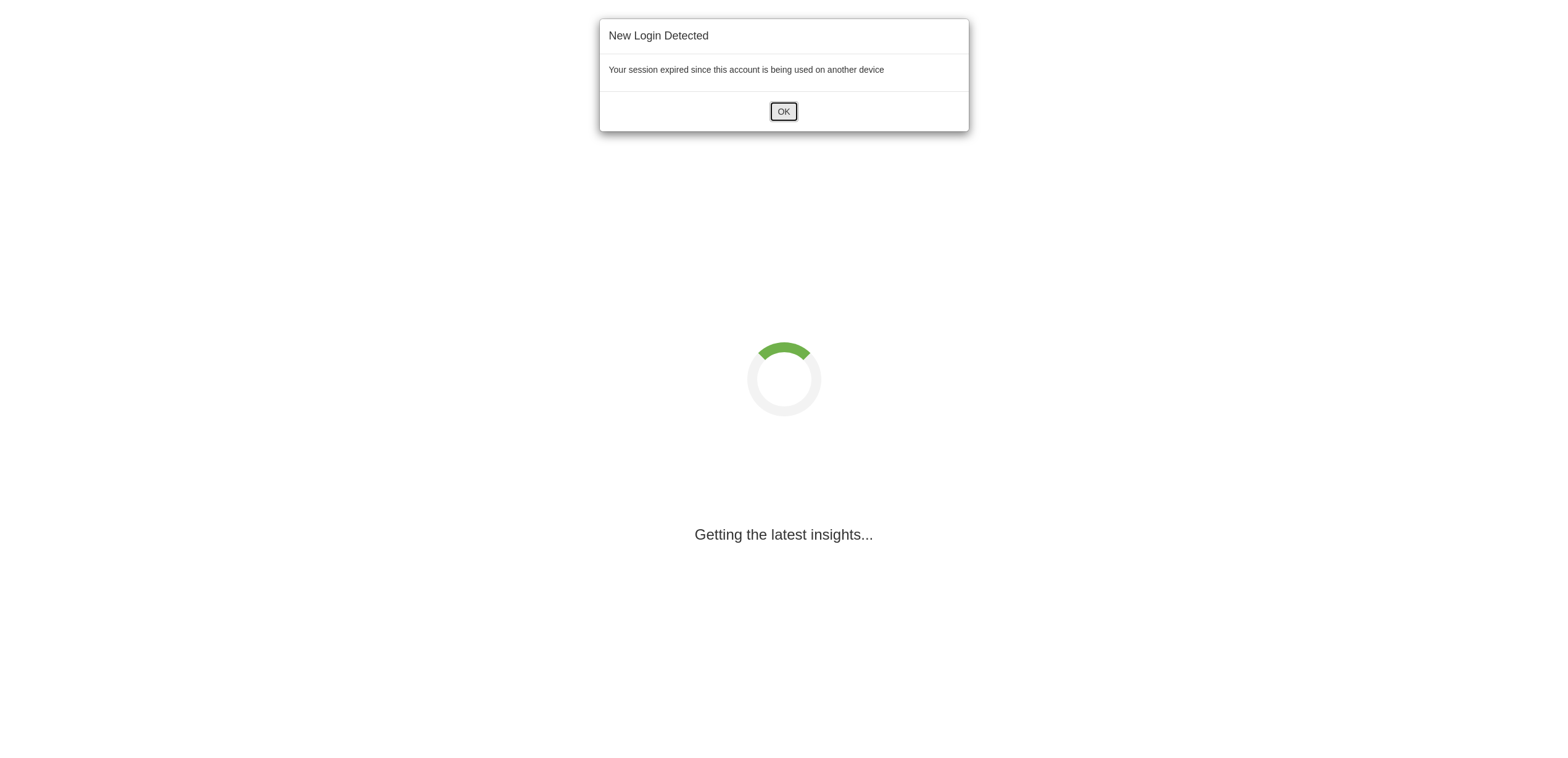
click at [791, 111] on button "OK" at bounding box center [783, 112] width 28 height 21
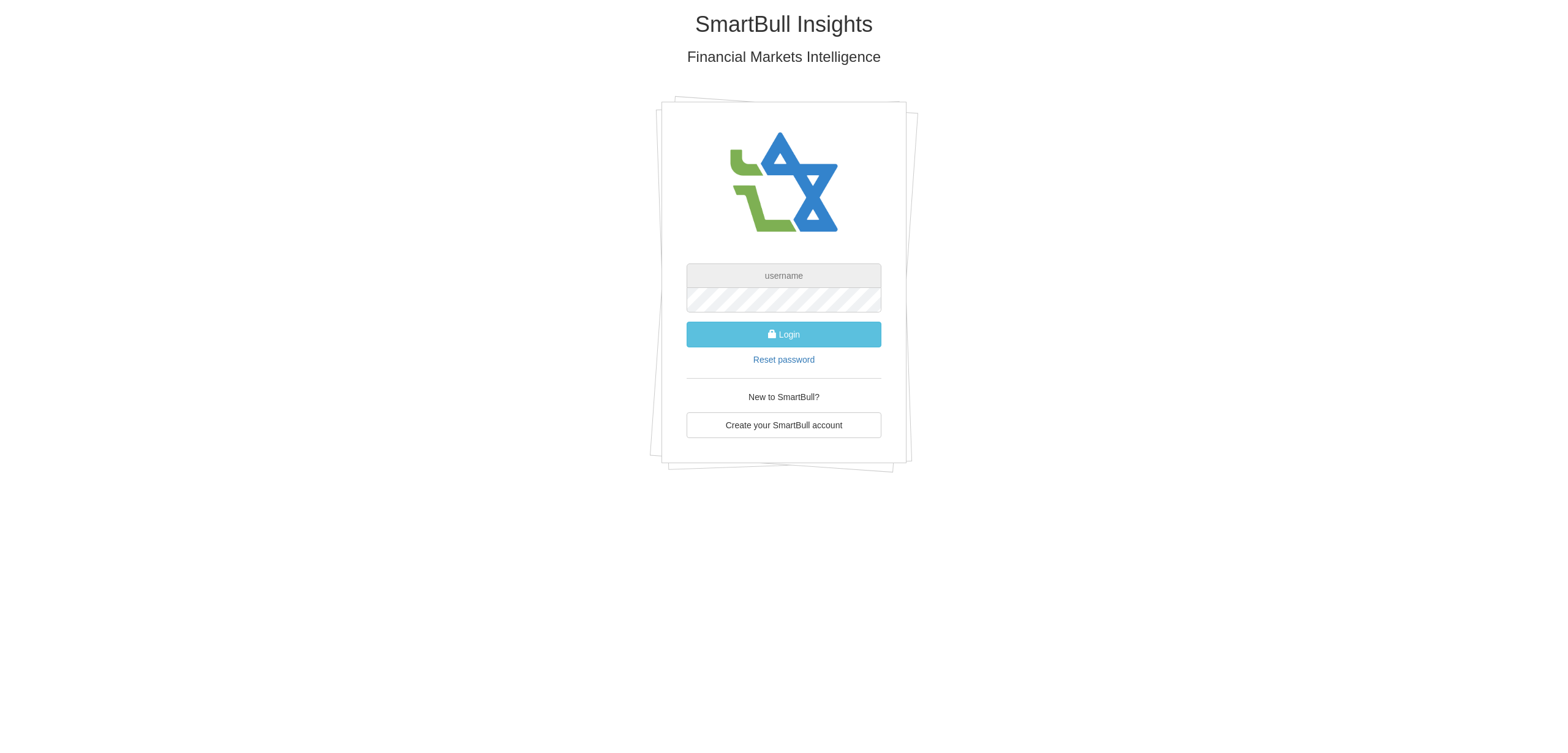
click at [780, 286] on input "text" at bounding box center [784, 275] width 195 height 25
paste input "[URL][DOMAIN_NAME]"
click at [746, 275] on input "[URL][DOMAIN_NAME]" at bounding box center [784, 275] width 195 height 25
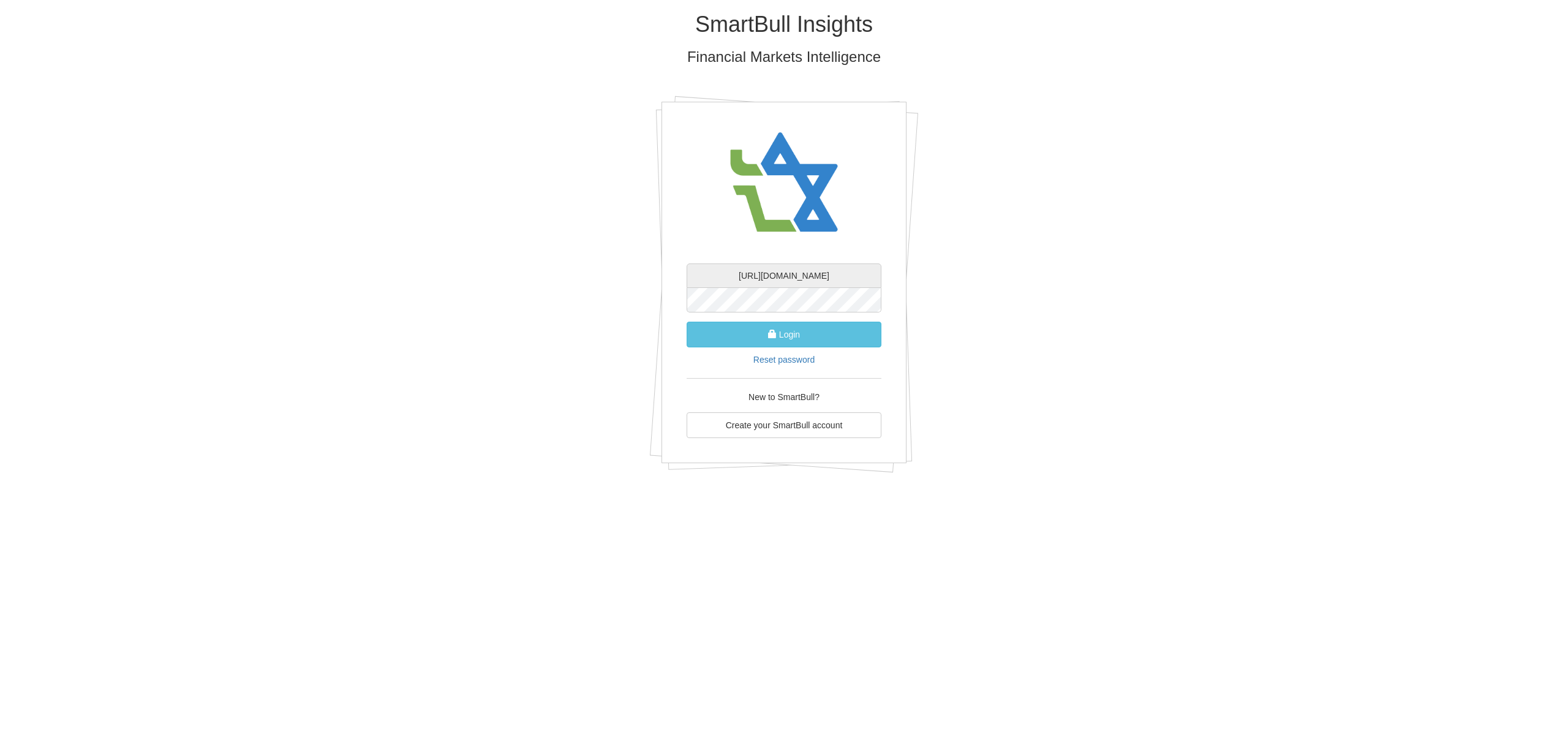
paste input "[PERSON_NAME][EMAIL_ADDRESS][DOMAIN_NAME]"
type input "[PERSON_NAME][EMAIL_ADDRESS][DOMAIN_NAME]"
click at [739, 331] on button "Login" at bounding box center [784, 334] width 195 height 26
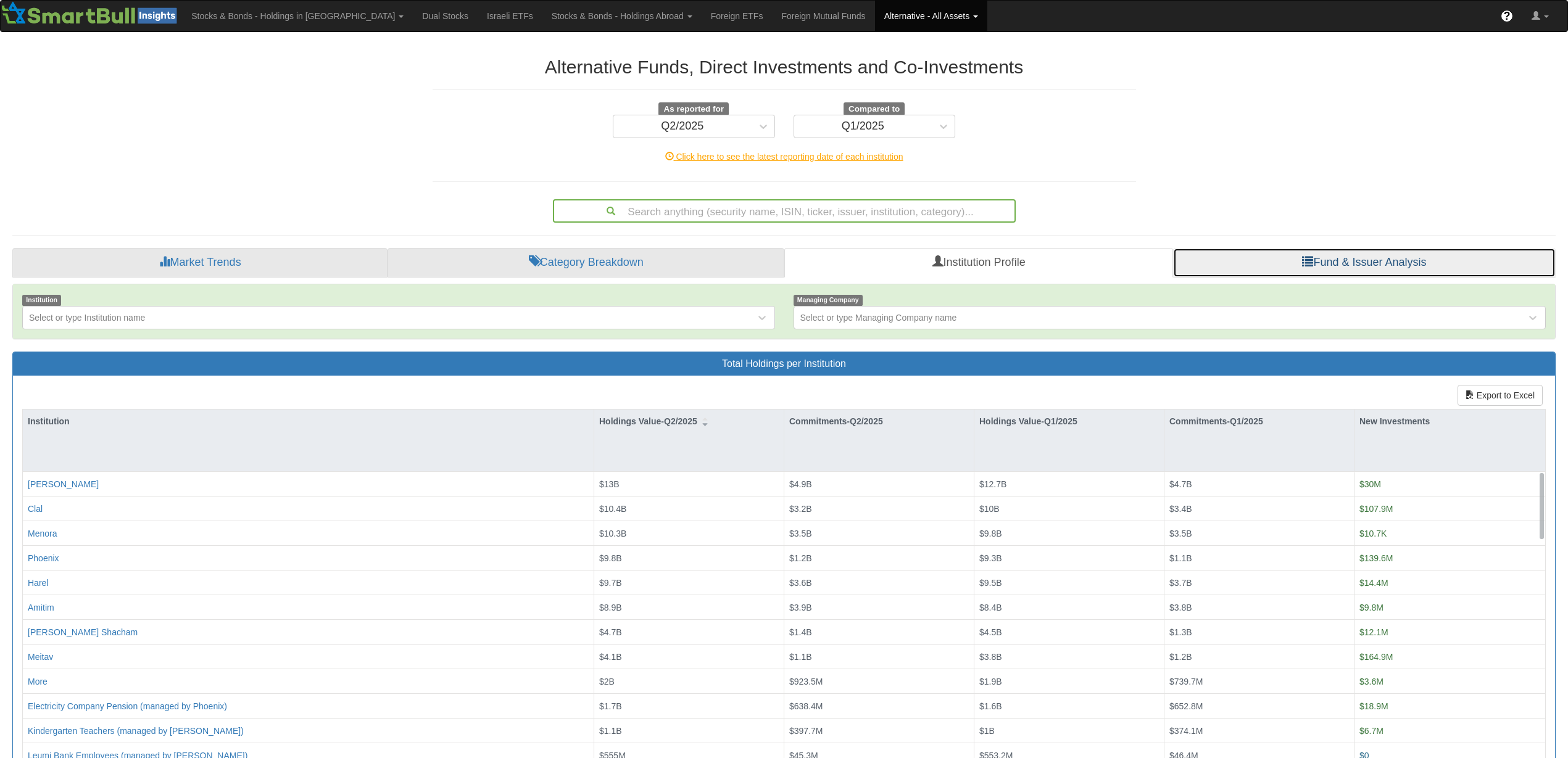
click at [1354, 267] on link "Fund & Issuer Analysis" at bounding box center [1364, 263] width 383 height 30
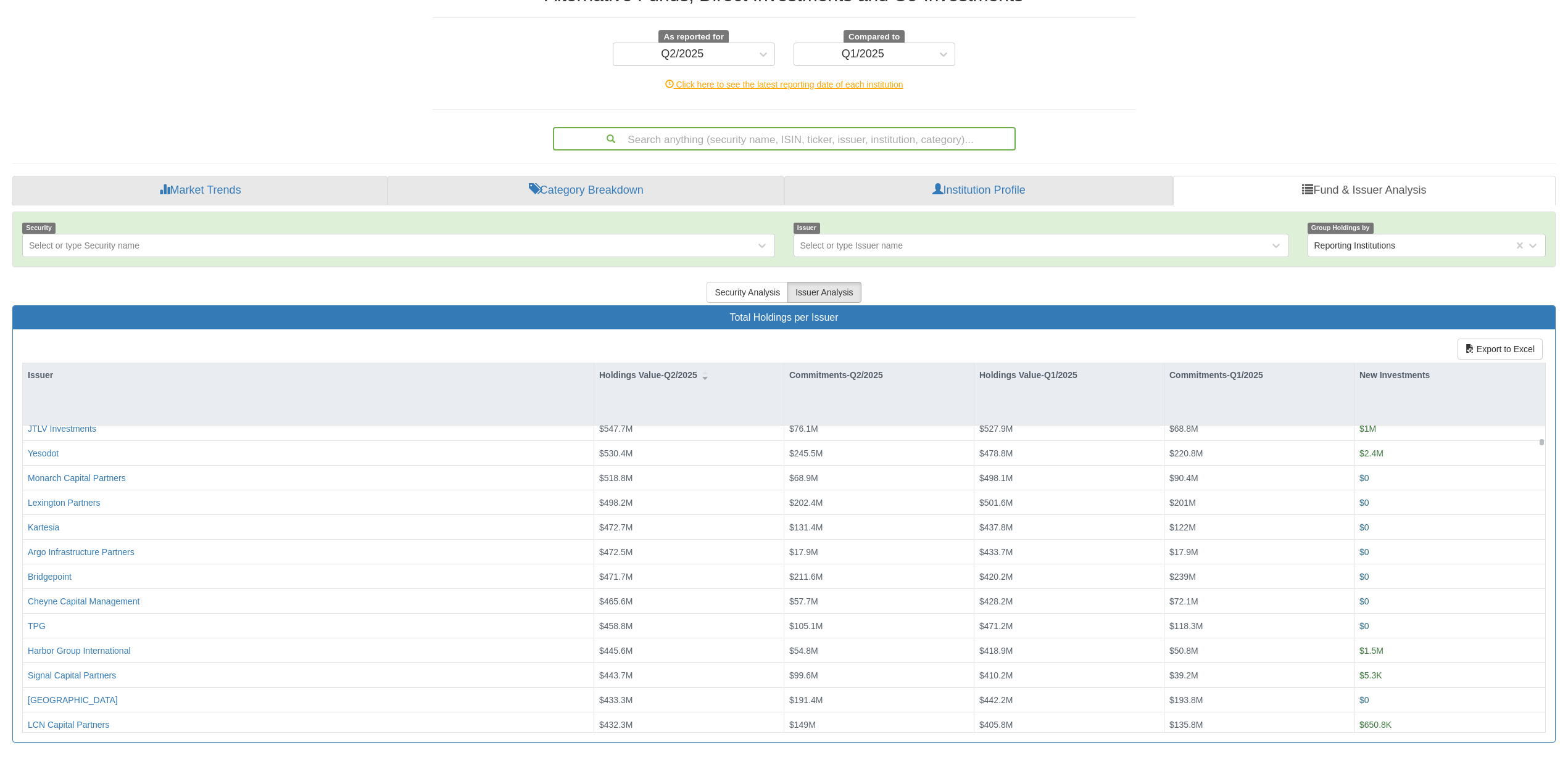
scroll to position [848, 0]
drag, startPoint x: 1046, startPoint y: 192, endPoint x: 1030, endPoint y: 190, distance: 16.1
click at [1046, 192] on link "Institution Profile" at bounding box center [978, 190] width 389 height 30
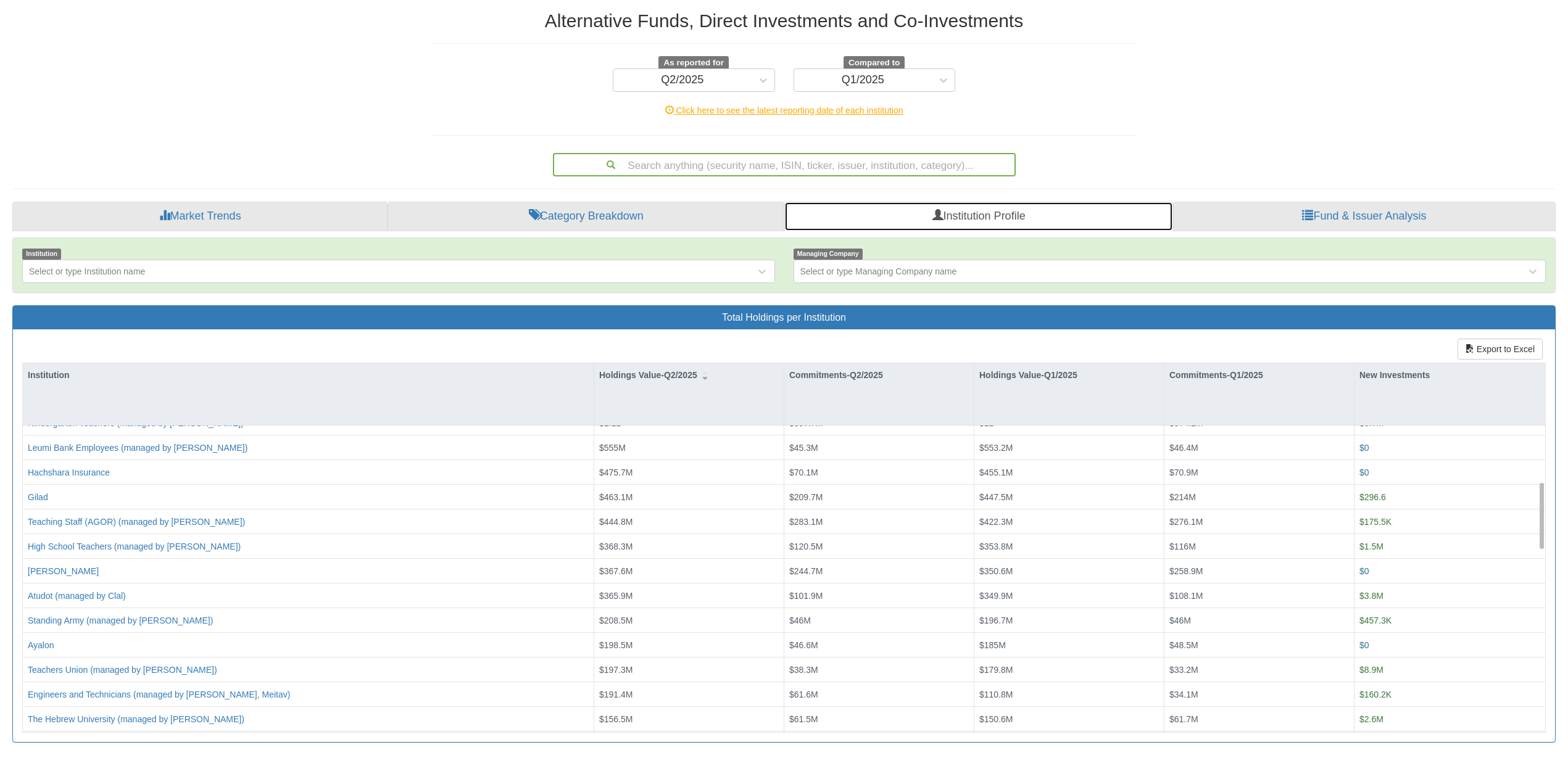
scroll to position [540, 0]
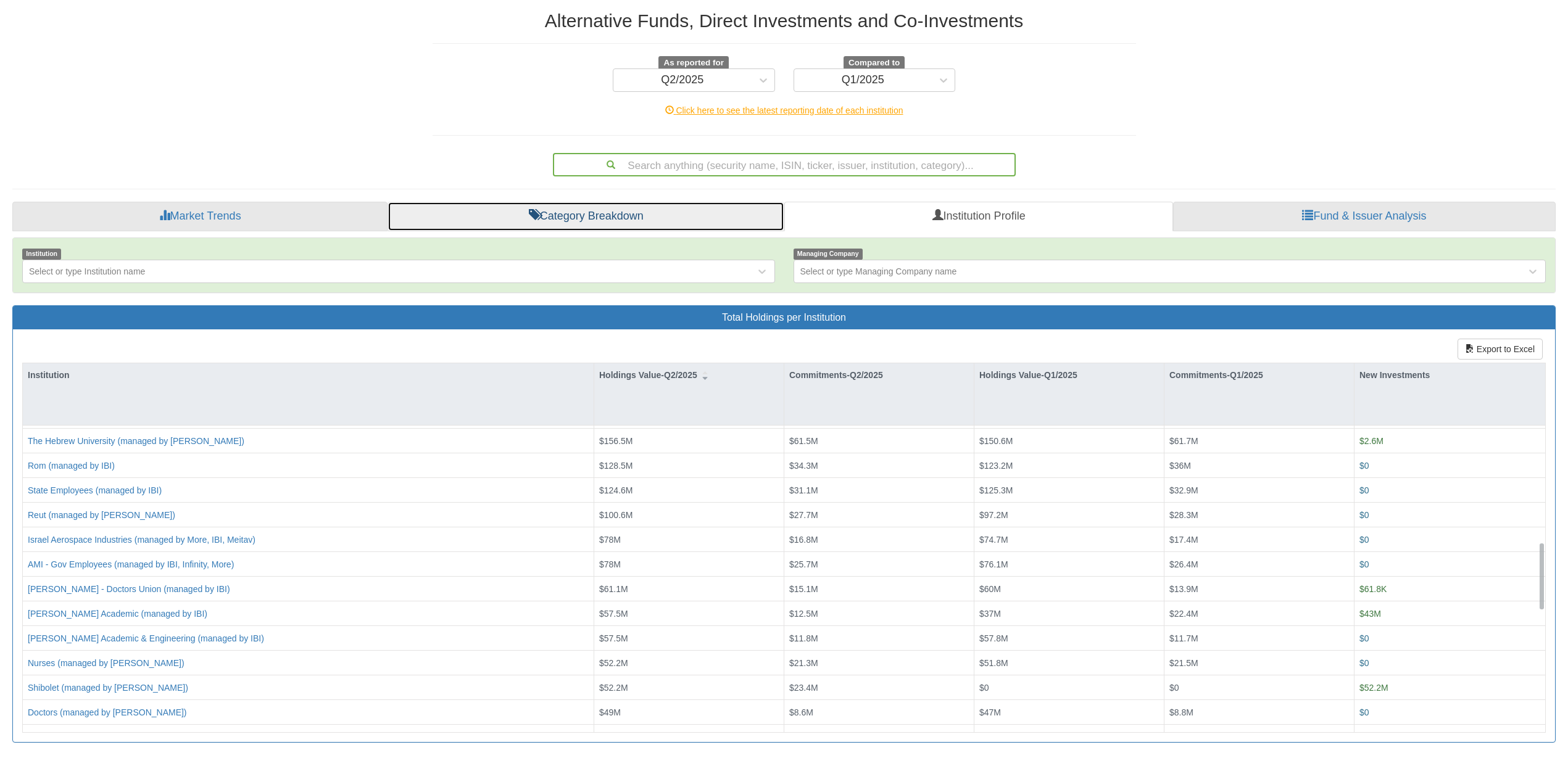
click at [643, 205] on link "Category Breakdown" at bounding box center [586, 216] width 396 height 30
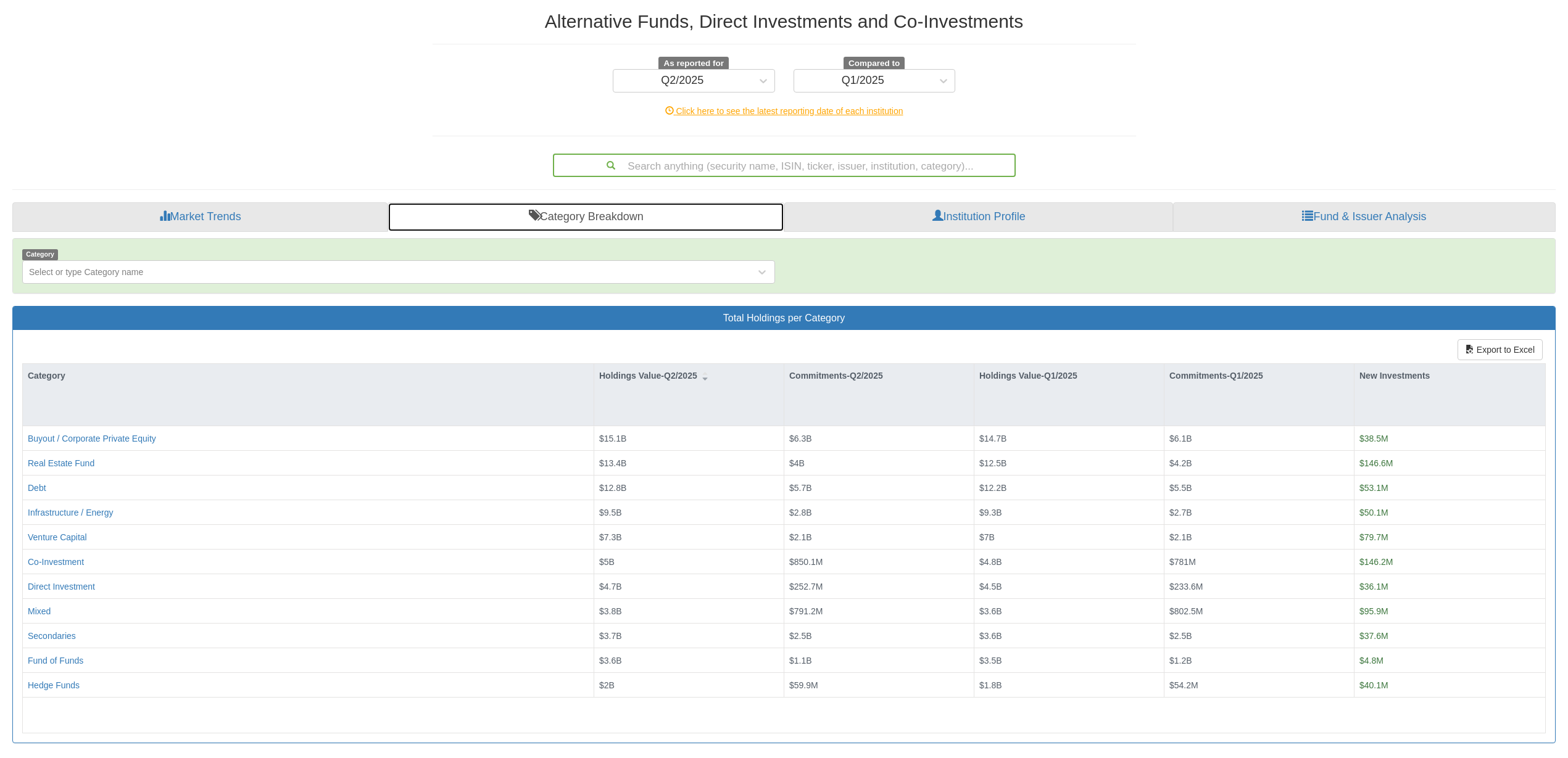
scroll to position [46, 0]
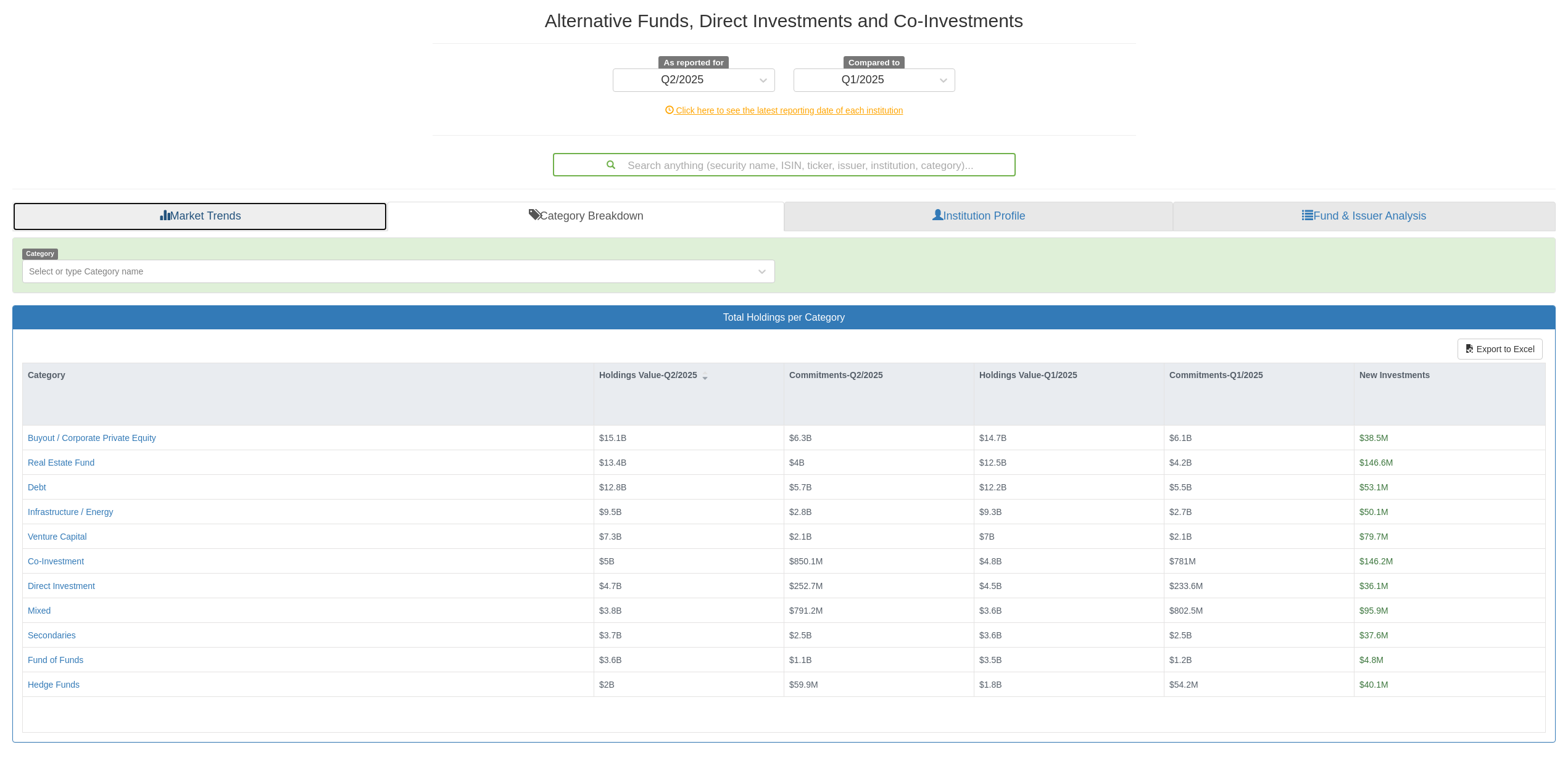
click at [232, 221] on link "Market Trends" at bounding box center [199, 216] width 376 height 30
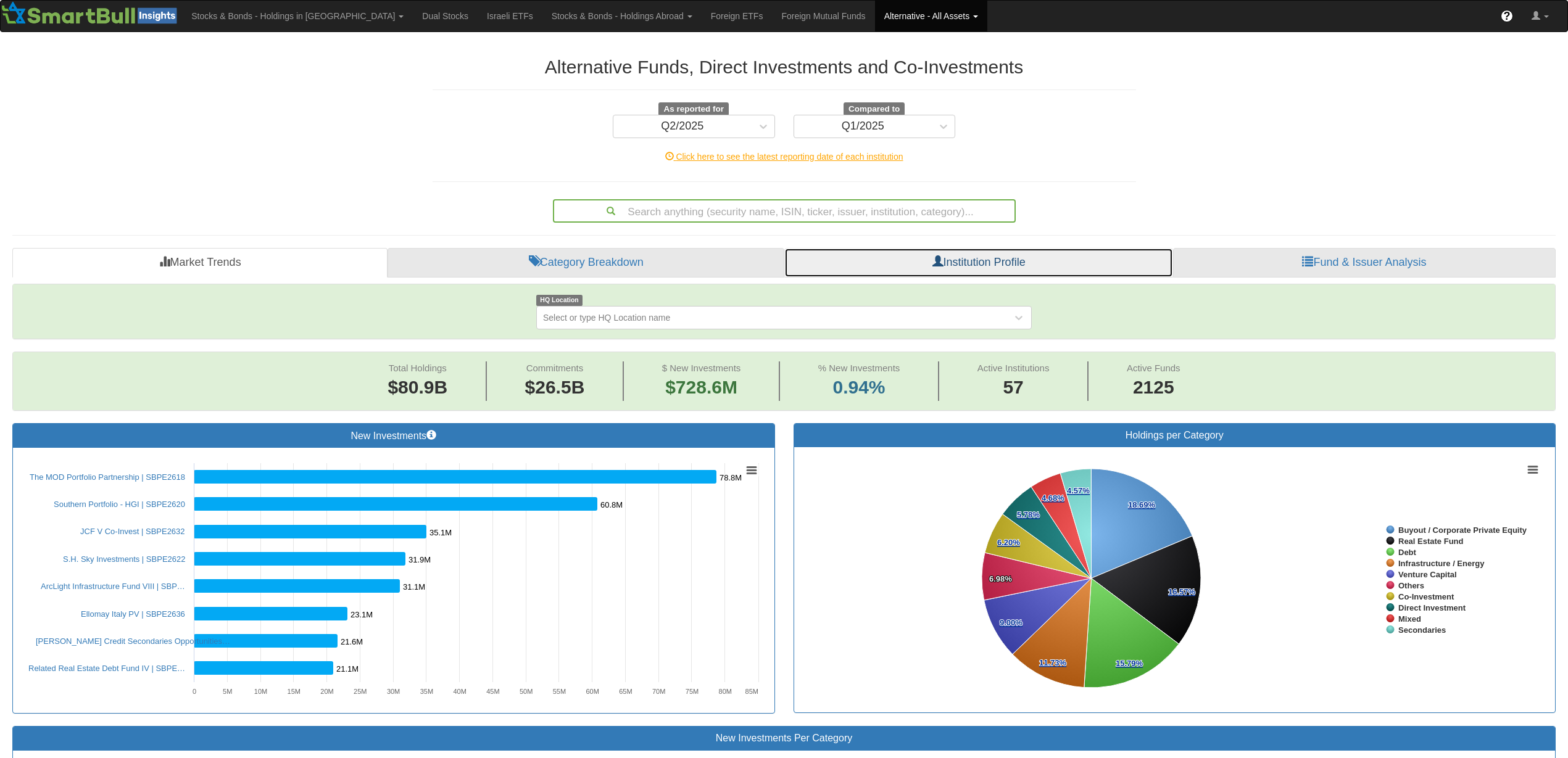
click at [962, 260] on link "Institution Profile" at bounding box center [978, 263] width 389 height 30
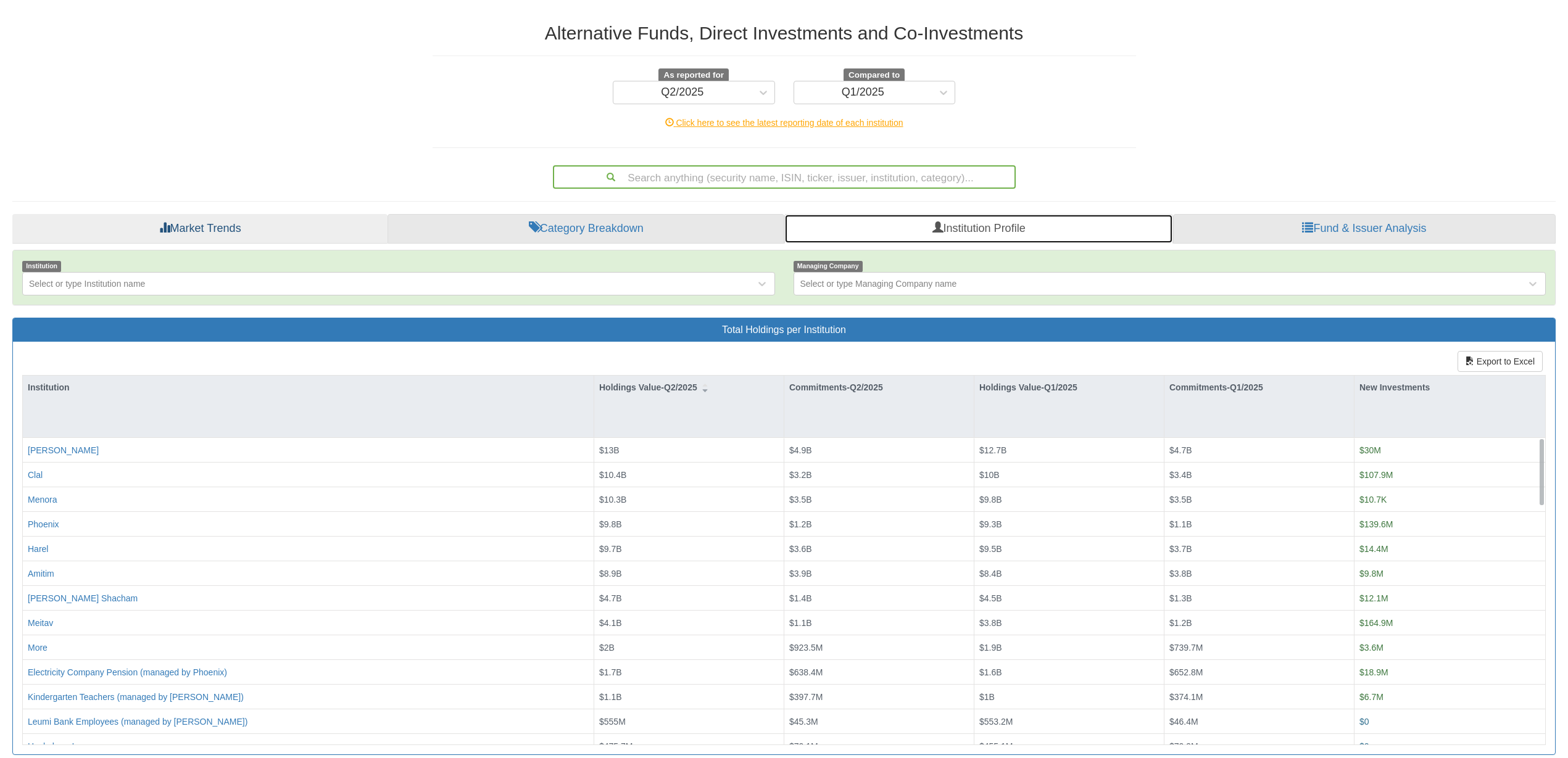
scroll to position [46, 0]
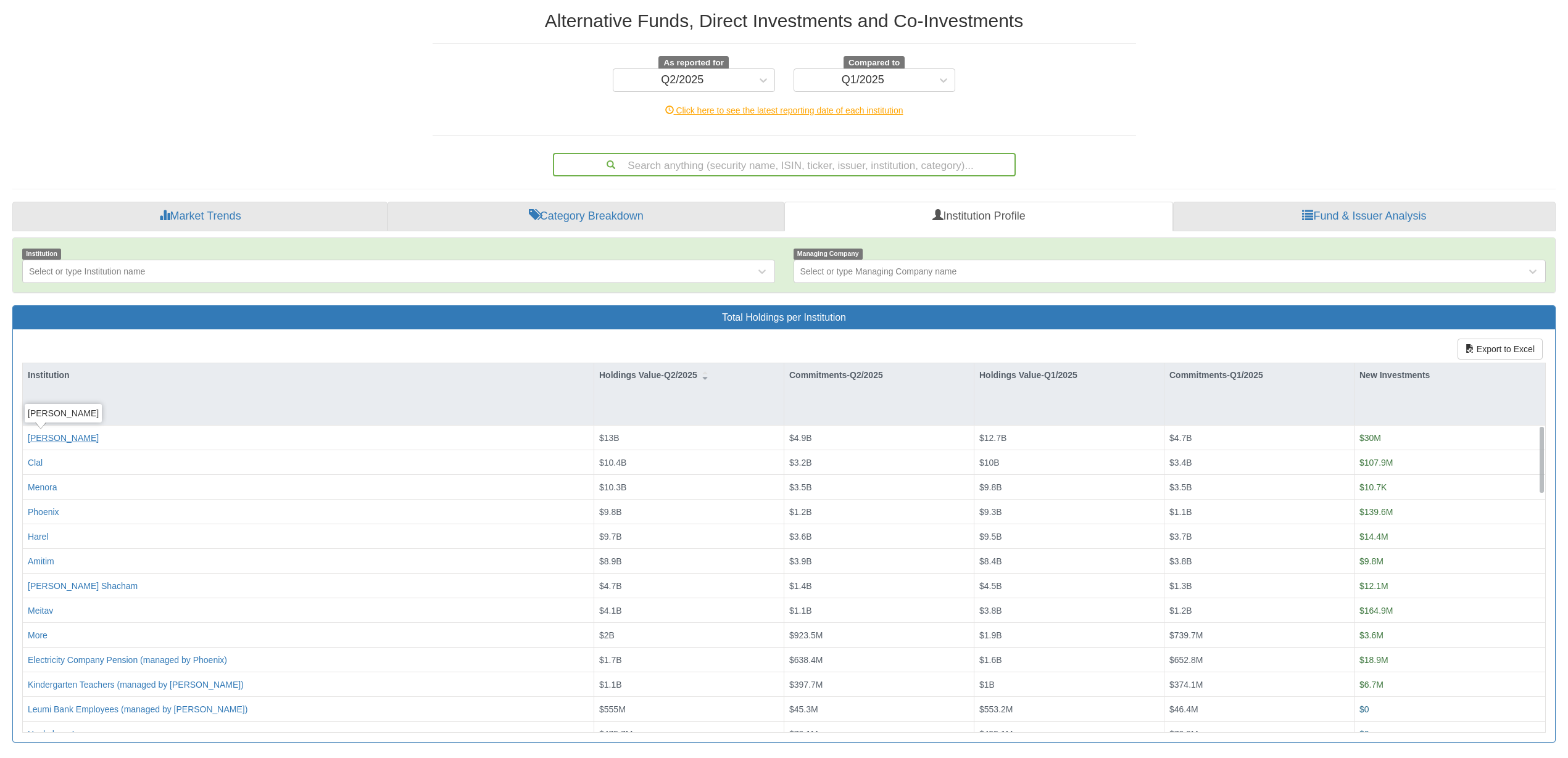
click at [40, 438] on div "[PERSON_NAME]" at bounding box center [63, 437] width 71 height 12
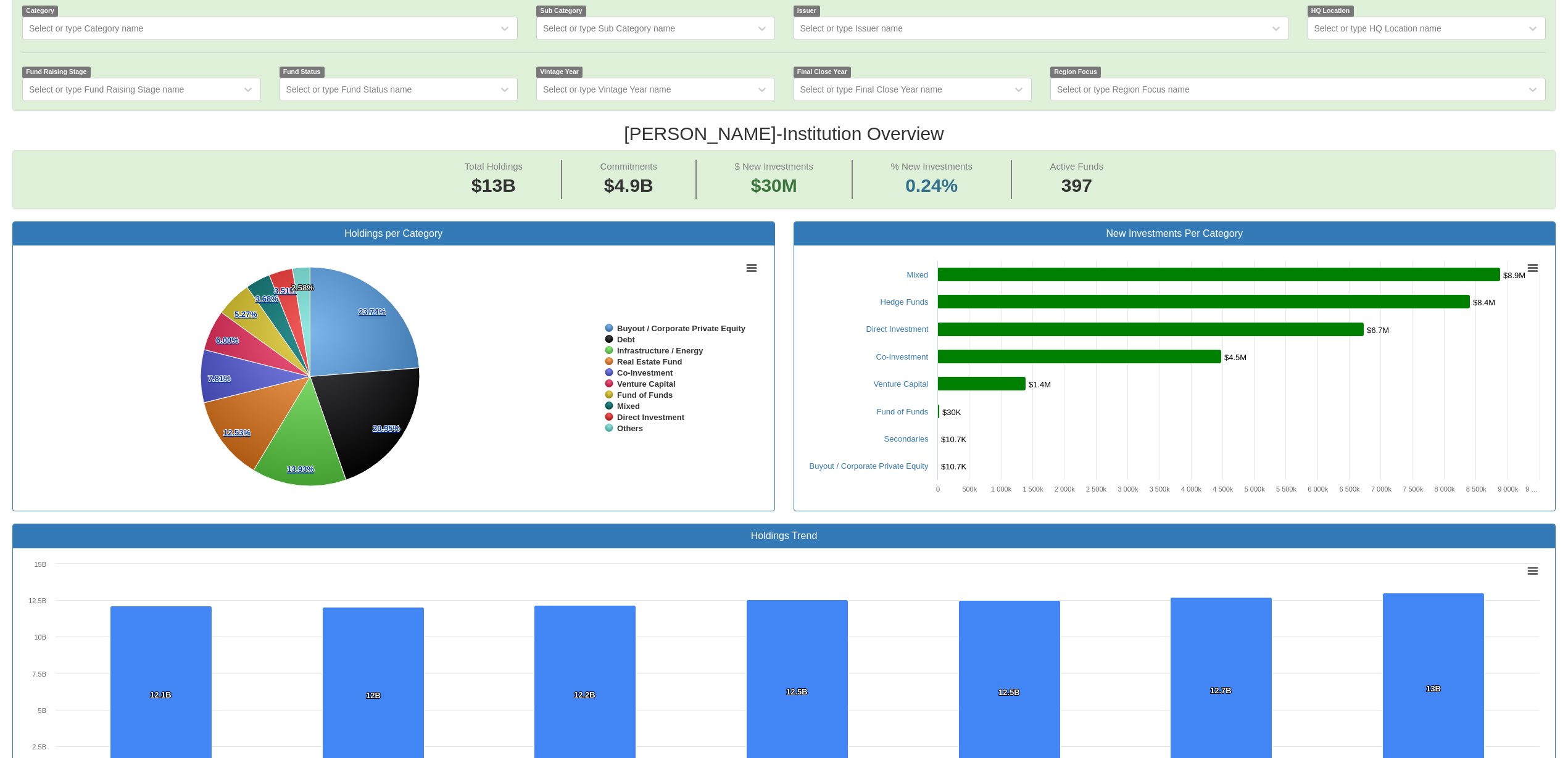
scroll to position [196, 0]
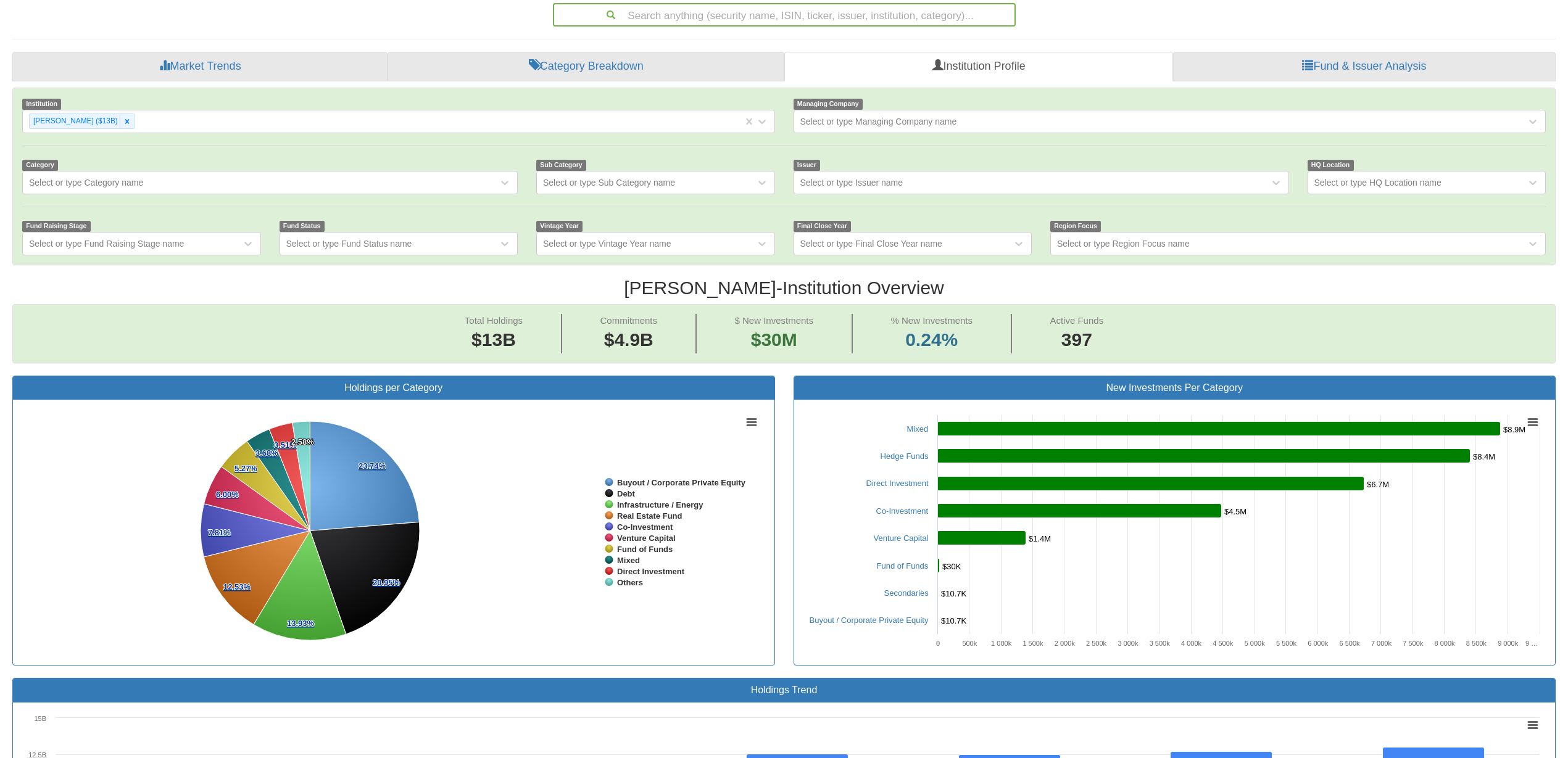
click at [382, 199] on div at bounding box center [783, 206] width 1541 height 25
click at [382, 186] on div "Select or type Category name" at bounding box center [260, 182] width 475 height 20
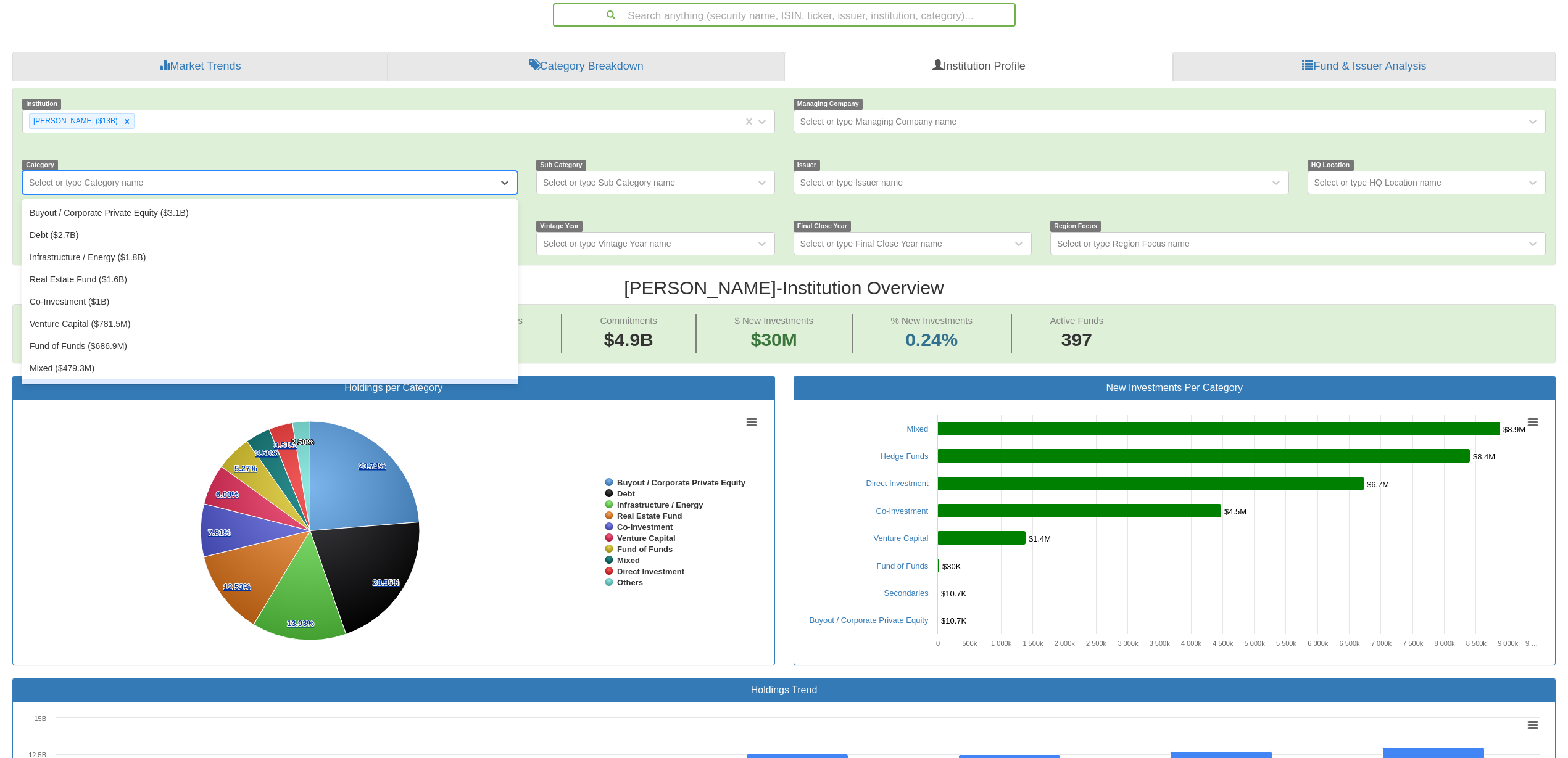
scroll to position [120, 0]
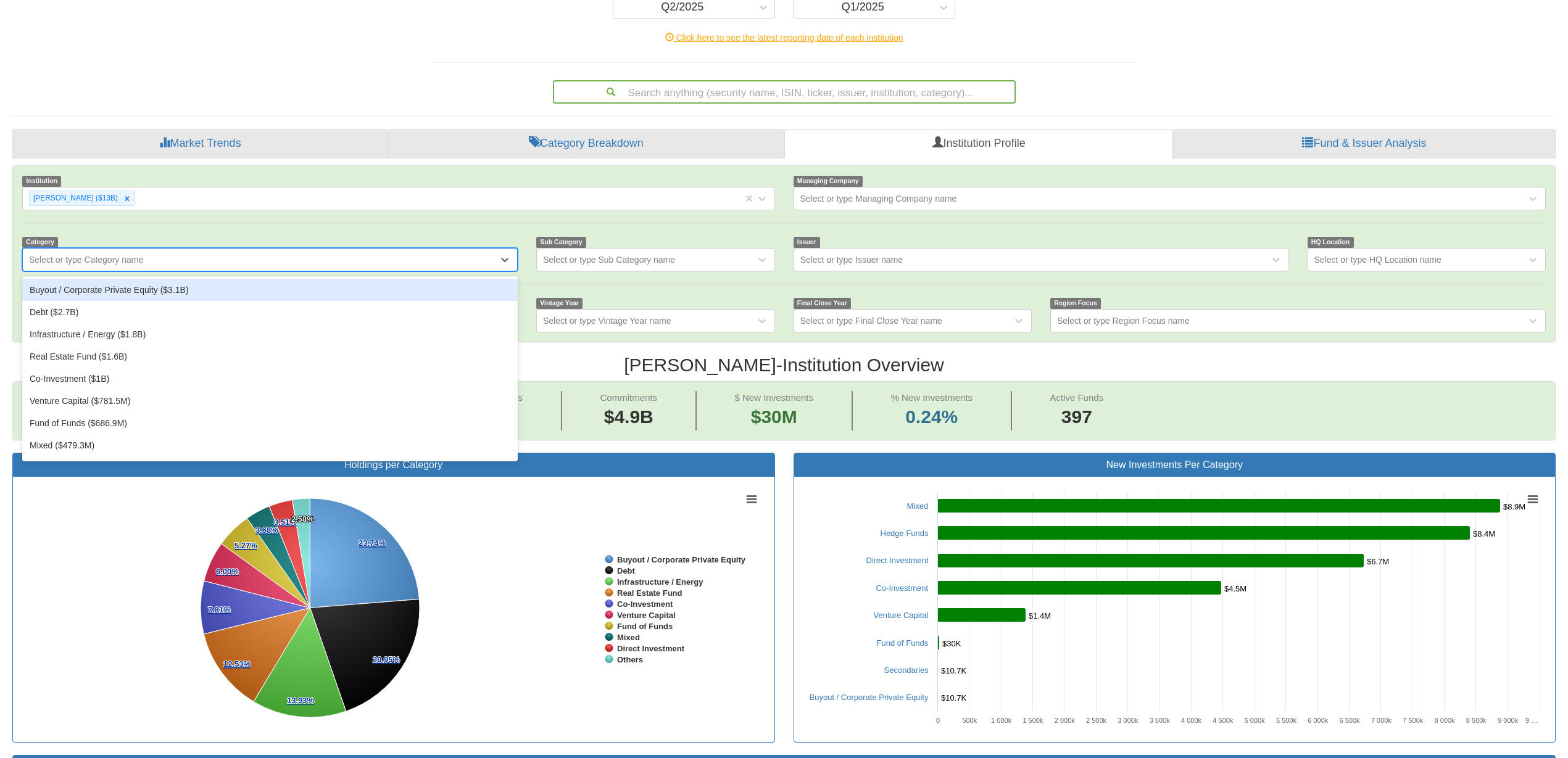
click at [208, 223] on div "Institution [PERSON_NAME] ($13B) Managing Company Select or type Managing Compa…" at bounding box center [783, 253] width 1541 height 176
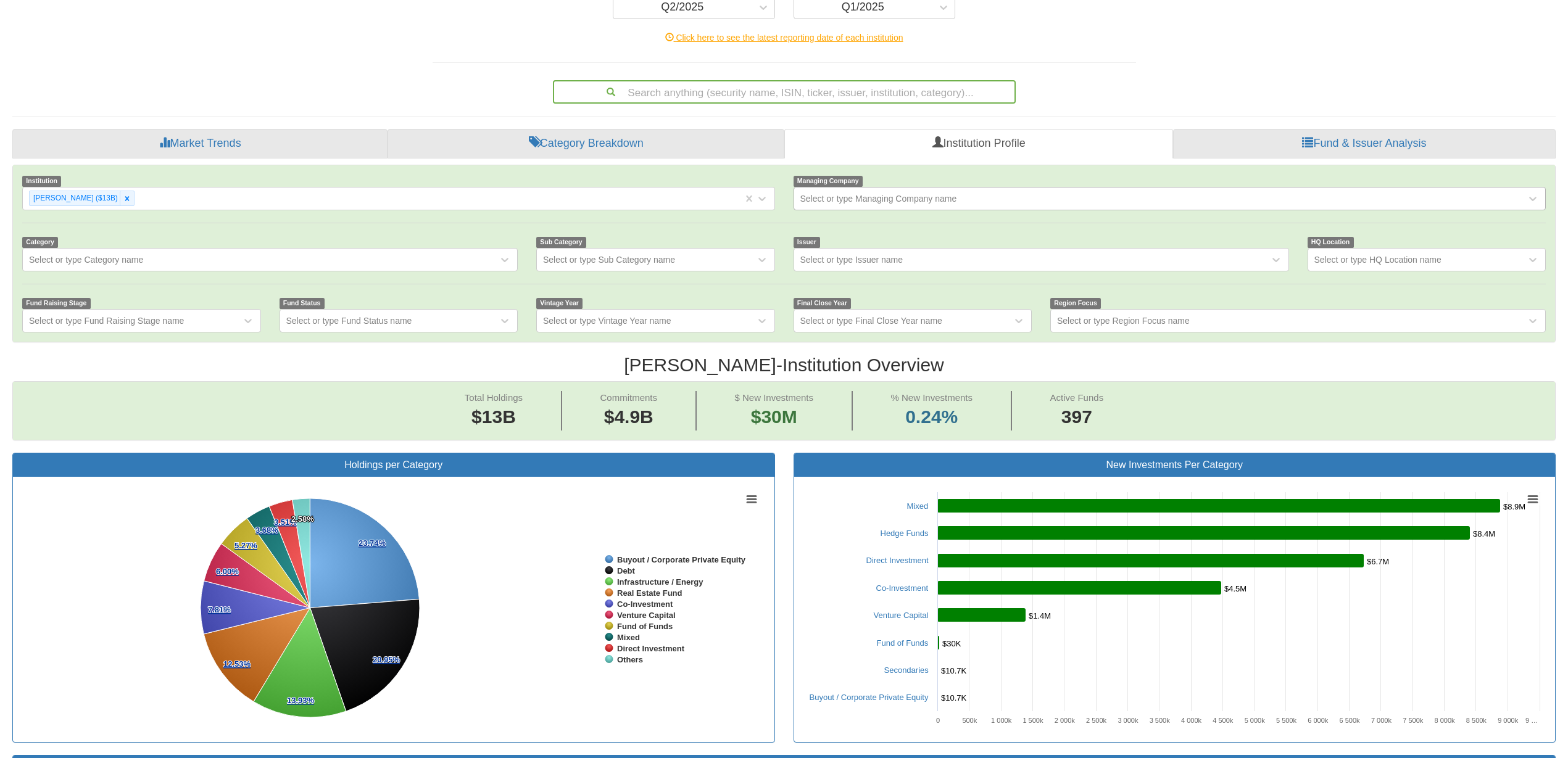
click at [857, 195] on div "Select or type Managing Company name" at bounding box center [878, 198] width 156 height 12
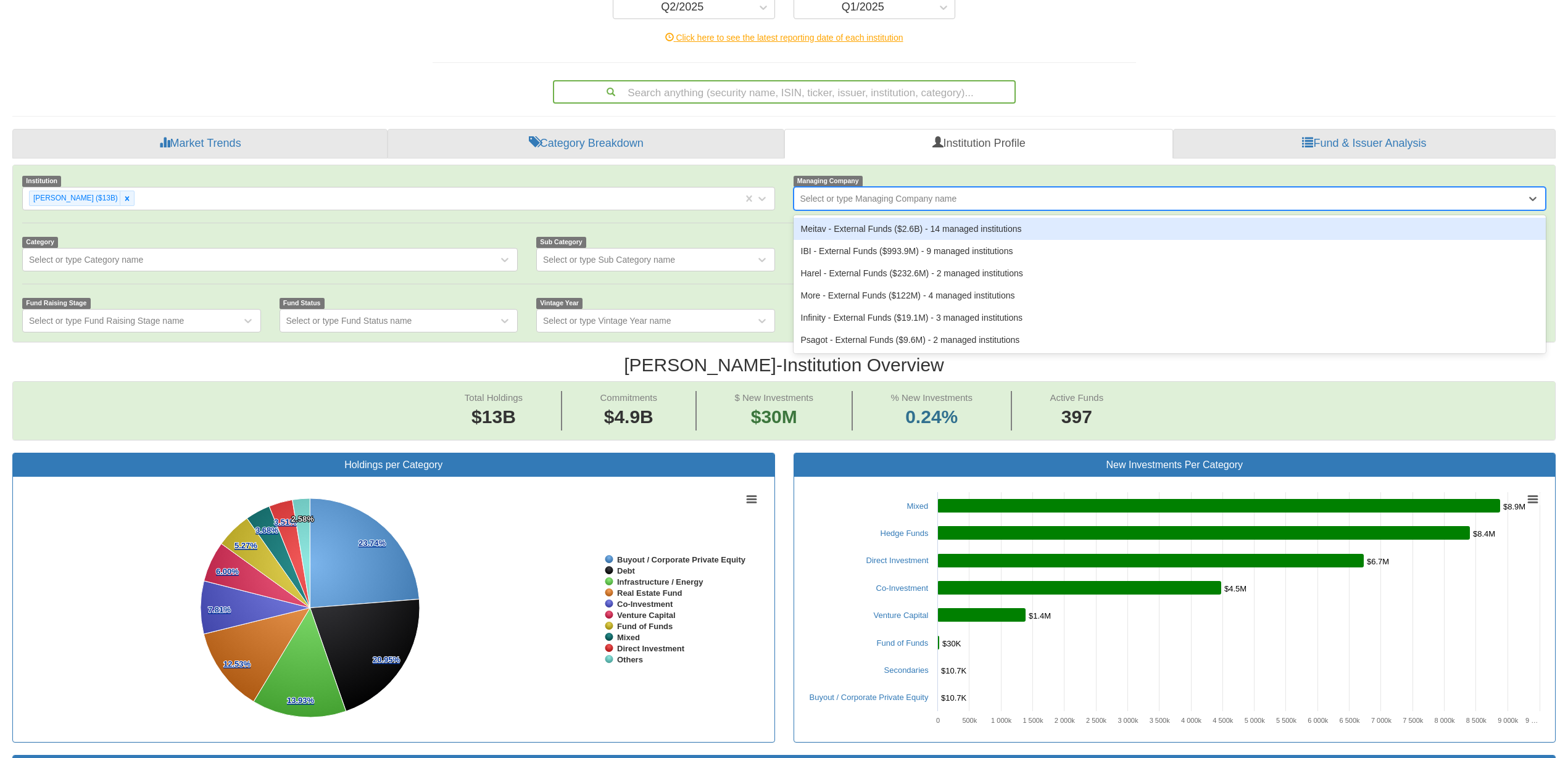
click at [857, 195] on div "Select or type Managing Company name" at bounding box center [878, 198] width 156 height 12
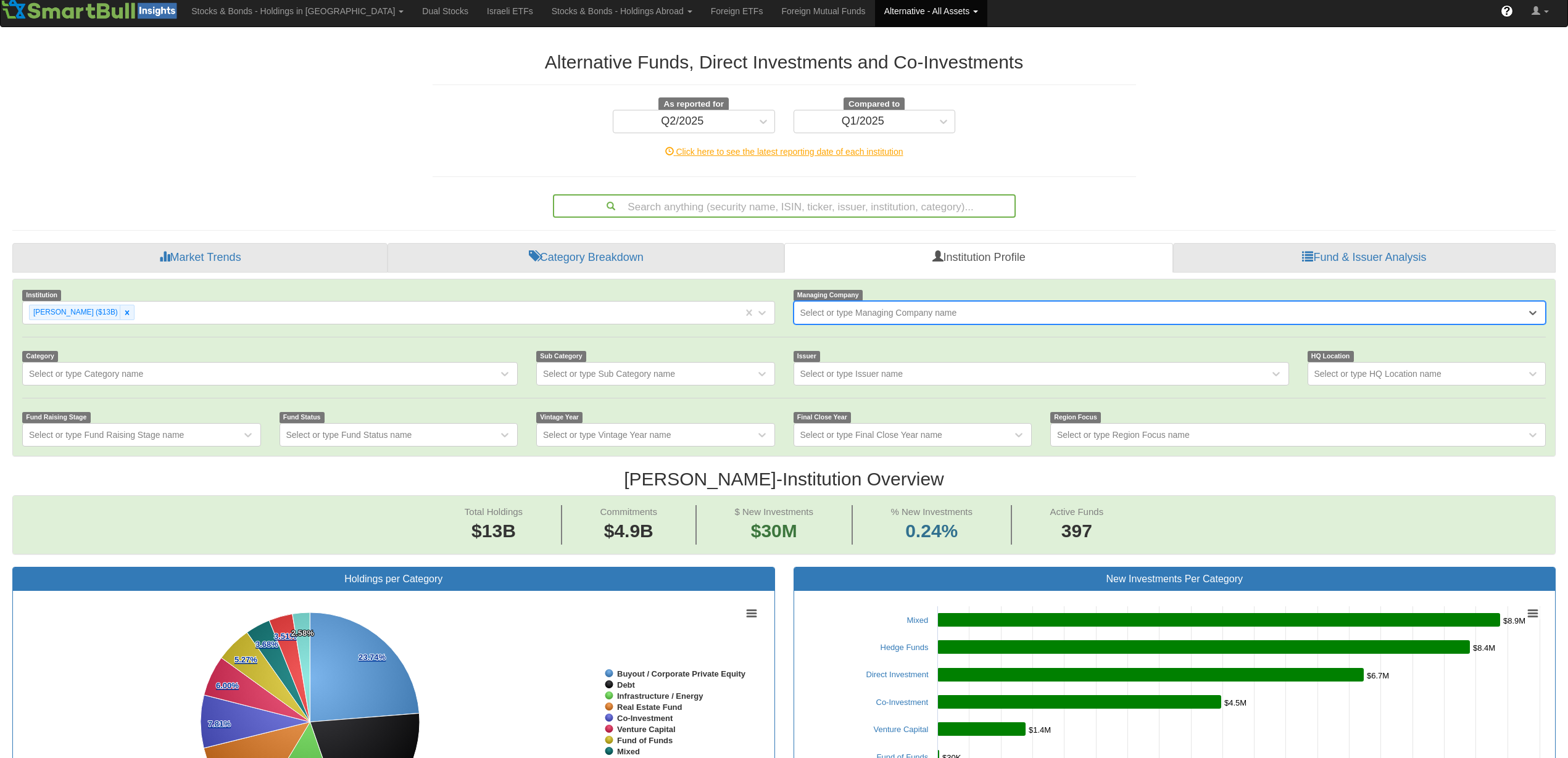
scroll to position [0, 0]
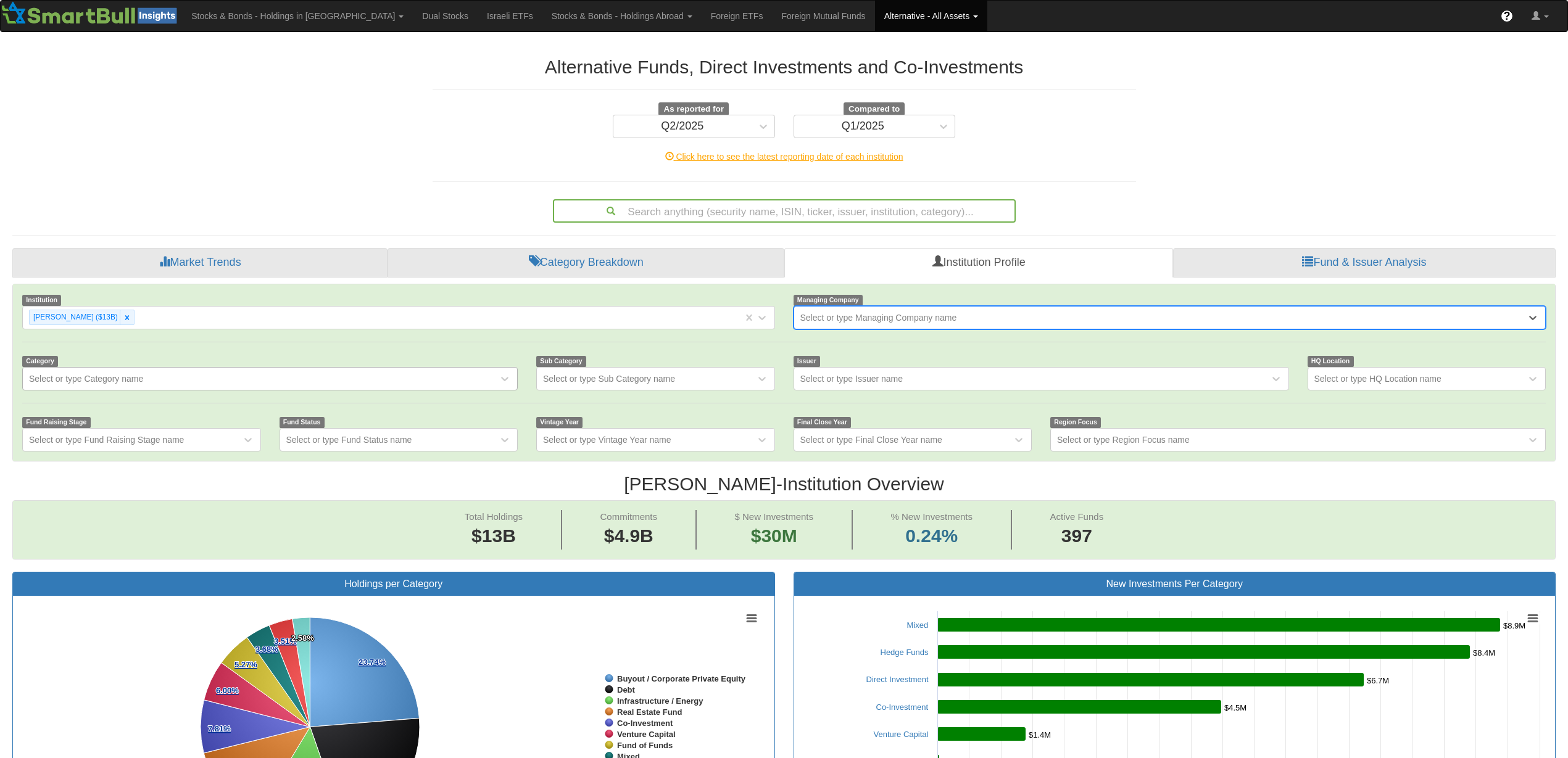
click at [181, 376] on div "Select or type Category name" at bounding box center [260, 379] width 475 height 20
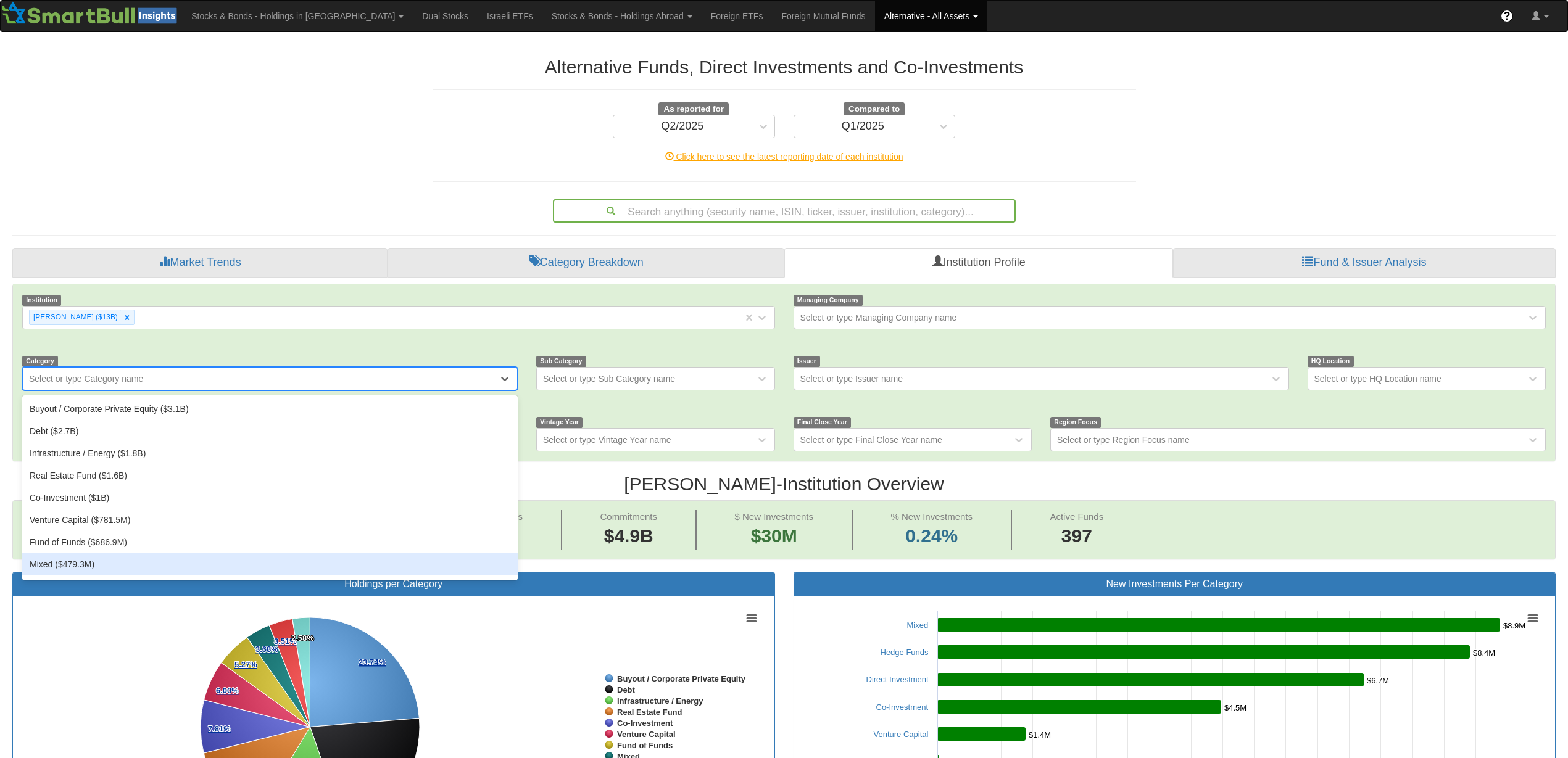
click at [159, 568] on div "Mixed ($479.3M)" at bounding box center [269, 564] width 495 height 22
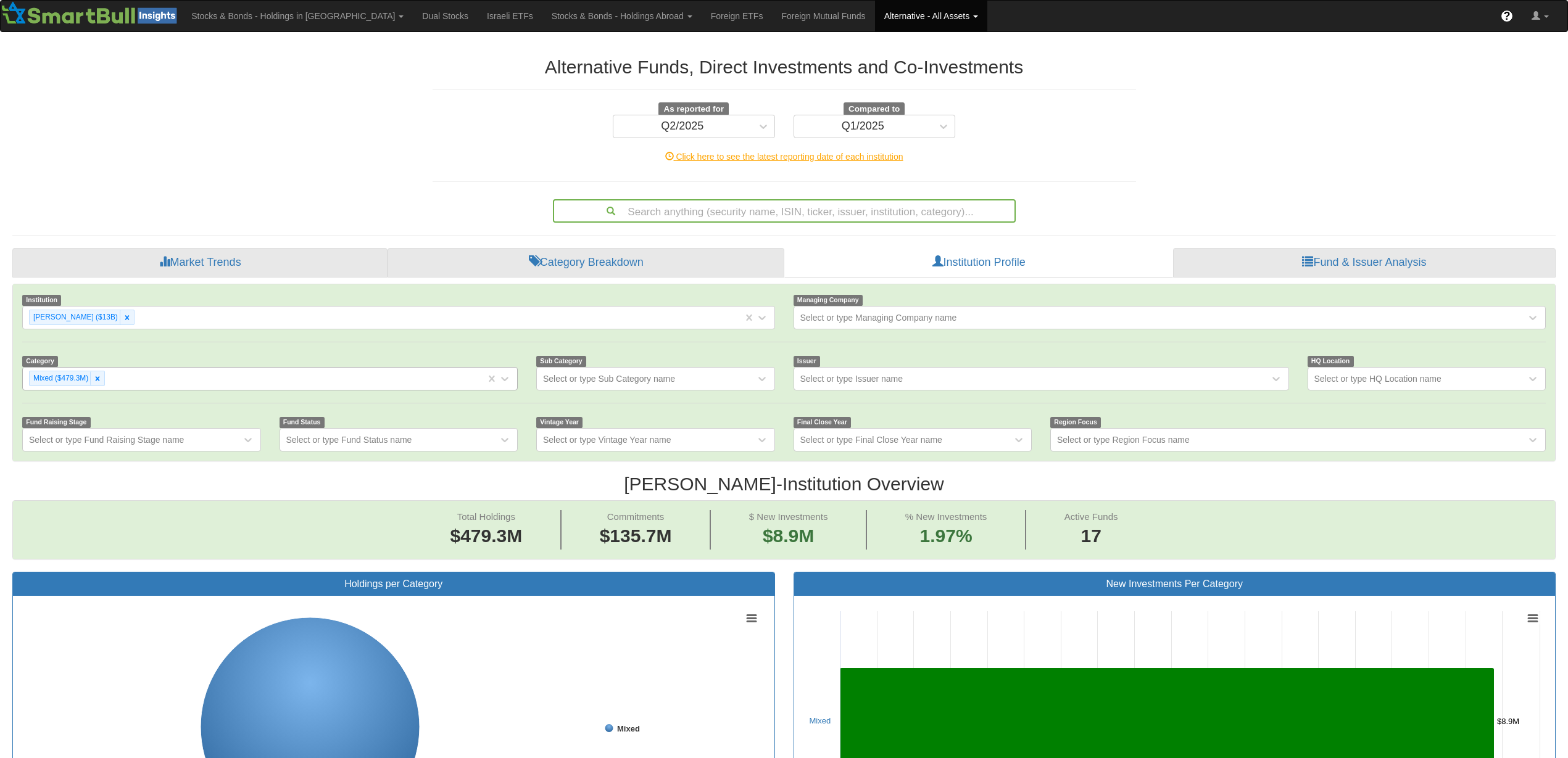
click at [260, 376] on div "Mixed ($479.3M)" at bounding box center [254, 379] width 462 height 20
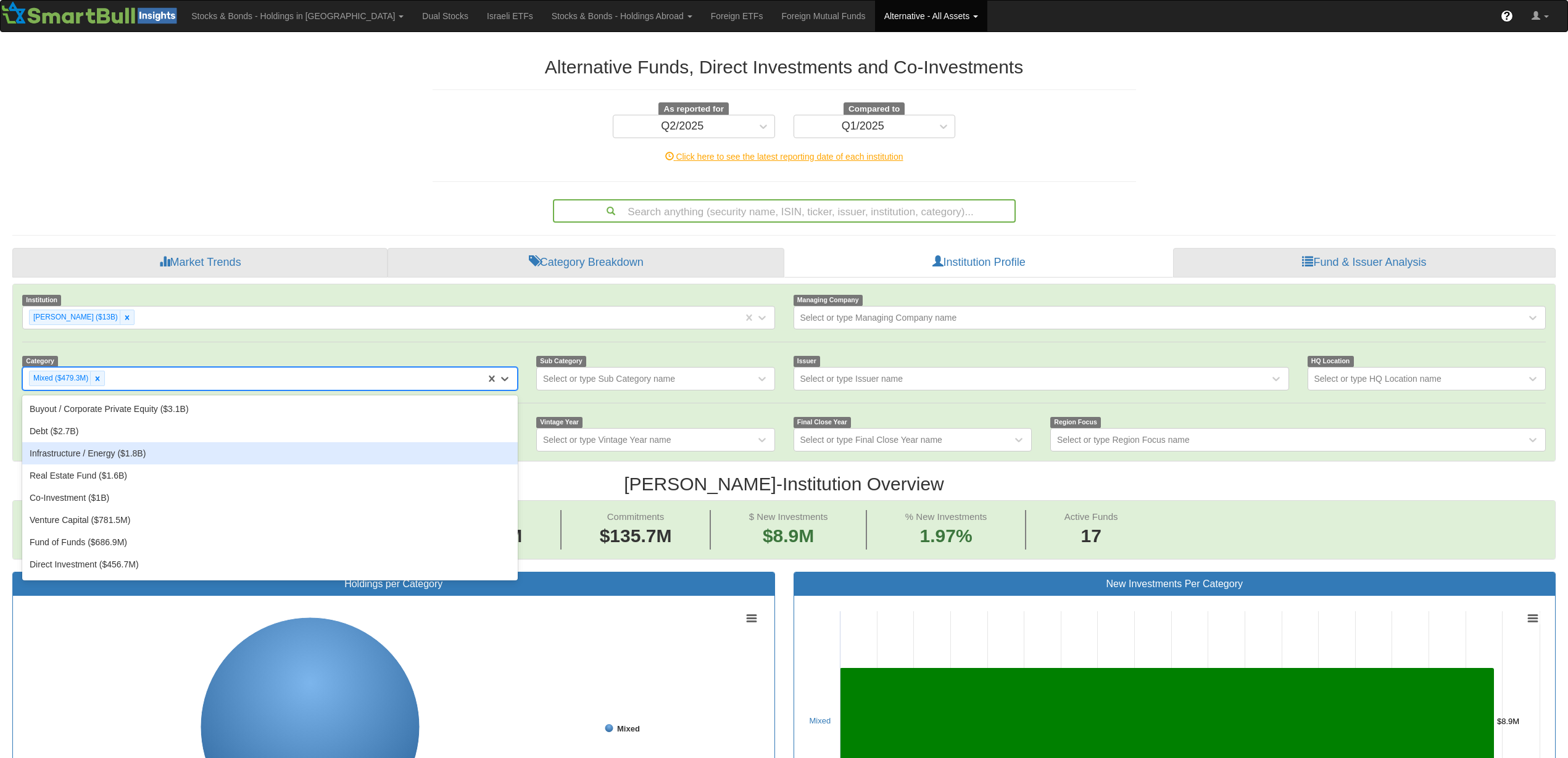
scroll to position [42, 0]
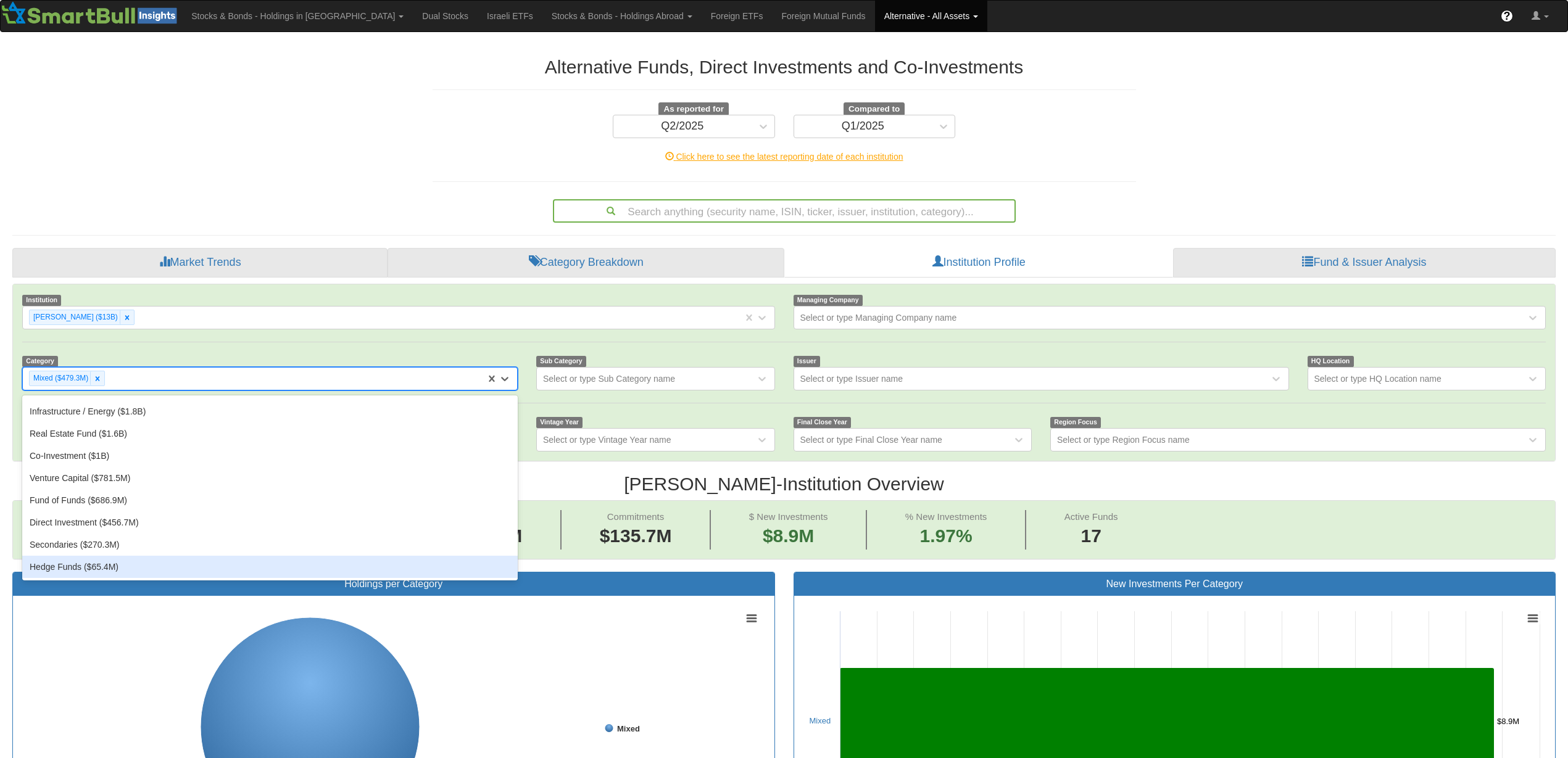
click at [110, 565] on div "Hedge Funds ($65.4M)" at bounding box center [269, 567] width 495 height 22
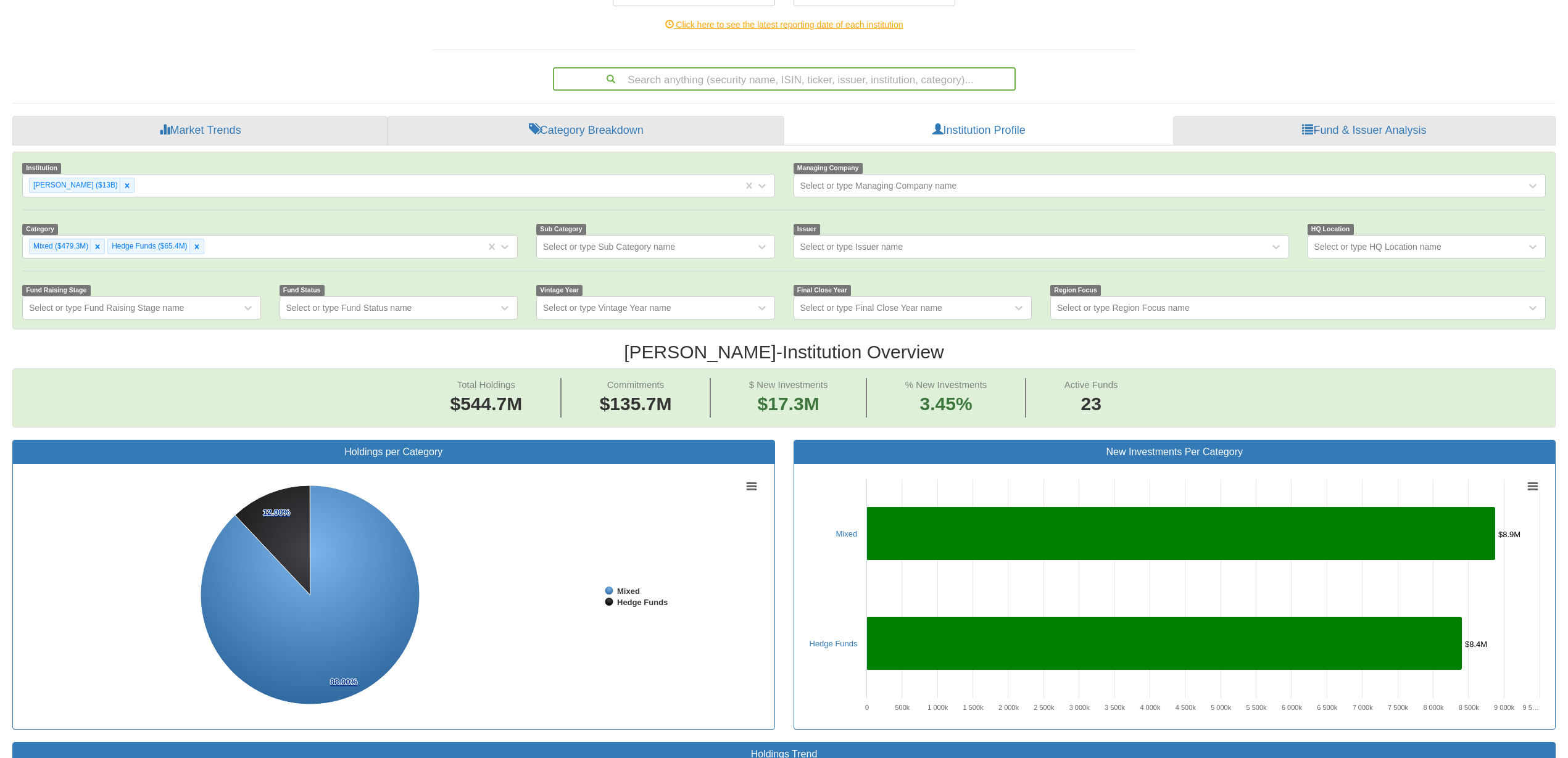
scroll to position [120, 0]
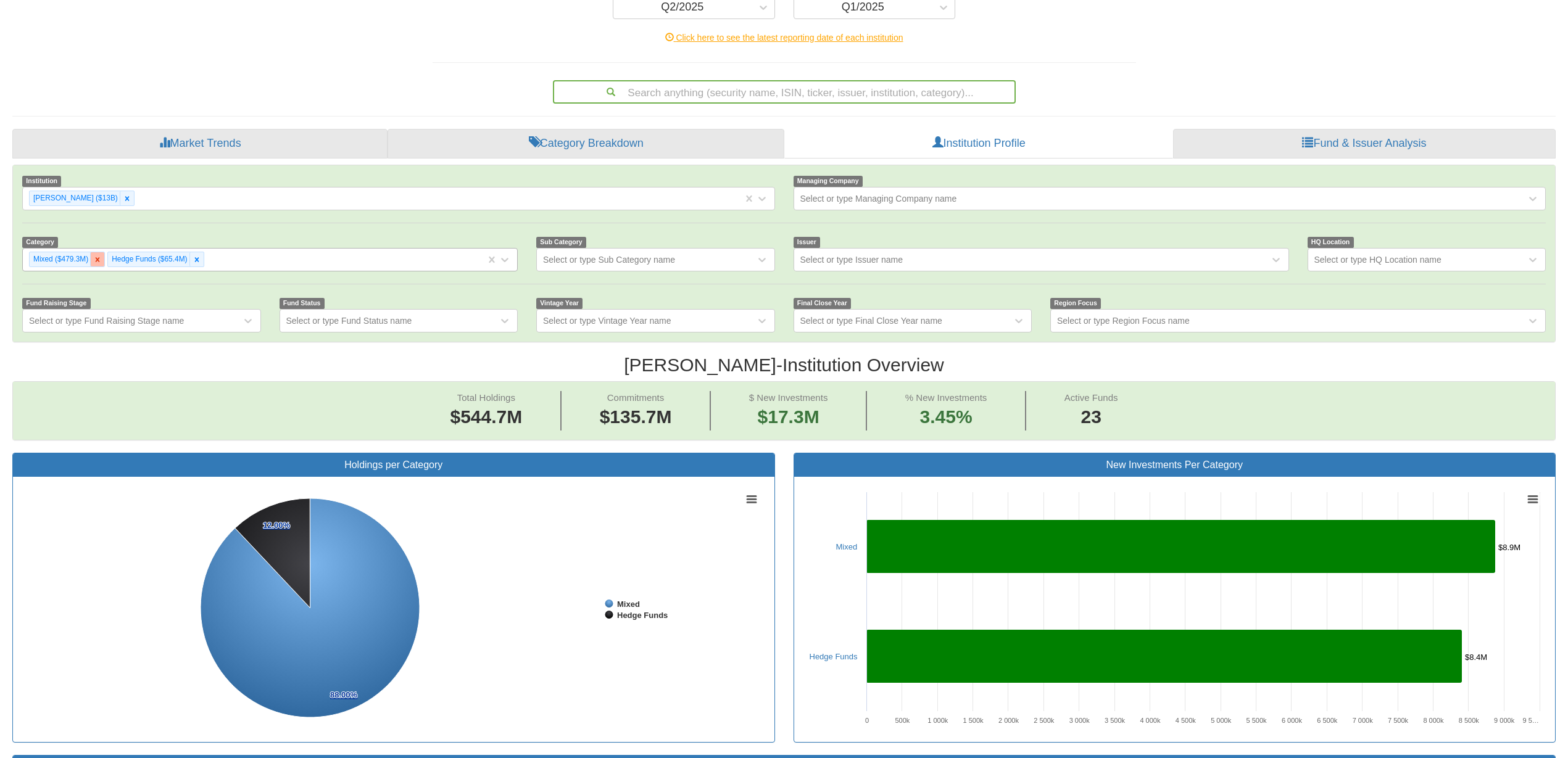
click at [99, 259] on icon at bounding box center [98, 259] width 9 height 9
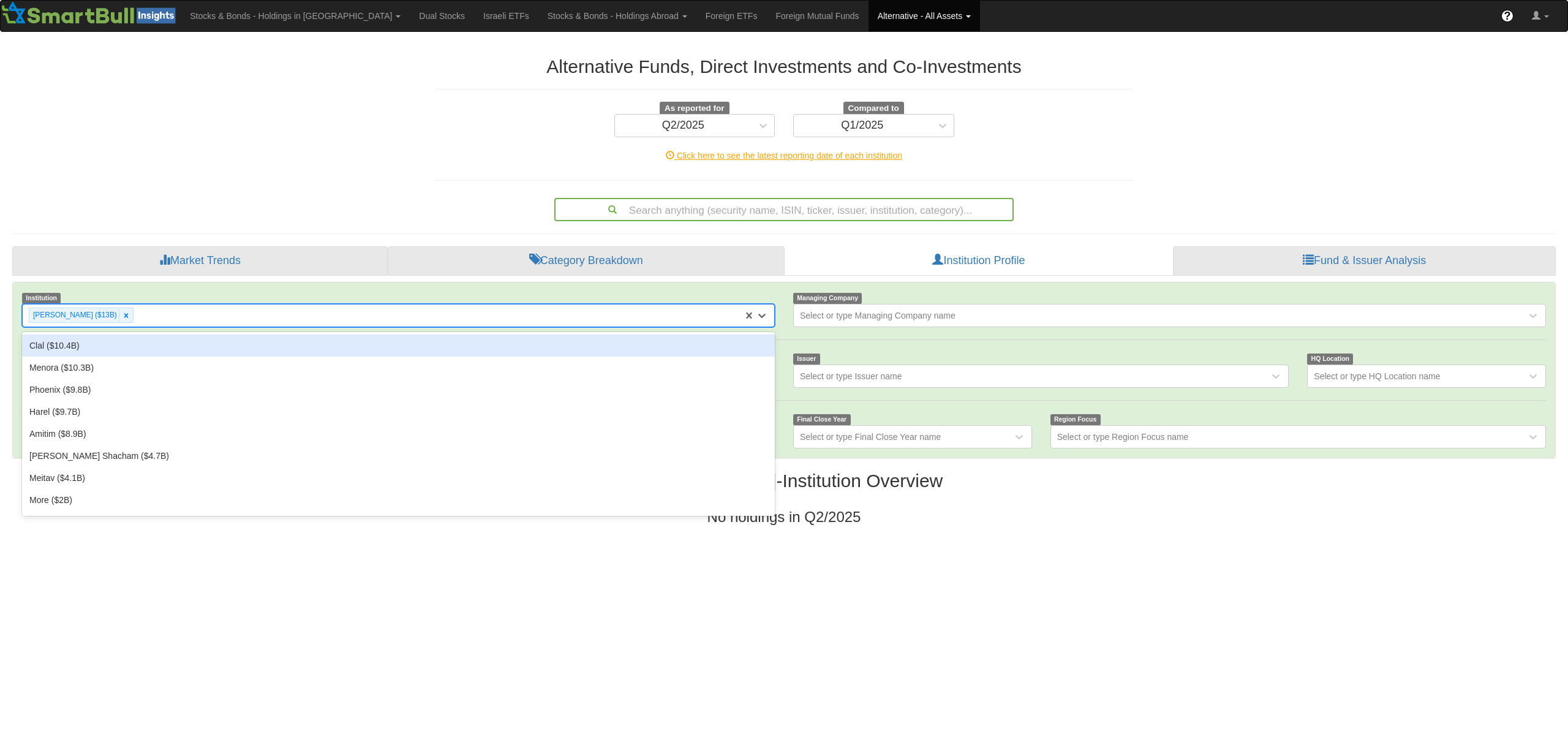
click at [225, 313] on div "[PERSON_NAME] ($13B)" at bounding box center [383, 315] width 720 height 20
click at [126, 342] on div "Clal ($10.4B)" at bounding box center [398, 345] width 753 height 22
click at [205, 323] on div "[PERSON_NAME] ($13B) Clal ($10.4B)" at bounding box center [383, 315] width 720 height 20
click at [183, 348] on div "Menora ($10.3B)" at bounding box center [398, 345] width 753 height 22
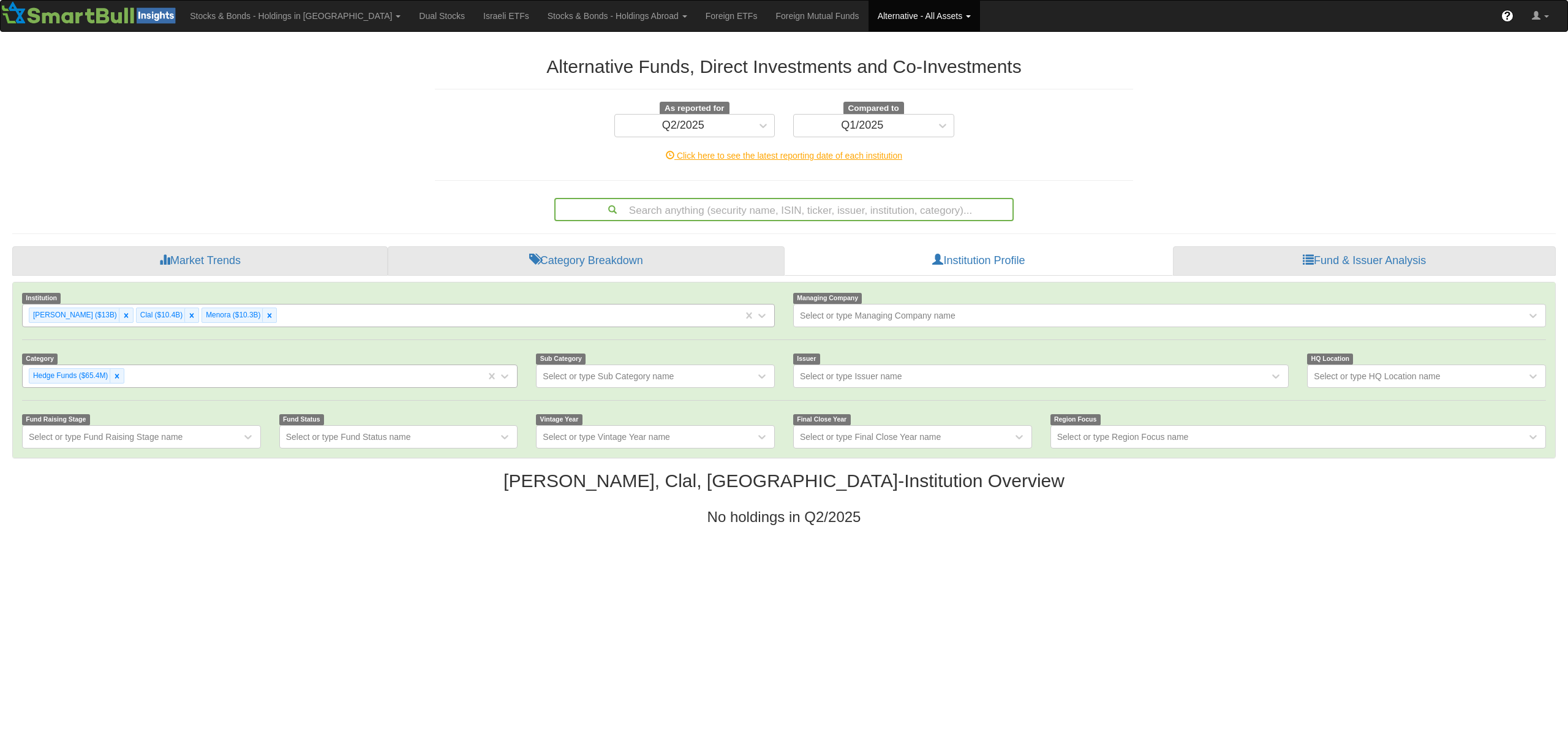
click at [440, 318] on div "[PERSON_NAME] ($13B) Clal ($10.4B) Menora ($10.3B)" at bounding box center [383, 315] width 720 height 20
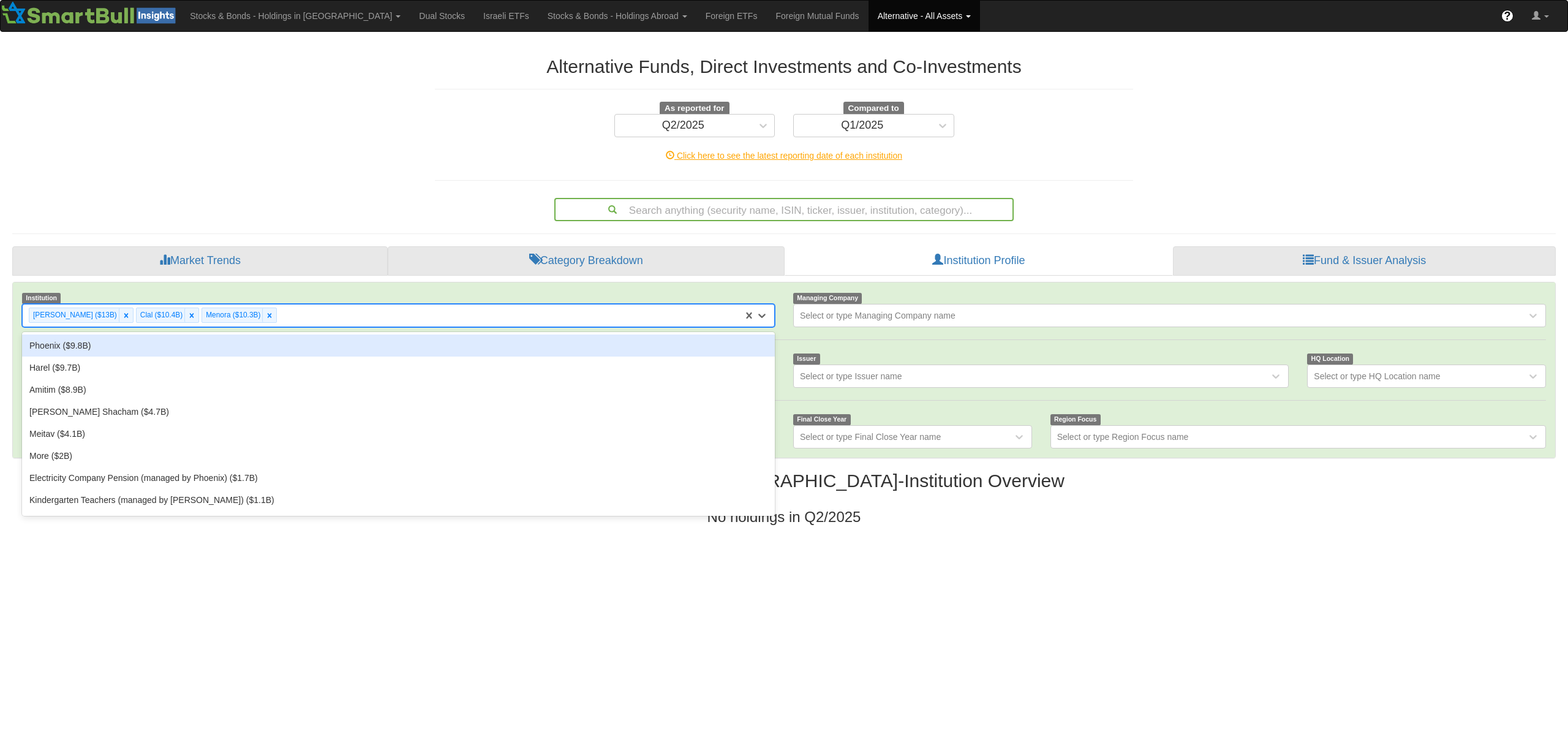
click at [171, 352] on div "Phoenix ($9.8B)" at bounding box center [398, 345] width 753 height 22
click at [405, 318] on div "[PERSON_NAME] ($13B) Clal ($10.4B) Menora ($10.3B) Phoenix ($9.8B)" at bounding box center [383, 315] width 720 height 20
click at [335, 344] on div "Harel ($9.7B)" at bounding box center [398, 345] width 753 height 22
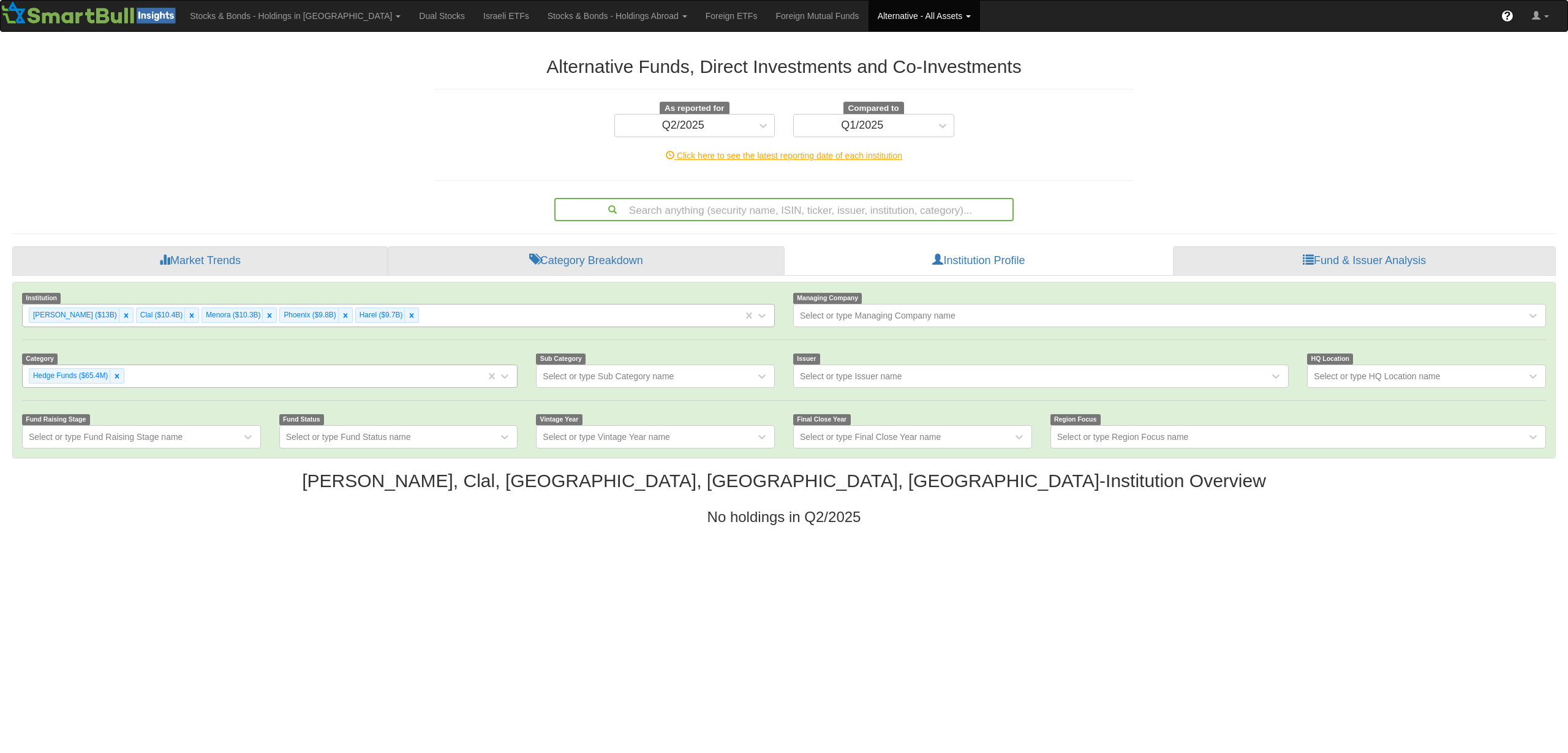
click at [448, 321] on div "[PERSON_NAME] ($13B) Clal ($10.4B) Menora ($10.3B) Phoenix ($9.8B) Harel ($9.7B)" at bounding box center [383, 315] width 720 height 20
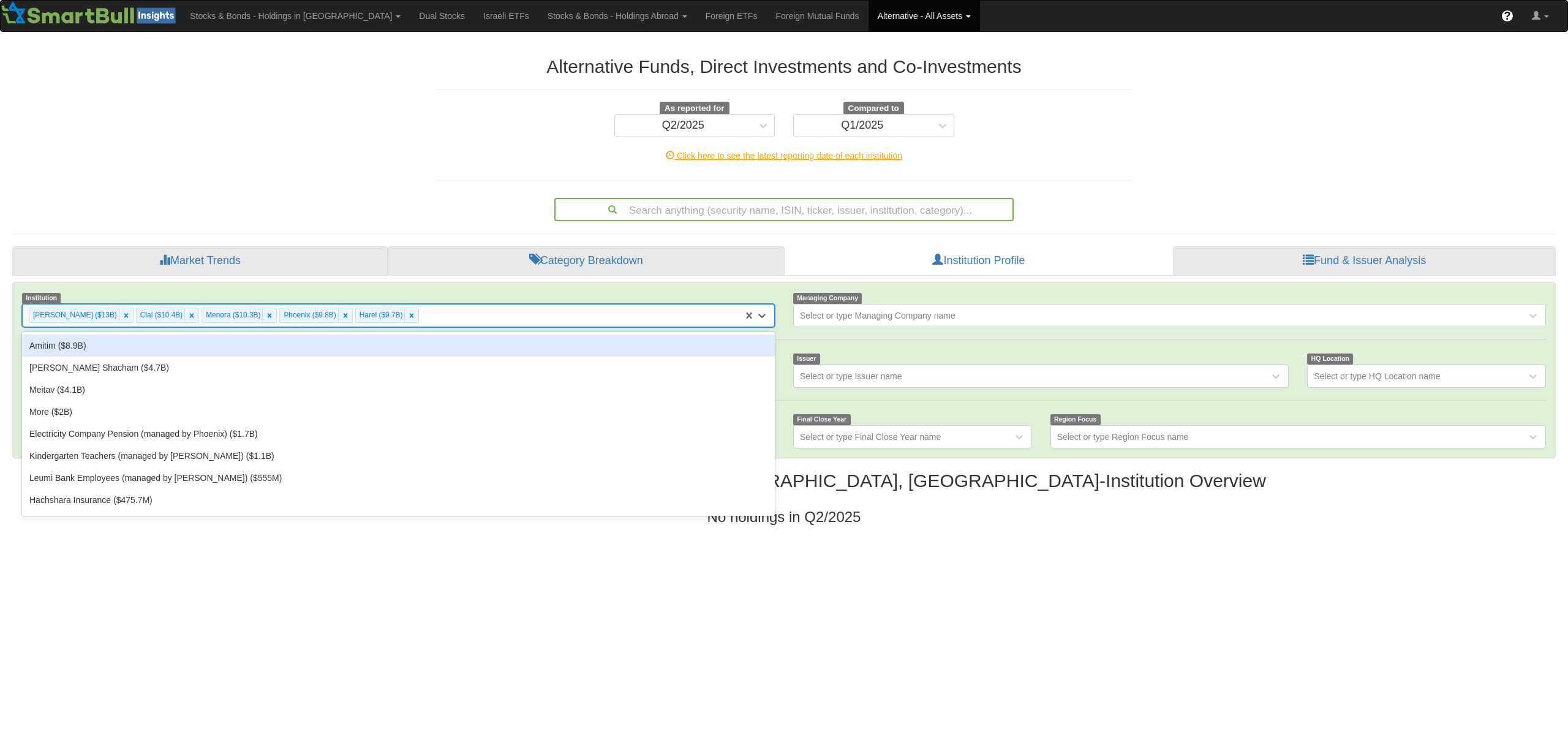
click at [392, 340] on div "Amitim ($8.9B)" at bounding box center [398, 345] width 753 height 22
click at [477, 315] on div "[PERSON_NAME] ($13B) Clal ($10.4B) Menora ($10.3B) Phoenix ($9.8B) Harel ($9.7B…" at bounding box center [383, 315] width 720 height 20
click at [391, 348] on div "[PERSON_NAME] Shacham ($4.7B)" at bounding box center [398, 345] width 753 height 22
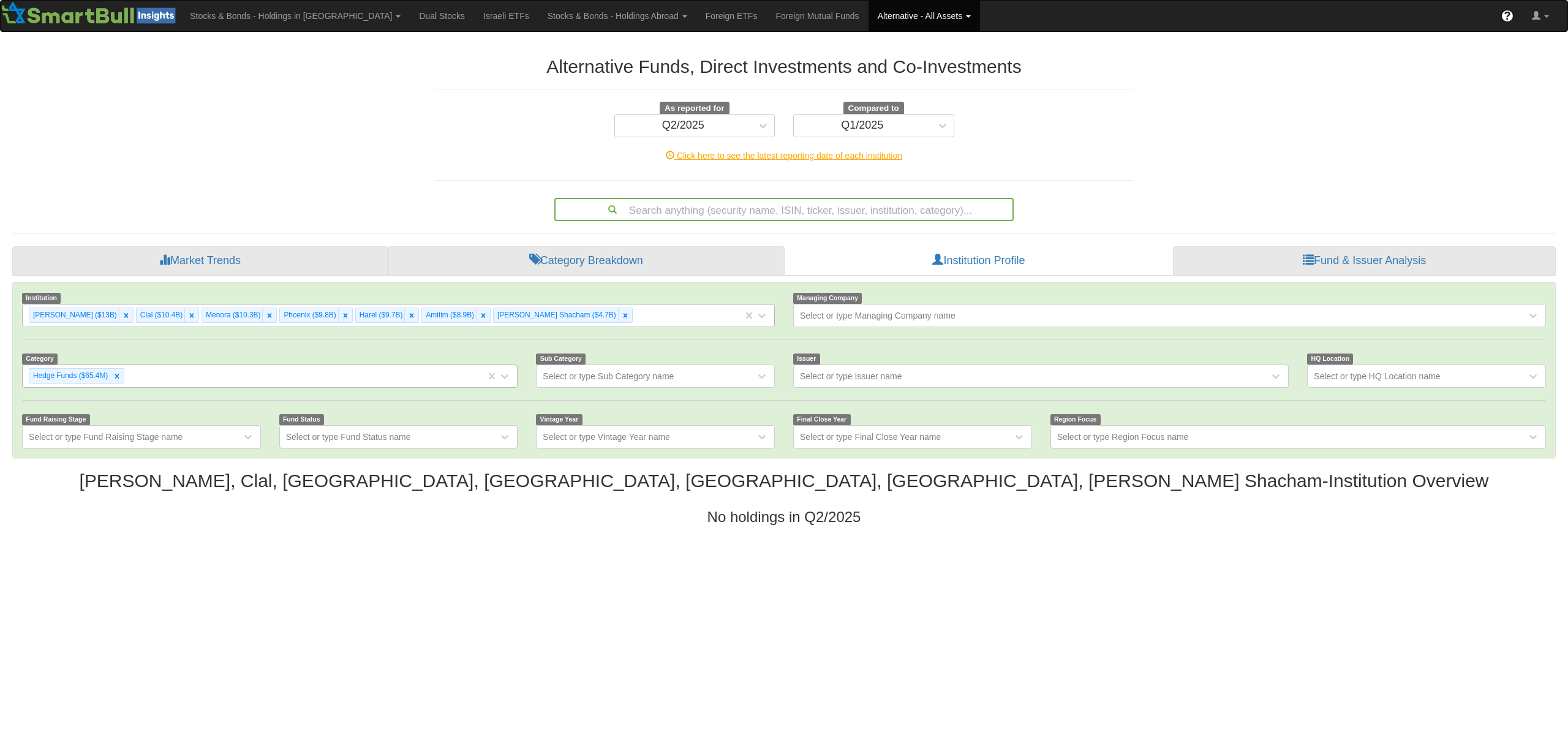
click at [574, 319] on div "[PERSON_NAME] ($13B) Clal ($10.4B) Menora ($10.3B) Phoenix ($9.8B) Harel ($9.7B…" at bounding box center [383, 315] width 720 height 20
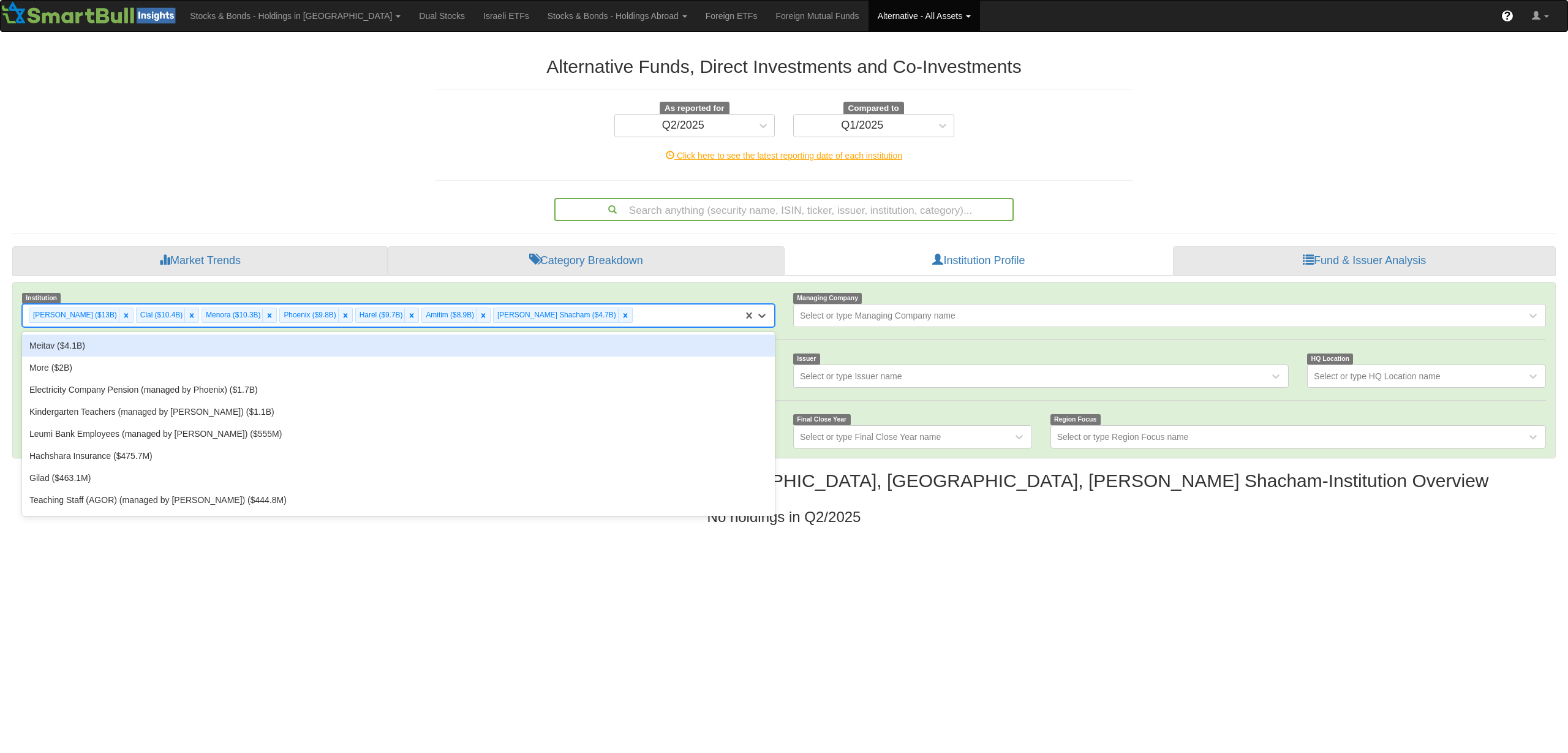
click at [447, 348] on div "Meitav ($4.1B)" at bounding box center [398, 345] width 753 height 22
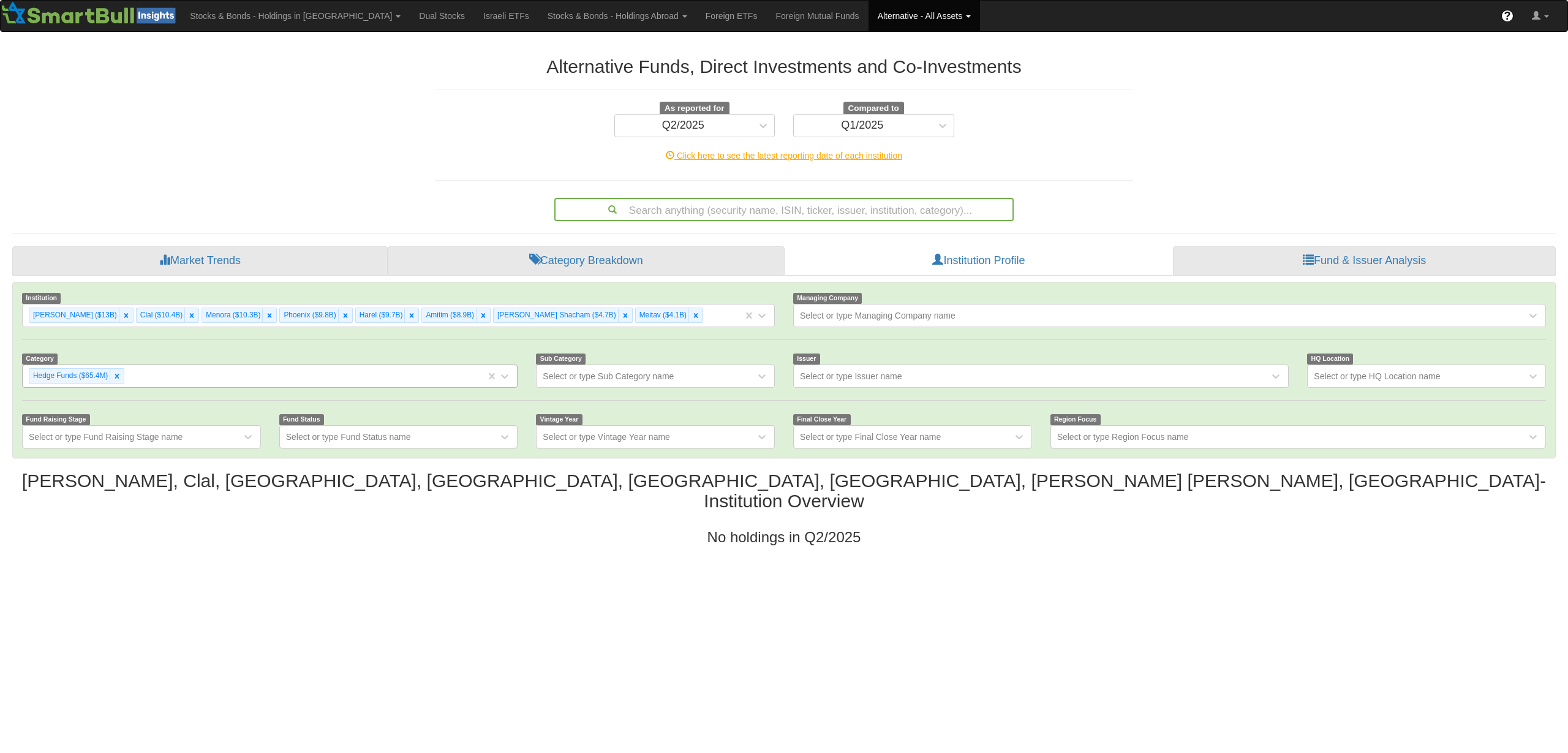
click at [688, 330] on div "Institution [PERSON_NAME] ($13B) Clal ($10.4B) Menora ($10.3B) [GEOGRAPHIC_DATA…" at bounding box center [784, 369] width 1542 height 175
click at [688, 325] on div "[PERSON_NAME] ($13B) Clal ($10.4B) Menora ($10.3B) Phoenix ($9.8B) Harel ($9.7B…" at bounding box center [383, 315] width 720 height 20
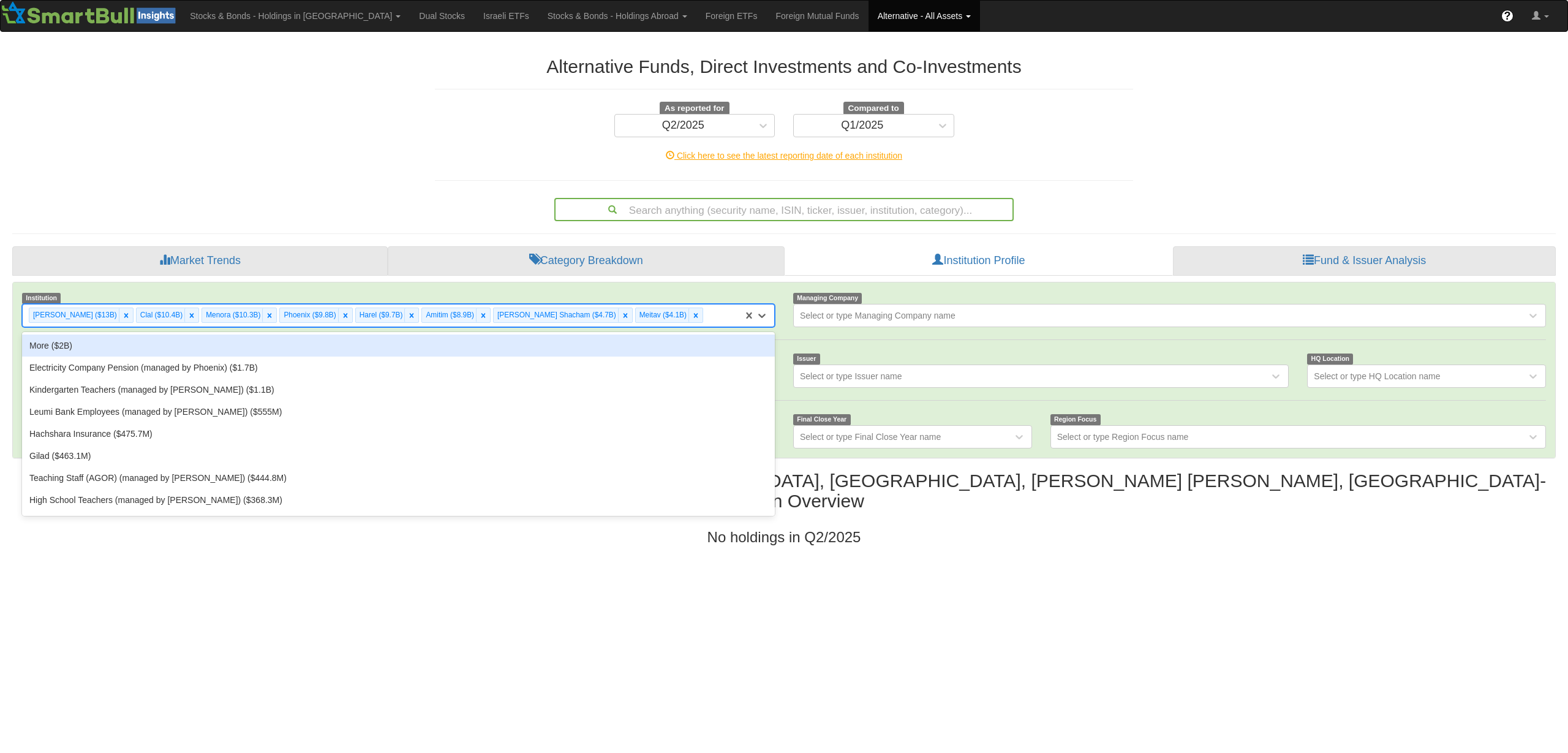
click at [485, 351] on div "More ($2B)" at bounding box center [398, 345] width 753 height 22
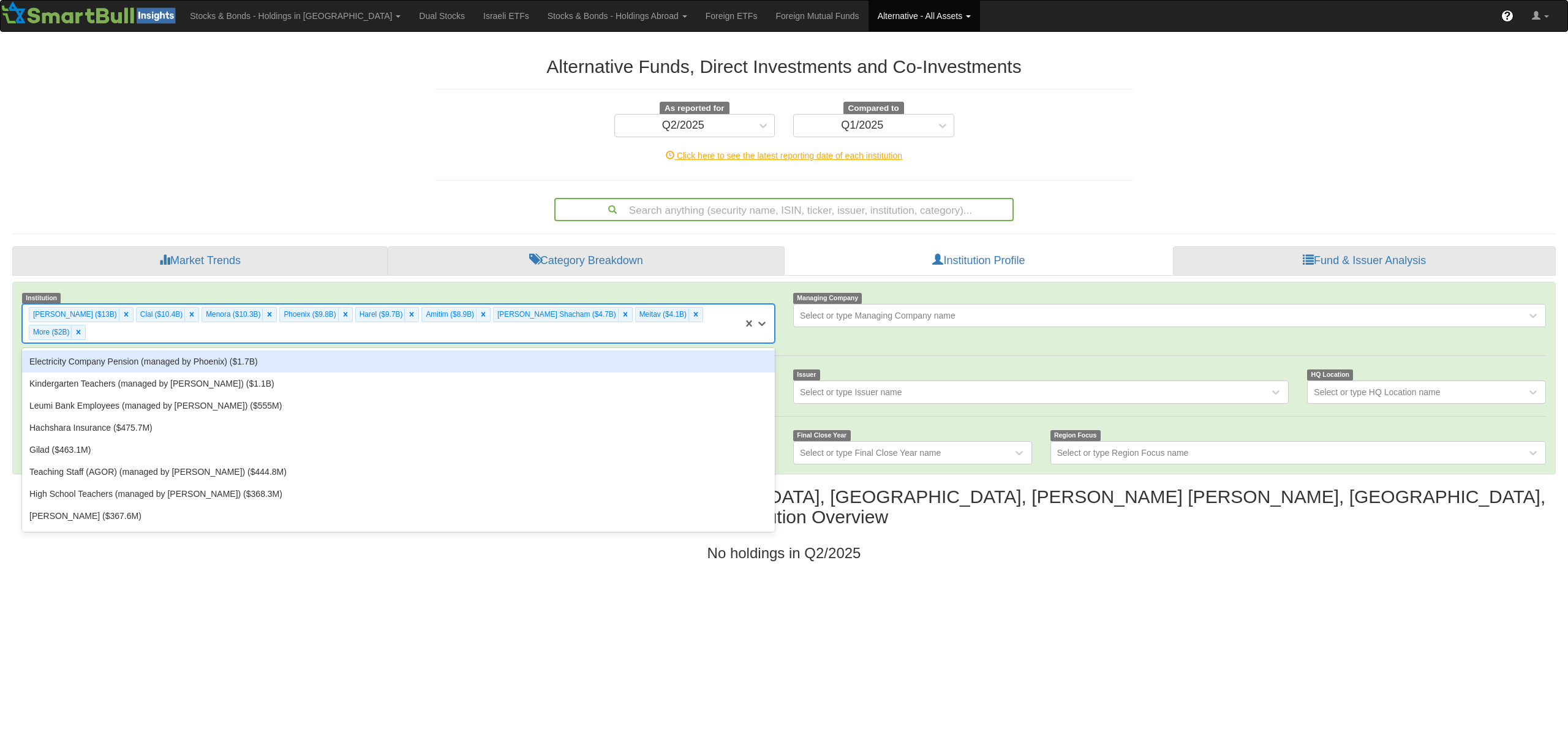
click at [713, 312] on div "[PERSON_NAME] ($13B) Clal ($10.4B) Menora ($10.3B) [GEOGRAPHIC_DATA] ($9.8B) Ha…" at bounding box center [383, 324] width 720 height 38
click at [427, 350] on div "Electricity Company Pension (managed by Phoenix) ($1.7B)" at bounding box center [398, 361] width 753 height 22
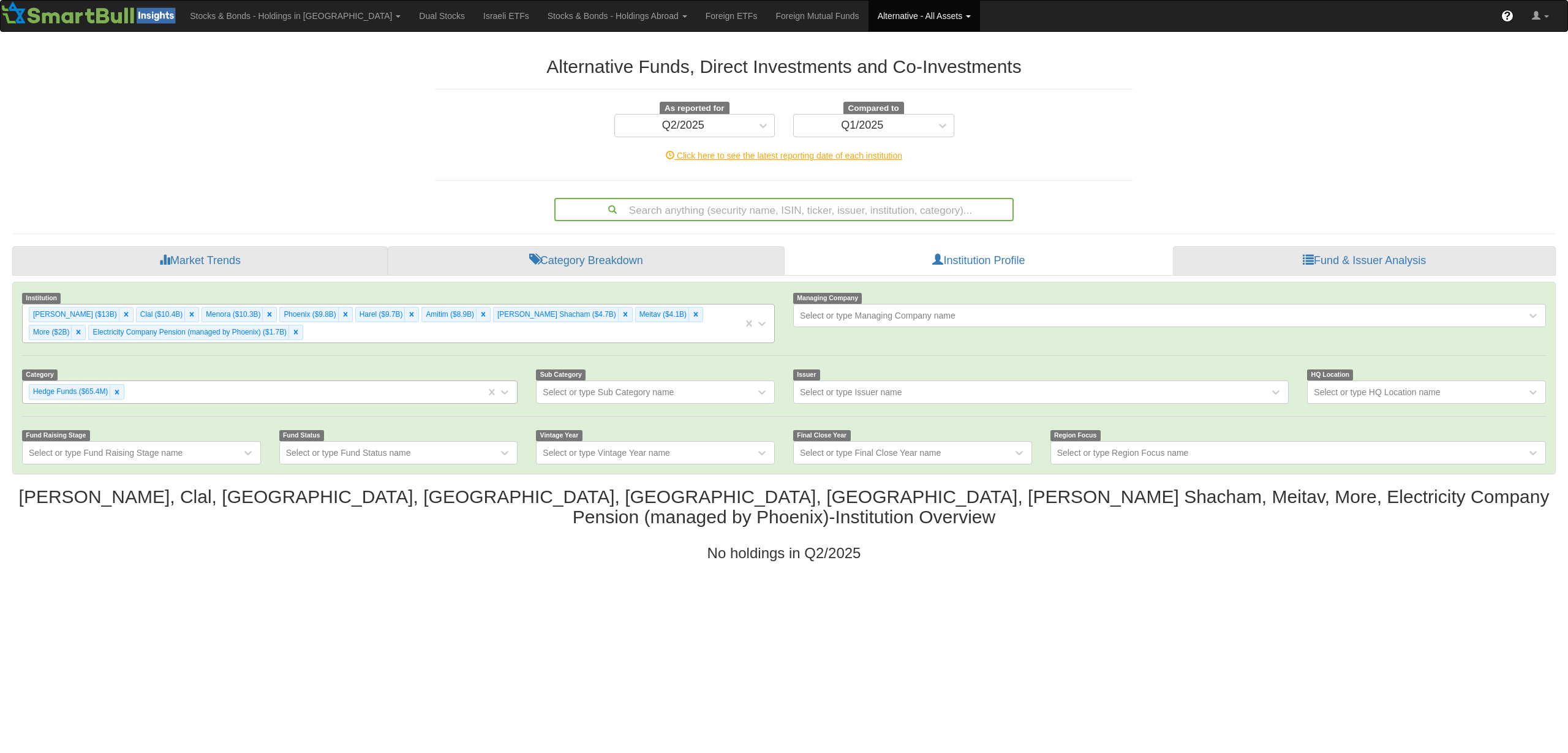
click at [414, 334] on div "[PERSON_NAME] ($13B) Clal ($10.4B) Menora ($10.3B) Phoenix ($9.8B) Harel ($9.7B…" at bounding box center [383, 324] width 720 height 38
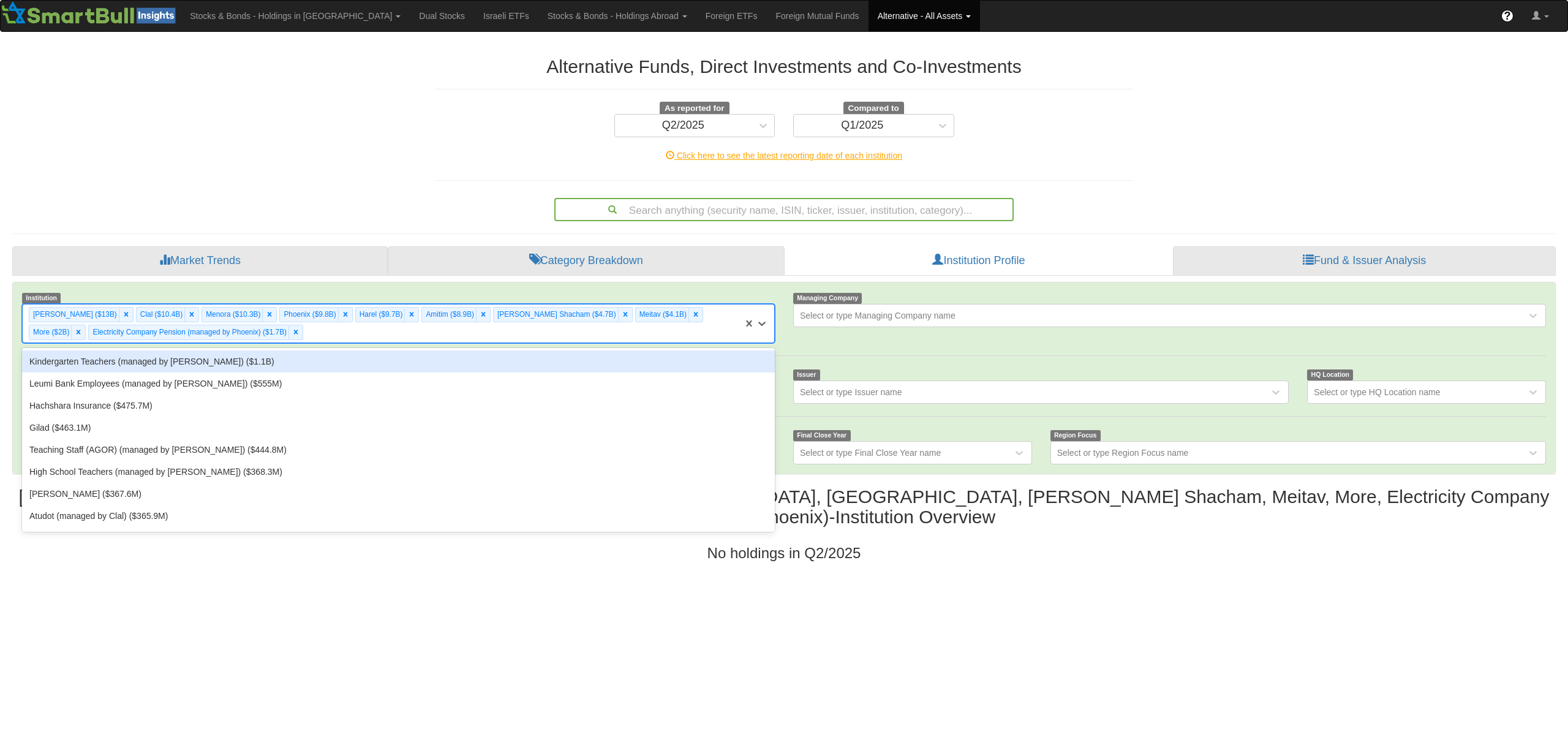
click at [313, 358] on div "Kindergarten Teachers (managed by [PERSON_NAME]) ($1.1B)" at bounding box center [398, 361] width 753 height 22
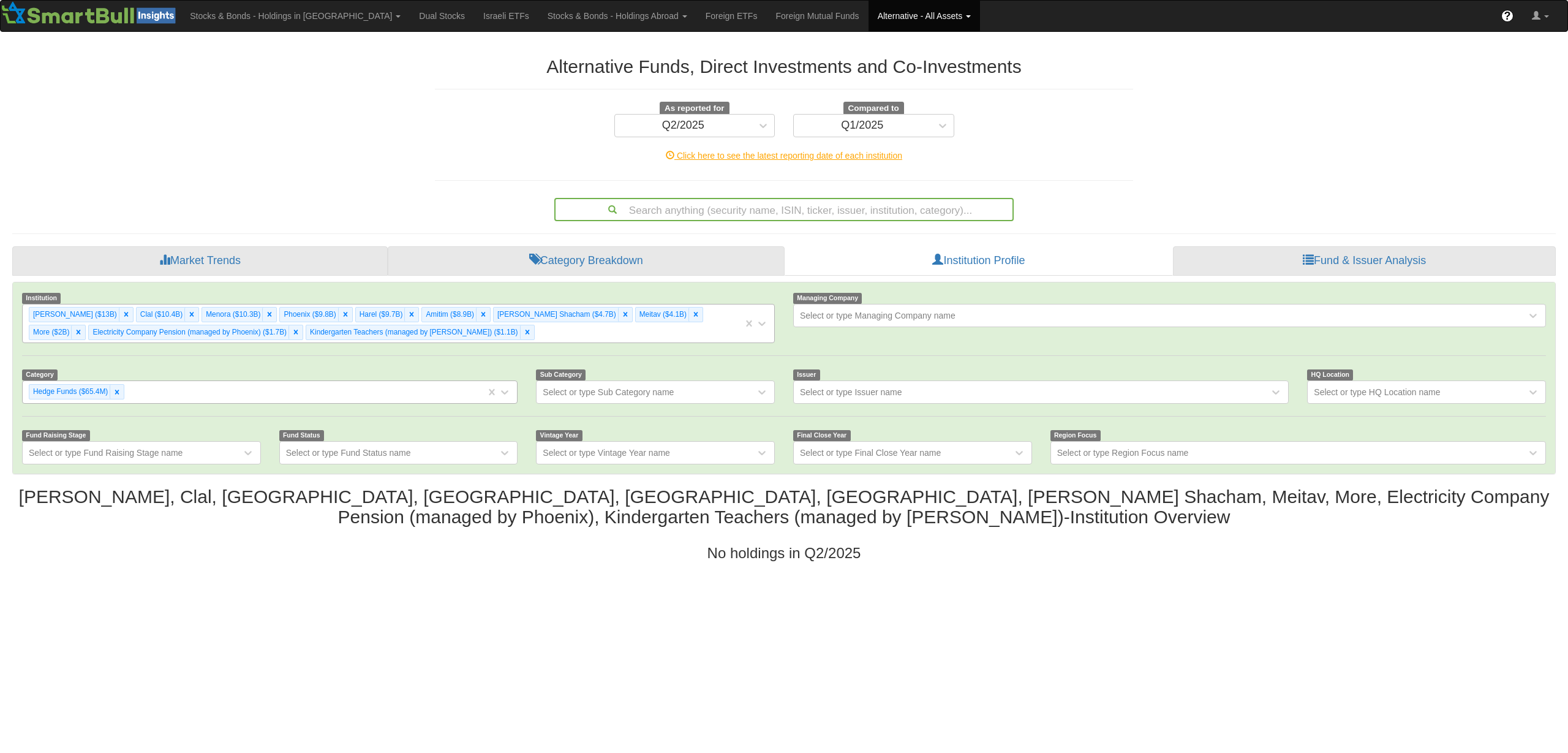
click at [505, 336] on div "[PERSON_NAME] ($13B) Clal ($10.4B) Menora ($10.3B) Phoenix ($9.8B) Harel ($9.7B…" at bounding box center [383, 324] width 720 height 38
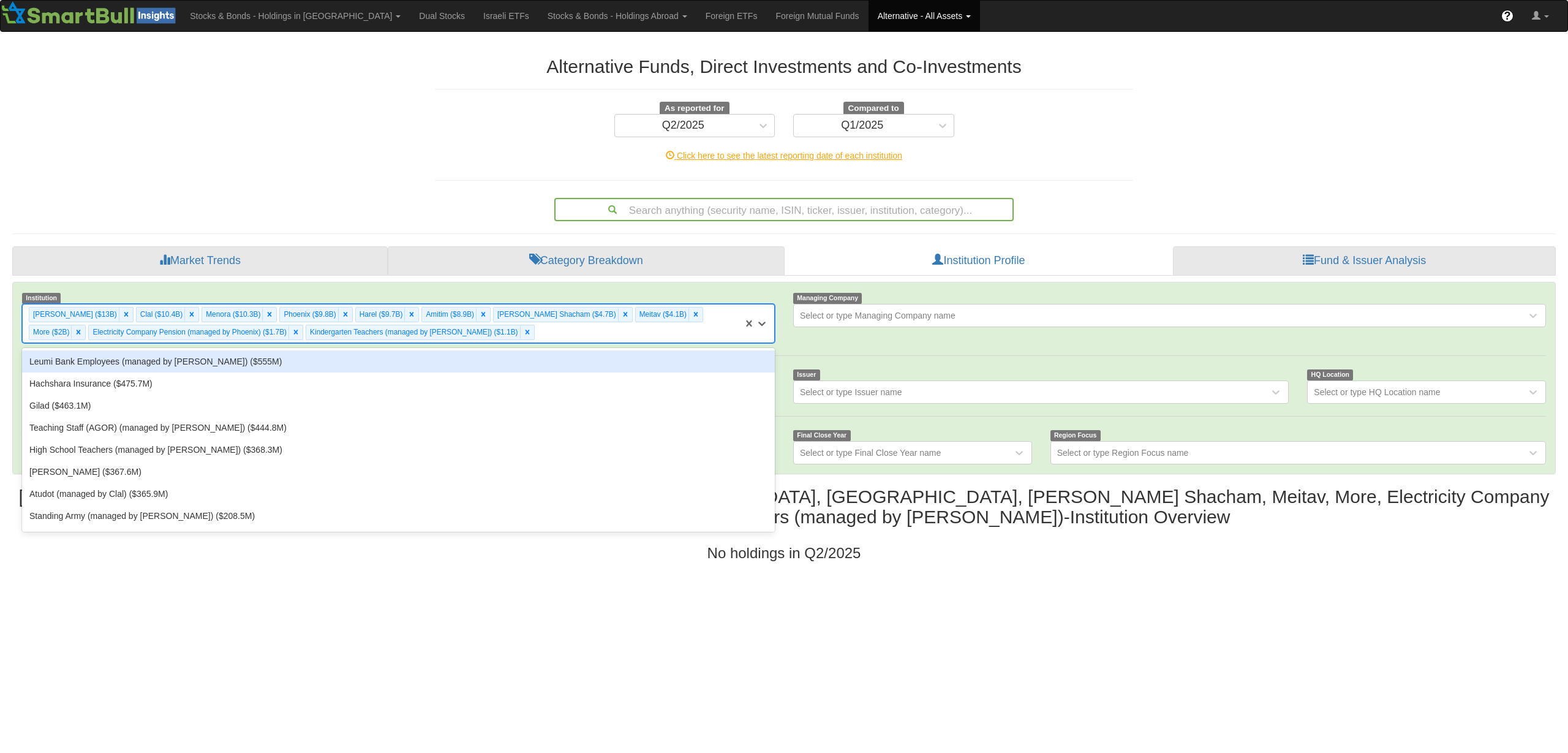
click at [435, 361] on div "Leumi Bank Employees (managed by [PERSON_NAME]) ($555M)" at bounding box center [398, 361] width 753 height 22
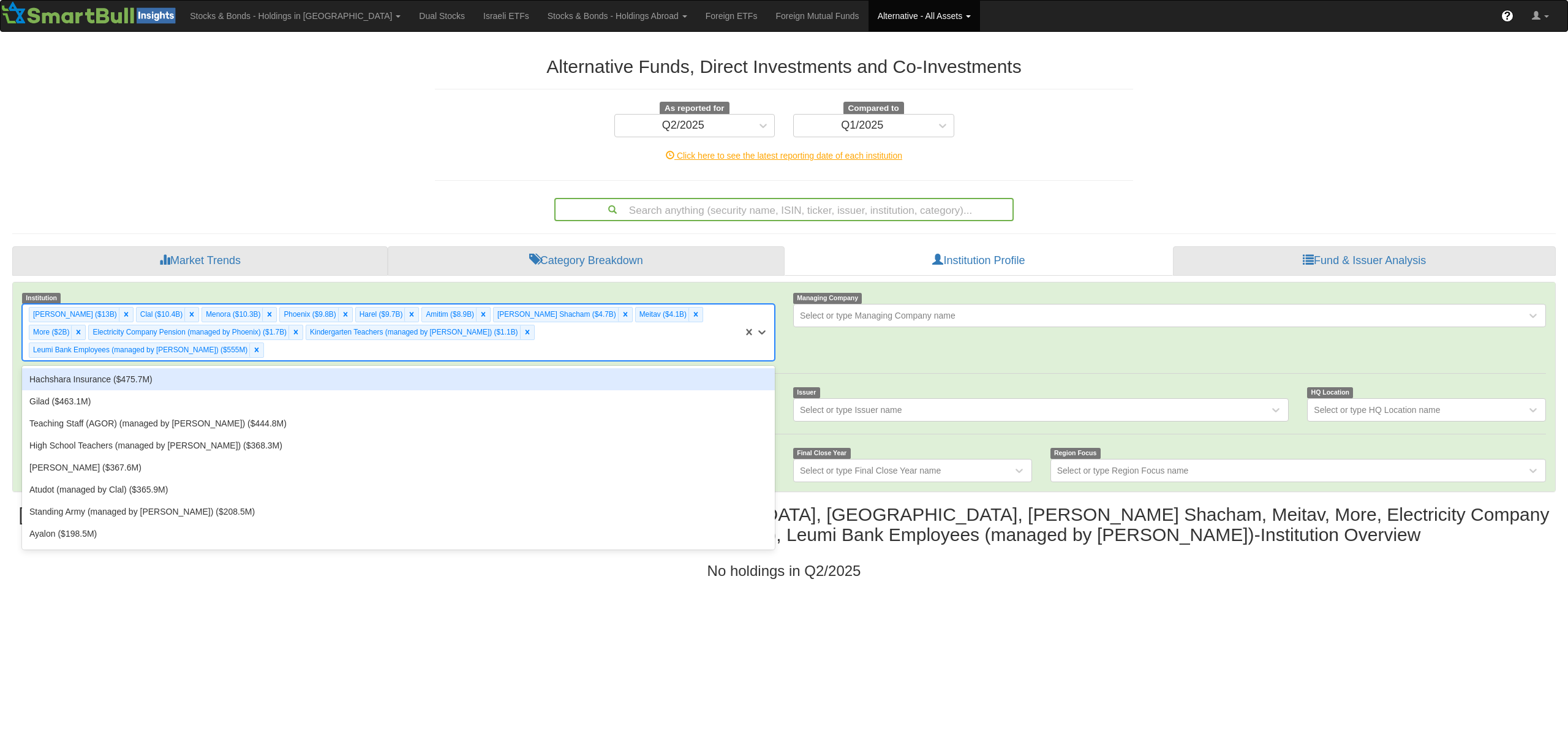
click at [670, 333] on div "[PERSON_NAME] ($13B) Clal ($10.4B) Menora ($10.3B) [GEOGRAPHIC_DATA] ($9.8B) Ha…" at bounding box center [383, 332] width 720 height 55
click at [604, 368] on div "Hachshara Insurance ($475.7M)" at bounding box center [398, 379] width 753 height 22
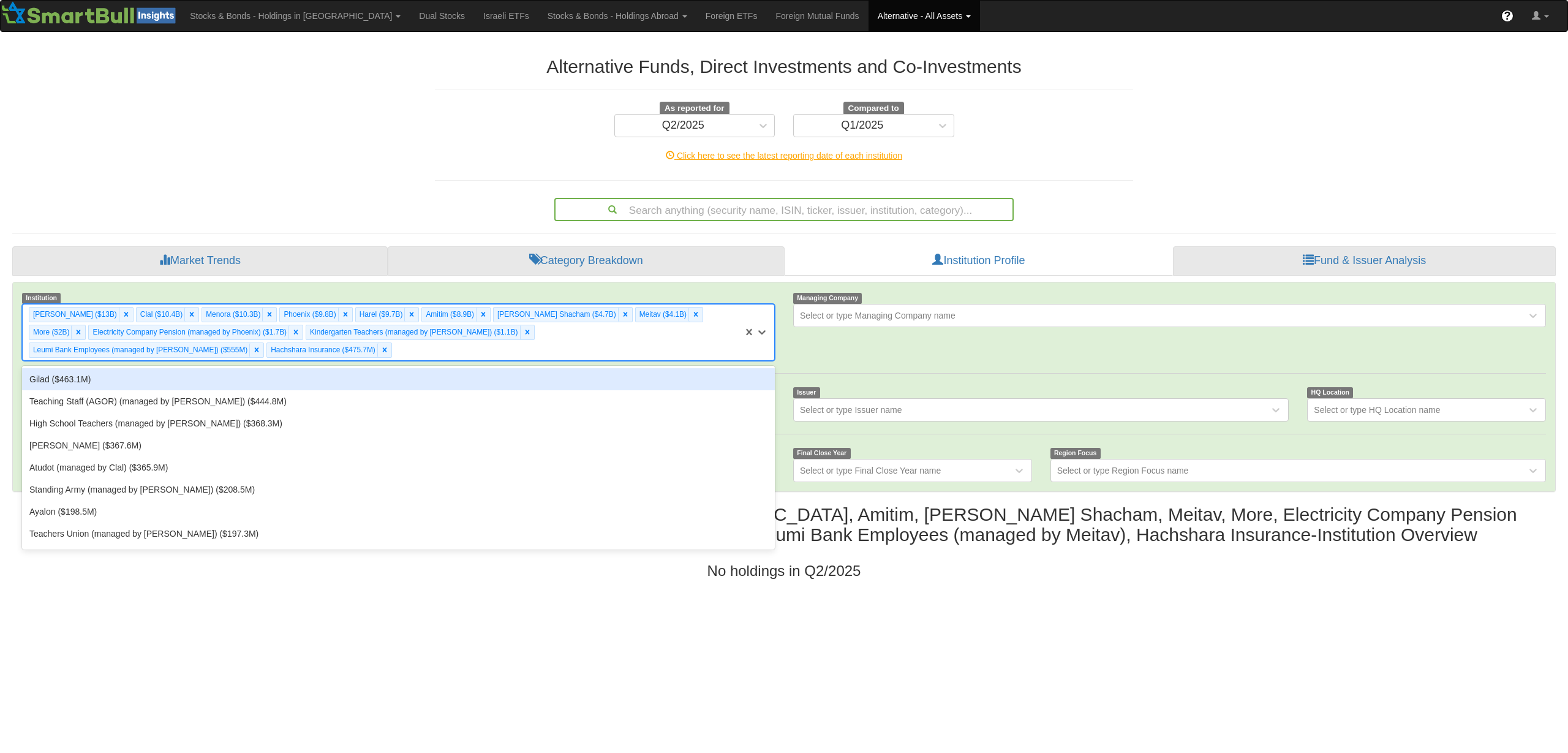
click at [686, 342] on div "[PERSON_NAME] ($13B) Clal ($10.4B) Menora ($10.3B) [GEOGRAPHIC_DATA] ($9.8B) Ha…" at bounding box center [383, 332] width 720 height 55
click at [626, 378] on div "Gilad ($463.1M)" at bounding box center [398, 379] width 753 height 22
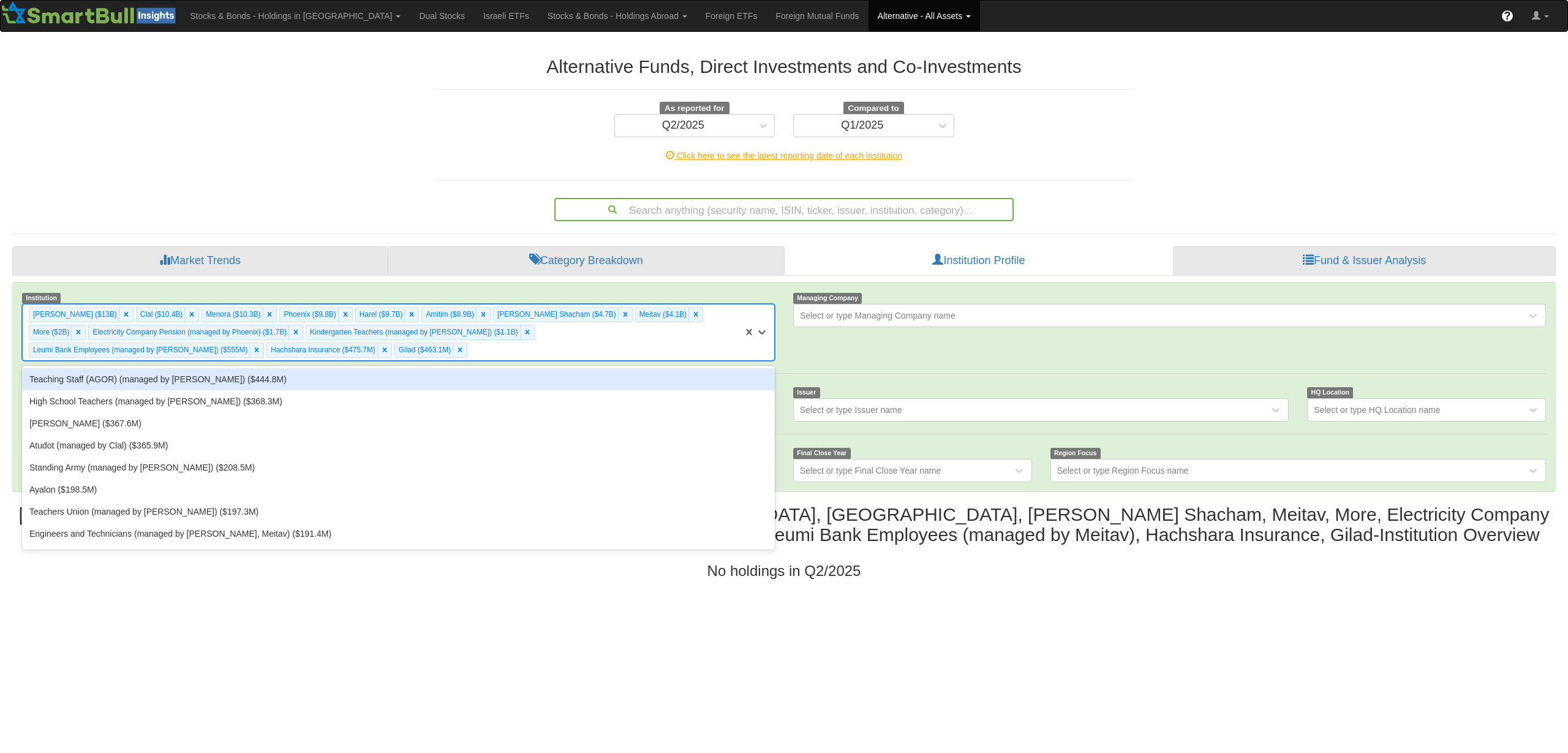
click at [649, 351] on div "[PERSON_NAME] ($13B) Clal ($10.4B) Menora ($10.3B) [GEOGRAPHIC_DATA] ($9.8B) Ha…" at bounding box center [383, 332] width 720 height 55
click at [630, 375] on div "Teaching Staff (AGOR) (managed by [PERSON_NAME]) ($444.8M)" at bounding box center [398, 379] width 753 height 22
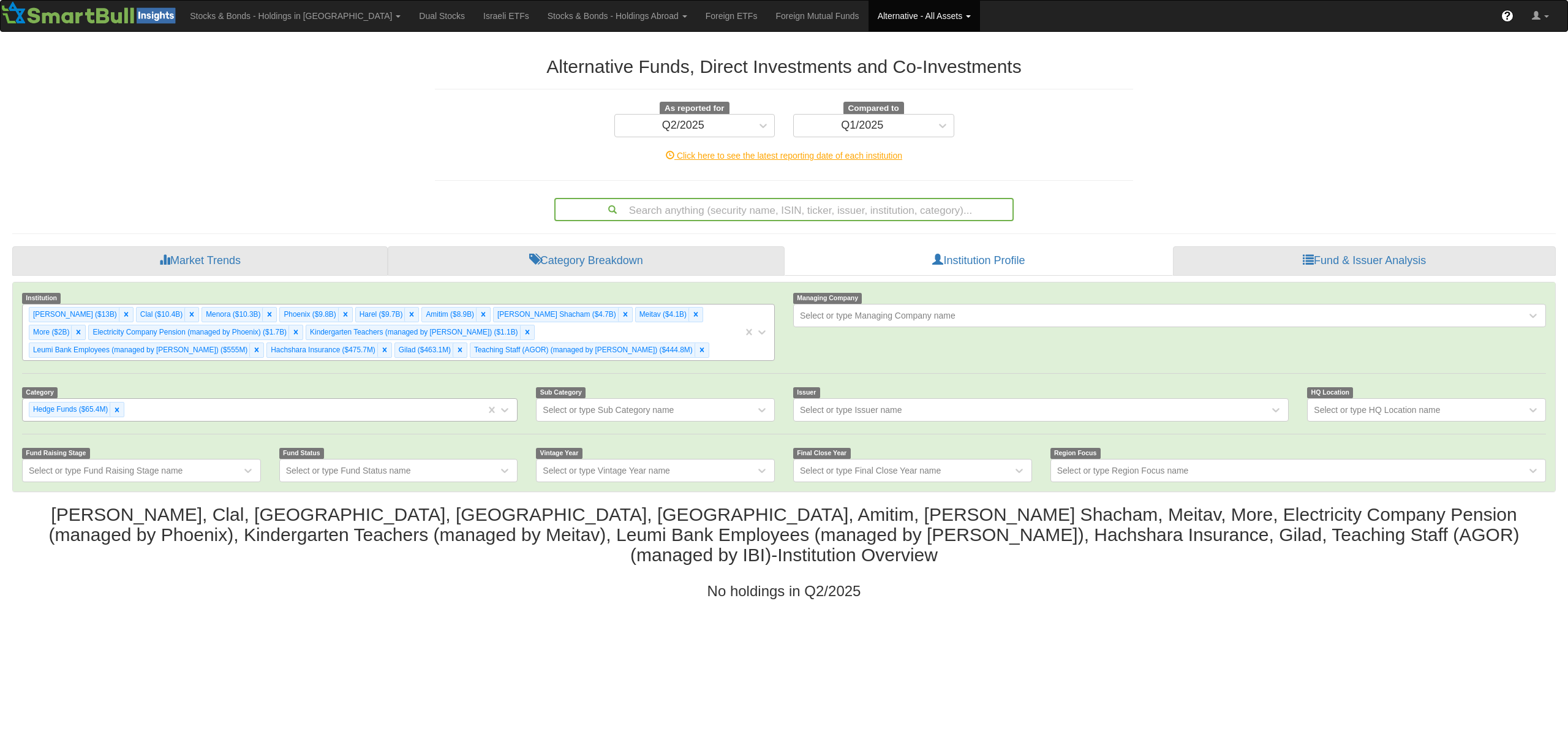
click at [656, 346] on div "[PERSON_NAME] ($13B) Clal ($10.4B) Menora ($10.3B) [GEOGRAPHIC_DATA] ($9.8B) Ha…" at bounding box center [383, 332] width 720 height 55
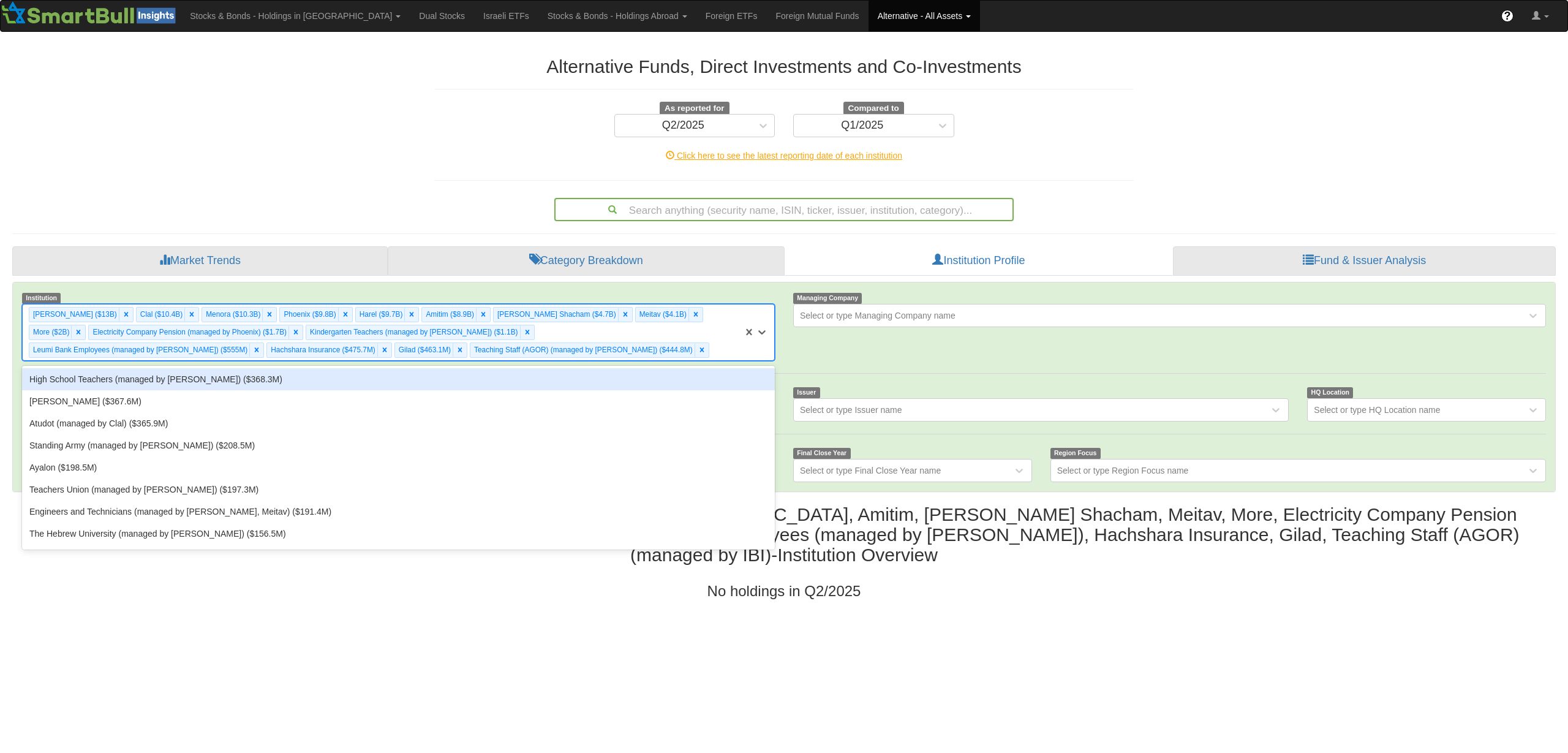
click at [640, 377] on div "High School Teachers (managed by [PERSON_NAME]) ($368.3M)" at bounding box center [398, 379] width 753 height 22
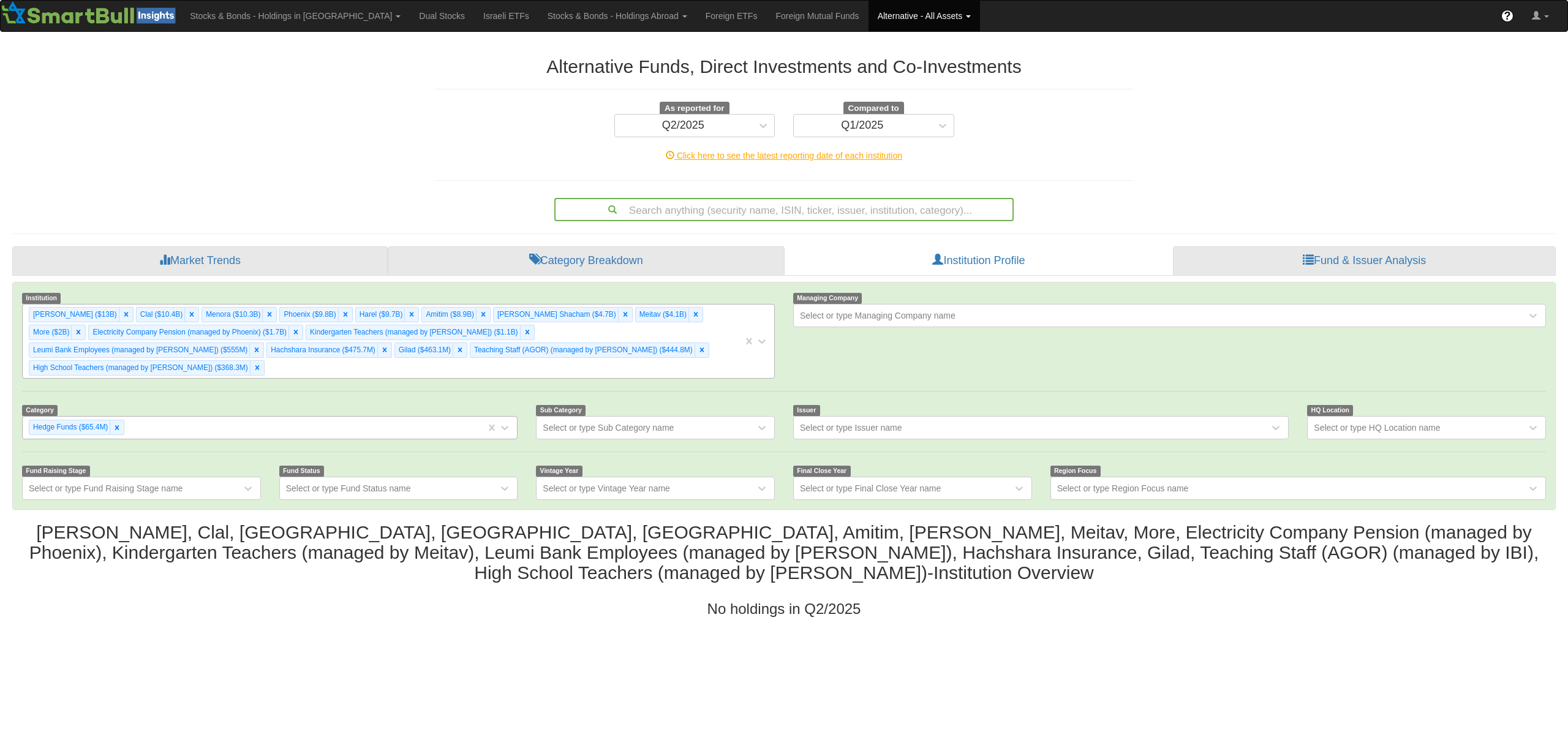
click at [652, 356] on div "[PERSON_NAME] ($13B) Clal ($10.4B) Menora ($10.3B) [GEOGRAPHIC_DATA] ($9.8B) Ha…" at bounding box center [383, 341] width 720 height 73
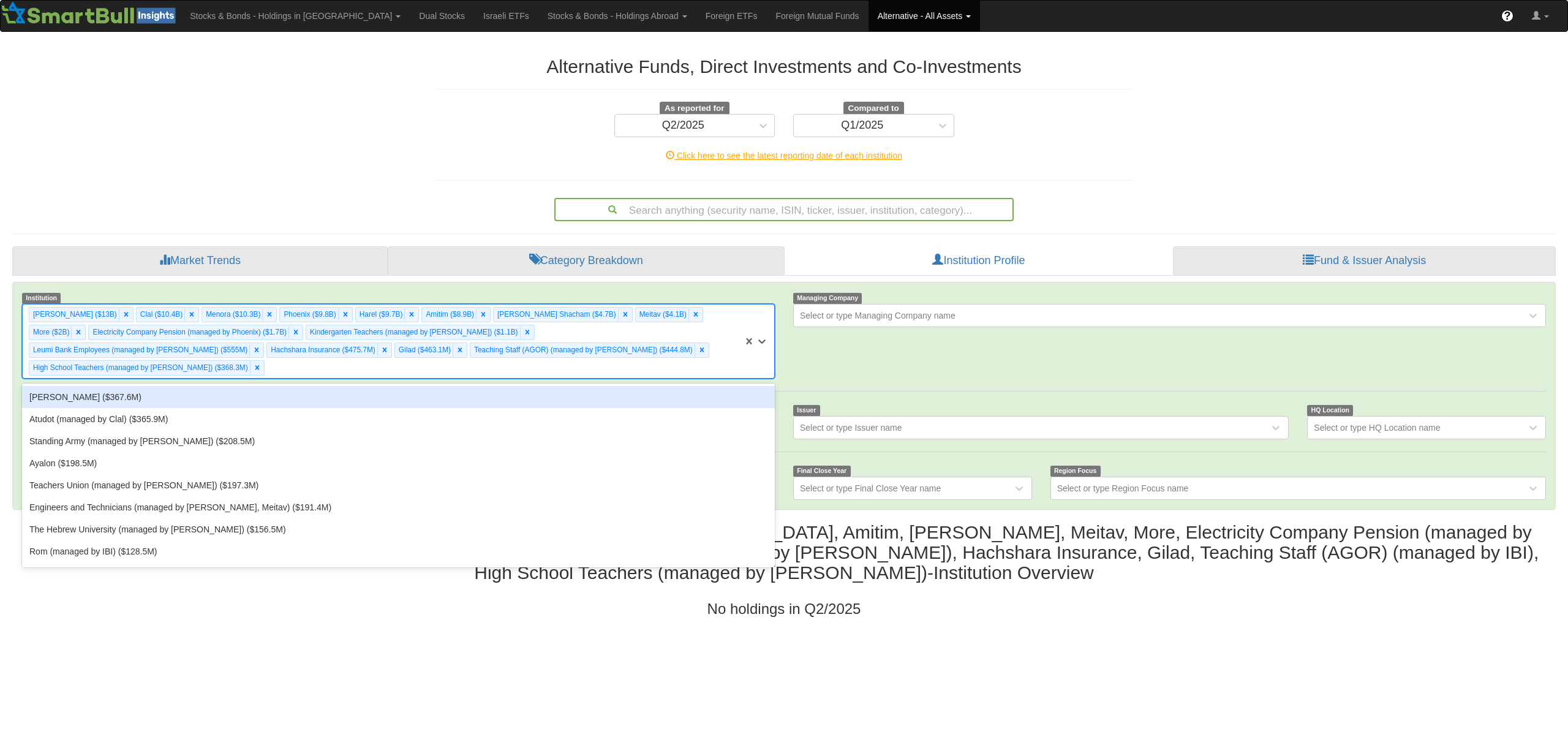
click at [641, 386] on div "[PERSON_NAME] ($367.6M)" at bounding box center [398, 397] width 753 height 22
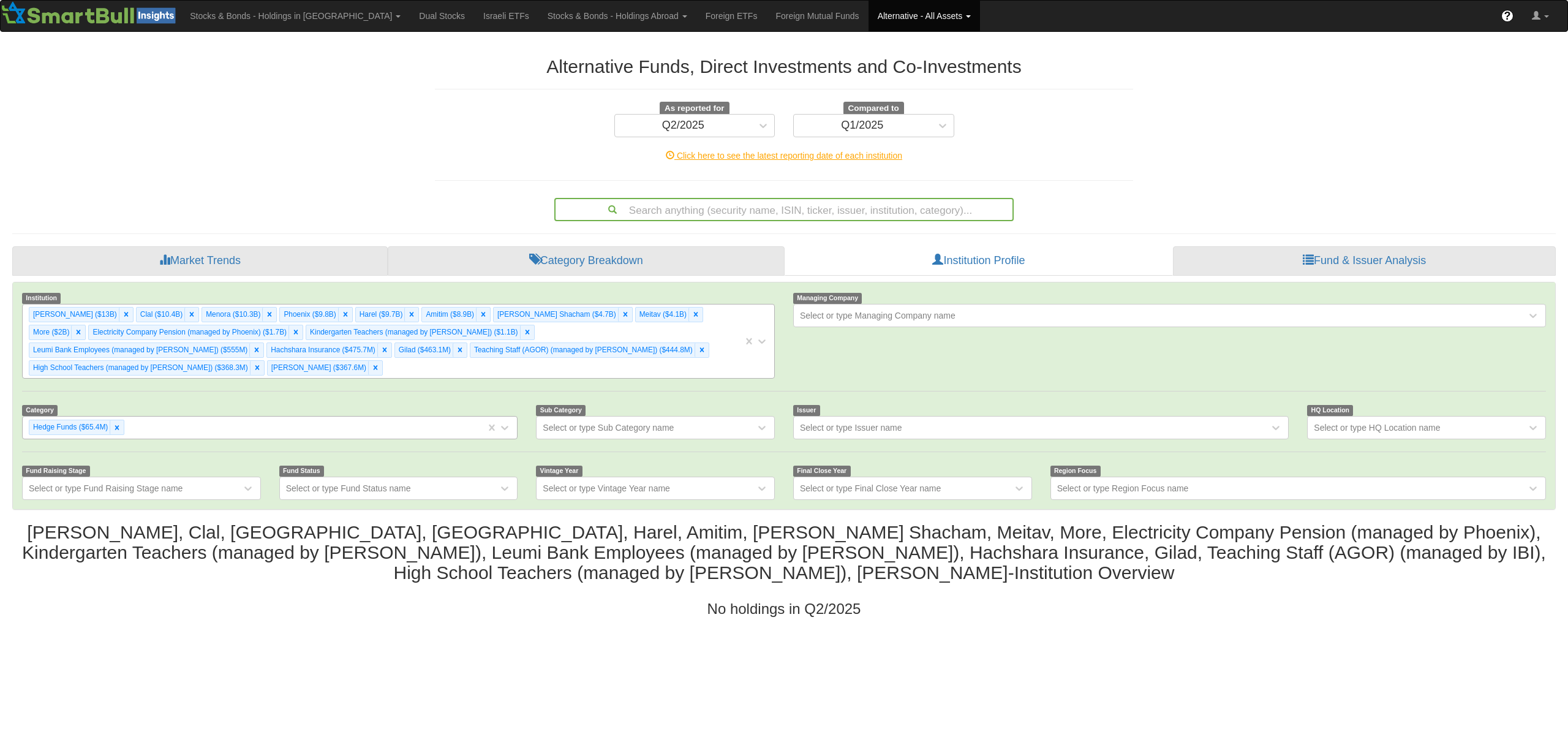
click at [715, 331] on div "[PERSON_NAME] ($13B) Clal ($10.4B) Menora ($10.3B) [GEOGRAPHIC_DATA] ($9.8B) Ha…" at bounding box center [383, 341] width 720 height 73
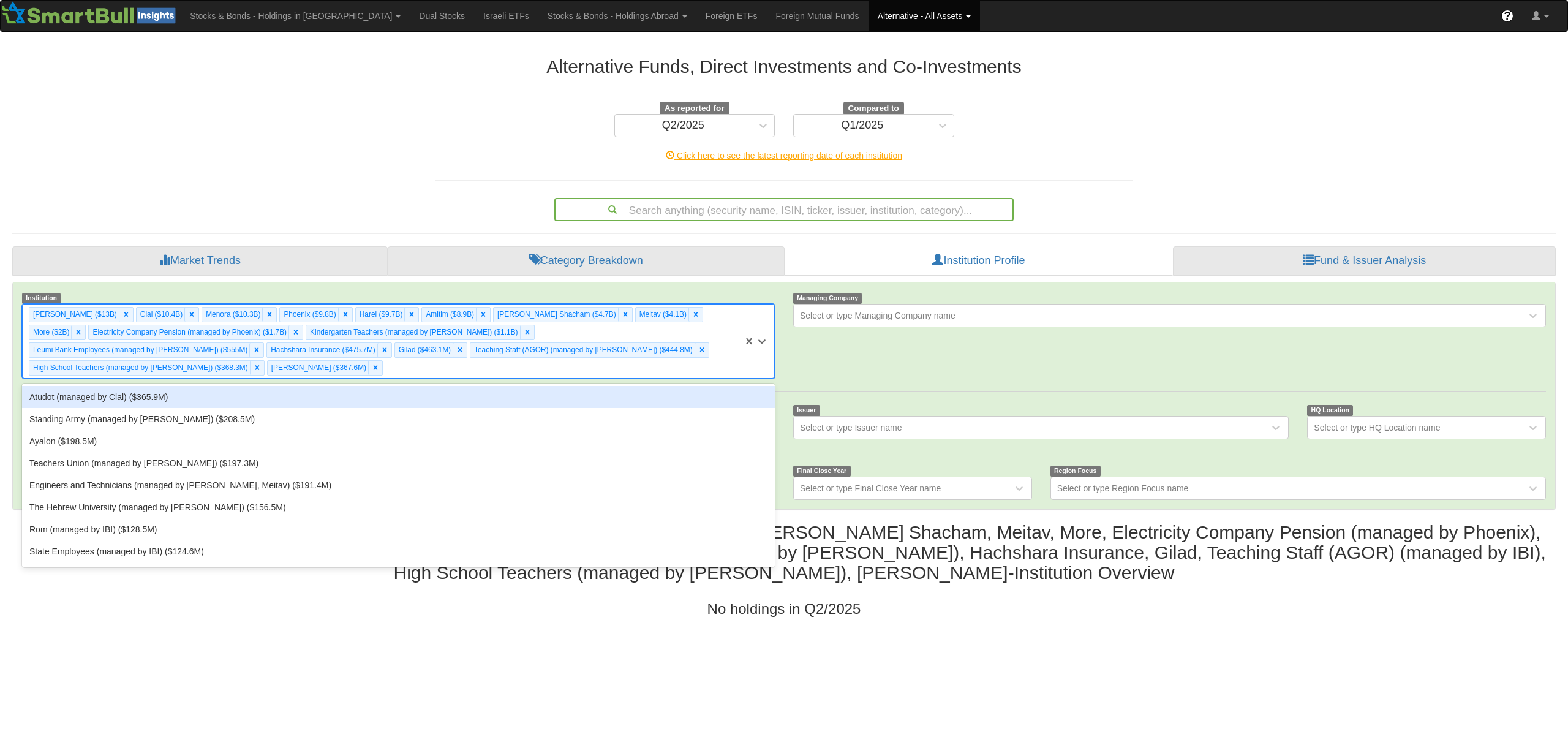
click at [685, 386] on div "Atudot (managed by Clal) ($365.9M)" at bounding box center [398, 397] width 753 height 22
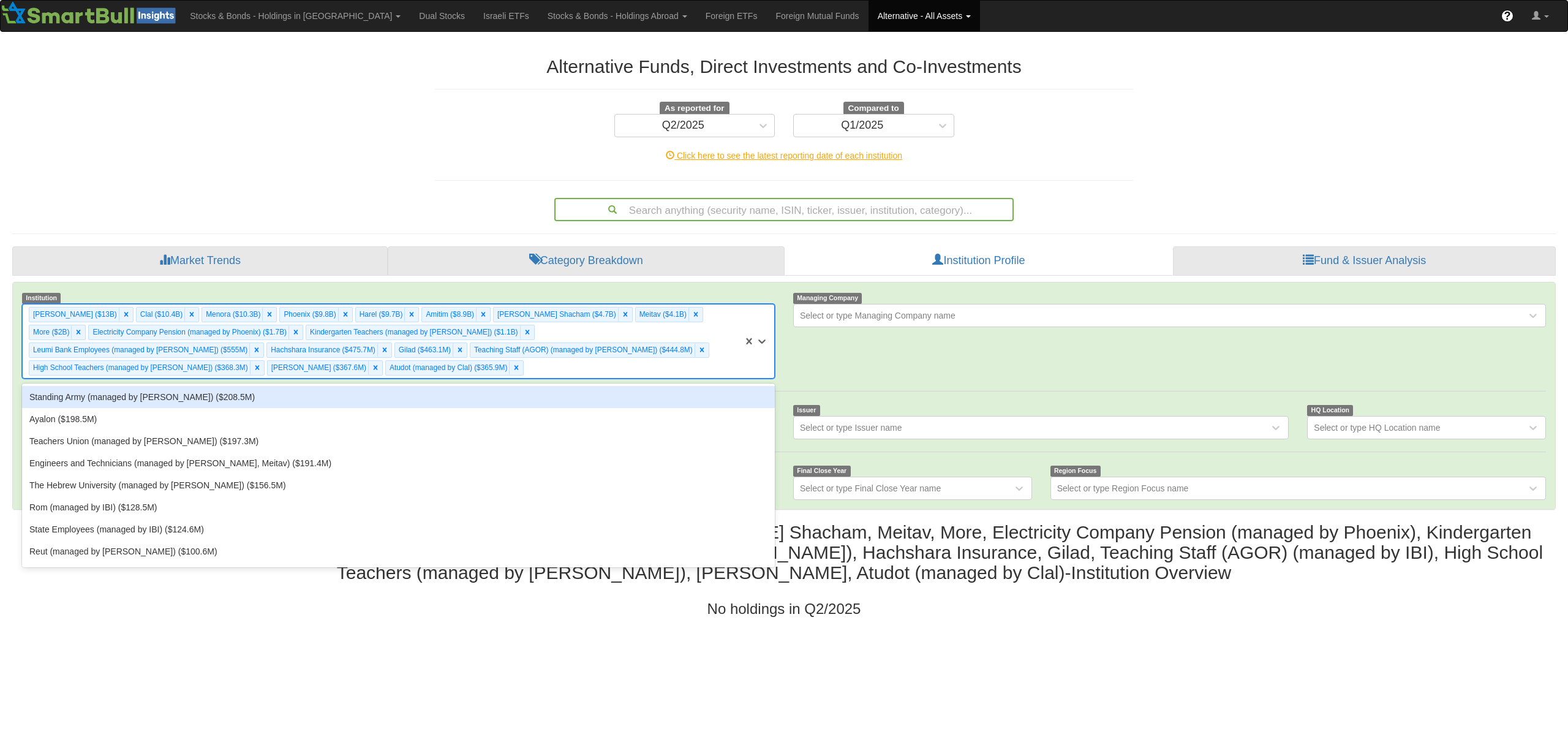
click at [663, 369] on div "[PERSON_NAME] ($13B) Clal ($10.4B) Menora ($10.3B) [GEOGRAPHIC_DATA] ($9.8B) Ha…" at bounding box center [383, 341] width 720 height 73
click at [643, 392] on div "Standing Army (managed by [PERSON_NAME]) ($208.5M)" at bounding box center [398, 397] width 753 height 22
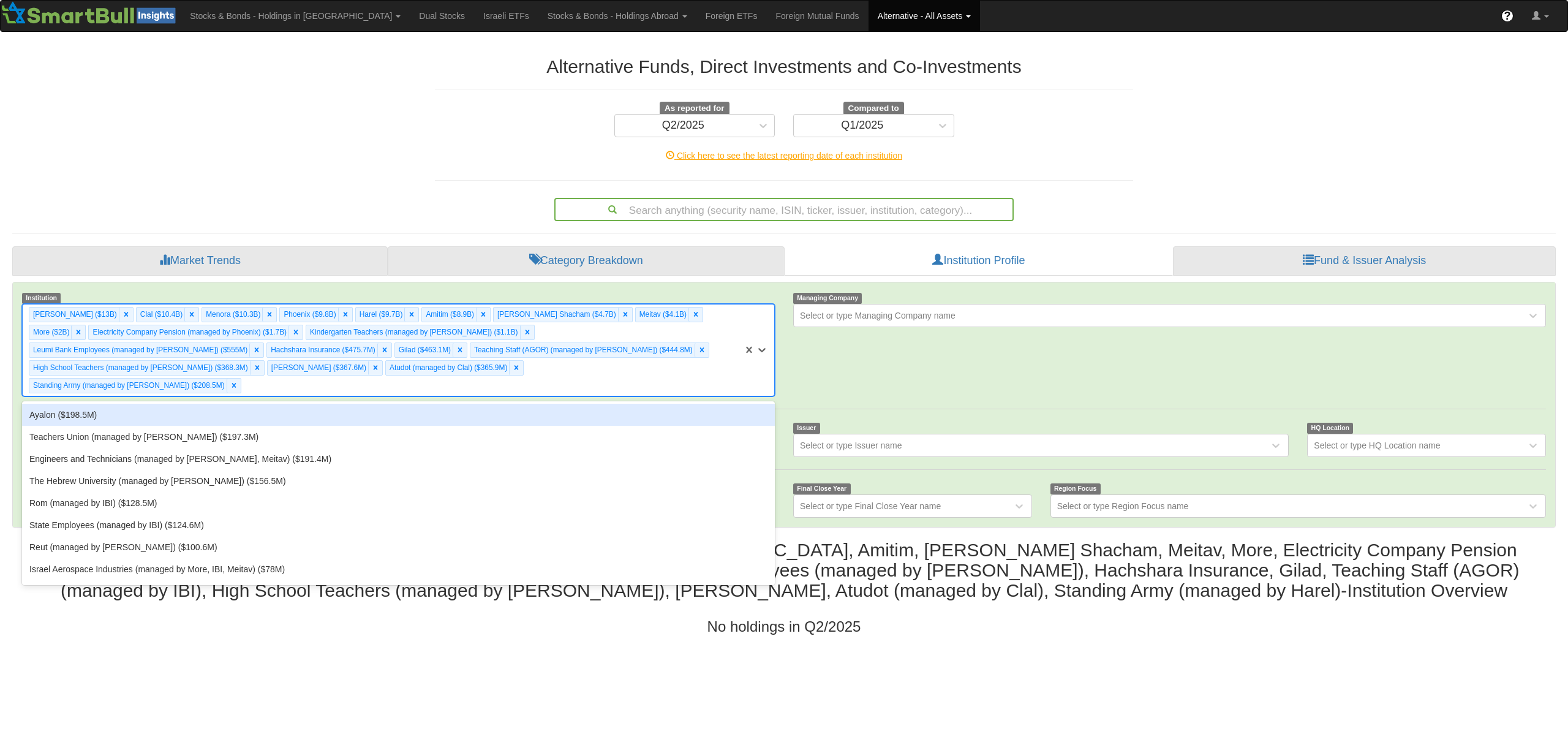
click at [656, 373] on div "[PERSON_NAME] ($13B) Clal ($10.4B) Menora ($10.3B) [GEOGRAPHIC_DATA] ($9.8B) Ha…" at bounding box center [383, 350] width 720 height 91
click at [644, 404] on div "Ayalon ($198.5M)" at bounding box center [398, 415] width 753 height 22
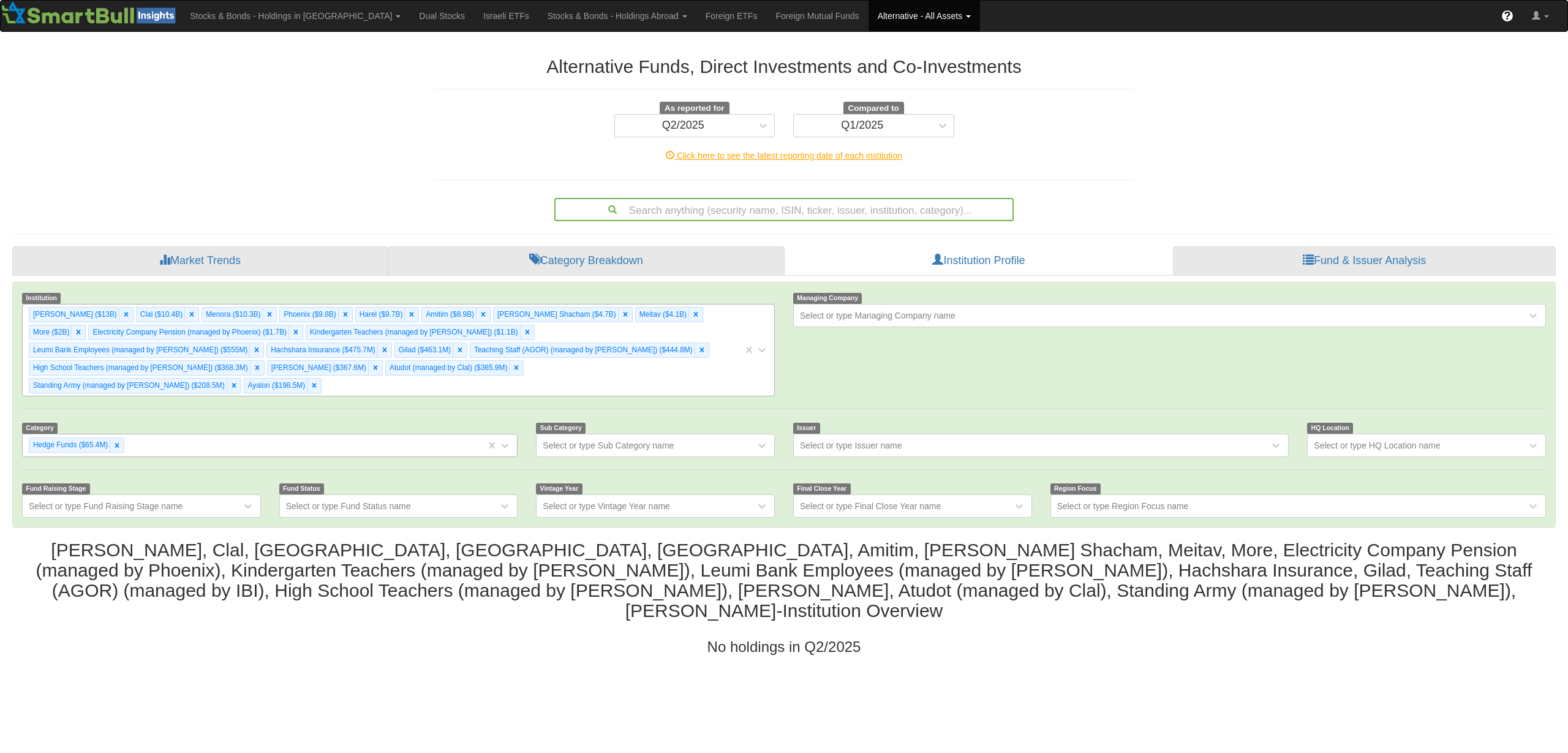
click at [383, 360] on div "[PERSON_NAME] ($367.6M)" at bounding box center [324, 367] width 116 height 15
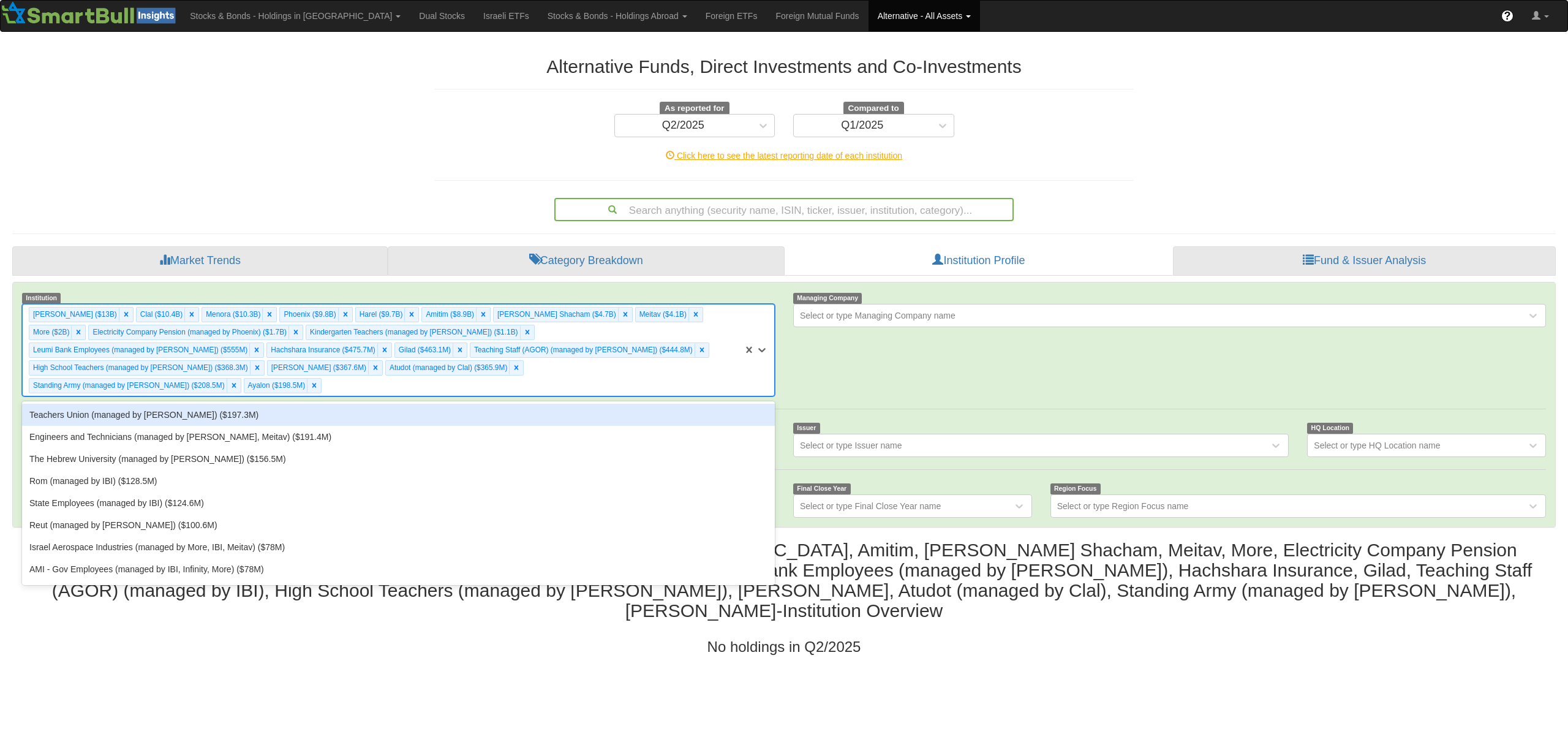
click at [656, 404] on div "Teachers Union (managed by [PERSON_NAME]) ($197.3M)" at bounding box center [398, 415] width 753 height 22
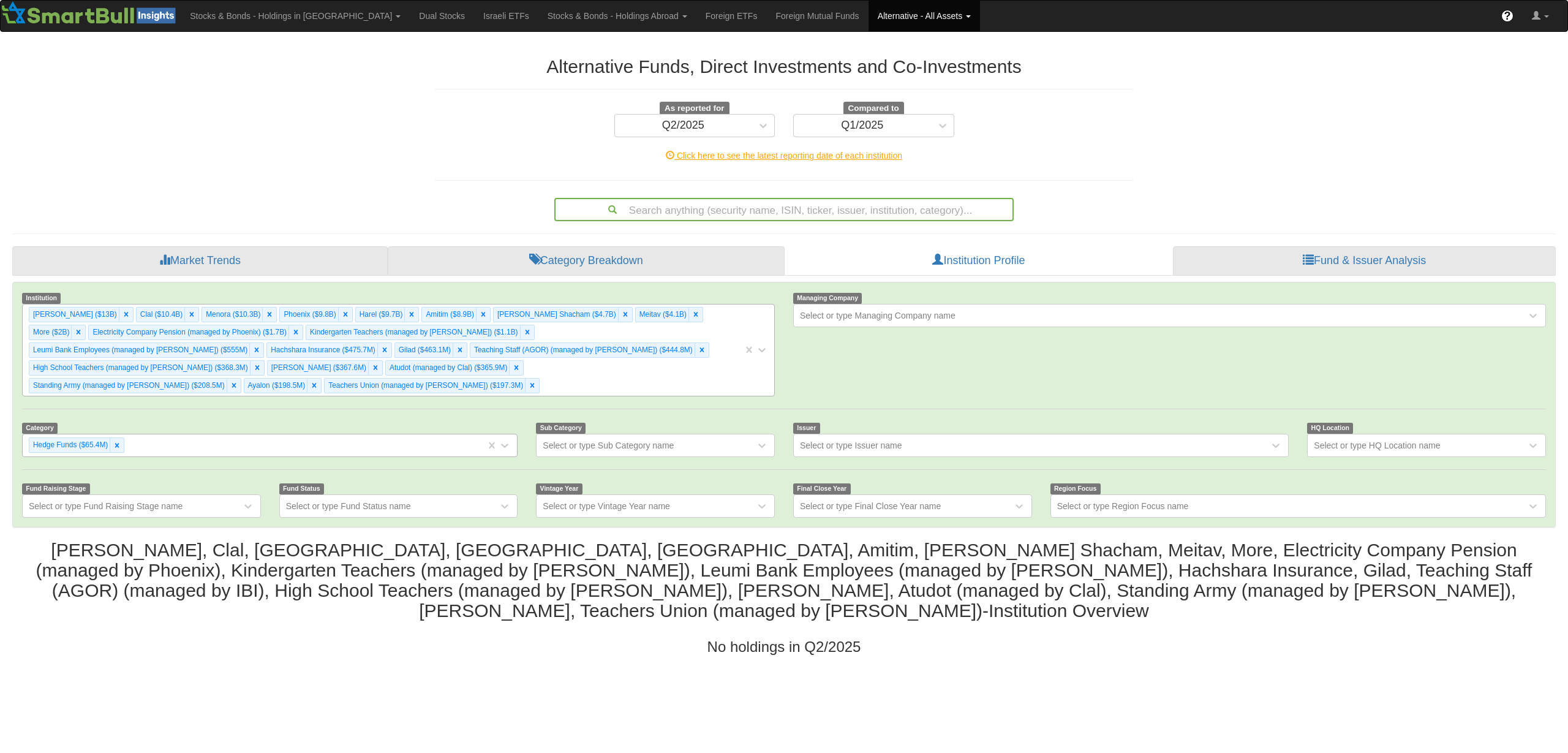
click at [667, 369] on div "[PERSON_NAME] ($13B) Clal ($10.4B) Menora ($10.3B) [GEOGRAPHIC_DATA] ($9.8B) Ha…" at bounding box center [383, 350] width 720 height 91
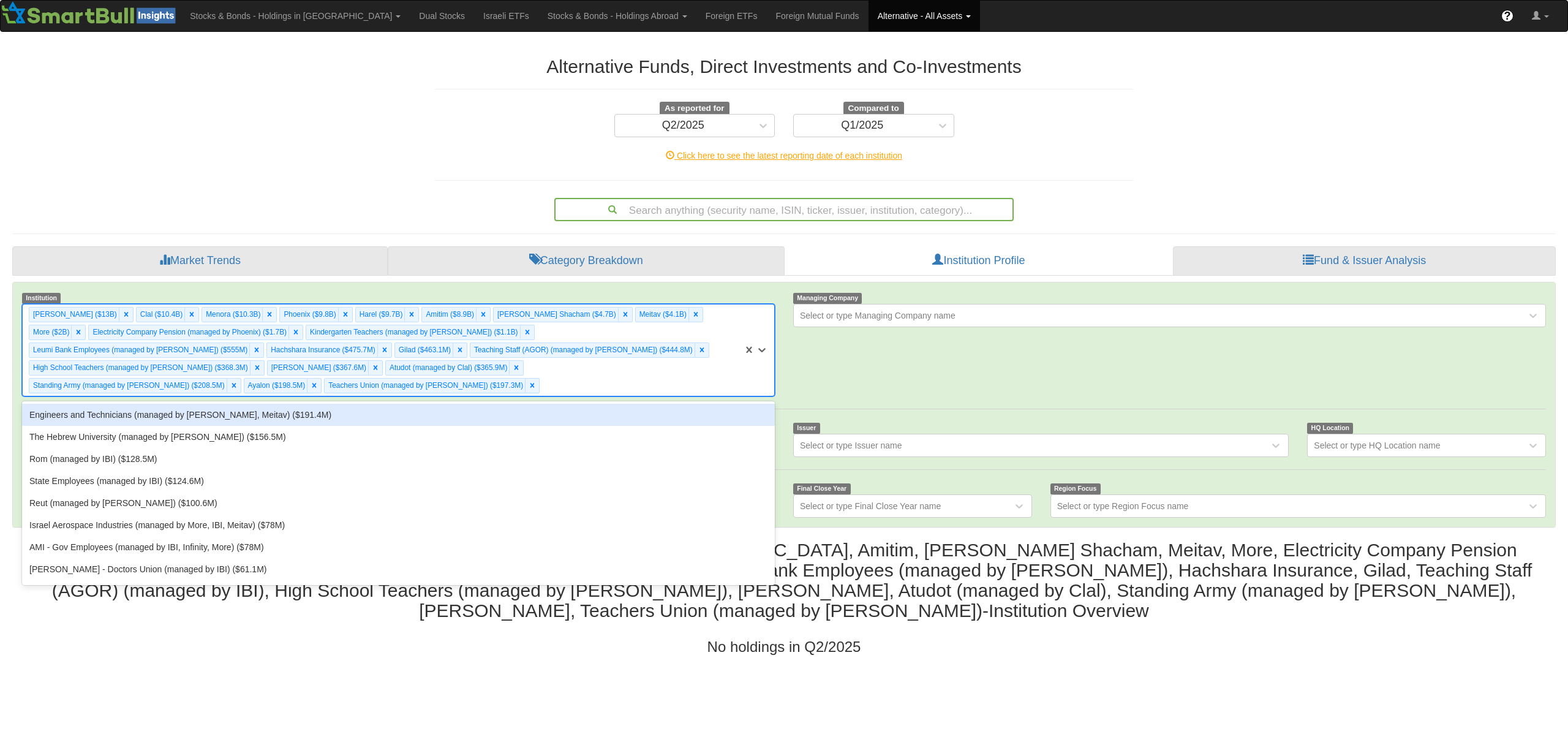
click at [657, 404] on div "Engineers and Technicians (managed by [PERSON_NAME], Meitav) ($191.4M)" at bounding box center [398, 415] width 753 height 22
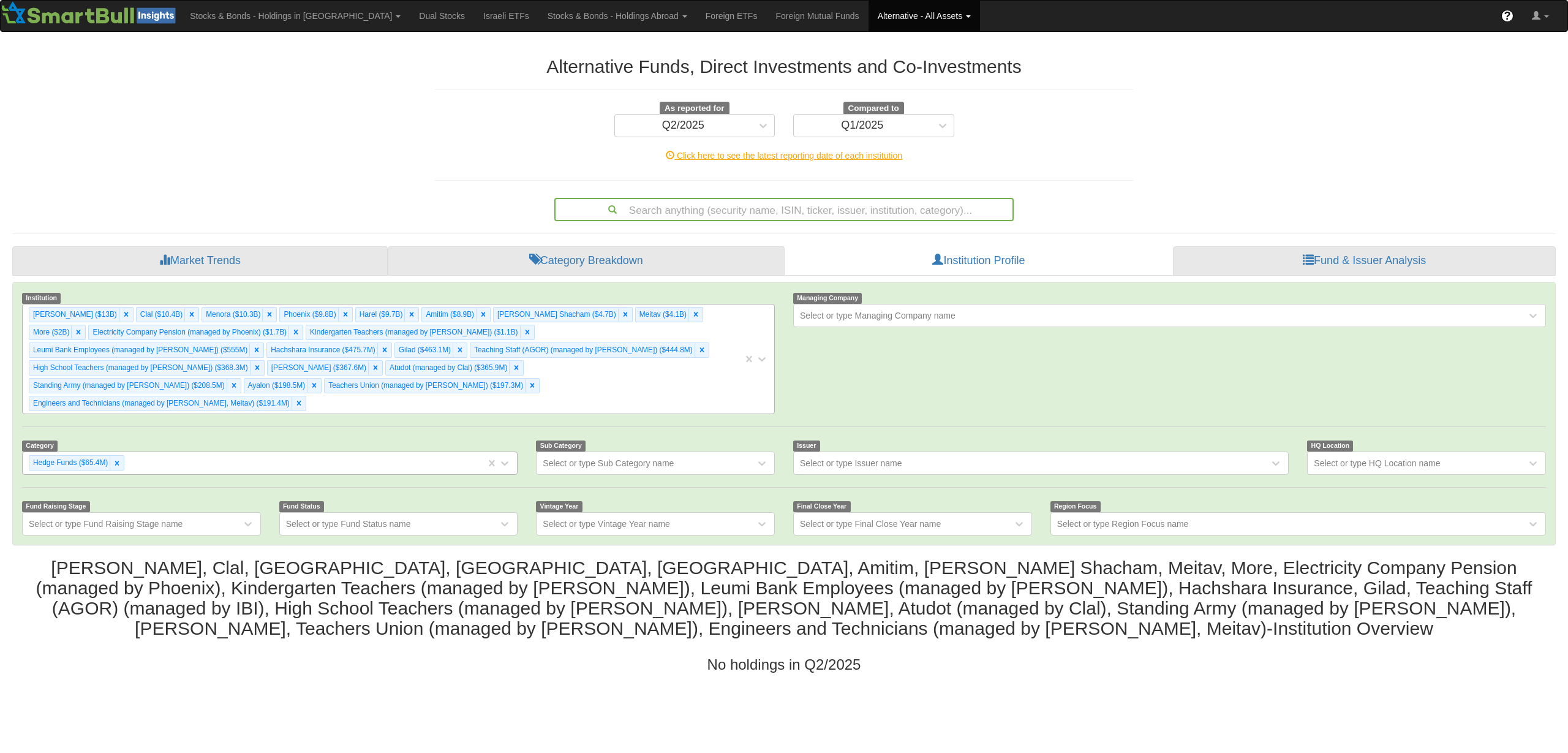
click at [679, 375] on div "[PERSON_NAME] ($13B) Clal ($10.4B) Menora ($10.3B) [GEOGRAPHIC_DATA] ($9.8B) Ha…" at bounding box center [383, 359] width 720 height 109
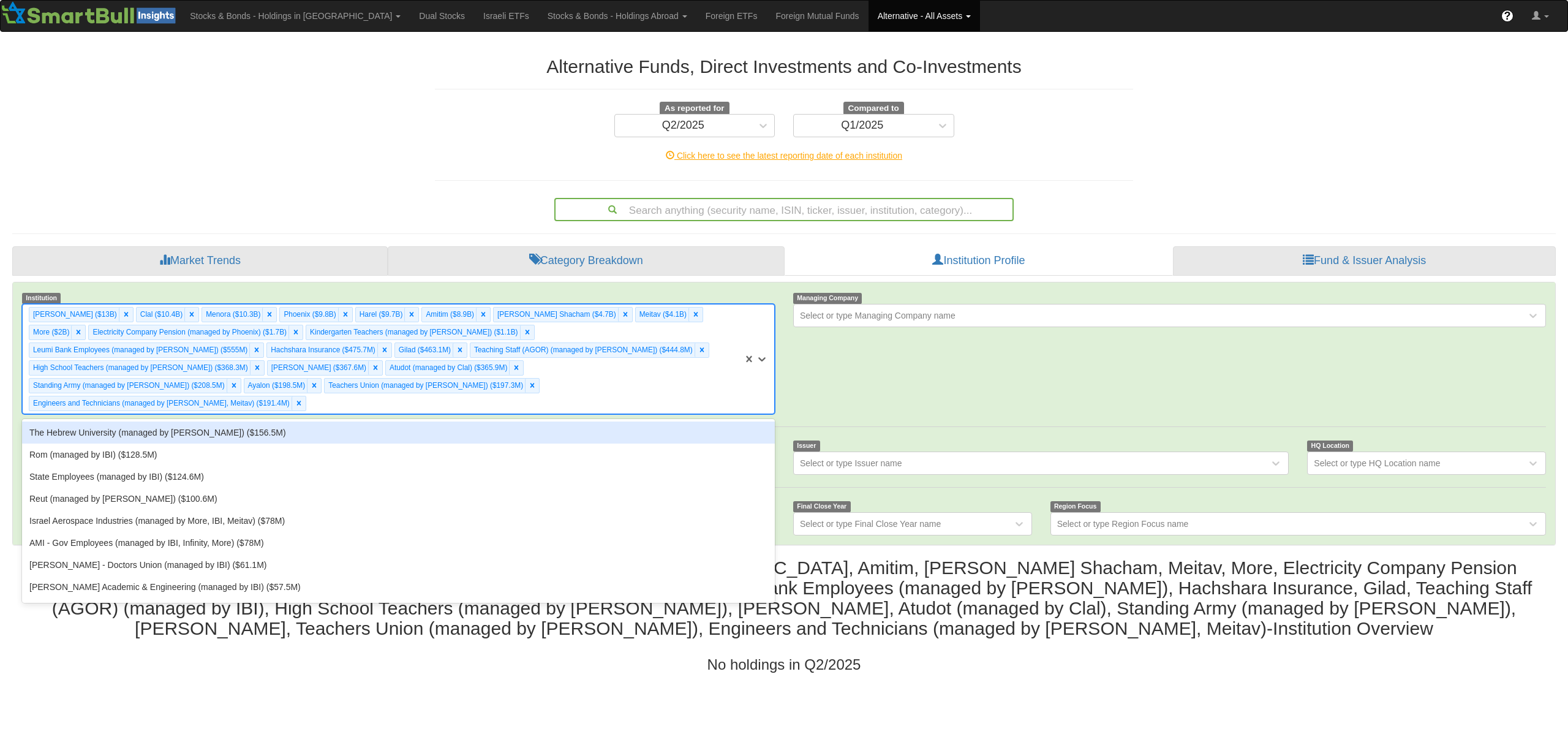
click at [639, 422] on div "The Hebrew University (managed by [PERSON_NAME]) ($156.5M)" at bounding box center [398, 432] width 753 height 22
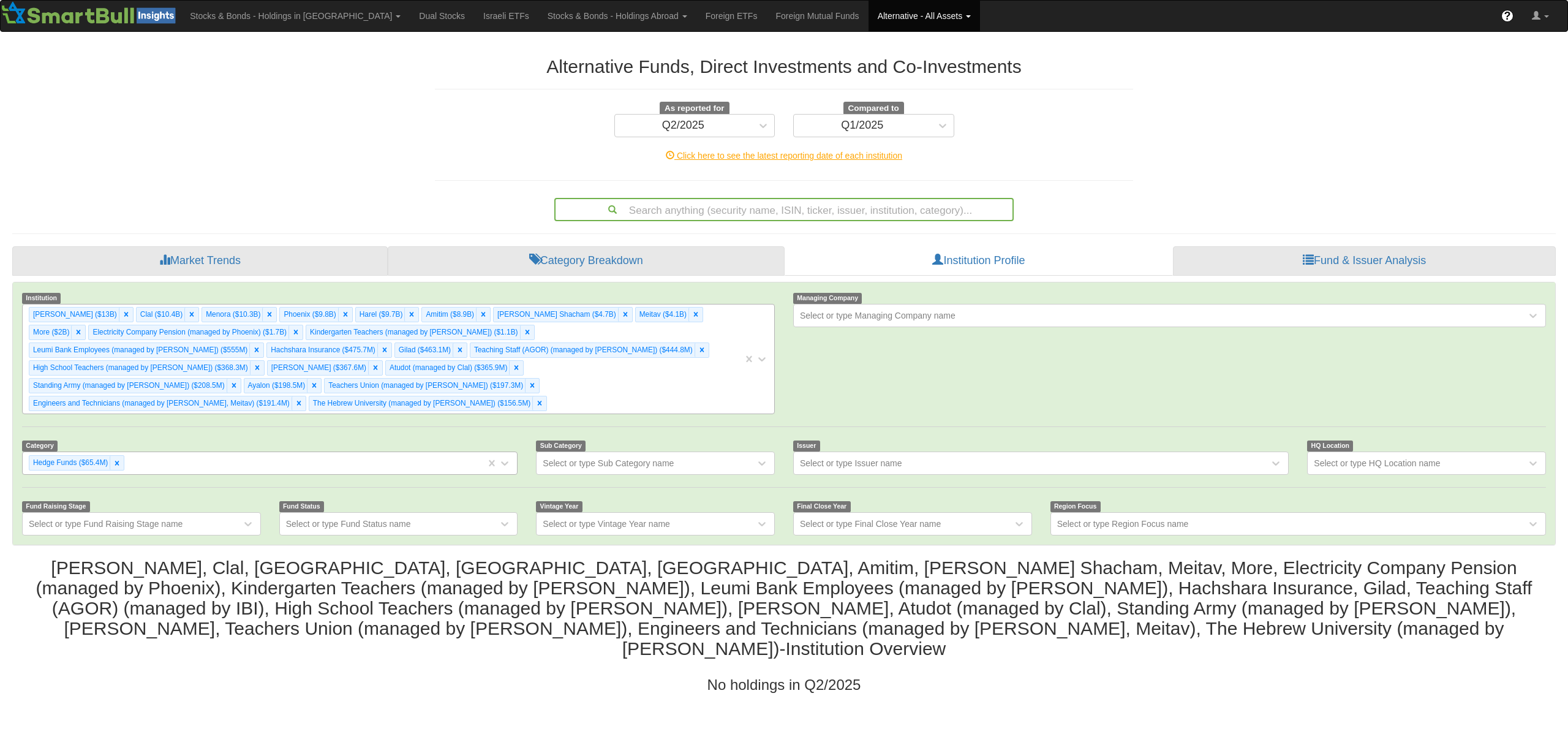
click at [685, 383] on div "[PERSON_NAME] ($13B) Clal ($10.4B) Menora ($10.3B) [GEOGRAPHIC_DATA] ($9.8B) Ha…" at bounding box center [383, 359] width 720 height 109
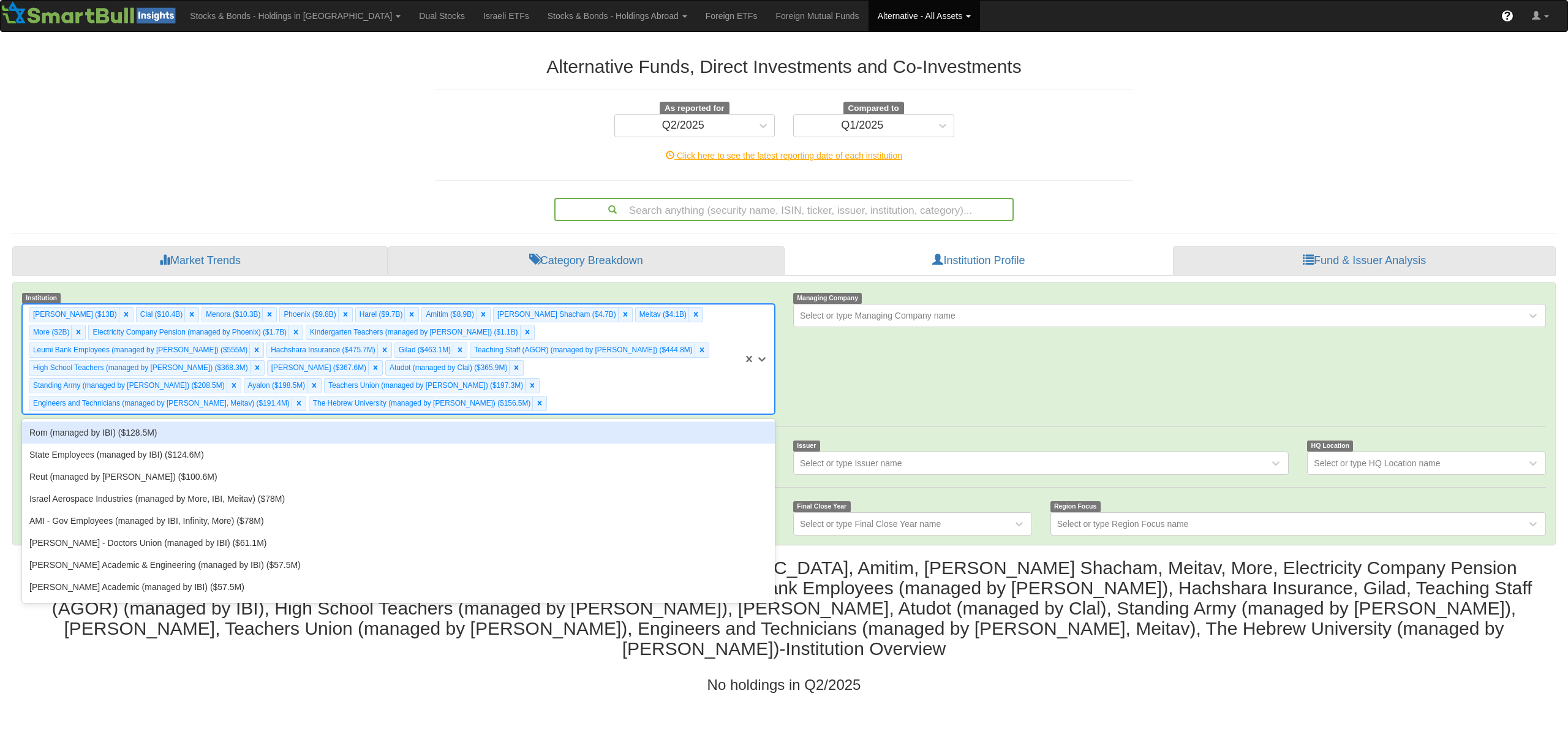
click at [659, 422] on div "Rom (managed by IBI) ($128.5M)" at bounding box center [398, 432] width 753 height 22
click at [686, 393] on div "[PERSON_NAME] ($13B) Clal ($10.4B) Menora ($10.3B) [GEOGRAPHIC_DATA] ($9.8B) Ha…" at bounding box center [383, 359] width 720 height 109
click at [678, 422] on div "State Employees (managed by IBI) ($124.6M)" at bounding box center [398, 432] width 753 height 22
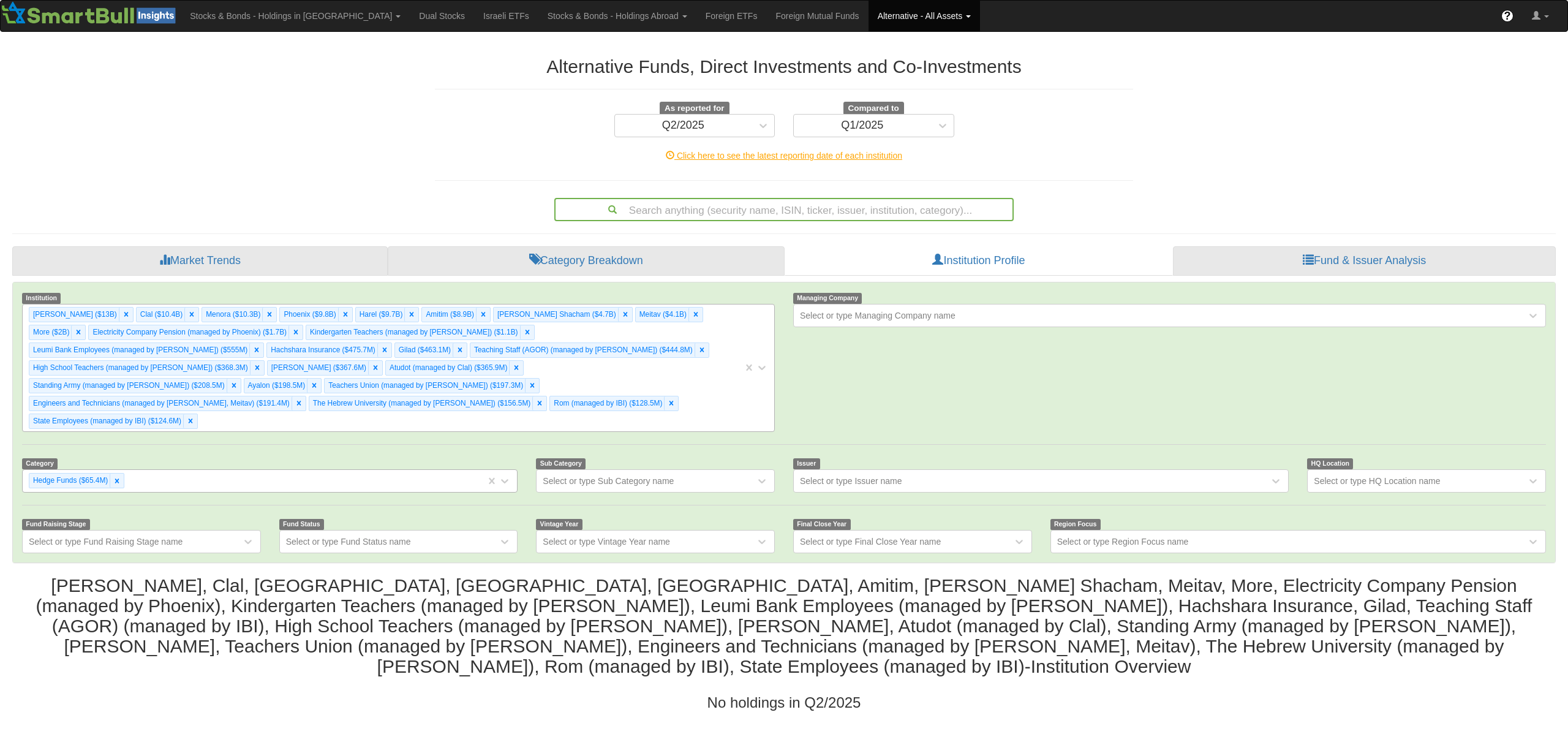
click at [688, 392] on div "[PERSON_NAME] ($13B) Clal ($10.4B) Menora ($10.3B) [GEOGRAPHIC_DATA] ($9.8B) Ha…" at bounding box center [383, 368] width 720 height 127
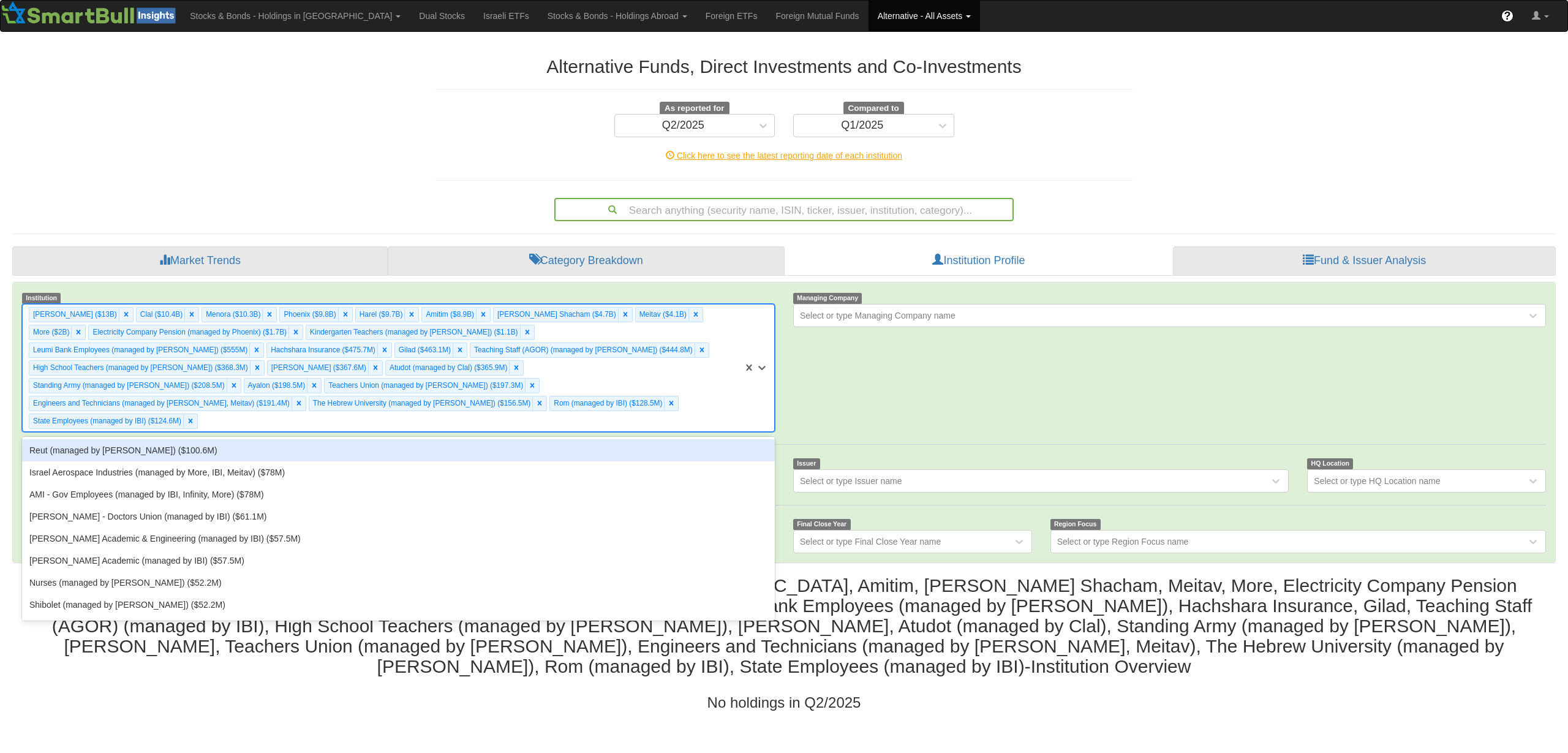
click at [667, 439] on div "Reut (managed by [PERSON_NAME]) ($100.6M)" at bounding box center [398, 450] width 753 height 22
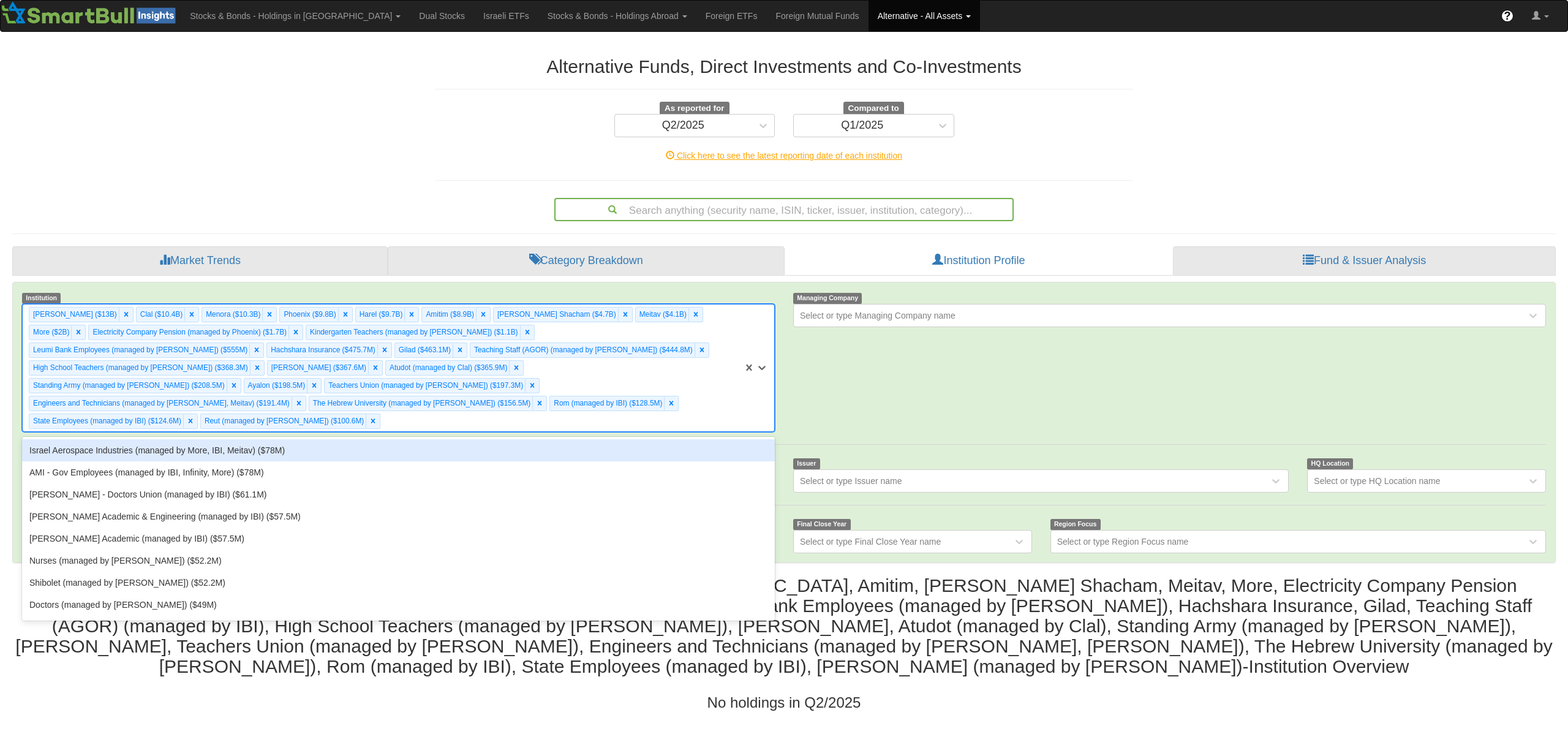
click at [692, 399] on div "[PERSON_NAME] ($13B) Clal ($10.4B) Menora ($10.3B) [GEOGRAPHIC_DATA] ($9.8B) Ha…" at bounding box center [383, 368] width 720 height 127
click at [679, 437] on div "Israel Aerospace Industries (managed by More, IBI, Meitav) ($78M) AMI - Gov Emp…" at bounding box center [398, 529] width 753 height 184
click at [675, 439] on div "Israel Aerospace Industries (managed by More, IBI, Meitav) ($78M)" at bounding box center [398, 450] width 753 height 22
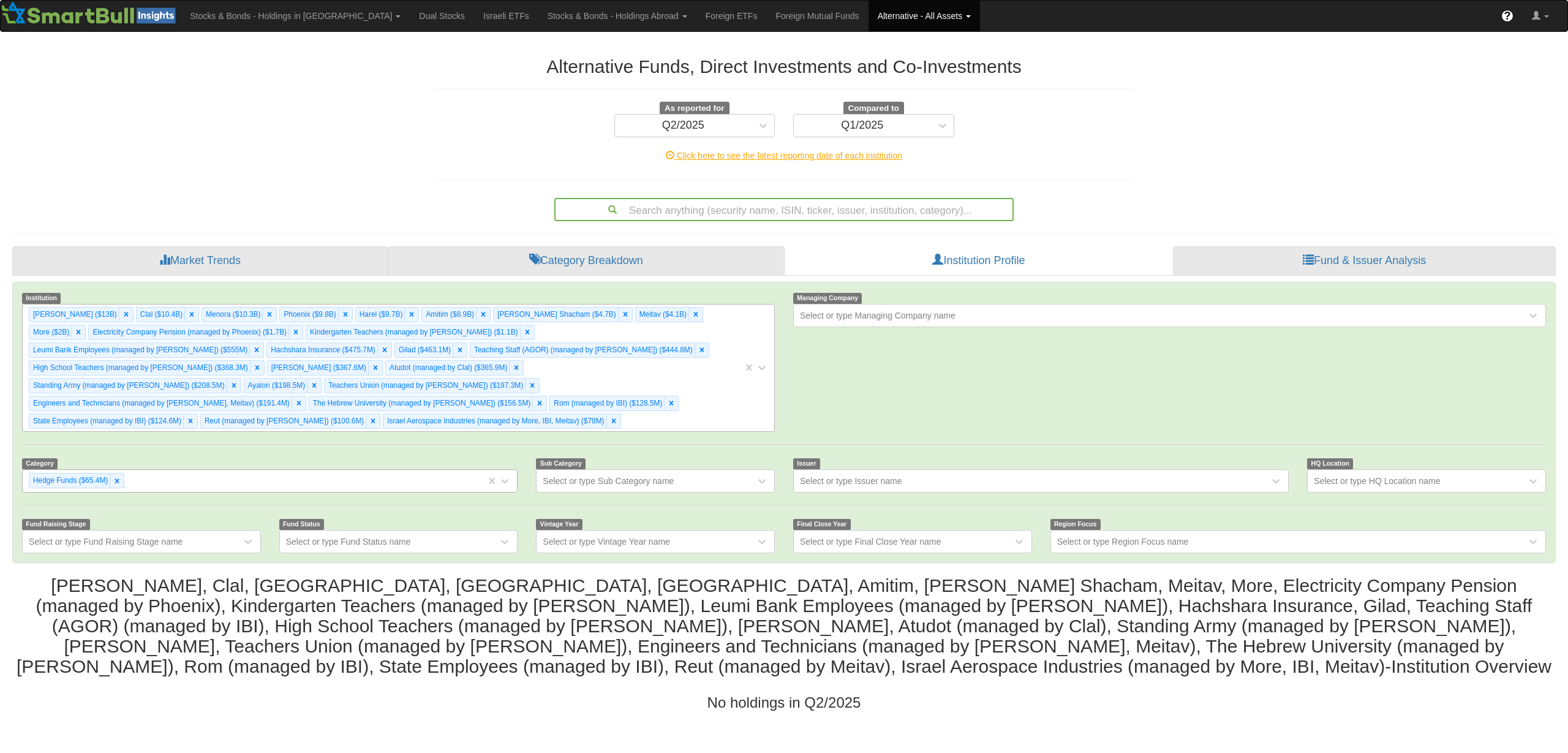
click at [688, 395] on div "[PERSON_NAME] ($13B) Clal ($10.4B) Menora ($10.3B) [GEOGRAPHIC_DATA] ($9.8B) Ha…" at bounding box center [383, 368] width 720 height 127
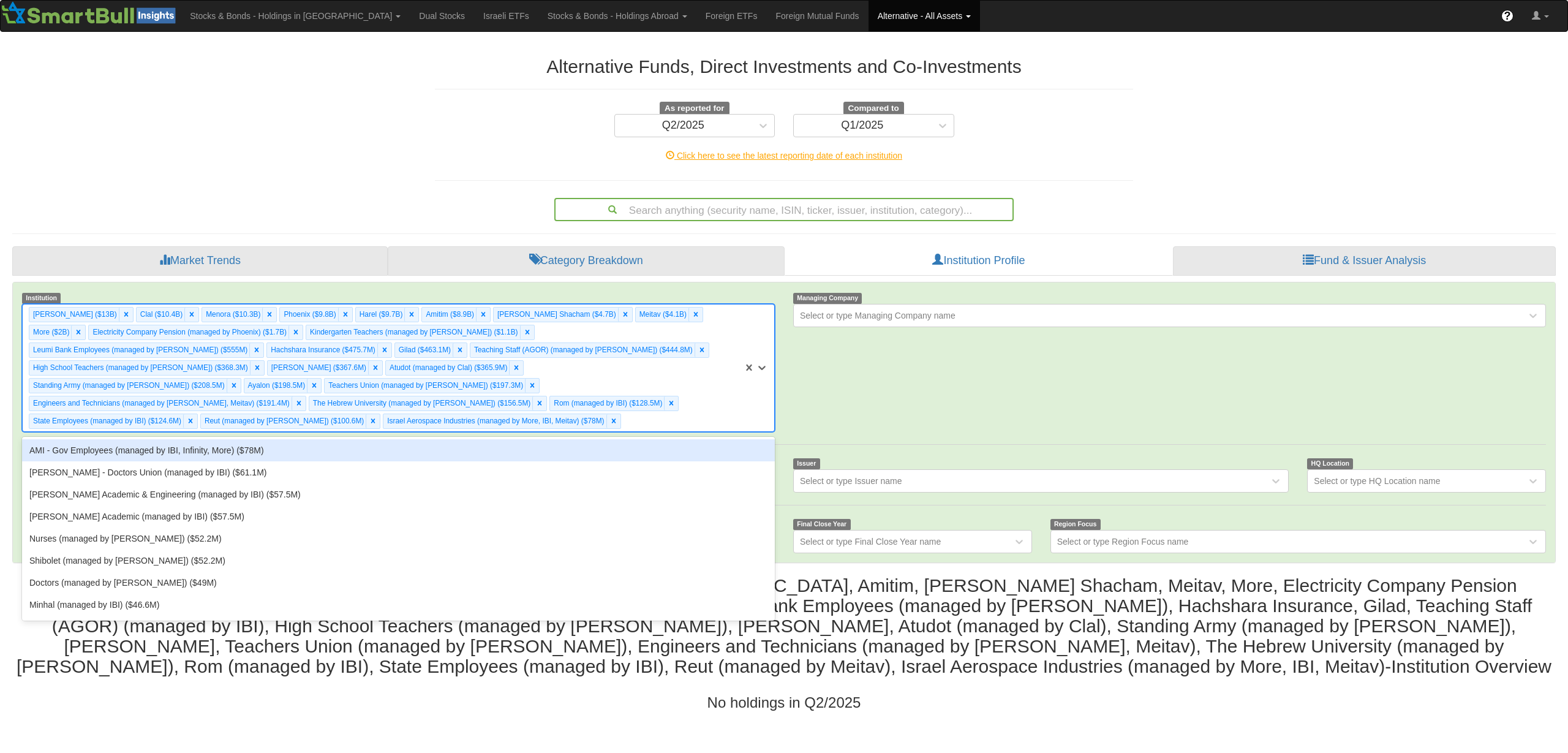
click at [669, 439] on div "AMI - Gov Employees (managed by IBI, Infinity, More) ($78M)" at bounding box center [398, 450] width 753 height 22
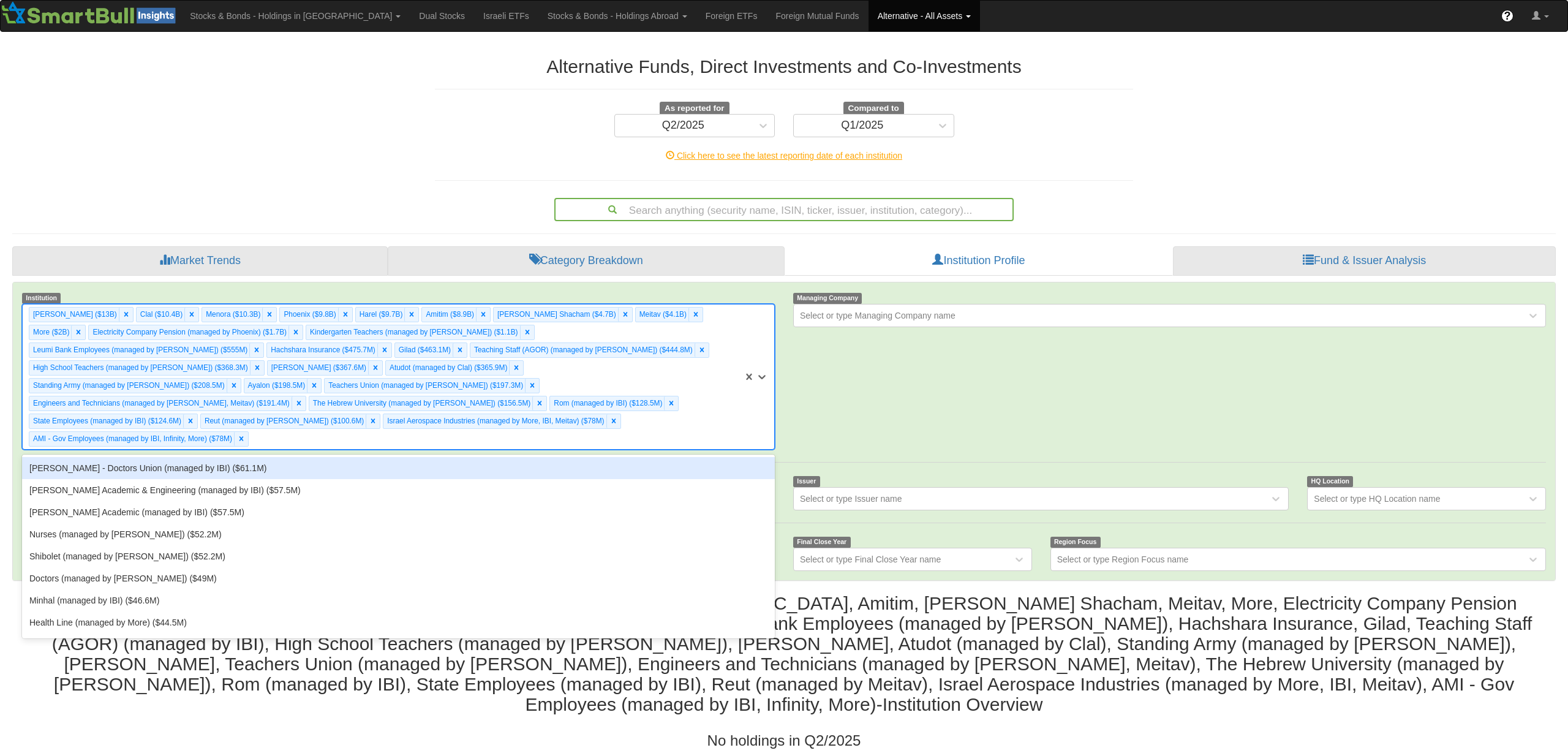
click at [692, 408] on div "[PERSON_NAME] ($13B) Clal ($10.4B) Menora ($10.3B) [GEOGRAPHIC_DATA] ($9.8B) Ha…" at bounding box center [383, 377] width 720 height 144
click at [661, 457] on div "[PERSON_NAME] - Doctors Union (managed by IBI) ($61.1M)" at bounding box center [398, 468] width 753 height 22
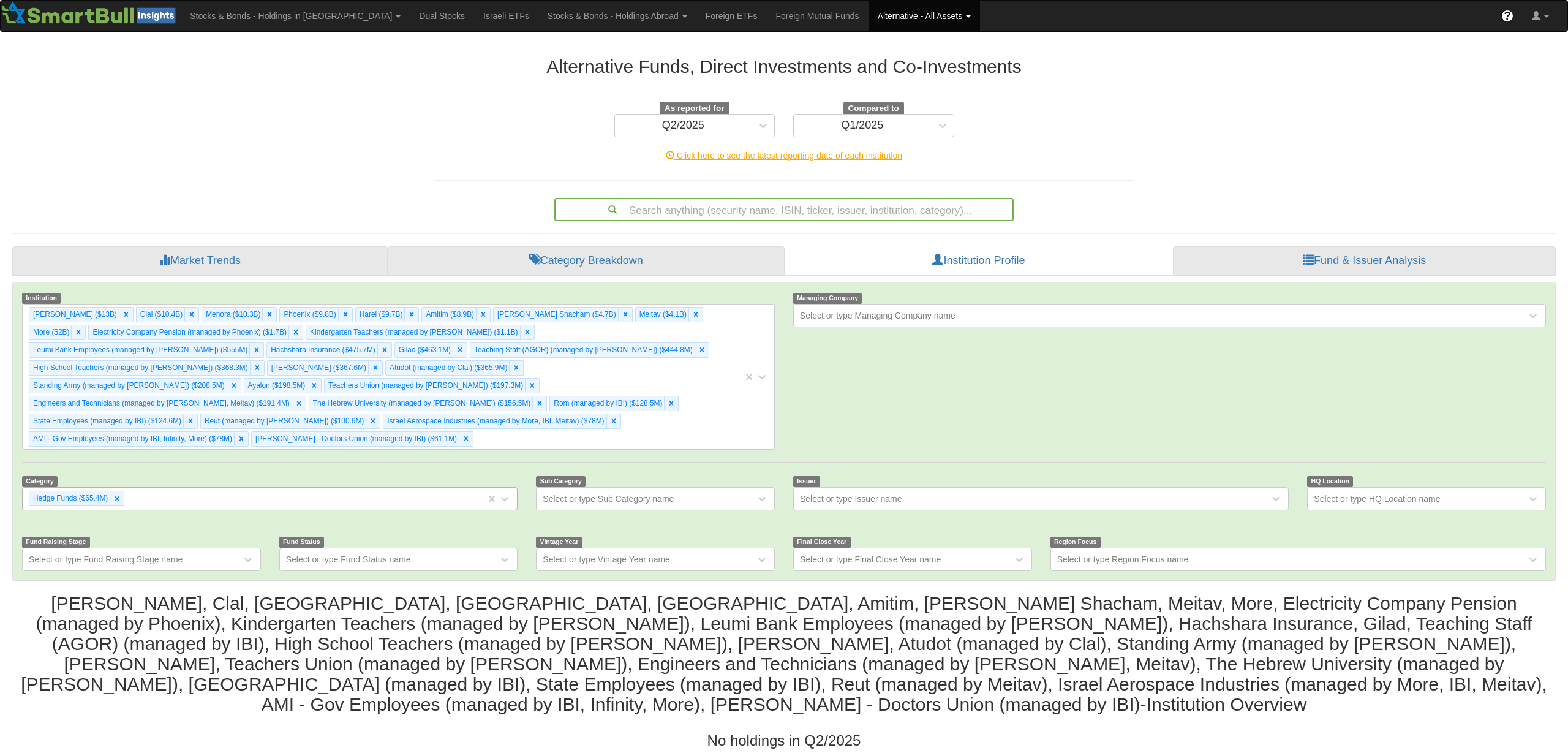
click at [659, 432] on div "Institution [PERSON_NAME] ($13B) Clal ($10.4B) Menora ($10.3B) [GEOGRAPHIC_DATA…" at bounding box center [784, 430] width 1542 height 298
click at [648, 398] on div "[PERSON_NAME] ($13B) Clal ($10.4B) Menora ($10.3B) [GEOGRAPHIC_DATA] ($9.8B) Ha…" at bounding box center [383, 377] width 720 height 144
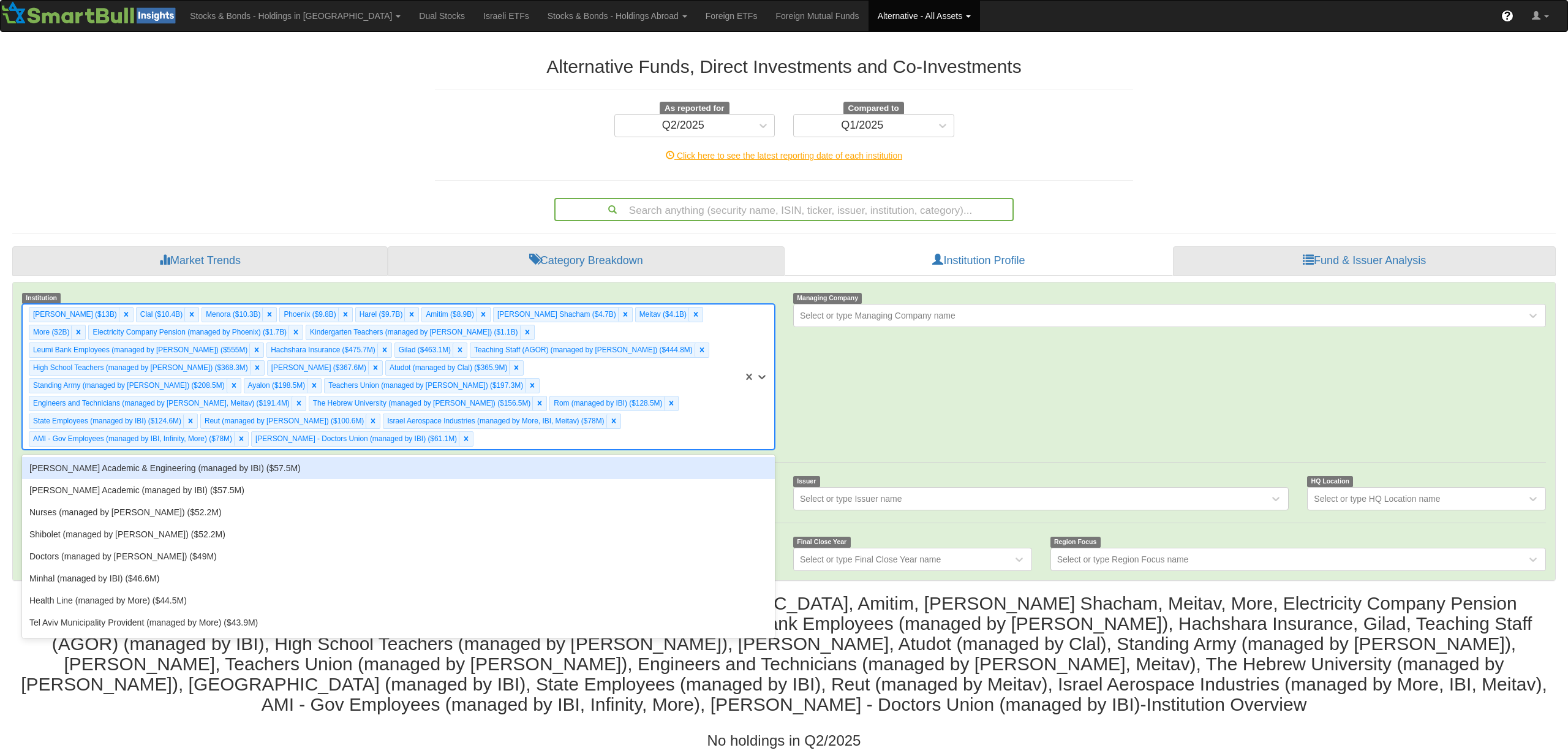
click at [593, 457] on div "[PERSON_NAME] Academic & Engineering (managed by IBI) ($57.5M)" at bounding box center [398, 468] width 753 height 22
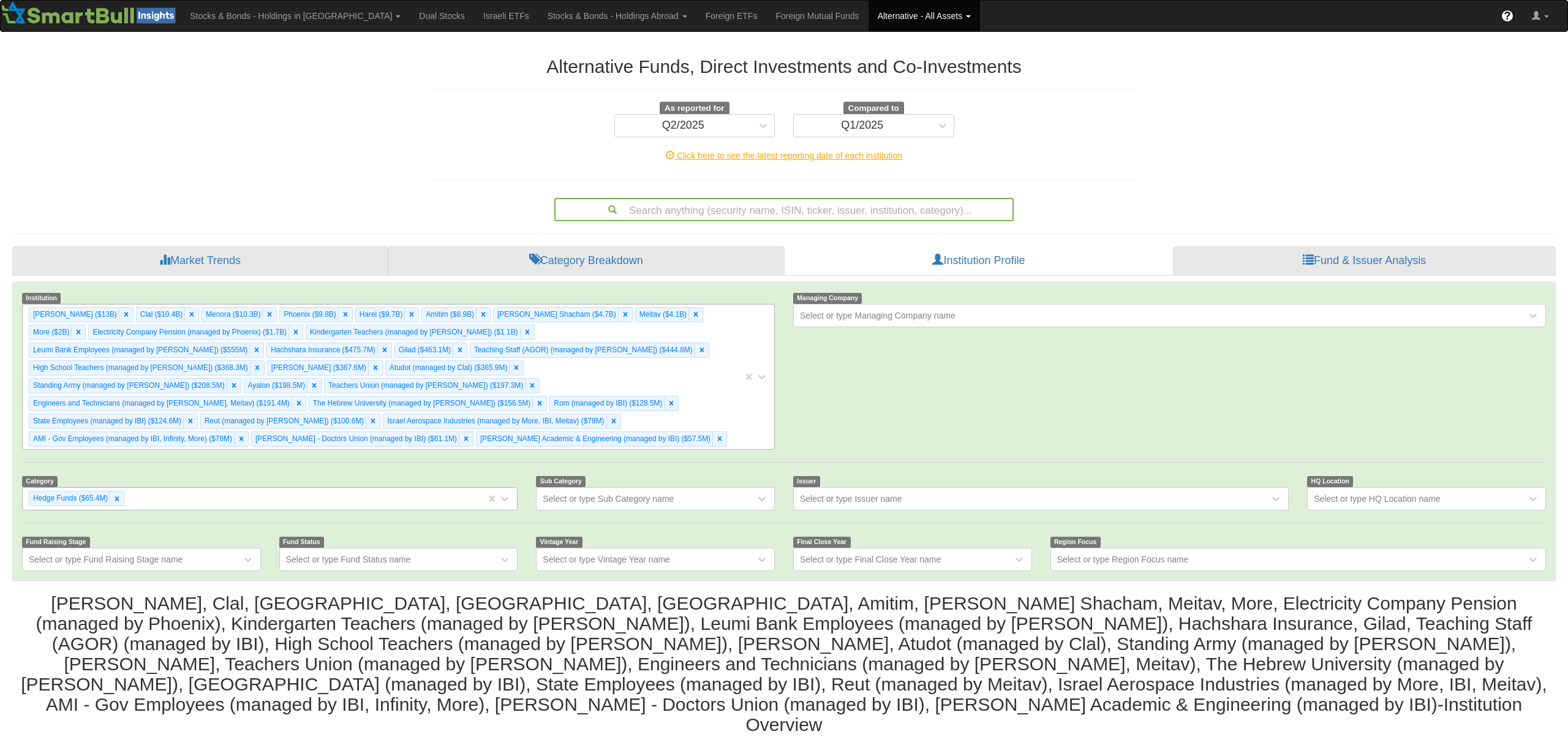
click at [698, 416] on div "[PERSON_NAME] ($13B) Clal ($10.4B) Menora ($10.3B) [GEOGRAPHIC_DATA] ($9.8B) Ha…" at bounding box center [383, 377] width 720 height 144
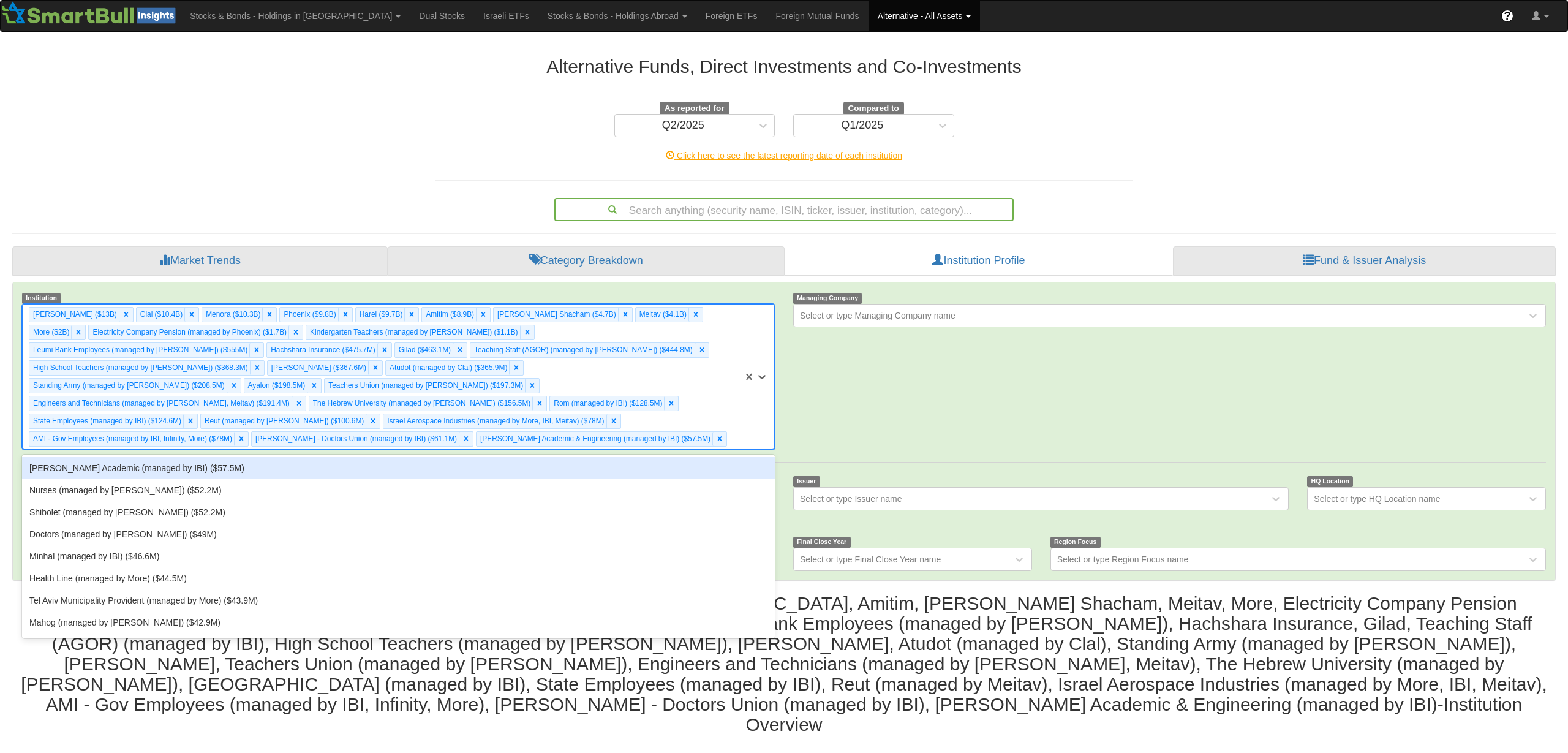
click at [644, 457] on div "[PERSON_NAME] Academic (managed by IBI) ($57.5M)" at bounding box center [398, 468] width 753 height 22
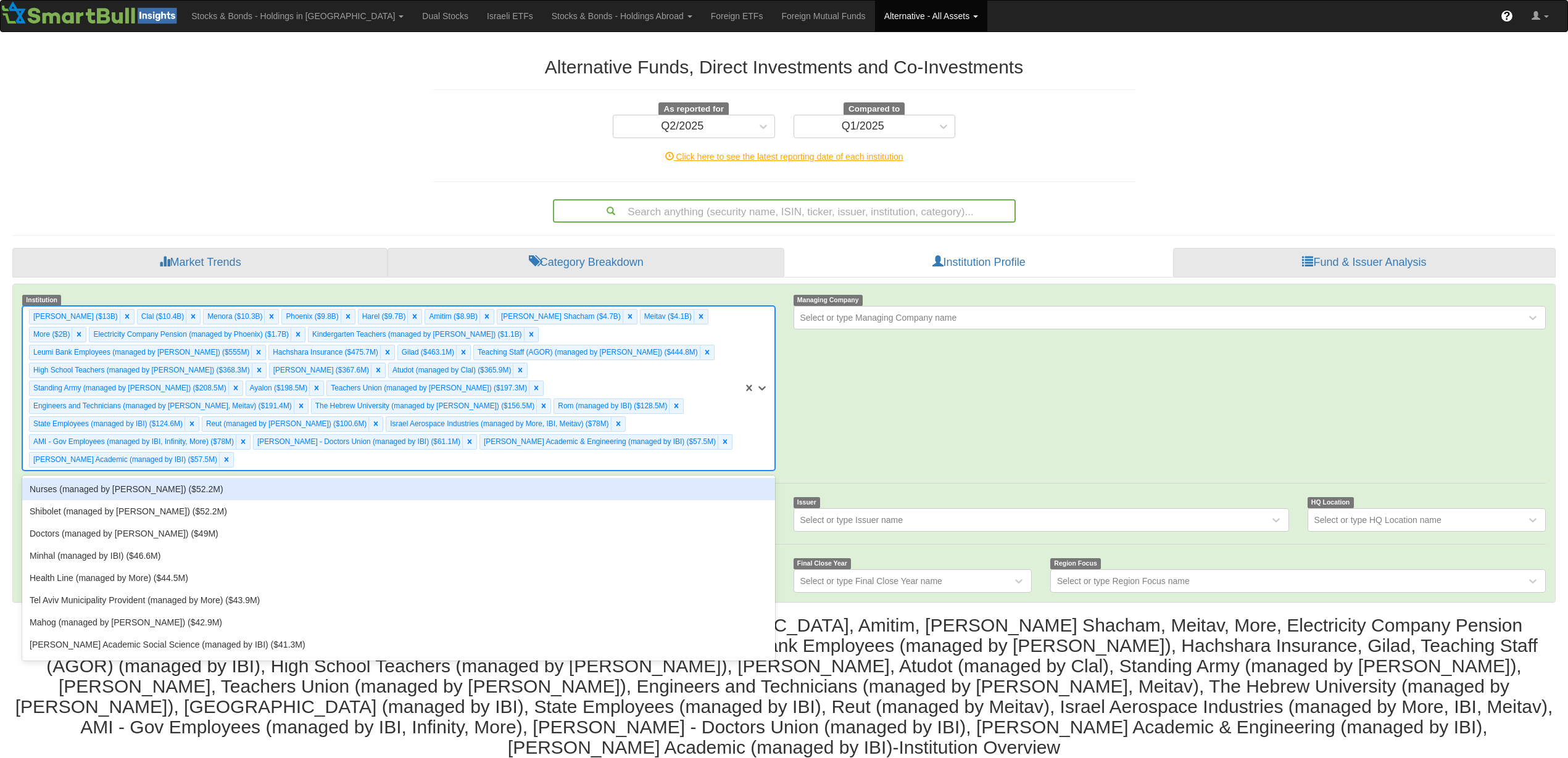
click at [685, 440] on div "[PERSON_NAME] ($13B) Clal ($10.4B) Menora ($10.3B) [GEOGRAPHIC_DATA] ($9.8B) Ha…" at bounding box center [383, 388] width 720 height 163
click at [651, 478] on div "Nurses (managed by [PERSON_NAME]) ($52.2M)" at bounding box center [397, 489] width 752 height 22
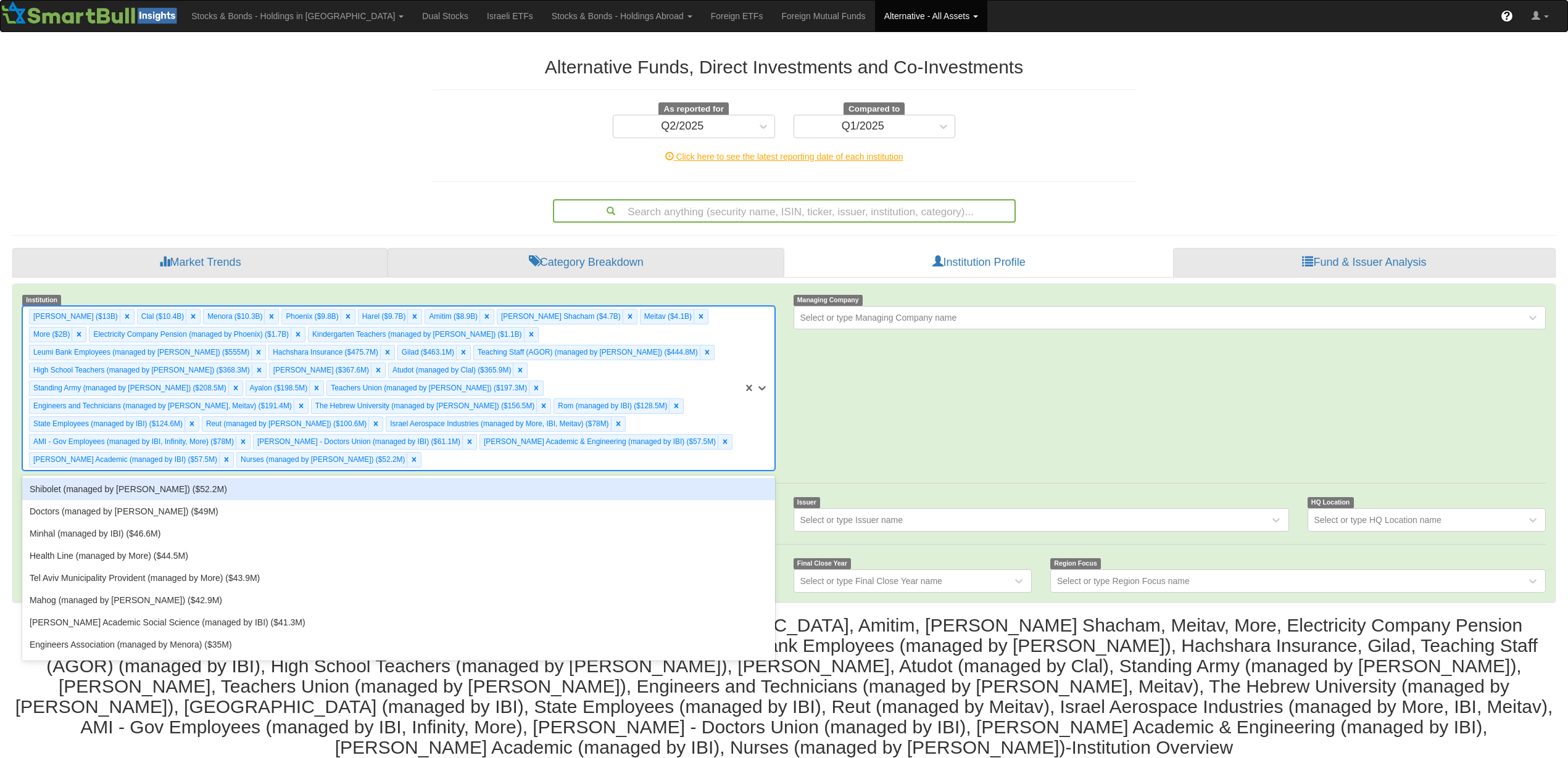
click at [662, 444] on div "[PERSON_NAME] ($13B) Clal ($10.4B) Menora ($10.3B) [GEOGRAPHIC_DATA] ($9.8B) Ha…" at bounding box center [383, 388] width 720 height 163
click at [649, 478] on div "Shibolet (managed by [PERSON_NAME]) ($52.2M)" at bounding box center [397, 489] width 752 height 22
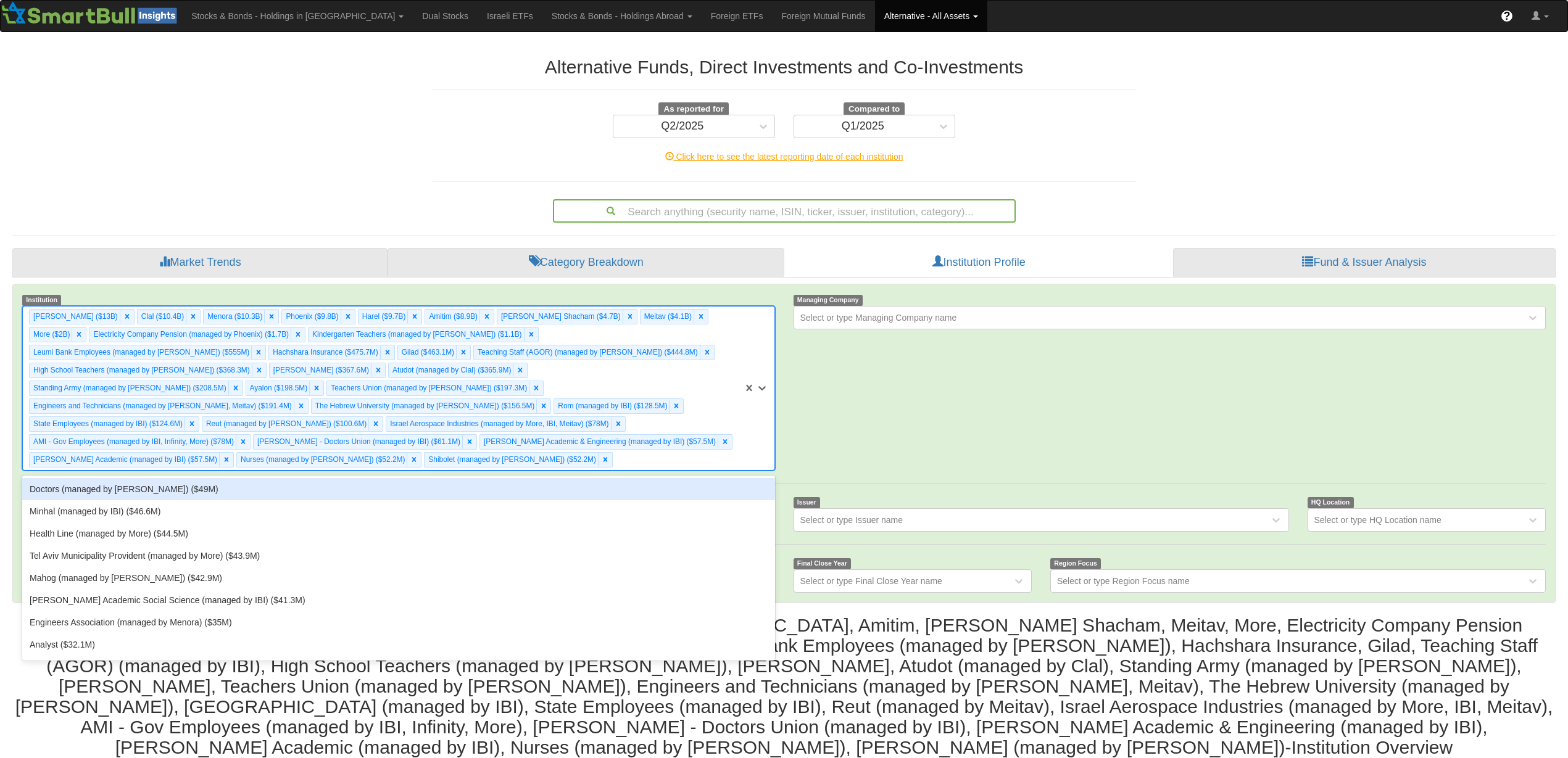
click at [668, 449] on div "[PERSON_NAME] ($13B) Clal ($10.4B) Menora ($10.3B) [GEOGRAPHIC_DATA] ($9.8B) Ha…" at bounding box center [383, 388] width 720 height 163
click at [660, 478] on div "Doctors (managed by [PERSON_NAME]) ($49M)" at bounding box center [397, 489] width 752 height 22
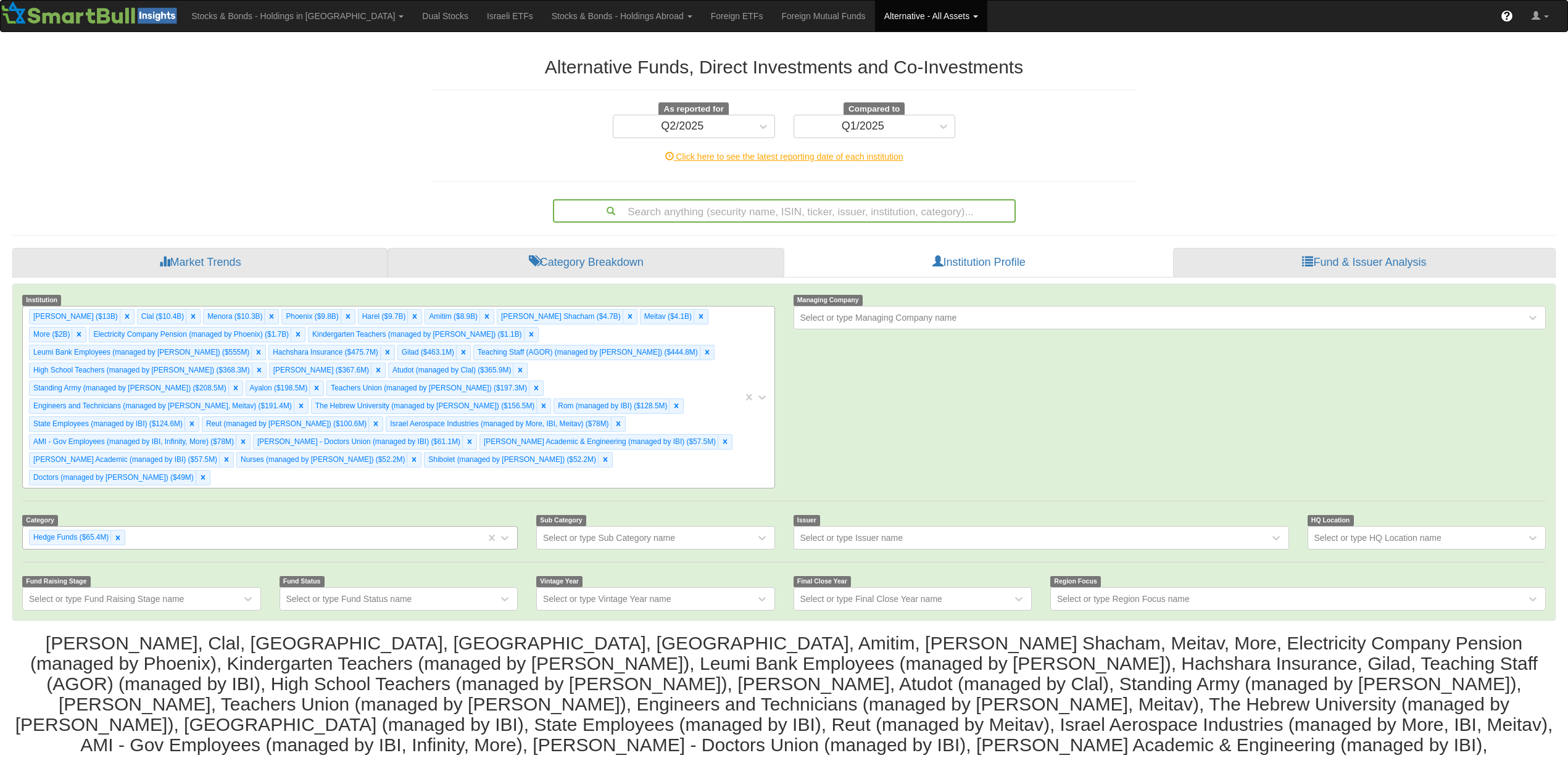
click at [672, 444] on div "[PERSON_NAME] ($13B) Clal ($10.4B) Menora ($10.3B) [GEOGRAPHIC_DATA] ($9.8B) Ha…" at bounding box center [383, 397] width 720 height 181
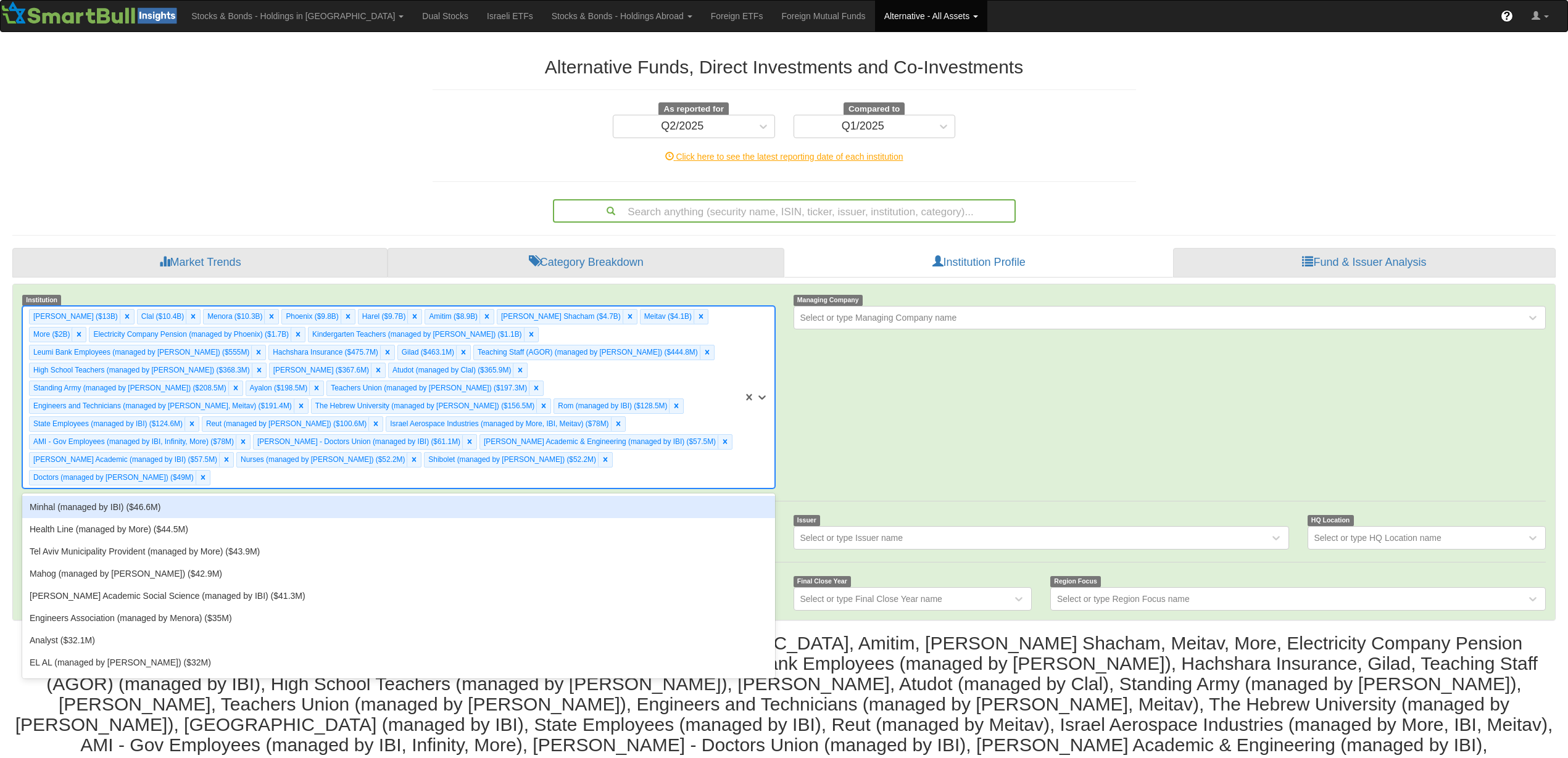
click at [653, 496] on div "Minhal (managed by IBI) ($46.6M)" at bounding box center [397, 507] width 752 height 22
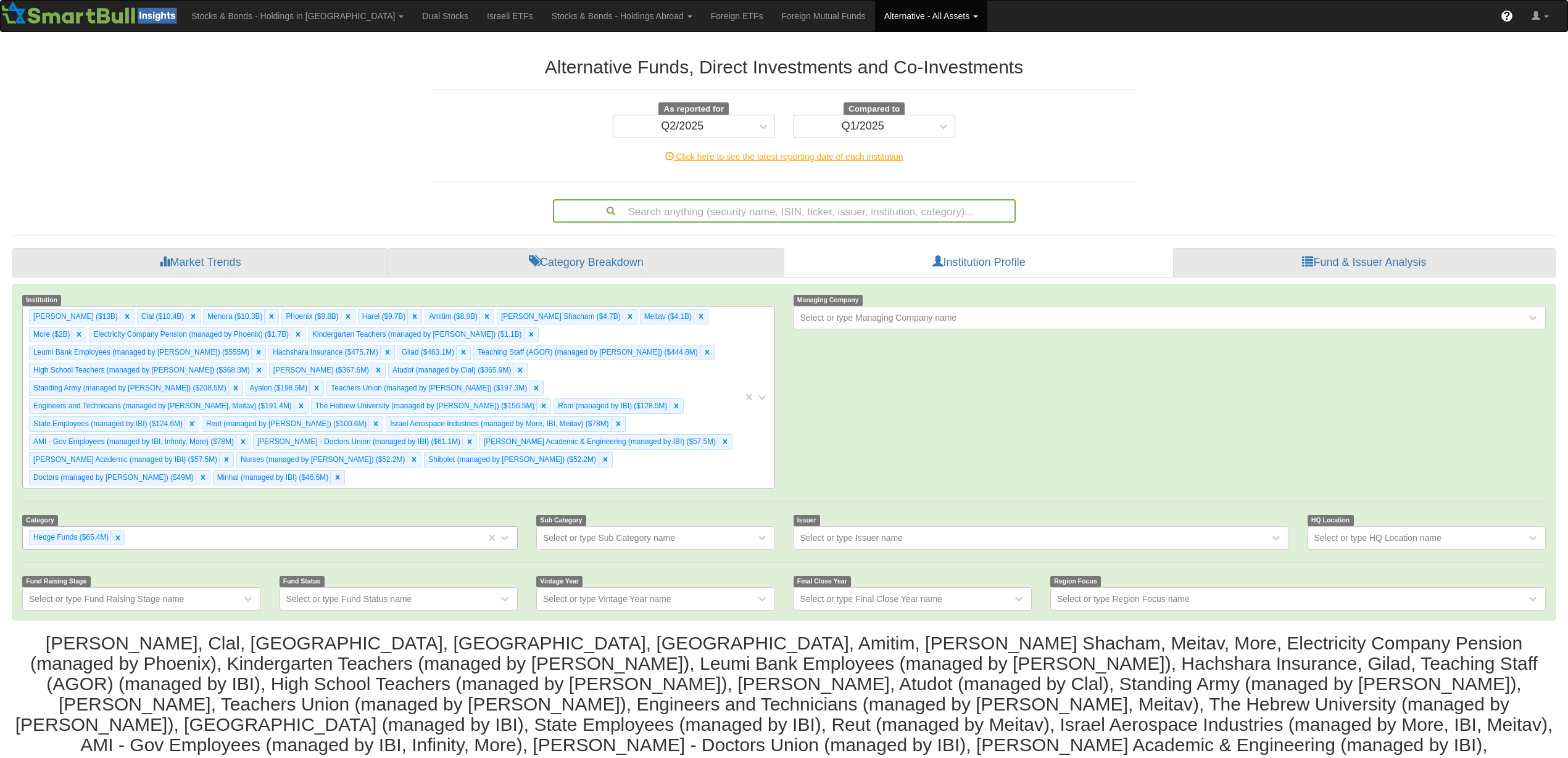
click at [676, 456] on div "[PERSON_NAME] ($13B) Clal ($10.4B) Menora ($10.3B) [GEOGRAPHIC_DATA] ($9.8B) Ha…" at bounding box center [383, 397] width 720 height 181
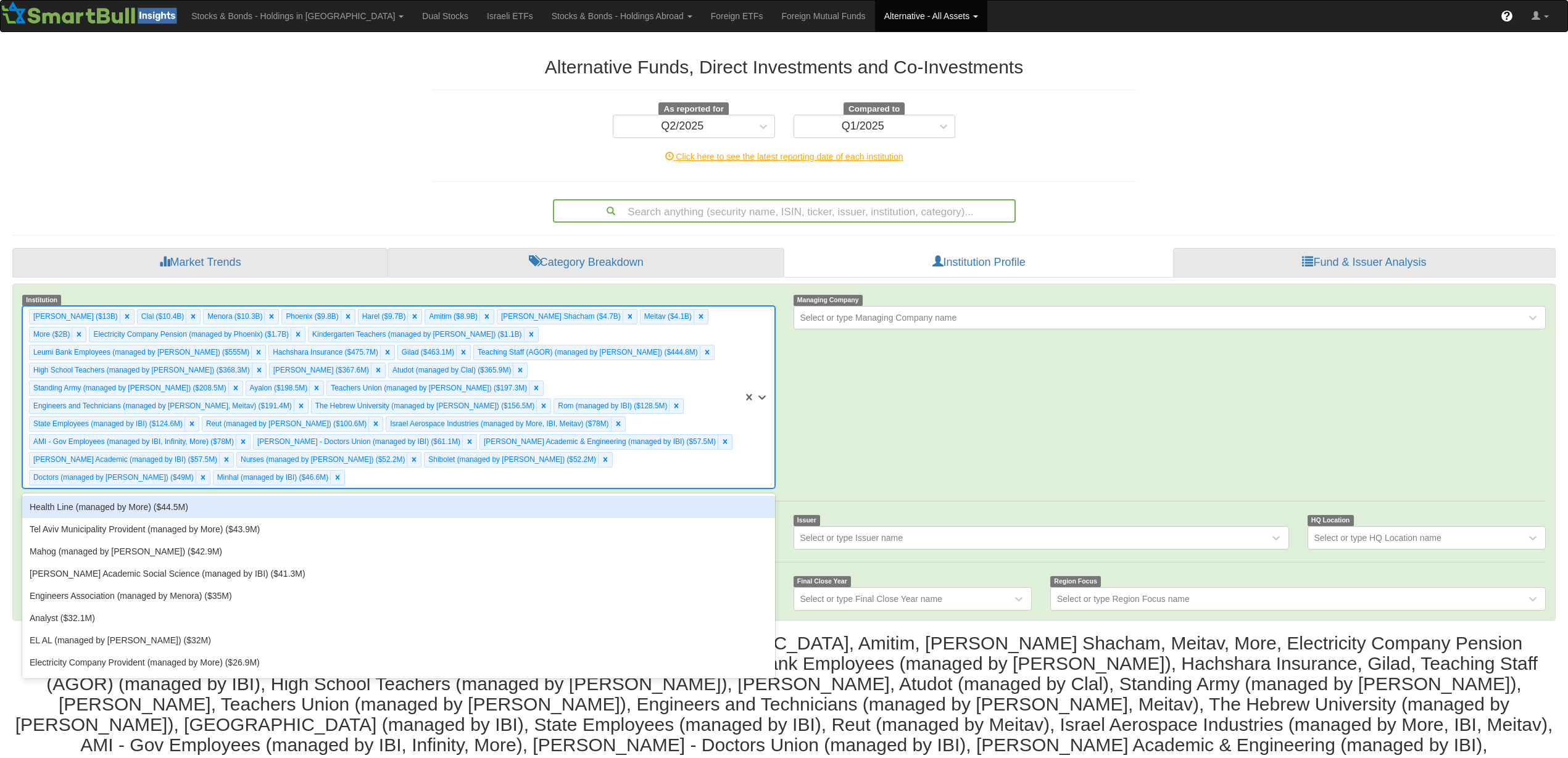
click at [653, 496] on div "Health Line (managed by More) ($44.5M)" at bounding box center [397, 507] width 752 height 22
click at [671, 462] on div "[PERSON_NAME] ($13B) Clal ($10.4B) Menora ($10.3B) [GEOGRAPHIC_DATA] ($9.8B) Ha…" at bounding box center [383, 397] width 720 height 181
click at [653, 496] on div "Tel Aviv Municipality Provident (managed by More) ($43.9M)" at bounding box center [397, 507] width 752 height 22
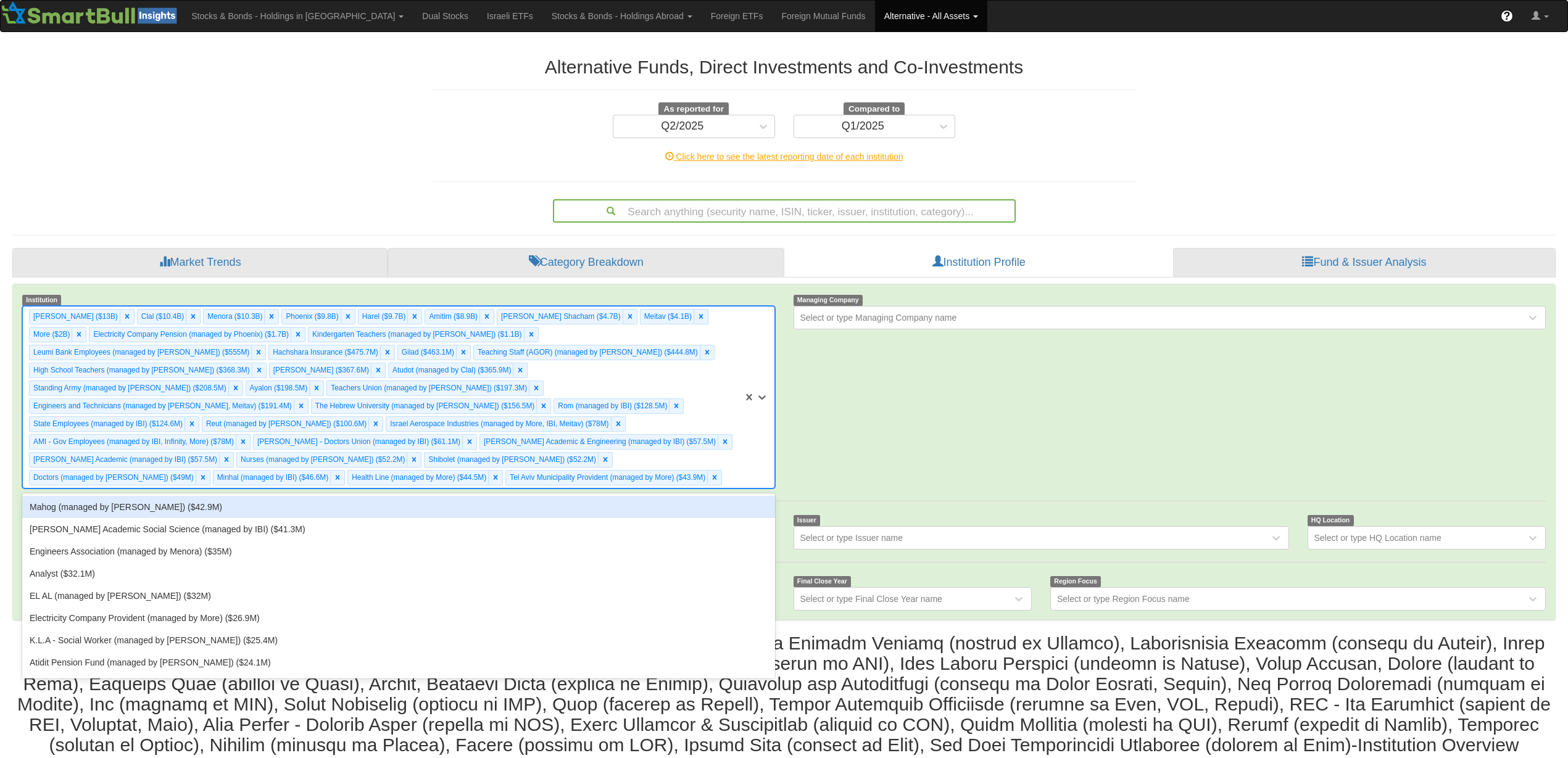
click at [674, 467] on div "[PERSON_NAME] ($13B) Clal ($10.4B) Menora ($10.3B) [GEOGRAPHIC_DATA] ($9.8B) Ha…" at bounding box center [383, 397] width 720 height 181
click at [667, 496] on div "Mahog (managed by [PERSON_NAME]) ($42.9M)" at bounding box center [397, 507] width 752 height 22
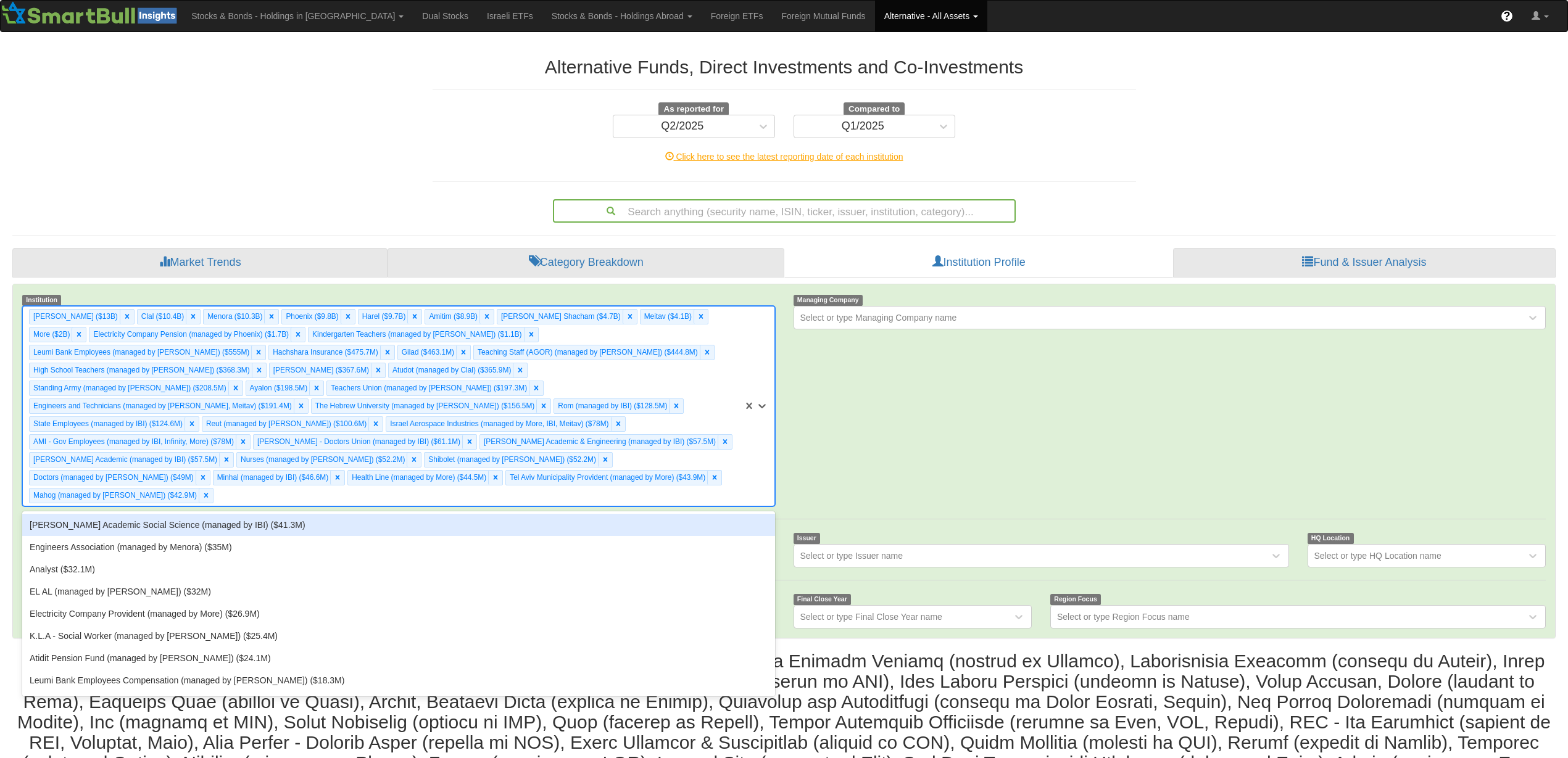
click at [730, 462] on div "[PERSON_NAME] ($13B) Clal ($10.4B) Menora ($10.3B) [GEOGRAPHIC_DATA] ($9.8B) Ha…" at bounding box center [383, 406] width 720 height 199
click at [714, 514] on div "[PERSON_NAME] Academic Social Science (managed by IBI) ($41.3M)" at bounding box center [397, 525] width 752 height 22
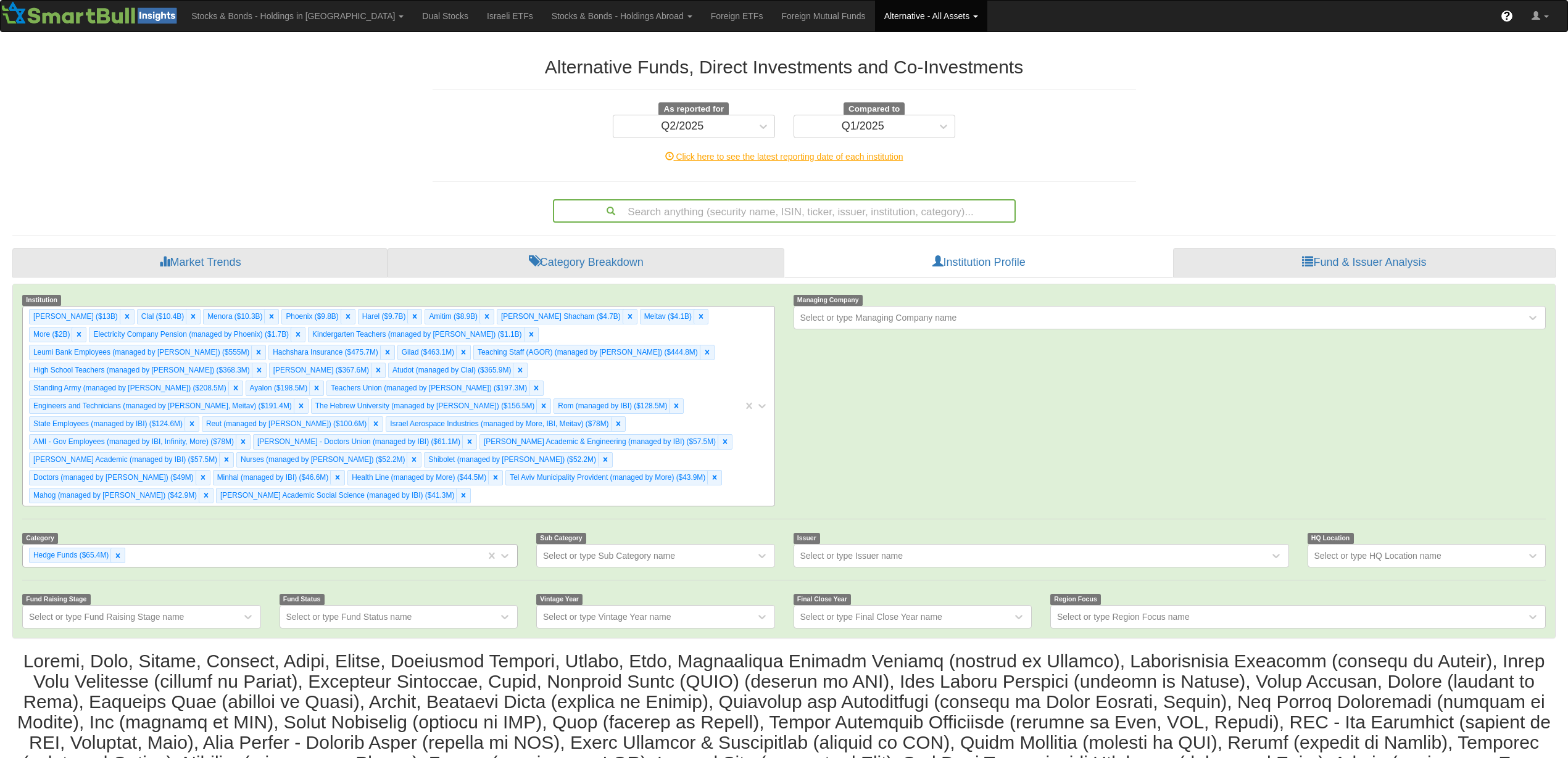
click at [712, 480] on div "[PERSON_NAME] ($13B) Clal ($10.4B) Menora ($10.3B) [GEOGRAPHIC_DATA] ($9.8B) Ha…" at bounding box center [383, 406] width 720 height 199
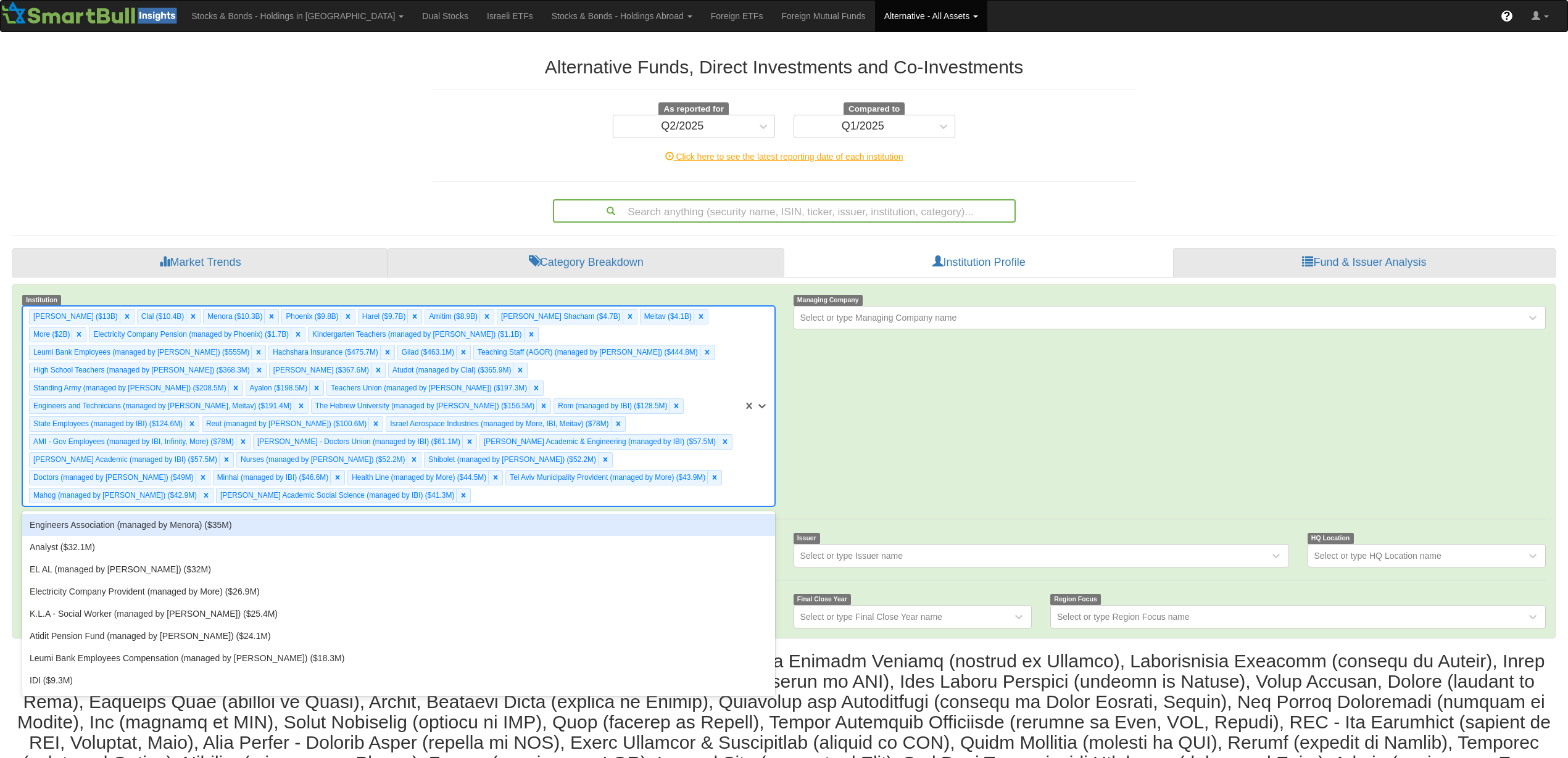
click at [691, 514] on div "Engineers Association (managed by Menora) ($35M)" at bounding box center [397, 525] width 752 height 22
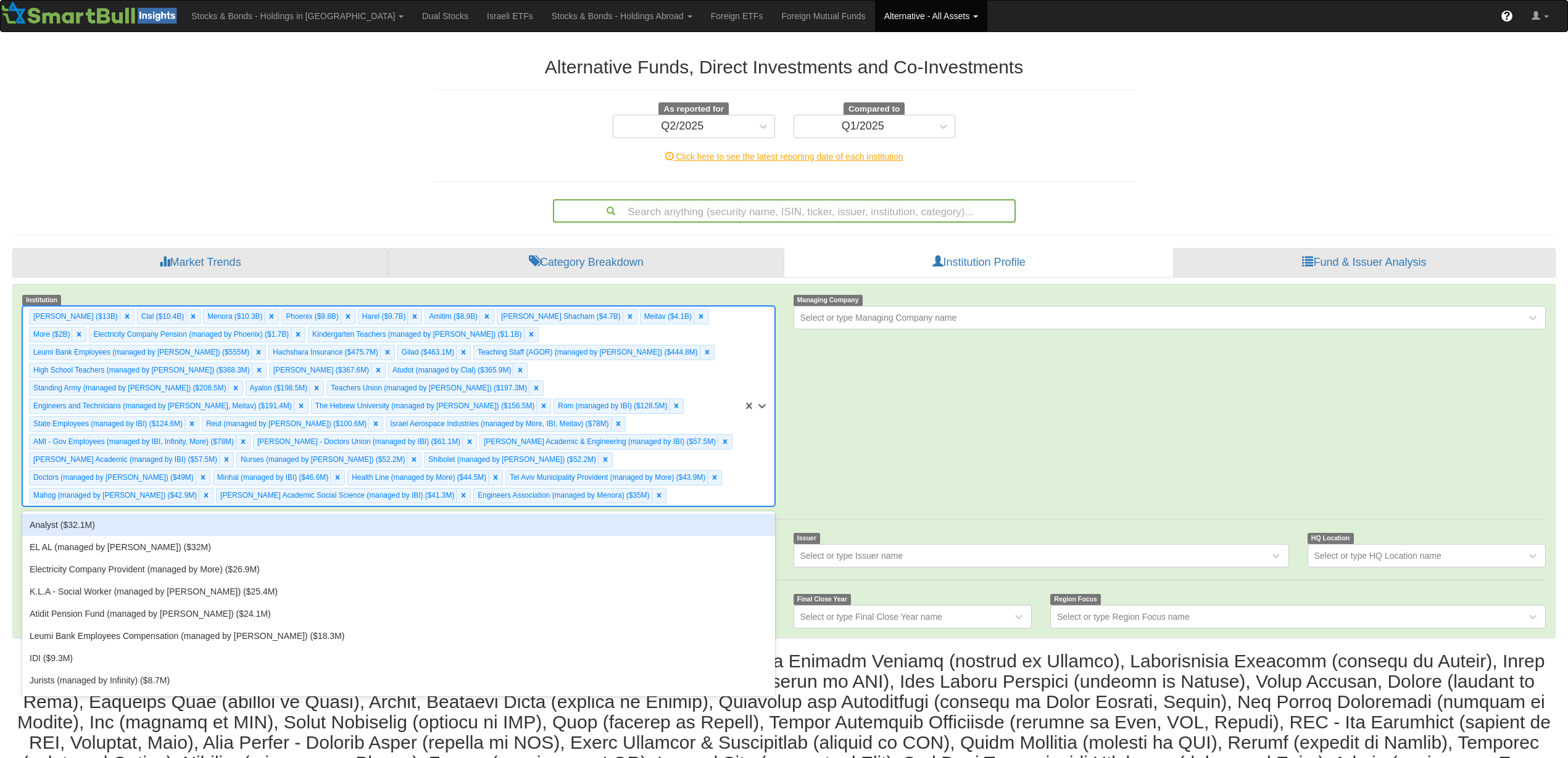
click at [699, 479] on div "[PERSON_NAME] ($13B) Clal ($10.4B) Menora ($10.3B) [GEOGRAPHIC_DATA] ($9.8B) Ha…" at bounding box center [383, 406] width 720 height 199
click at [674, 514] on div "Analyst ($32.1M)" at bounding box center [397, 525] width 752 height 22
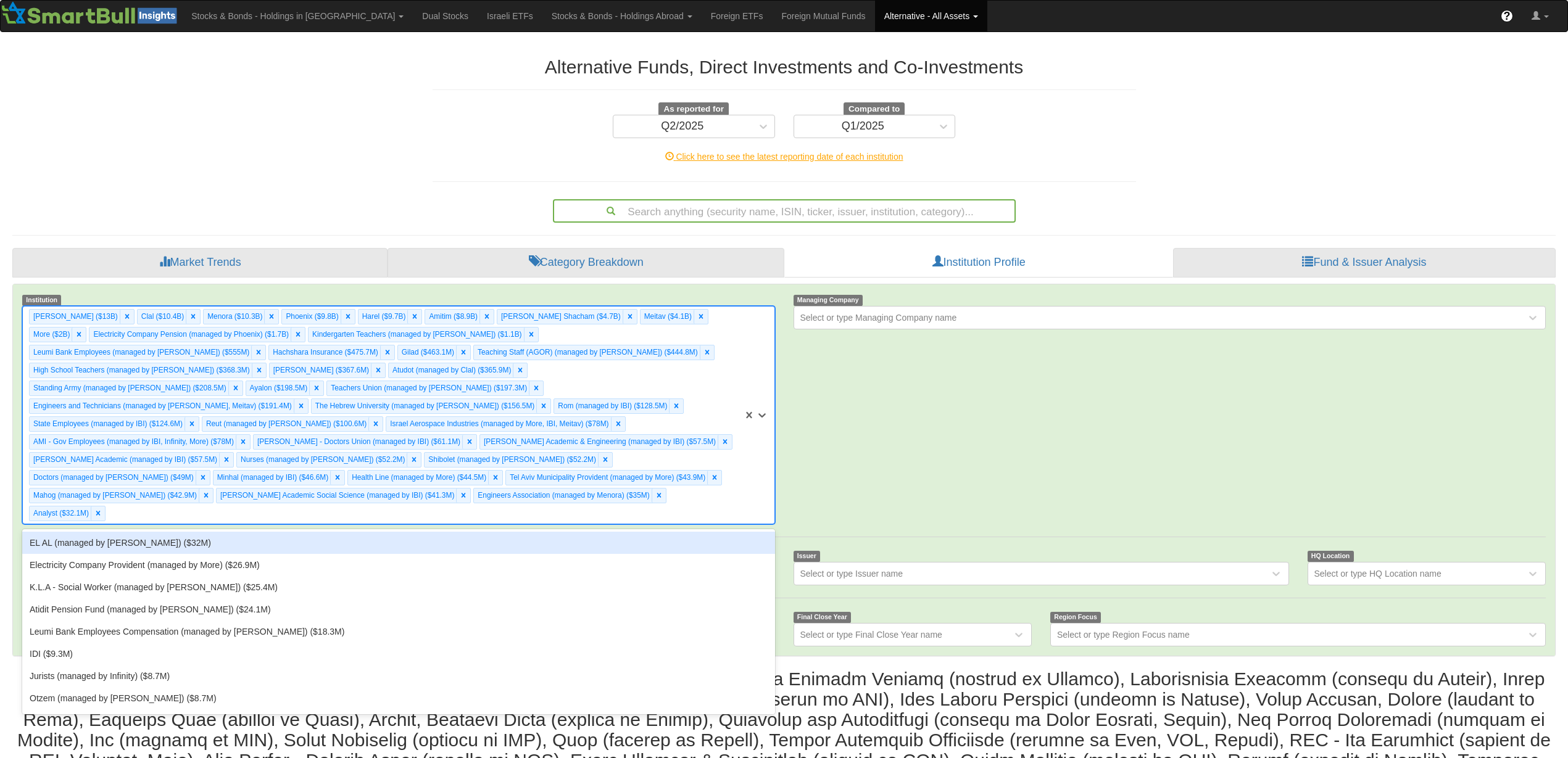
click at [681, 483] on div "[PERSON_NAME] ($13B) Clal ($10.4B) Menora ($10.3B) [GEOGRAPHIC_DATA] ($9.8B) Ha…" at bounding box center [383, 415] width 720 height 217
click at [671, 532] on div "EL AL (managed by [PERSON_NAME]) ($32M)" at bounding box center [397, 543] width 752 height 22
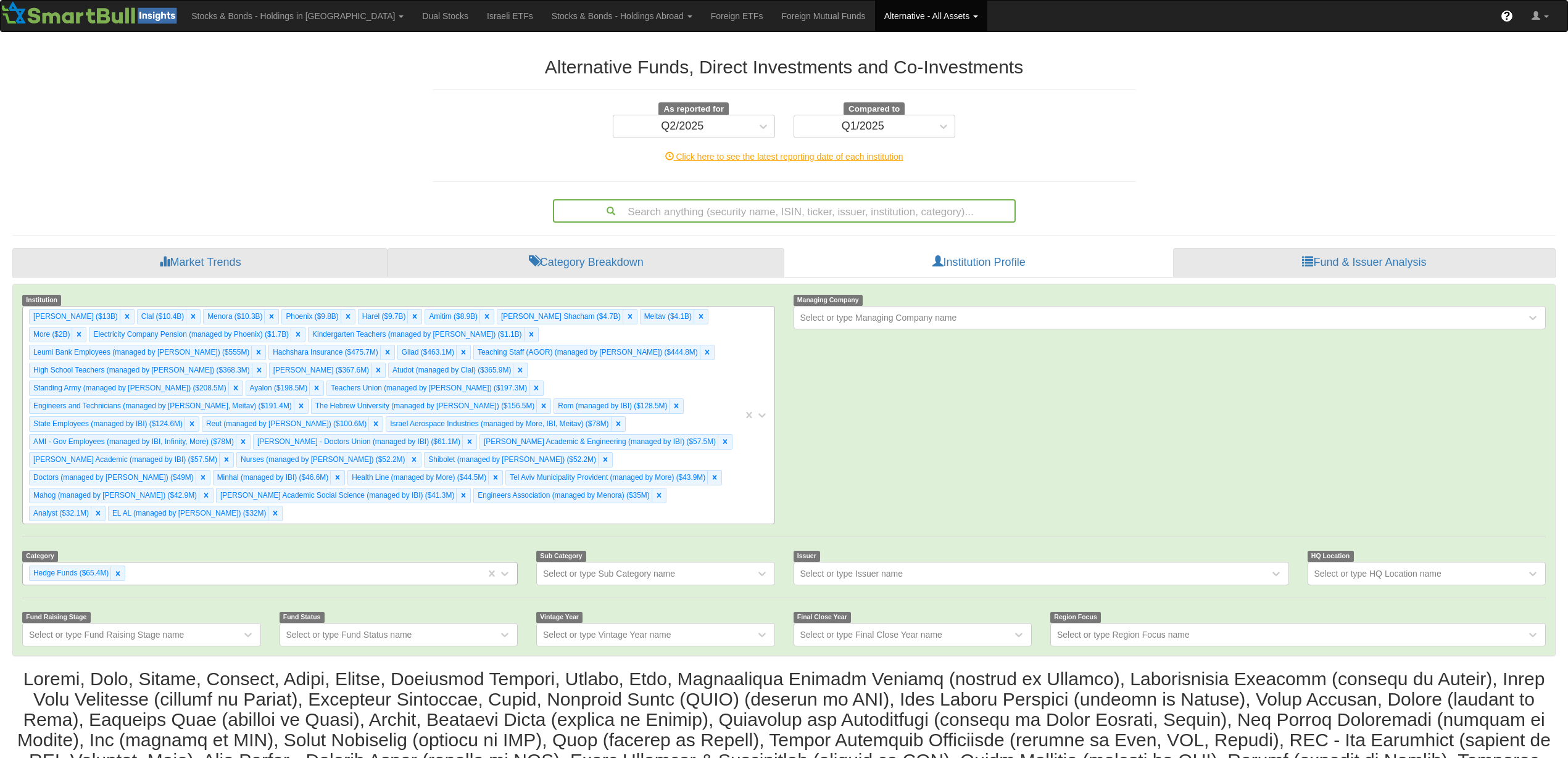
click at [689, 487] on div "[PERSON_NAME] ($13B) Clal ($10.4B) Menora ($10.3B) [GEOGRAPHIC_DATA] ($9.8B) Ha…" at bounding box center [383, 415] width 720 height 217
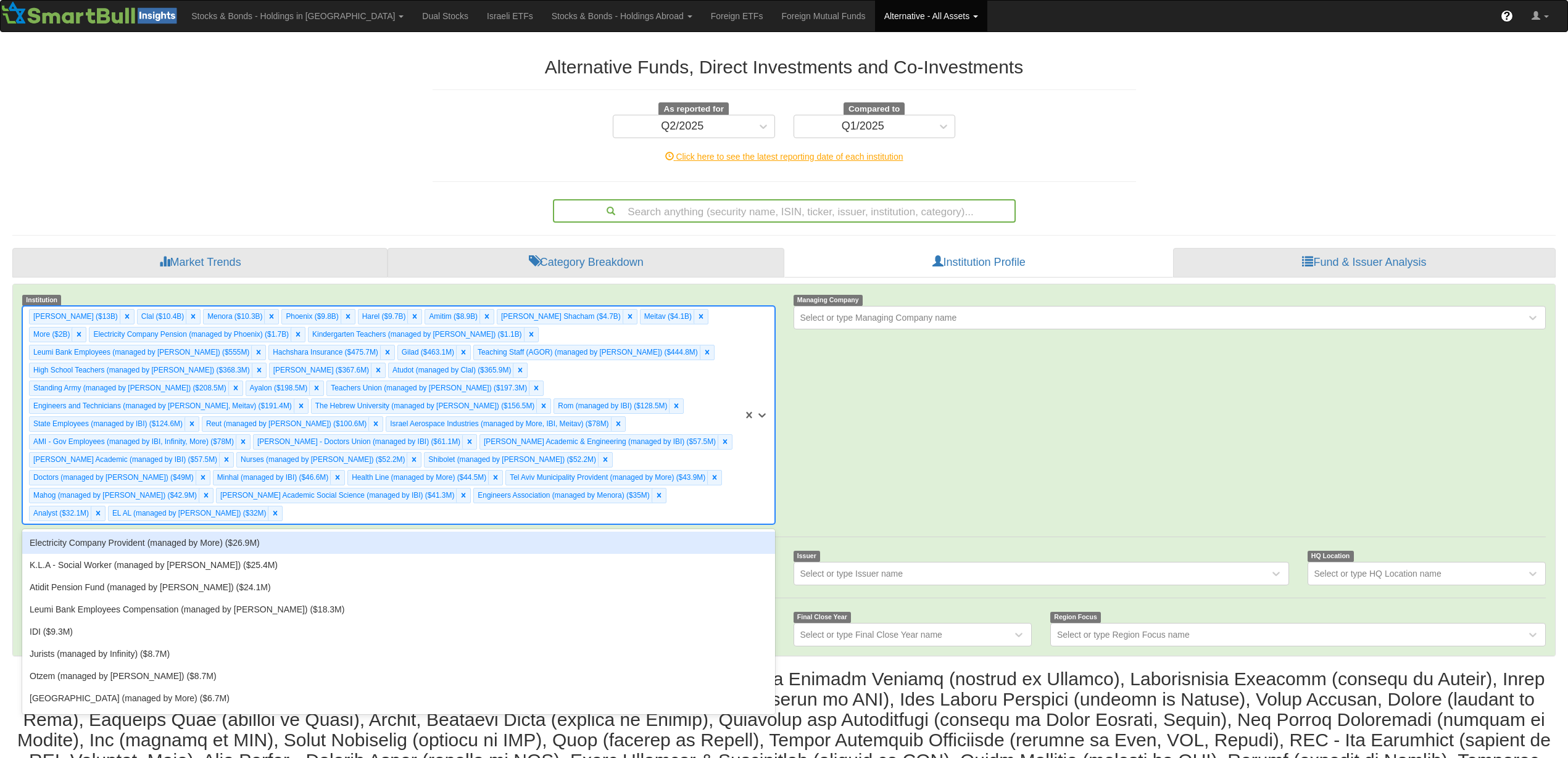
click at [679, 532] on div "Electricity Company Provident (managed by More) ($26.9M)" at bounding box center [397, 543] width 752 height 22
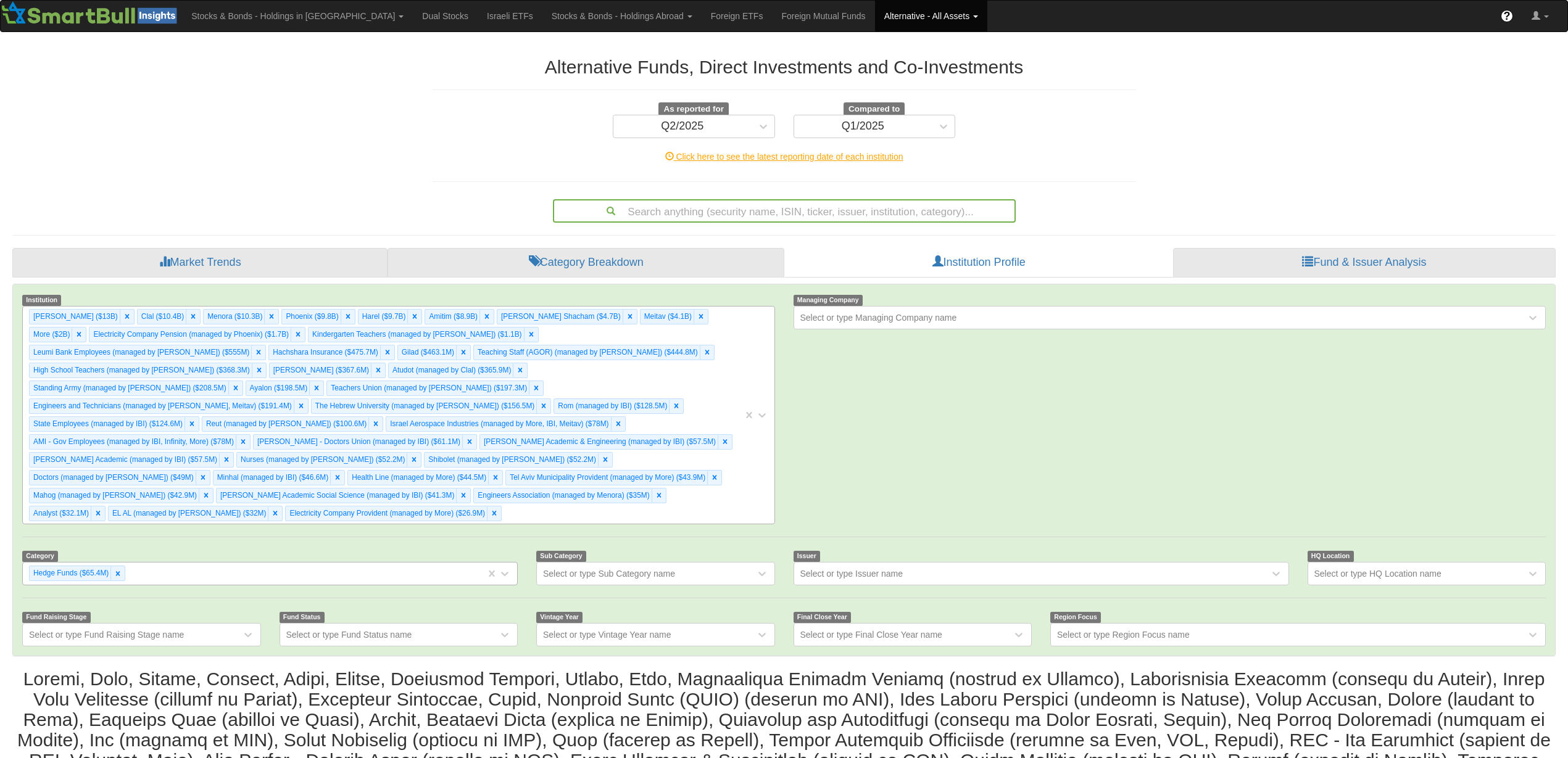
click at [694, 492] on div "[PERSON_NAME] ($13B) Clal ($10.4B) Menora ($10.3B) [GEOGRAPHIC_DATA] ($9.8B) Ha…" at bounding box center [383, 415] width 720 height 217
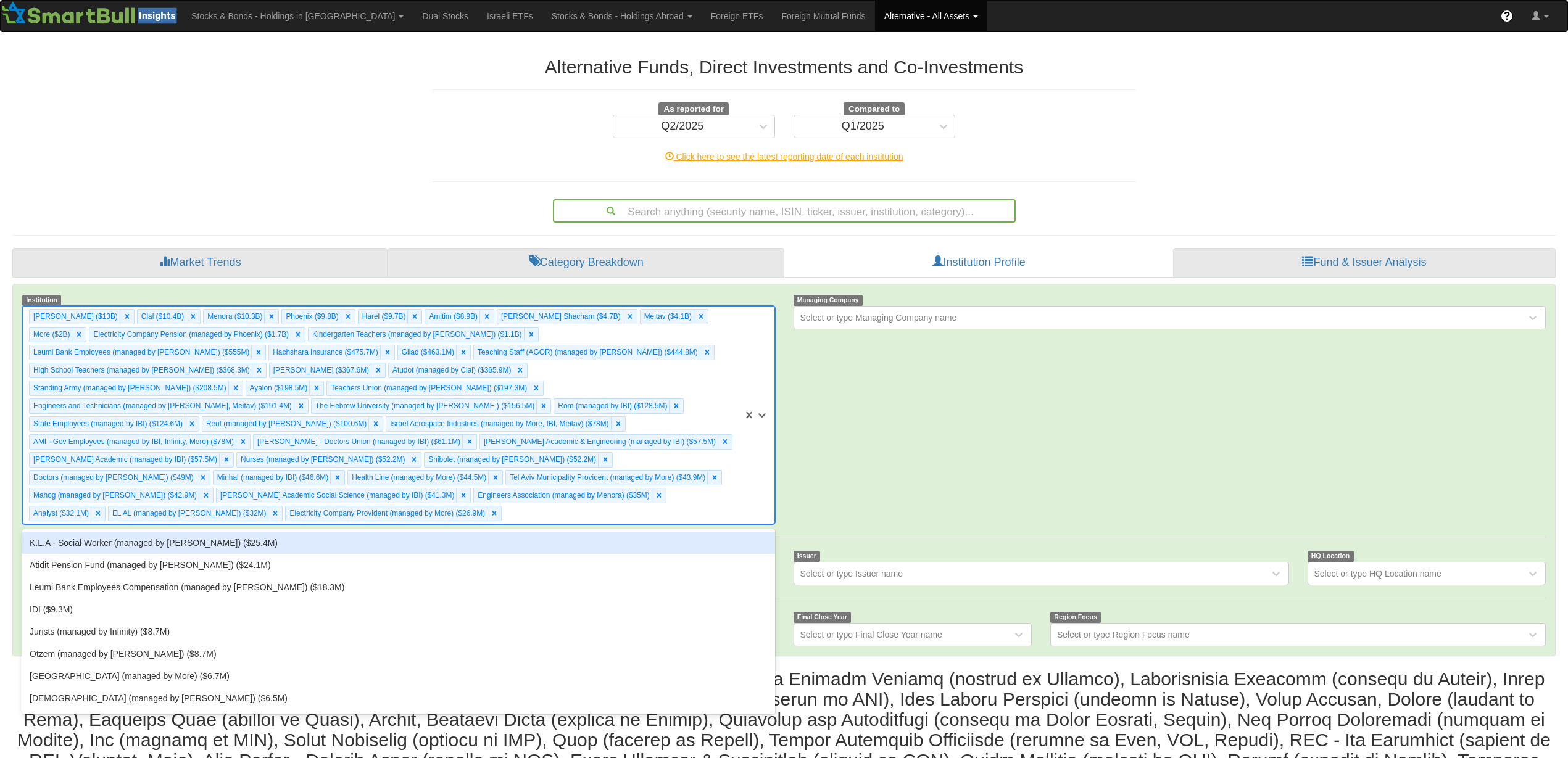
click at [610, 532] on div "K.L.A - Social Worker (managed by [PERSON_NAME]) ($25.4M)" at bounding box center [397, 543] width 752 height 22
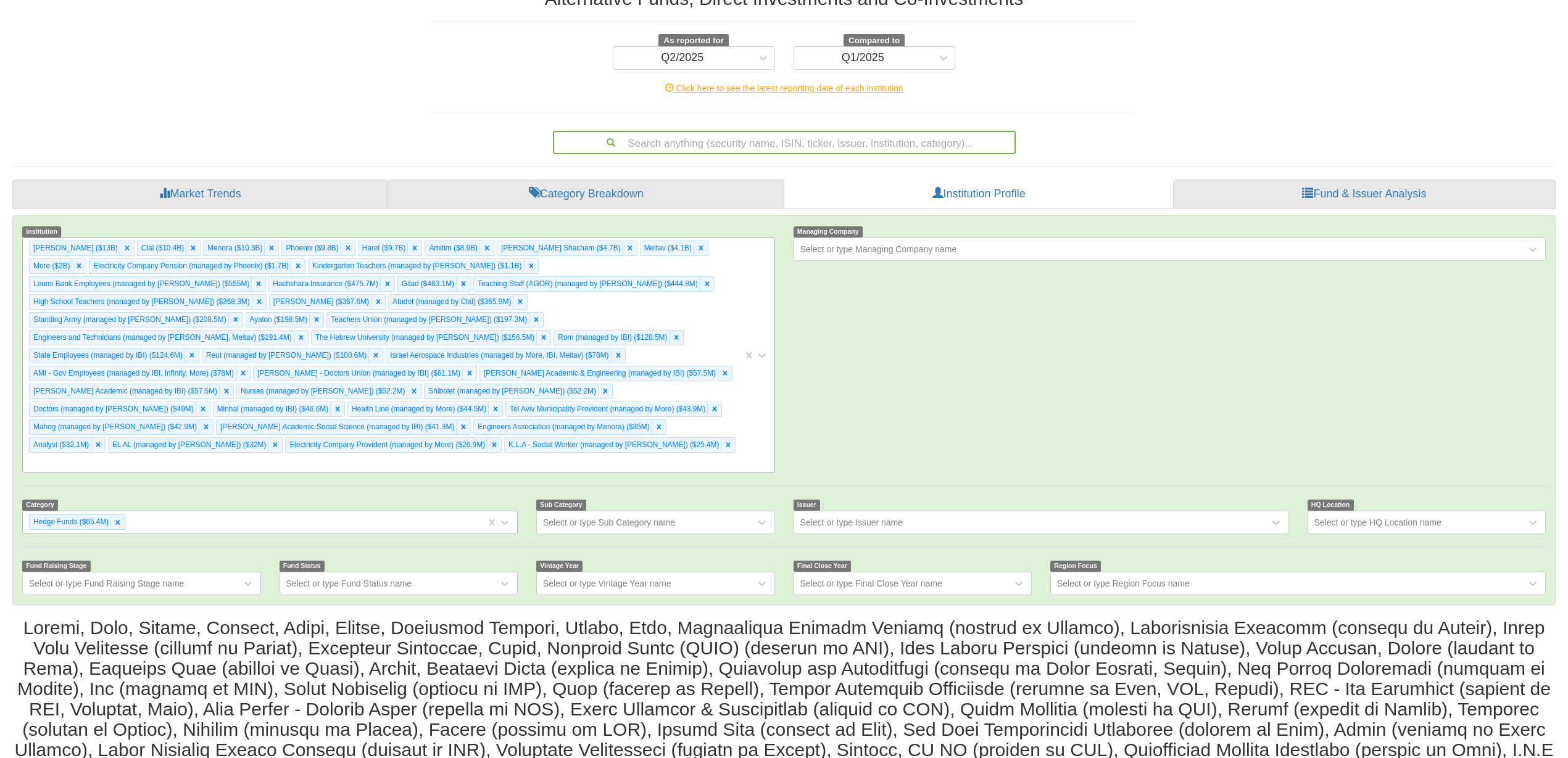
scroll to position [100, 0]
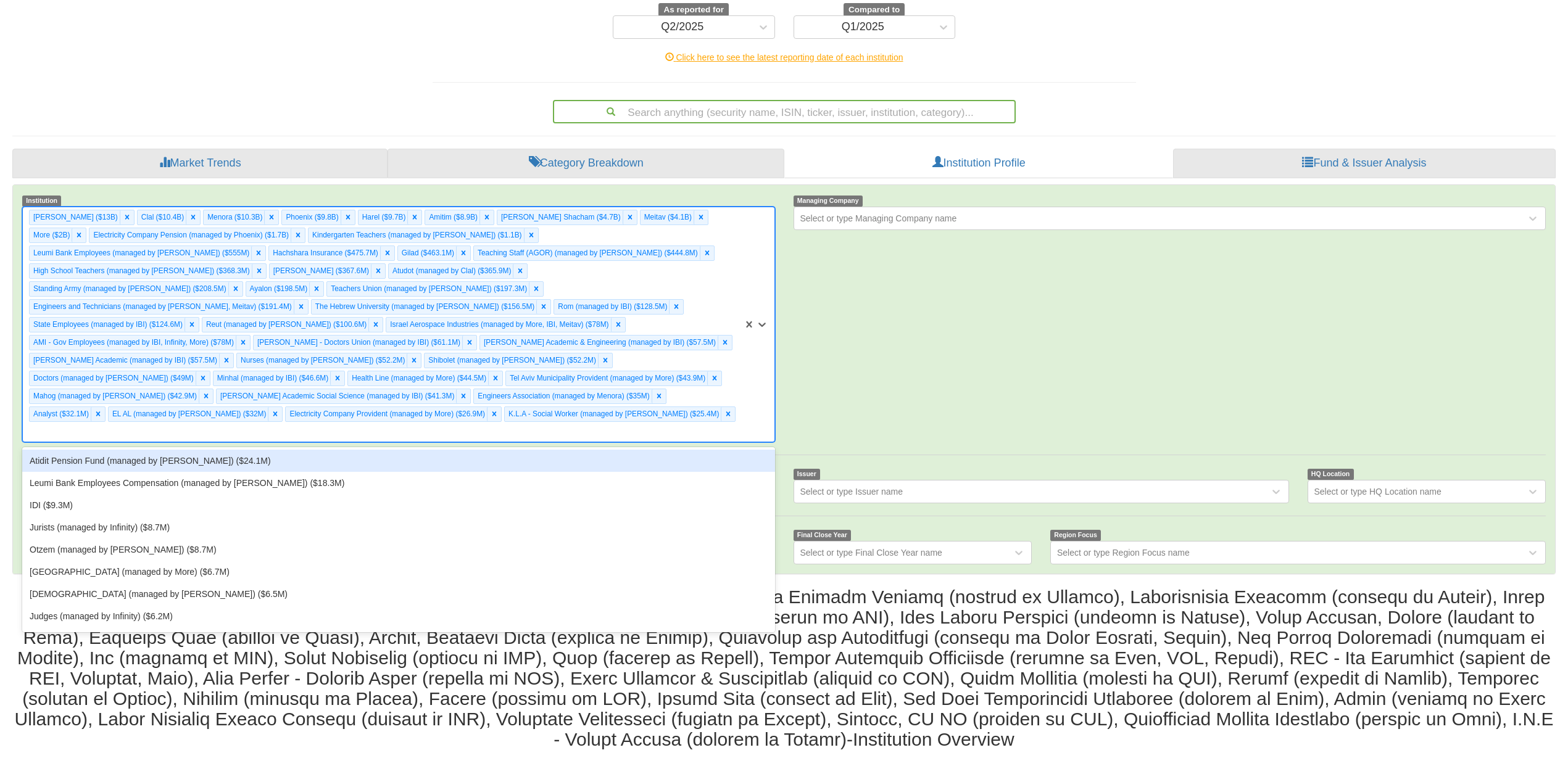
click at [644, 393] on div "[PERSON_NAME] ($13B) Clal ($10.4B) Menora ($10.3B) [GEOGRAPHIC_DATA] ($9.8B) Ha…" at bounding box center [383, 324] width 720 height 234
click at [635, 449] on div "Atidit Pension Fund (managed by [PERSON_NAME]) ($24.1M)" at bounding box center [397, 460] width 752 height 22
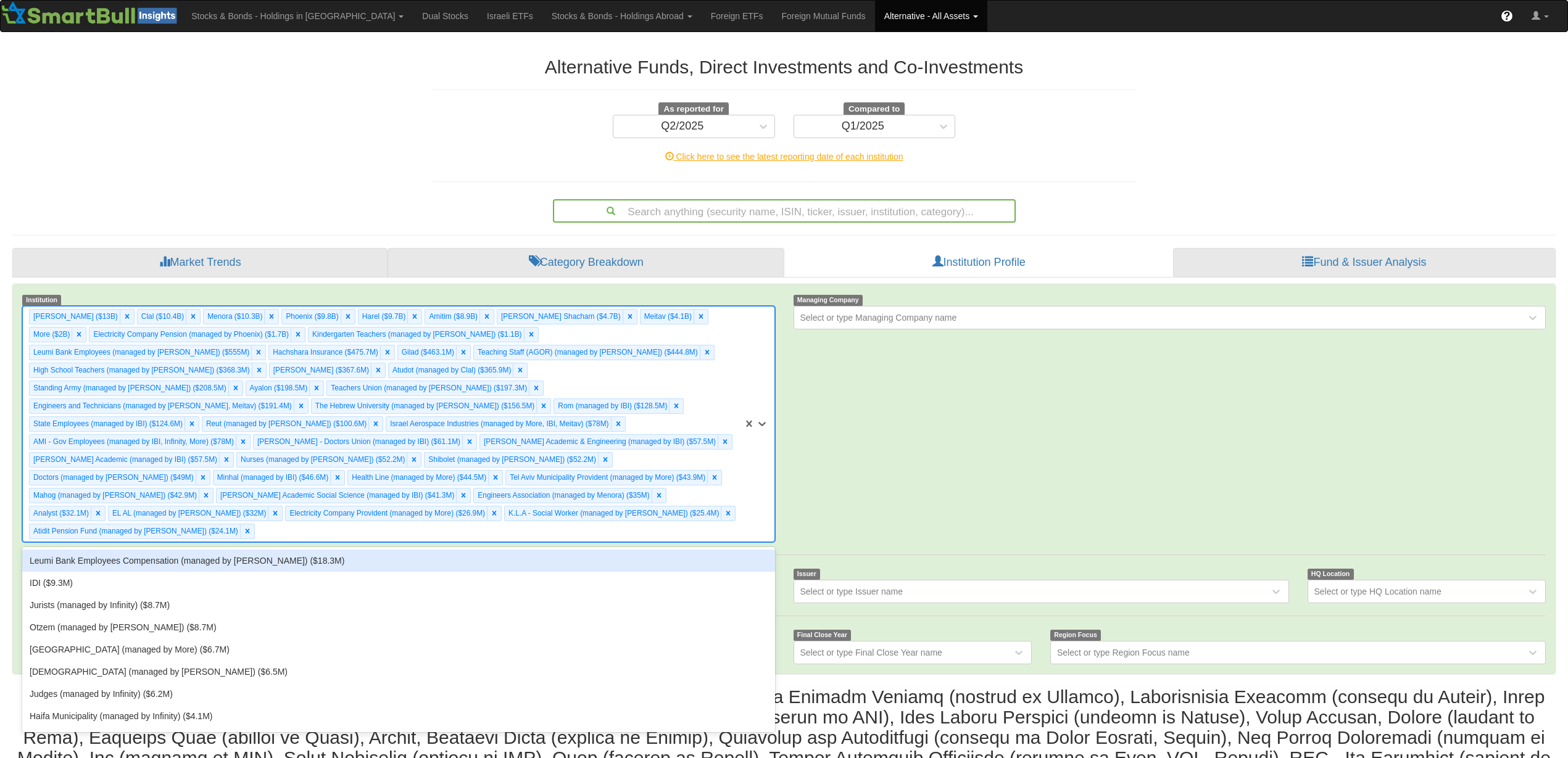
click at [648, 489] on div "[PERSON_NAME] ($13B) Clal ($10.4B) Menora ($10.3B) [GEOGRAPHIC_DATA] ($9.8B) Ha…" at bounding box center [383, 424] width 720 height 235
click at [611, 550] on div "Leumi Bank Employees Compensation (managed by [PERSON_NAME]) ($18.3M)" at bounding box center [397, 561] width 752 height 22
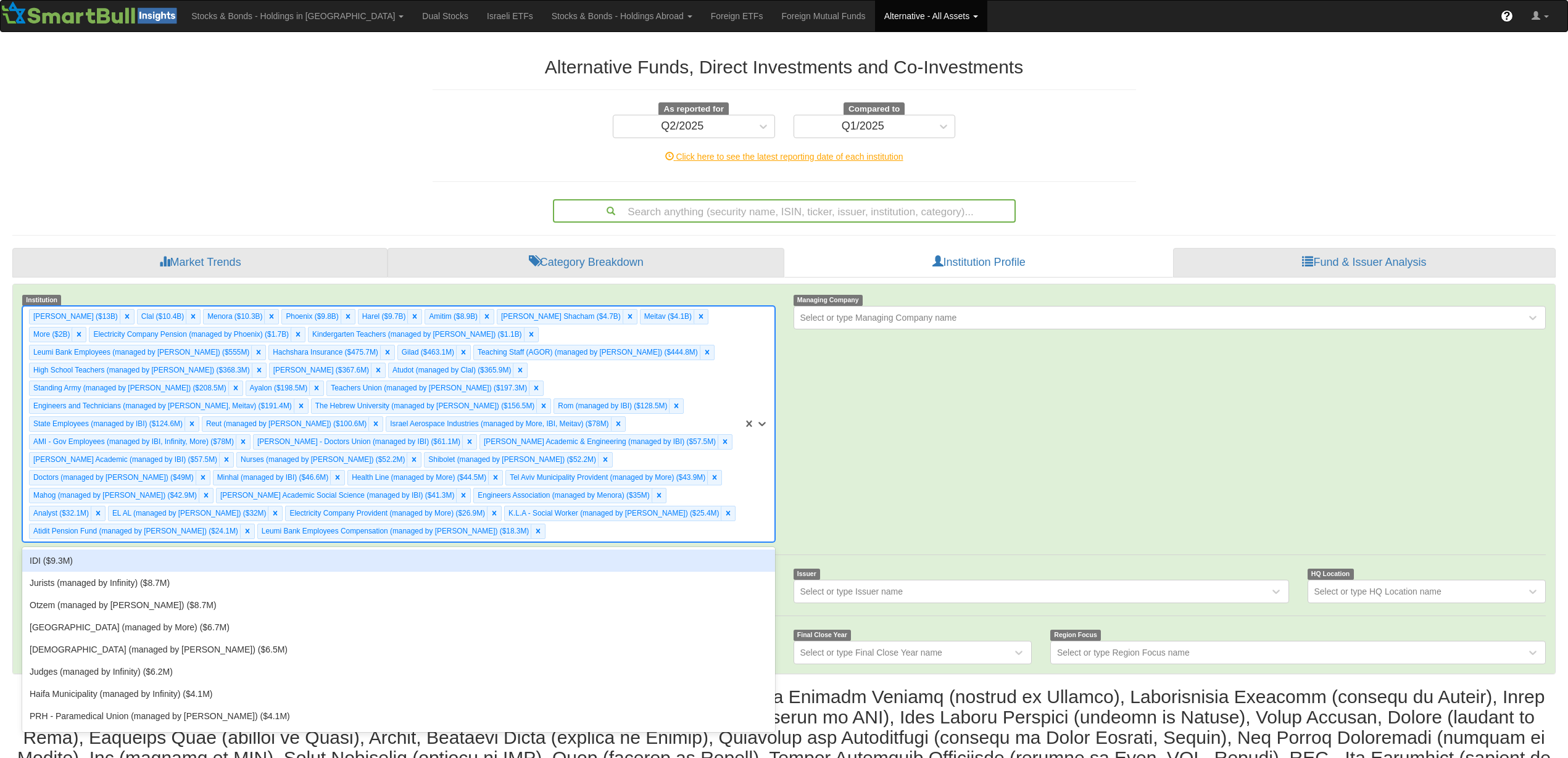
click at [630, 519] on div "[PERSON_NAME] ($13B) Clal ($10.4B) Menora ($10.3B) [GEOGRAPHIC_DATA] ($9.8B) Ha…" at bounding box center [383, 424] width 720 height 235
click at [604, 550] on div "IDI ($9.3M)" at bounding box center [397, 561] width 752 height 22
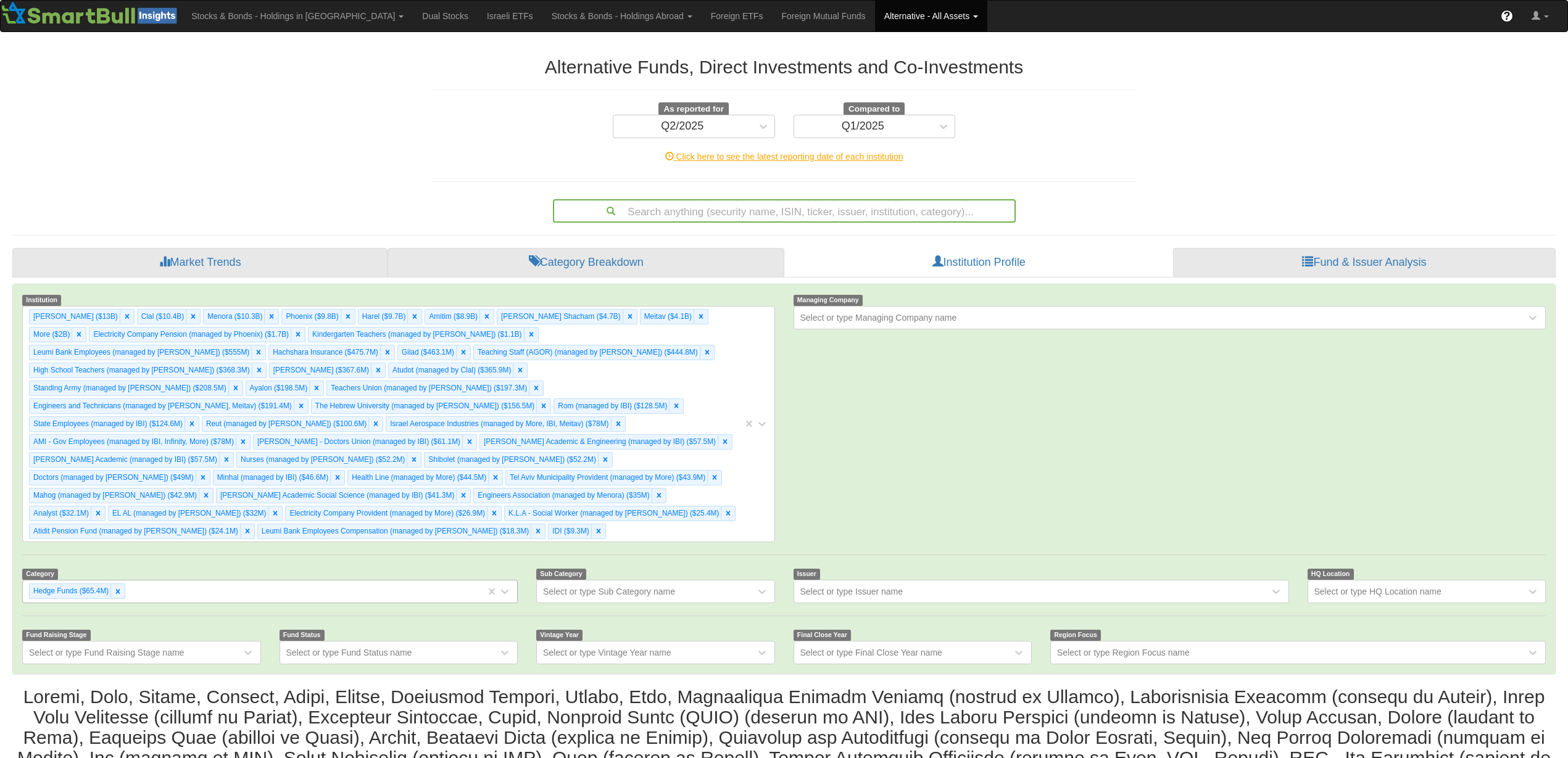
scroll to position [137, 0]
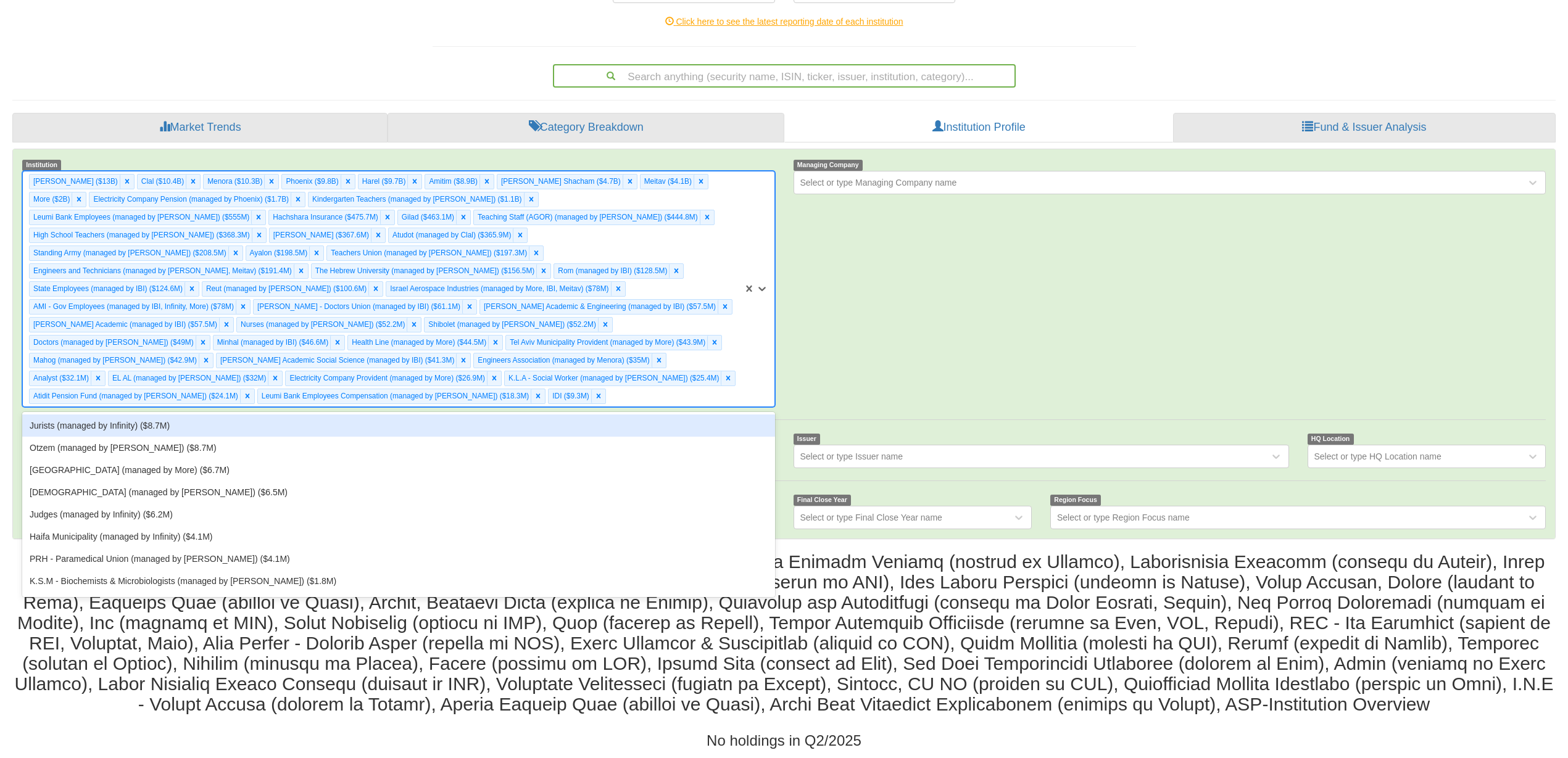
click at [389, 374] on div "[PERSON_NAME] ($13B) Clal ($10.4B) Menora ($10.3B) [GEOGRAPHIC_DATA] ($9.8B) Ha…" at bounding box center [383, 289] width 720 height 235
click at [158, 414] on div "Jurists (managed by Infinity) ($8.7M)" at bounding box center [397, 425] width 752 height 22
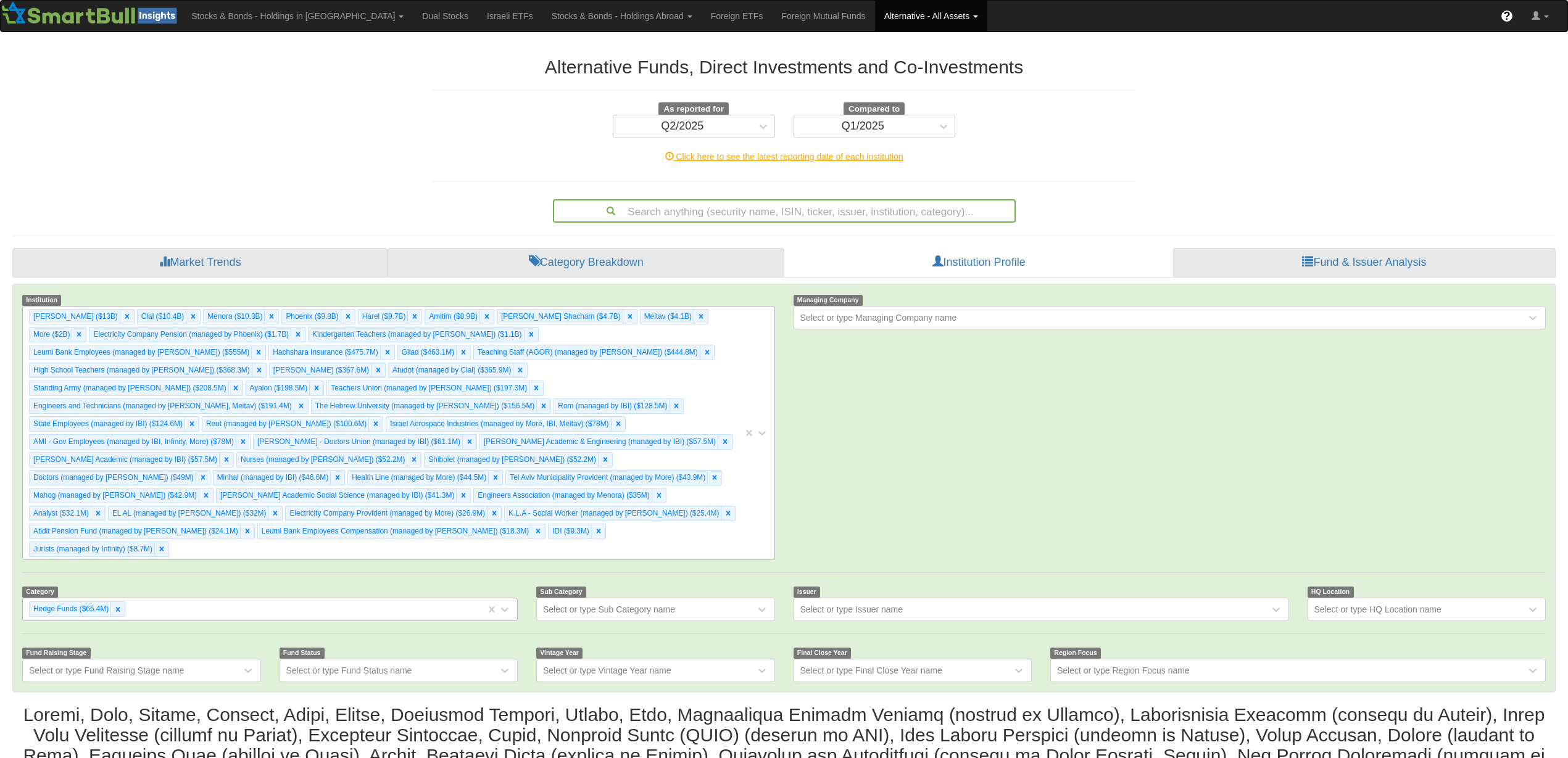
click at [488, 511] on div "[PERSON_NAME] ($13B) Clal ($10.4B) Menora ($10.3B) [GEOGRAPHIC_DATA] ($9.8B) Ha…" at bounding box center [383, 433] width 720 height 253
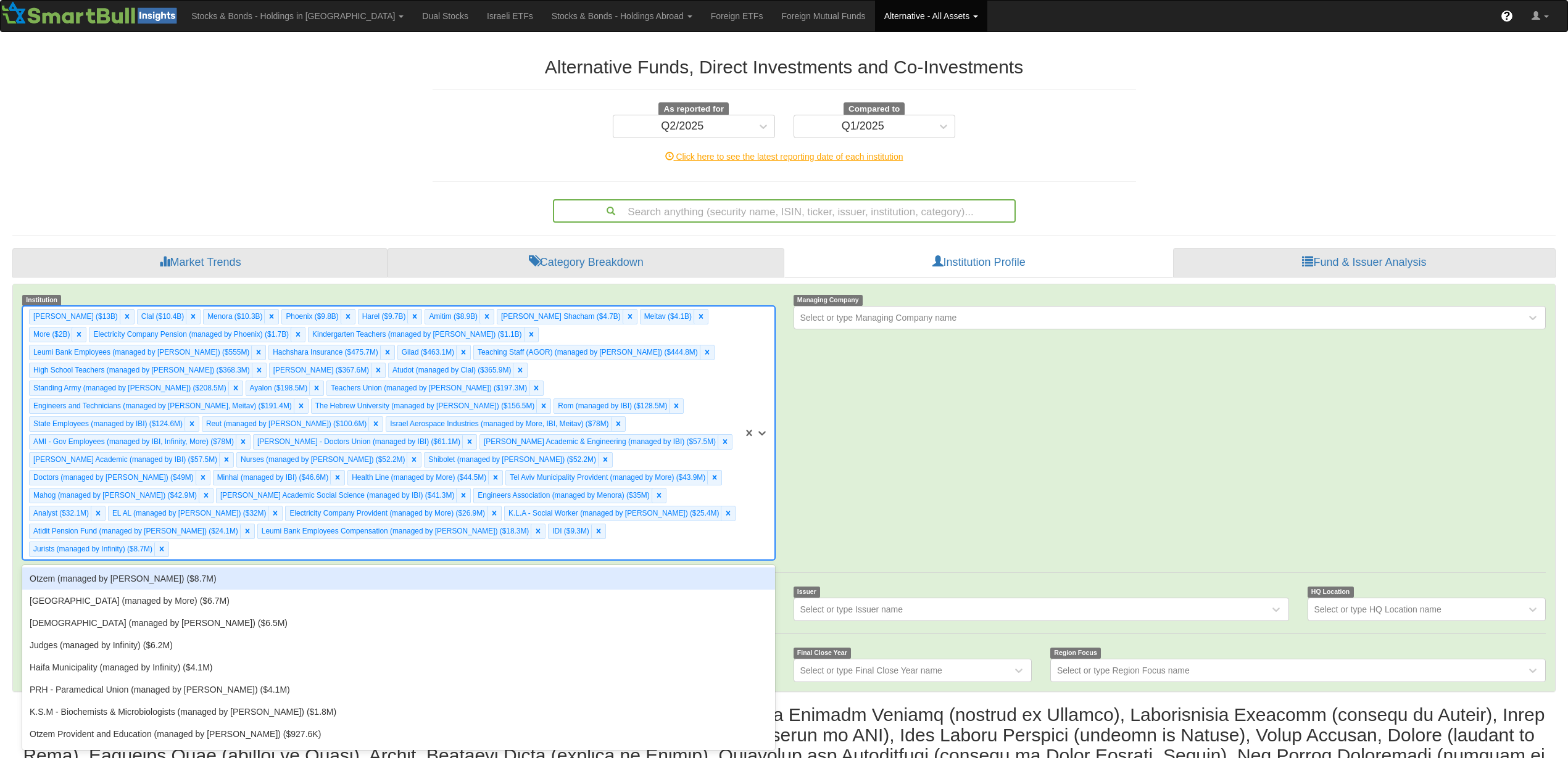
click at [149, 568] on div "Otzem (managed by [PERSON_NAME]) ($8.7M)" at bounding box center [397, 579] width 752 height 22
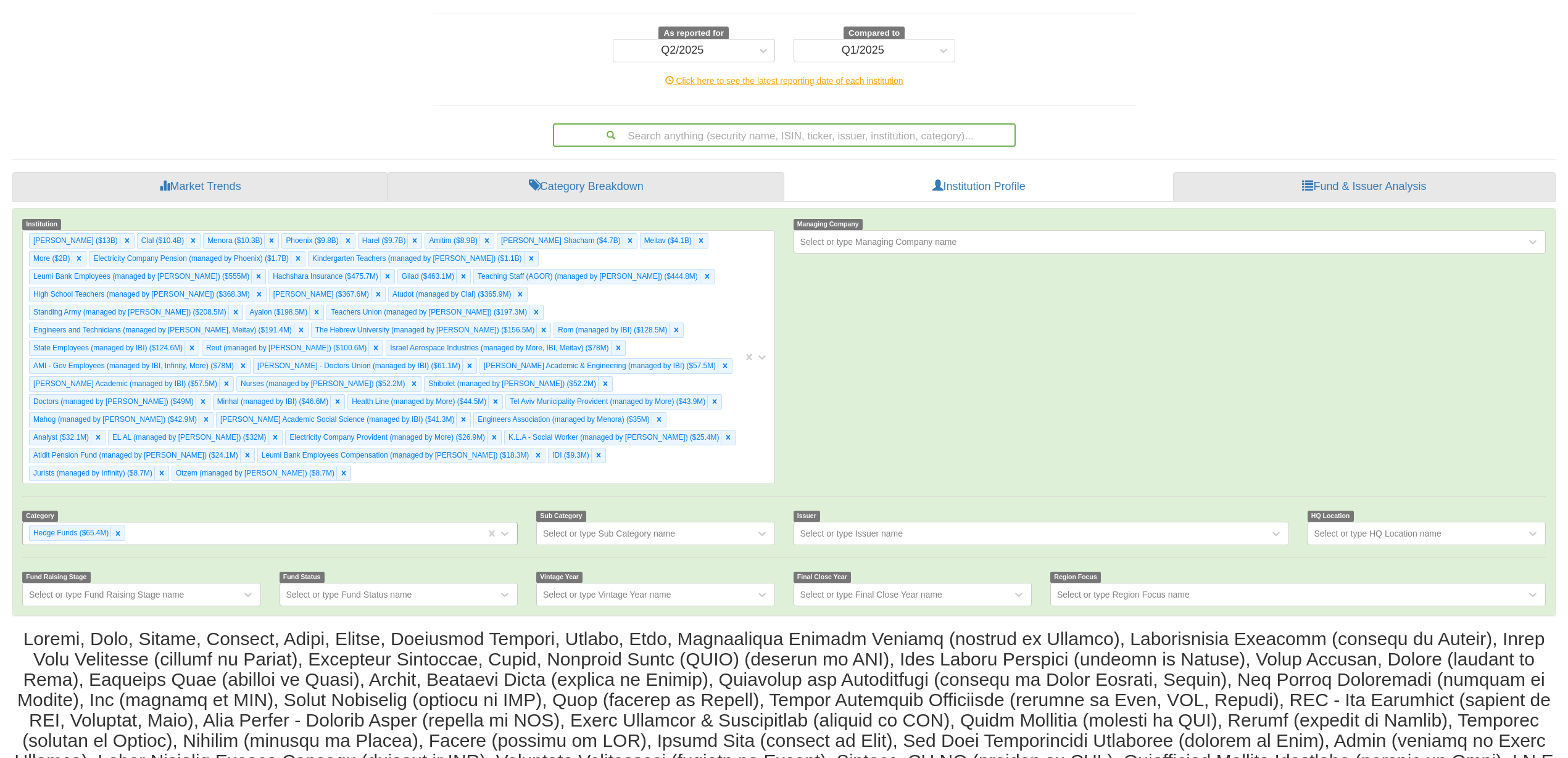
scroll to position [137, 0]
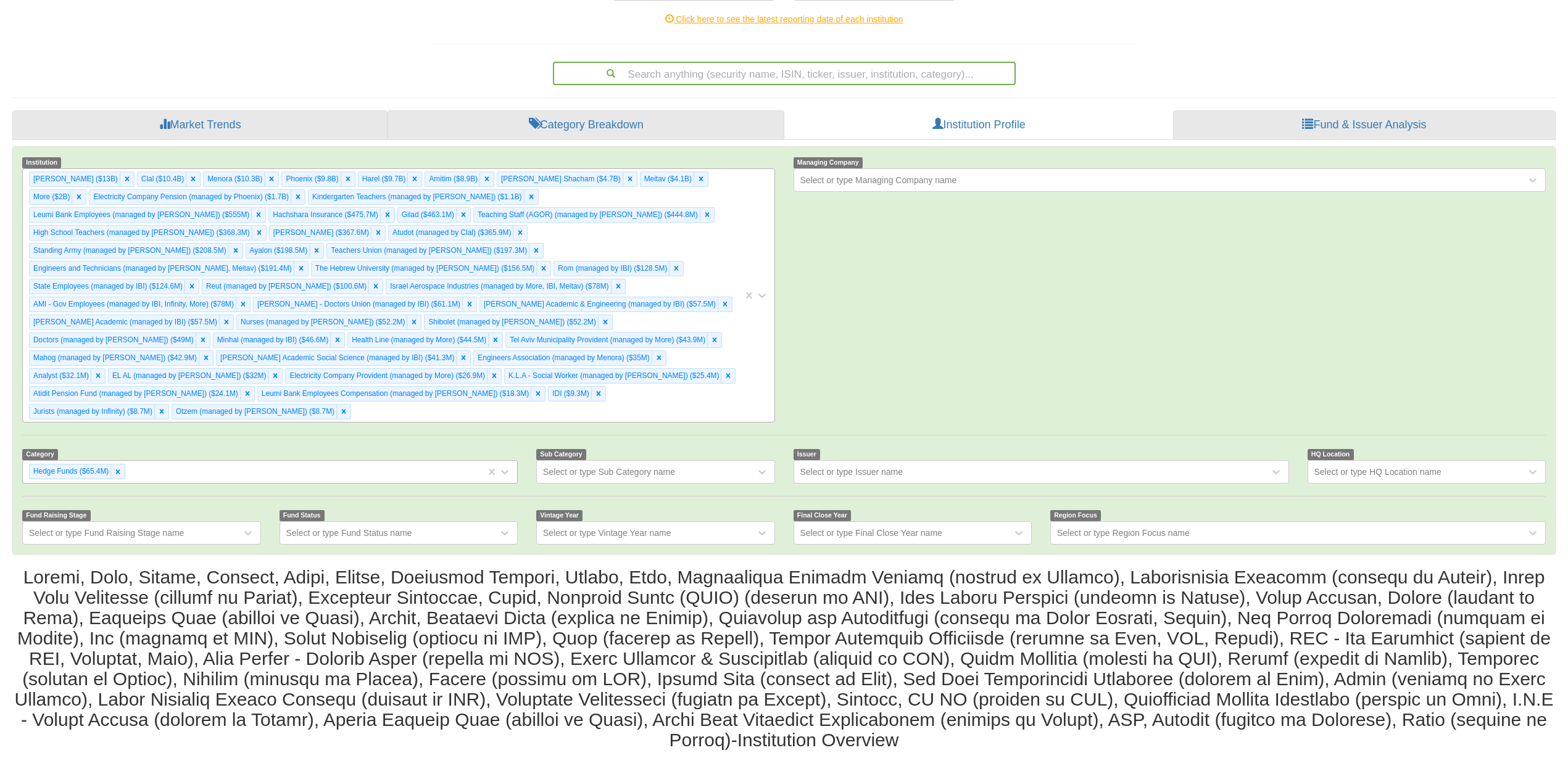
click at [671, 375] on div "[PERSON_NAME] ($13B) Clal ($10.4B) Menora ($10.3B) [GEOGRAPHIC_DATA] ($9.8B) Ha…" at bounding box center [383, 296] width 720 height 253
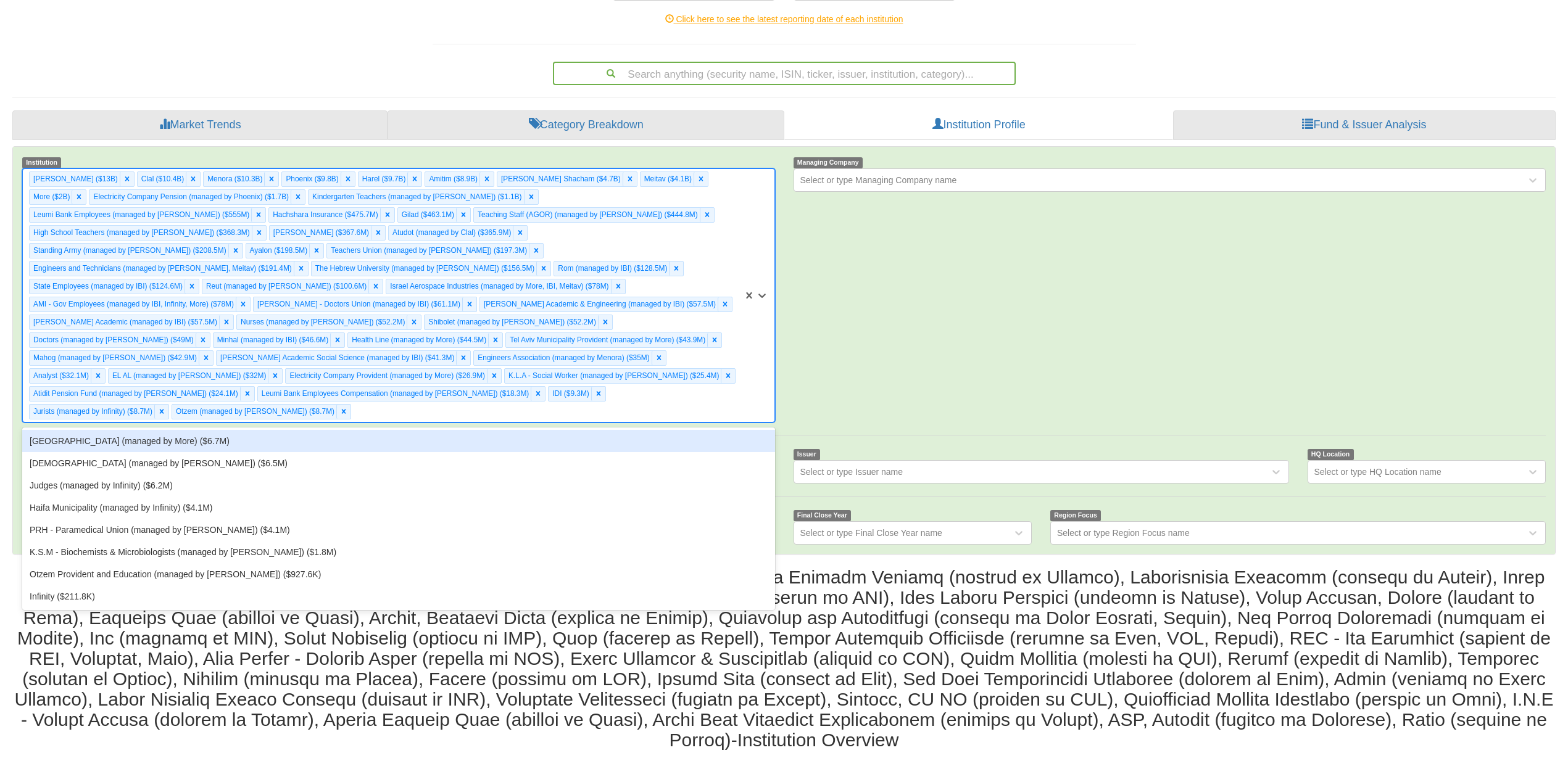
click at [595, 430] on div "[GEOGRAPHIC_DATA] (managed by More) ($6.7M)" at bounding box center [397, 441] width 752 height 22
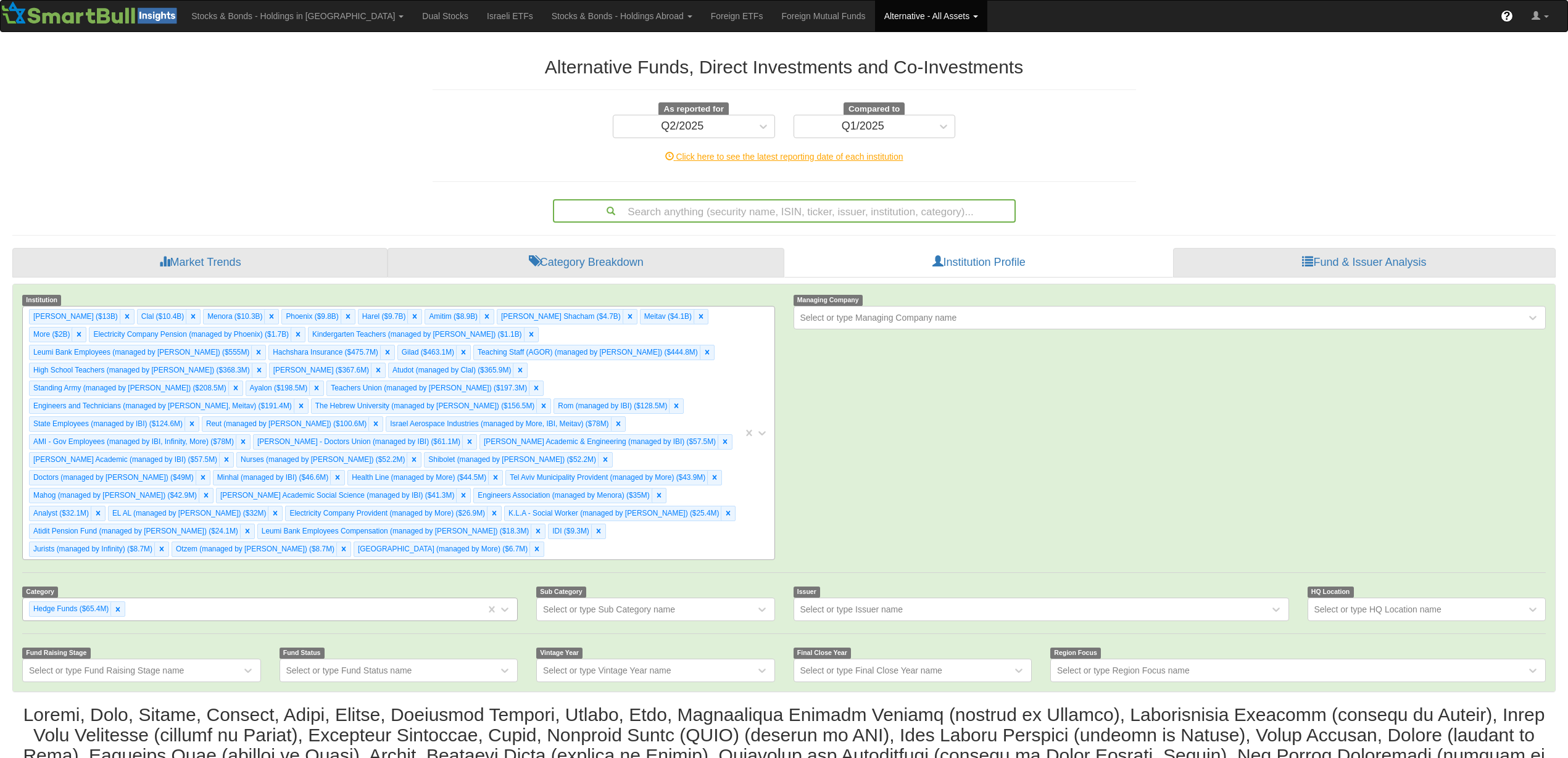
click at [700, 501] on div "[PERSON_NAME] ($13B) Clal ($10.4B) Menora ($10.3B) [GEOGRAPHIC_DATA] ($9.8B) Ha…" at bounding box center [383, 433] width 720 height 253
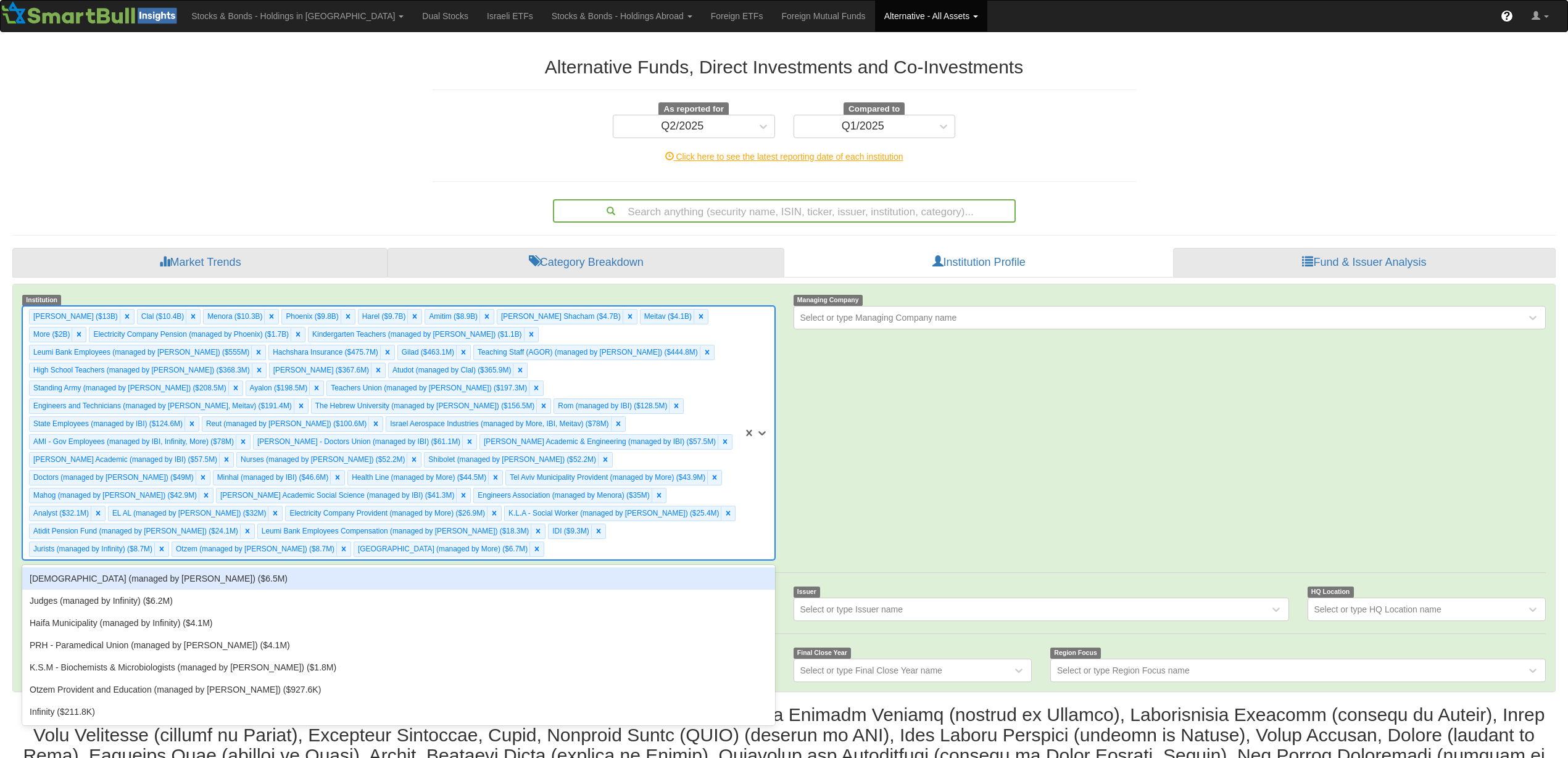
click at [632, 568] on div "[DEMOGRAPHIC_DATA] (managed by [PERSON_NAME]) ($6.5M)" at bounding box center [397, 579] width 752 height 22
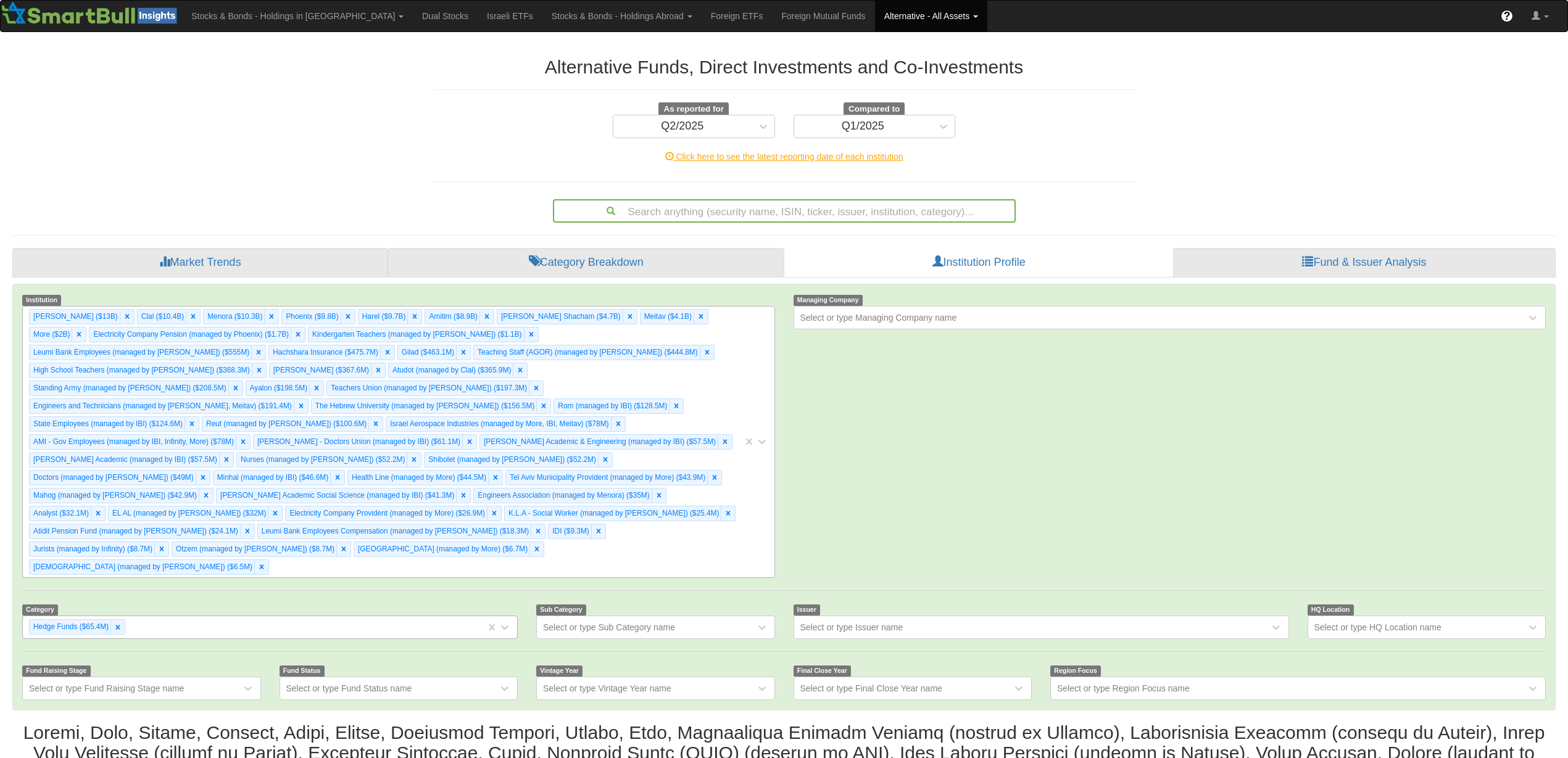
click at [692, 524] on div "[PERSON_NAME] ($13B) Clal ($10.4B) Menora ($10.3B) [GEOGRAPHIC_DATA] ($9.8B) Ha…" at bounding box center [383, 442] width 720 height 271
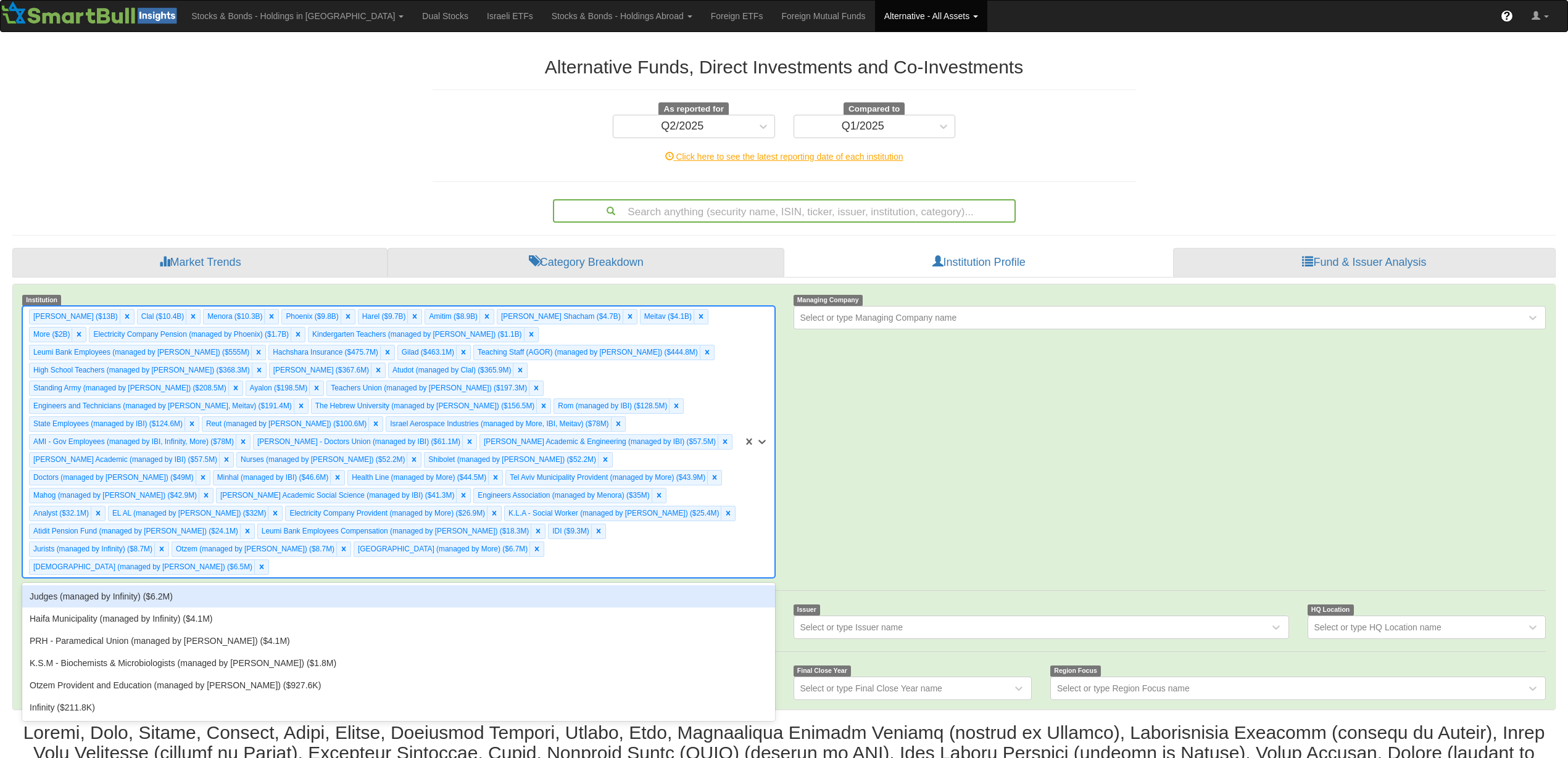
click at [658, 586] on div "Judges (managed by Infinity) ($6.2M)" at bounding box center [397, 597] width 752 height 22
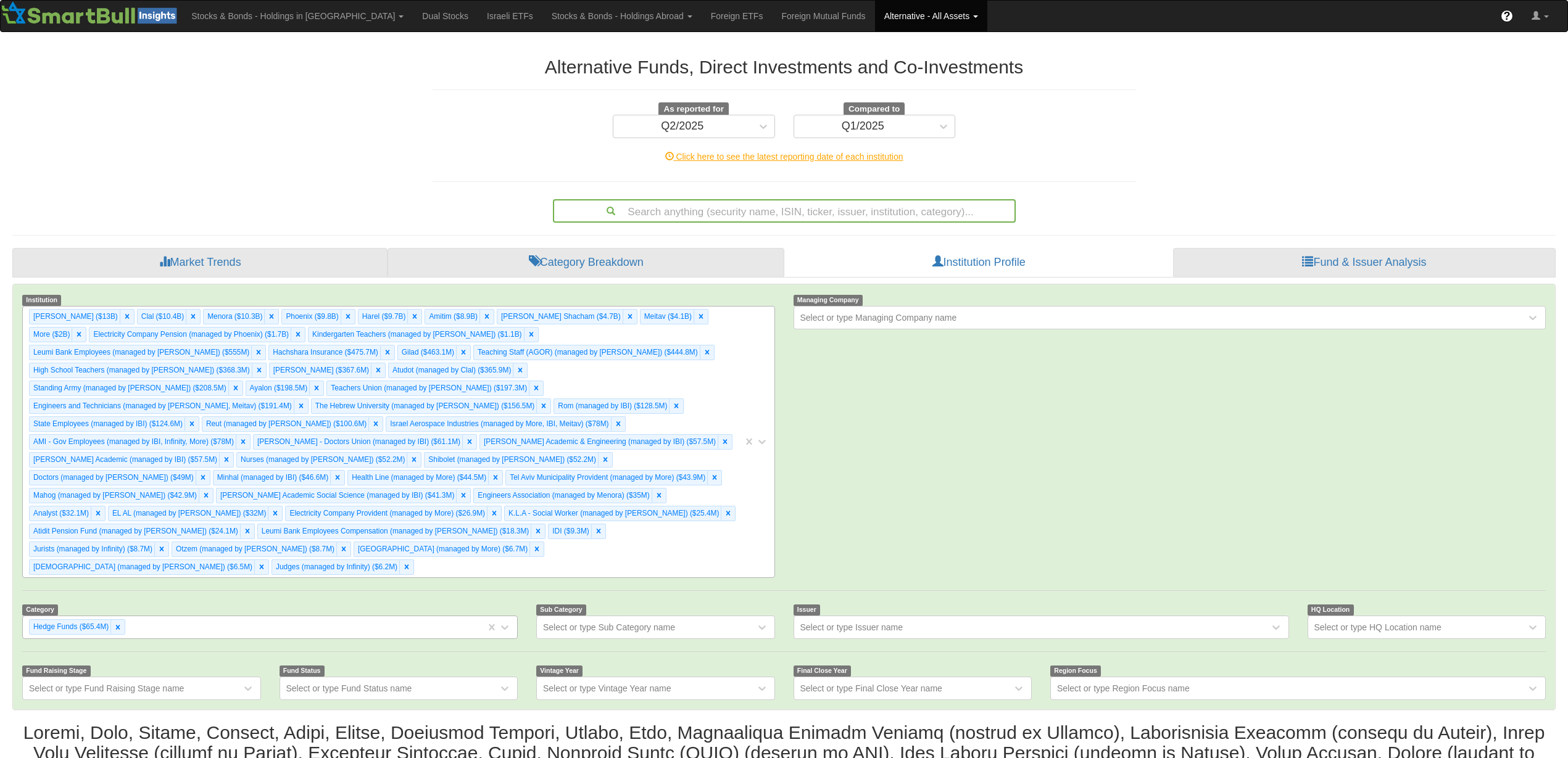
click at [711, 533] on div "[PERSON_NAME] ($13B) Clal ($10.4B) Menora ($10.3B) [GEOGRAPHIC_DATA] ($9.8B) Ha…" at bounding box center [383, 442] width 720 height 271
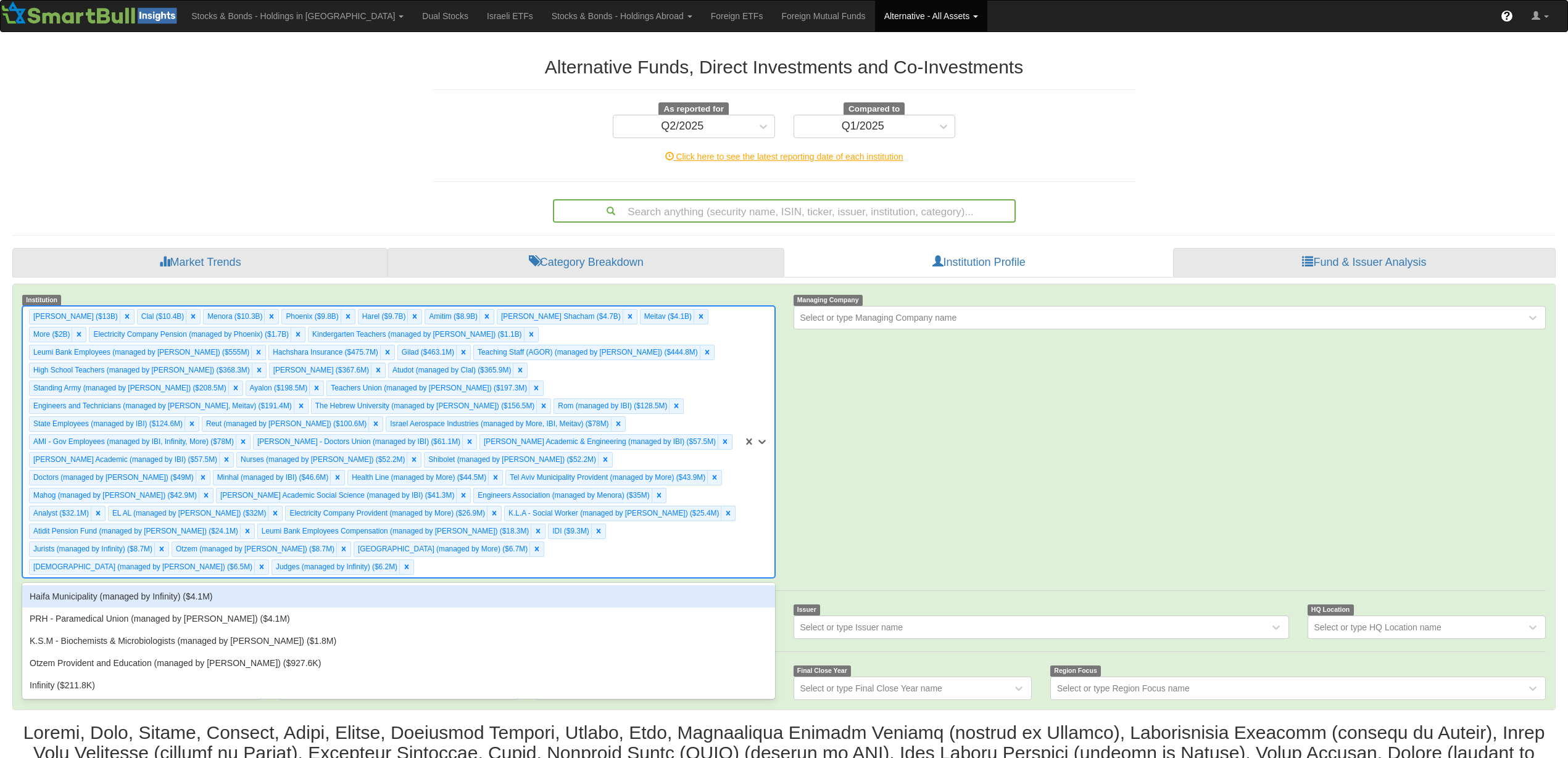
click at [682, 586] on div "Haifa Municipality (managed by Infinity) ($4.1M)" at bounding box center [397, 597] width 752 height 22
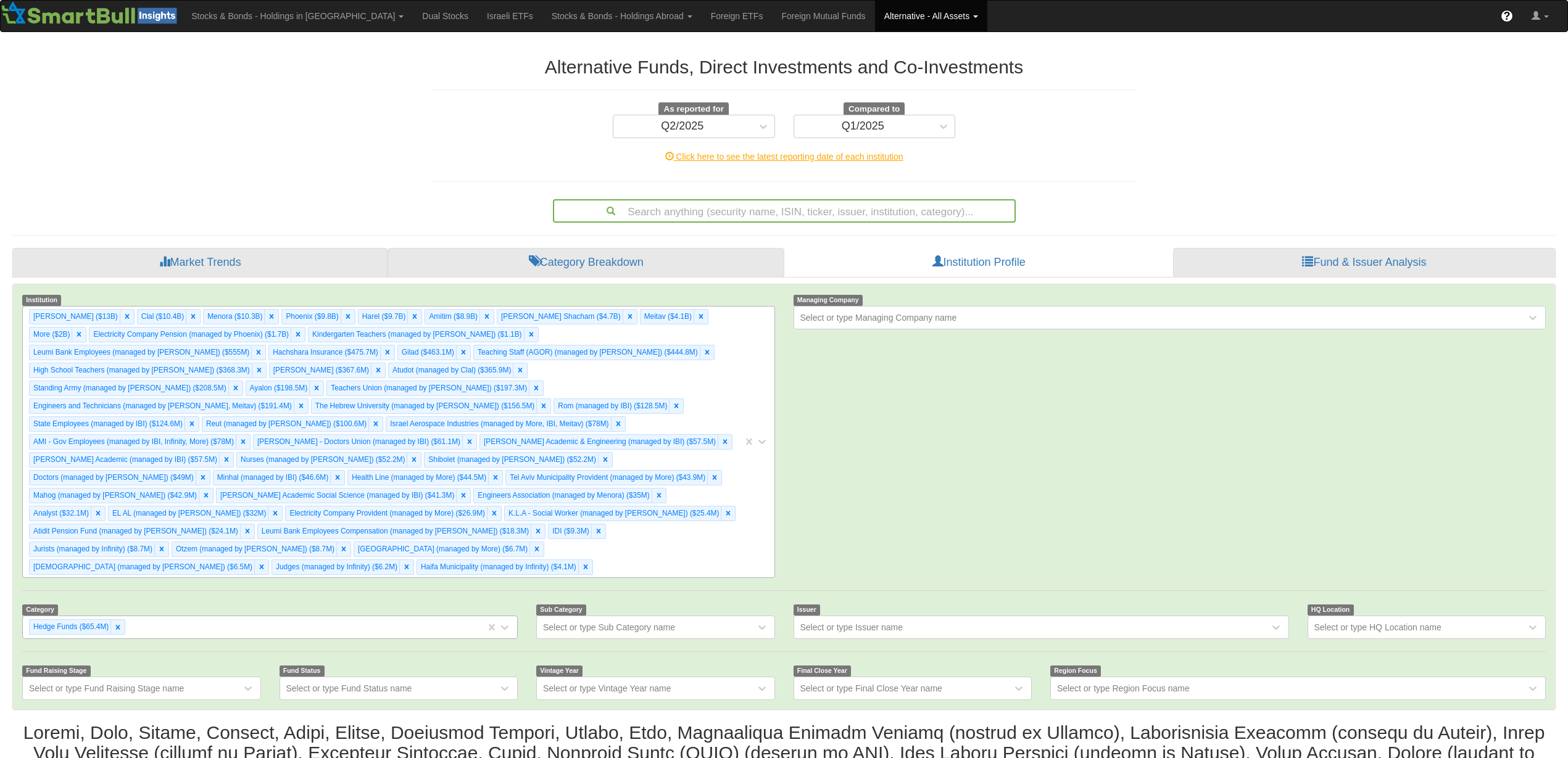
click at [735, 501] on div "[PERSON_NAME] ($13B) Clal ($10.4B) Menora ($10.3B) [GEOGRAPHIC_DATA] ($9.8B) Ha…" at bounding box center [383, 442] width 720 height 271
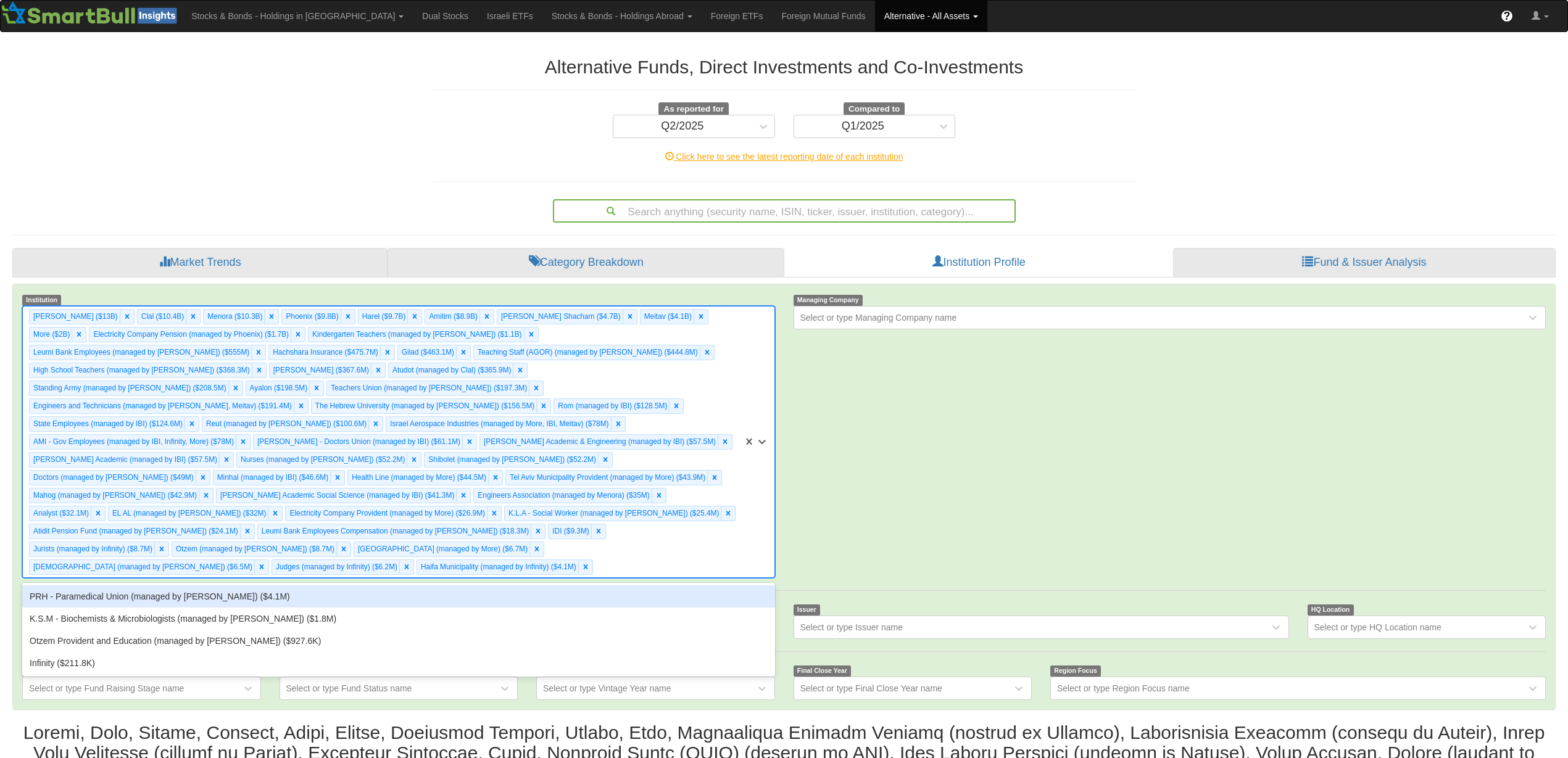
click at [707, 586] on div "PRH - Paramedical Union (managed by [PERSON_NAME]) ($4.1M)" at bounding box center [397, 597] width 752 height 22
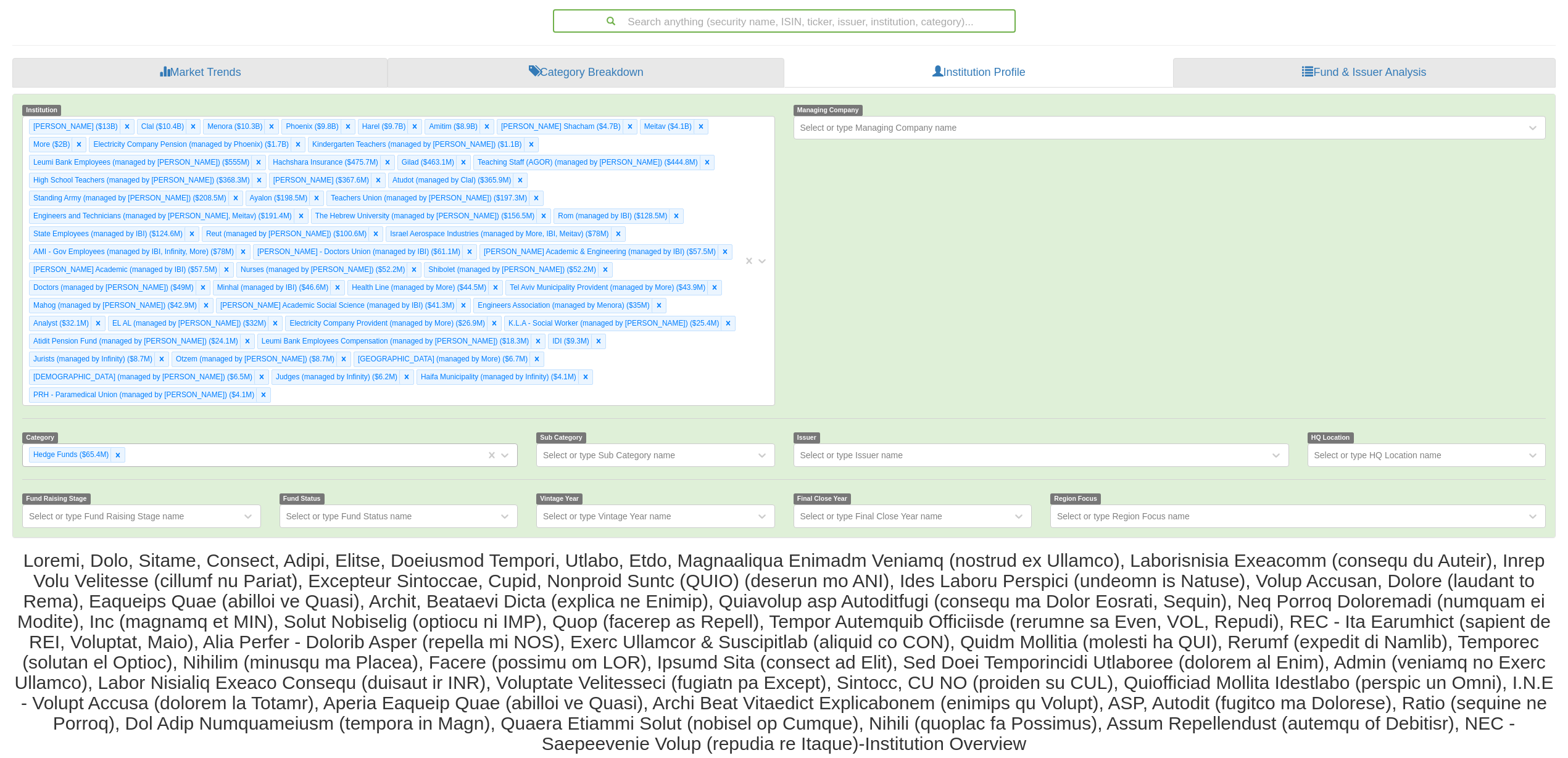
scroll to position [193, 0]
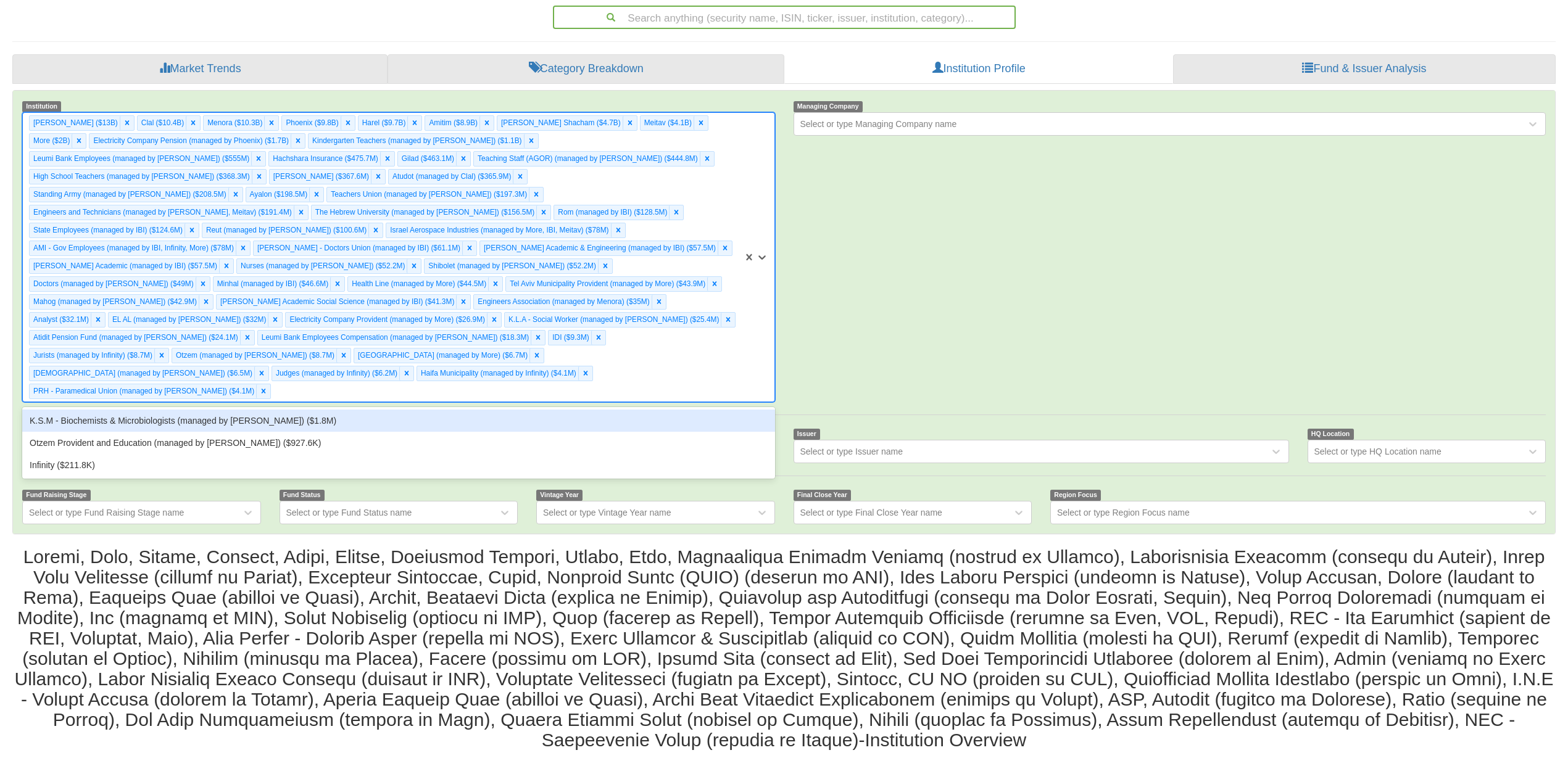
click at [722, 351] on div "[PERSON_NAME] ($13B) Clal ($10.4B) Menora ($10.3B) [GEOGRAPHIC_DATA] ($9.8B) Ha…" at bounding box center [383, 257] width 720 height 289
click at [274, 409] on div "K.S.M - Biochemists & Microbiologists (managed by [PERSON_NAME]) ($1.8M)" at bounding box center [397, 420] width 752 height 22
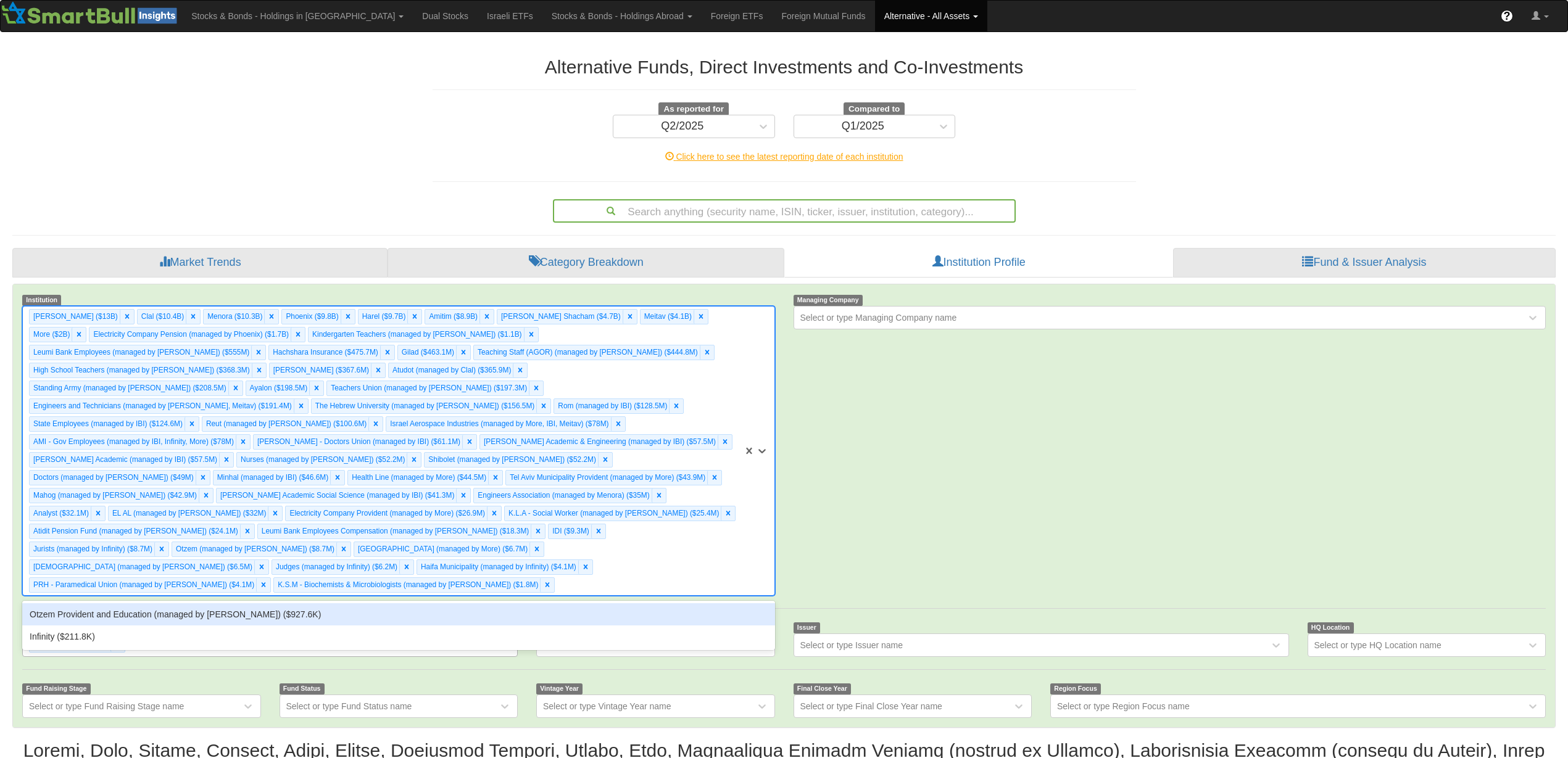
click at [551, 550] on div "[PERSON_NAME] ($13B) Clal ($10.4B) Menora ($10.3B) [GEOGRAPHIC_DATA] ($9.8B) Ha…" at bounding box center [383, 451] width 720 height 289
click at [514, 604] on div "Otzem Provident and Education (managed by [PERSON_NAME]) ($927.6K)" at bounding box center [397, 615] width 752 height 22
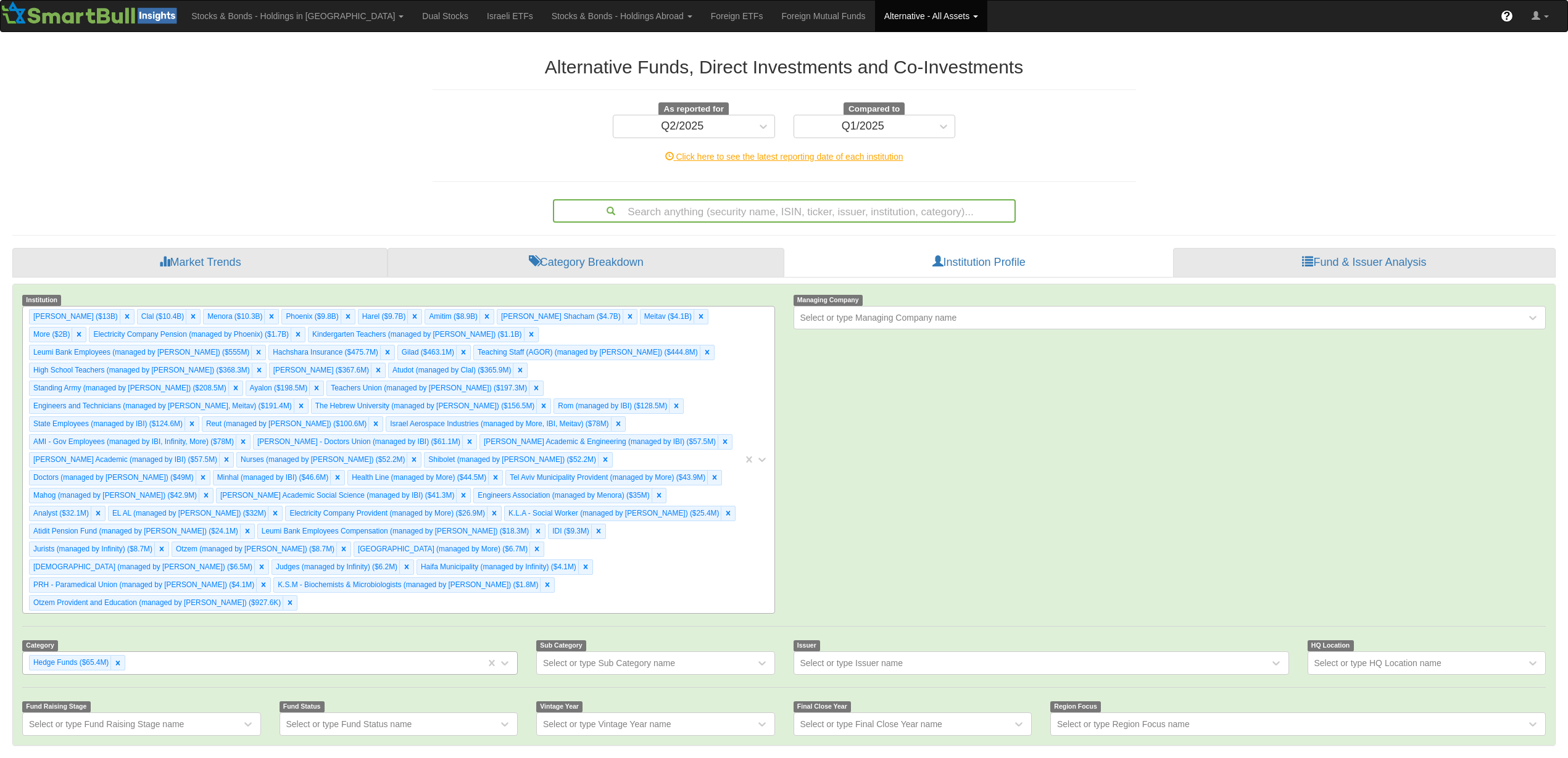
click at [746, 550] on div at bounding box center [759, 460] width 32 height 307
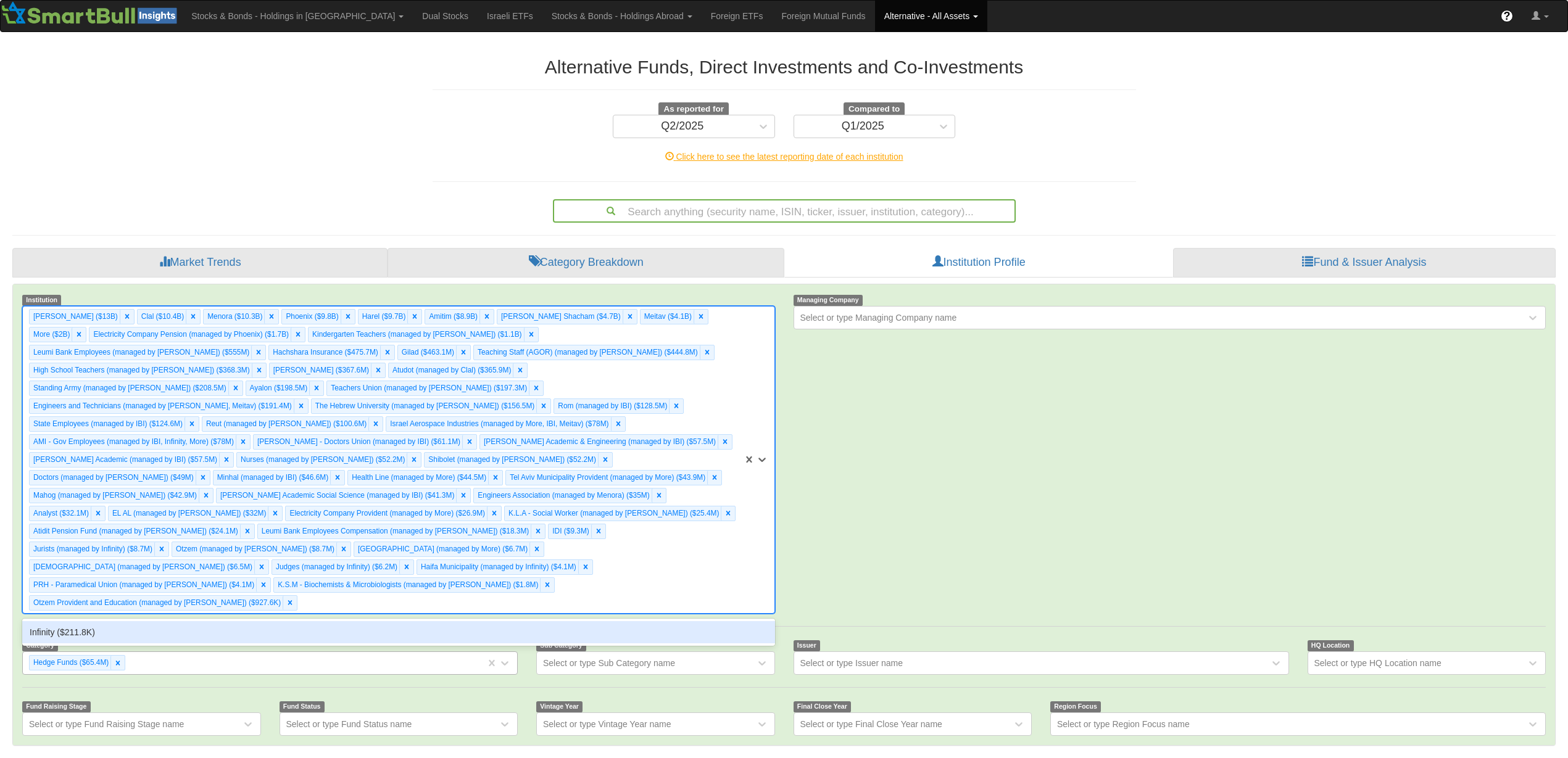
click at [657, 622] on div "Infinity ($211.8K)" at bounding box center [397, 632] width 752 height 22
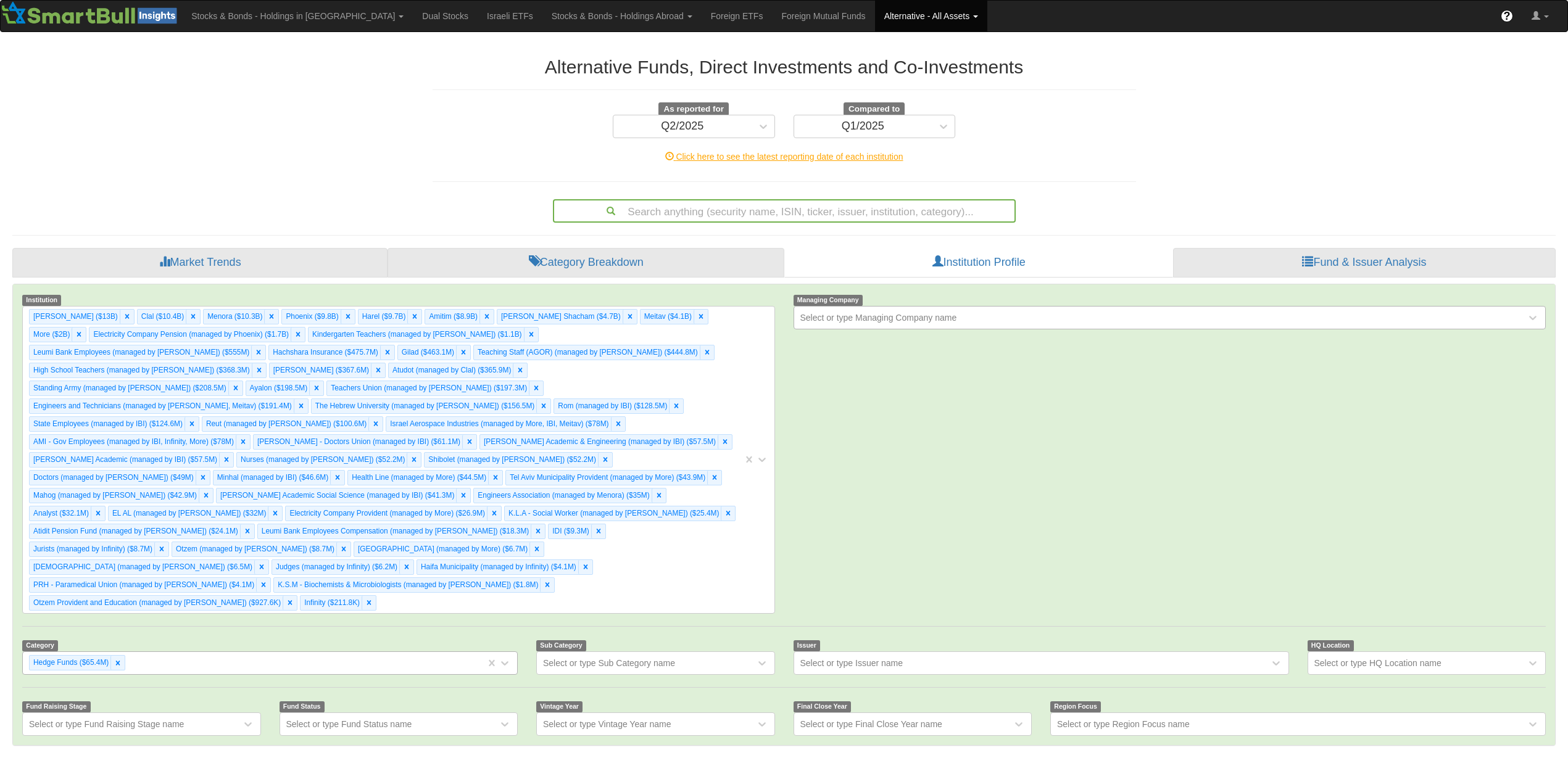
click at [924, 322] on div "Select or type Managing Company name" at bounding box center [878, 318] width 156 height 12
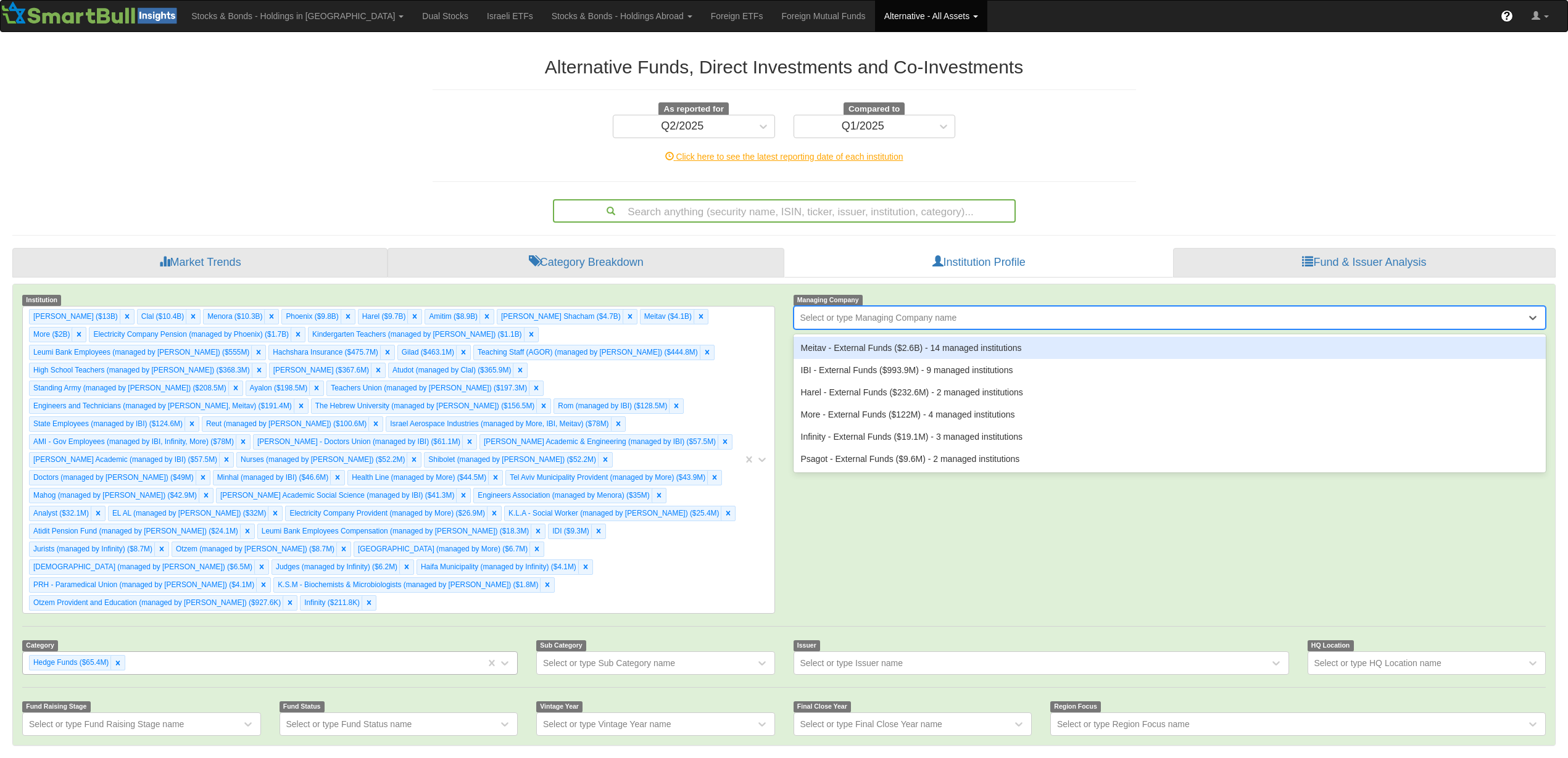
click at [924, 322] on div "Select or type Managing Company name" at bounding box center [878, 318] width 156 height 12
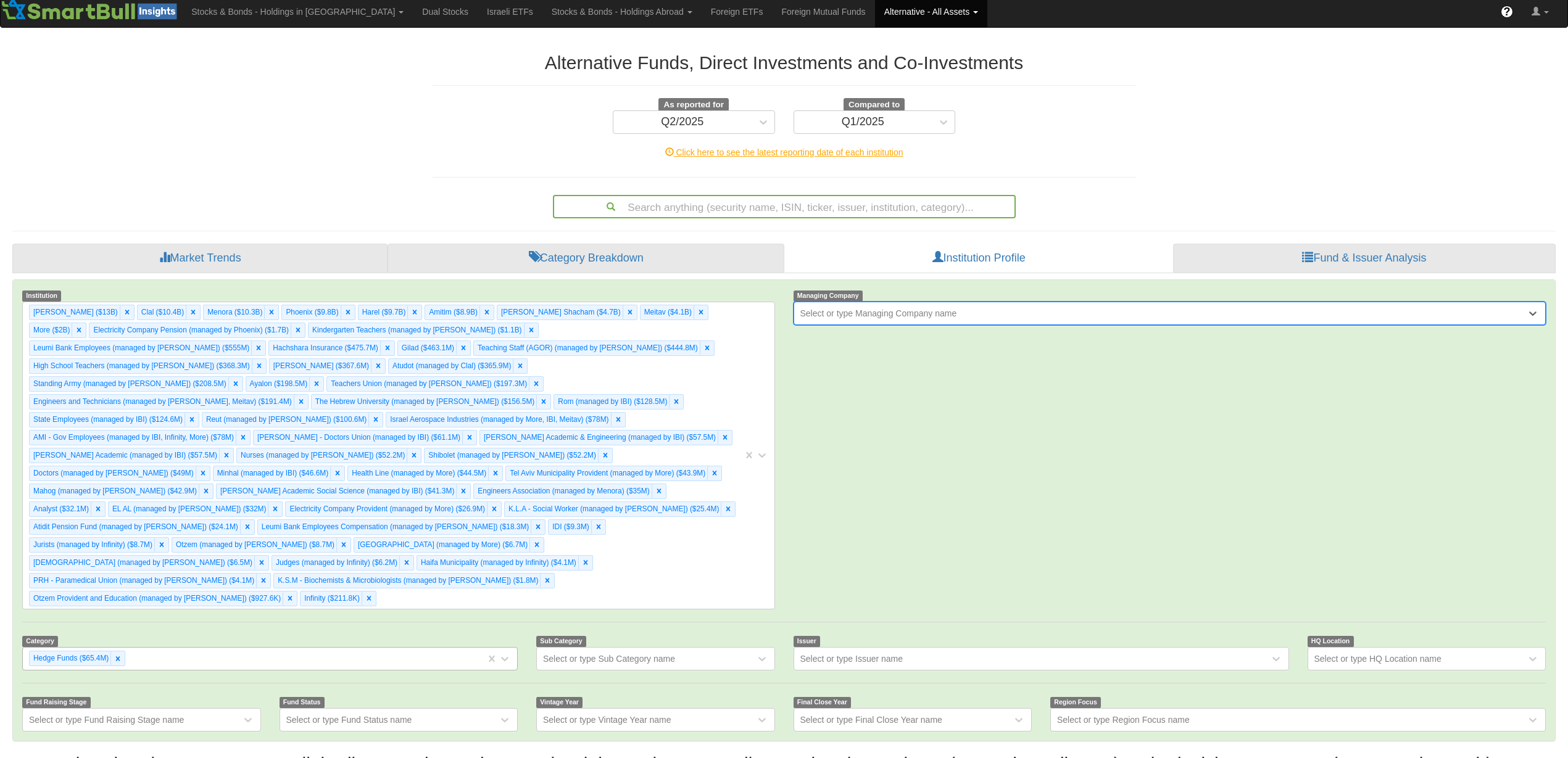
scroll to position [232, 0]
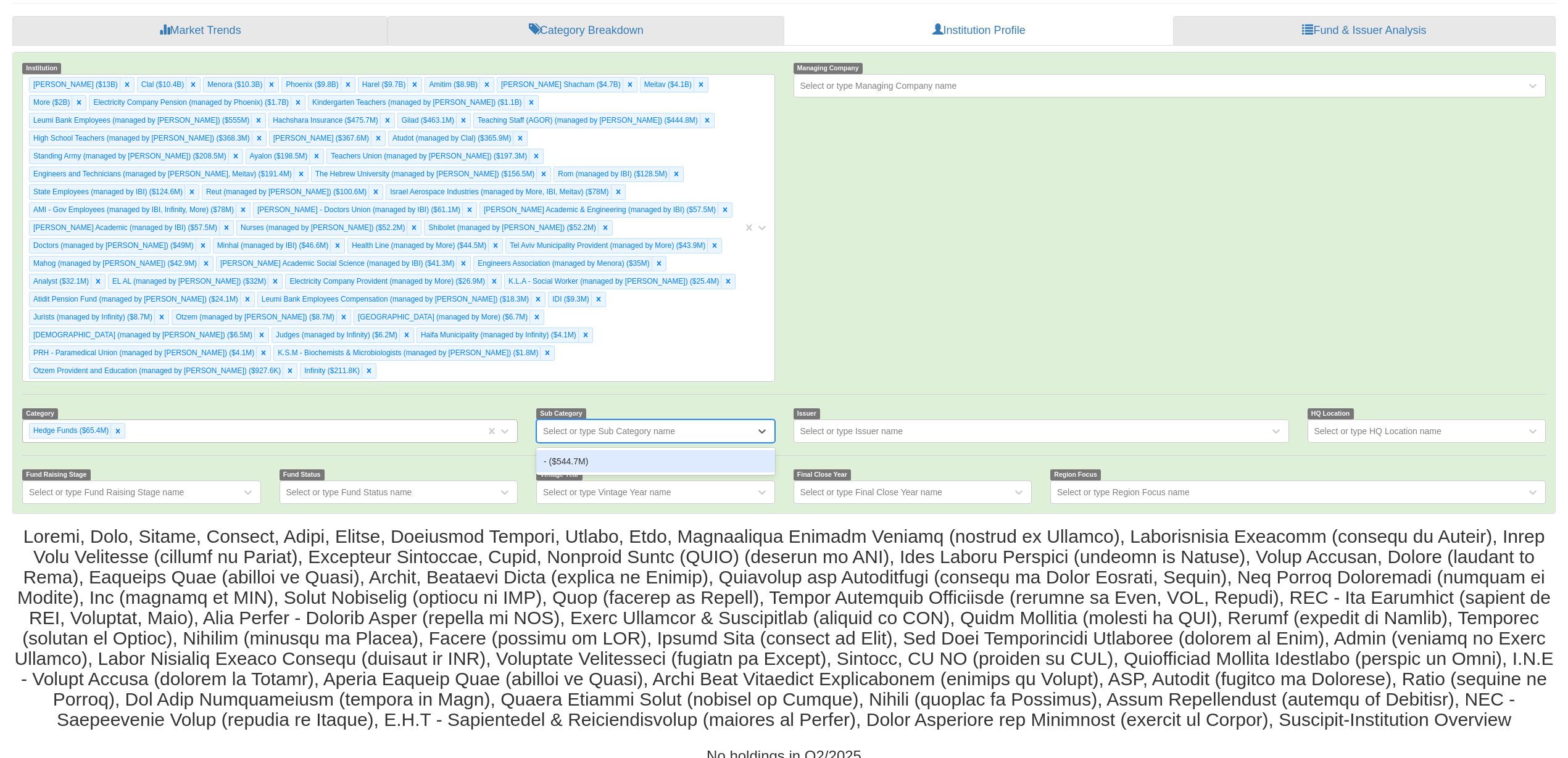
click at [653, 425] on div "Select or type Sub Category name" at bounding box center [609, 431] width 132 height 12
click at [637, 450] on div "- ($544.7M)" at bounding box center [655, 461] width 239 height 22
click at [649, 421] on div "- ($544.7M)" at bounding box center [640, 431] width 206 height 20
click at [580, 450] on div "- ($544.7M)" at bounding box center [655, 461] width 239 height 22
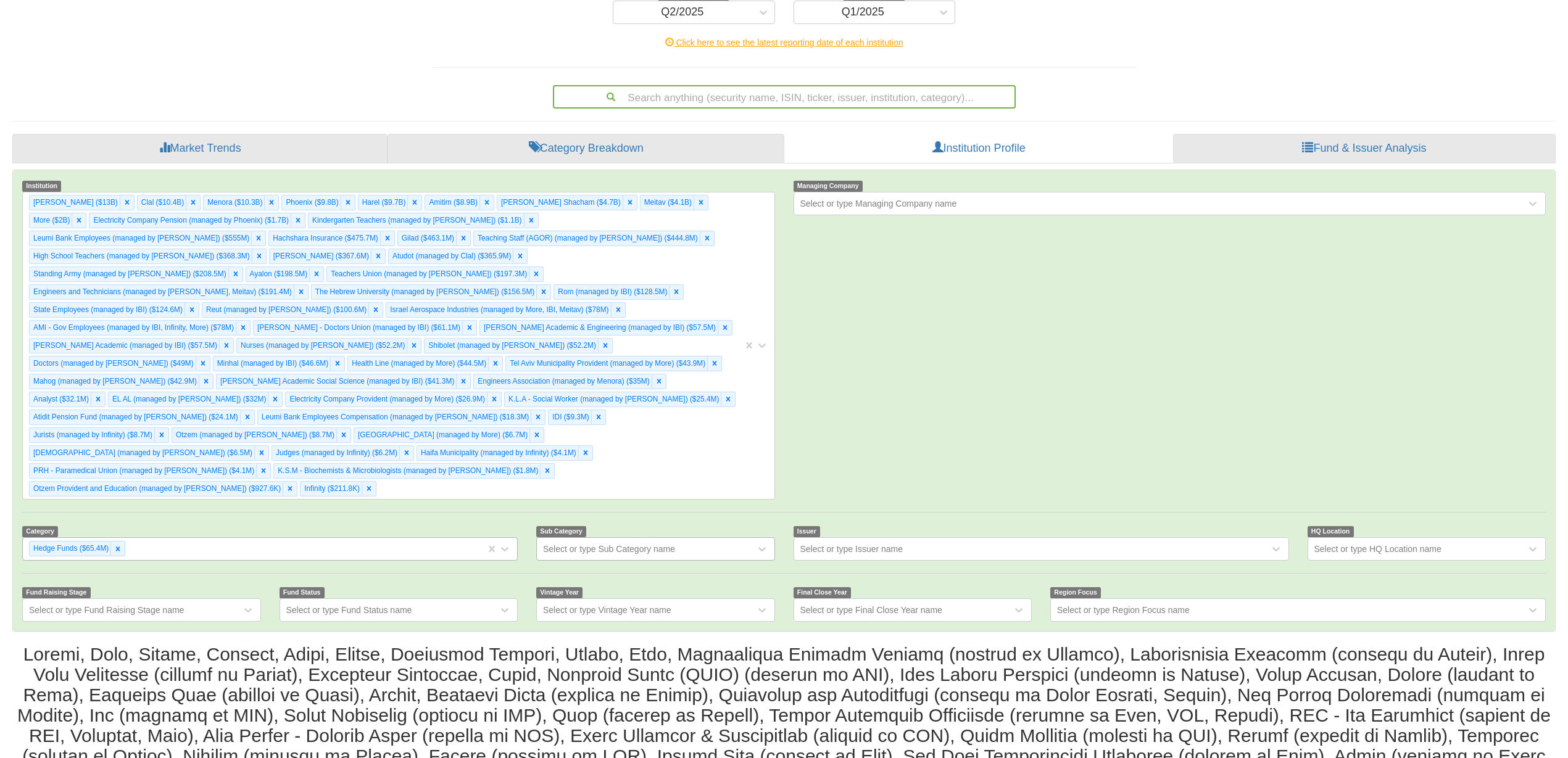
scroll to position [232, 0]
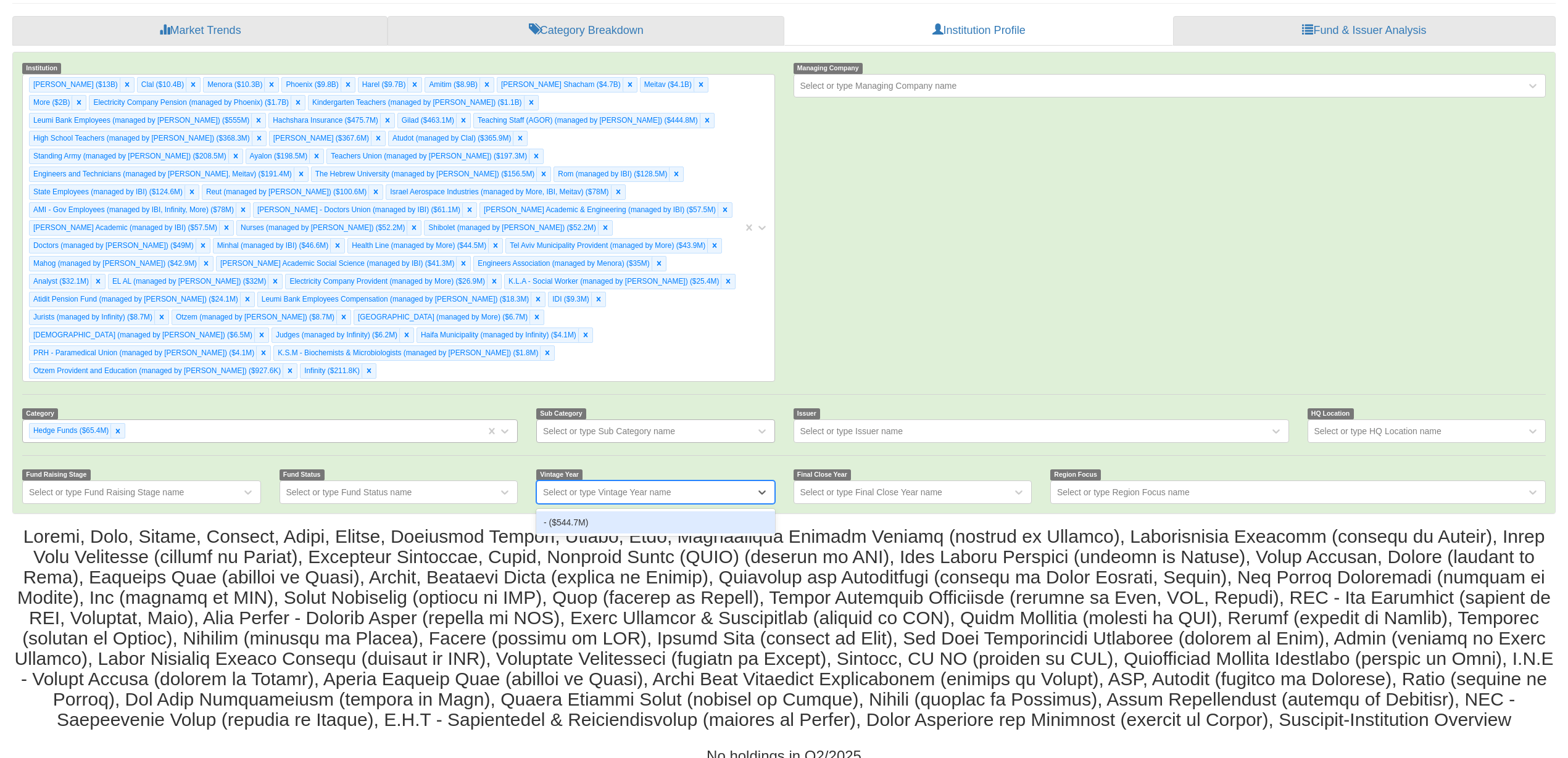
click at [644, 486] on div "Select or type Vintage Year name" at bounding box center [607, 492] width 129 height 12
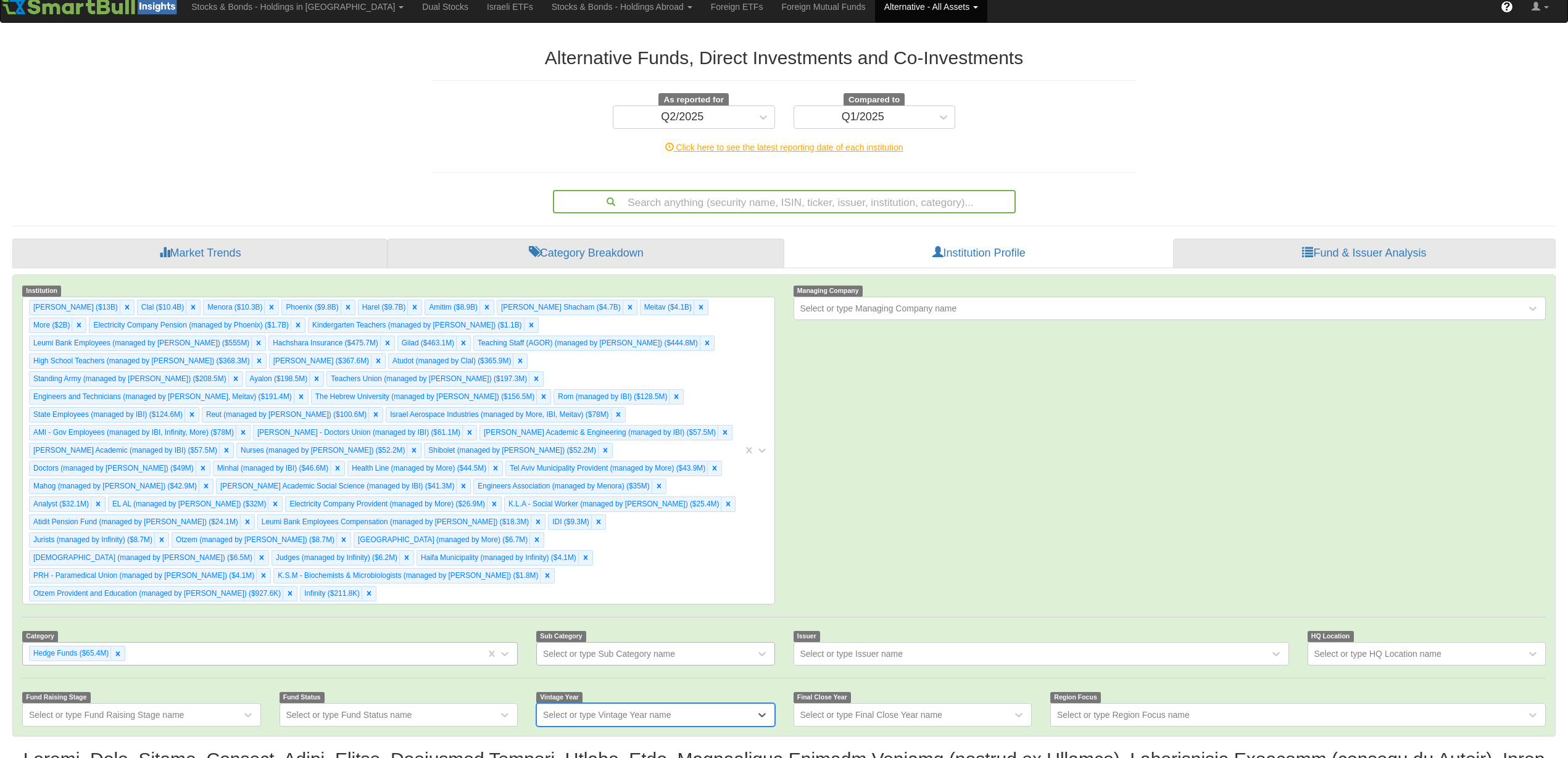
scroll to position [0, 0]
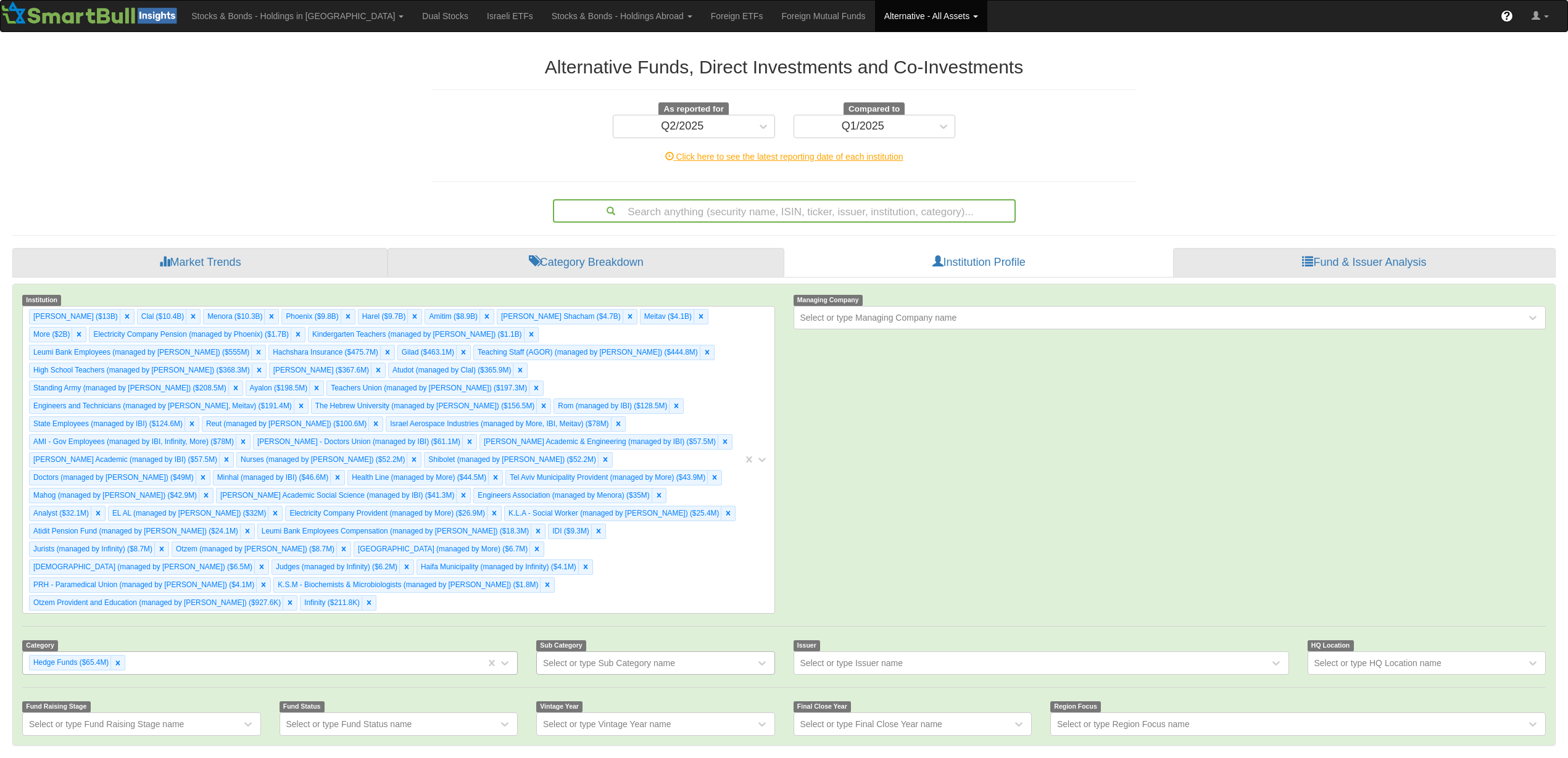
click at [1096, 443] on div "Institution [PERSON_NAME] ($13B) Clal ($10.4B) Menora ($10.3B) [GEOGRAPHIC_DATA…" at bounding box center [783, 453] width 1541 height 320
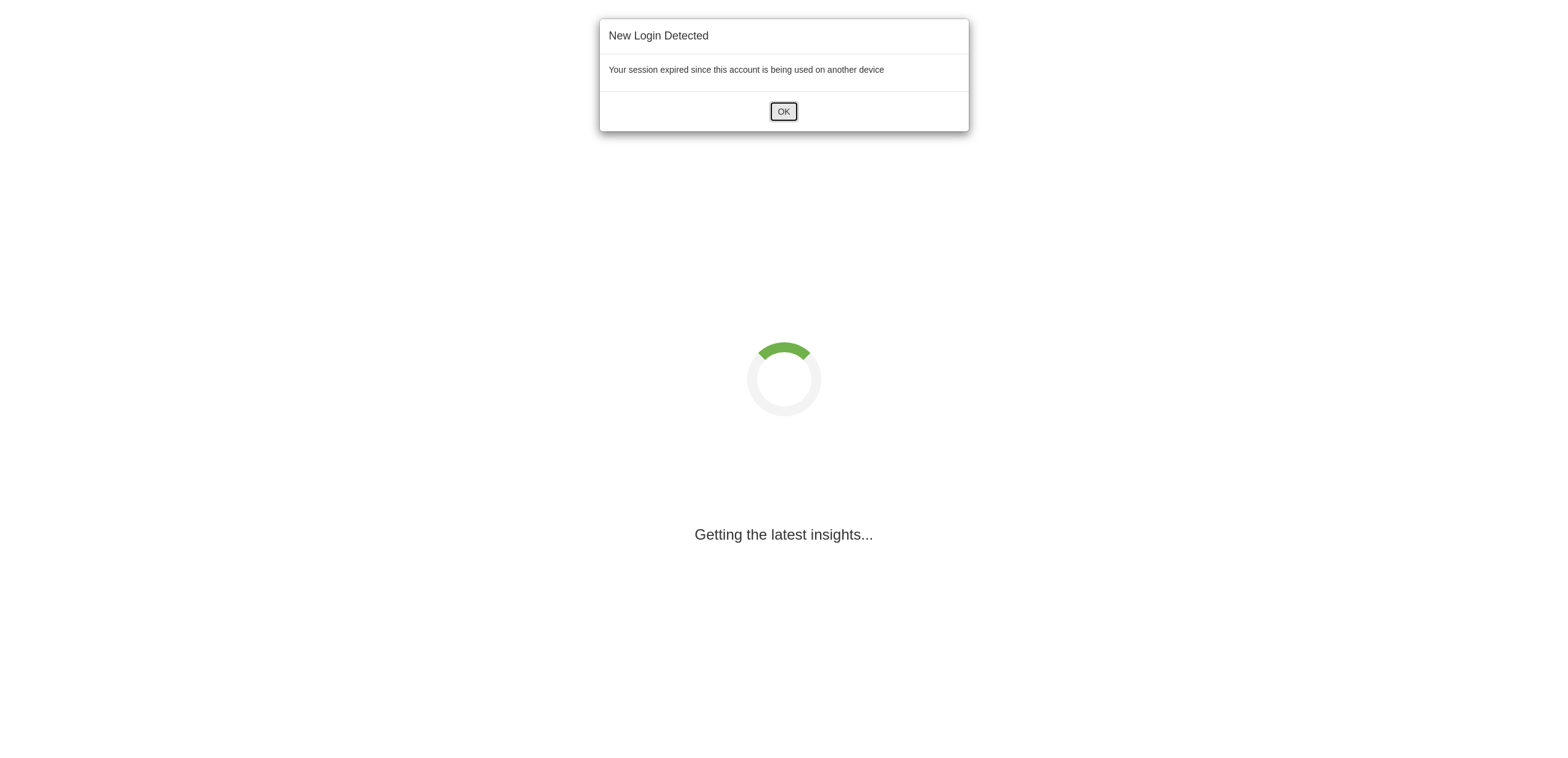
click at [772, 111] on button "OK" at bounding box center [783, 112] width 28 height 21
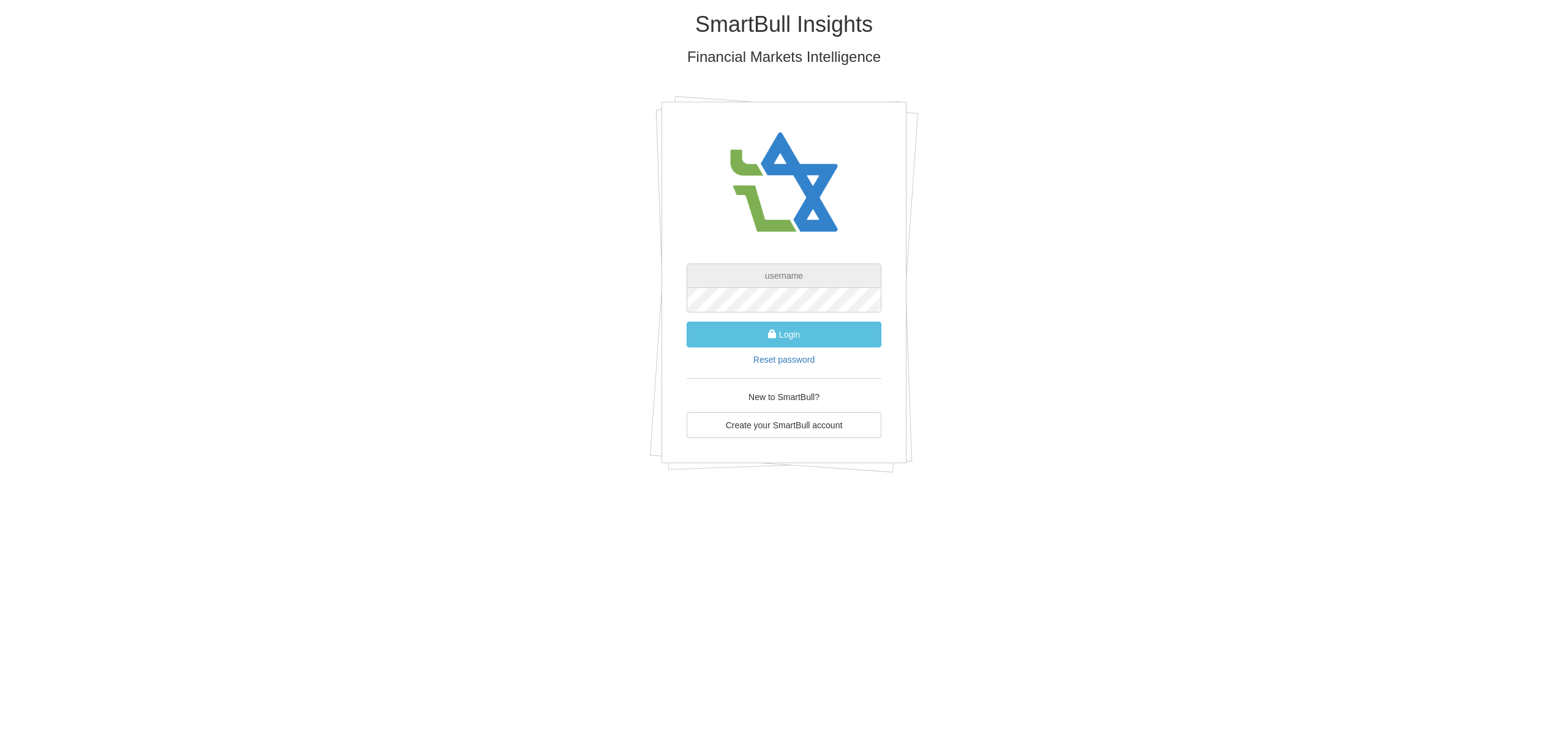
click at [700, 272] on input "text" at bounding box center [784, 275] width 195 height 25
paste input "[PERSON_NAME][EMAIL_ADDRESS][DOMAIN_NAME]"
type input "[PERSON_NAME][EMAIL_ADDRESS][DOMAIN_NAME]"
click at [736, 334] on button "Login" at bounding box center [784, 334] width 195 height 26
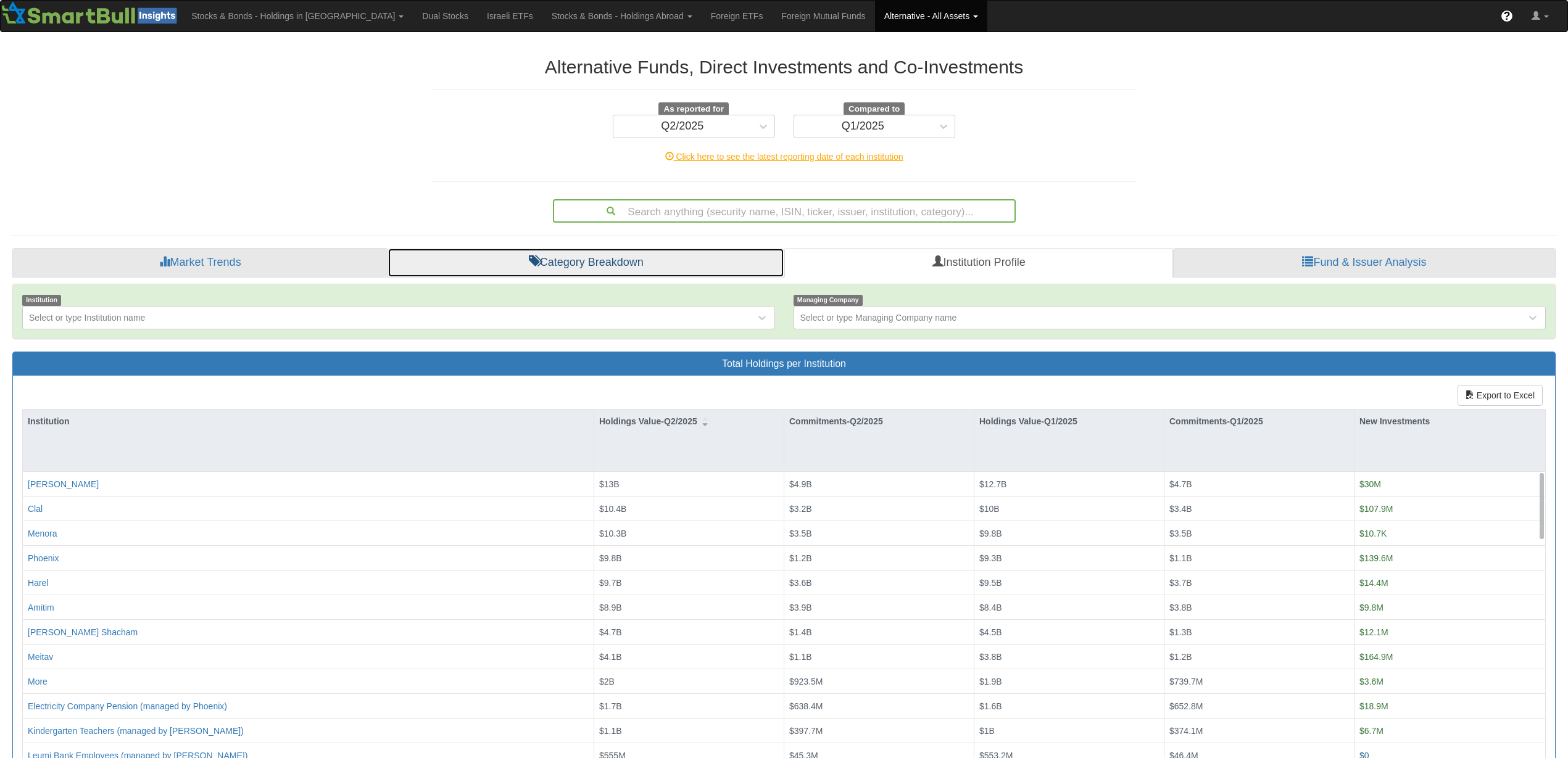
click at [681, 268] on link "Category Breakdown" at bounding box center [586, 263] width 396 height 30
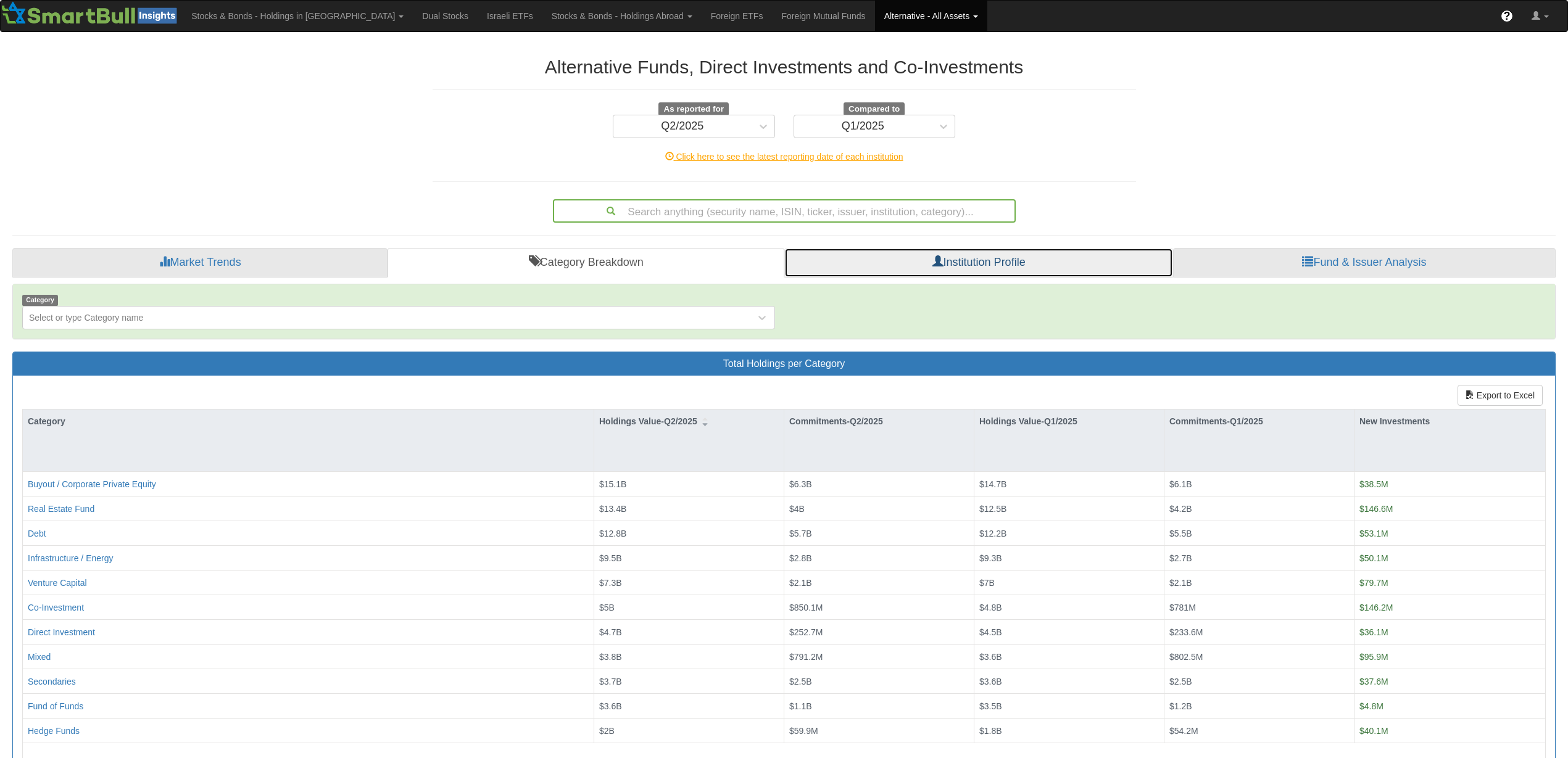
click at [994, 263] on link "Institution Profile" at bounding box center [978, 263] width 389 height 30
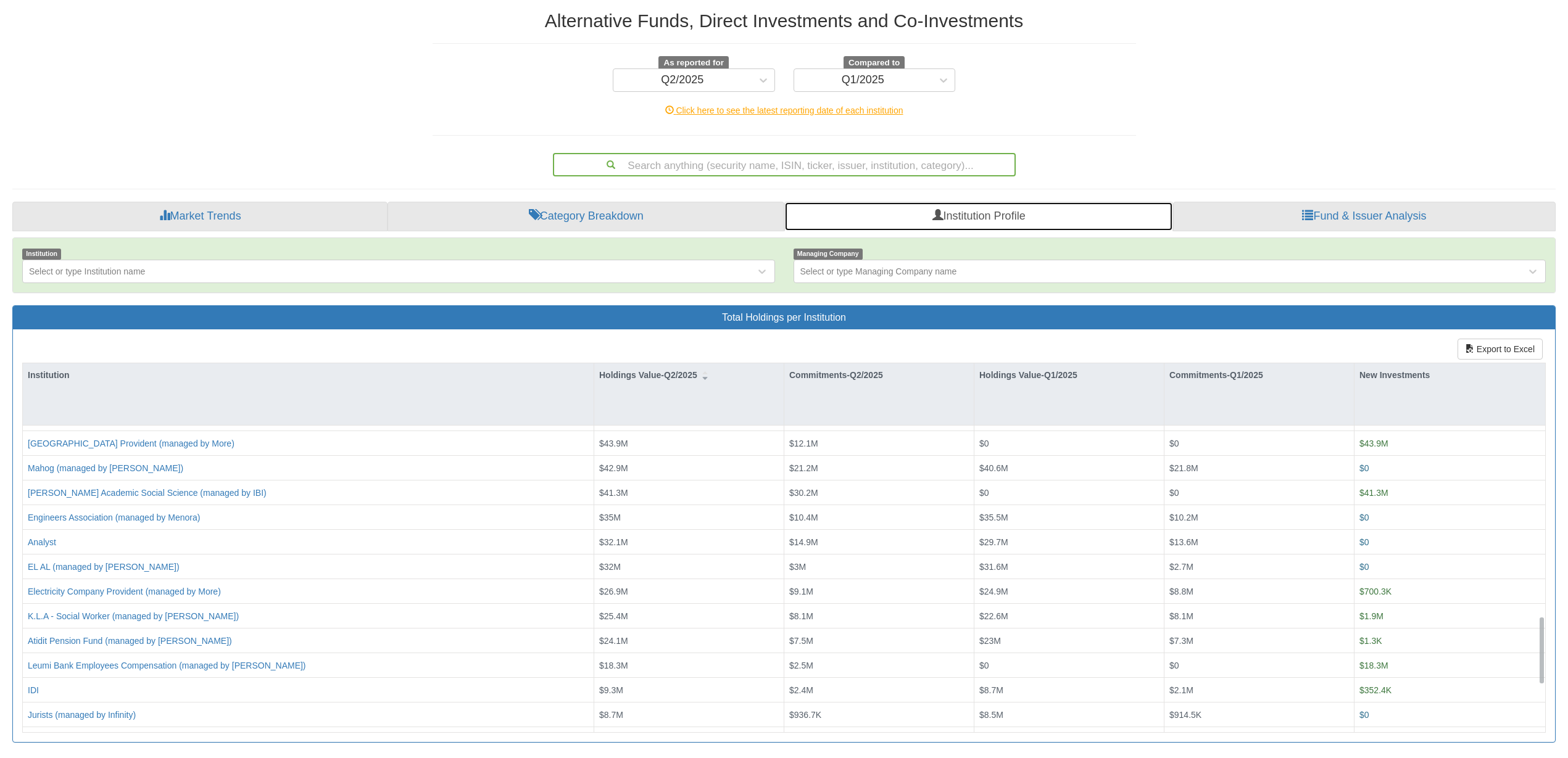
scroll to position [1002, 0]
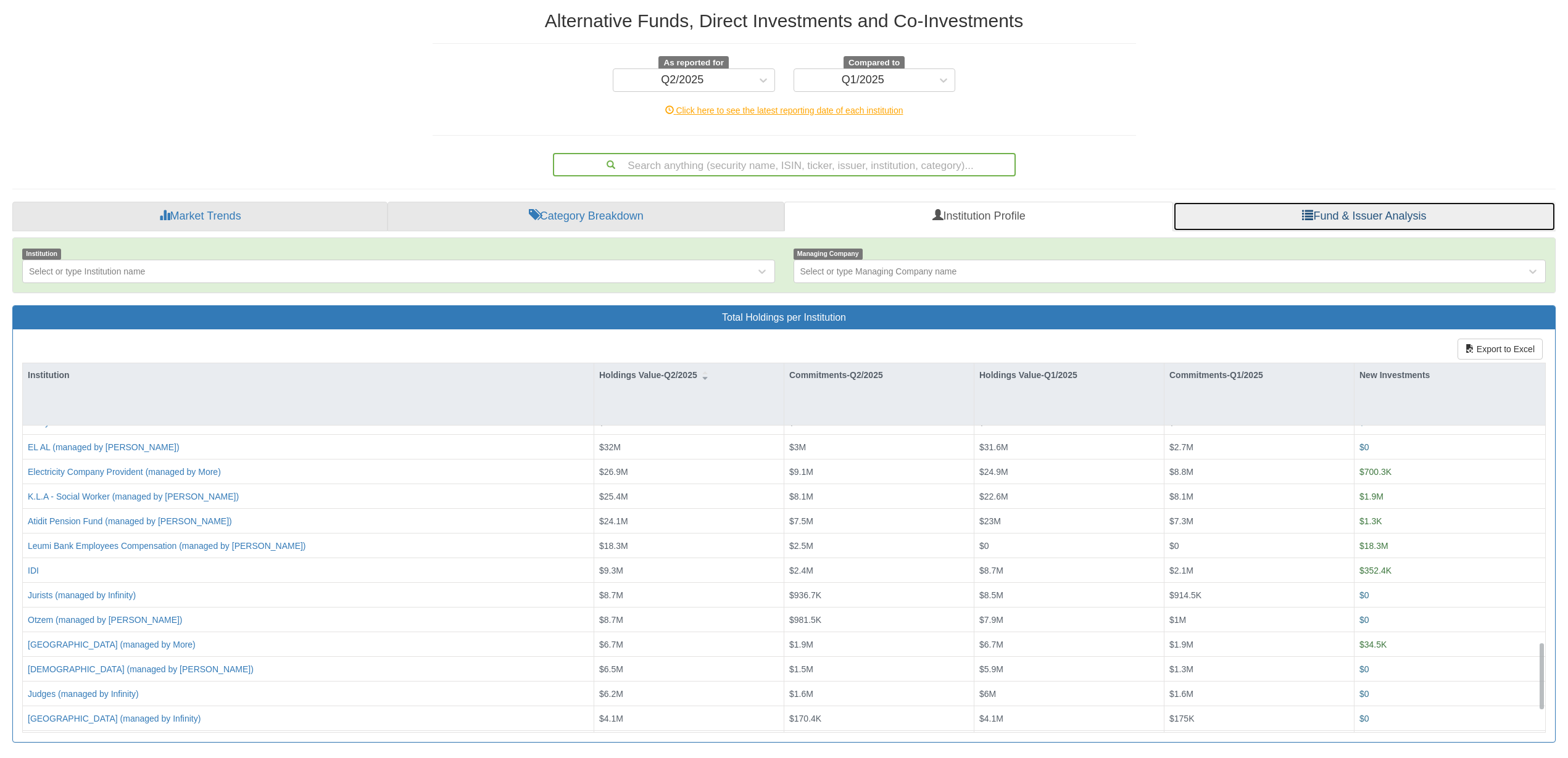
click at [1276, 214] on link "Fund & Issuer Analysis" at bounding box center [1364, 216] width 383 height 30
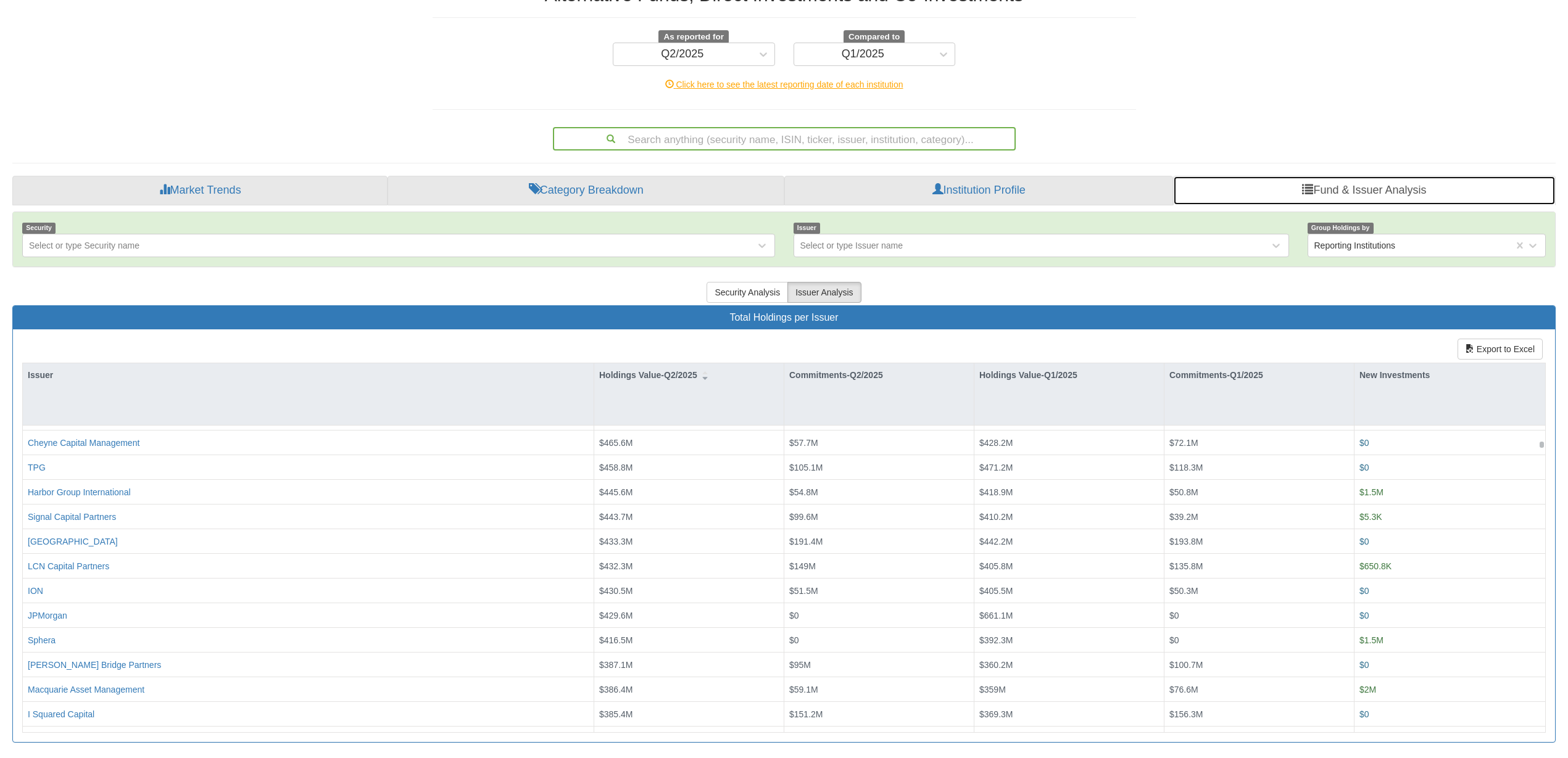
scroll to position [1542, 0]
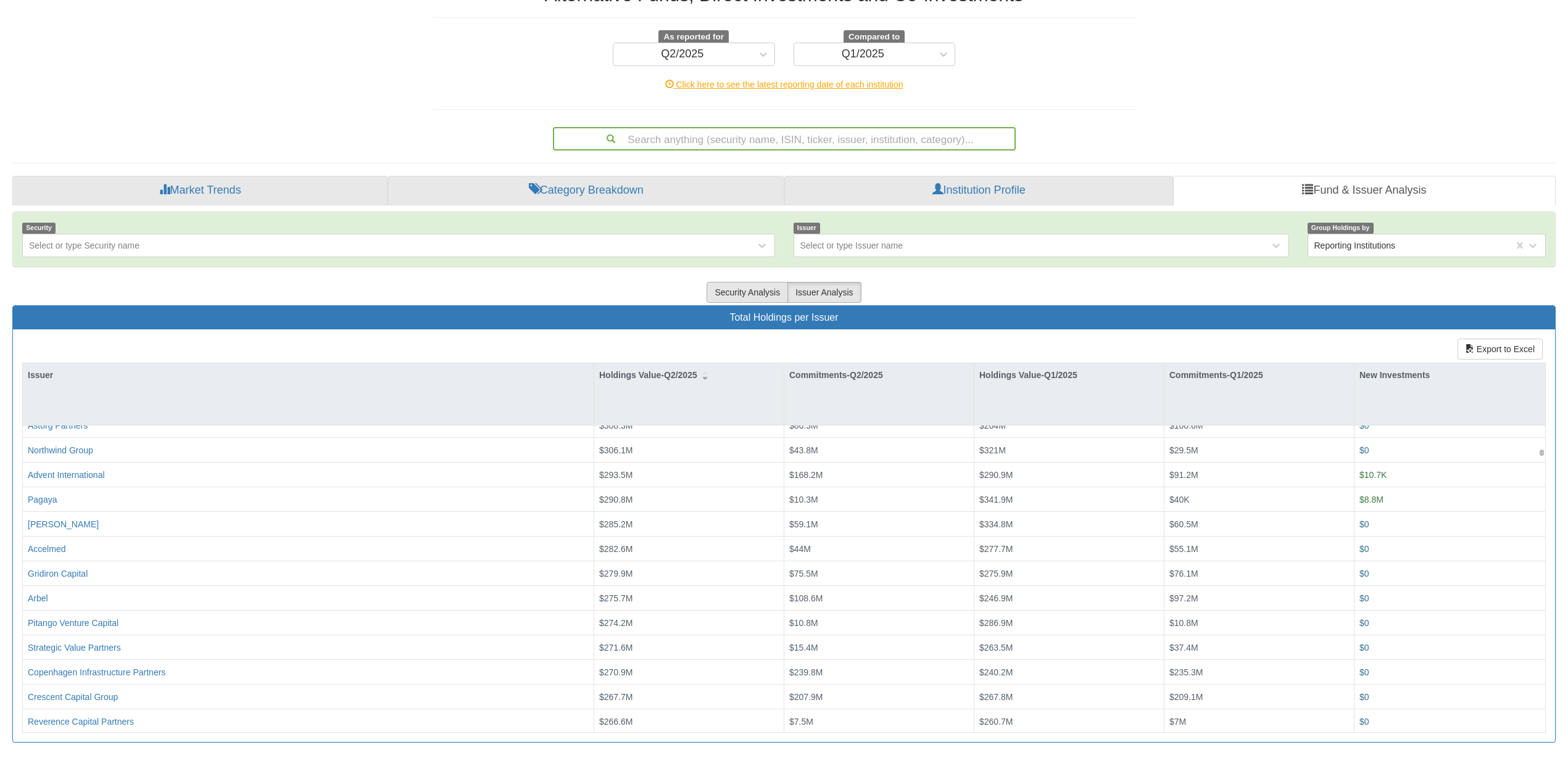
click at [757, 294] on button "Security Analysis" at bounding box center [747, 292] width 82 height 21
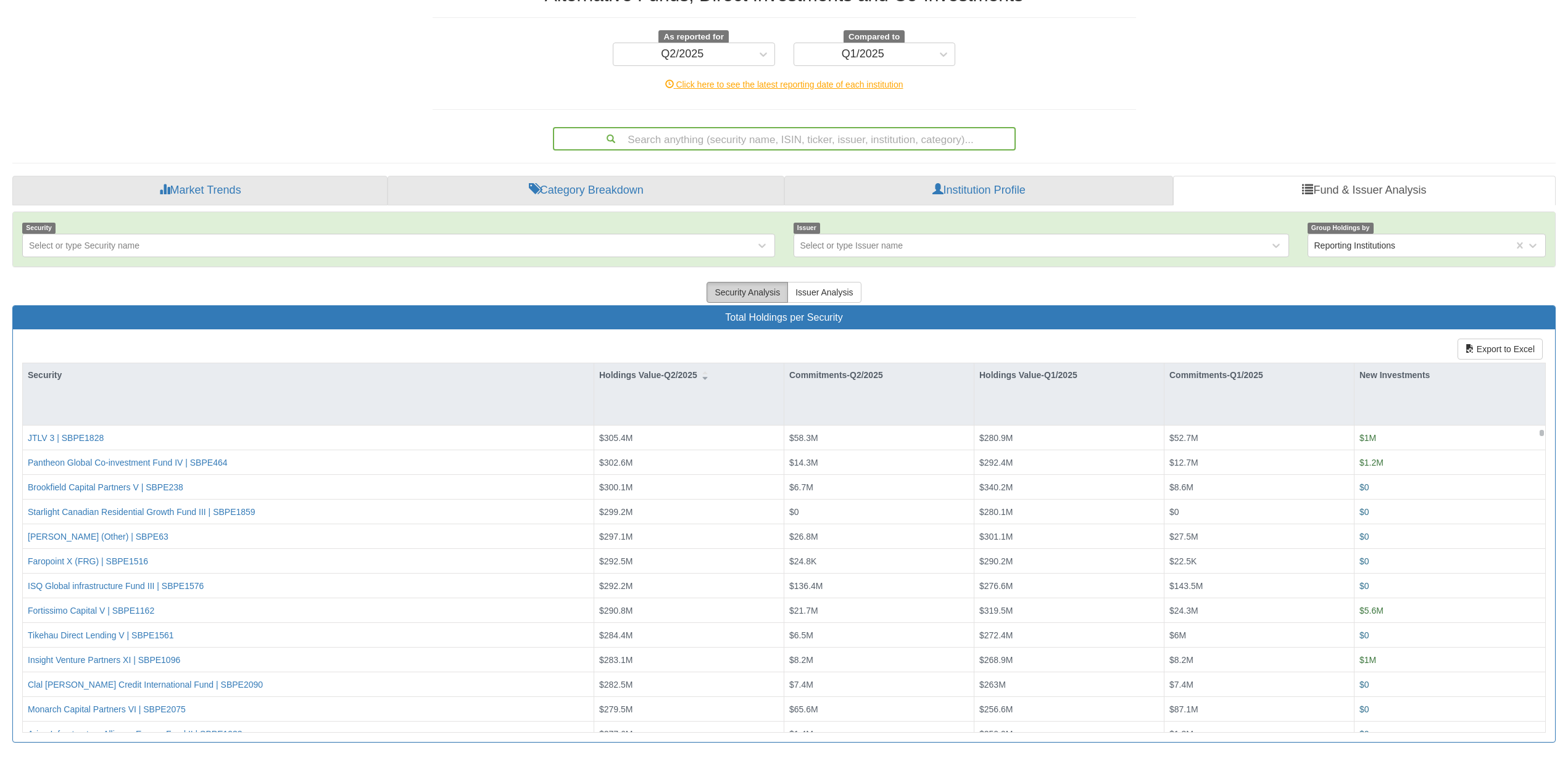
scroll to position [617, 0]
click at [312, 191] on link "Market Trends" at bounding box center [199, 190] width 376 height 30
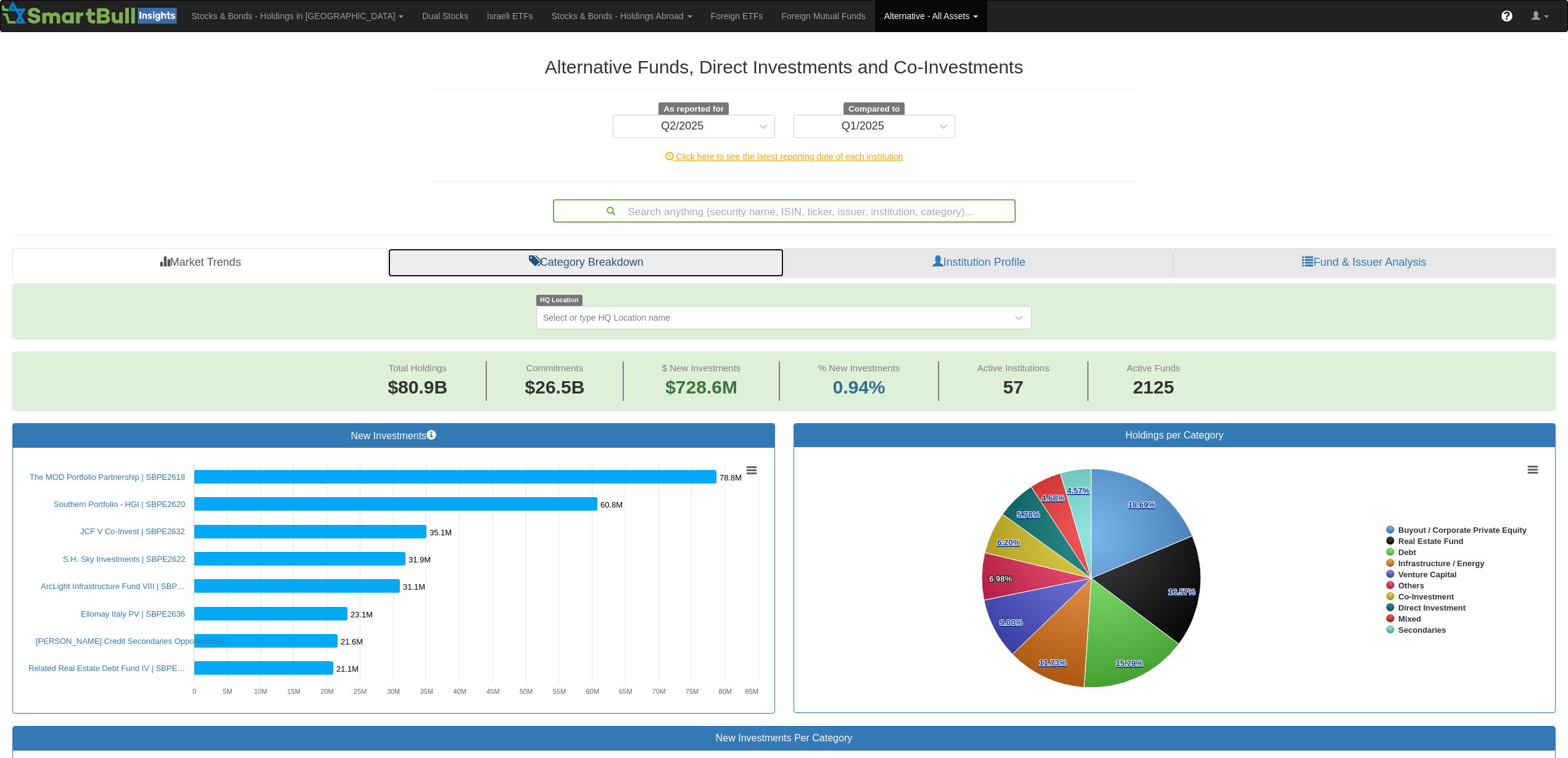
click at [576, 260] on link "Category Breakdown" at bounding box center [586, 263] width 396 height 30
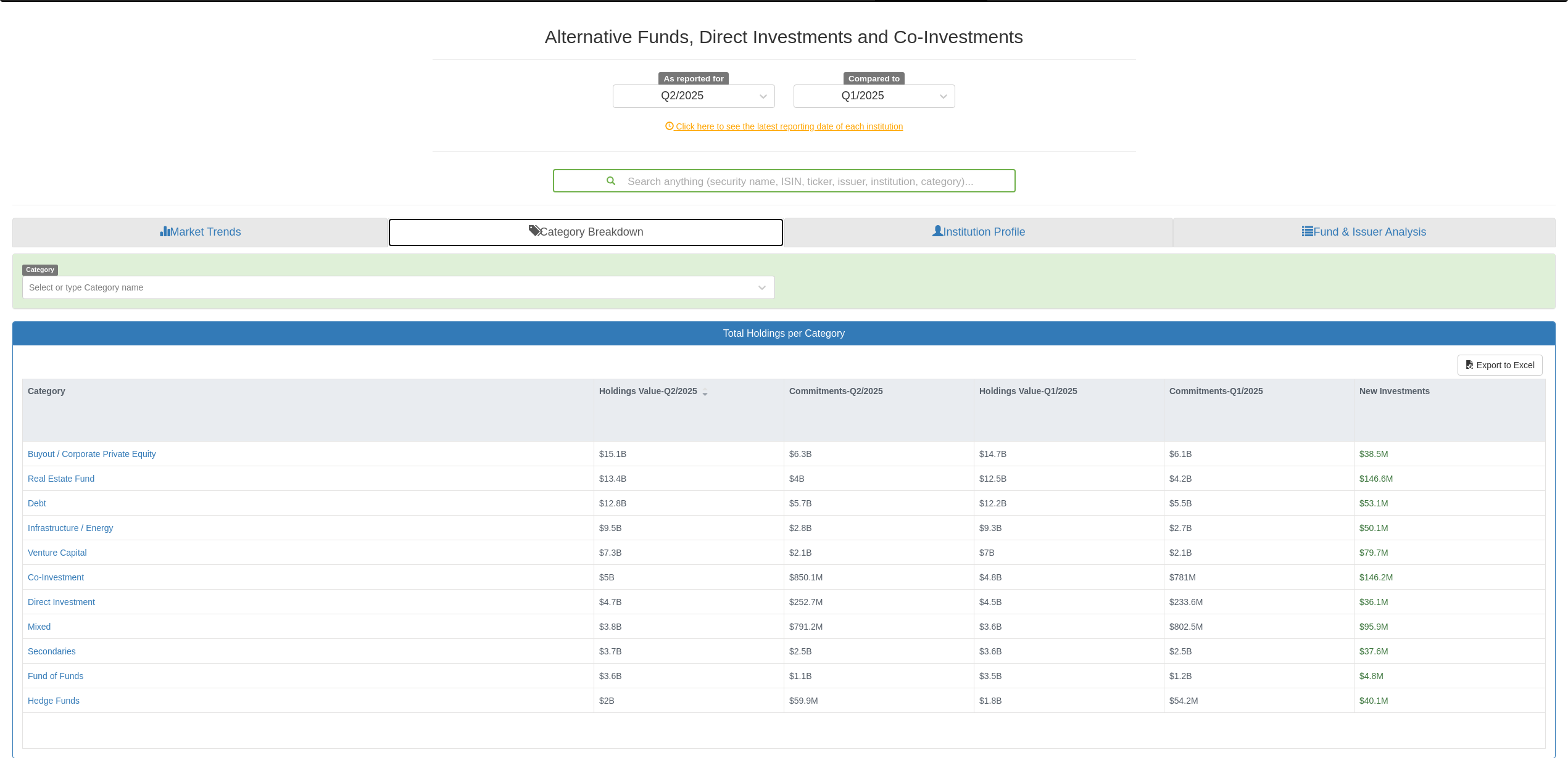
scroll to position [46, 0]
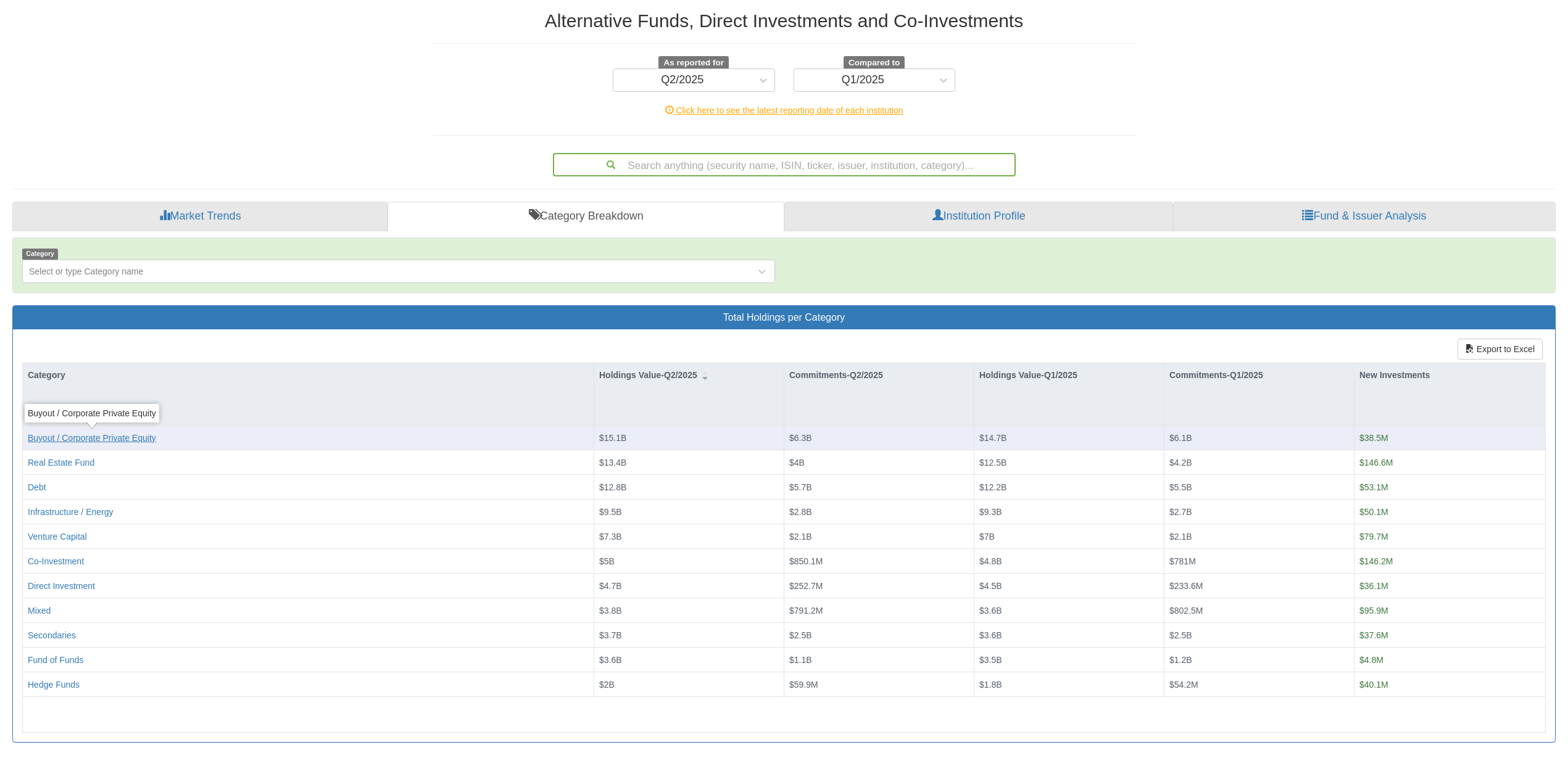
click at [120, 443] on div "Buyout / Corporate Private Equity" at bounding box center [92, 437] width 129 height 12
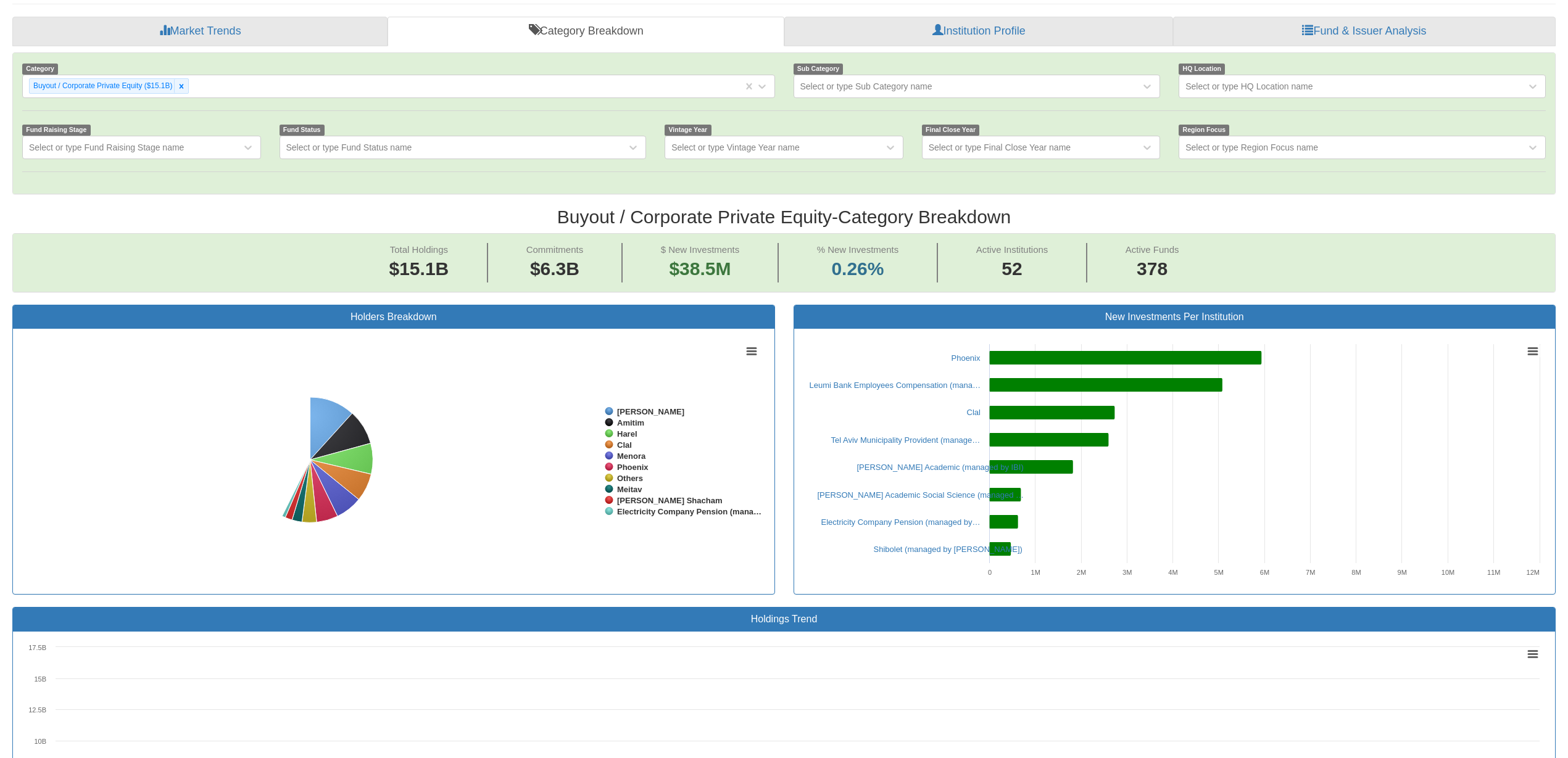
scroll to position [23, 1517]
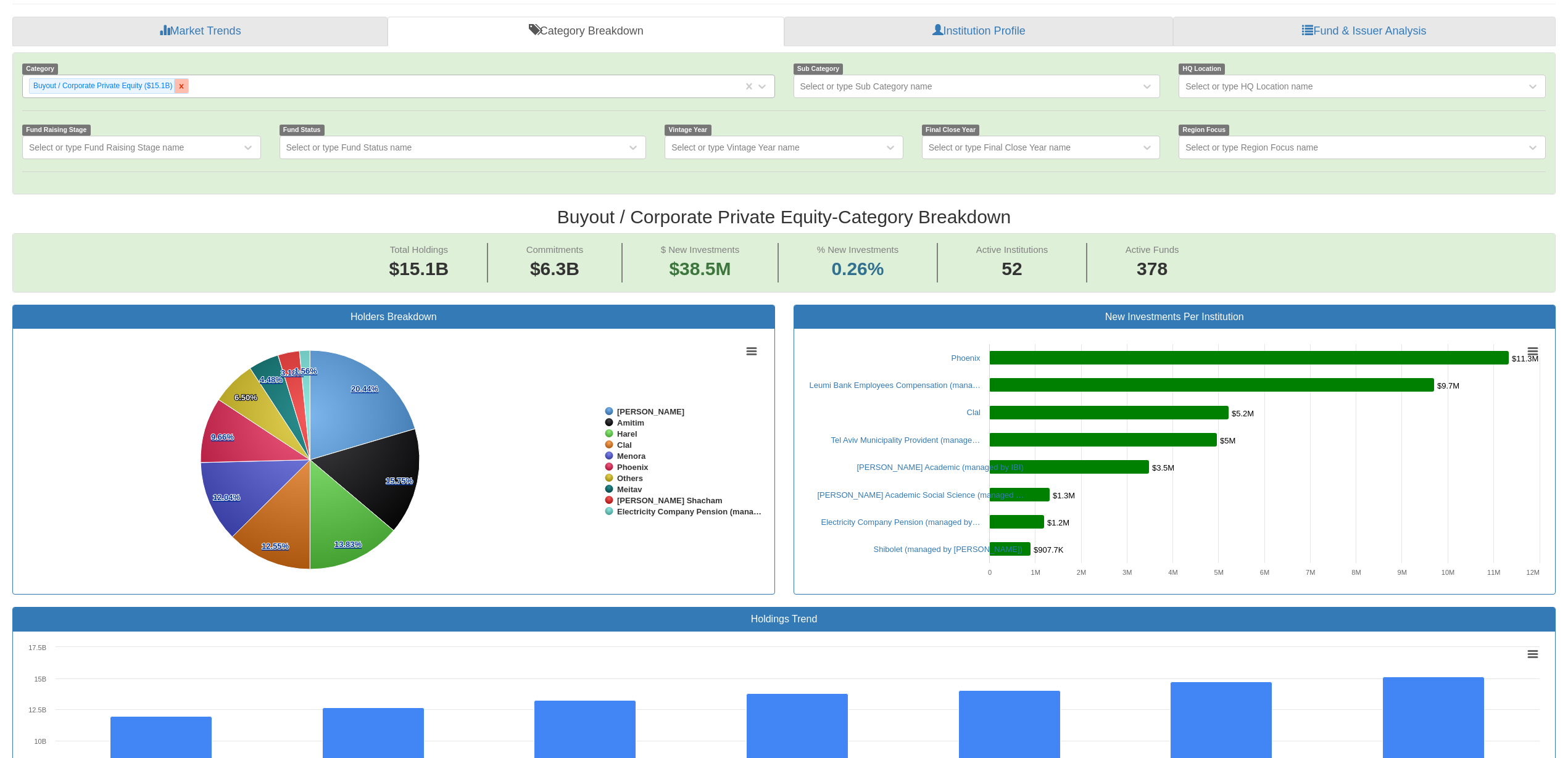
click at [188, 87] on div at bounding box center [181, 86] width 14 height 14
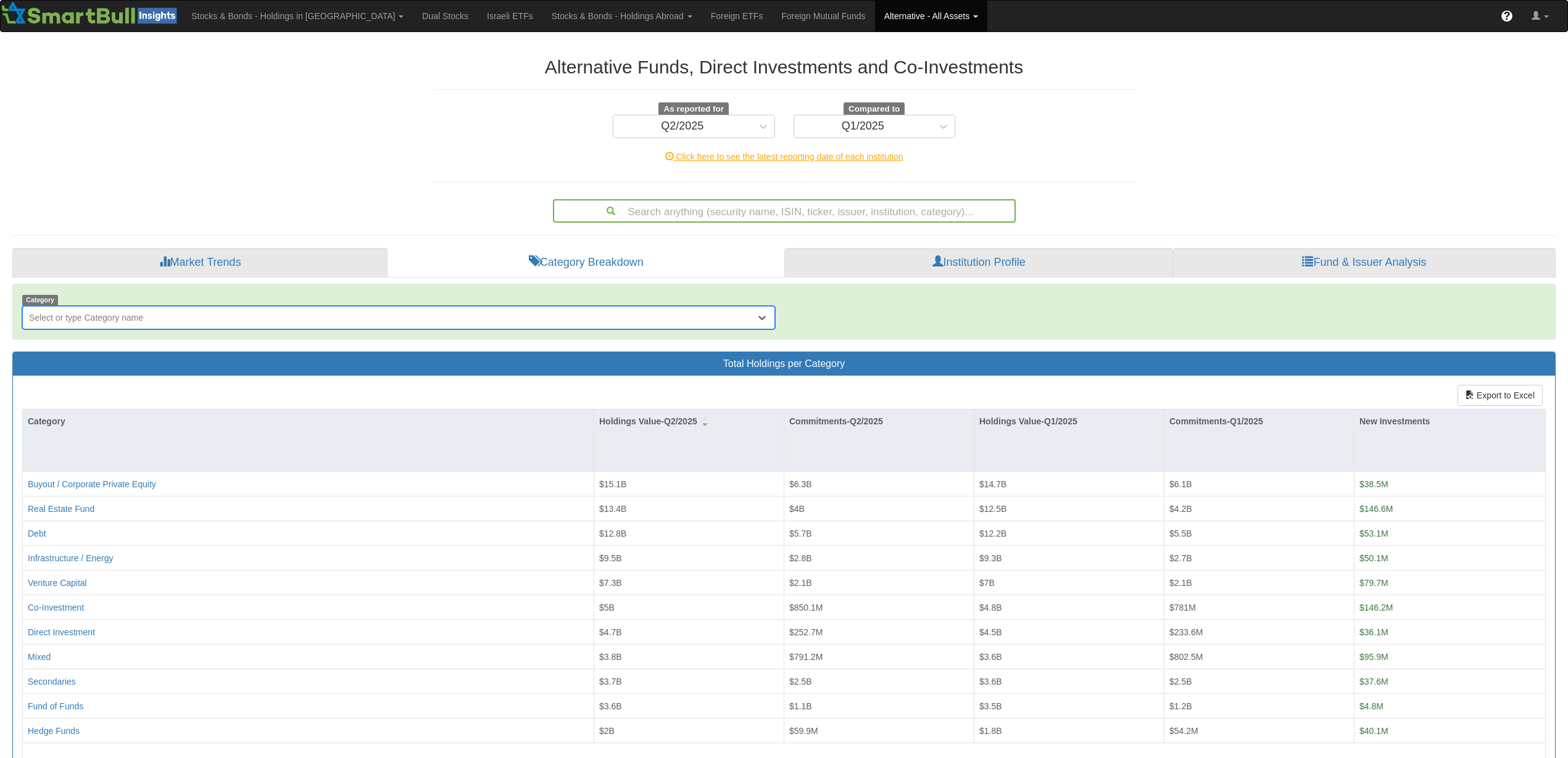
scroll to position [46, 0]
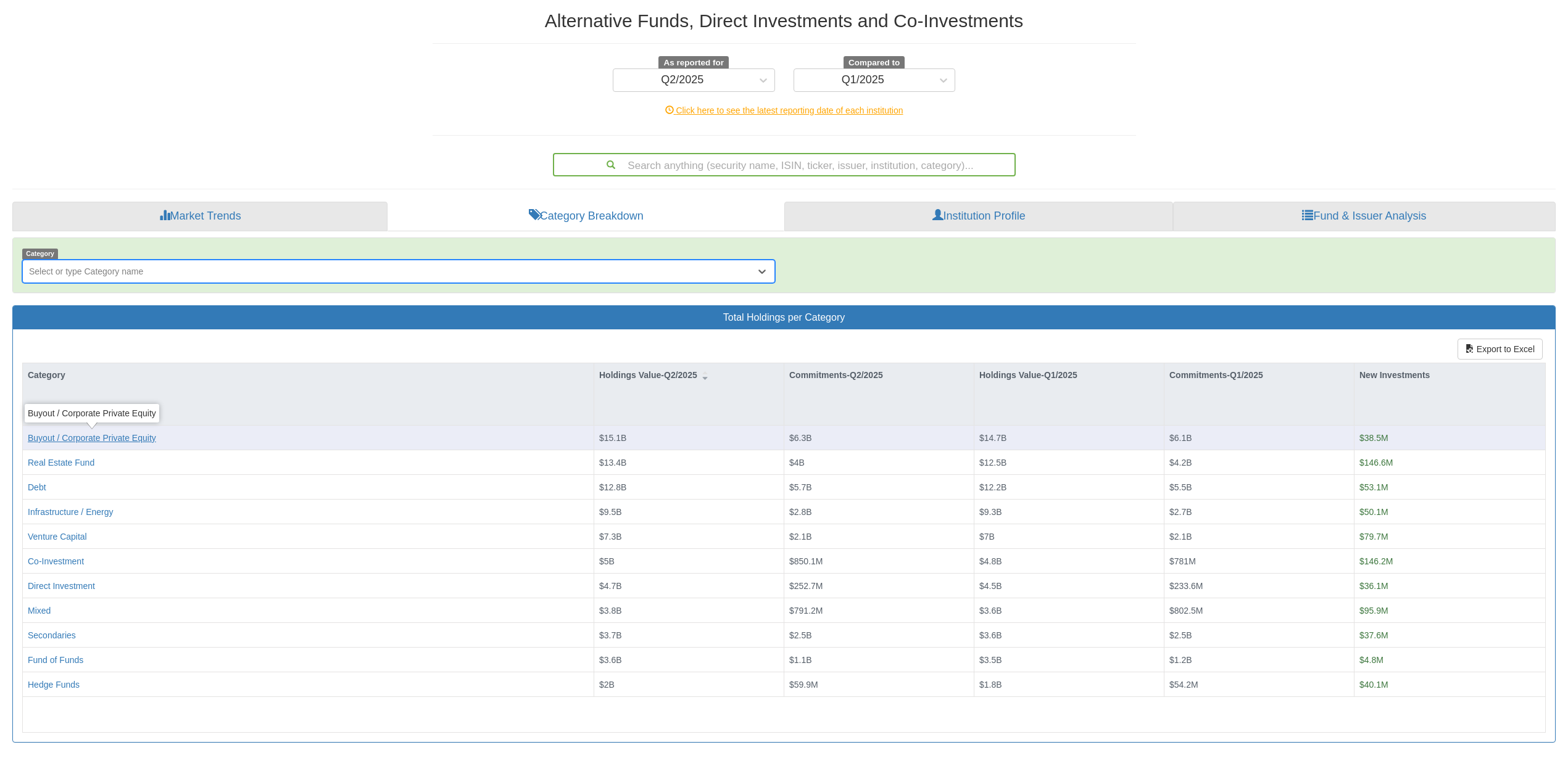
click at [128, 437] on div "Buyout / Corporate Private Equity" at bounding box center [92, 437] width 129 height 12
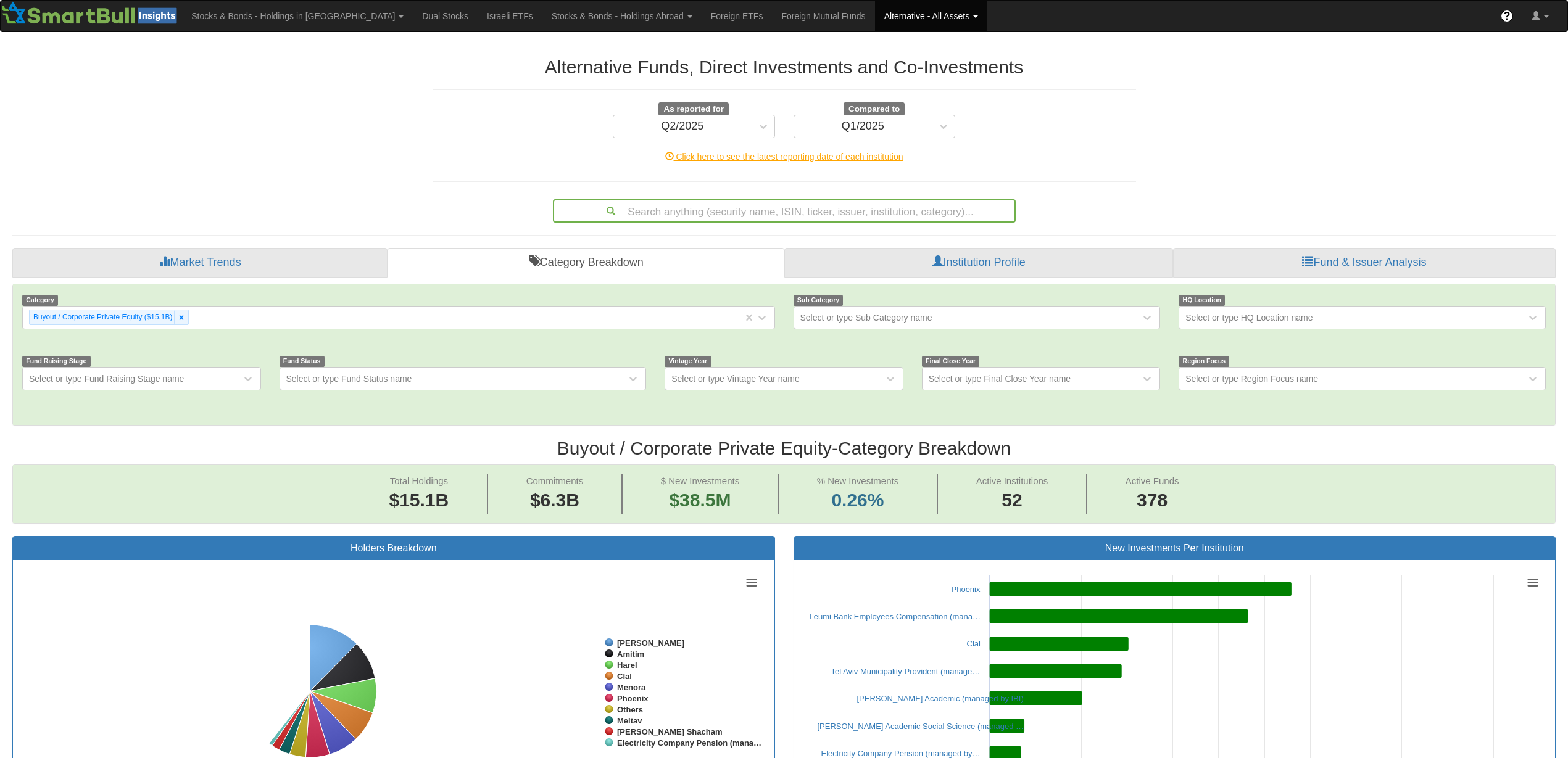
scroll to position [23, 1517]
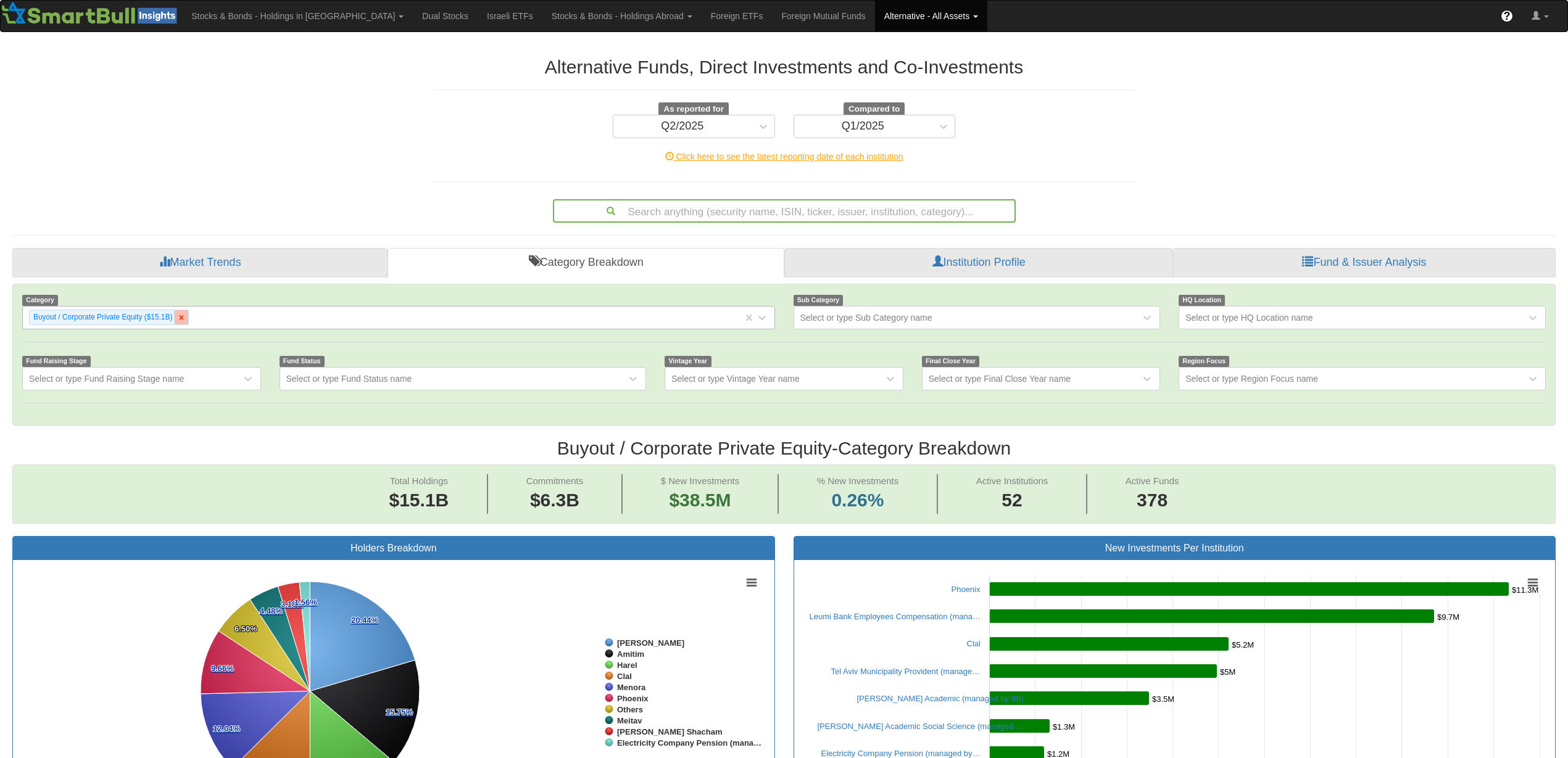
click at [184, 319] on icon at bounding box center [181, 318] width 9 height 9
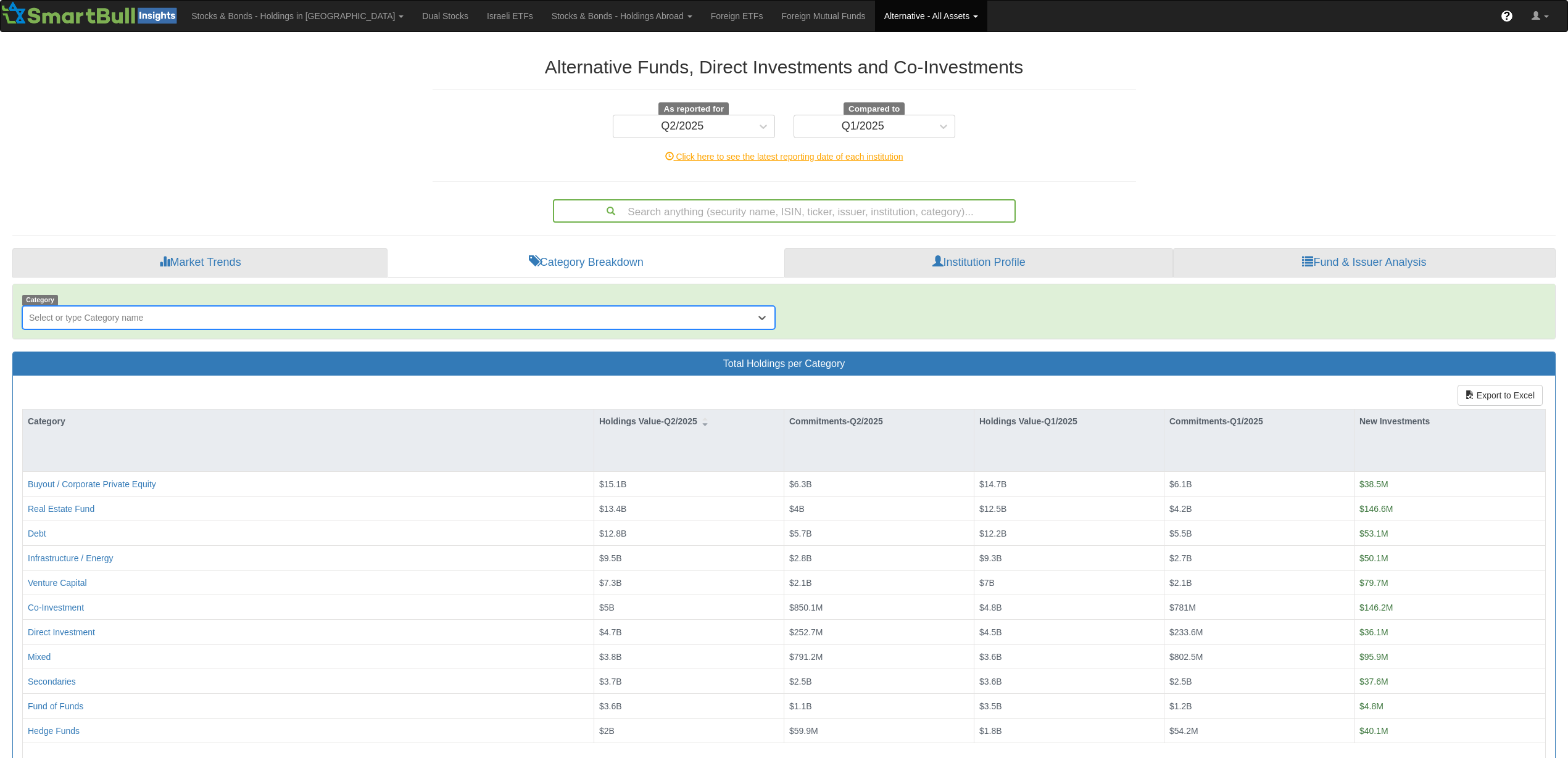
scroll to position [46, 0]
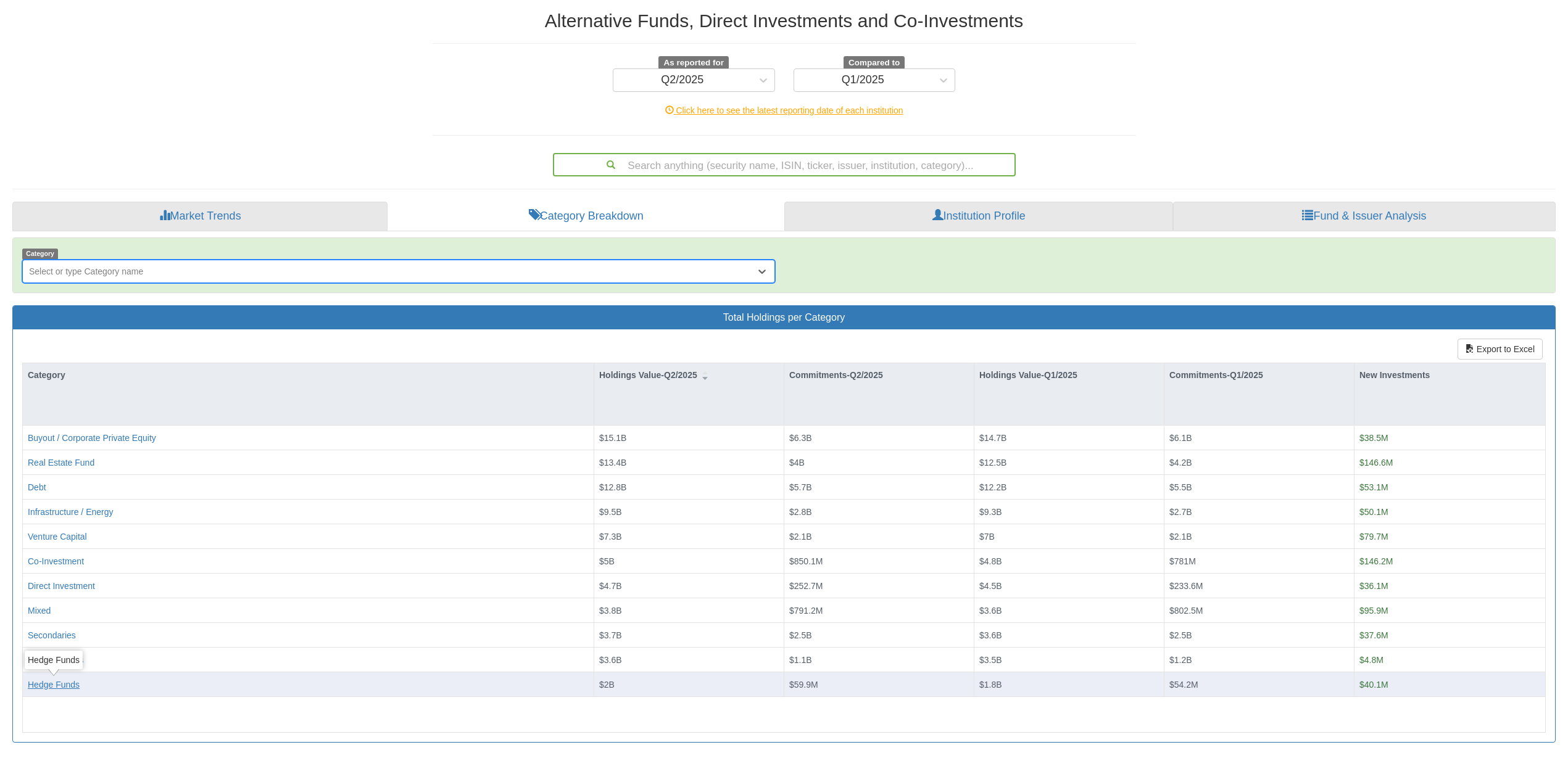
click at [67, 683] on div "Hedge Funds" at bounding box center [54, 684] width 52 height 12
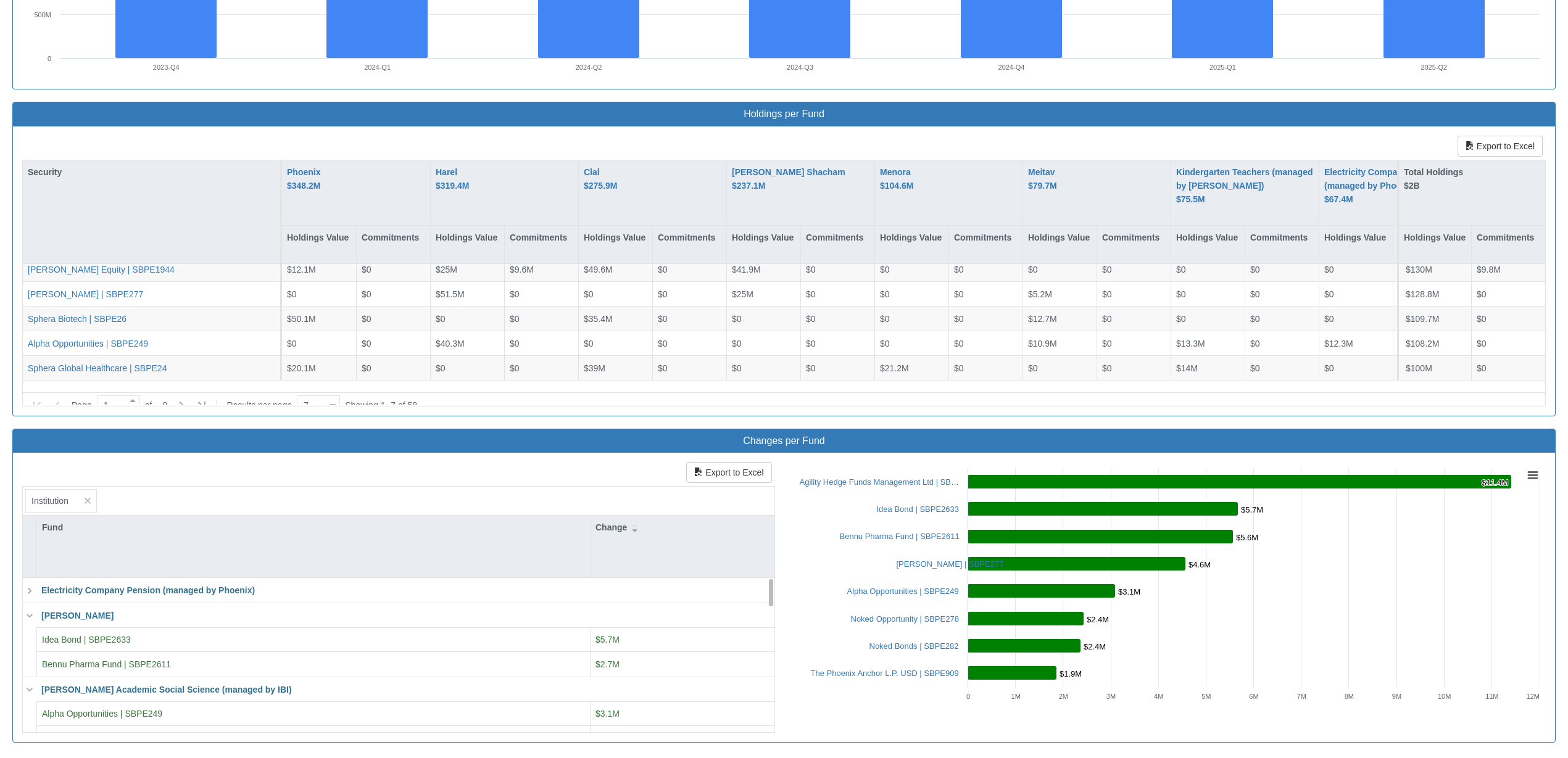
click at [30, 594] on icon at bounding box center [30, 591] width 12 height 12
click at [50, 638] on div "[PERSON_NAME]" at bounding box center [404, 640] width 728 height 12
click at [52, 639] on div "[PERSON_NAME]" at bounding box center [404, 640] width 728 height 12
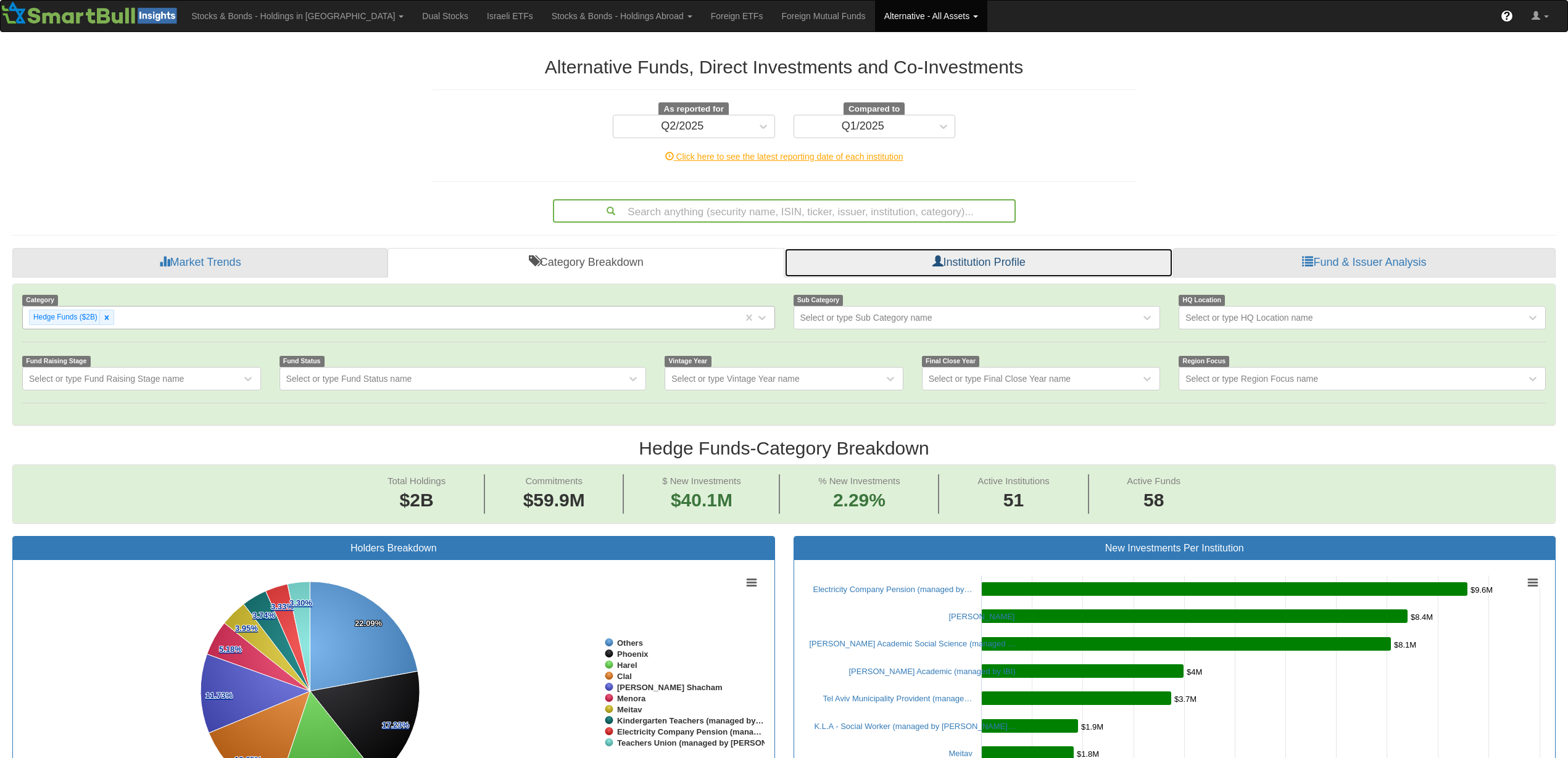
click at [926, 263] on link "Institution Profile" at bounding box center [978, 263] width 389 height 30
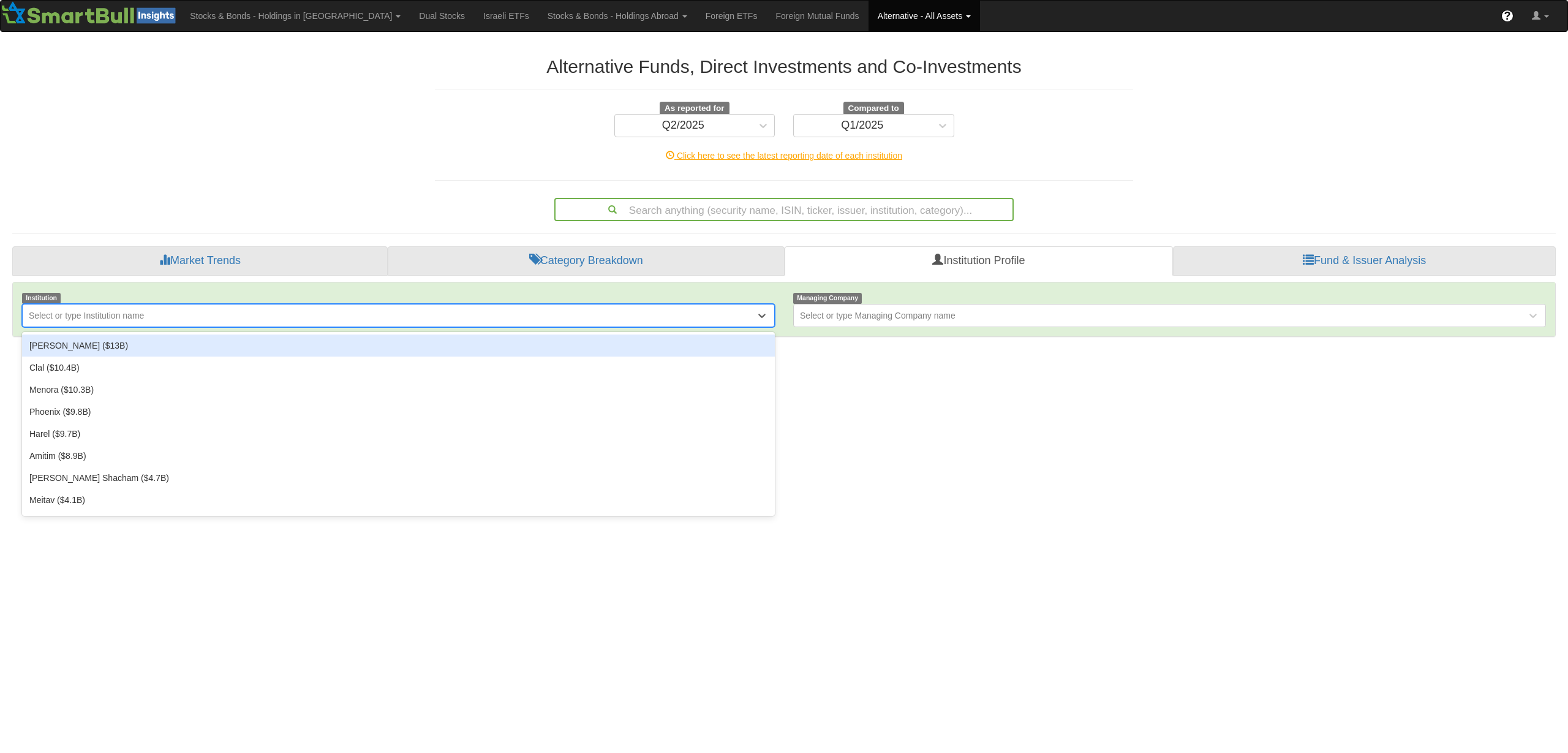
click at [159, 316] on div "Select or type Institution name" at bounding box center [389, 316] width 733 height 20
click at [41, 342] on div "[PERSON_NAME] ($13B)" at bounding box center [398, 345] width 753 height 22
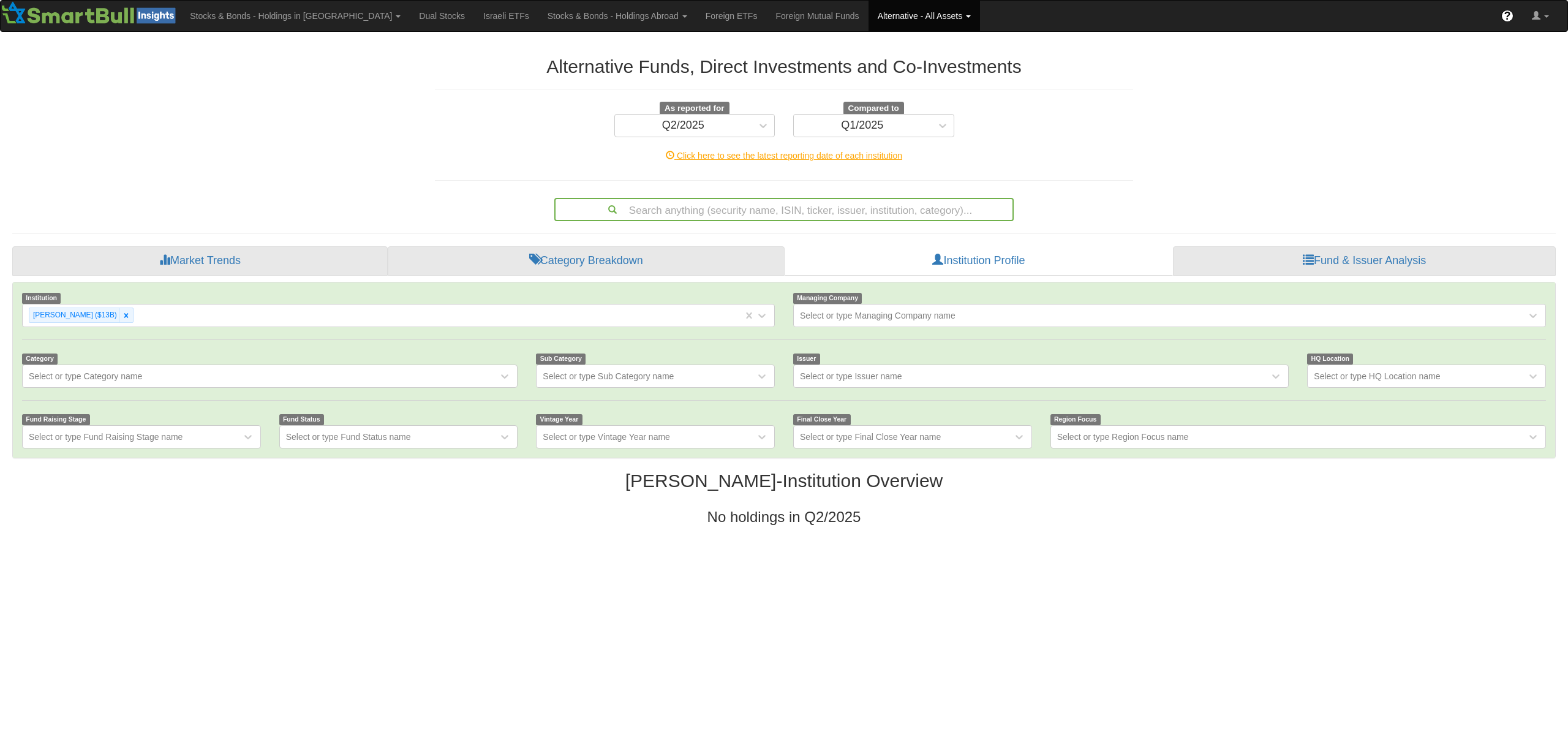
click at [123, 392] on div at bounding box center [784, 400] width 1542 height 25
click at [125, 386] on div "Select or type Category name" at bounding box center [269, 376] width 496 height 24
click at [135, 371] on div "Select or type Category name" at bounding box center [85, 376] width 114 height 12
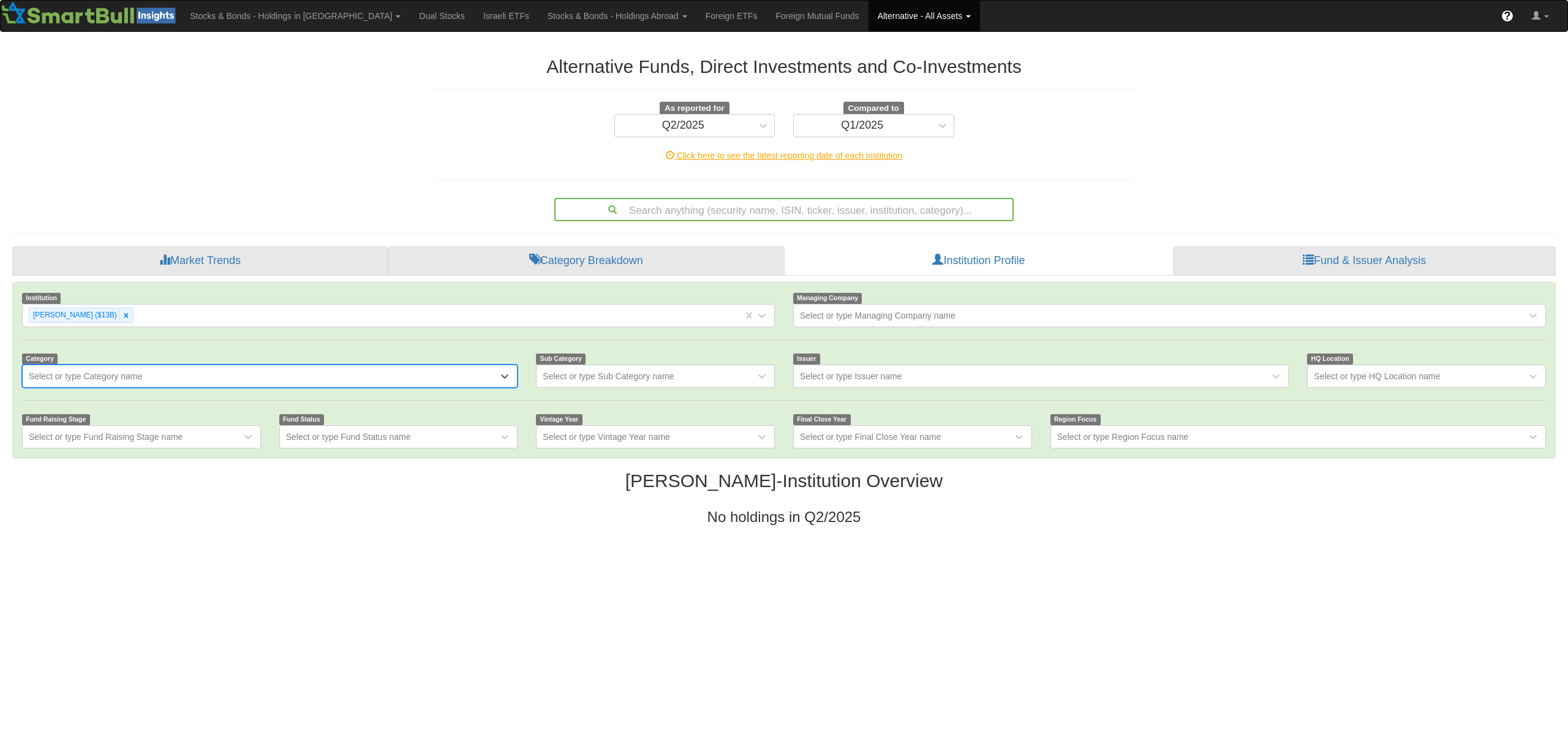
click at [135, 371] on div "Select or type Category name" at bounding box center [85, 376] width 114 height 12
click at [289, 474] on h2 "Migdal - Institution Overview" at bounding box center [784, 481] width 1543 height 20
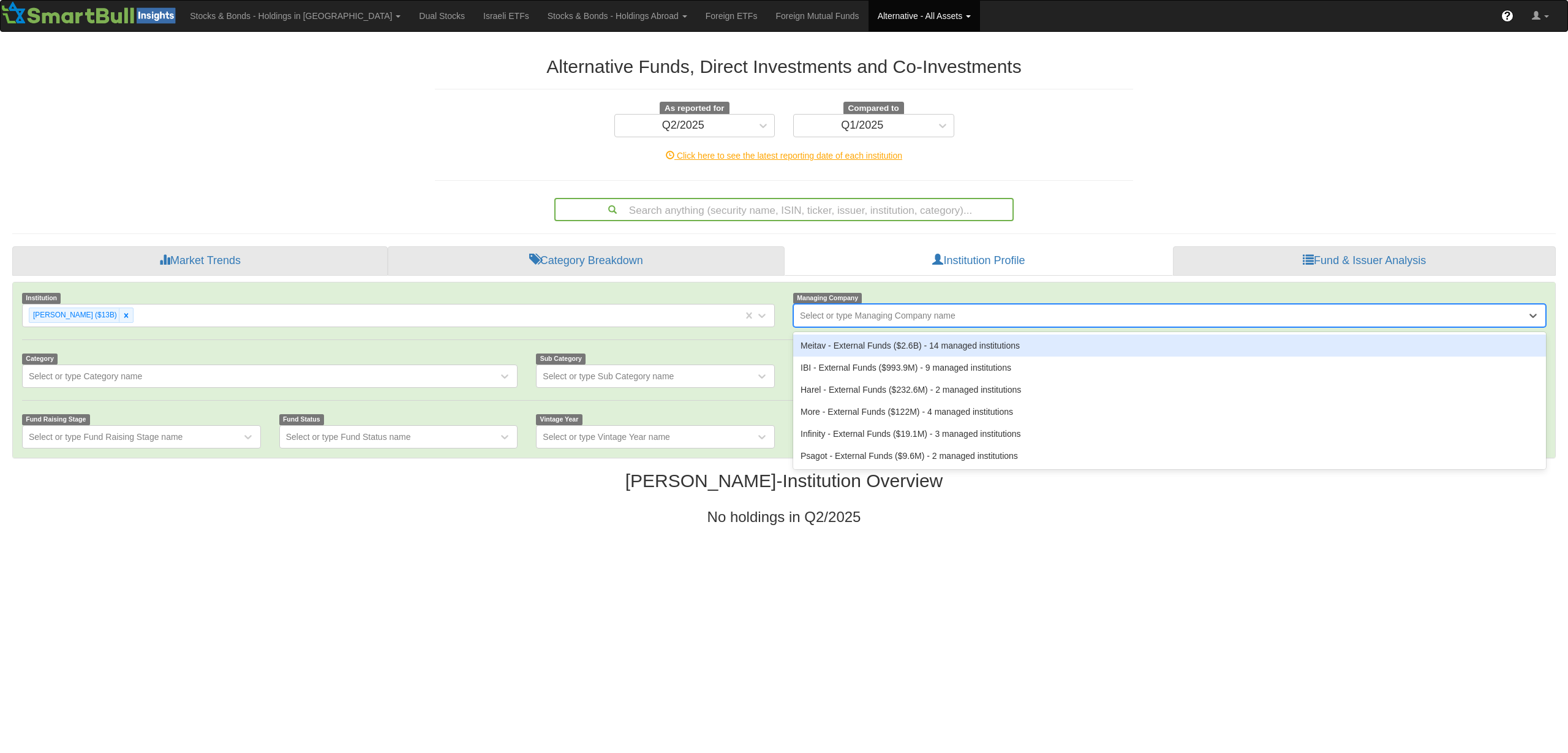
click at [953, 312] on div "Select or type Managing Company name" at bounding box center [877, 316] width 155 height 12
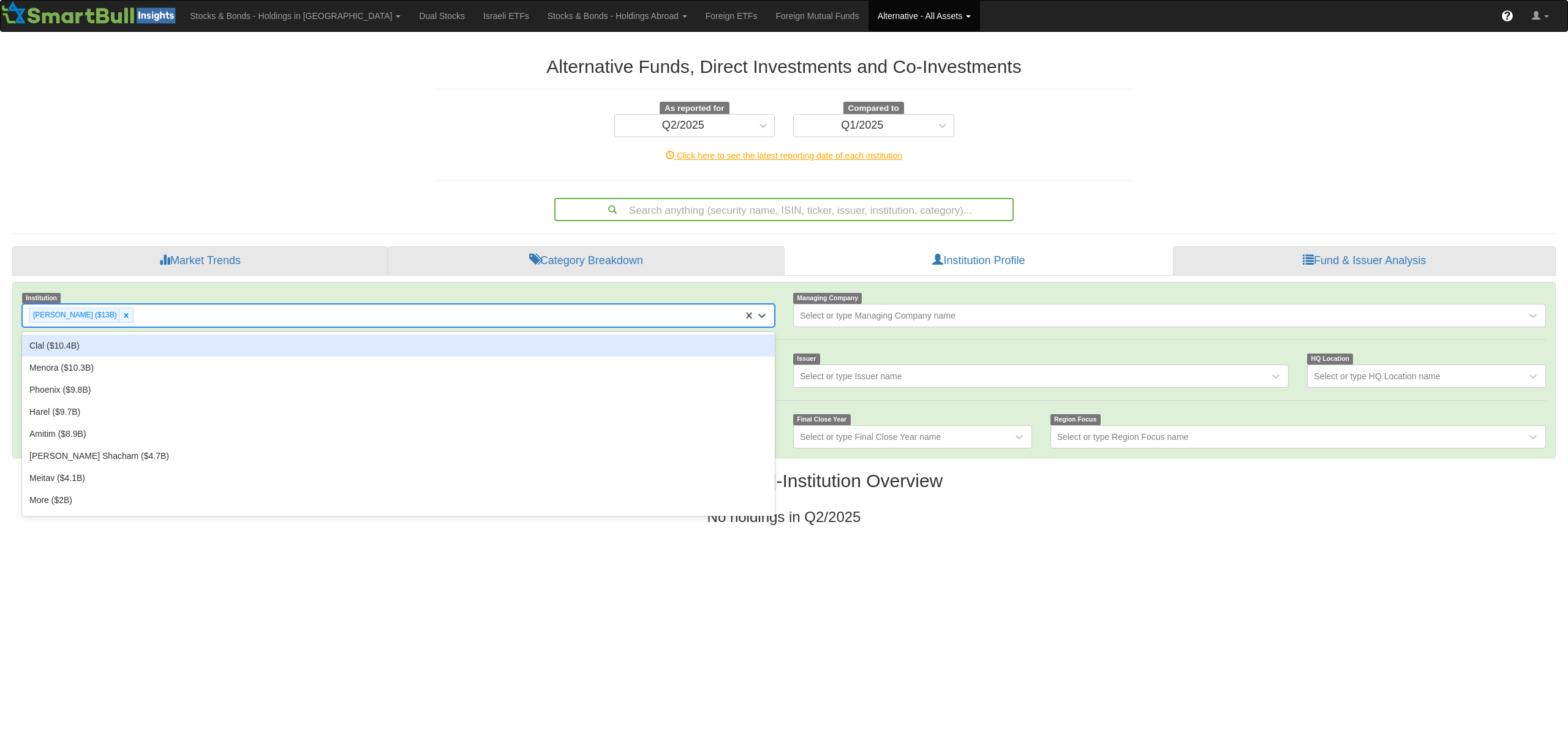
click at [643, 318] on div "[PERSON_NAME] ($13B)" at bounding box center [383, 315] width 720 height 20
click at [122, 318] on icon at bounding box center [126, 316] width 9 height 9
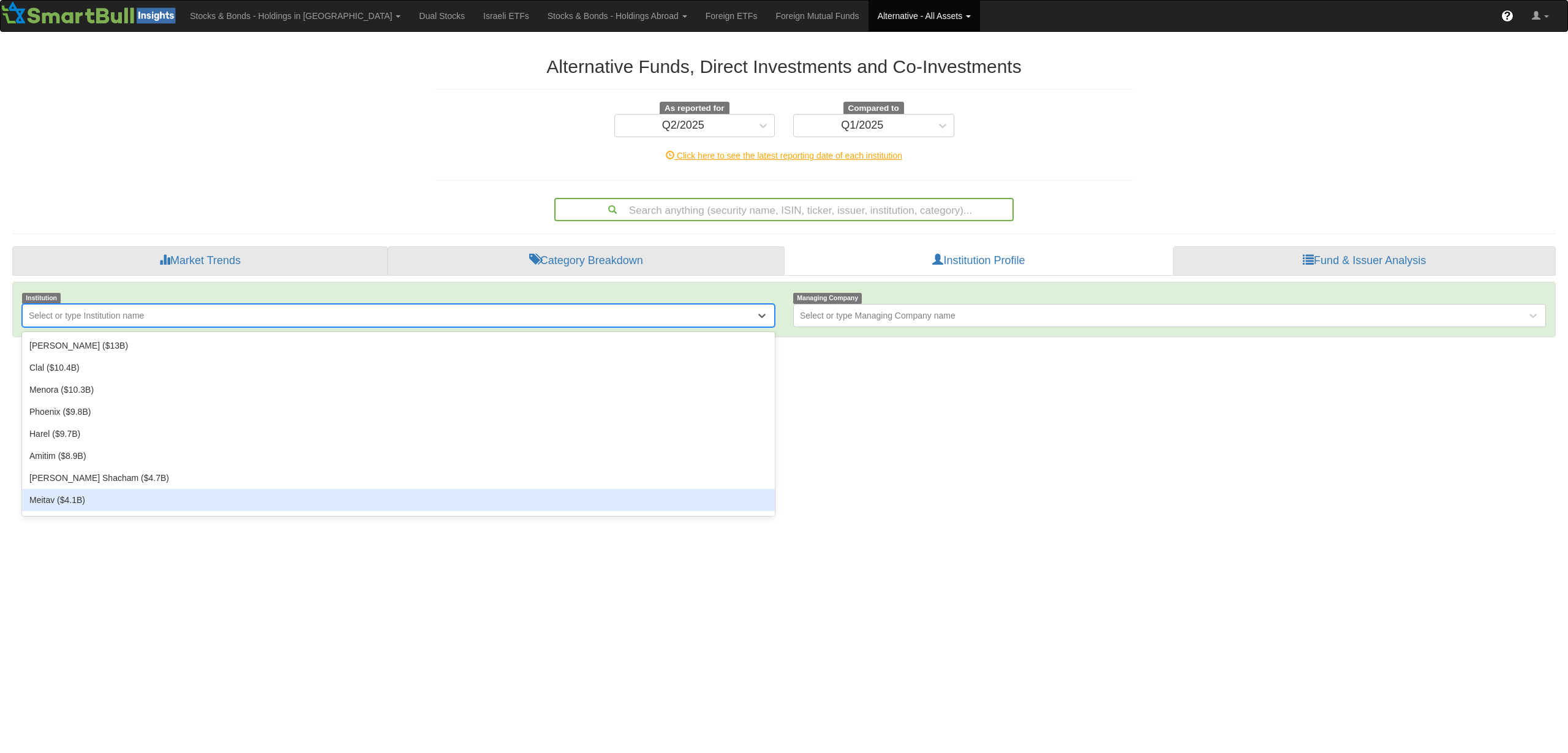
click at [111, 352] on html "Toggle navigation Stocks & Bonds - Holdings in IL Stocks Bonds Stocks & Bonds D…" at bounding box center [784, 176] width 1568 height 352
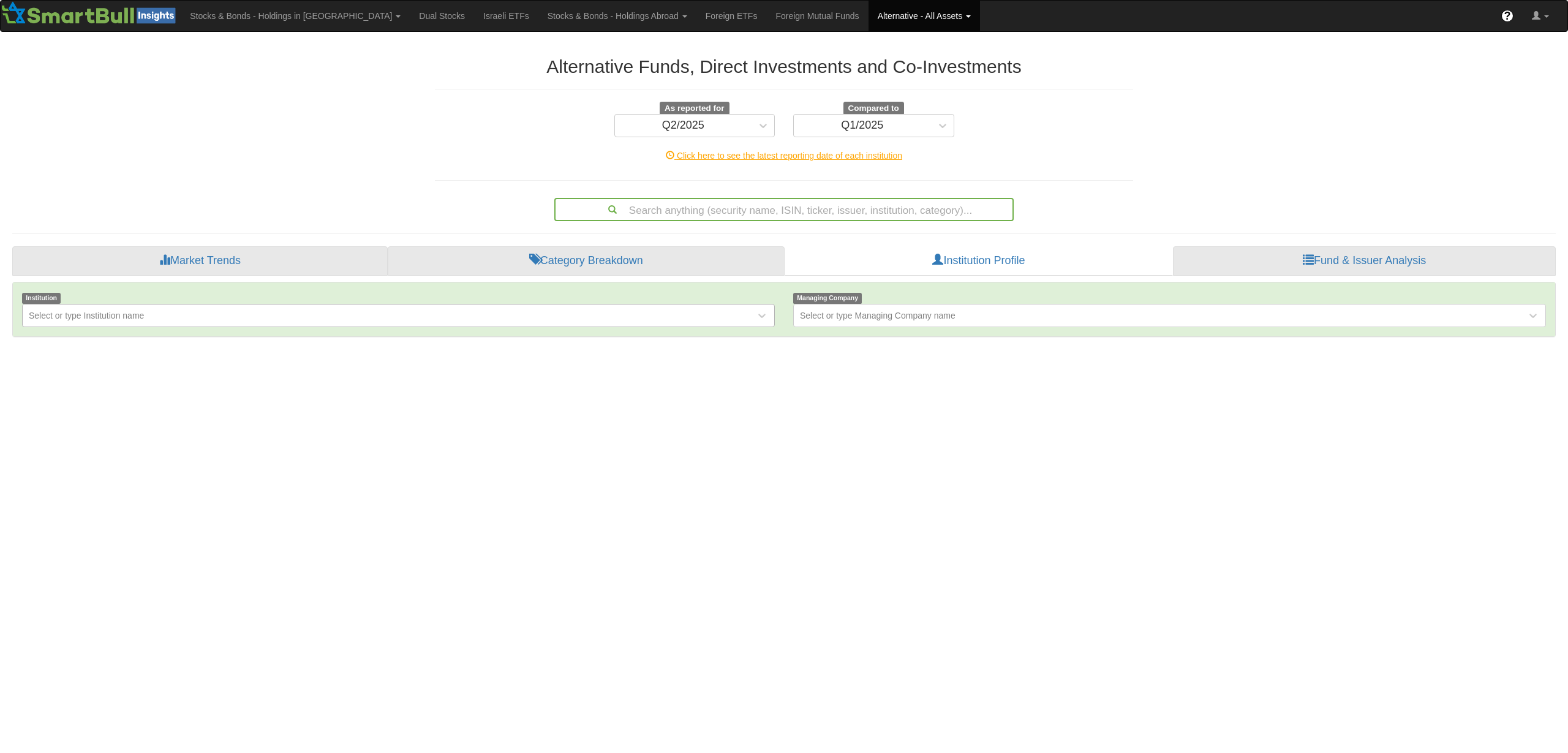
click at [196, 302] on div "Institution Select or type Institution name" at bounding box center [399, 310] width 772 height 36
click at [189, 313] on div "Select or type Institution name" at bounding box center [389, 316] width 733 height 20
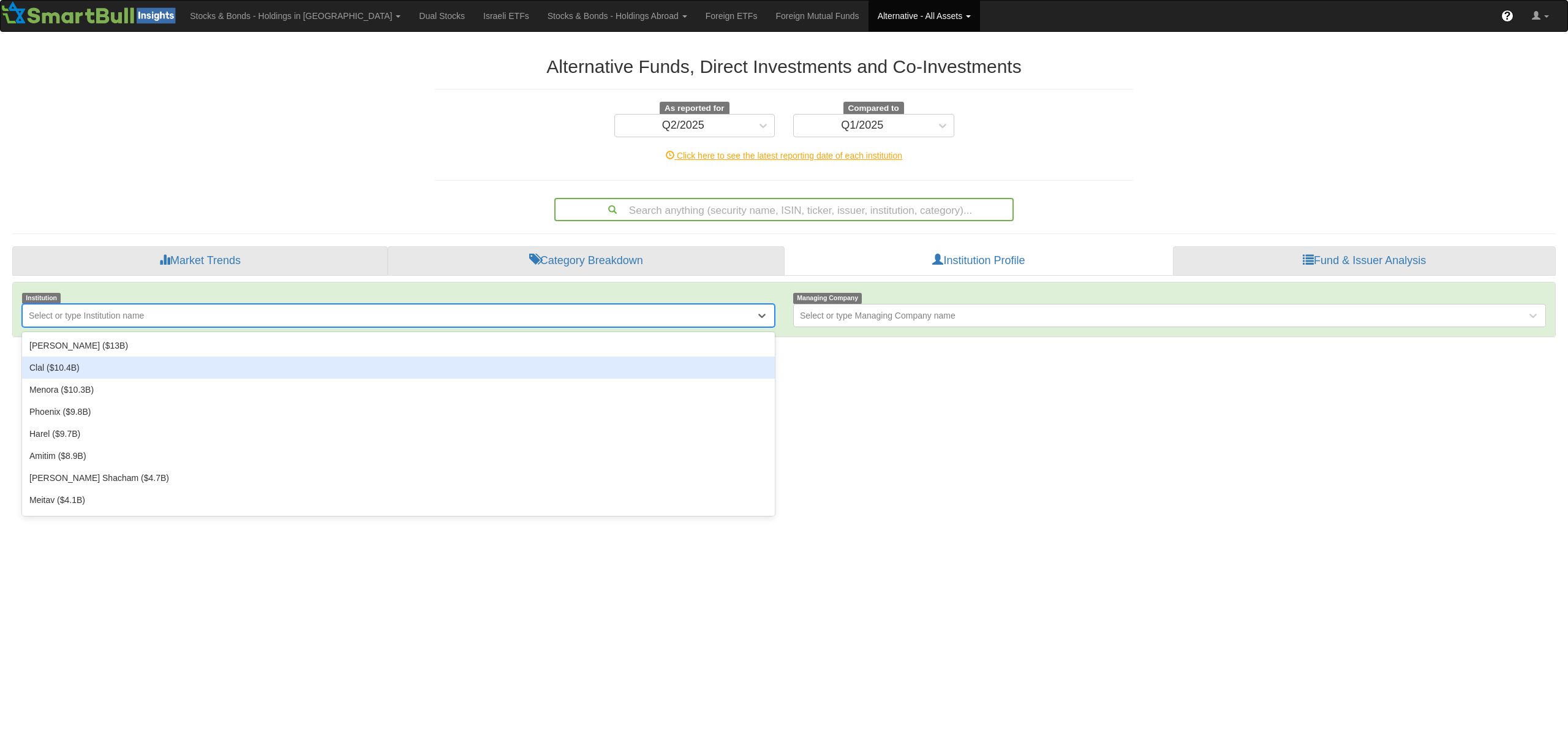
click at [47, 367] on div "Clal ($10.4B)" at bounding box center [398, 367] width 753 height 22
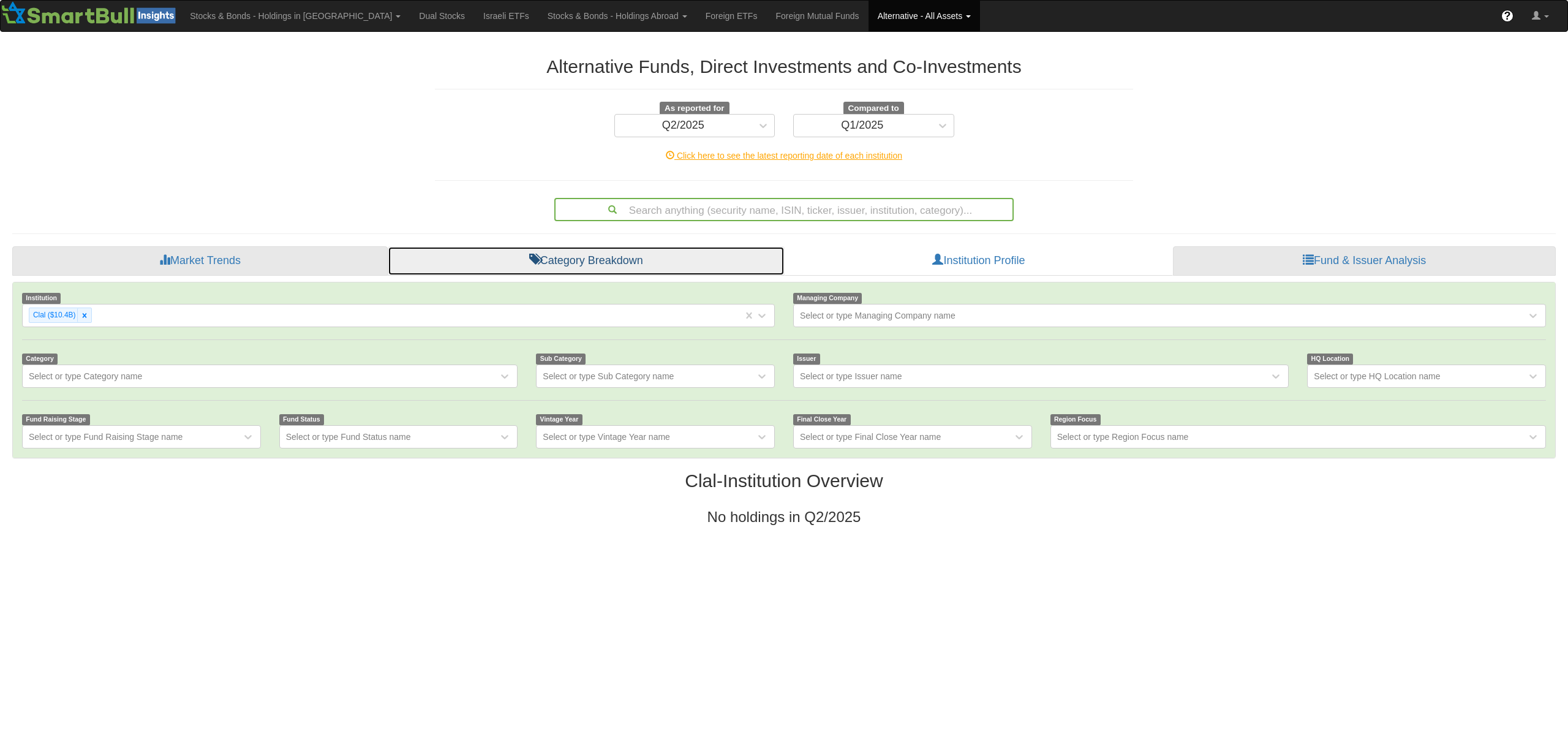
click at [625, 254] on link "Category Breakdown" at bounding box center [586, 261] width 397 height 30
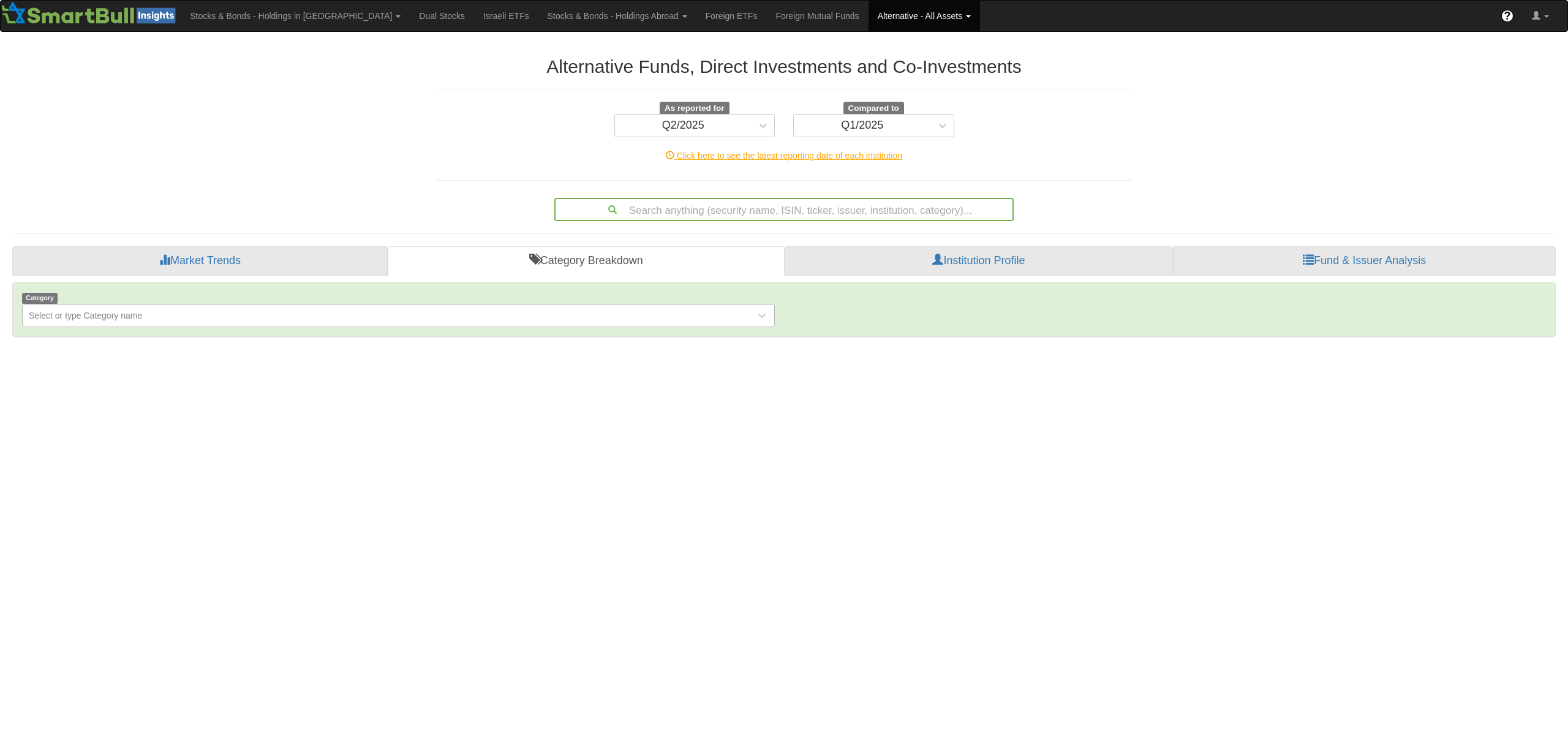
click at [188, 326] on div "Select or type Category name" at bounding box center [398, 316] width 753 height 24
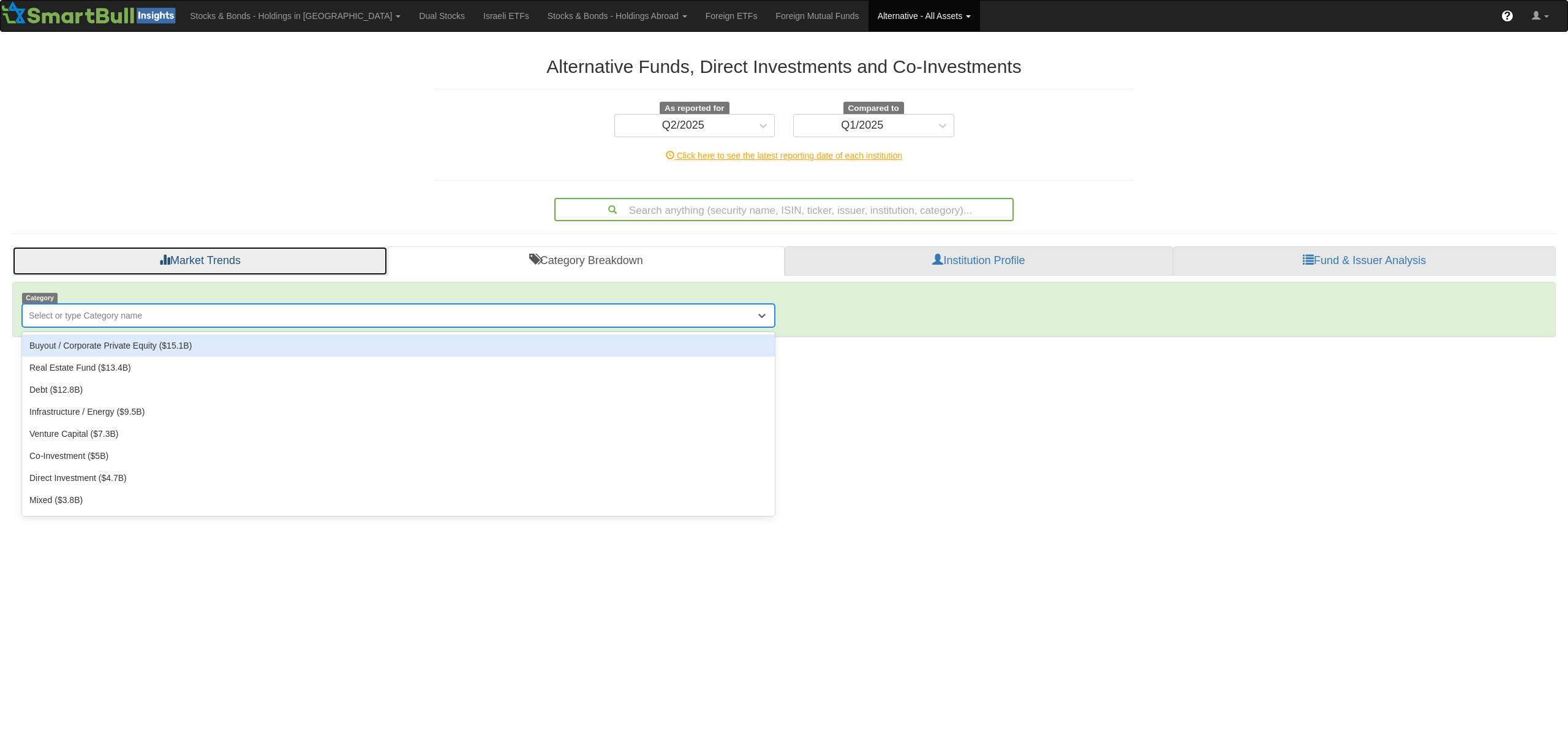
click at [198, 255] on link "Market Trends" at bounding box center [200, 261] width 376 height 30
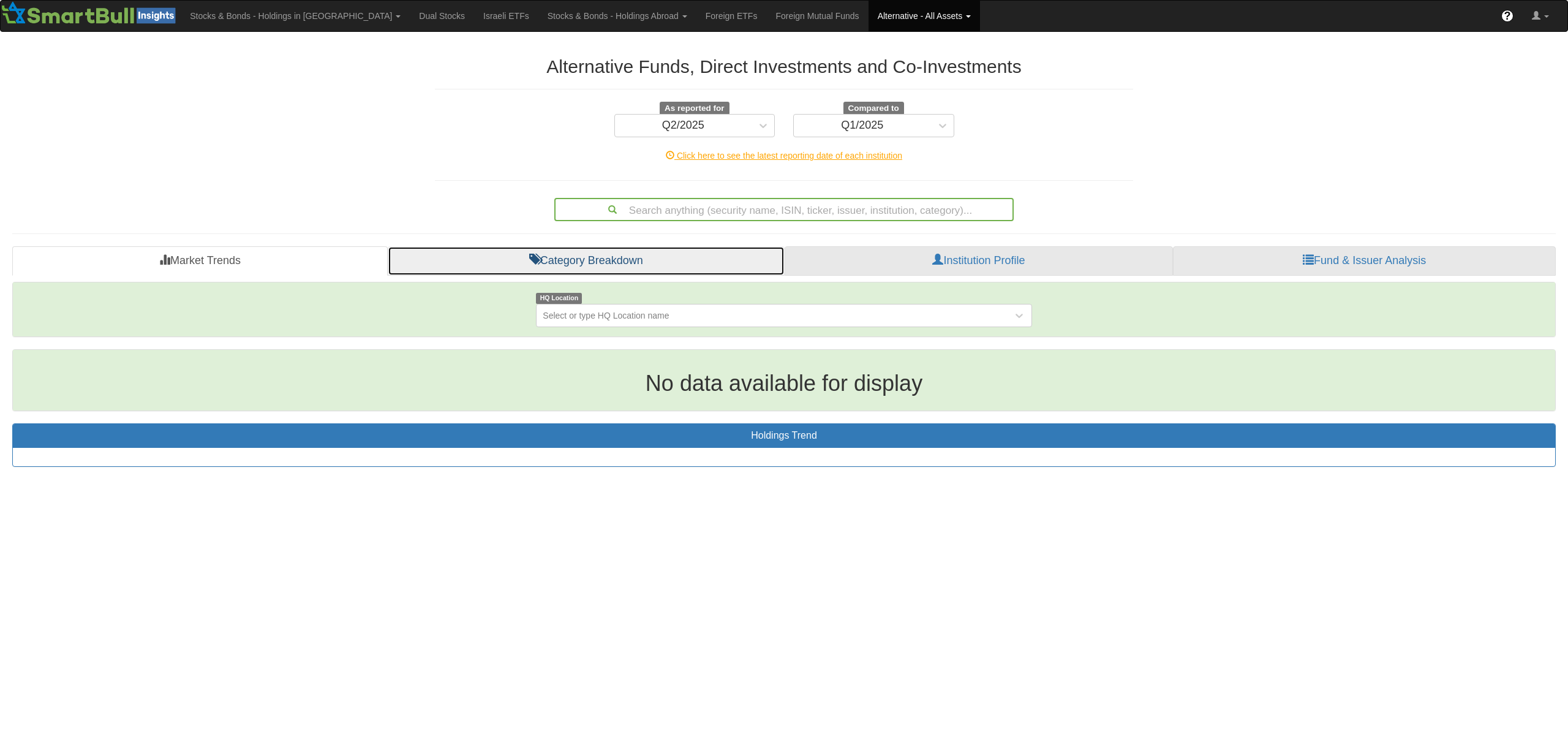
click at [519, 260] on link "Category Breakdown" at bounding box center [586, 261] width 397 height 30
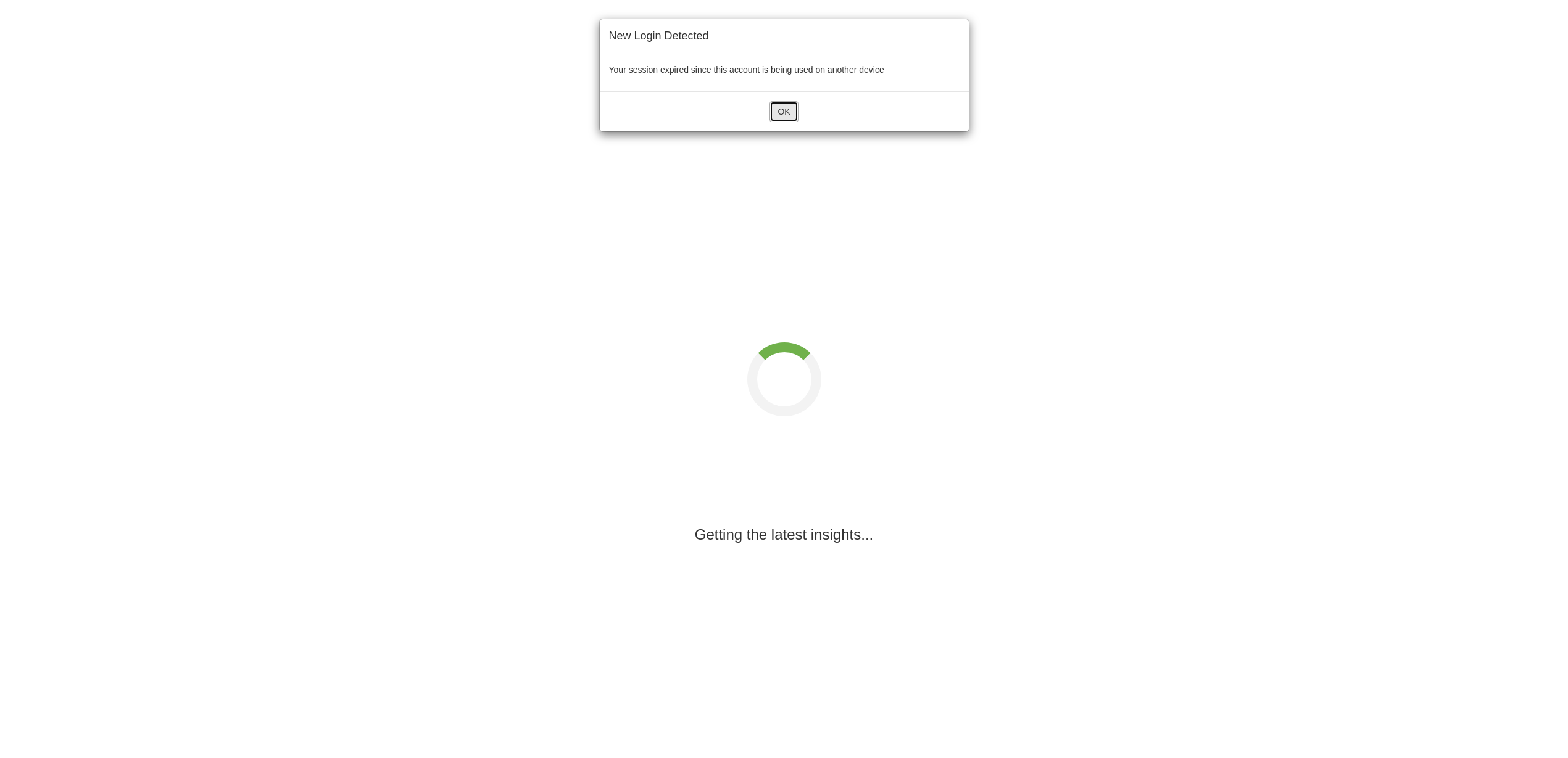
click at [786, 110] on button "OK" at bounding box center [783, 112] width 28 height 21
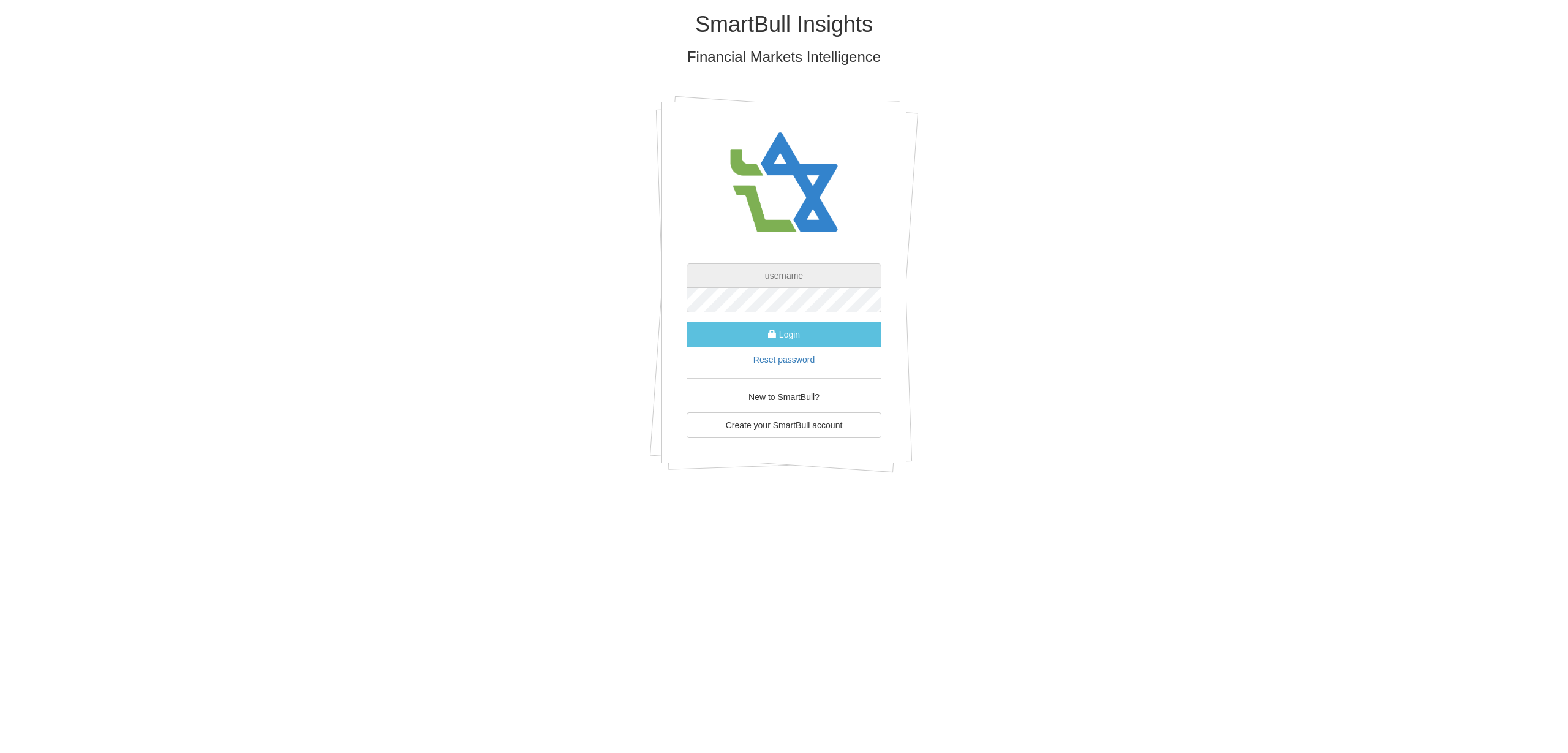
click at [738, 271] on input "text" at bounding box center [784, 275] width 195 height 25
paste input "[PERSON_NAME][EMAIL_ADDRESS][DOMAIN_NAME]"
type input "[PERSON_NAME][EMAIL_ADDRESS][DOMAIN_NAME]"
click at [764, 345] on button "Login" at bounding box center [784, 334] width 195 height 26
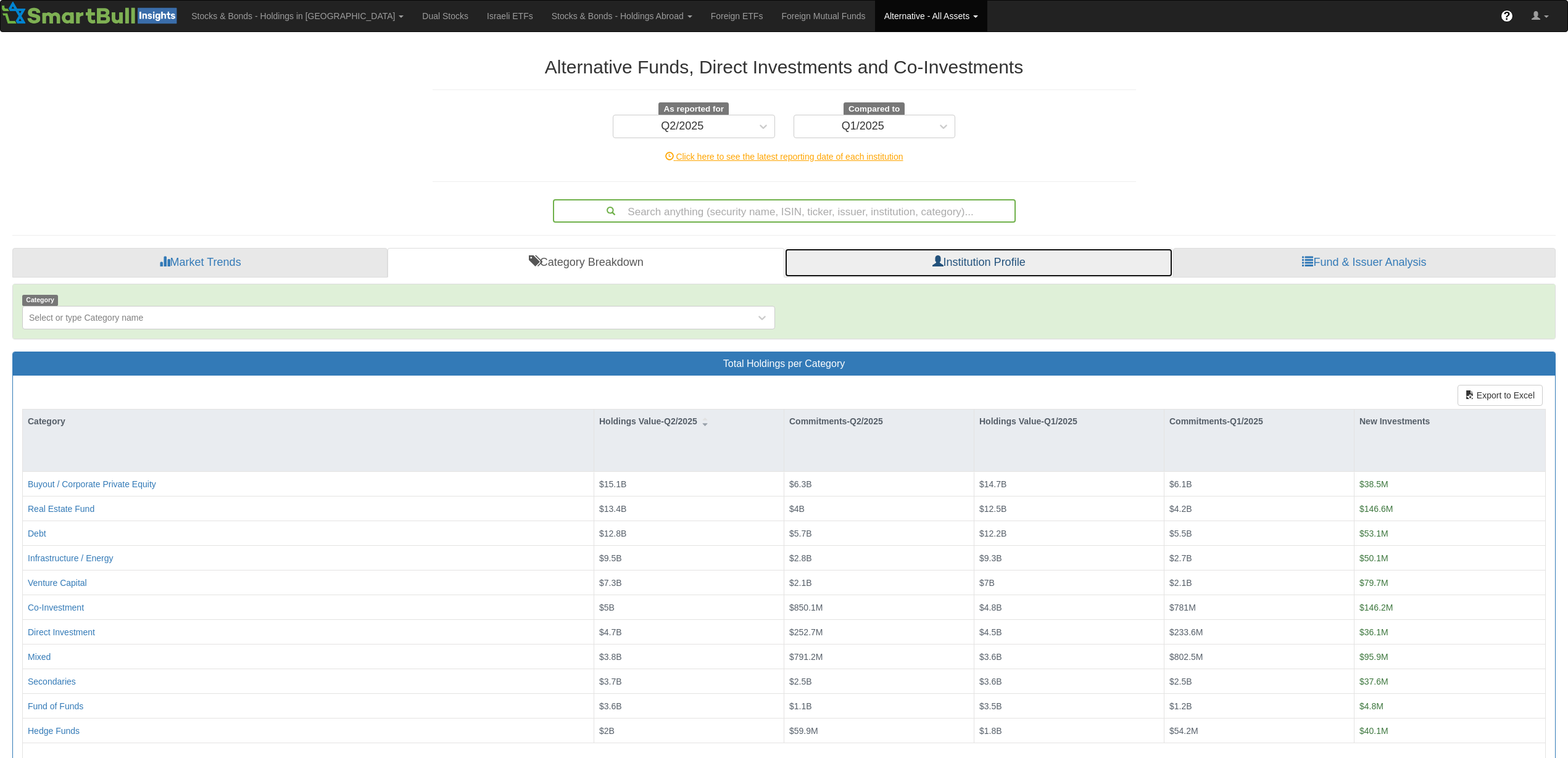
click at [941, 264] on span at bounding box center [937, 260] width 11 height 11
click at [932, 257] on span at bounding box center [937, 260] width 11 height 11
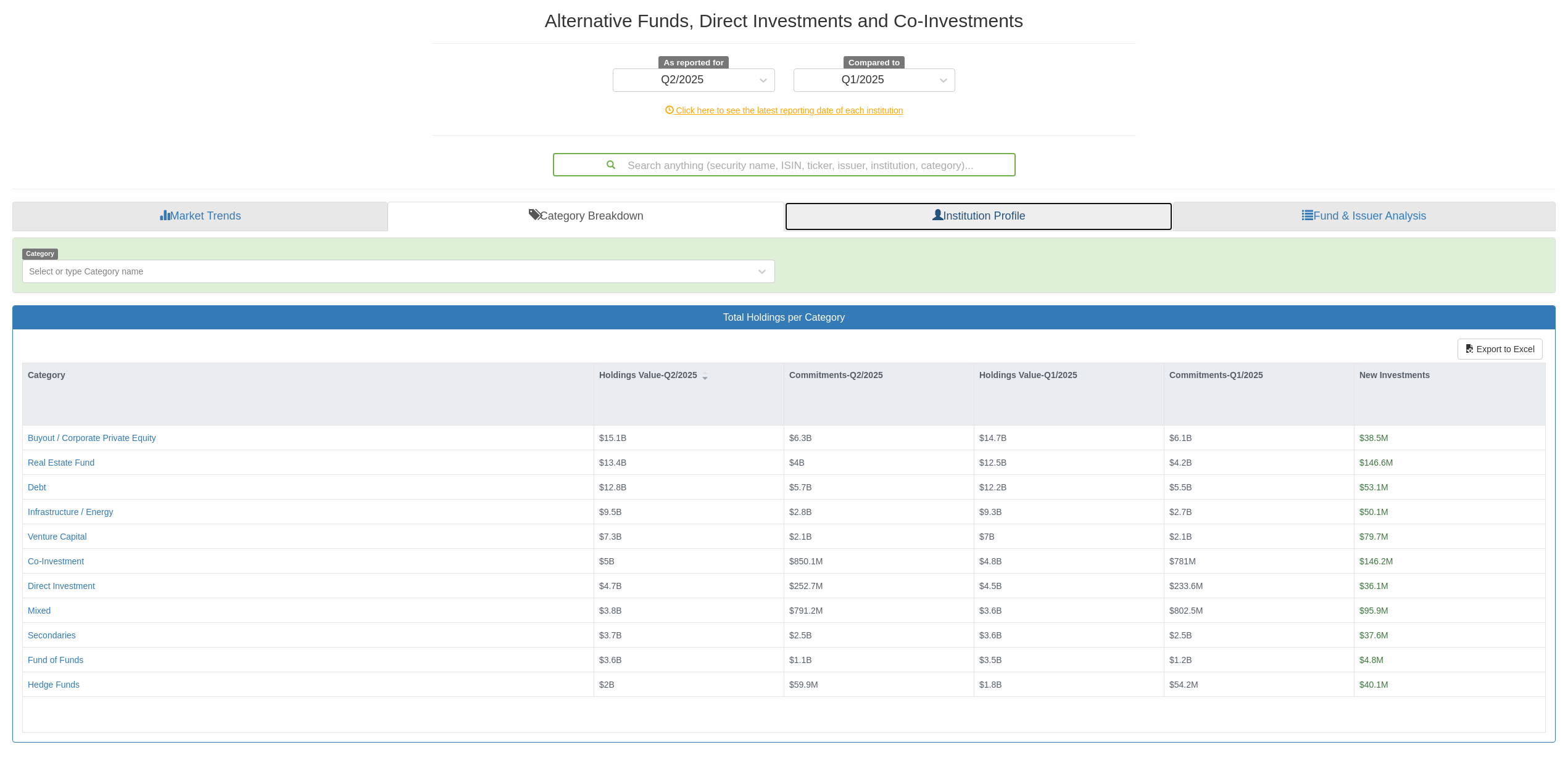
click at [982, 222] on link "Institution Profile" at bounding box center [978, 216] width 389 height 30
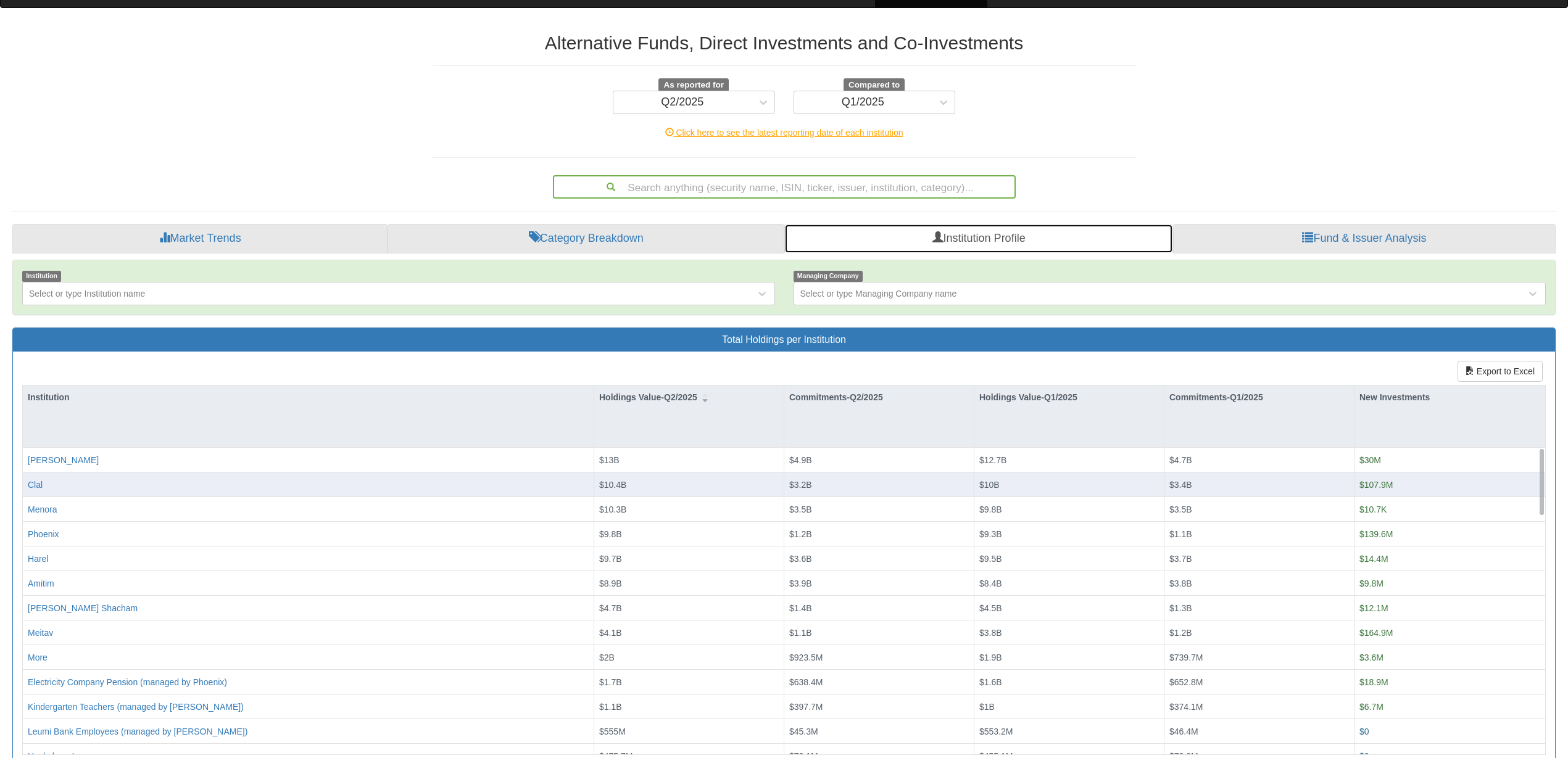
scroll to position [46, 0]
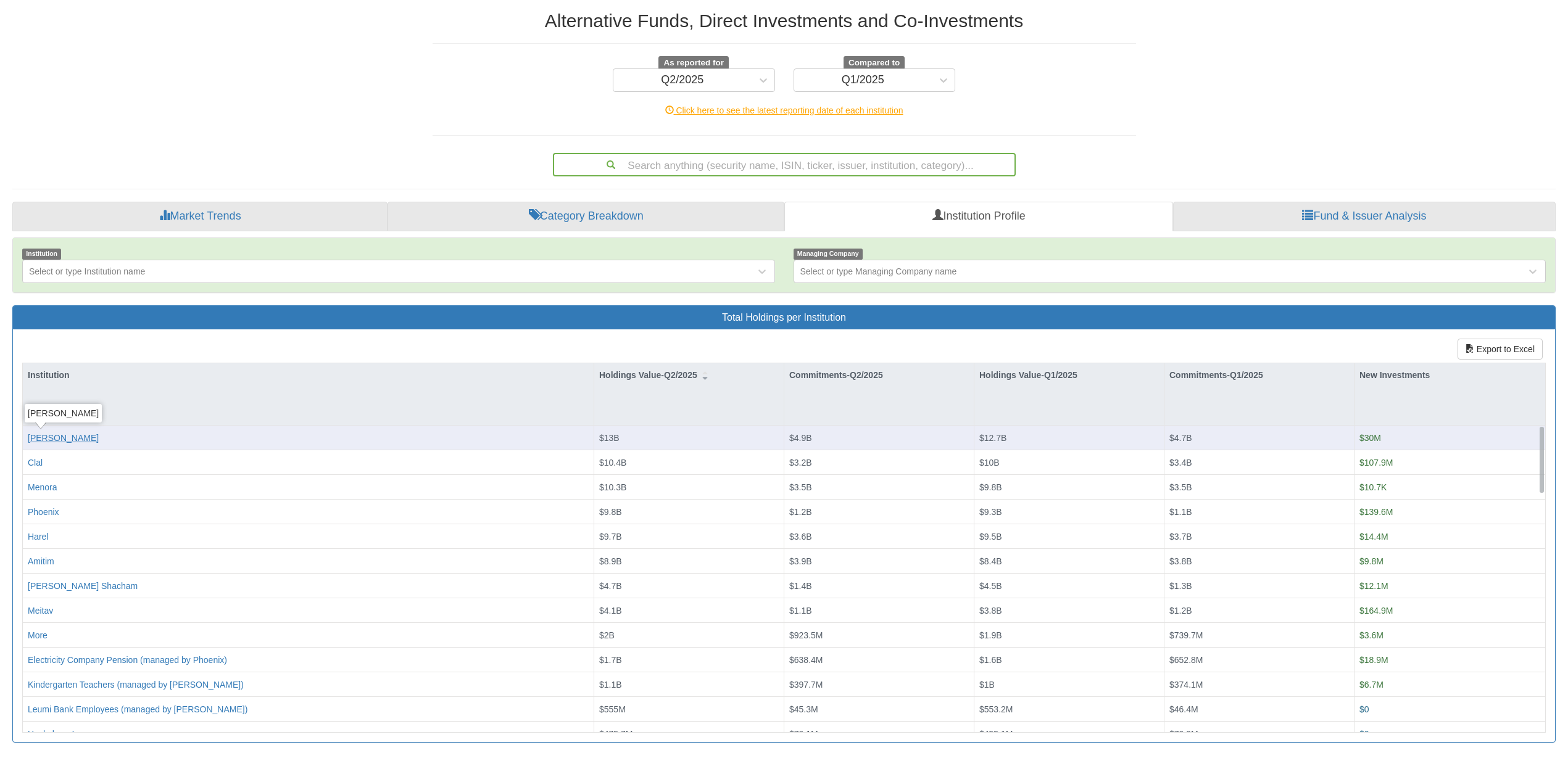
click at [46, 436] on div "[PERSON_NAME]" at bounding box center [63, 437] width 71 height 12
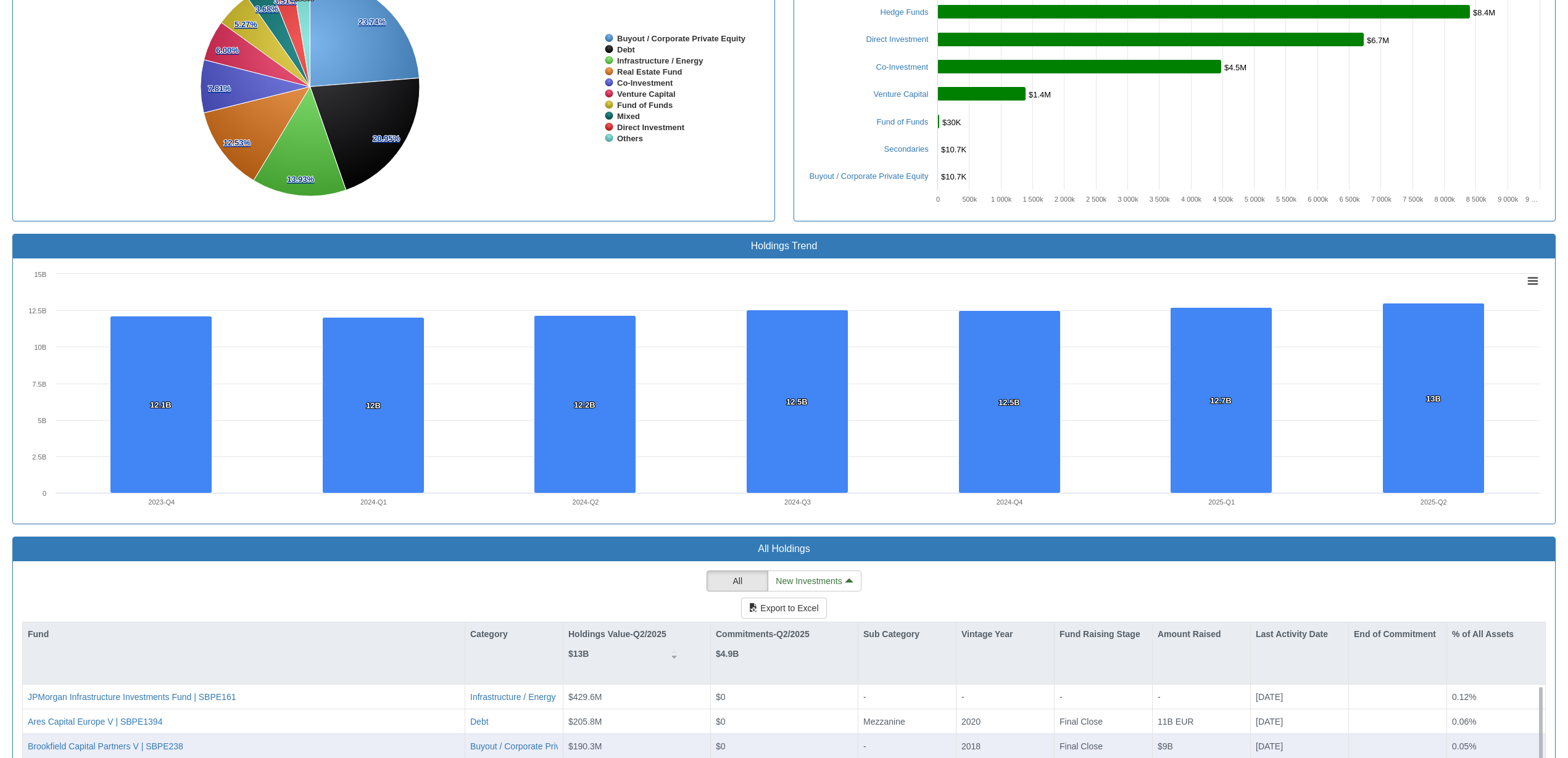
scroll to position [273, 0]
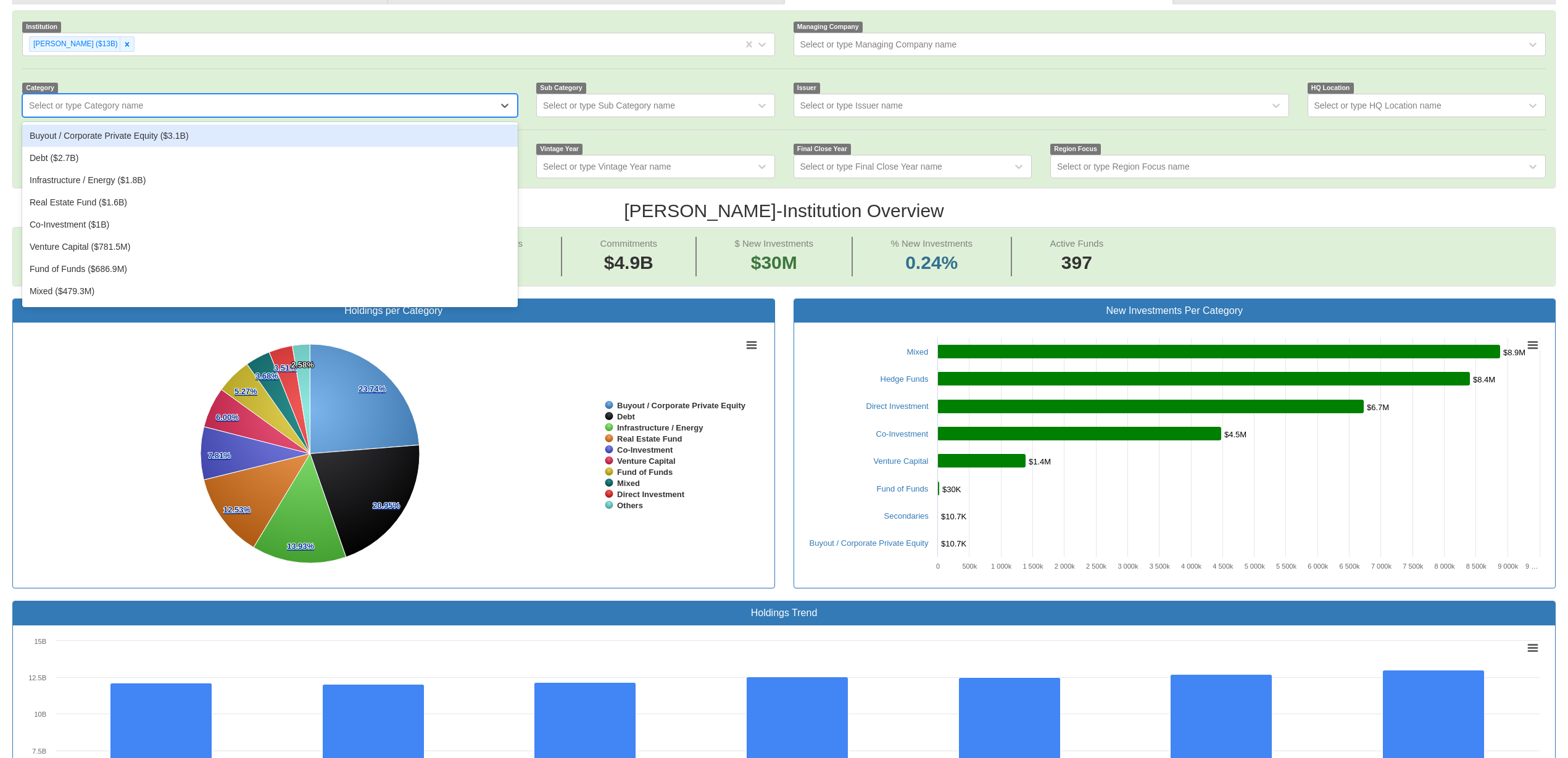
click at [184, 104] on div "Select or type Category name" at bounding box center [260, 106] width 475 height 20
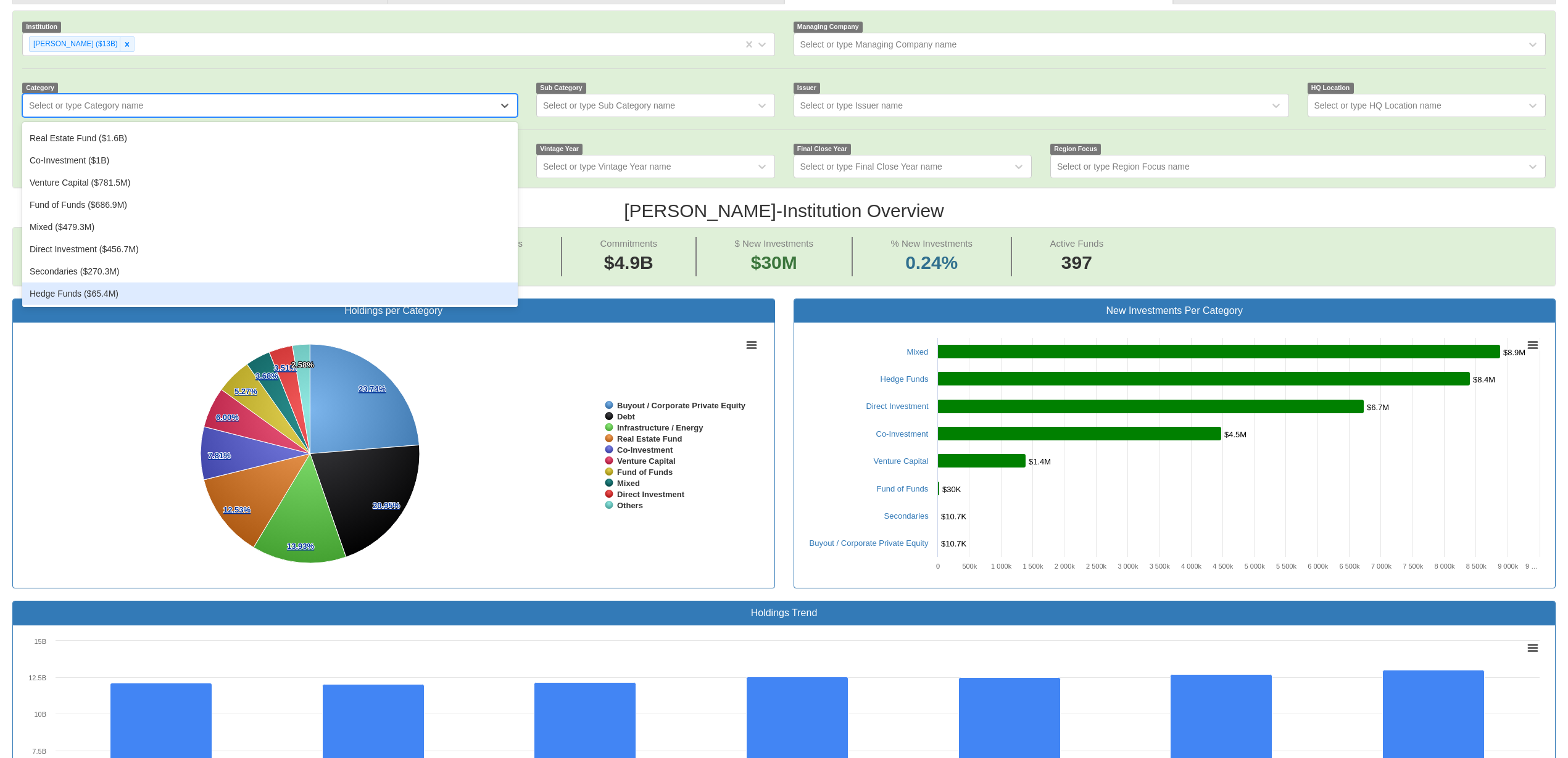
click at [141, 294] on div "Hedge Funds ($65.4M)" at bounding box center [269, 294] width 495 height 22
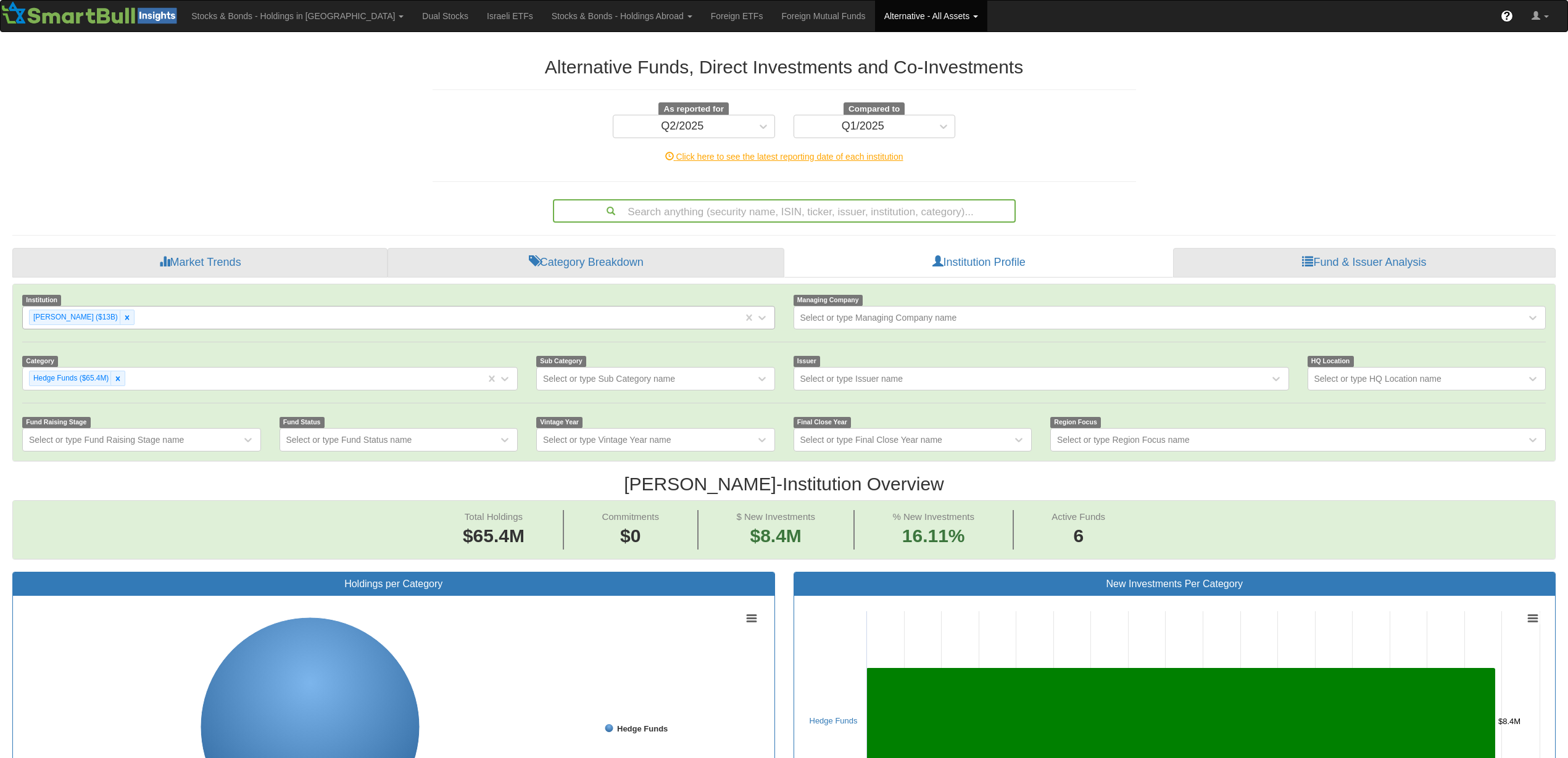
click at [97, 316] on div "[PERSON_NAME] ($13B)" at bounding box center [383, 317] width 720 height 20
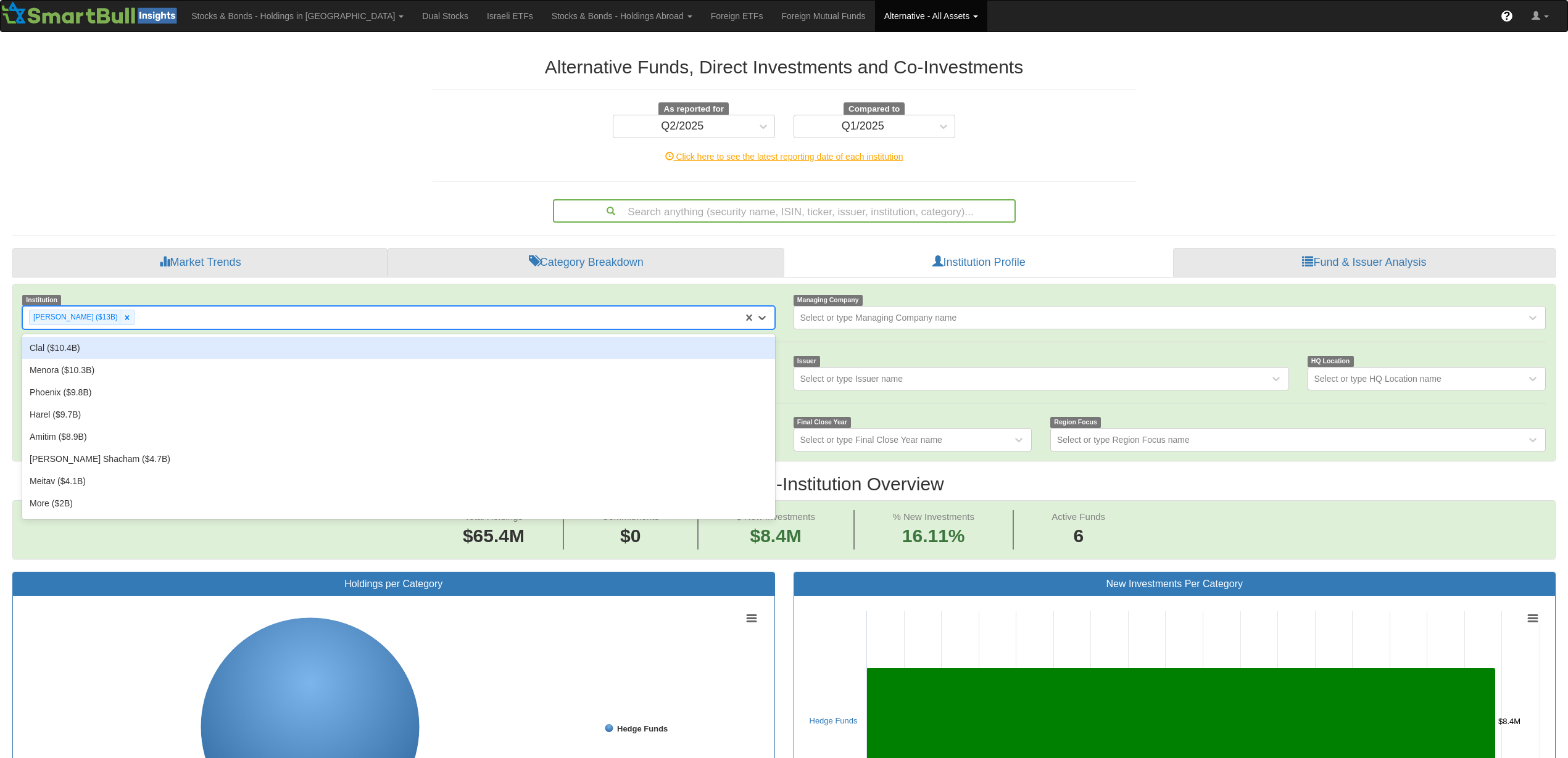
click at [74, 353] on div "Clal ($10.4B)" at bounding box center [397, 348] width 752 height 22
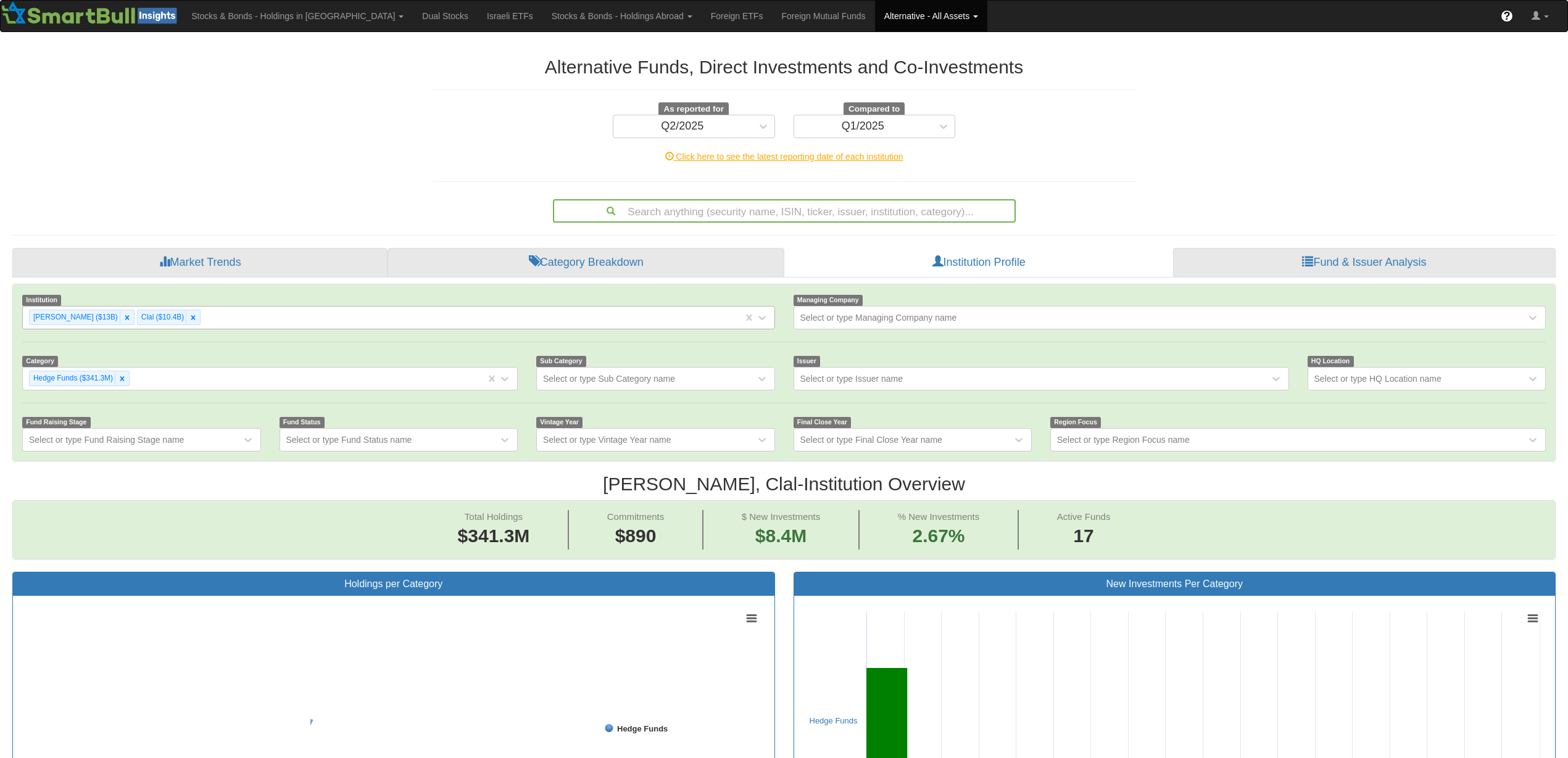
scroll to position [23, 1517]
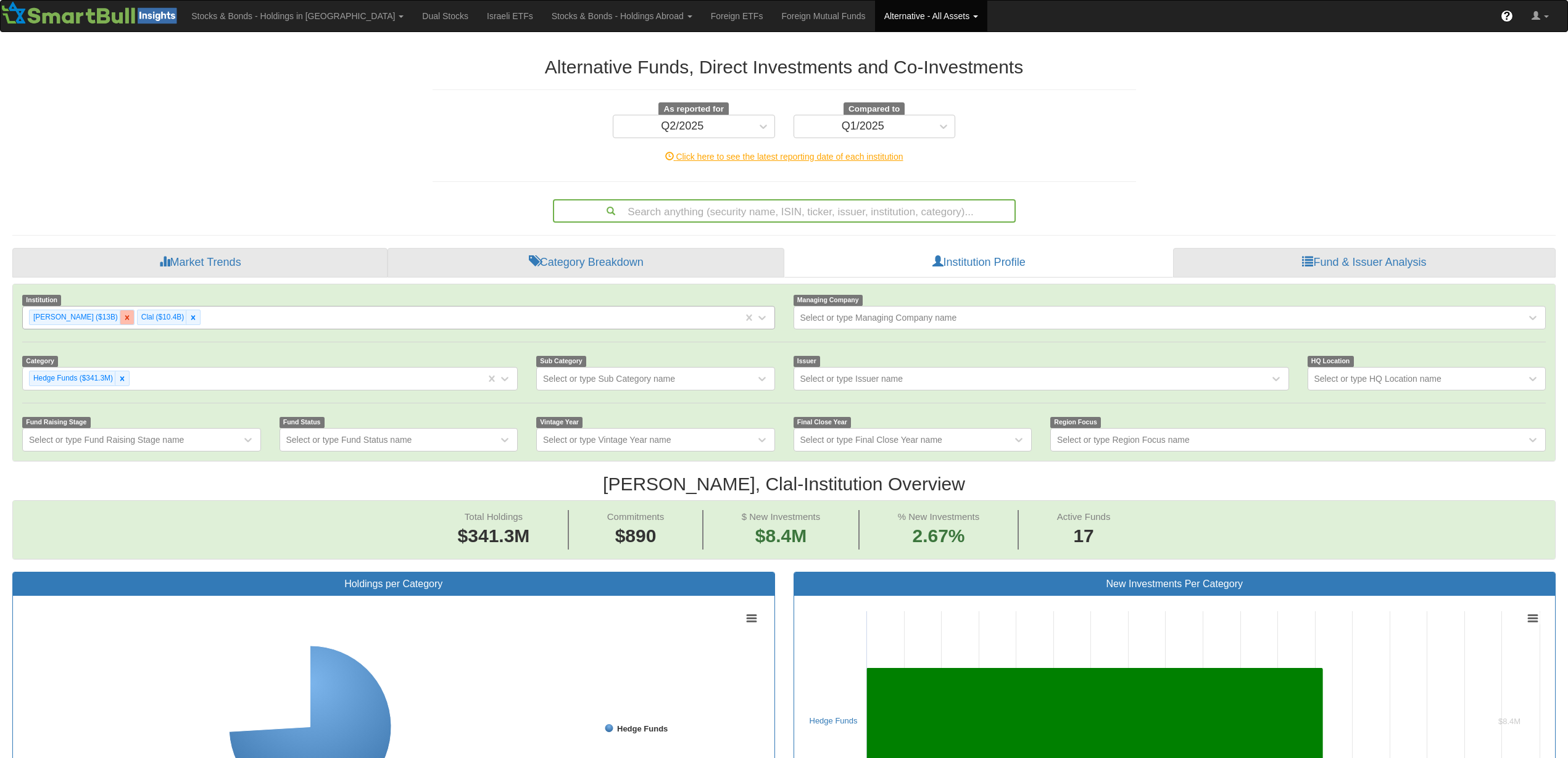
click at [120, 322] on div at bounding box center [127, 317] width 14 height 14
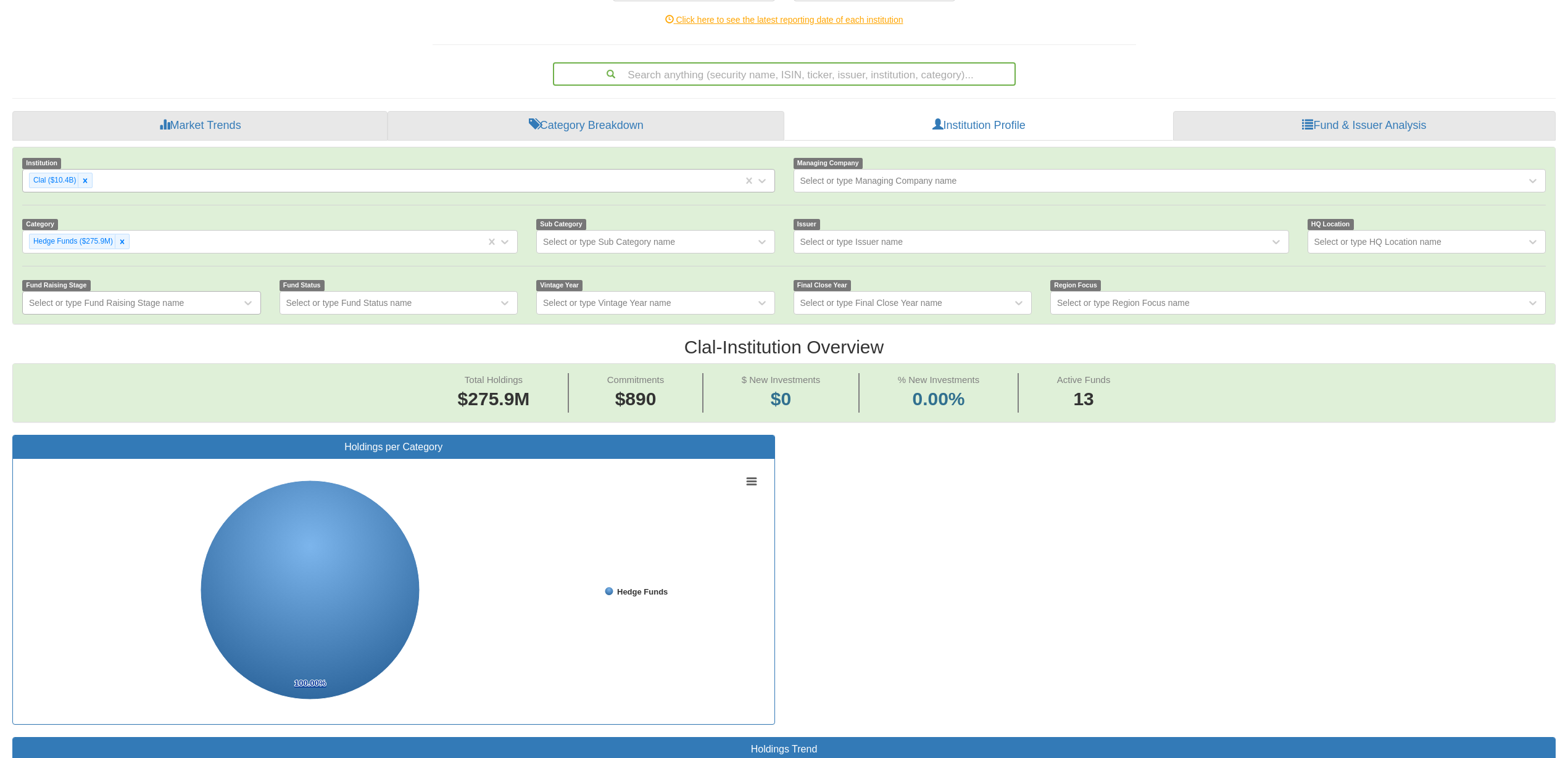
scroll to position [42, 0]
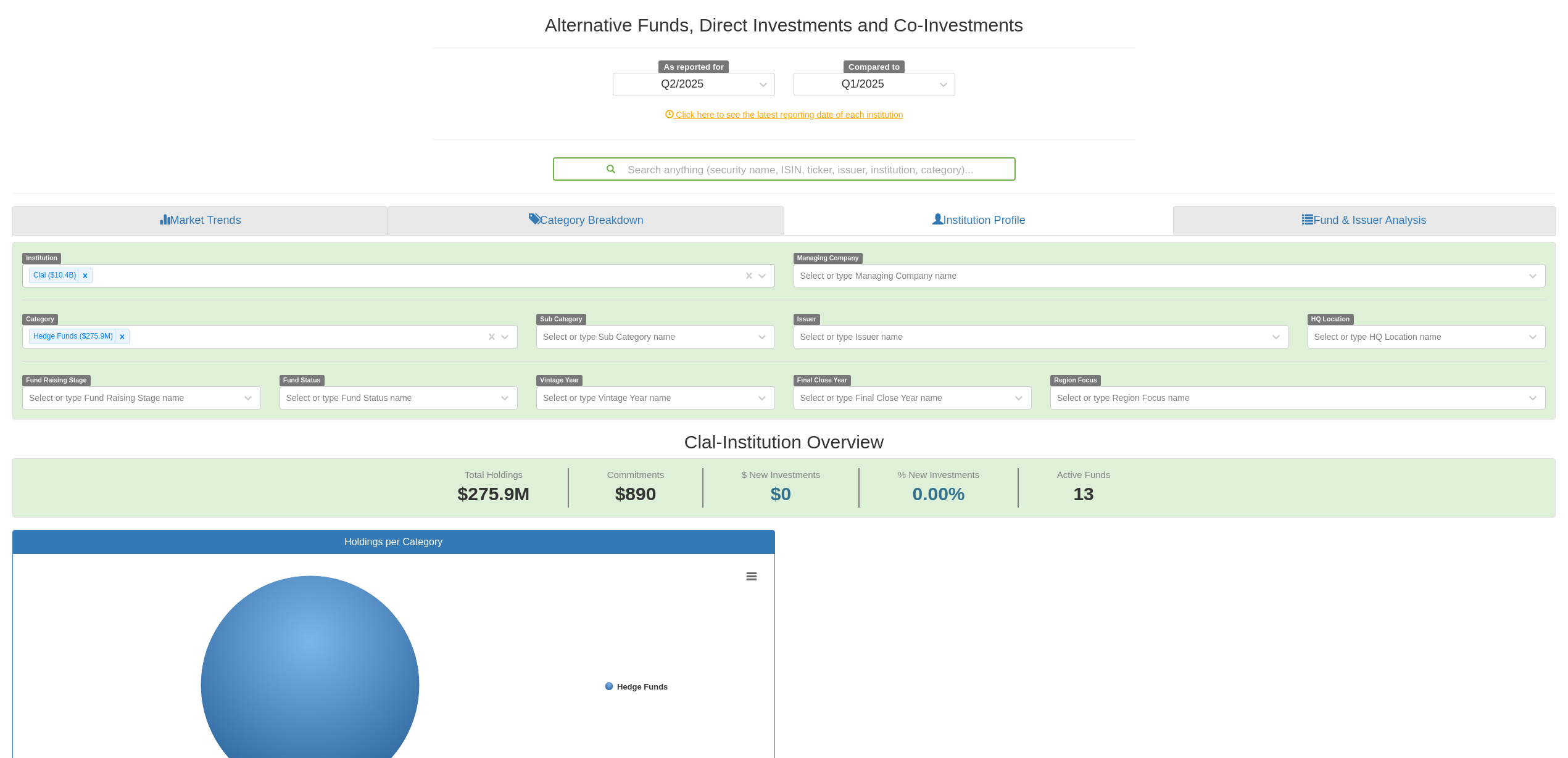
click at [187, 272] on div "Clal ($10.4B)" at bounding box center [383, 275] width 720 height 20
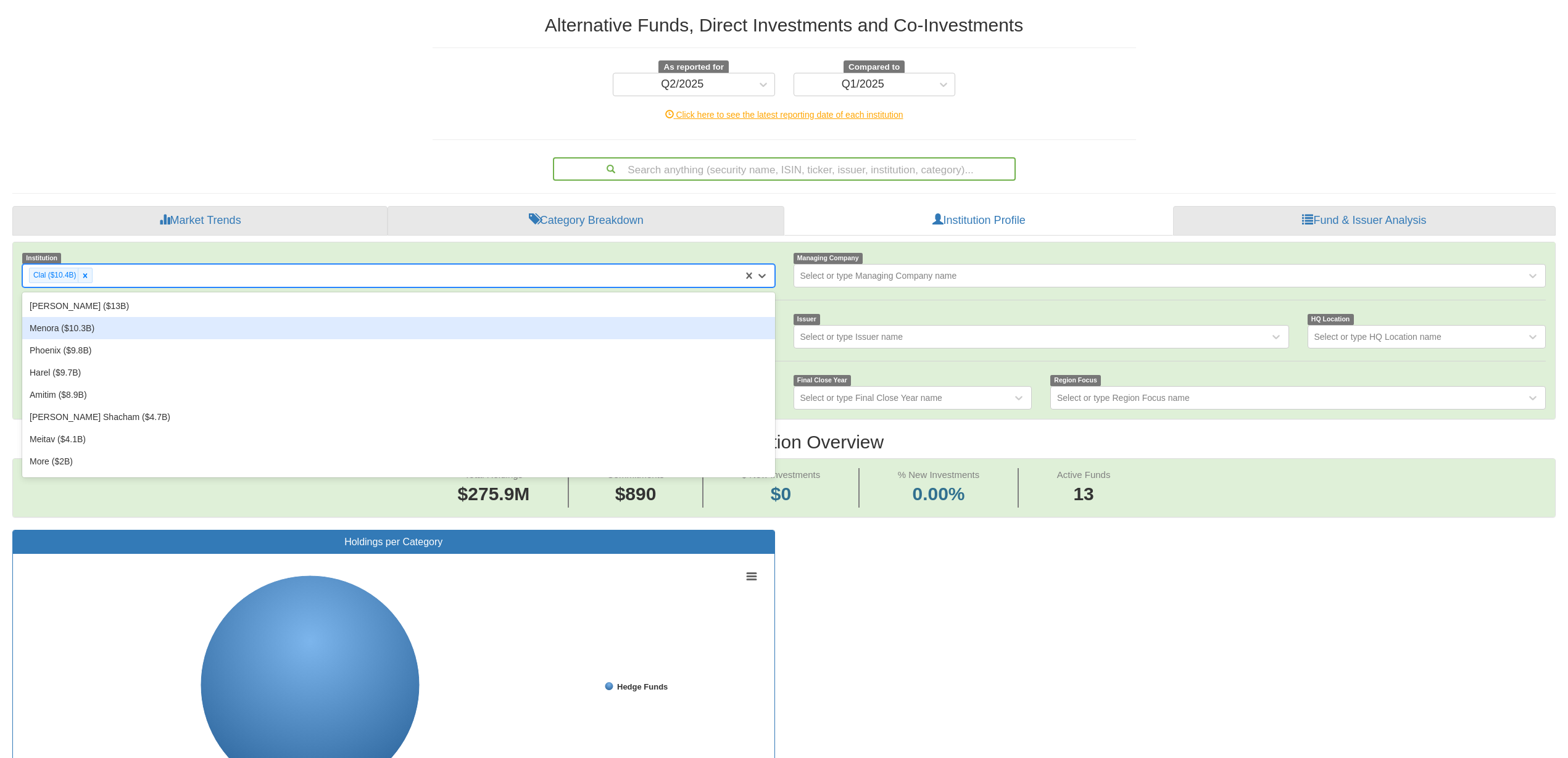
click at [115, 330] on div "Menora ($10.3B)" at bounding box center [397, 328] width 752 height 22
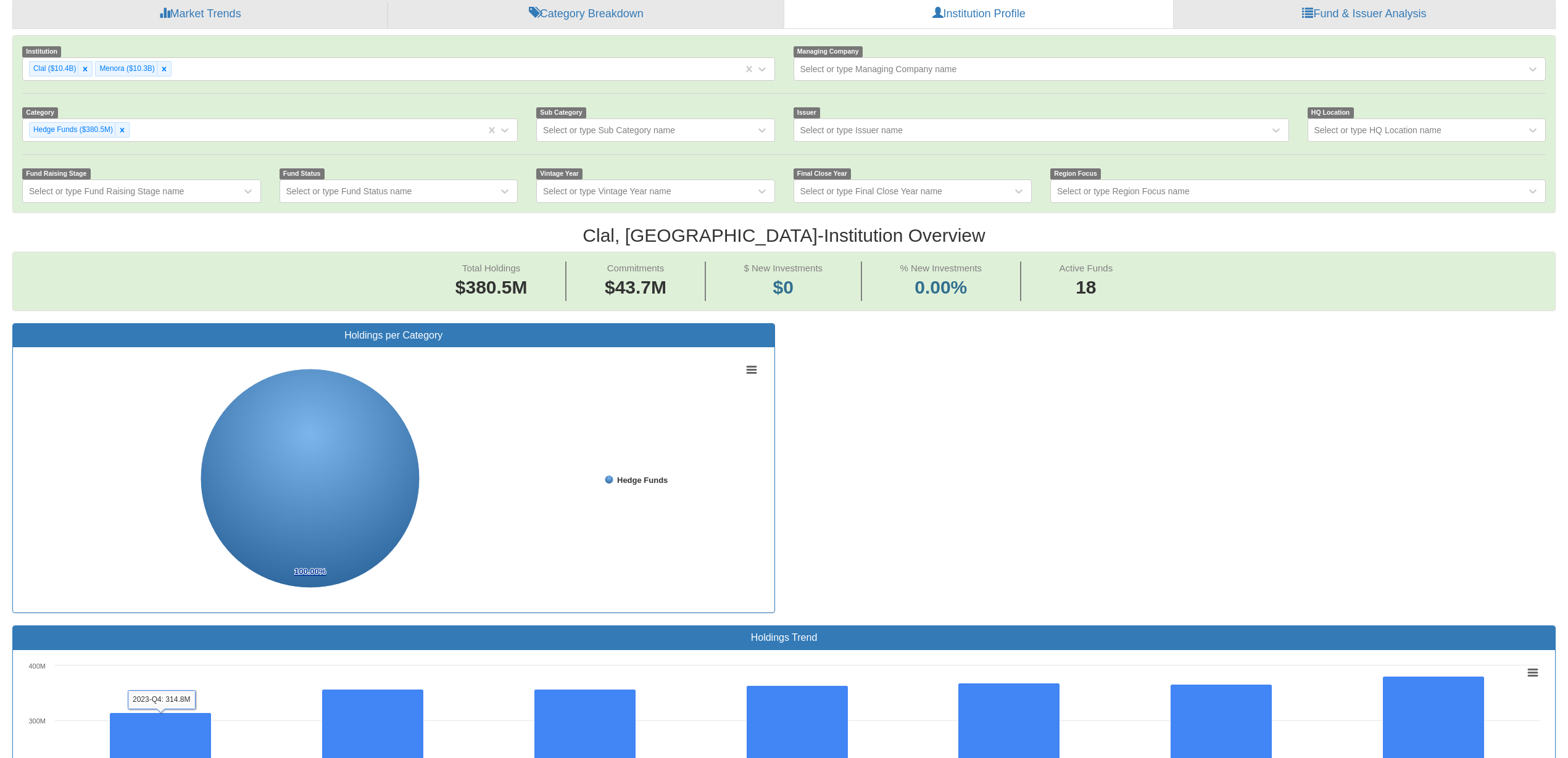
scroll to position [120, 0]
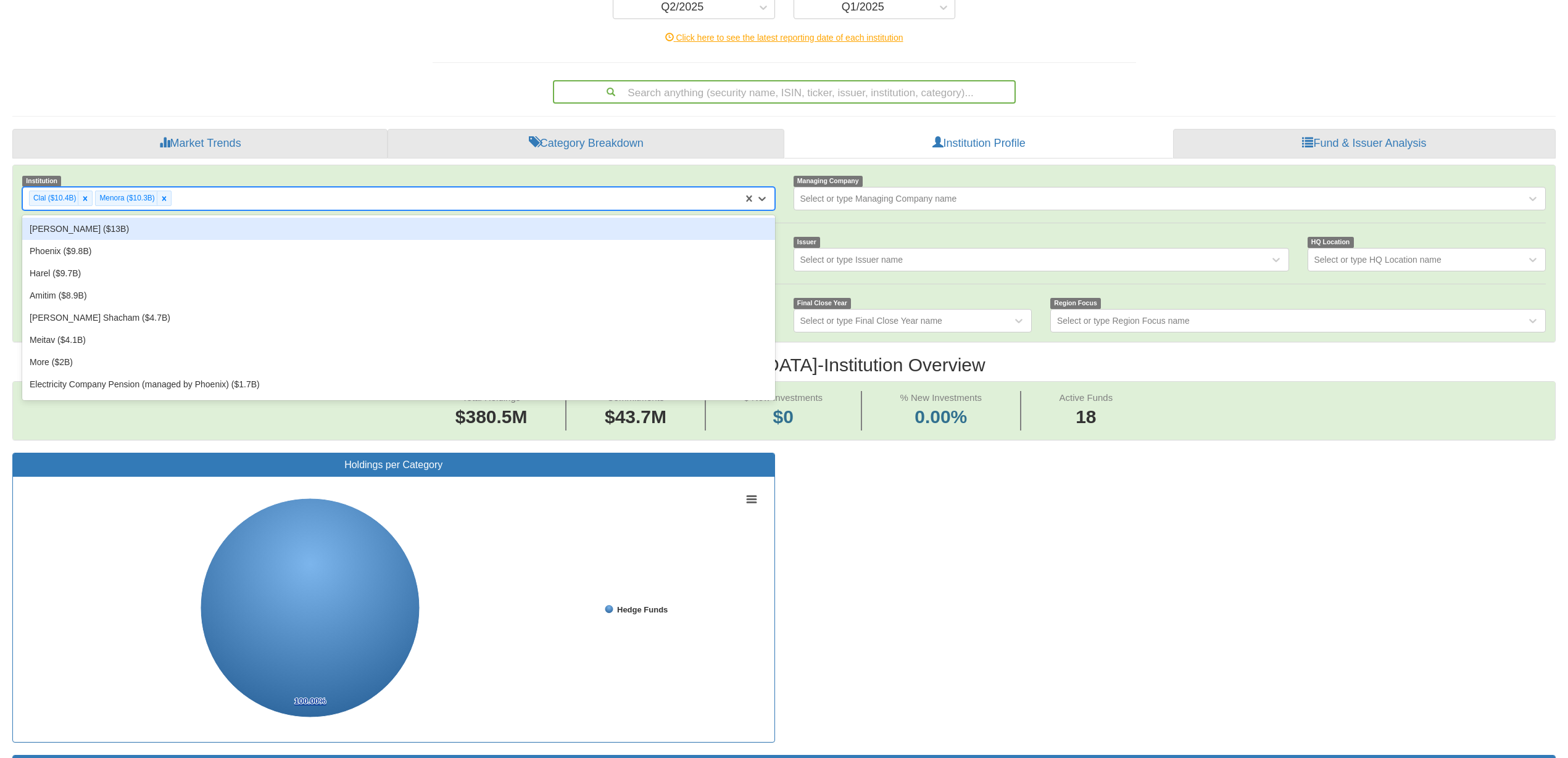
click at [198, 191] on div "Clal ($10.4B) Menora ($10.3B)" at bounding box center [383, 198] width 720 height 20
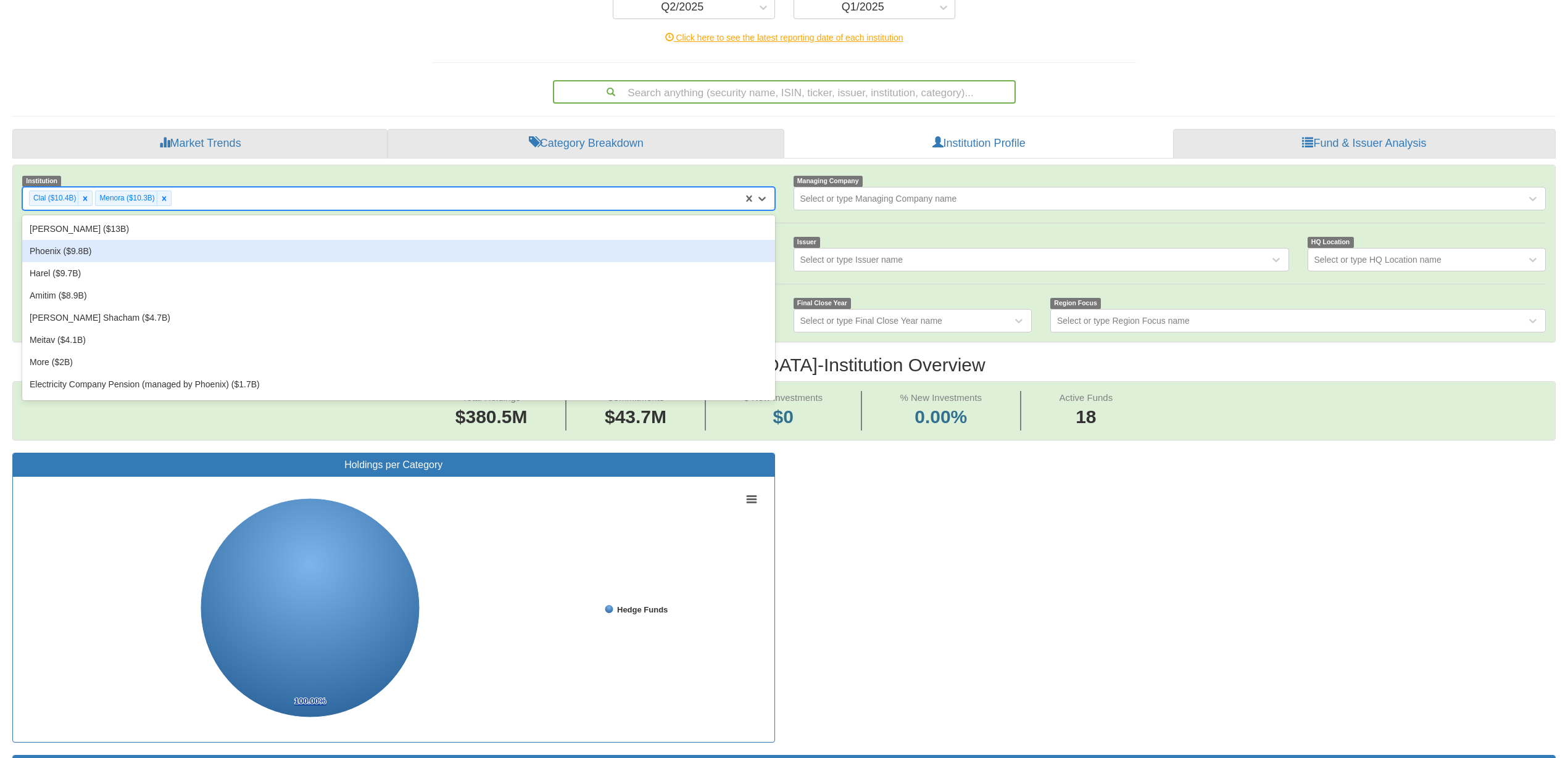
click at [154, 250] on div "Phoenix ($9.8B)" at bounding box center [397, 251] width 752 height 22
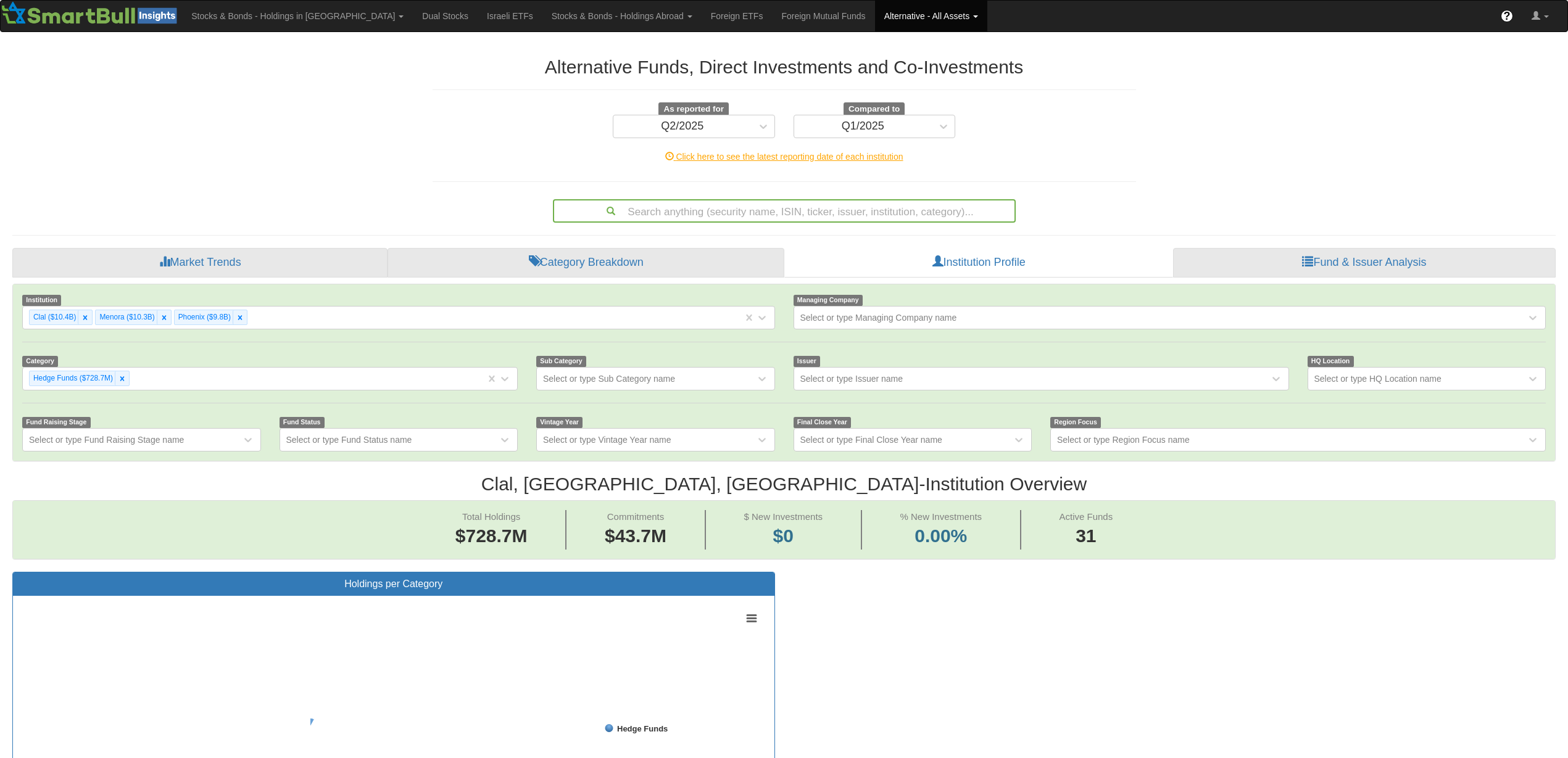
scroll to position [23, 1517]
click at [266, 325] on div "Clal ($10.4B) Menora ($10.3B) Phoenix ($9.8B)" at bounding box center [383, 317] width 720 height 20
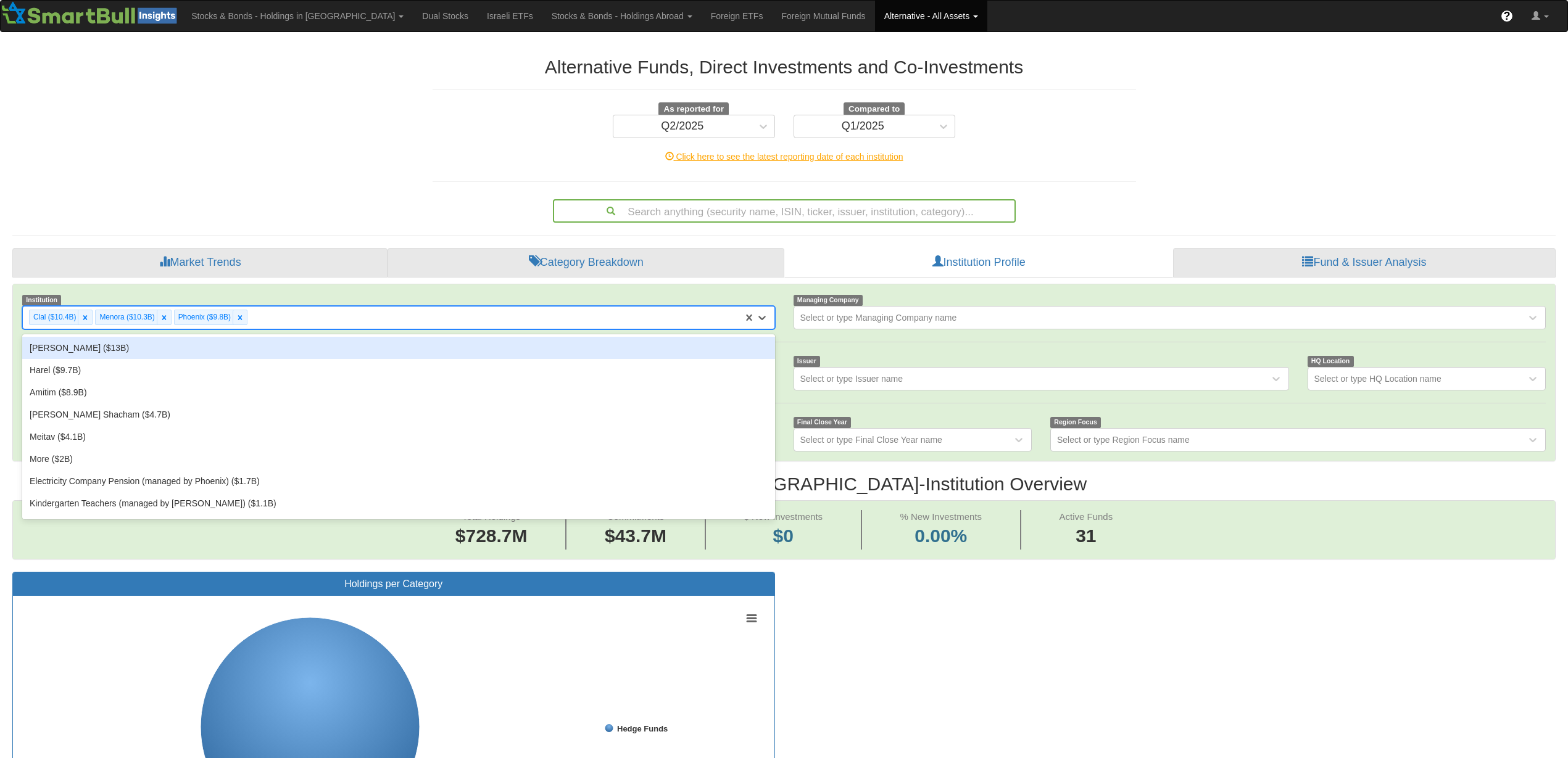
click at [228, 355] on div "[PERSON_NAME] ($13B)" at bounding box center [397, 348] width 752 height 22
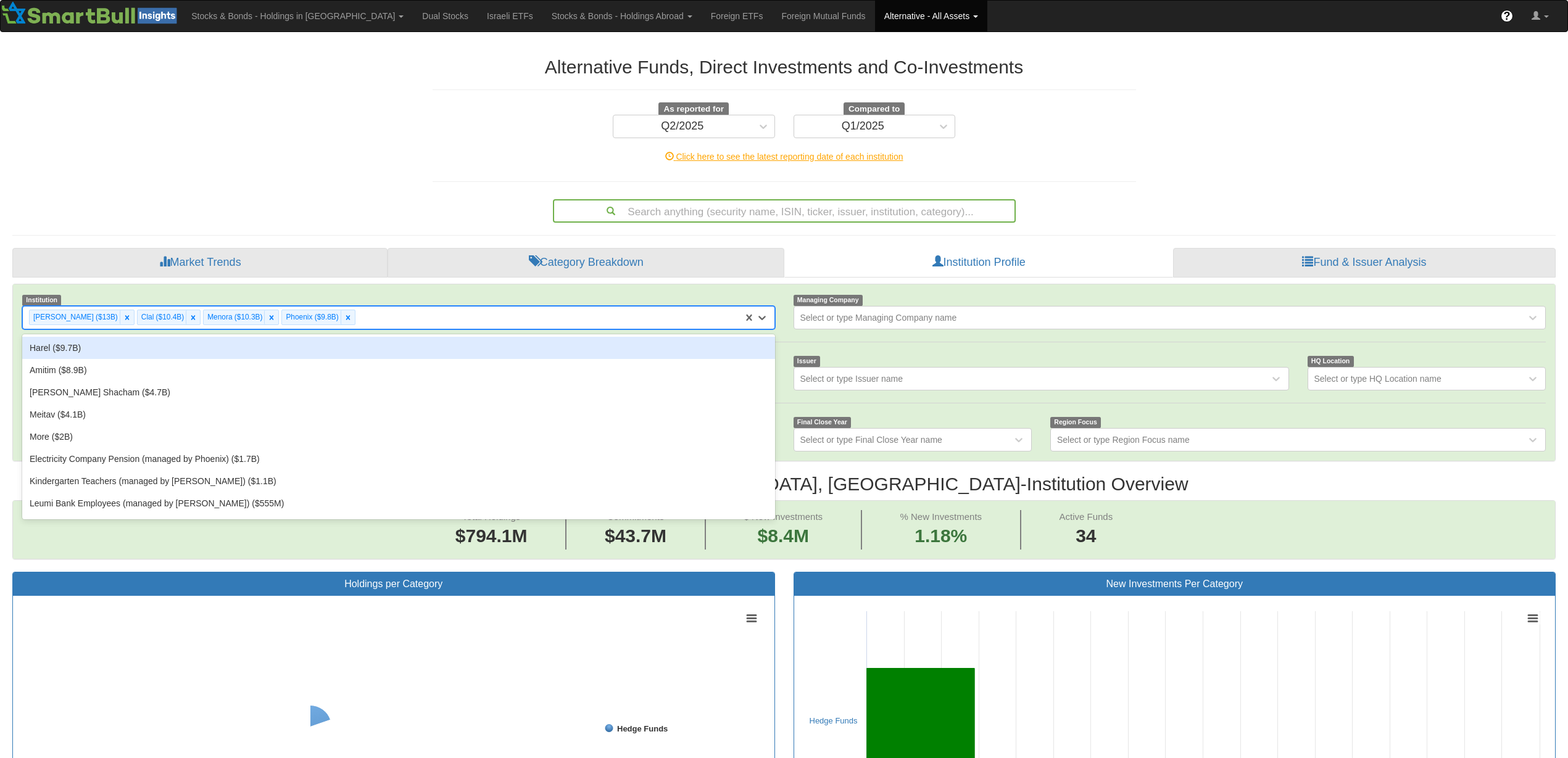
click at [385, 325] on div "[PERSON_NAME] ($13B) Clal ($10.4B) Menora ($10.3B) Phoenix ($9.8B)" at bounding box center [383, 317] width 720 height 20
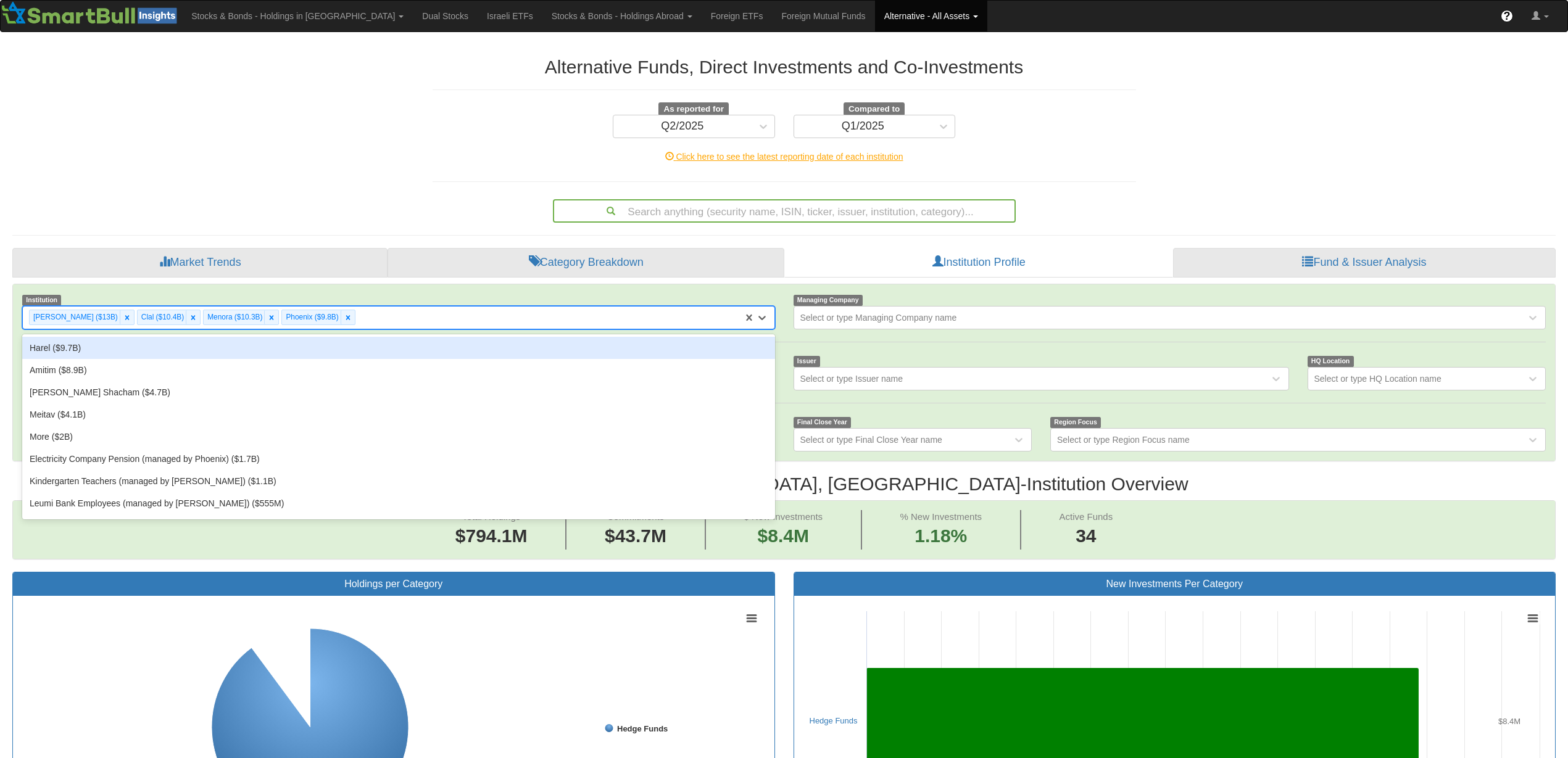
click at [306, 342] on div "Harel ($9.7B)" at bounding box center [397, 348] width 752 height 22
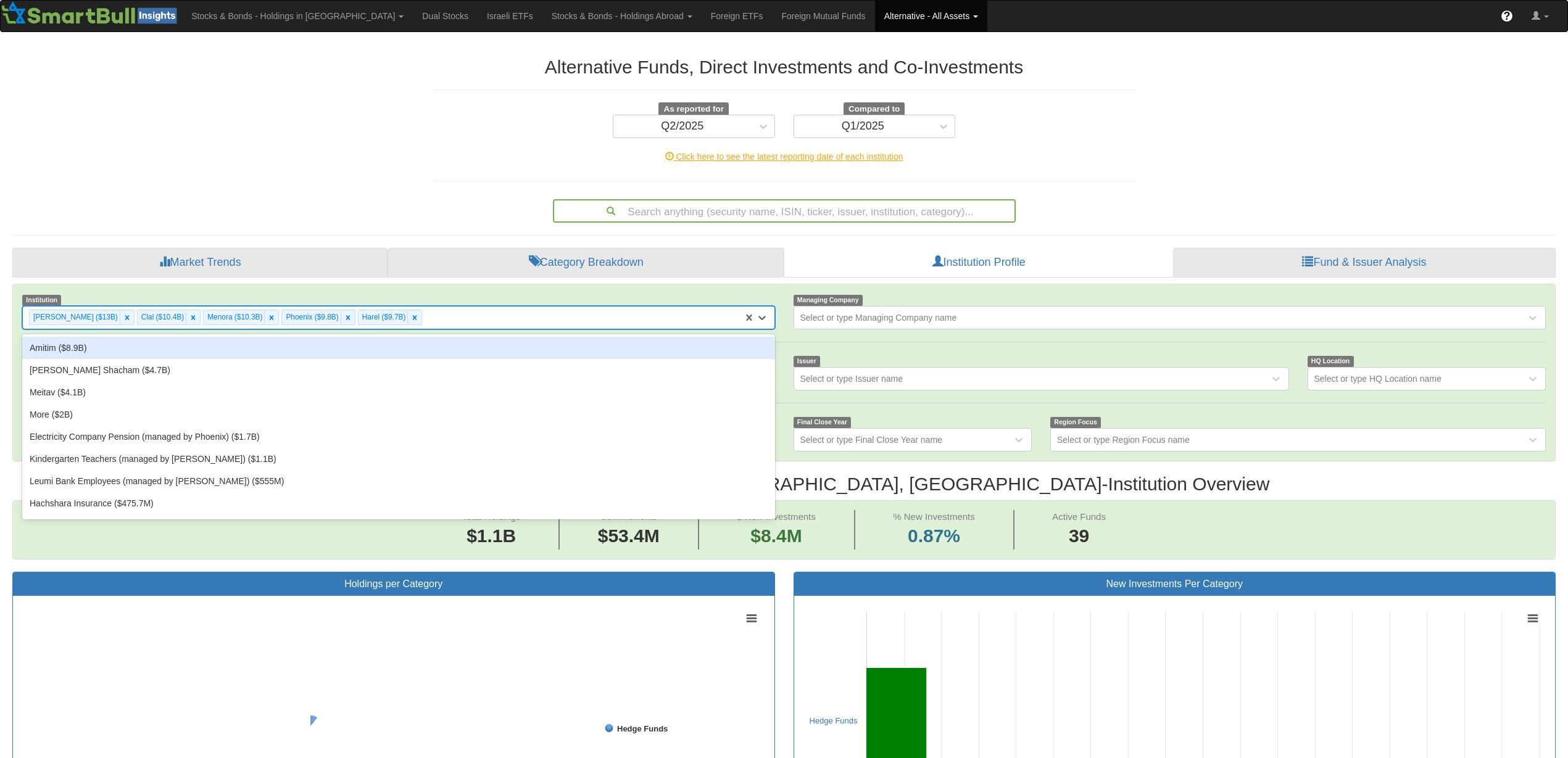
click at [433, 316] on div "[PERSON_NAME] ($13B) Clal ($10.4B) Menora ($10.3B) Phoenix ($9.8B) Harel ($9.7B)" at bounding box center [383, 317] width 720 height 20
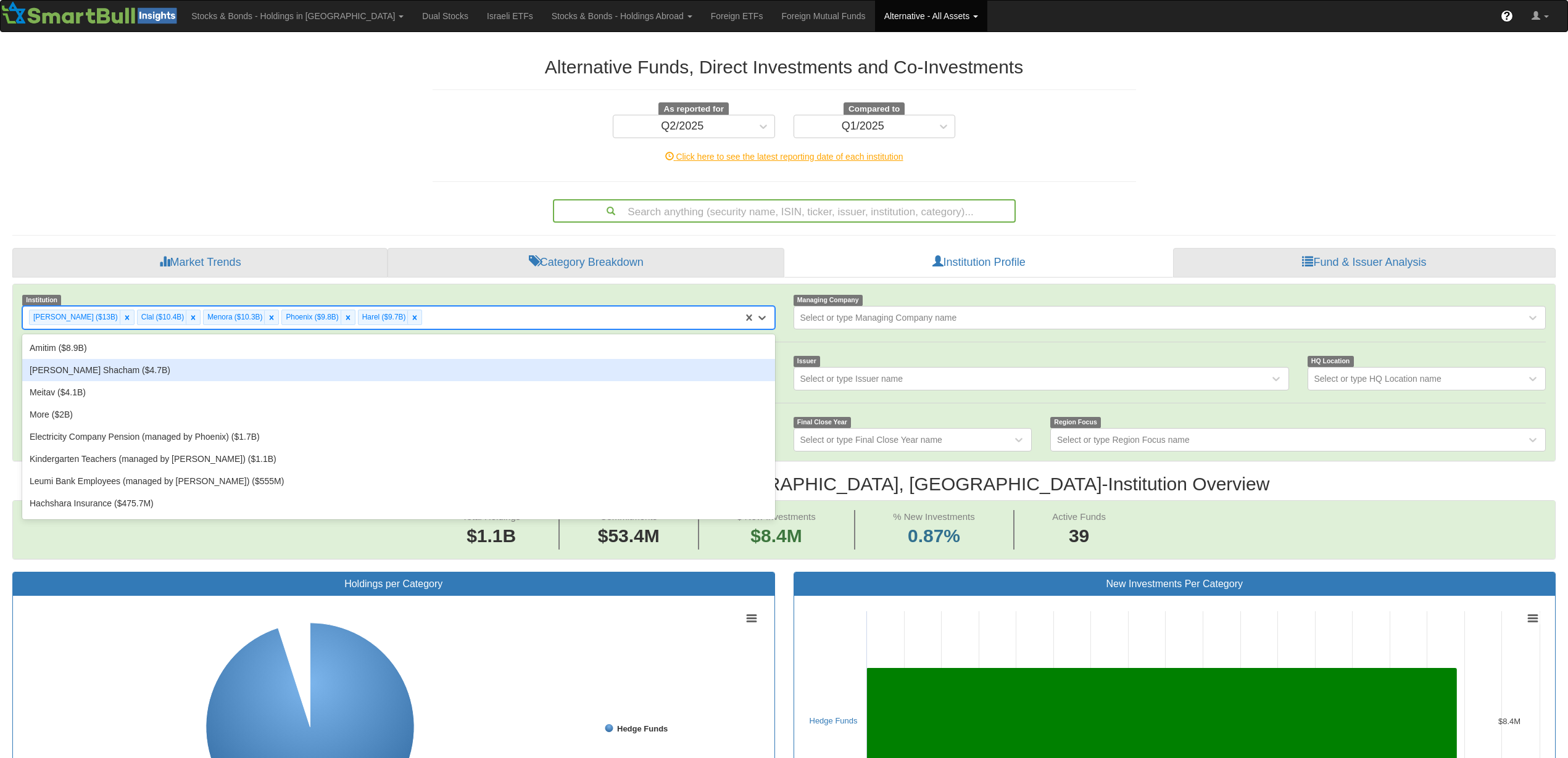
click at [412, 359] on div "[PERSON_NAME] Shacham ($4.7B)" at bounding box center [397, 370] width 752 height 22
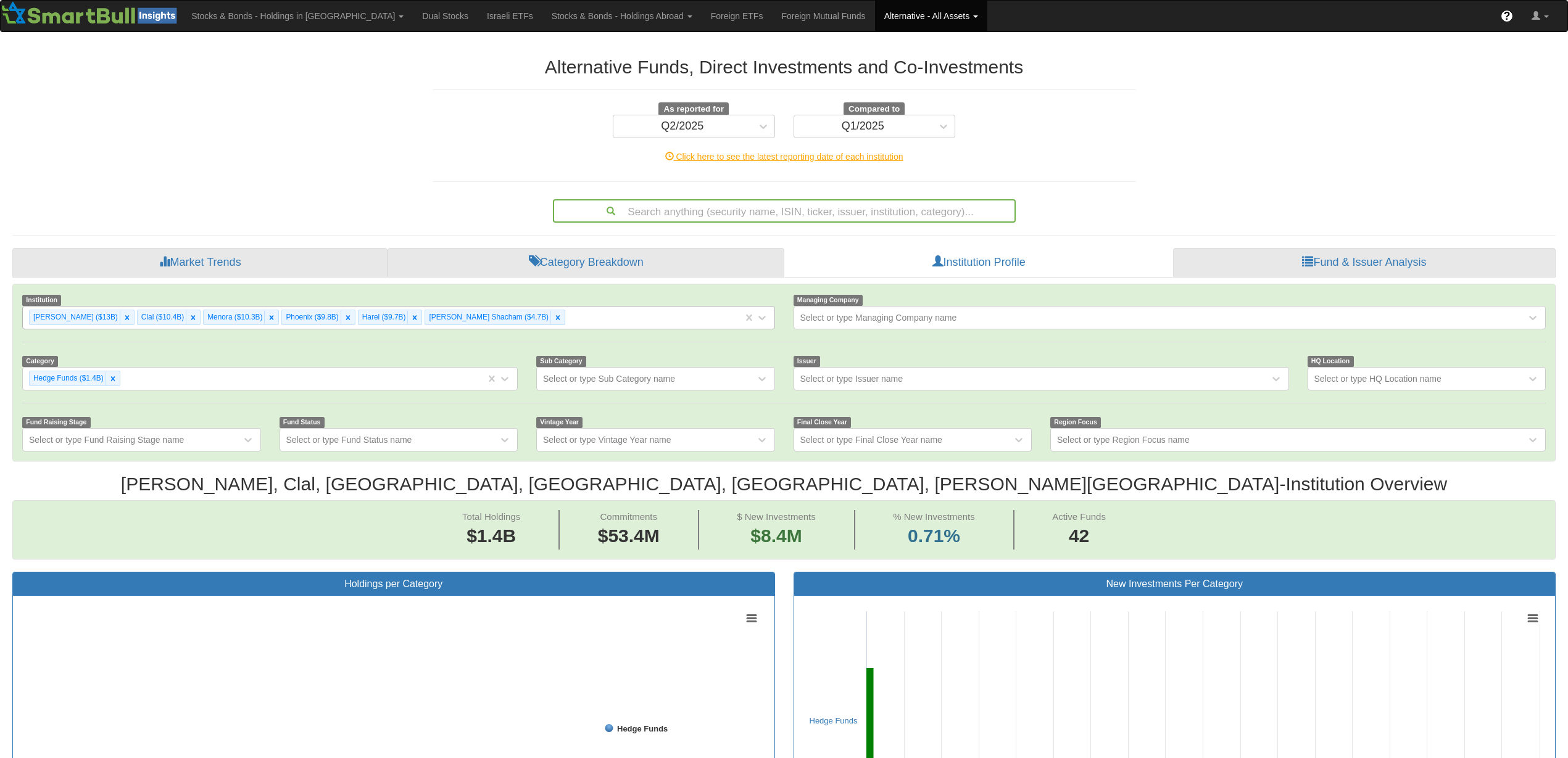
scroll to position [23, 1517]
click at [532, 323] on div "Migdal ($13B) Clal ($10.4B) Menora ($10.3B) Phoenix ($9.8B) Harel ($9.7B) Altsh…" at bounding box center [383, 317] width 720 height 20
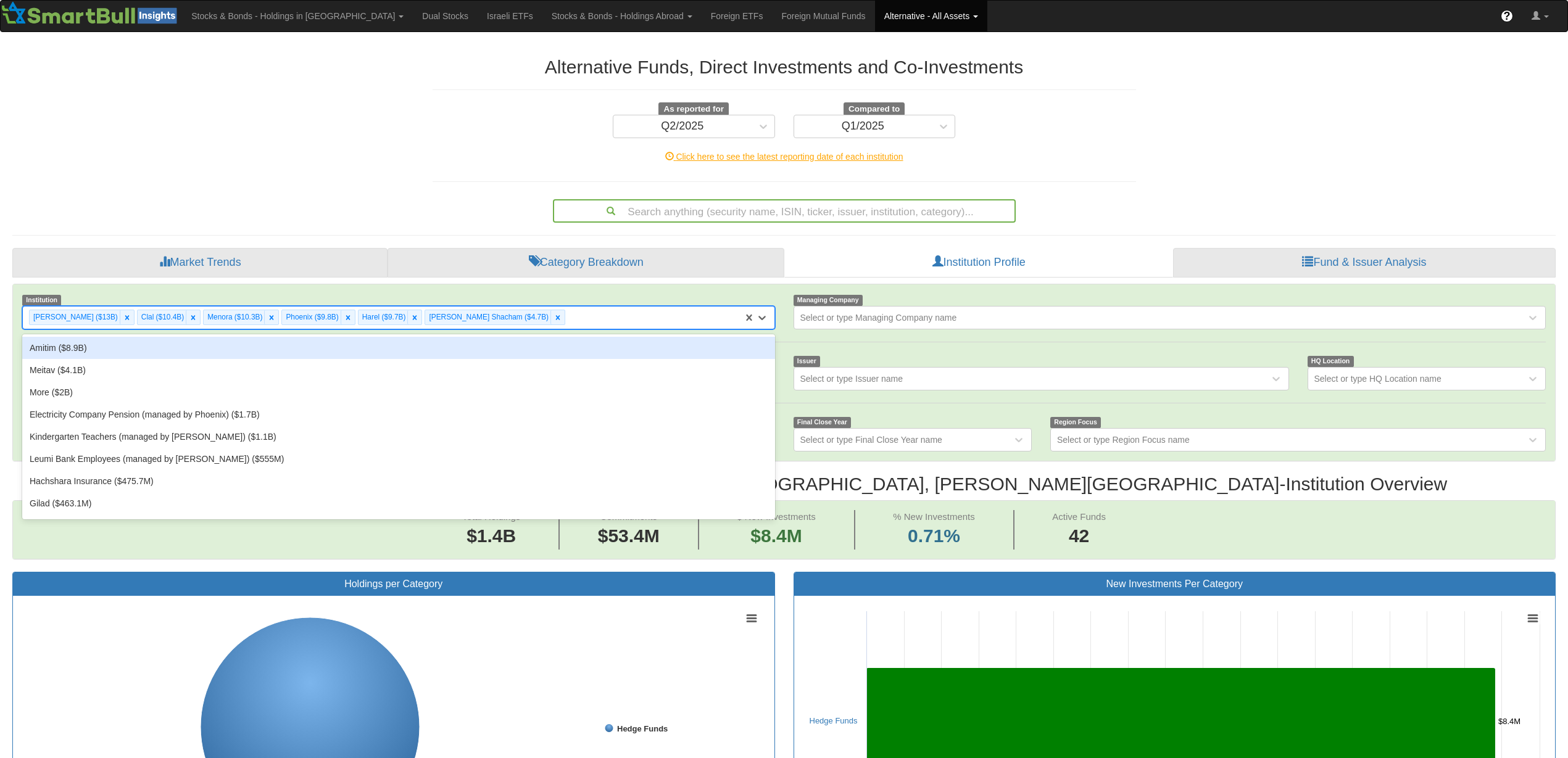
click at [523, 340] on div "Amitim ($8.9B)" at bounding box center [397, 348] width 752 height 22
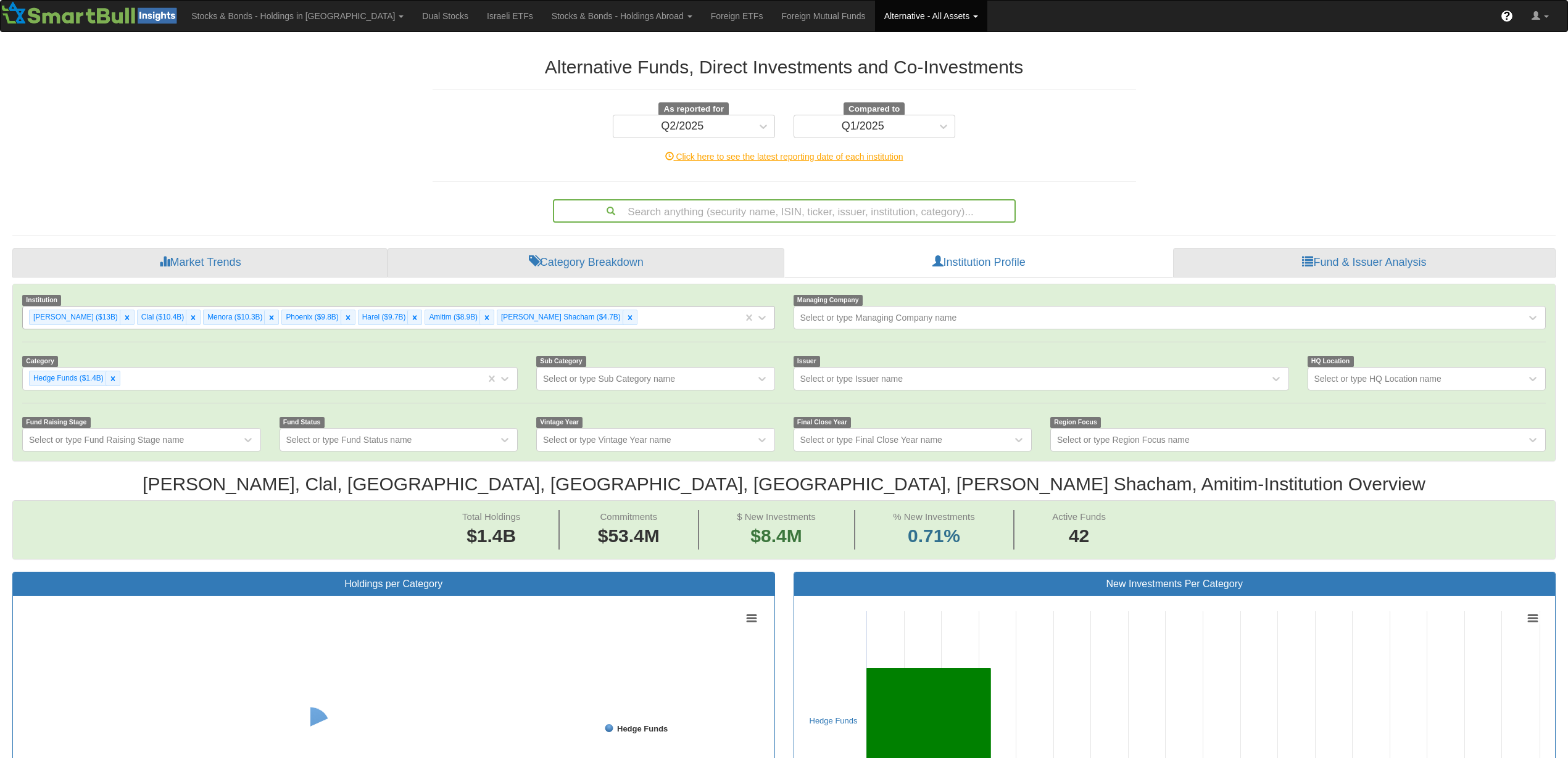
click at [627, 316] on div "[PERSON_NAME] ($13B) Clal ($10.4B) Menora ($10.3B) Phoenix ($9.8B) Harel ($9.7B…" at bounding box center [383, 317] width 720 height 20
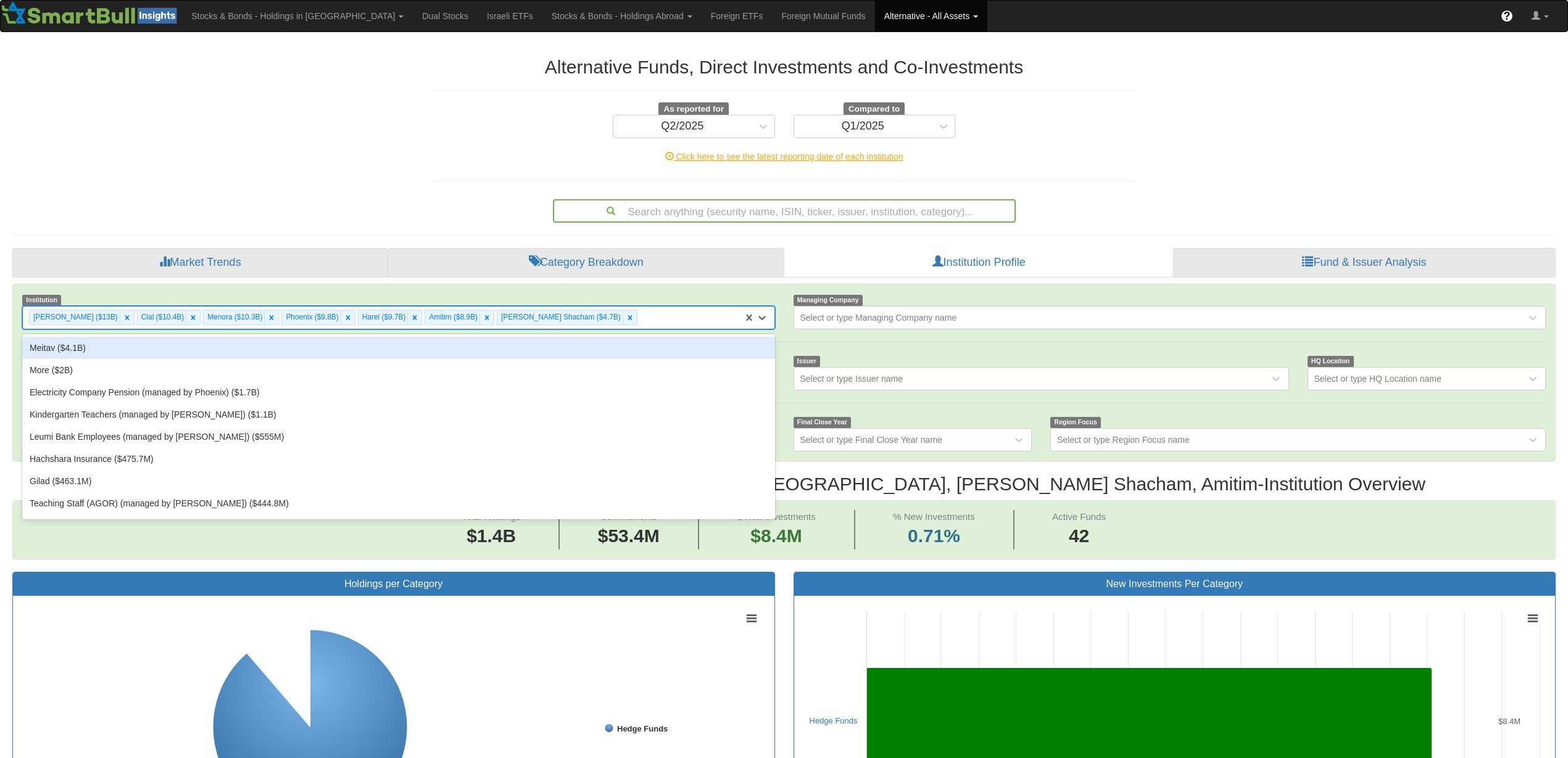
click at [605, 345] on div "Meitav ($4.1B)" at bounding box center [397, 348] width 752 height 22
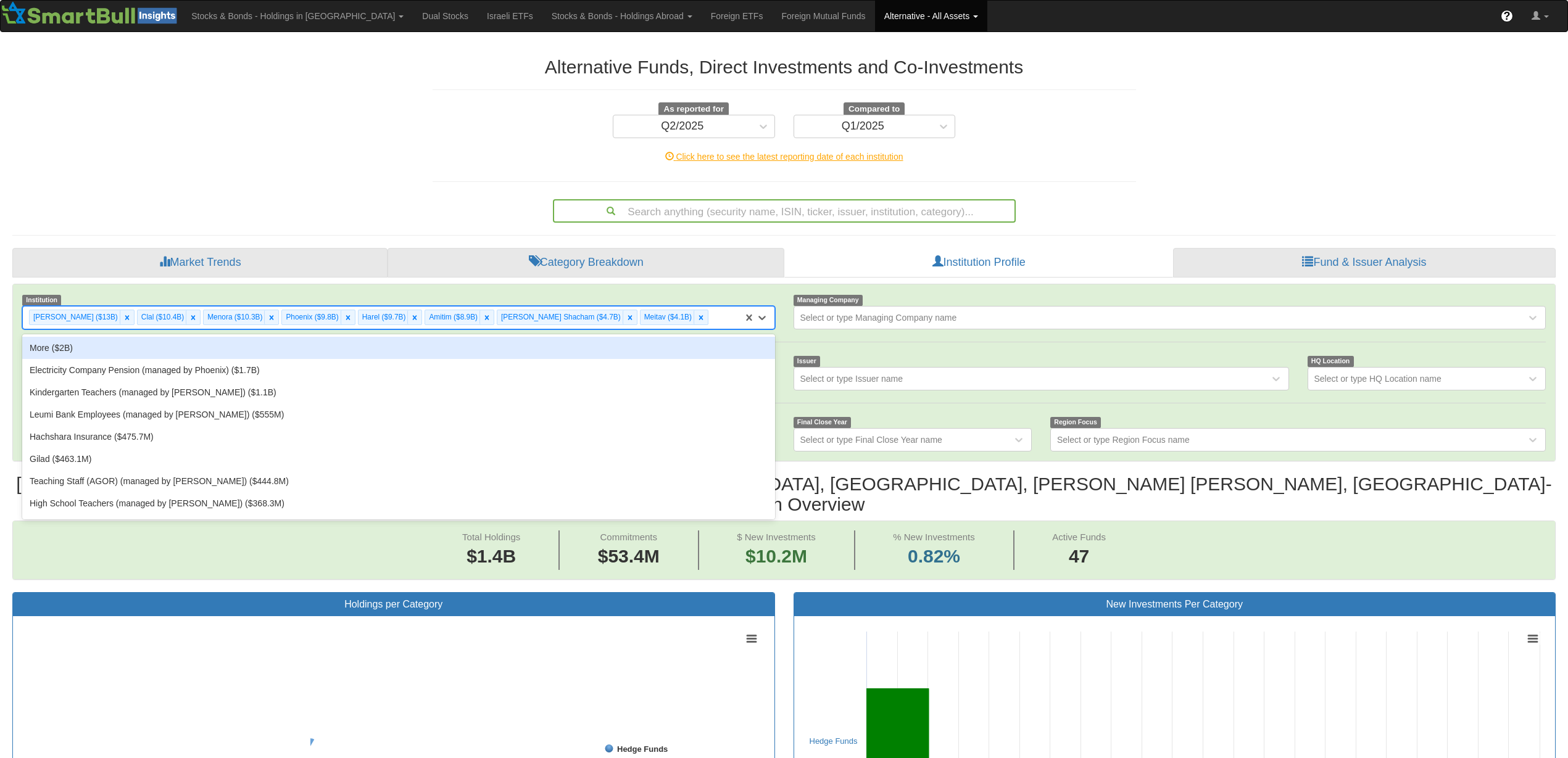
click at [679, 324] on div "[PERSON_NAME] ($13B) Clal ($10.4B) Menora ($10.3B) Phoenix ($9.8B) Harel ($9.7B…" at bounding box center [383, 317] width 720 height 20
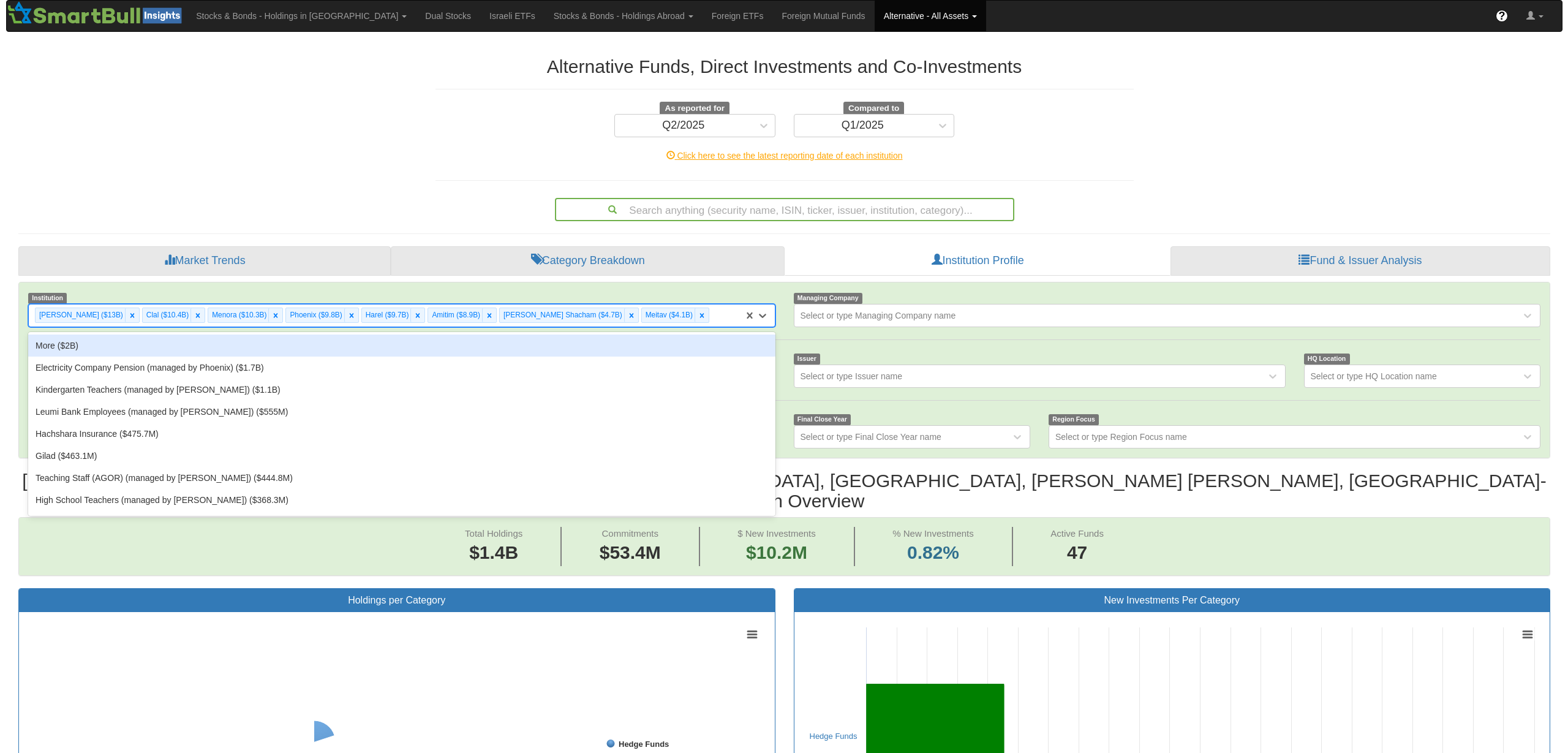
scroll to position [23, 1507]
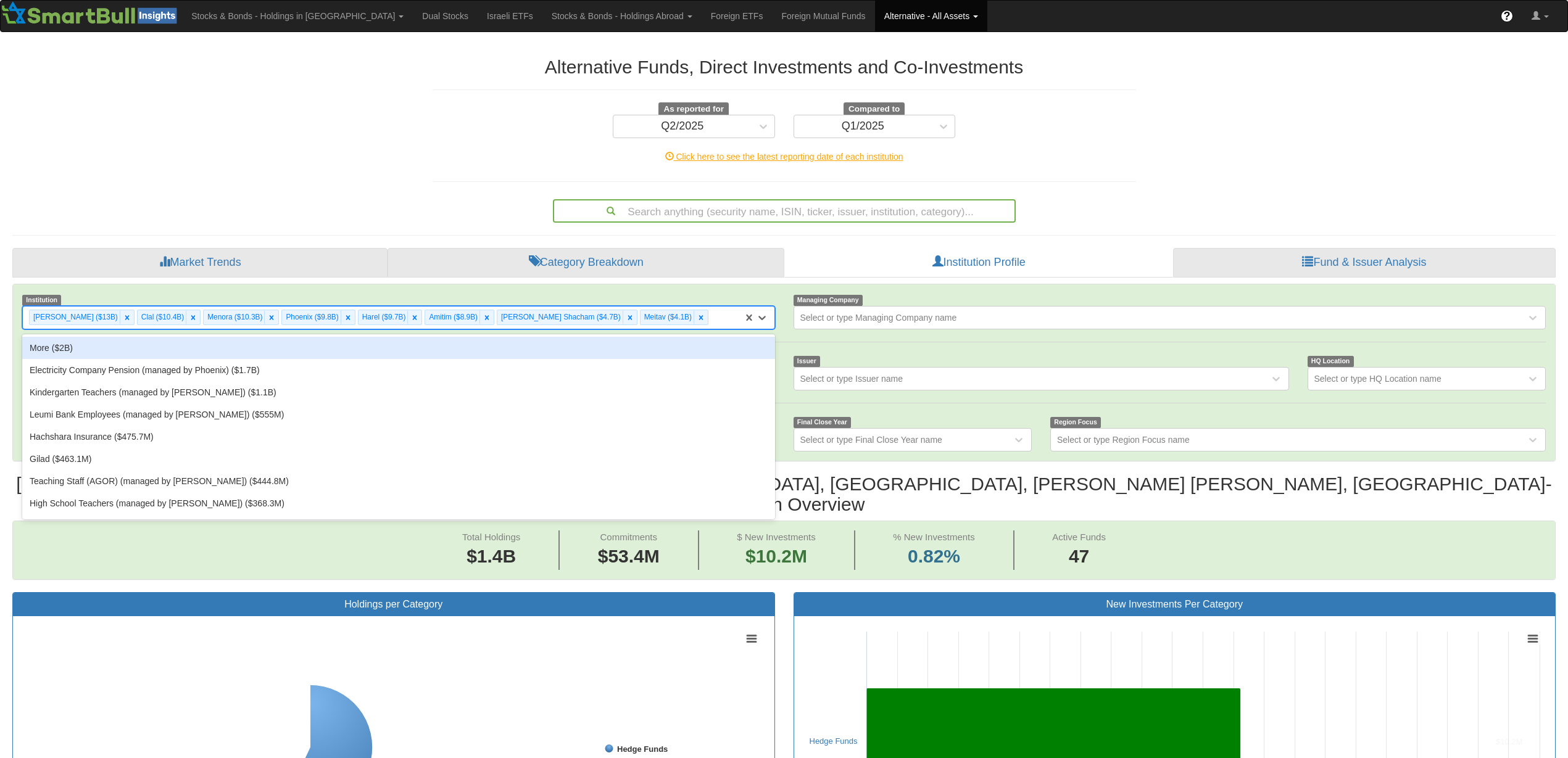
click at [660, 353] on div "More ($2B)" at bounding box center [397, 348] width 752 height 22
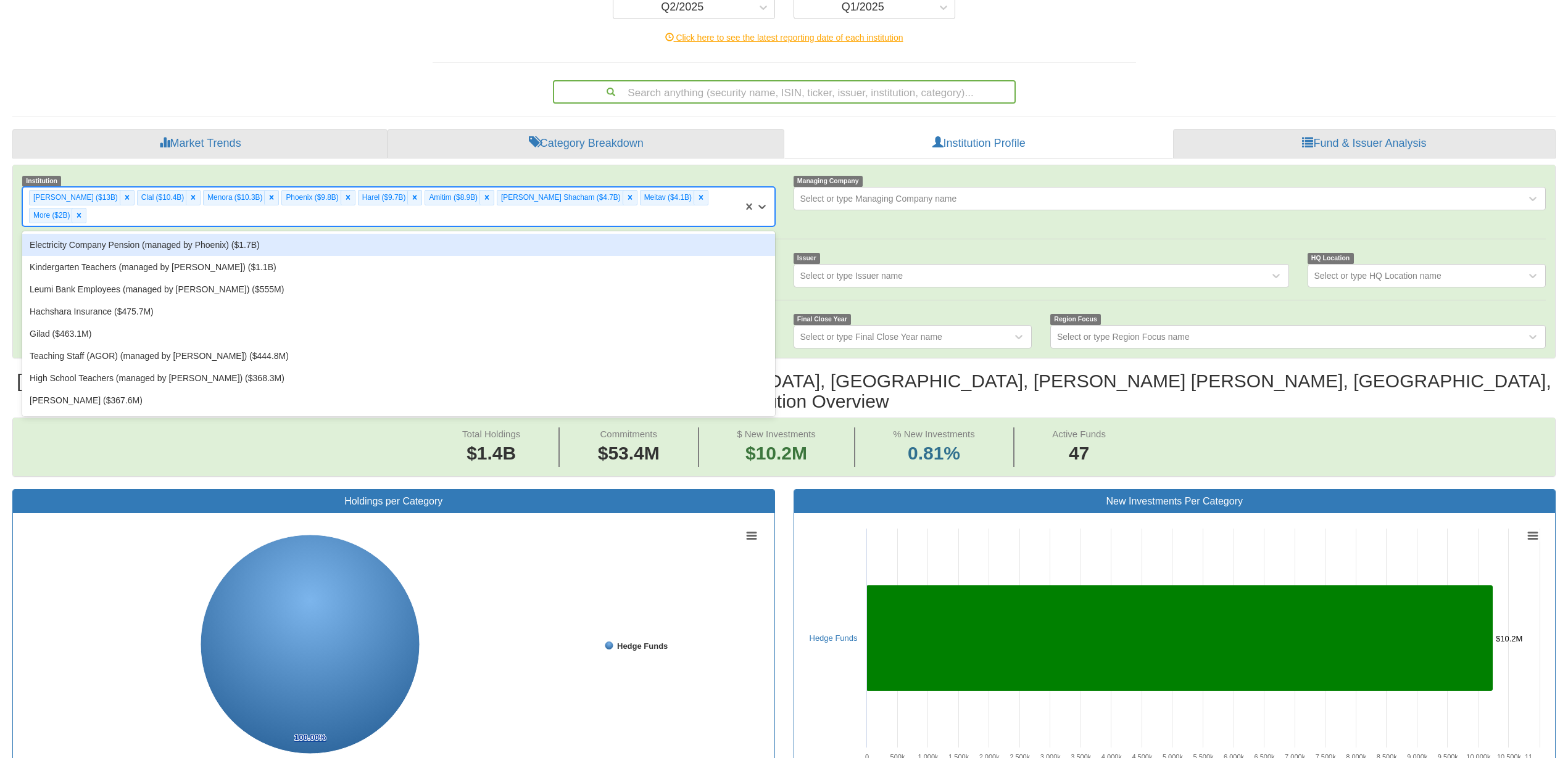
click at [713, 202] on div "[PERSON_NAME] ($13B) Clal ($10.4B) Menora ($10.3B) [GEOGRAPHIC_DATA] ($9.8B) Ha…" at bounding box center [383, 206] width 720 height 38
click at [628, 234] on div "Electricity Company Pension (managed by Phoenix) ($1.7B)" at bounding box center [397, 245] width 752 height 22
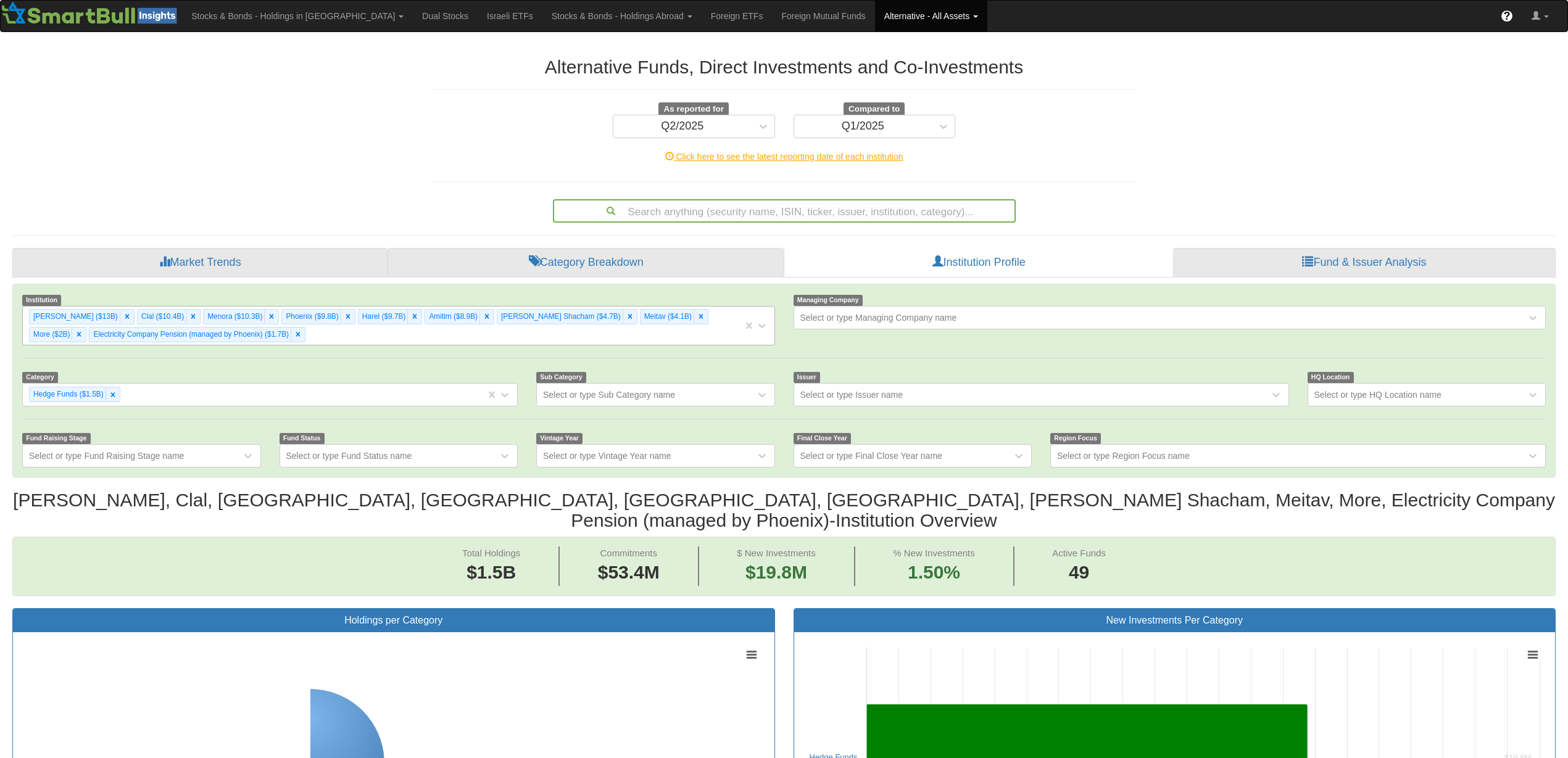
click at [705, 324] on div "[PERSON_NAME] ($13B) Clal ($10.4B) Menora ($10.3B) Phoenix ($9.8B) Harel ($9.7B…" at bounding box center [383, 326] width 720 height 38
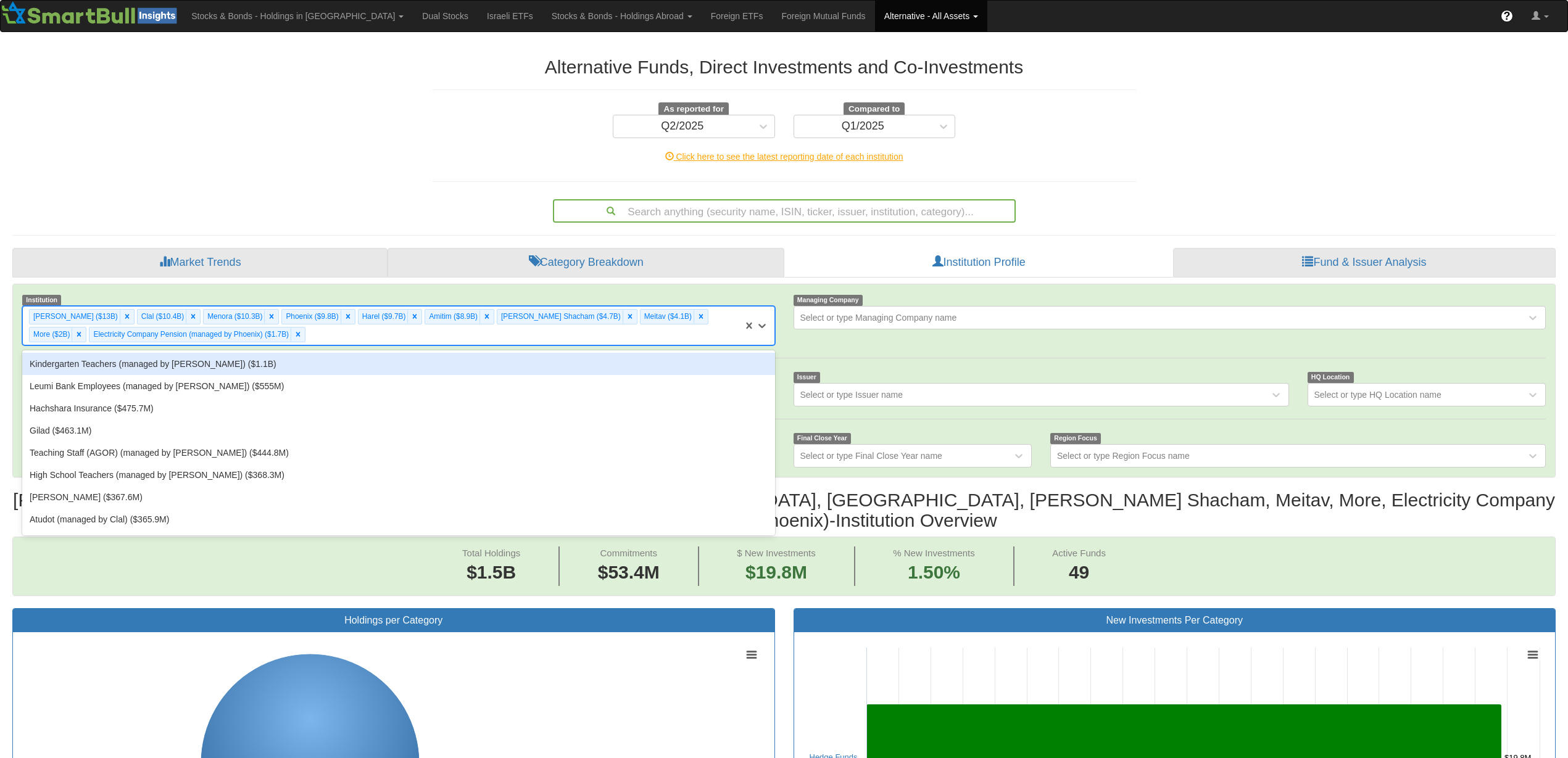
click at [681, 356] on div "Kindergarten Teachers (managed by [PERSON_NAME]) ($1.1B)" at bounding box center [397, 364] width 752 height 22
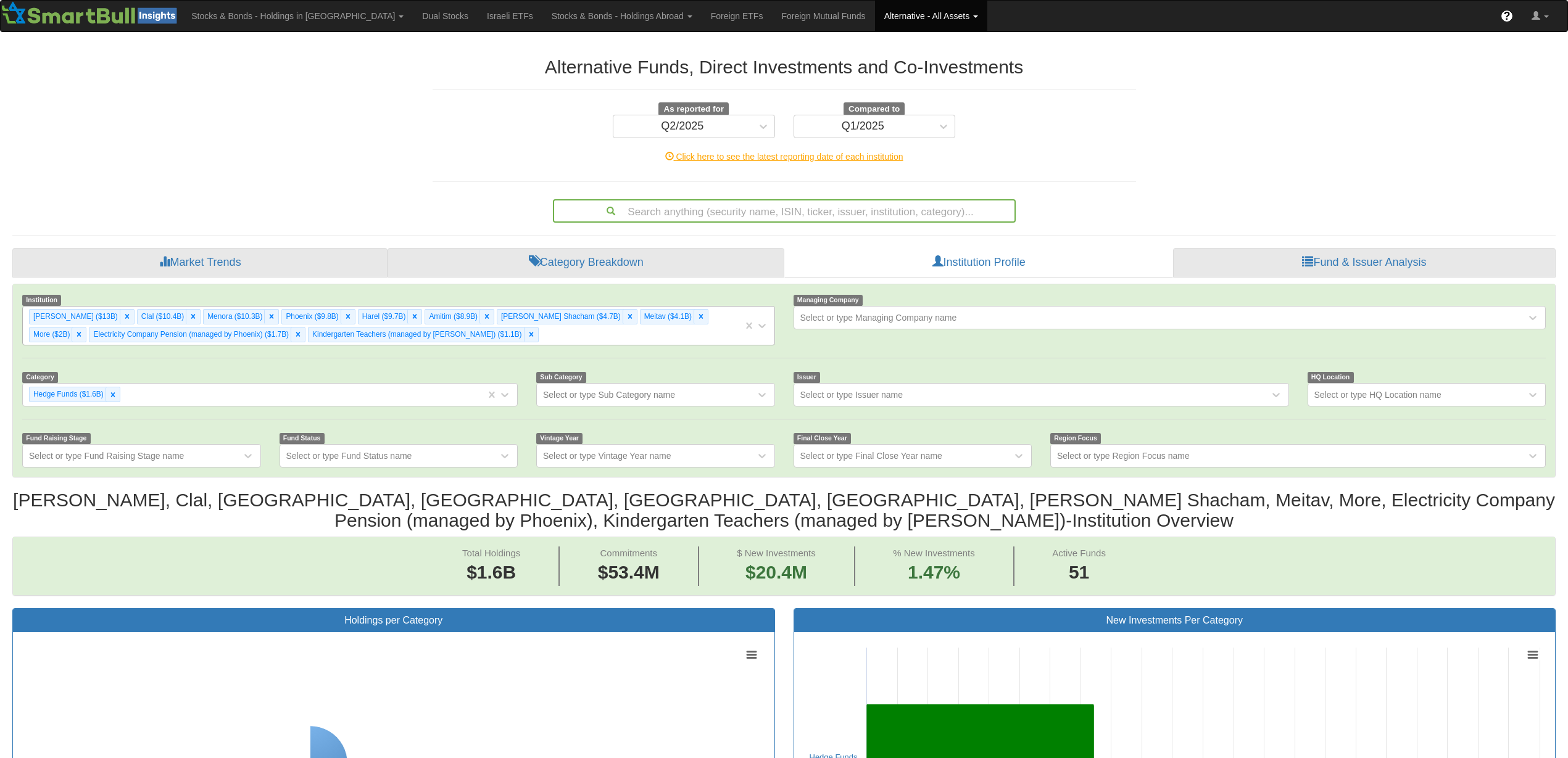
click at [659, 343] on div "[PERSON_NAME] ($13B) Clal ($10.4B) Menora ($10.3B) Phoenix ($9.8B) Harel ($9.7B…" at bounding box center [383, 326] width 720 height 38
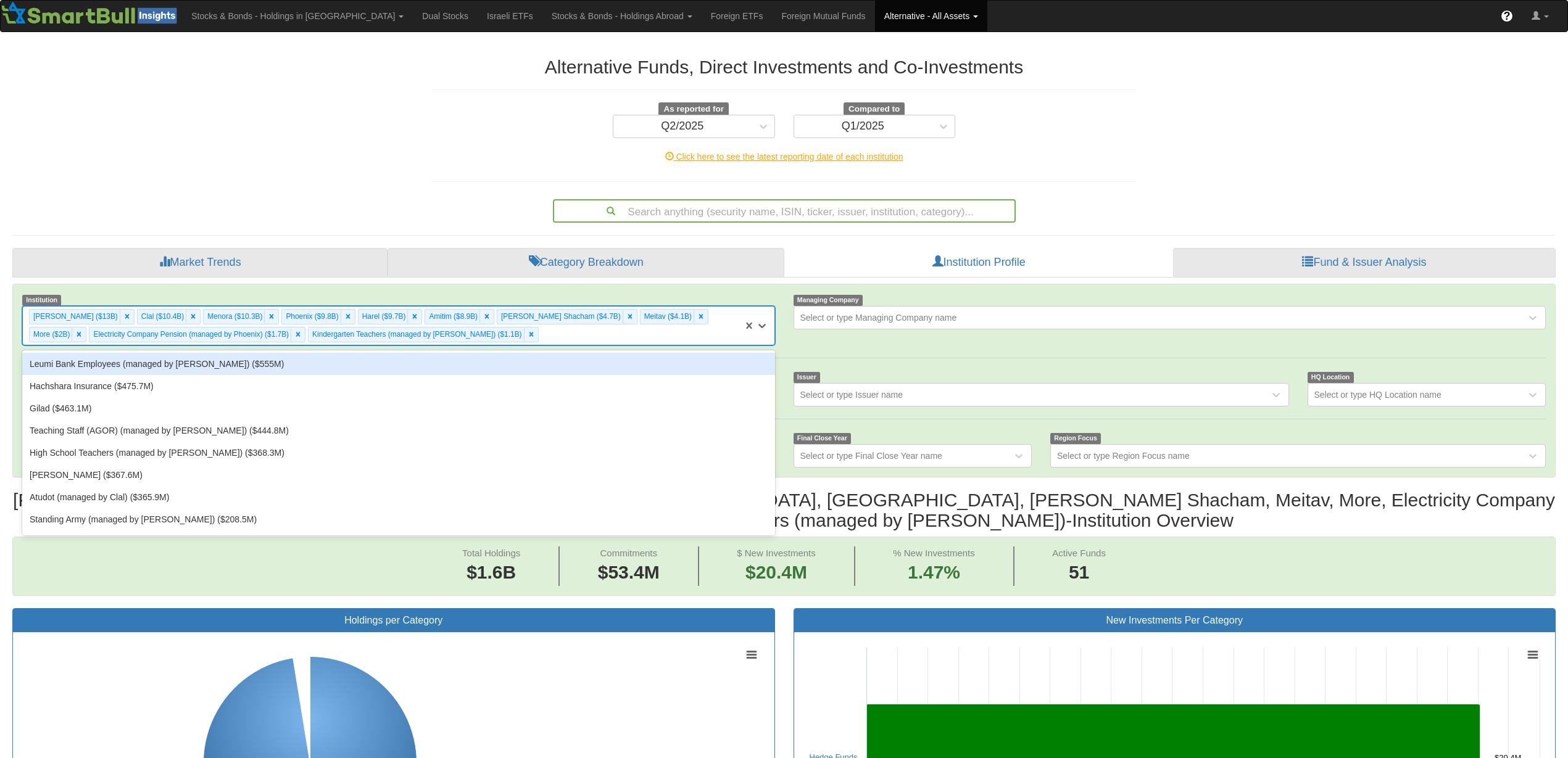
click at [656, 363] on div "Leumi Bank Employees (managed by [PERSON_NAME]) ($555M)" at bounding box center [397, 364] width 752 height 22
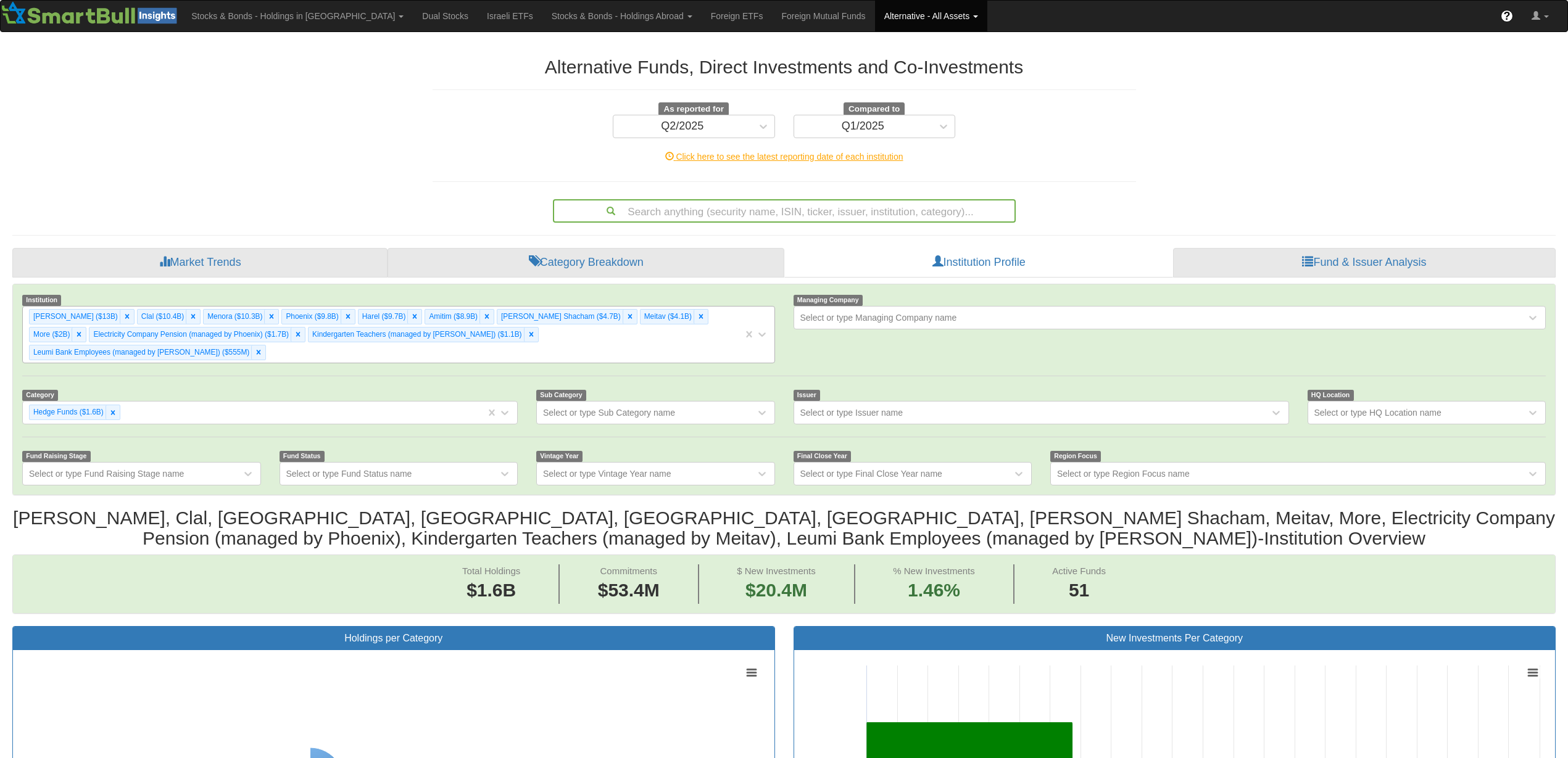
click at [664, 343] on div "[PERSON_NAME] ($13B) Clal ($10.4B) Menora ($10.3B) [GEOGRAPHIC_DATA] ($9.8B) Ha…" at bounding box center [383, 335] width 720 height 56
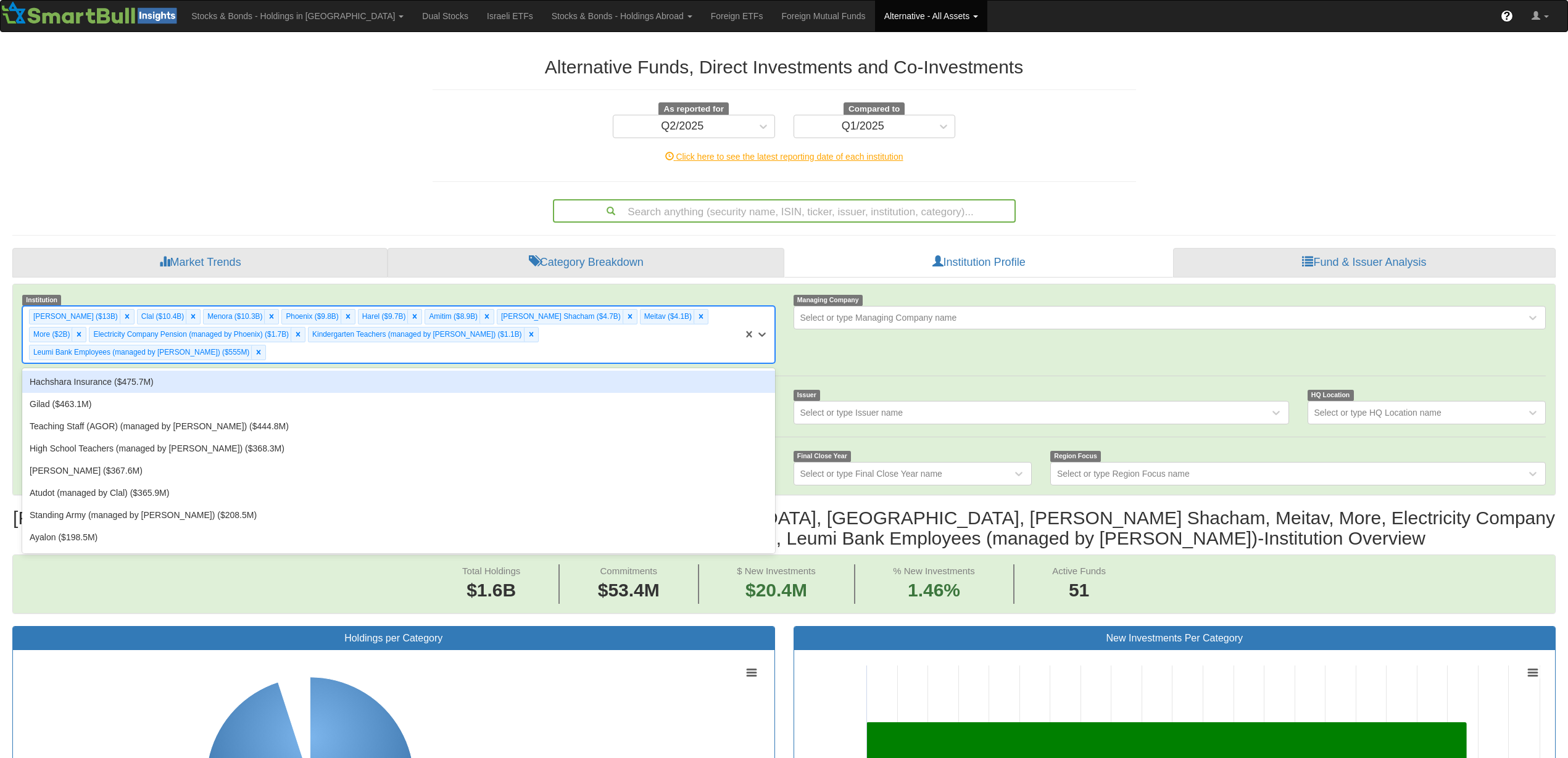
click at [661, 371] on div "Hachshara Insurance ($475.7M)" at bounding box center [397, 381] width 752 height 22
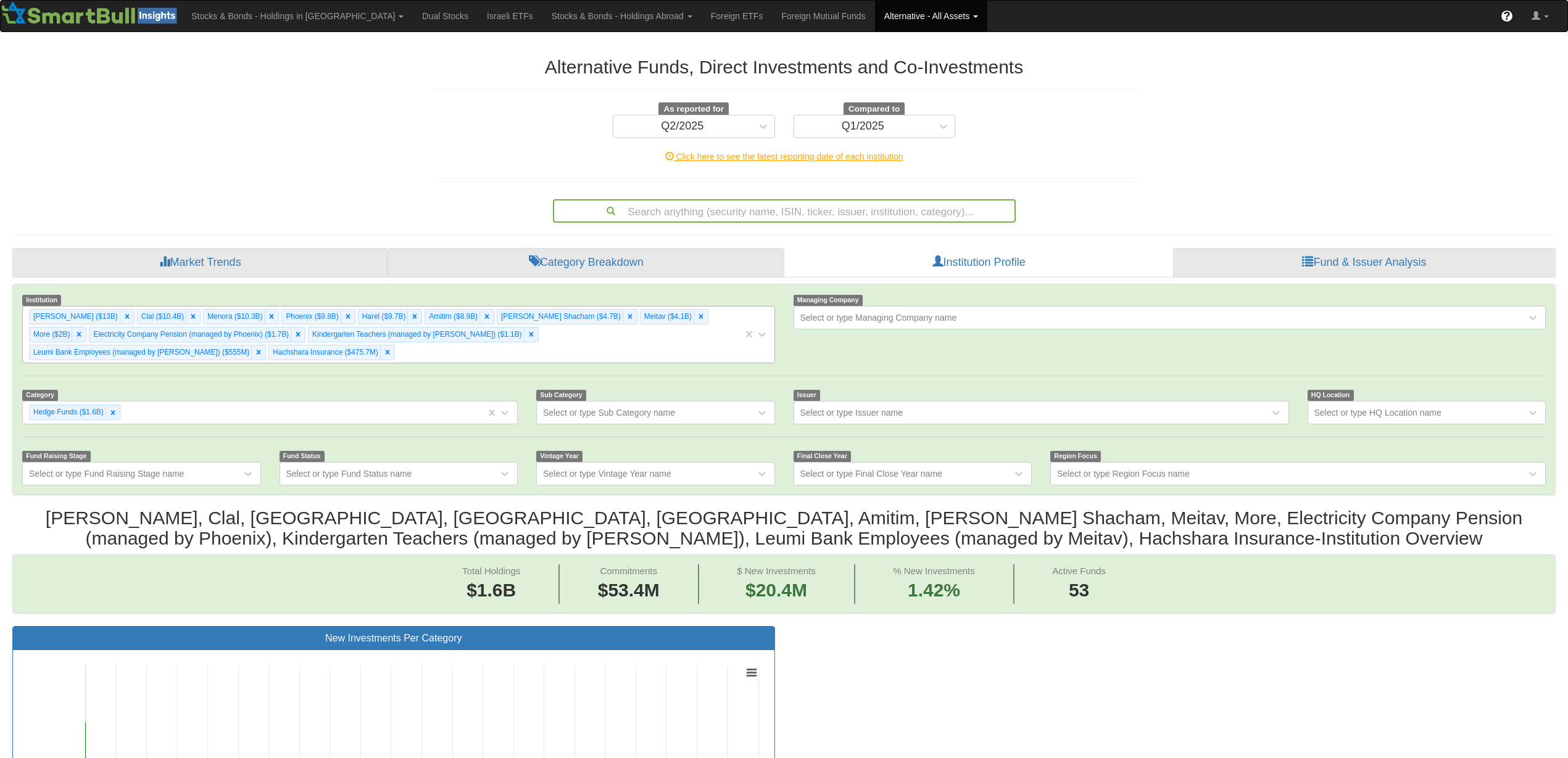
click at [674, 345] on div "[PERSON_NAME] ($13B) Clal ($10.4B) Menora ($10.3B) [GEOGRAPHIC_DATA] ($9.8B) Ha…" at bounding box center [383, 335] width 720 height 56
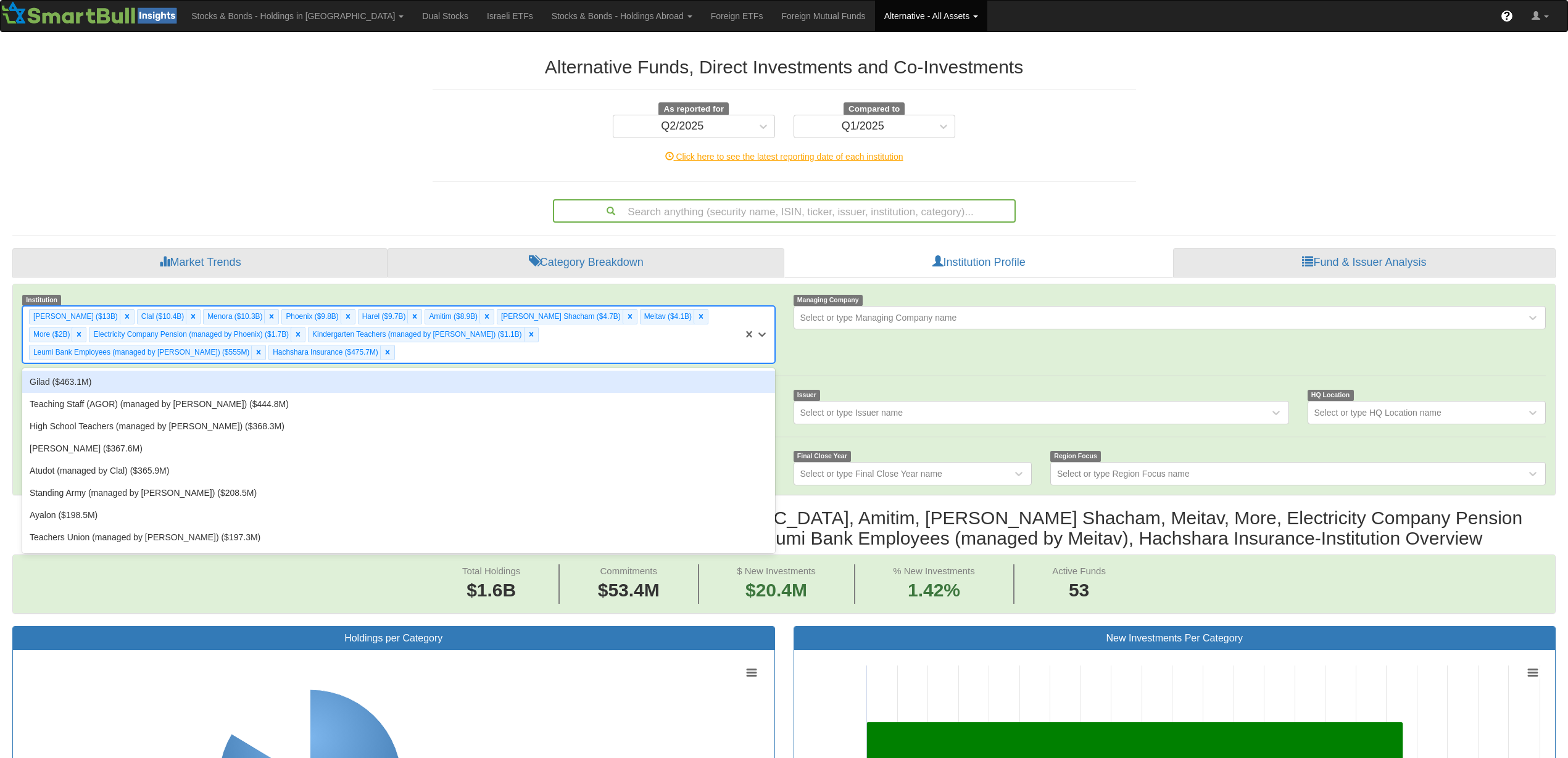
click at [658, 379] on div "Gilad ($463.1M)" at bounding box center [397, 381] width 752 height 22
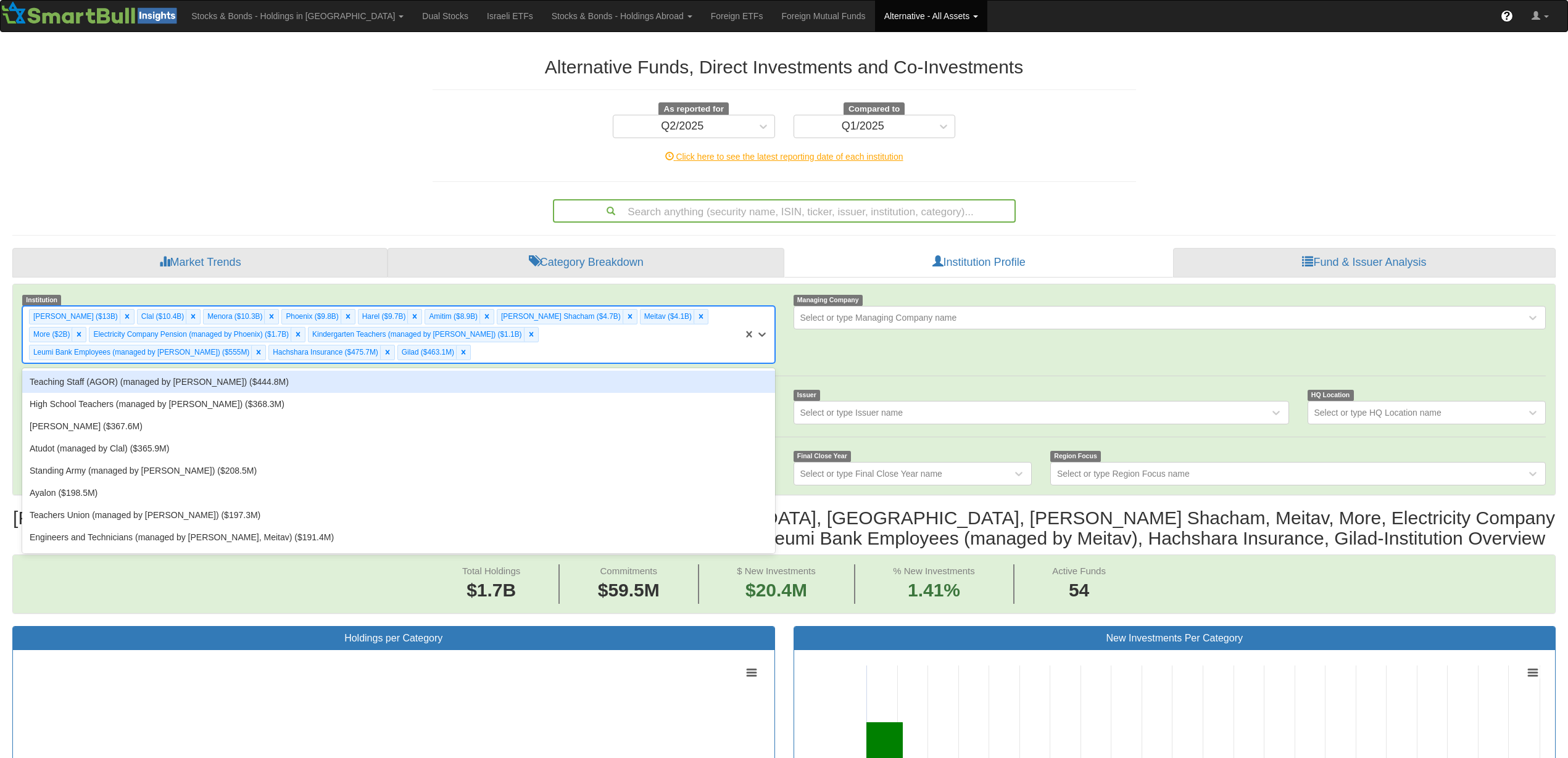
click at [666, 358] on div "[PERSON_NAME] ($13B) Clal ($10.4B) Menora ($10.3B) [GEOGRAPHIC_DATA] ($9.8B) Ha…" at bounding box center [383, 335] width 720 height 56
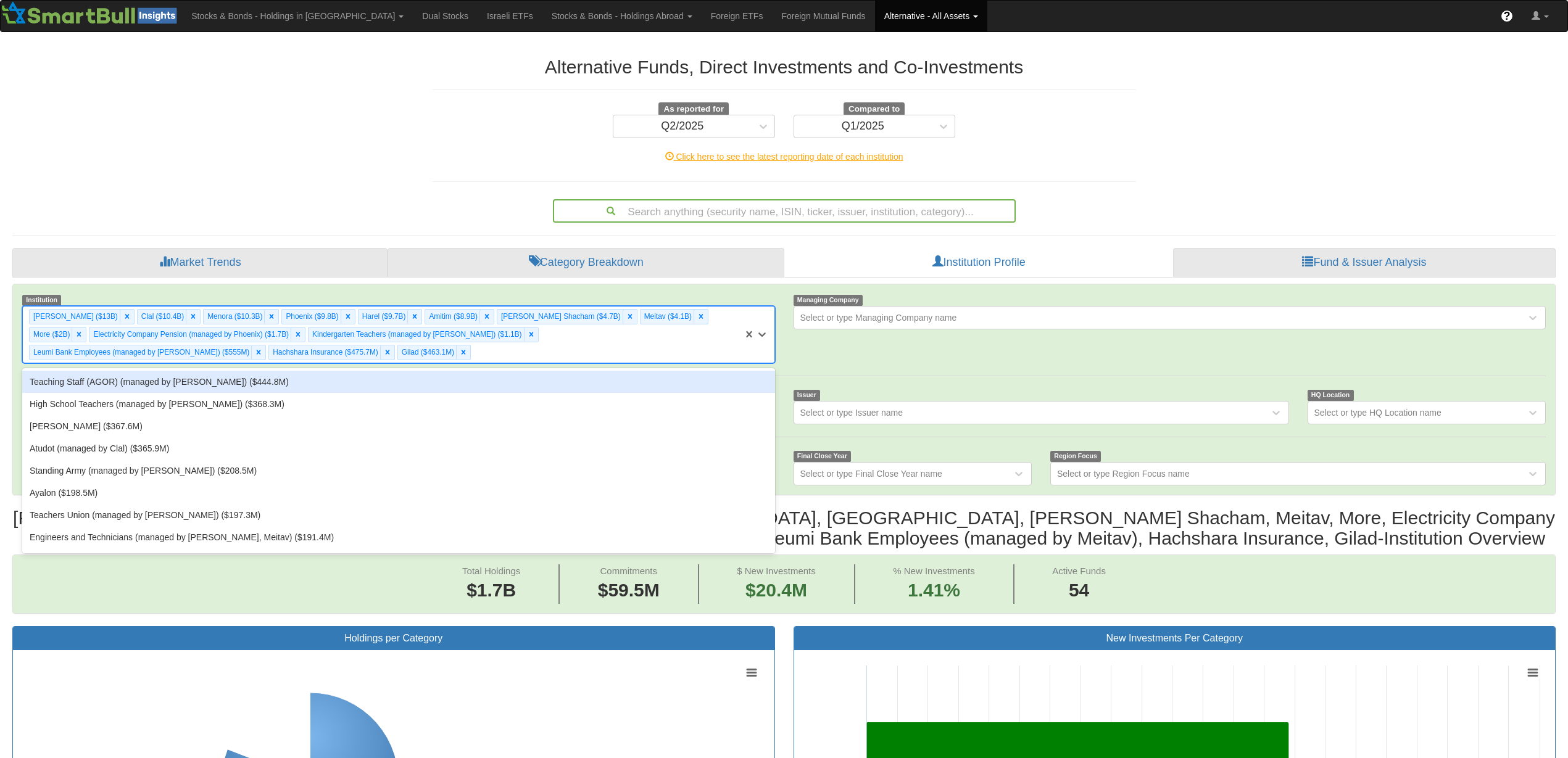
click at [666, 372] on div "Teaching Staff (AGOR) (managed by [PERSON_NAME]) ($444.8M)" at bounding box center [397, 381] width 752 height 22
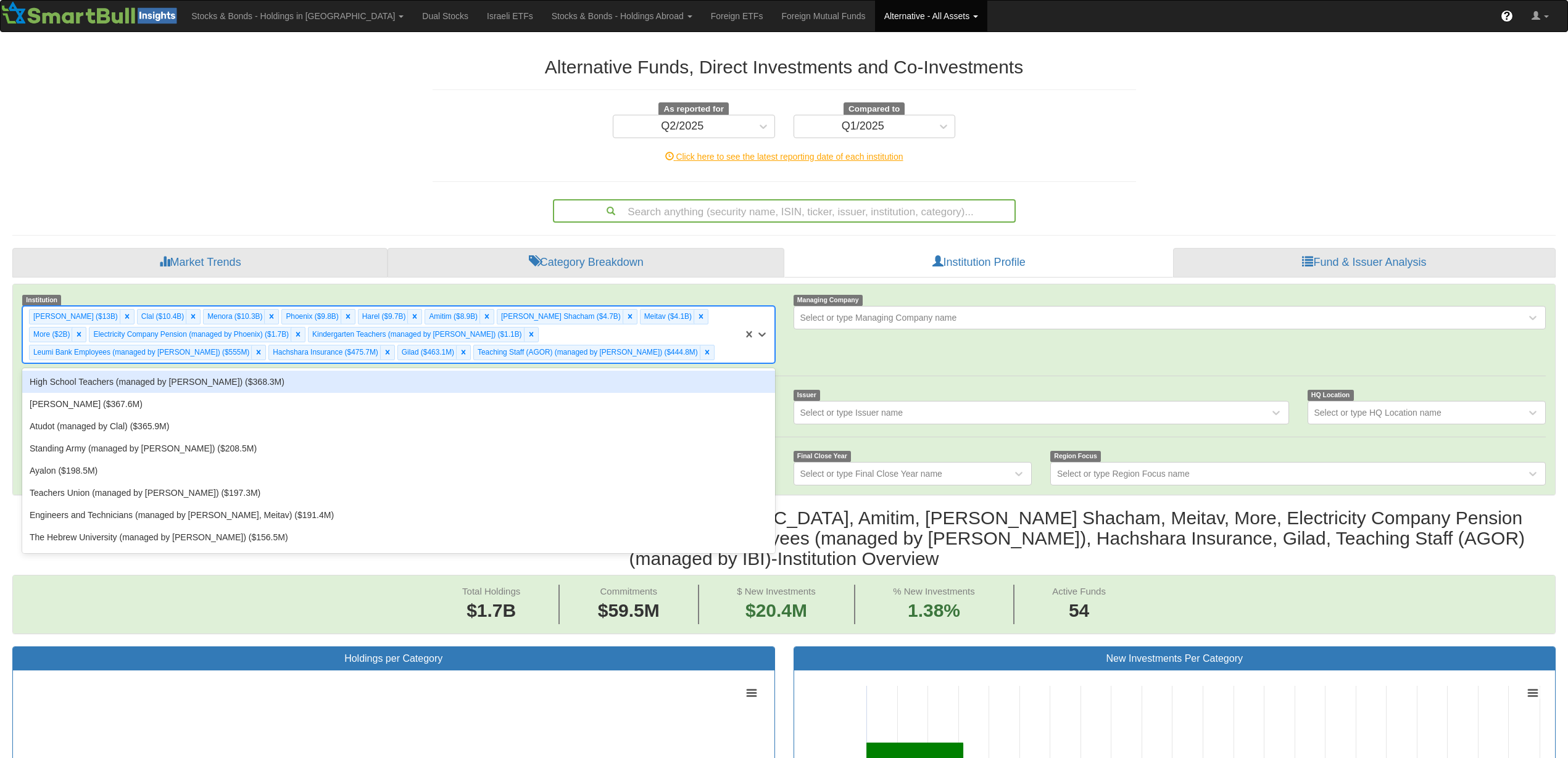
click at [666, 361] on div "[PERSON_NAME] ($13B) Clal ($10.4B) Menora ($10.3B) [GEOGRAPHIC_DATA] ($9.8B) Ha…" at bounding box center [383, 335] width 720 height 56
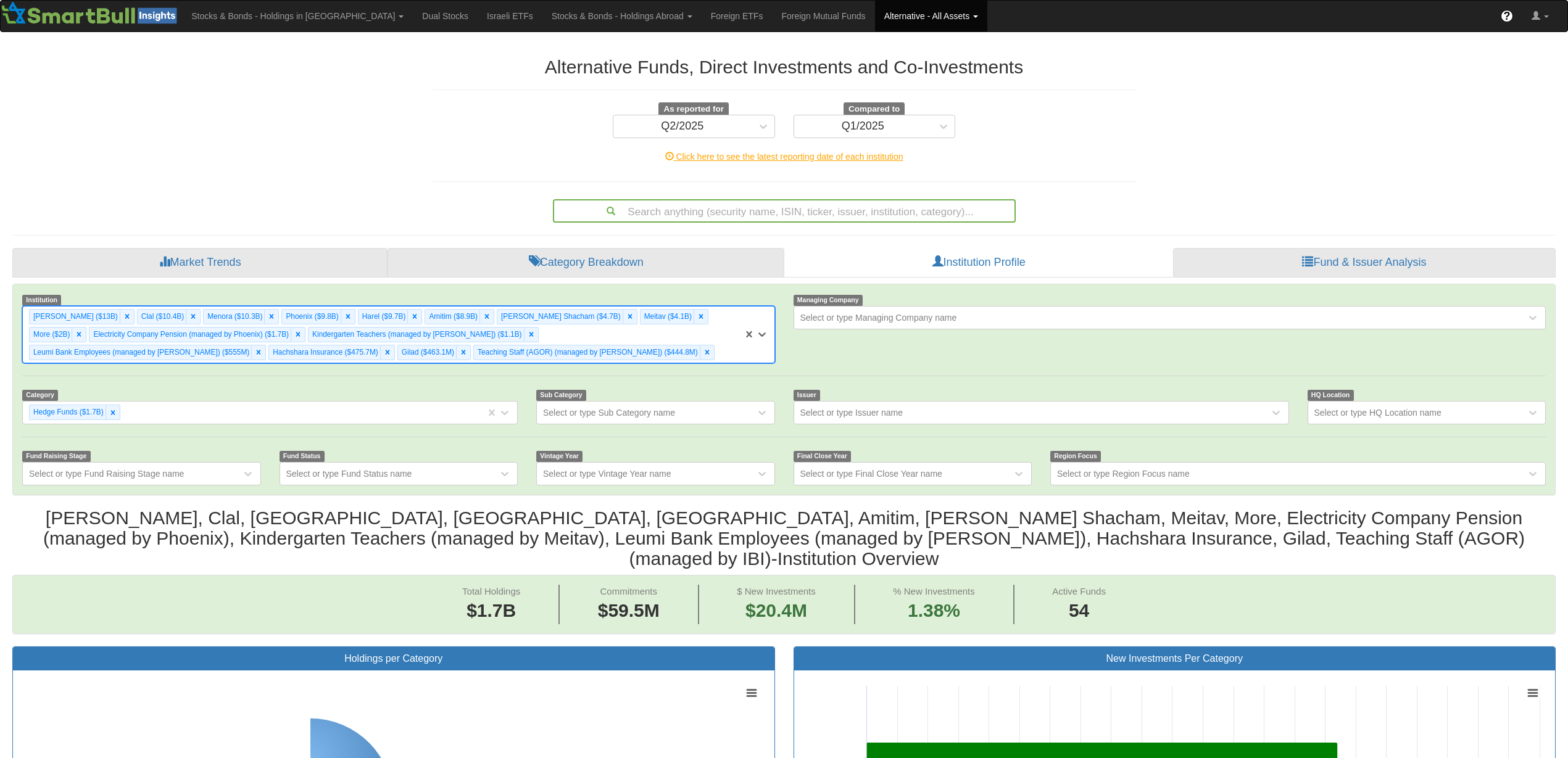
click at [667, 358] on div "[PERSON_NAME] ($13B) Clal ($10.4B) Menora ($10.3B) [GEOGRAPHIC_DATA] ($9.8B) Ha…" at bounding box center [383, 335] width 720 height 56
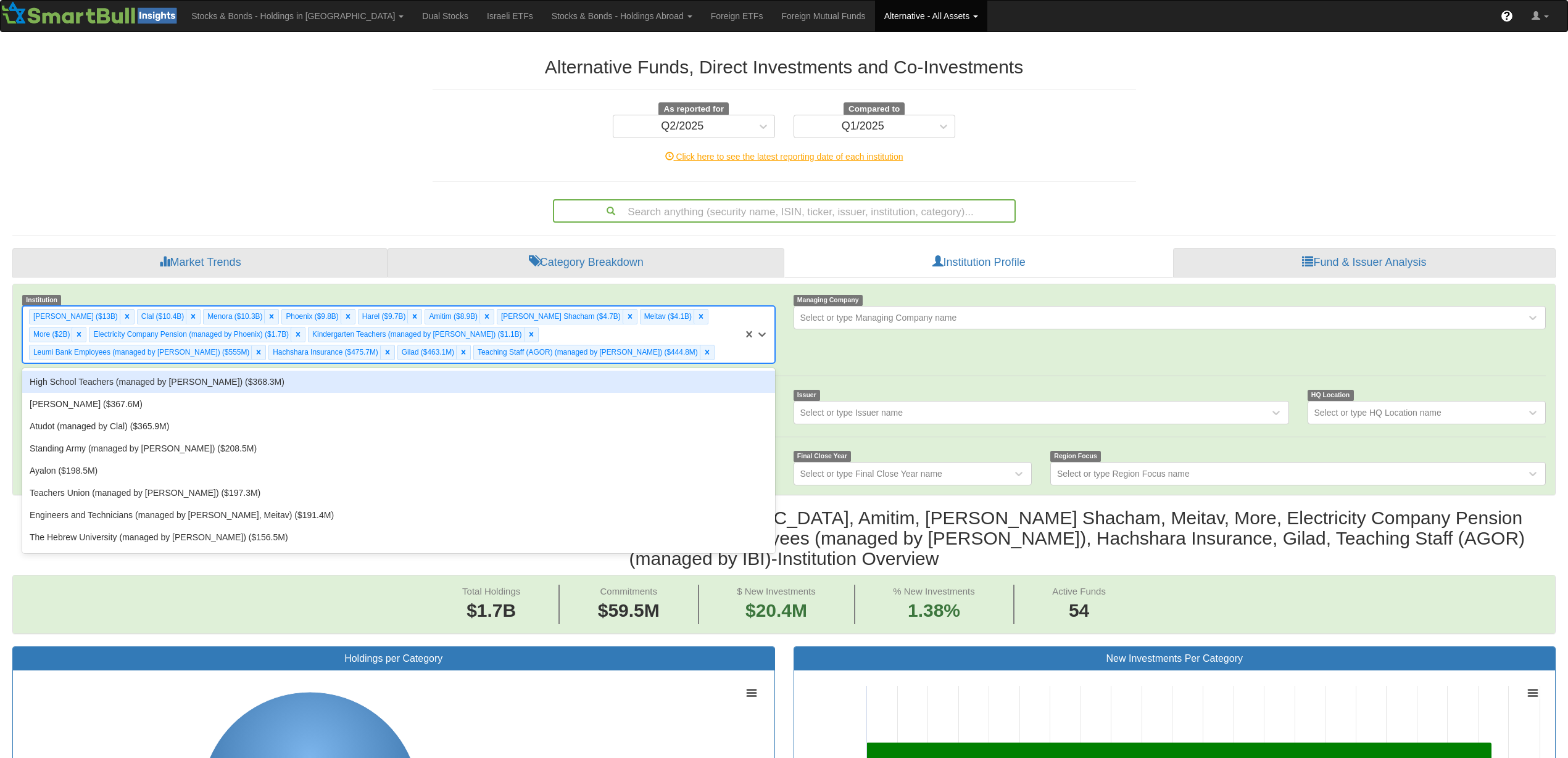
click at [666, 356] on div "[PERSON_NAME] ($13B) Clal ($10.4B) Menora ($10.3B) [GEOGRAPHIC_DATA] ($9.8B) Ha…" at bounding box center [383, 335] width 720 height 56
click at [643, 386] on div "High School Teachers (managed by [PERSON_NAME]) ($368.3M)" at bounding box center [397, 381] width 752 height 22
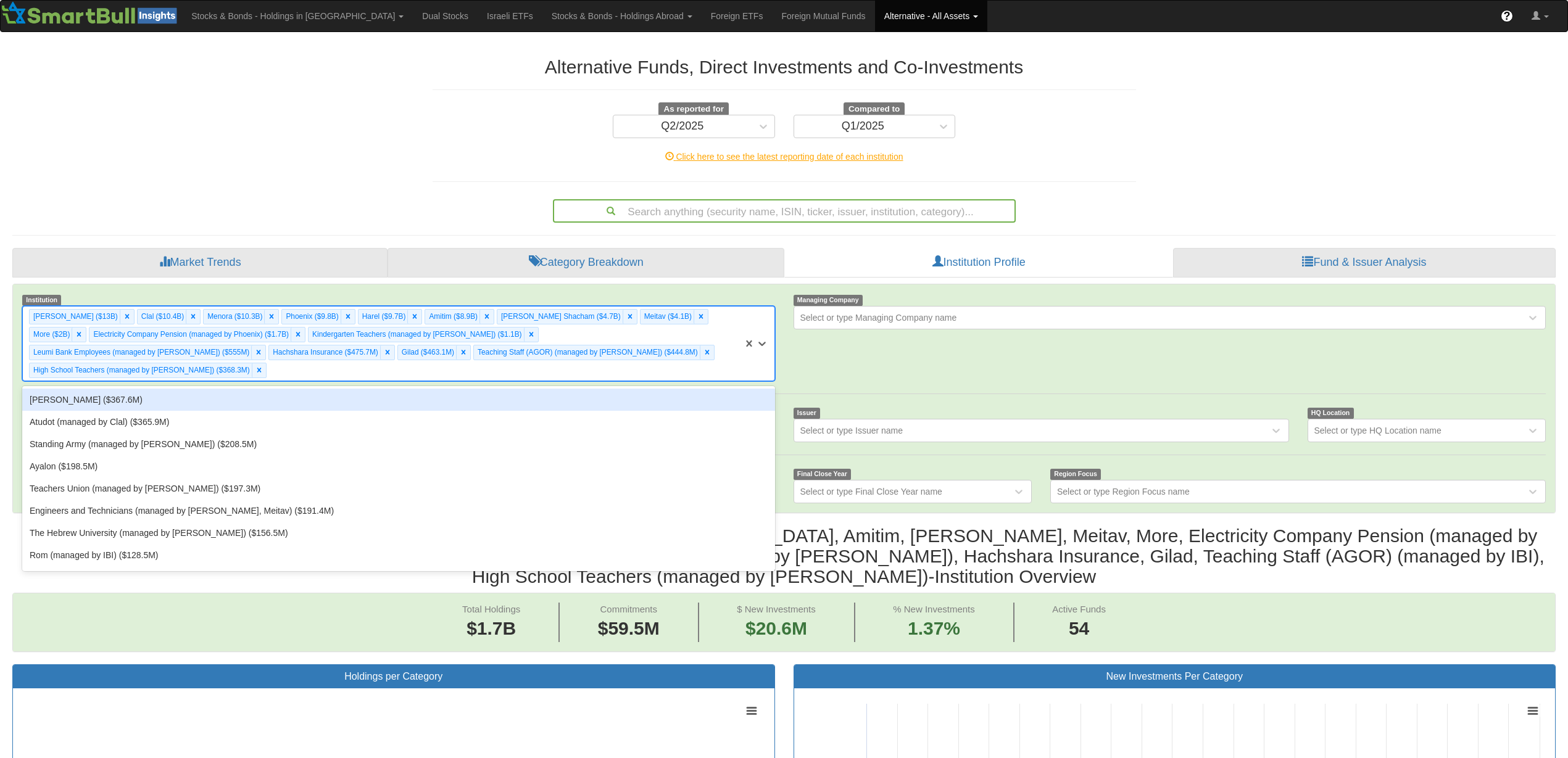
click at [655, 355] on div "[PERSON_NAME] ($13B) Clal ($10.4B) Menora ($10.3B) [GEOGRAPHIC_DATA] ($9.8B) Ha…" at bounding box center [383, 344] width 720 height 74
click at [640, 388] on div "[PERSON_NAME] ($367.6M)" at bounding box center [397, 399] width 752 height 22
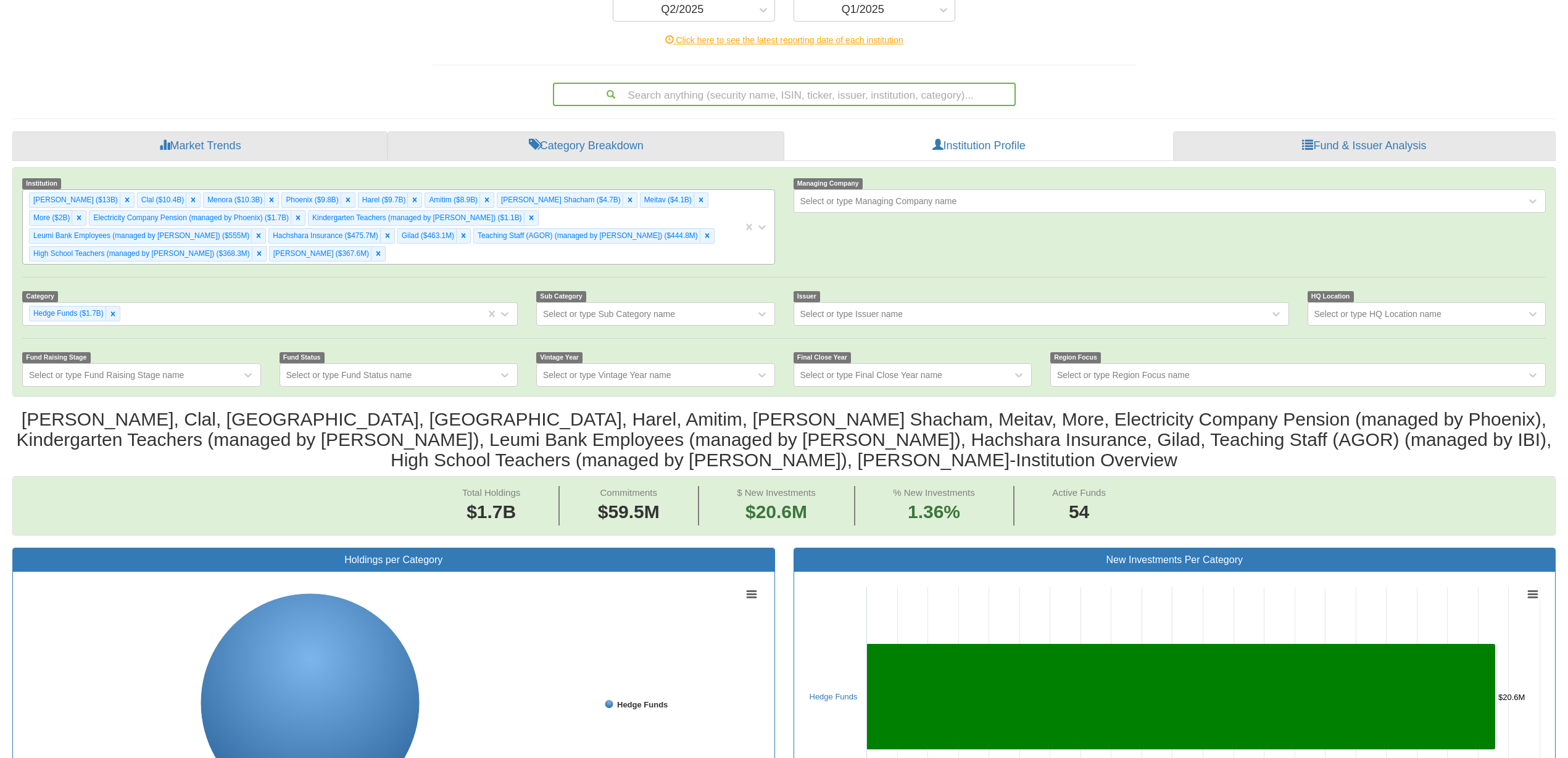
click at [741, 233] on div "[PERSON_NAME] ($13B) Clal ($10.4B) Menora ($10.3B) [GEOGRAPHIC_DATA] ($9.8B) Ha…" at bounding box center [383, 227] width 720 height 74
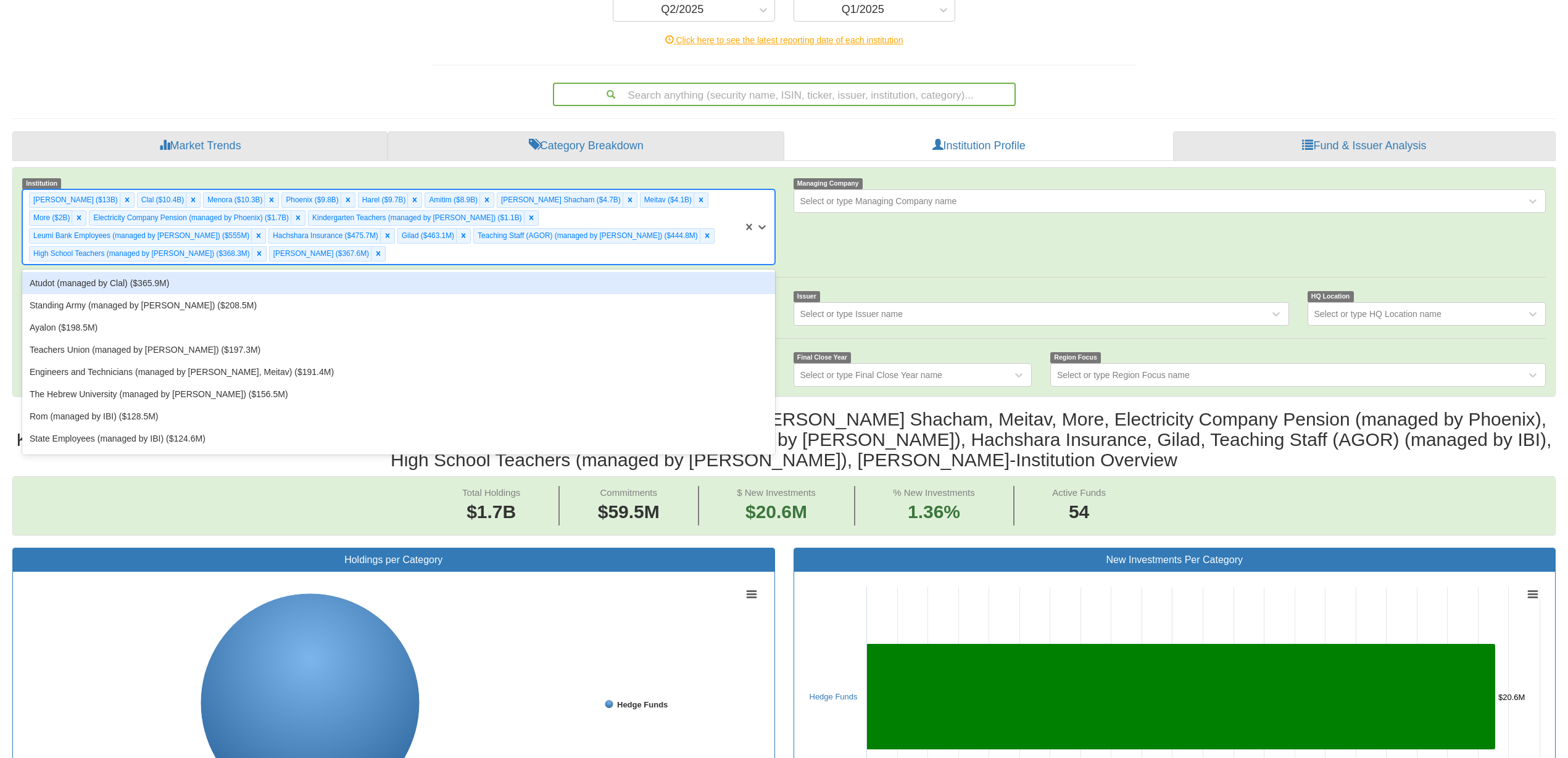
click at [713, 272] on div "Atudot (managed by Clal) ($365.9M)" at bounding box center [397, 283] width 752 height 22
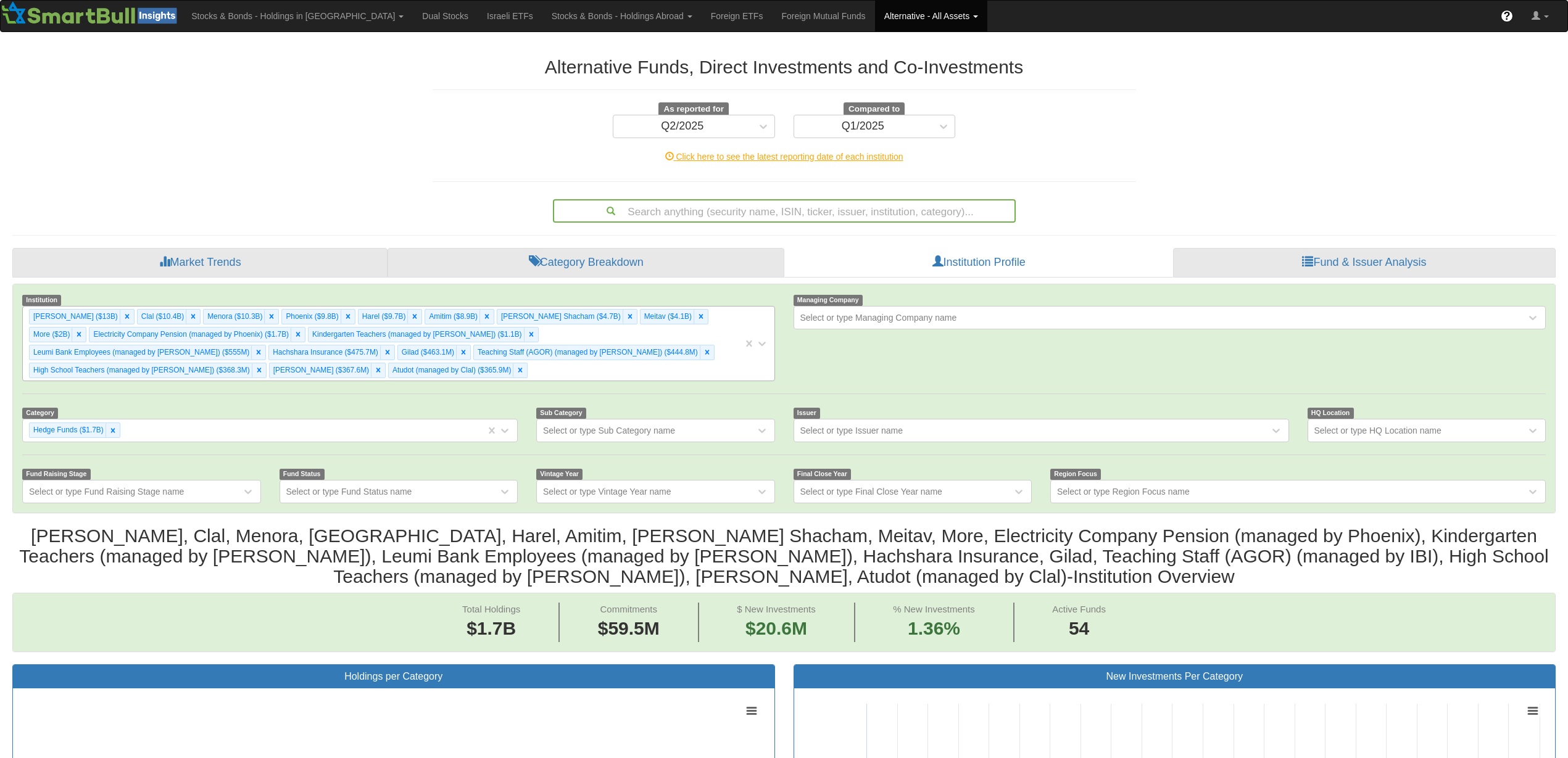
click at [715, 364] on div "[PERSON_NAME] ($13B) Clal ($10.4B) Menora ($10.3B) [GEOGRAPHIC_DATA] ($9.8B) Ha…" at bounding box center [383, 344] width 720 height 74
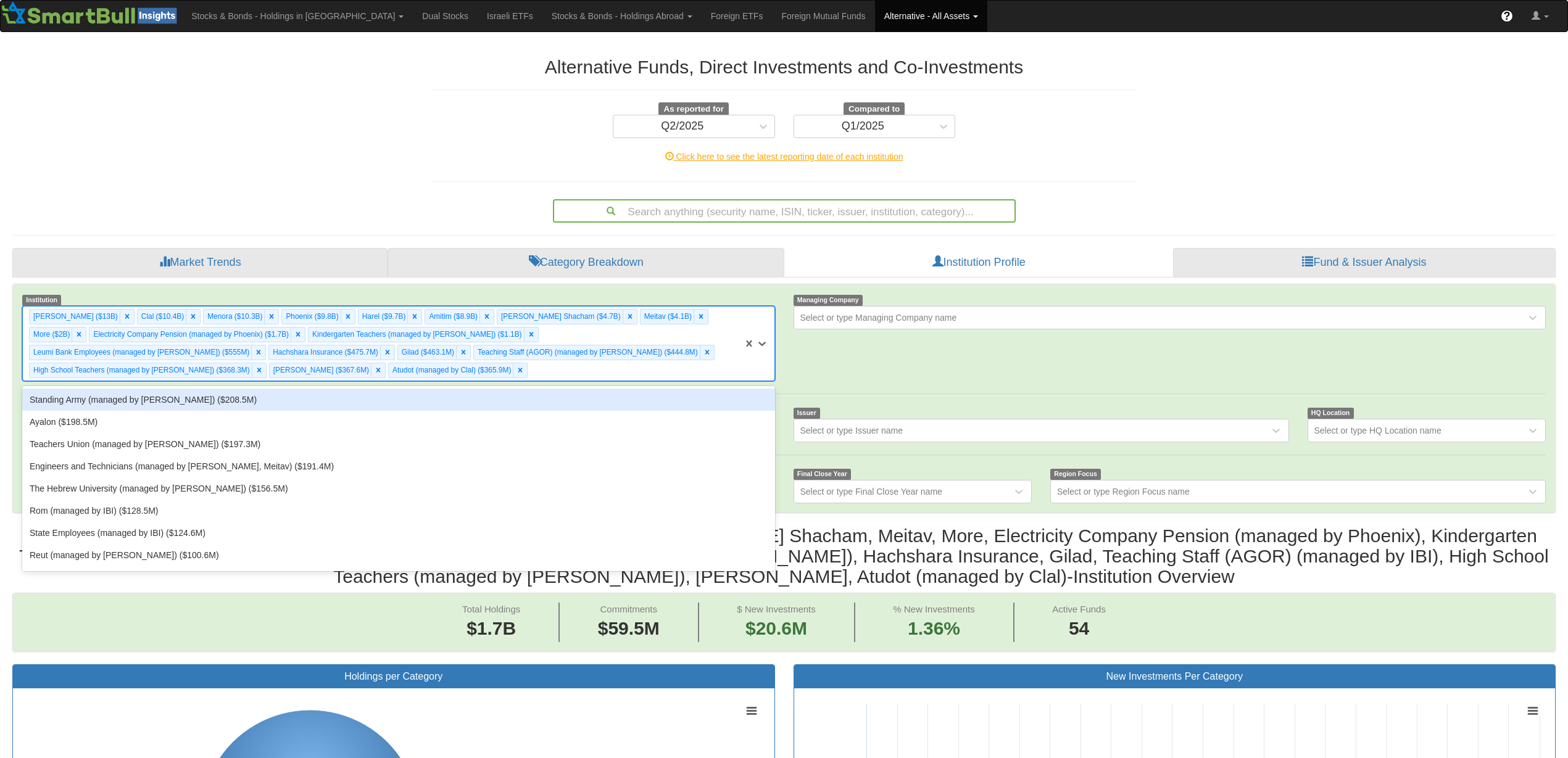
click at [684, 396] on div "Standing Army (managed by [PERSON_NAME]) ($208.5M)" at bounding box center [397, 399] width 752 height 22
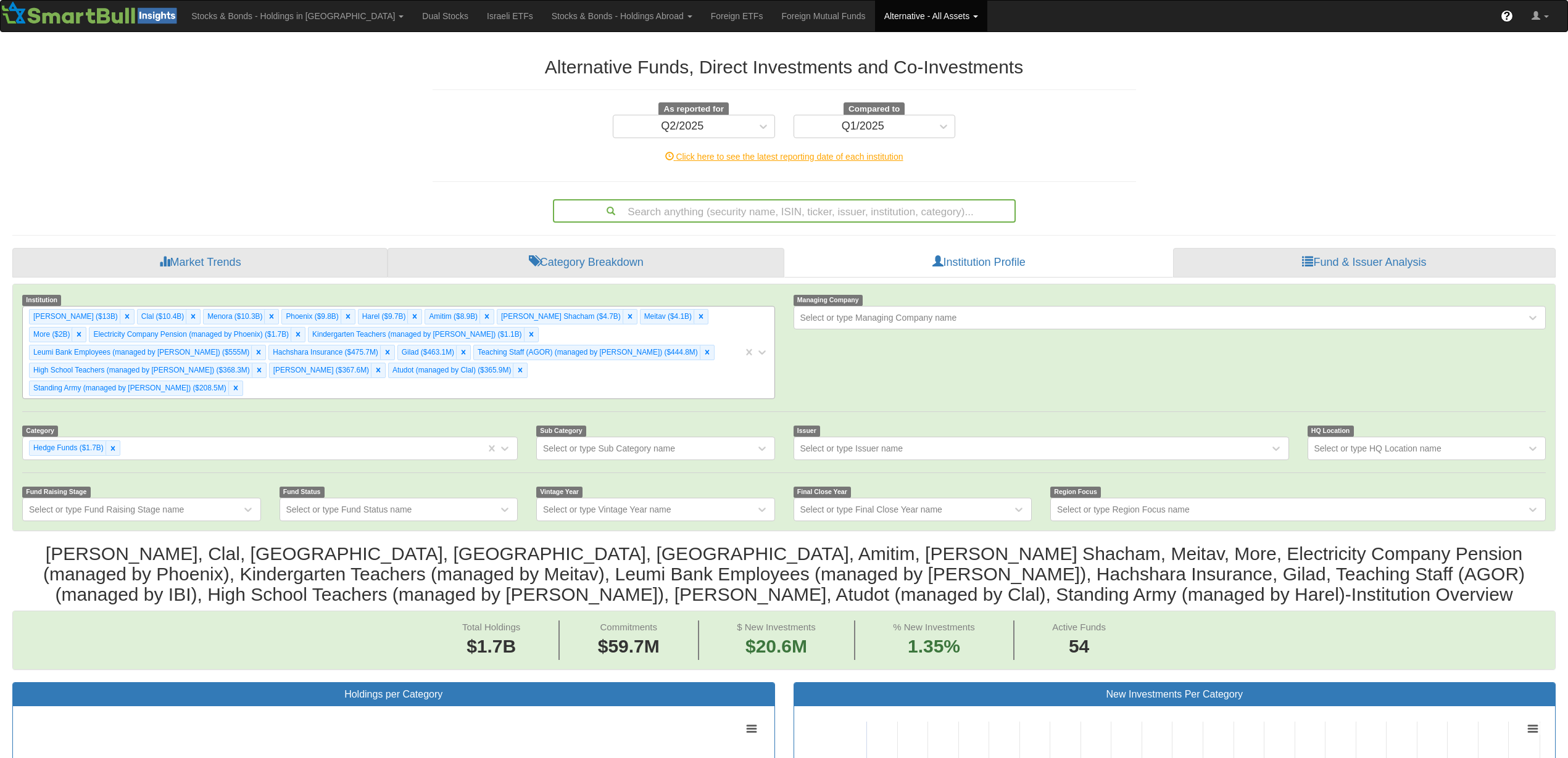
click at [560, 371] on div "[PERSON_NAME] ($13B) Clal ($10.4B) Menora ($10.3B) [GEOGRAPHIC_DATA] ($9.8B) Ha…" at bounding box center [383, 353] width 720 height 92
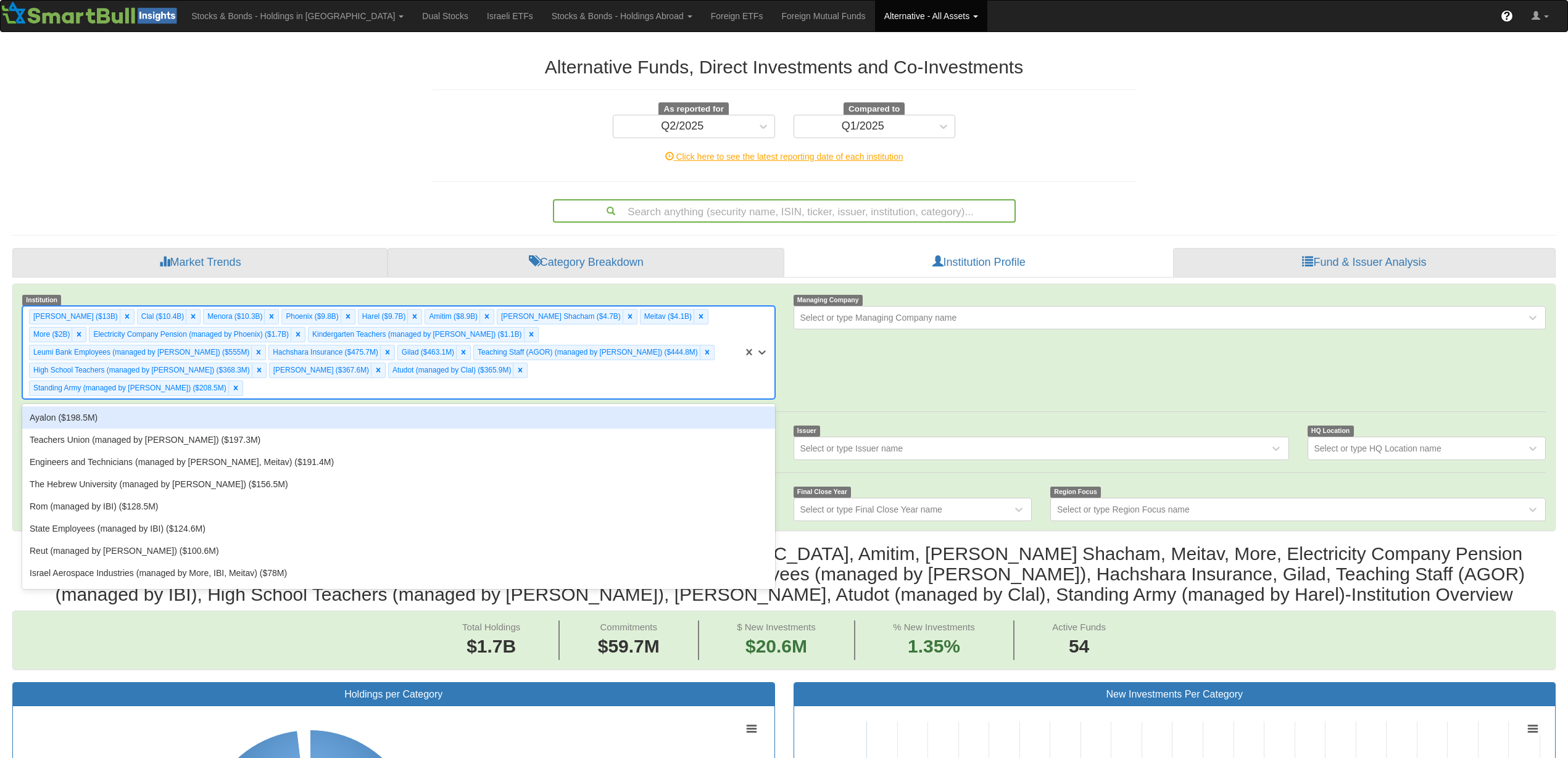
click at [562, 406] on div "Ayalon ($198.5M)" at bounding box center [397, 417] width 752 height 22
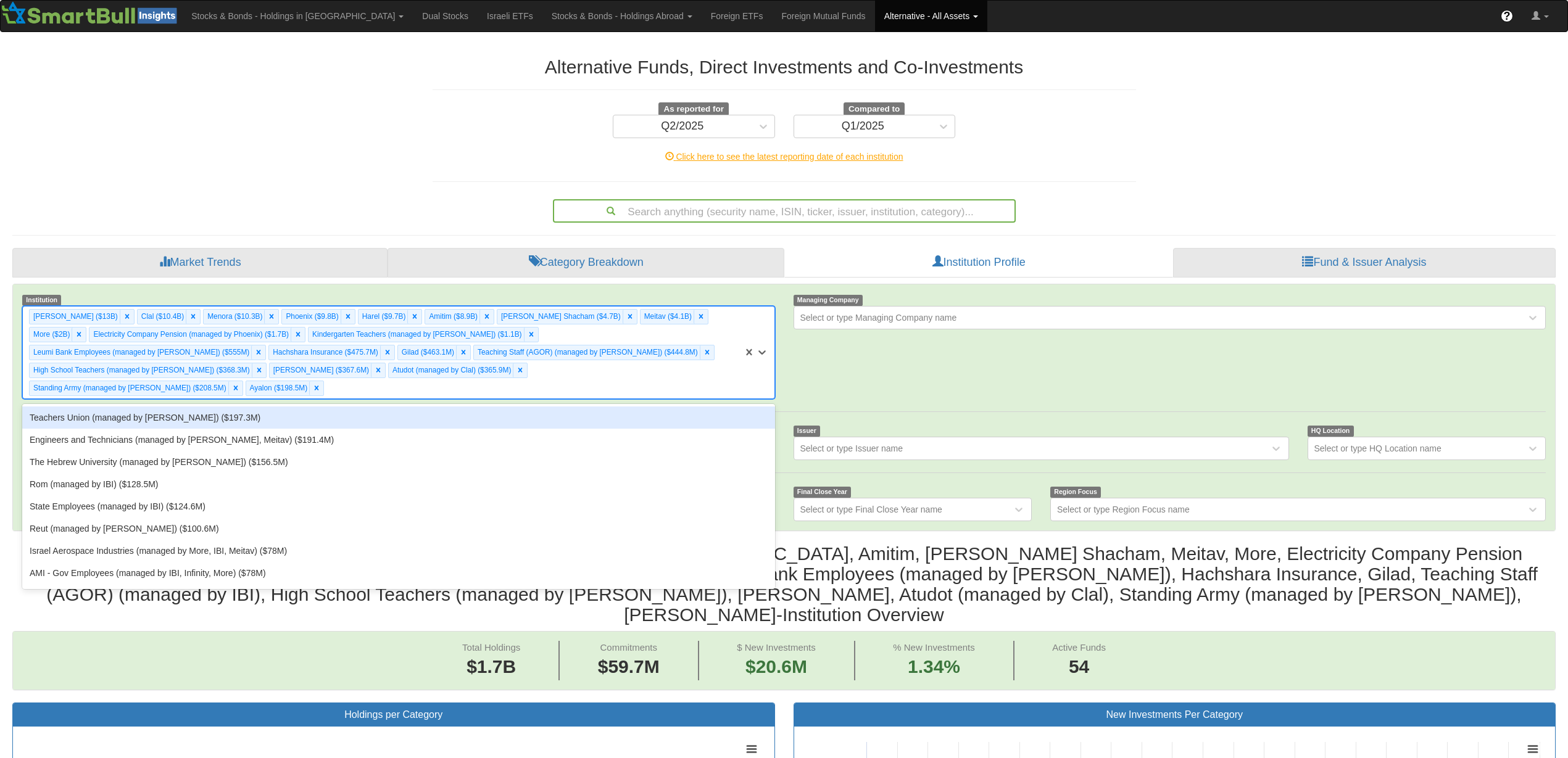
click at [569, 369] on div "Migdal ($13B) Clal ($10.4B) Menora ($10.3B) Phoenix ($9.8B) Harel ($9.7B) Amiti…" at bounding box center [383, 353] width 720 height 92
click at [565, 406] on div "Teachers Union (managed by [PERSON_NAME]) ($197.3M)" at bounding box center [397, 417] width 752 height 22
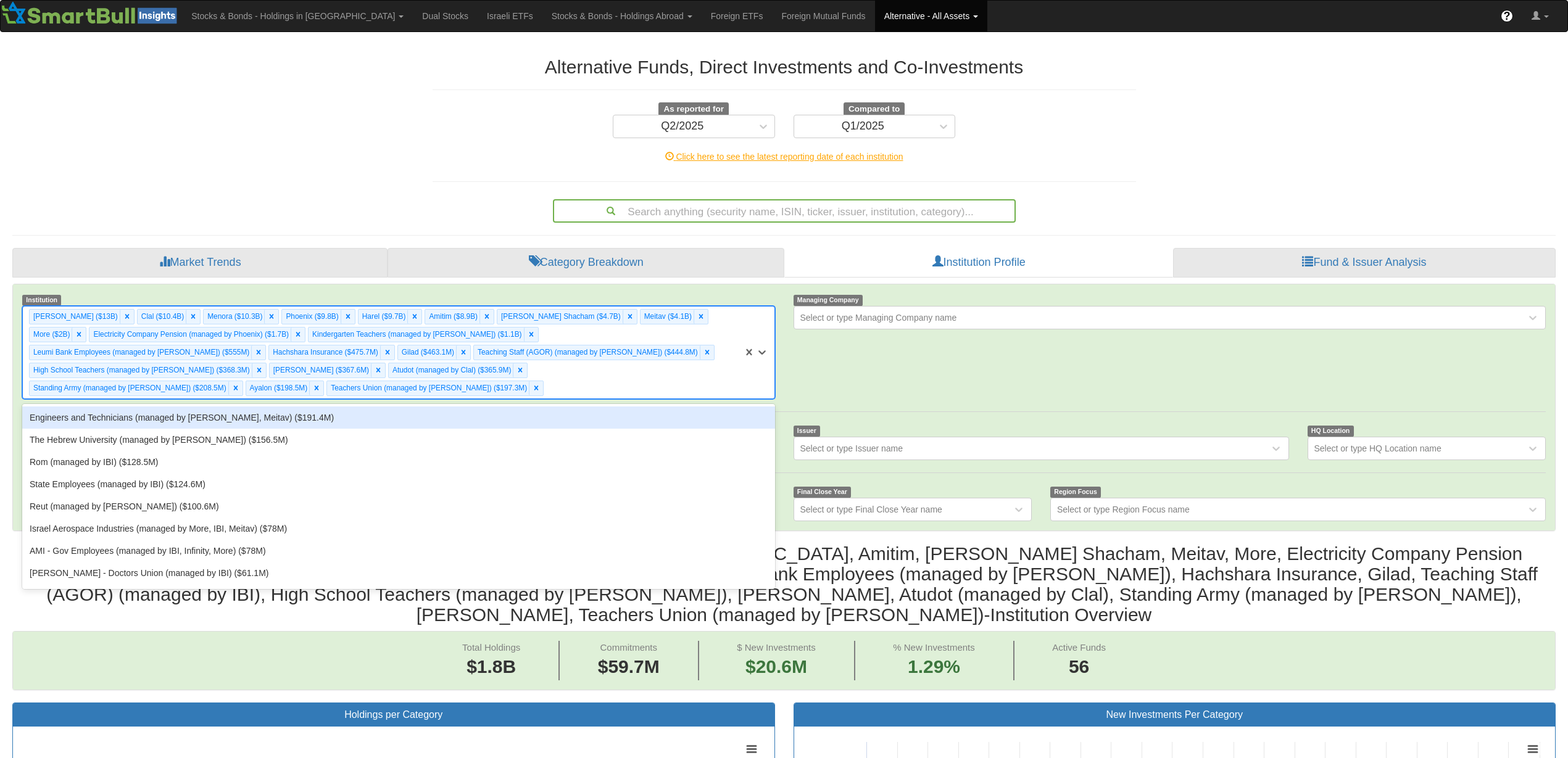
click at [612, 374] on div "[PERSON_NAME] ($13B) Clal ($10.4B) Menora ($10.3B) [GEOGRAPHIC_DATA] ($9.8B) Ha…" at bounding box center [383, 353] width 720 height 92
click at [601, 406] on div "Engineers and Technicians (managed by [PERSON_NAME], Meitav) ($191.4M)" at bounding box center [397, 417] width 752 height 22
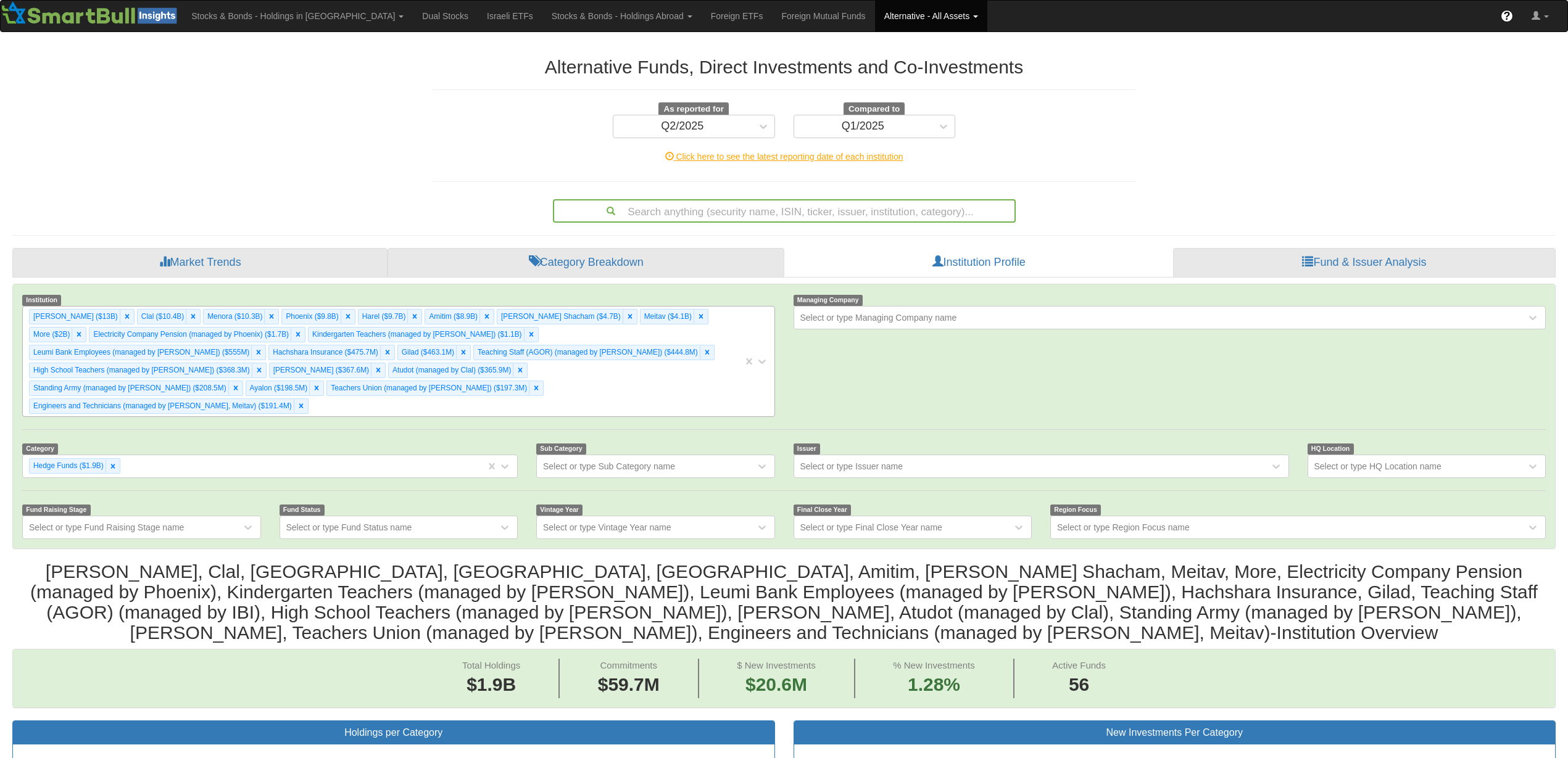
click at [641, 389] on div "[PERSON_NAME] ($13B) Clal ($10.4B) Menora ($10.3B) [GEOGRAPHIC_DATA] ($9.8B) Ha…" at bounding box center [383, 362] width 720 height 110
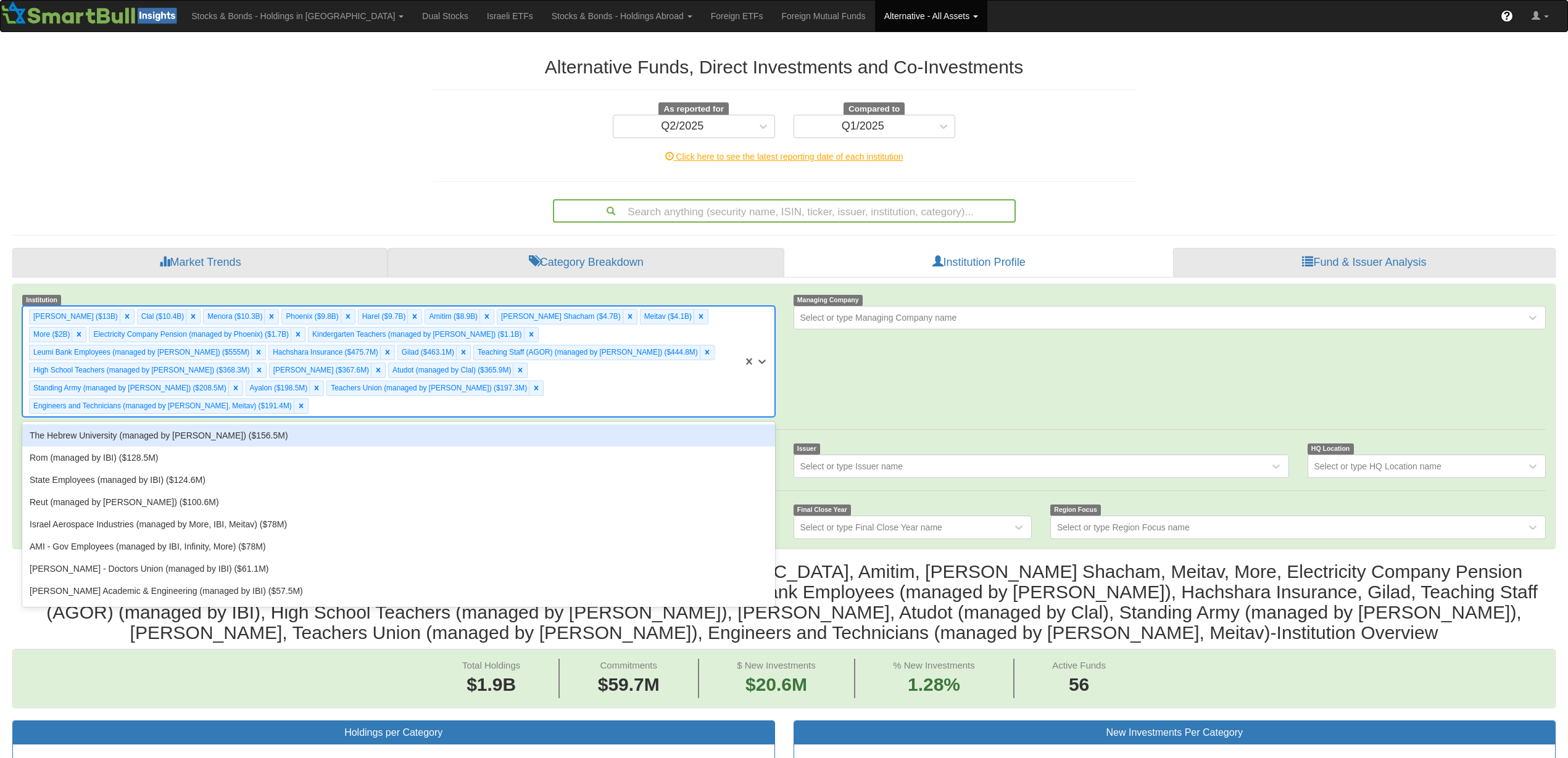
click at [623, 424] on div "The Hebrew University (managed by [PERSON_NAME]) ($156.5M)" at bounding box center [397, 435] width 752 height 22
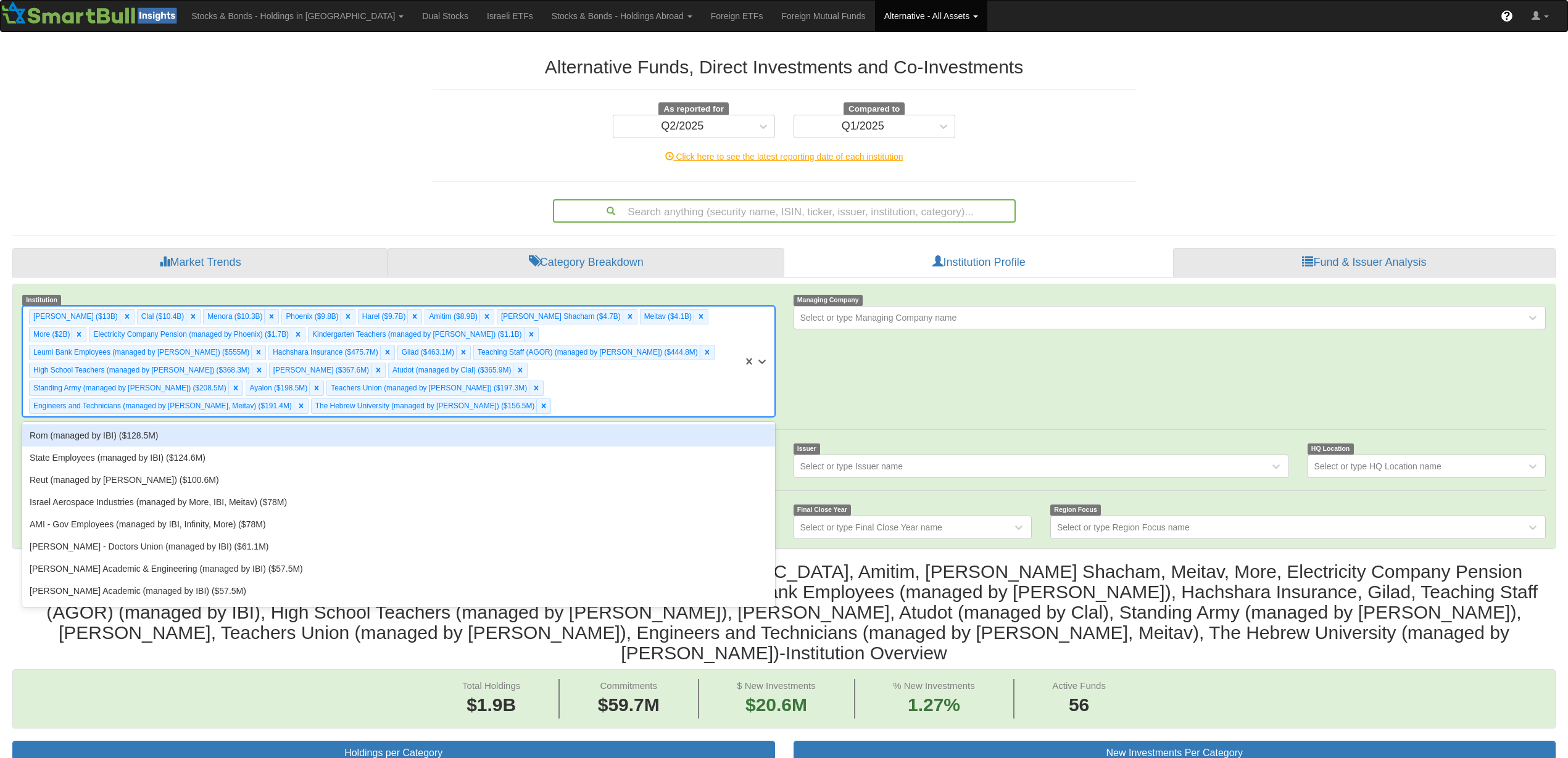
click at [624, 392] on div "[PERSON_NAME] ($13B) Clal ($10.4B) Menora ($10.3B) [GEOGRAPHIC_DATA] ($9.8B) Ha…" at bounding box center [383, 362] width 720 height 110
click at [620, 424] on div "Rom (managed by IBI) ($128.5M)" at bounding box center [397, 435] width 752 height 22
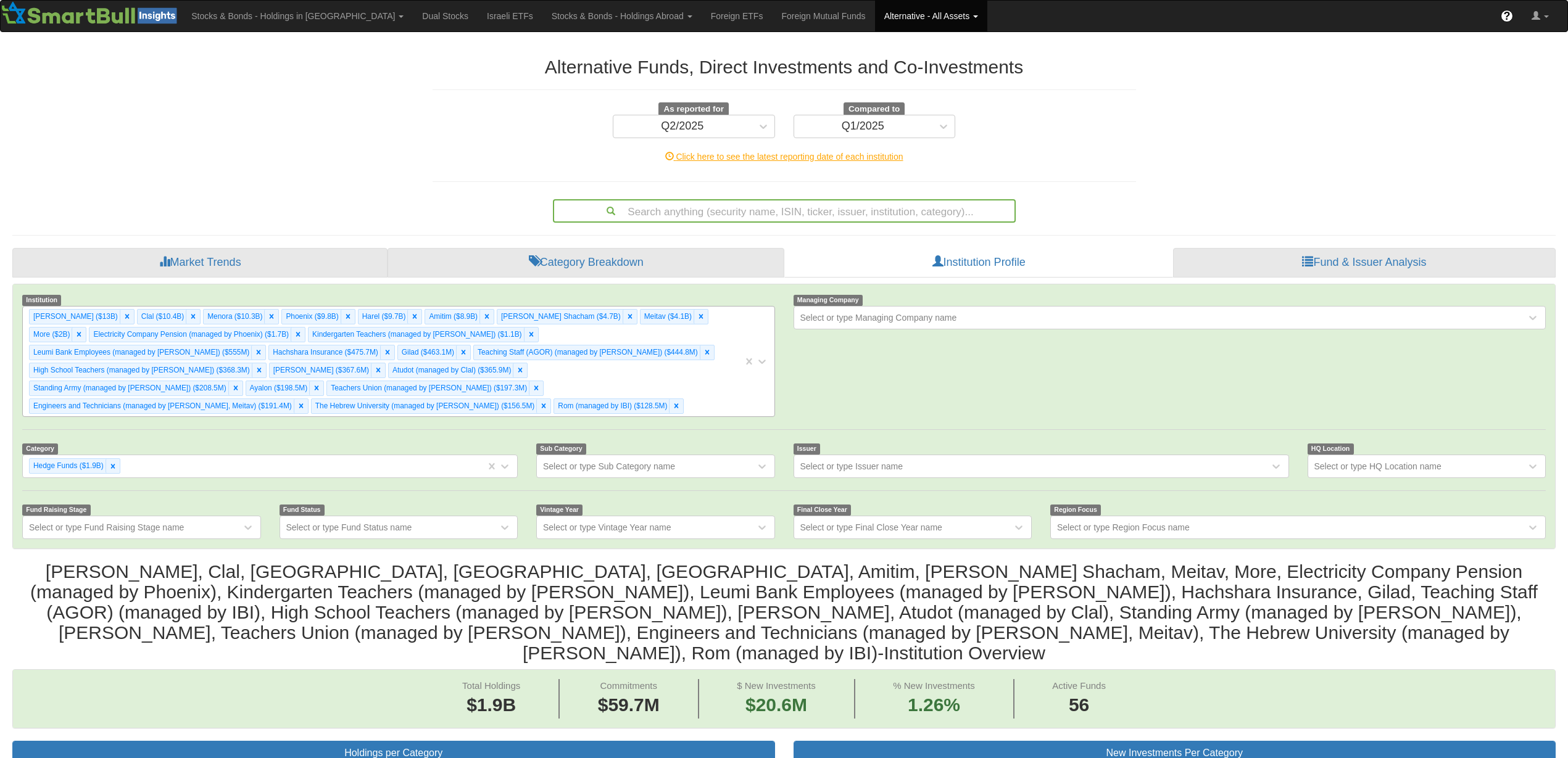
click at [652, 379] on div "[PERSON_NAME] ($13B) Clal ($10.4B) Menora ($10.3B) [GEOGRAPHIC_DATA] ($9.8B) Ha…" at bounding box center [383, 362] width 720 height 110
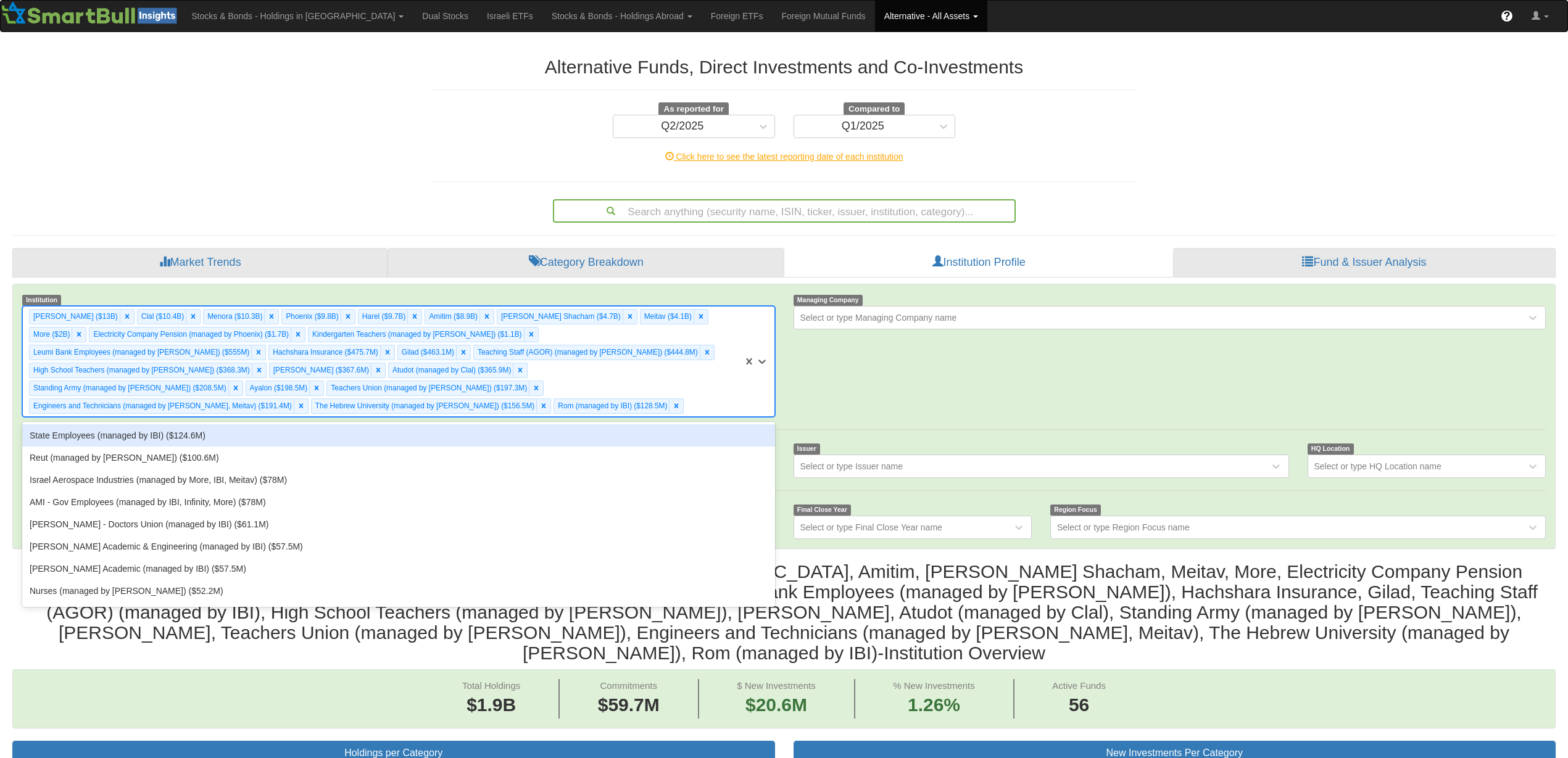
click at [628, 424] on div "State Employees (managed by IBI) ($124.6M)" at bounding box center [397, 435] width 752 height 22
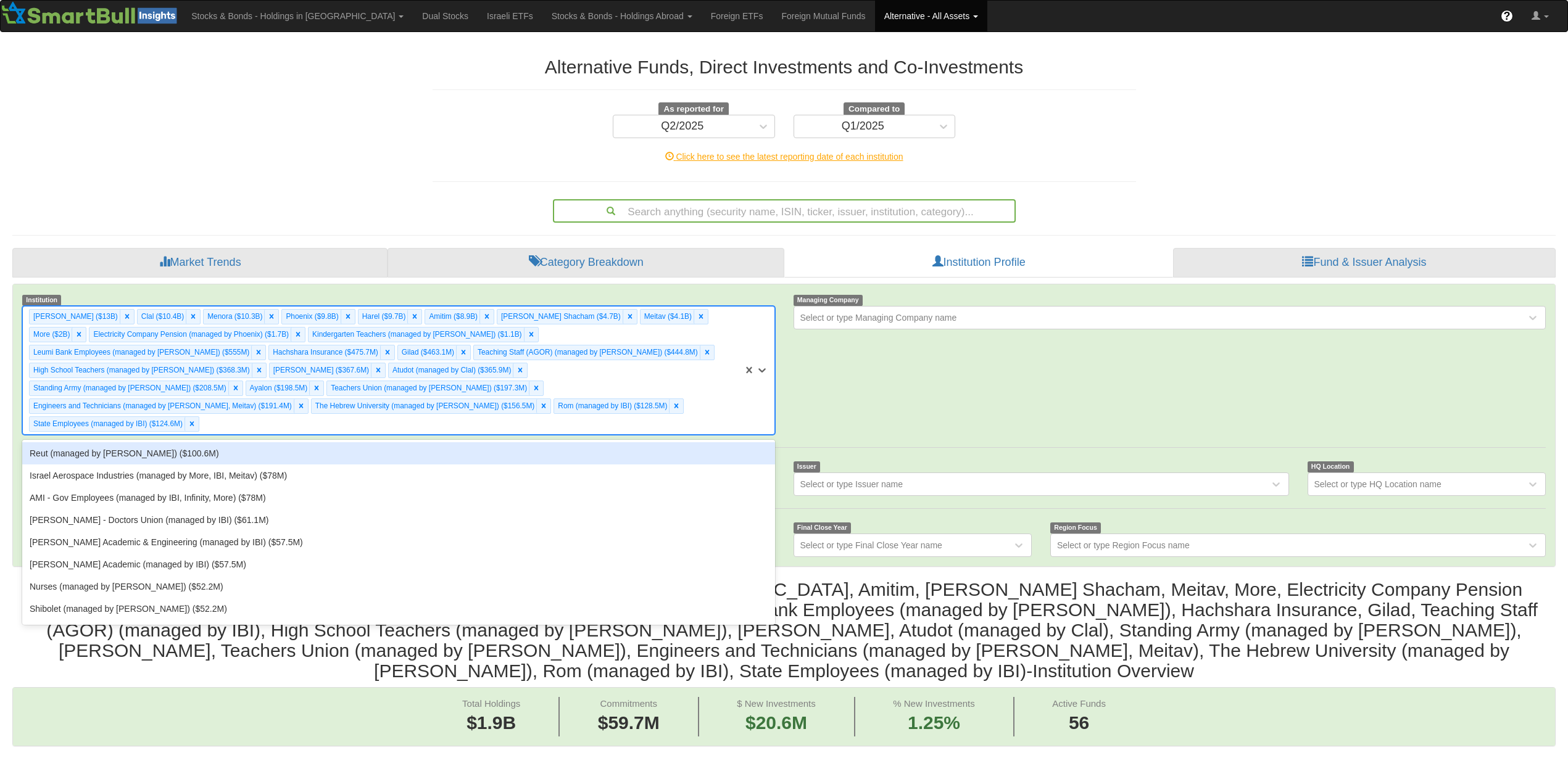
click at [653, 404] on div "[PERSON_NAME] ($13B) Clal ($10.4B) Menora ($10.3B) [GEOGRAPHIC_DATA] ($9.8B) Ha…" at bounding box center [383, 371] width 720 height 127
click at [594, 442] on div "Reut (managed by [PERSON_NAME]) ($100.6M)" at bounding box center [397, 453] width 752 height 22
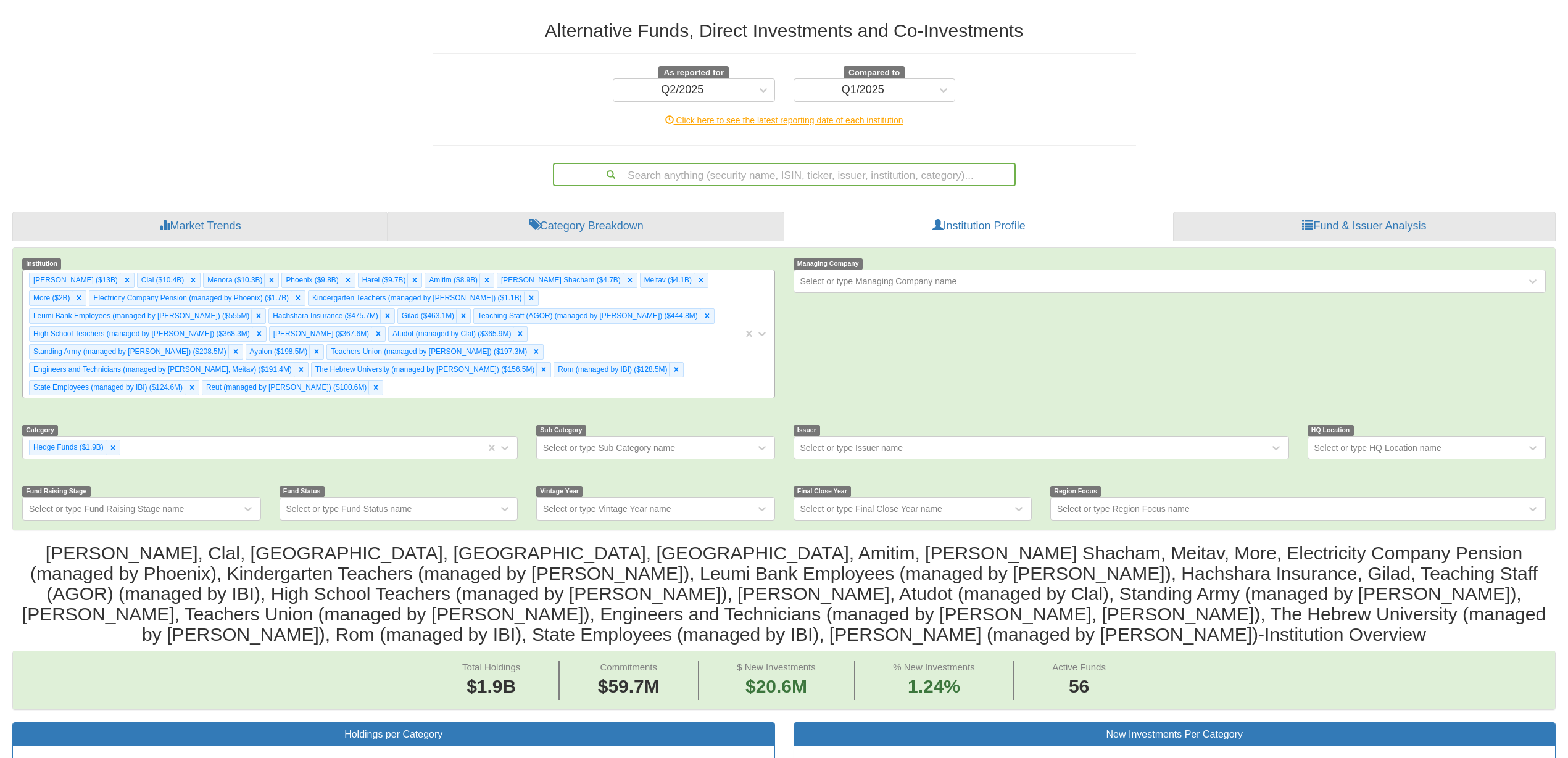
click at [522, 366] on div "[PERSON_NAME] ($13B) Clal ($10.4B) Menora ($10.3B) [GEOGRAPHIC_DATA] ($9.8B) Ha…" at bounding box center [383, 334] width 720 height 127
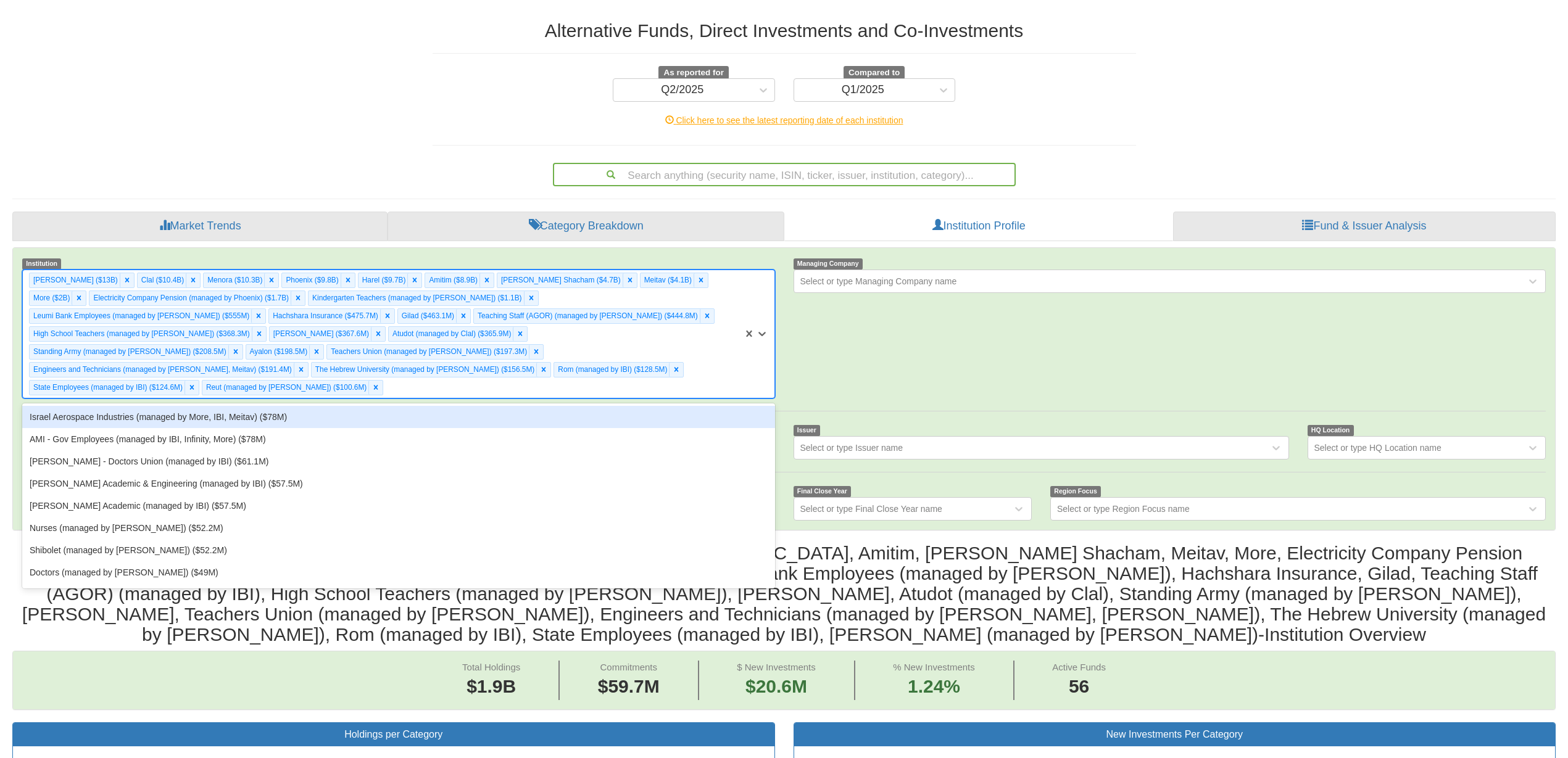
click at [479, 405] on div "Israel Aerospace Industries (managed by More, IBI, Meitav) ($78M)" at bounding box center [397, 416] width 752 height 22
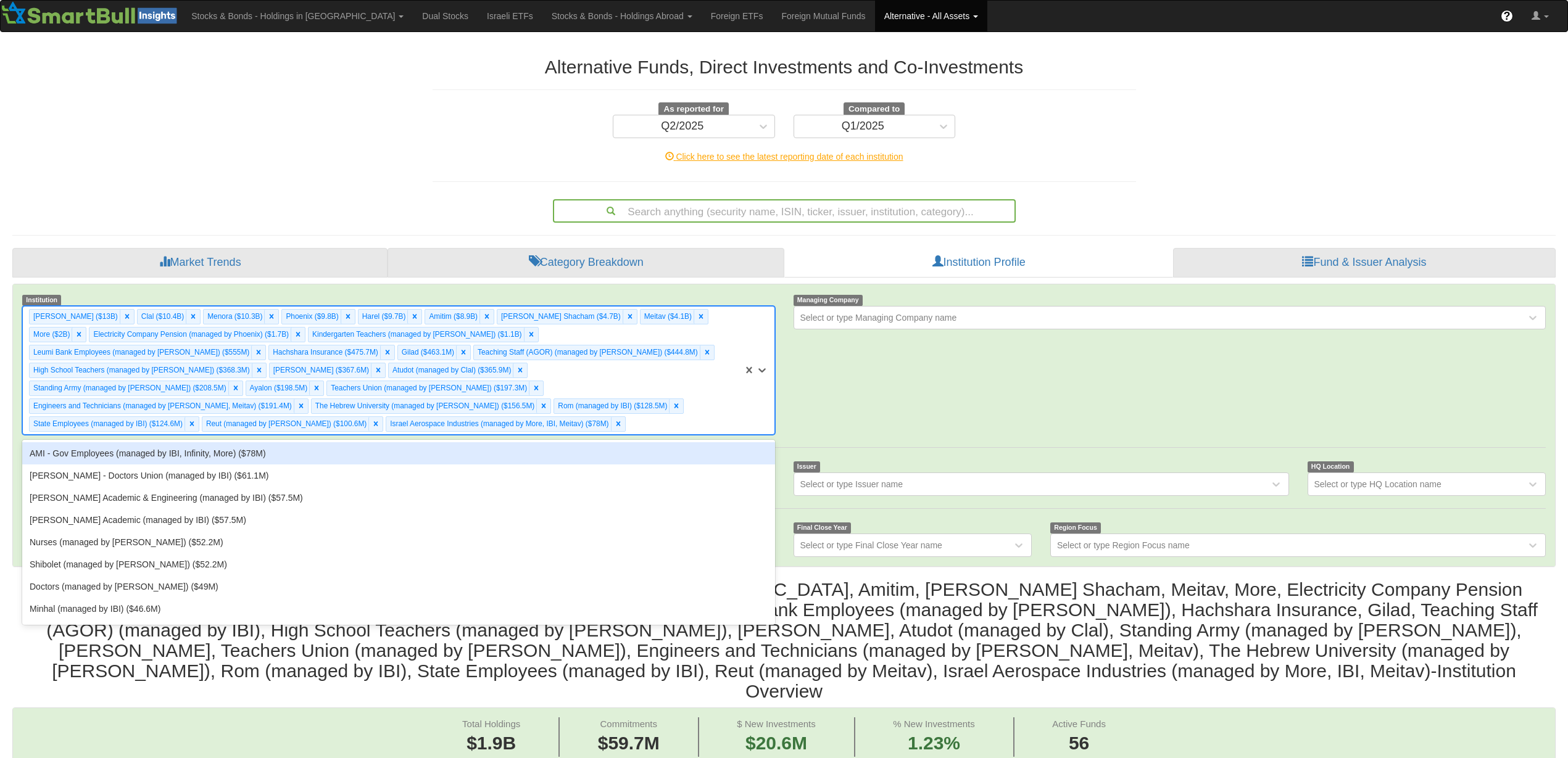
click at [616, 401] on div "[PERSON_NAME] ($13B) Clal ($10.4B) Menora ($10.3B) [GEOGRAPHIC_DATA] ($9.8B) Ha…" at bounding box center [383, 371] width 720 height 127
click at [599, 442] on div "AMI - Gov Employees (managed by IBI, Infinity, More) ($78M)" at bounding box center [397, 453] width 752 height 22
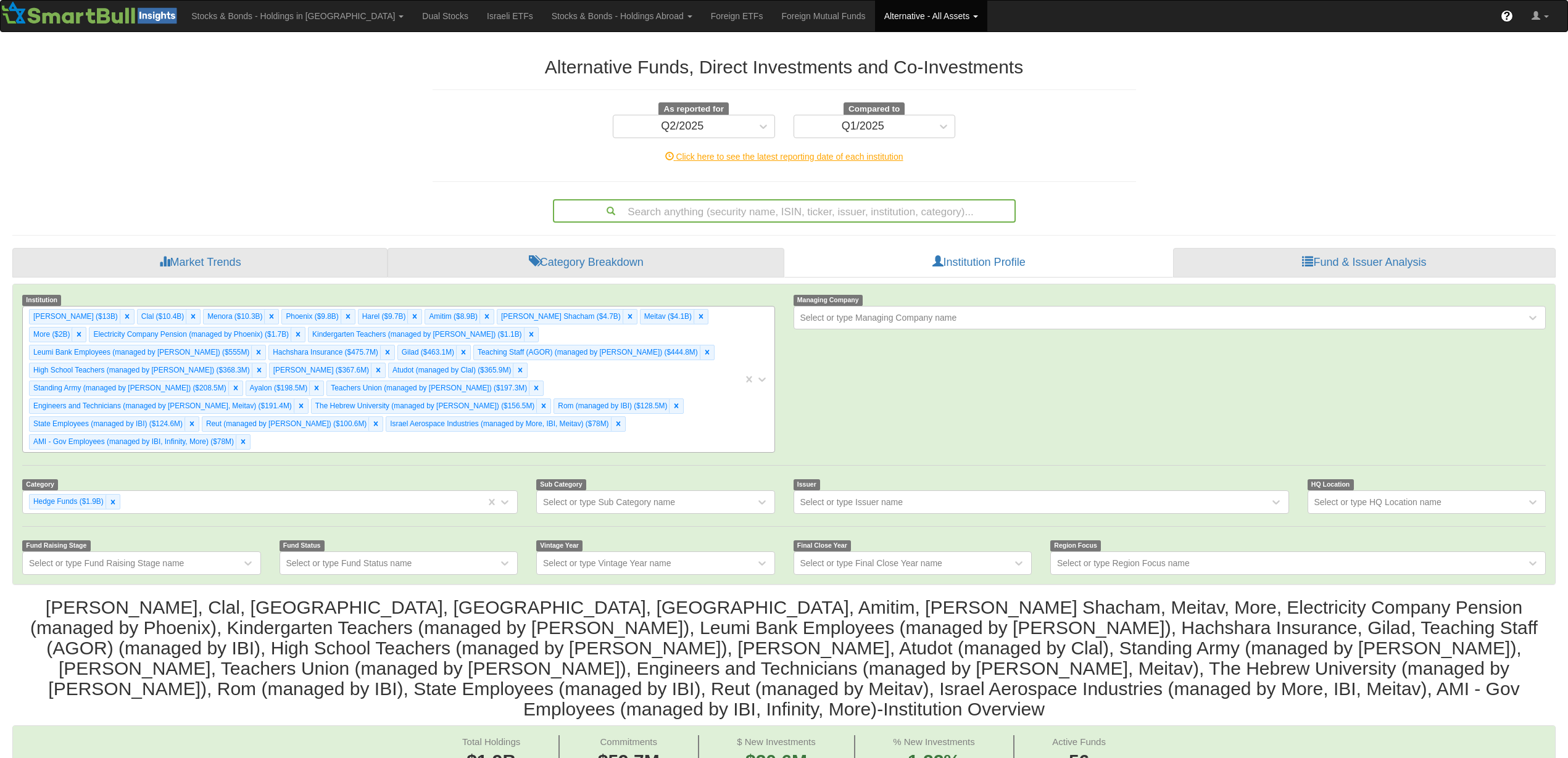
click at [614, 420] on div "[PERSON_NAME] ($13B) Clal ($10.4B) Menora ($10.3B) [GEOGRAPHIC_DATA] ($9.8B) Ha…" at bounding box center [383, 379] width 720 height 145
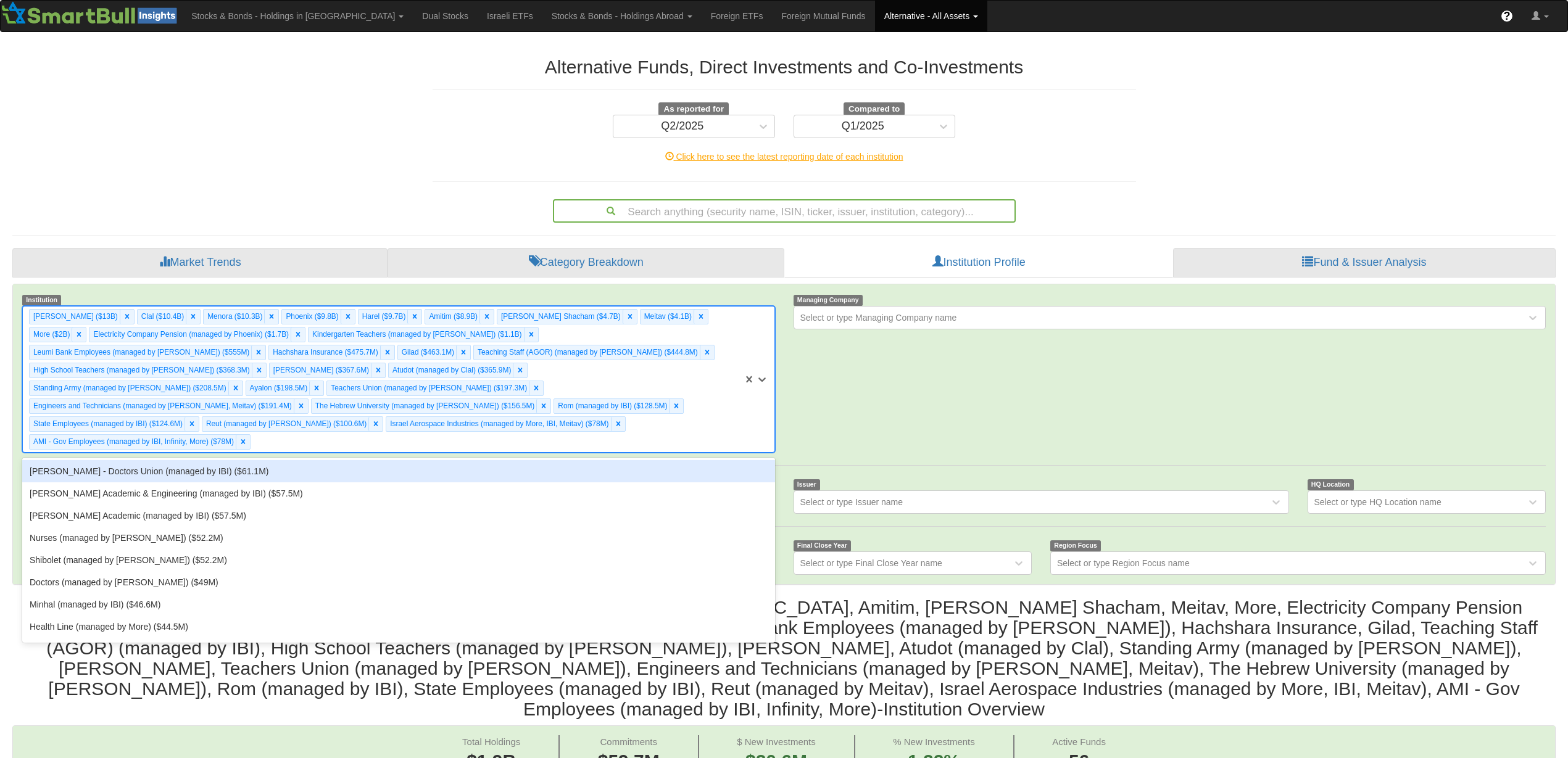
click at [585, 460] on div "[PERSON_NAME] - Doctors Union (managed by IBI) ($61.1M)" at bounding box center [397, 471] width 752 height 22
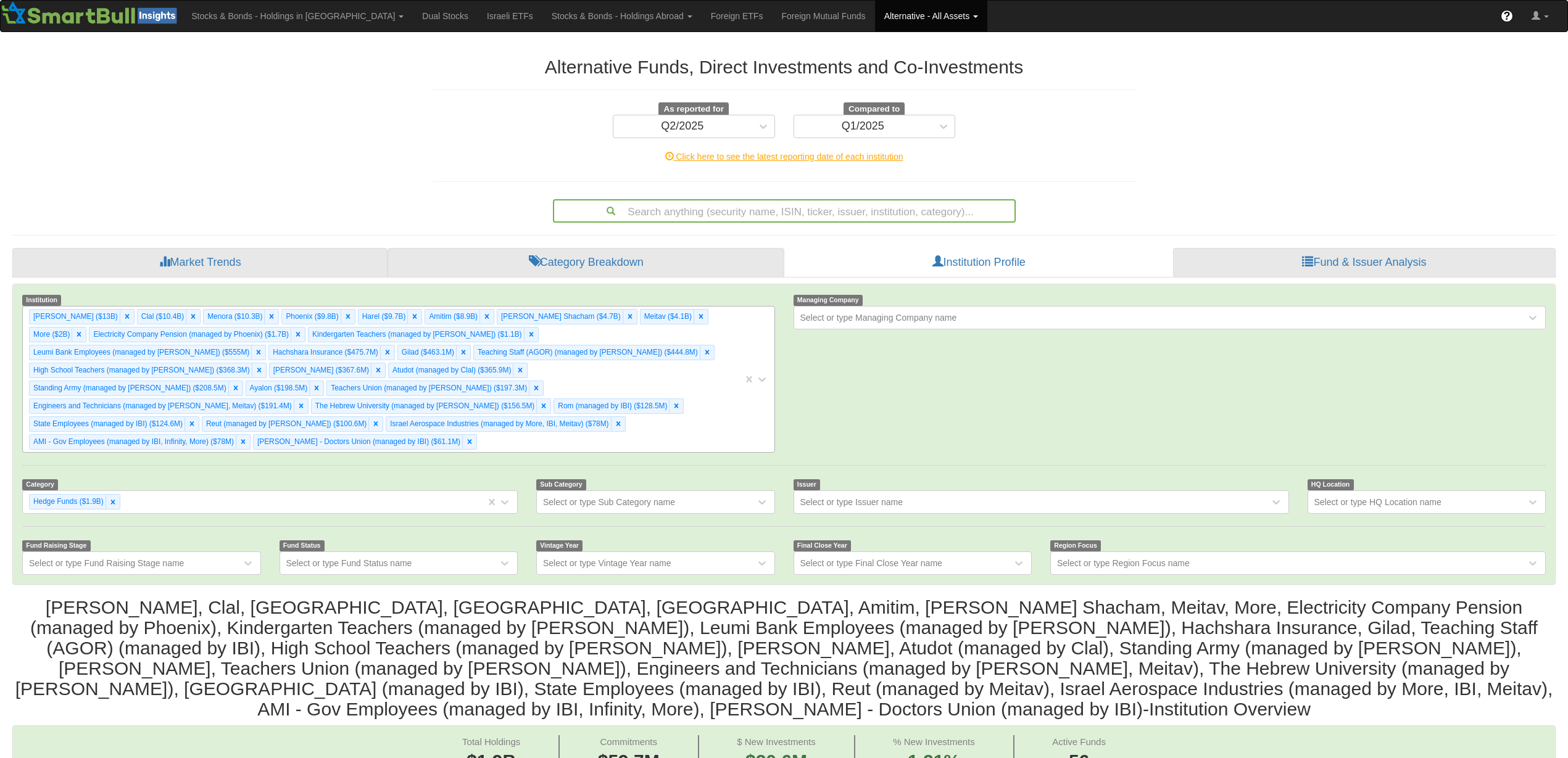
click at [578, 424] on div "[PERSON_NAME] ($13B) Clal ($10.4B) Menora ($10.3B) [GEOGRAPHIC_DATA] ($9.8B) Ha…" at bounding box center [383, 379] width 720 height 145
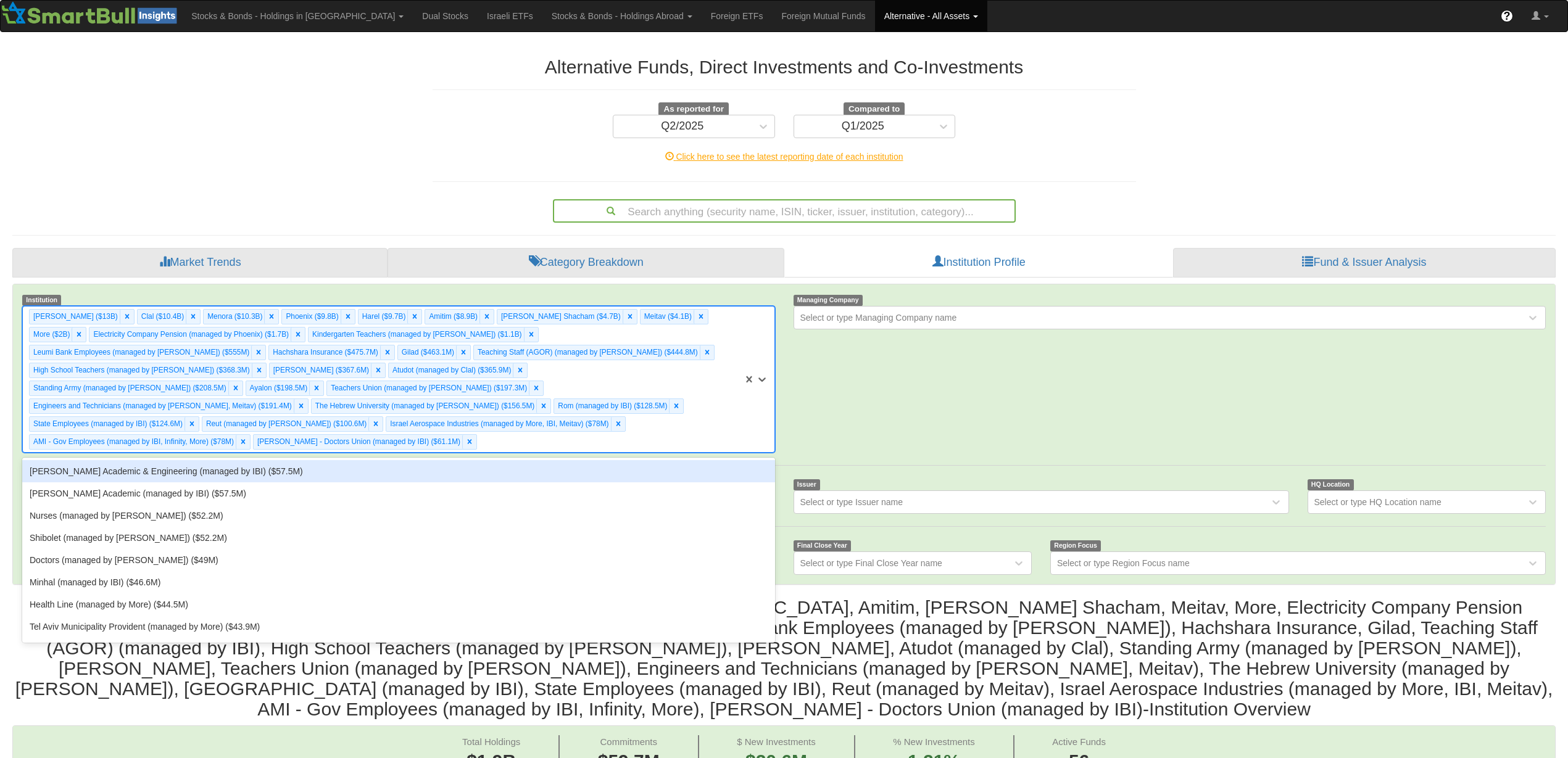
click at [575, 460] on div "[PERSON_NAME] Academic & Engineering (managed by IBI) ($57.5M)" at bounding box center [397, 471] width 752 height 22
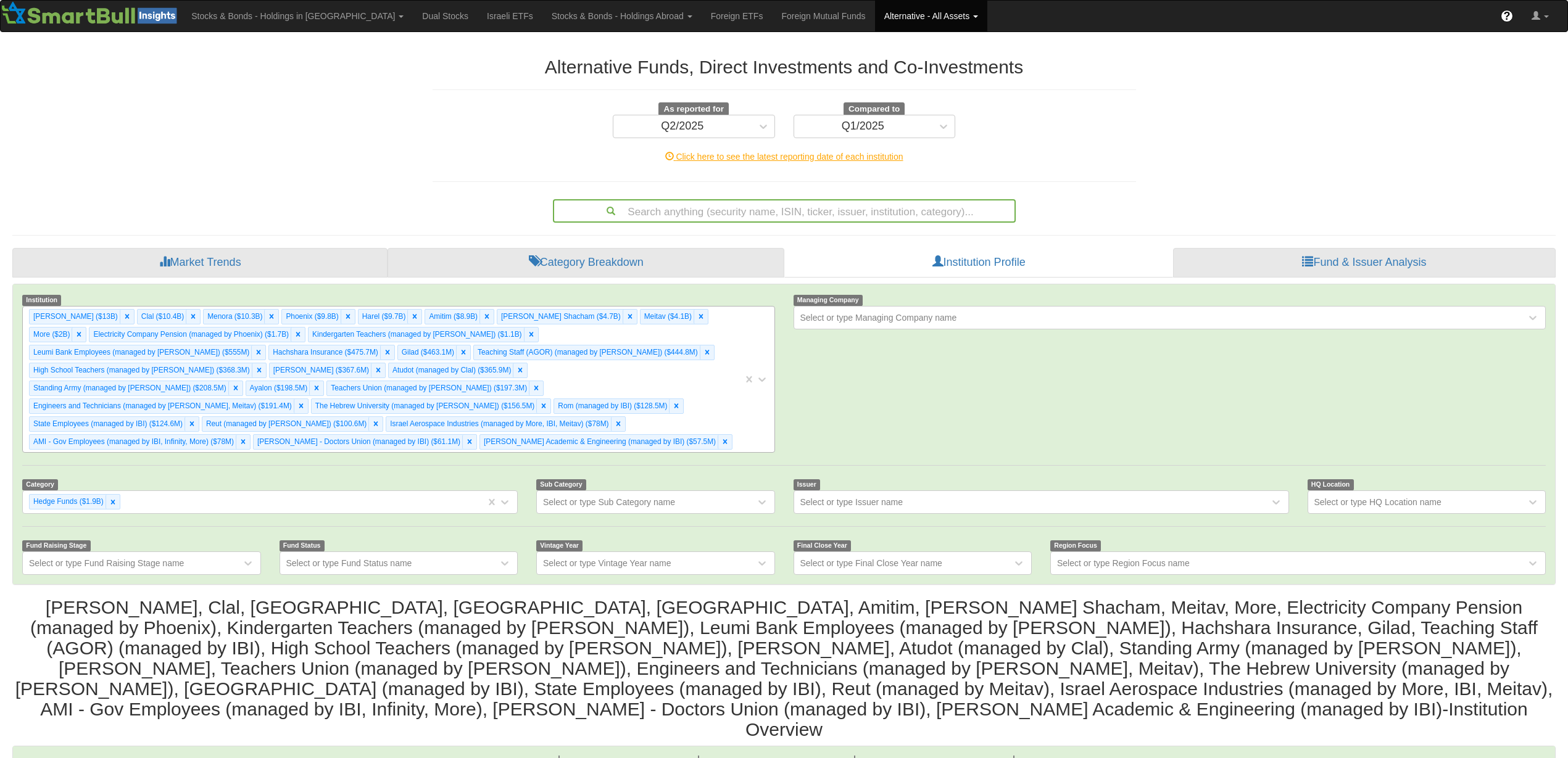
click at [702, 417] on div "[PERSON_NAME] ($13B) Clal ($10.4B) Menora ($10.3B) [GEOGRAPHIC_DATA] ($9.8B) Ha…" at bounding box center [383, 379] width 720 height 145
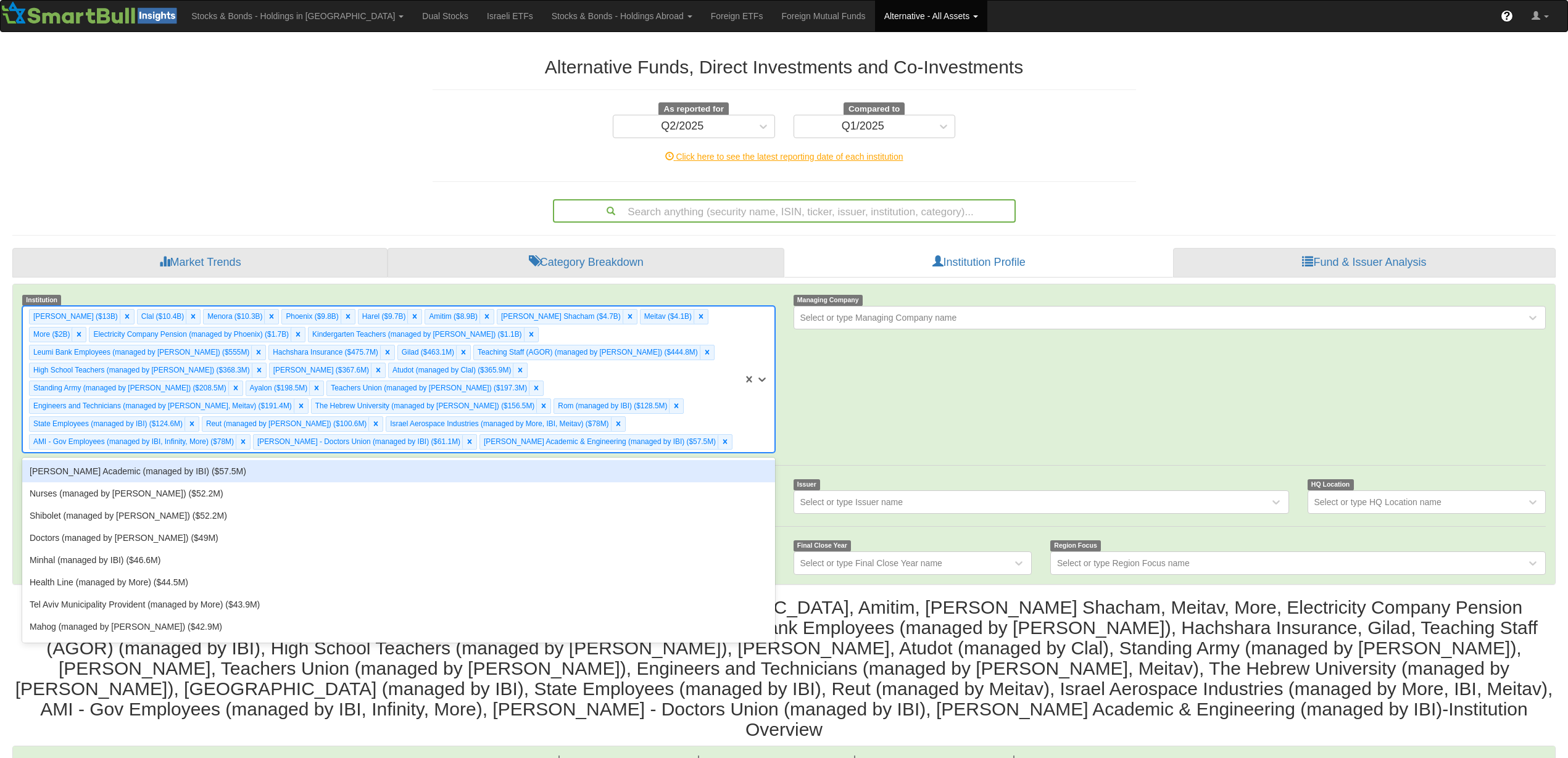
click at [668, 460] on div "[PERSON_NAME] Academic (managed by IBI) ($57.5M)" at bounding box center [397, 471] width 752 height 22
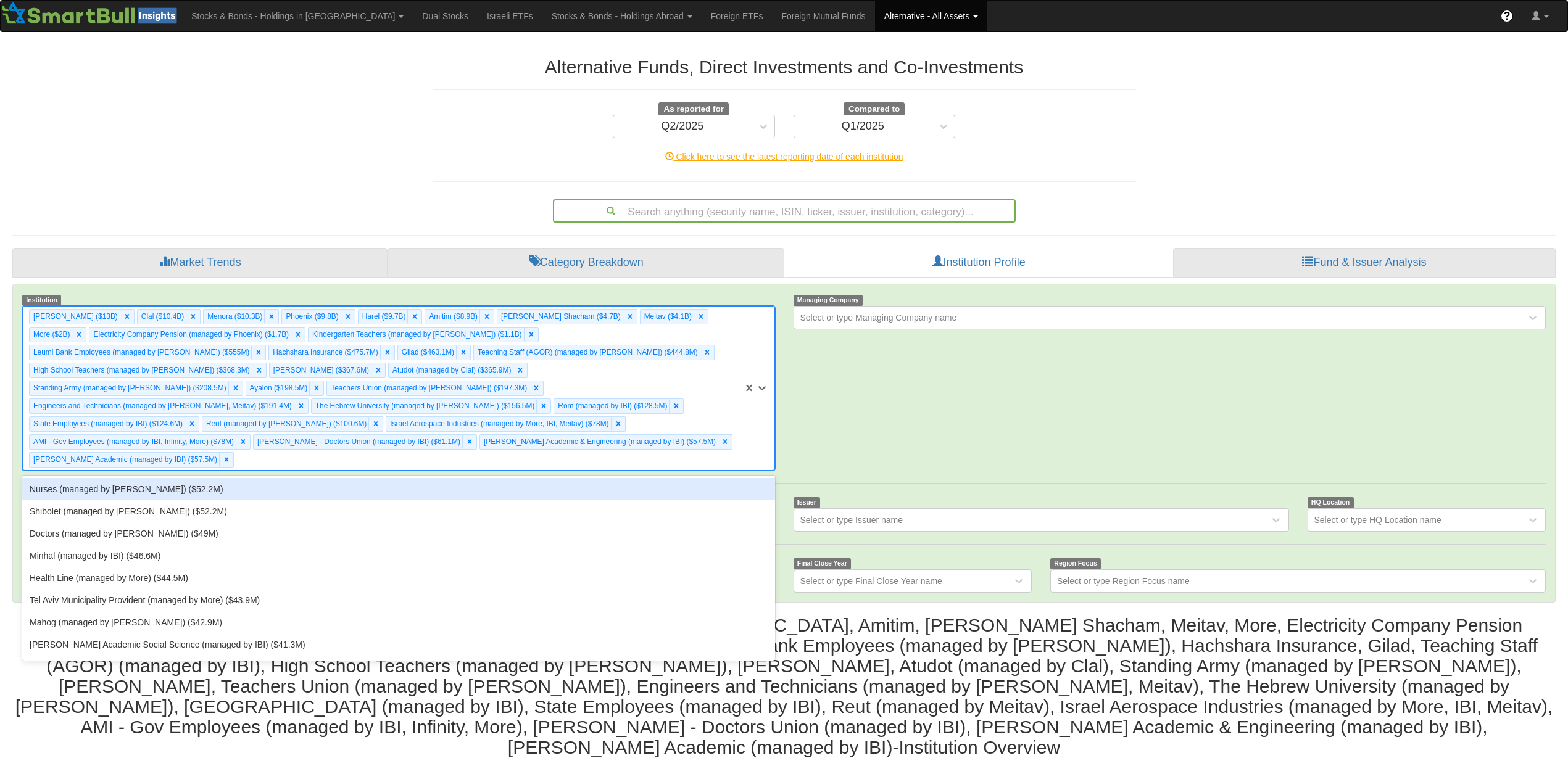
click at [558, 443] on div "[PERSON_NAME] ($13B) Clal ($10.4B) Menora ($10.3B) [GEOGRAPHIC_DATA] ($9.8B) Ha…" at bounding box center [383, 388] width 720 height 163
click at [563, 478] on div "Nurses (managed by [PERSON_NAME]) ($52.2M)" at bounding box center [397, 489] width 752 height 22
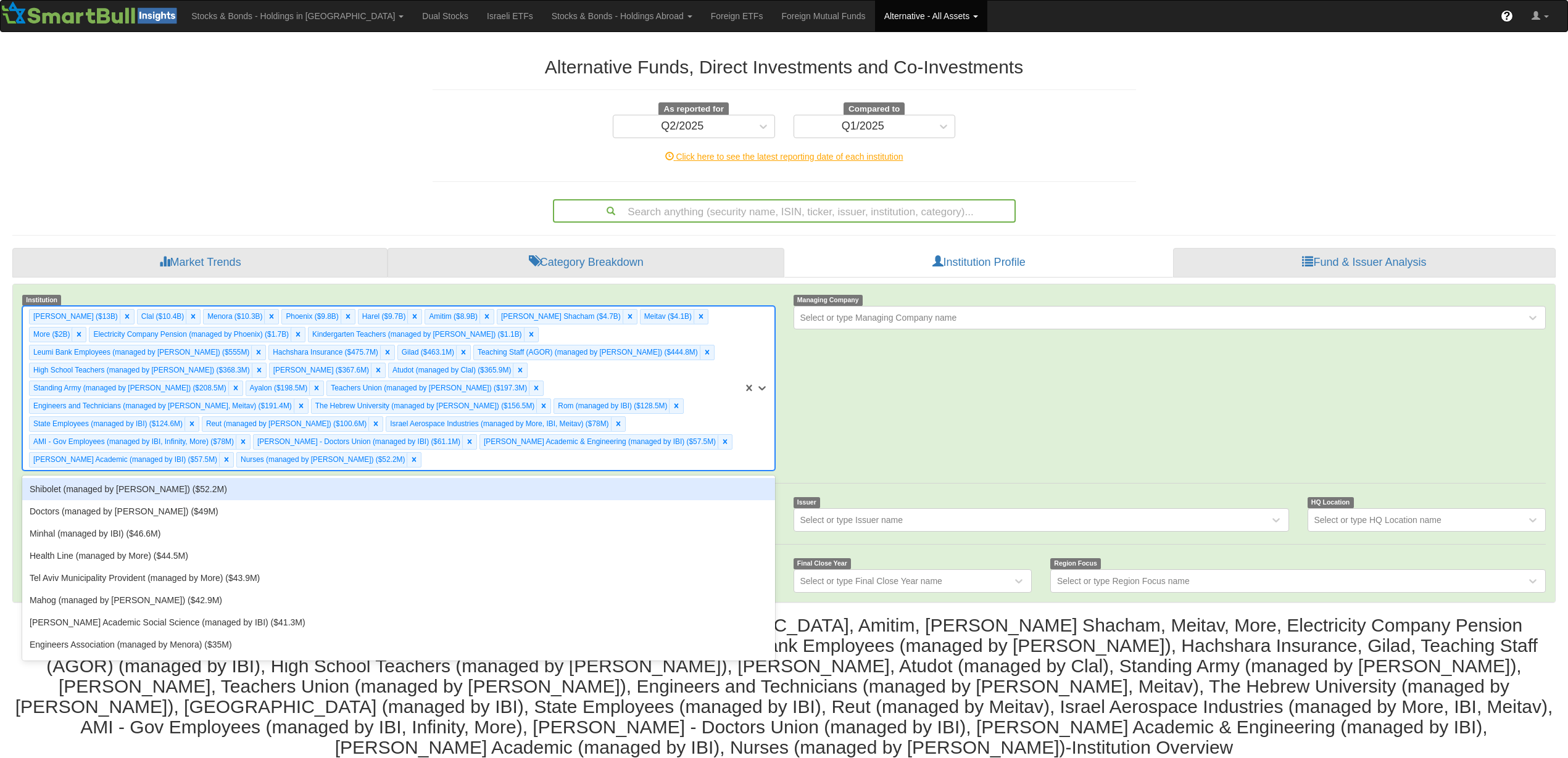
click at [563, 445] on div "[PERSON_NAME] ($13B) Clal ($10.4B) Menora ($10.3B) [GEOGRAPHIC_DATA] ($9.8B) Ha…" at bounding box center [383, 388] width 720 height 163
click at [562, 478] on div "Shibolet (managed by [PERSON_NAME]) ($52.2M)" at bounding box center [397, 489] width 752 height 22
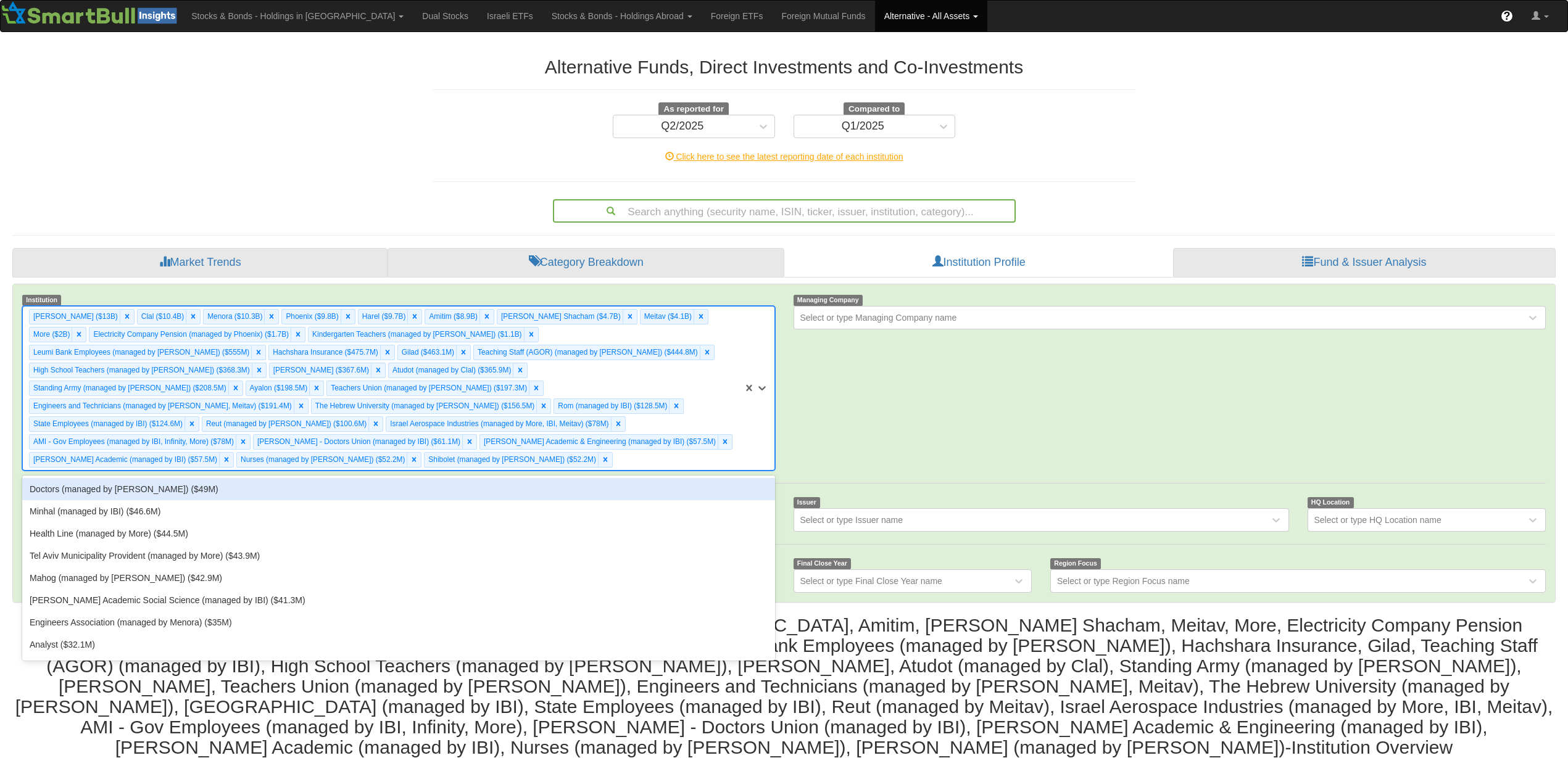
click at [566, 446] on div "[PERSON_NAME] ($13B) Clal ($10.4B) Menora ($10.3B) [GEOGRAPHIC_DATA] ($9.8B) Ha…" at bounding box center [383, 388] width 720 height 163
click at [558, 478] on div "Doctors (managed by [PERSON_NAME]) ($49M)" at bounding box center [397, 489] width 752 height 22
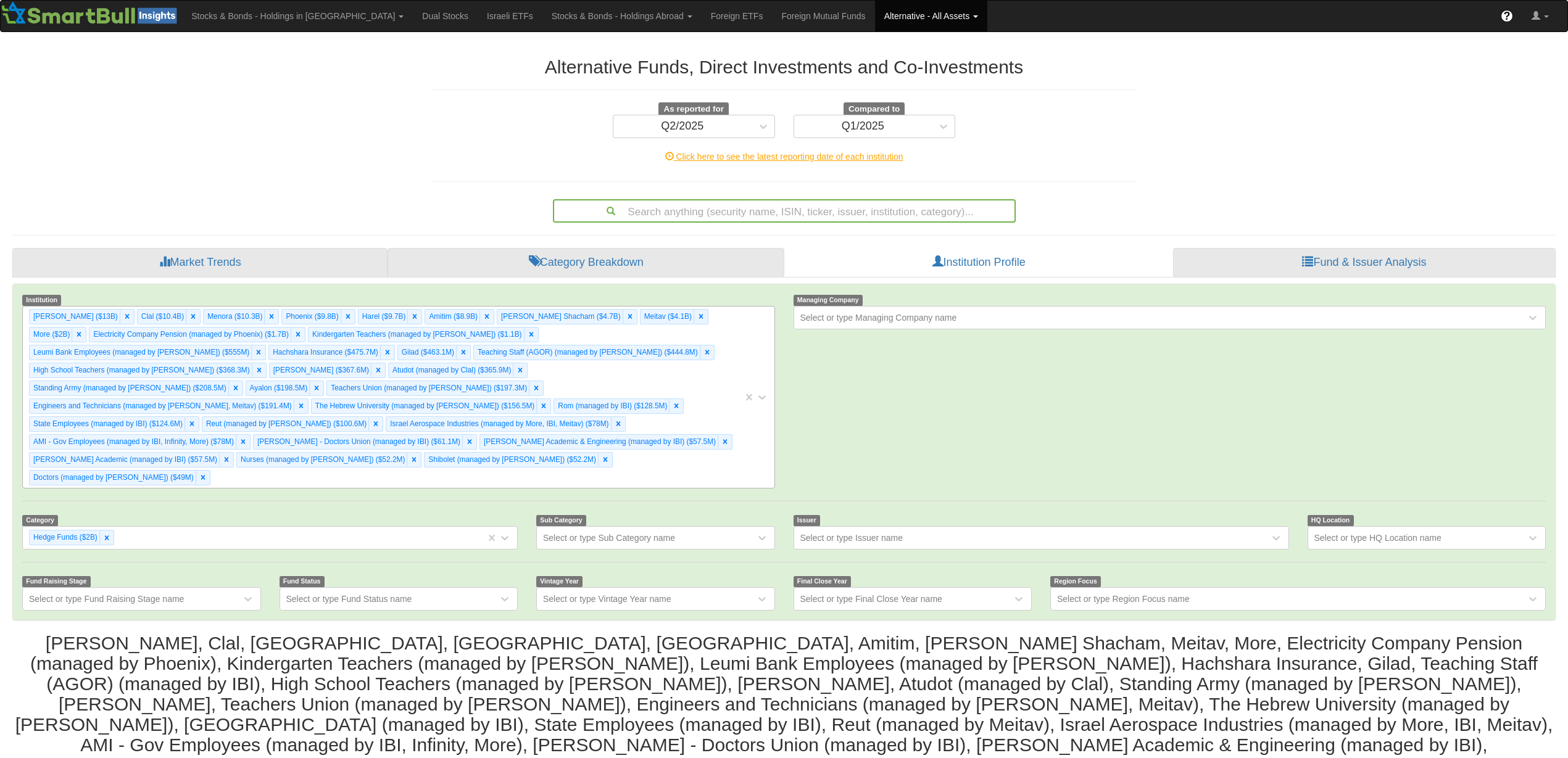
click at [673, 445] on div "[PERSON_NAME] ($13B) Clal ($10.4B) Menora ($10.3B) [GEOGRAPHIC_DATA] ($9.8B) Ha…" at bounding box center [383, 397] width 720 height 181
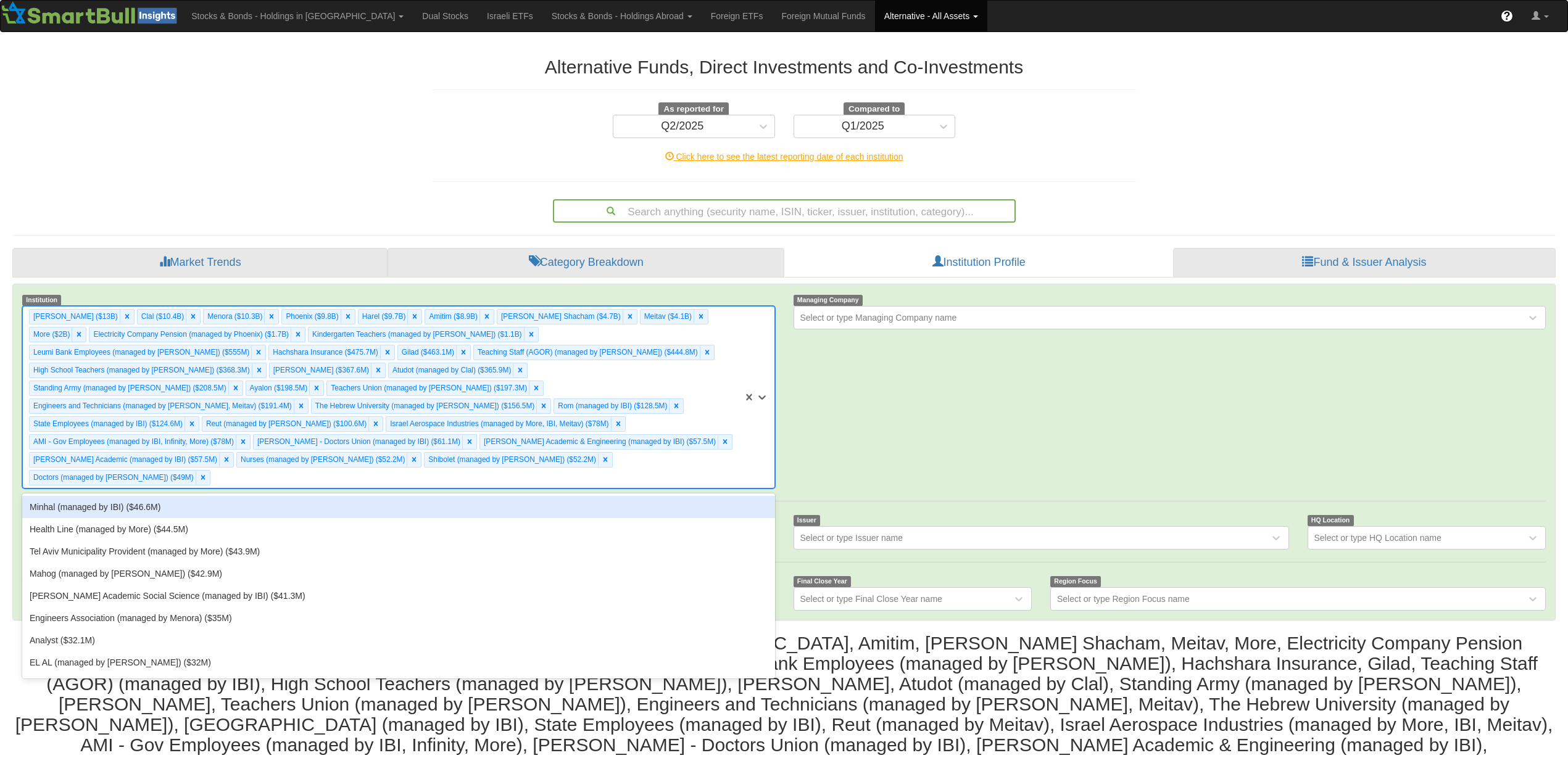
click at [658, 496] on div "Minhal (managed by IBI) ($46.6M)" at bounding box center [397, 507] width 752 height 22
click at [463, 454] on div "[PERSON_NAME] ($13B) Clal ($10.4B) Menora ($10.3B) [GEOGRAPHIC_DATA] ($9.8B) Ha…" at bounding box center [383, 397] width 720 height 181
click at [154, 496] on div "Health Line (managed by More) ($44.5M)" at bounding box center [397, 507] width 752 height 22
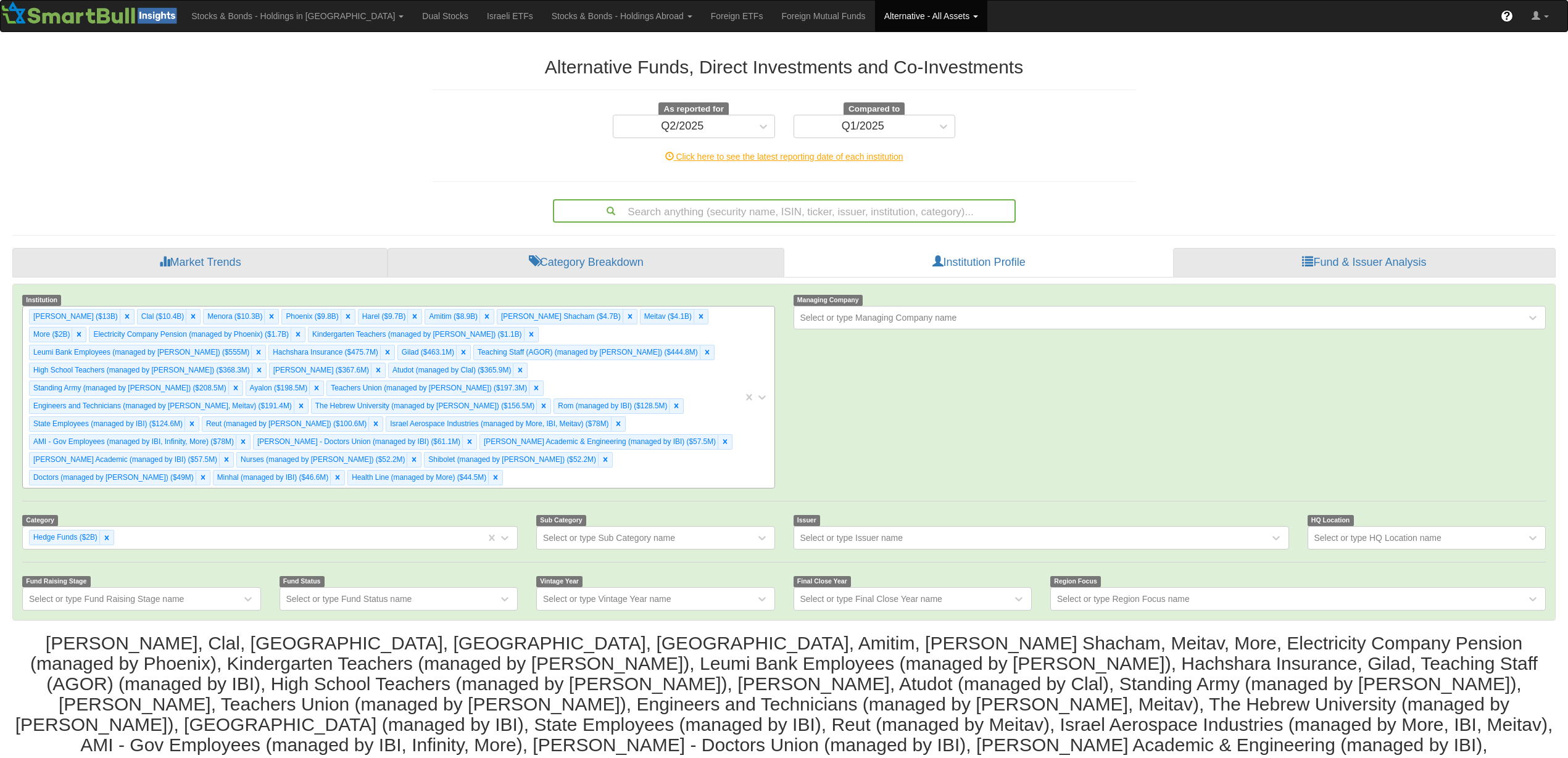
click at [359, 462] on div "[PERSON_NAME] ($13B) Clal ($10.4B) Menora ($10.3B) [GEOGRAPHIC_DATA] ($9.8B) Ha…" at bounding box center [383, 397] width 720 height 181
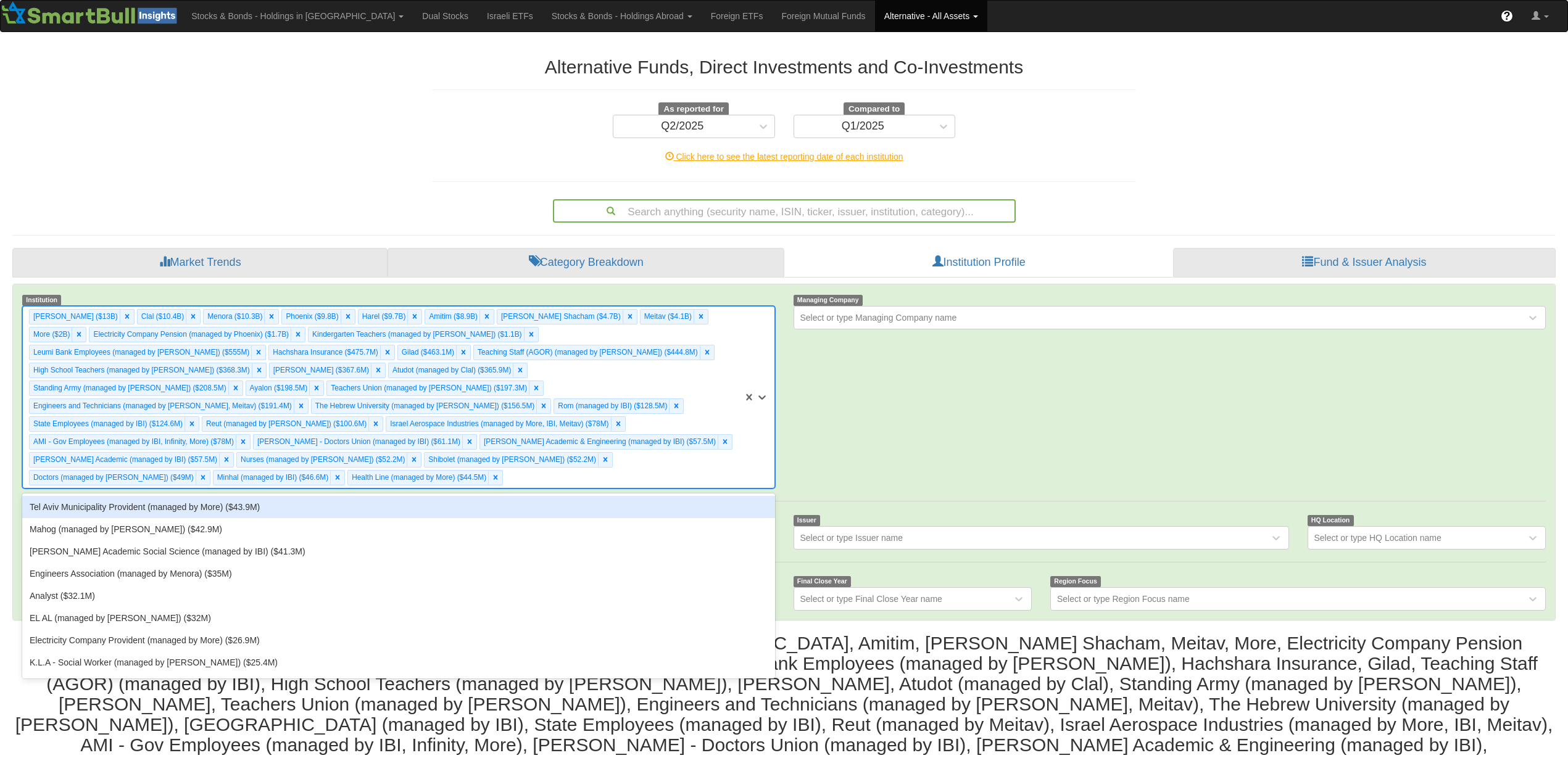
click at [336, 496] on div "Tel Aviv Municipality Provident (managed by More) ($43.9M)" at bounding box center [397, 507] width 752 height 22
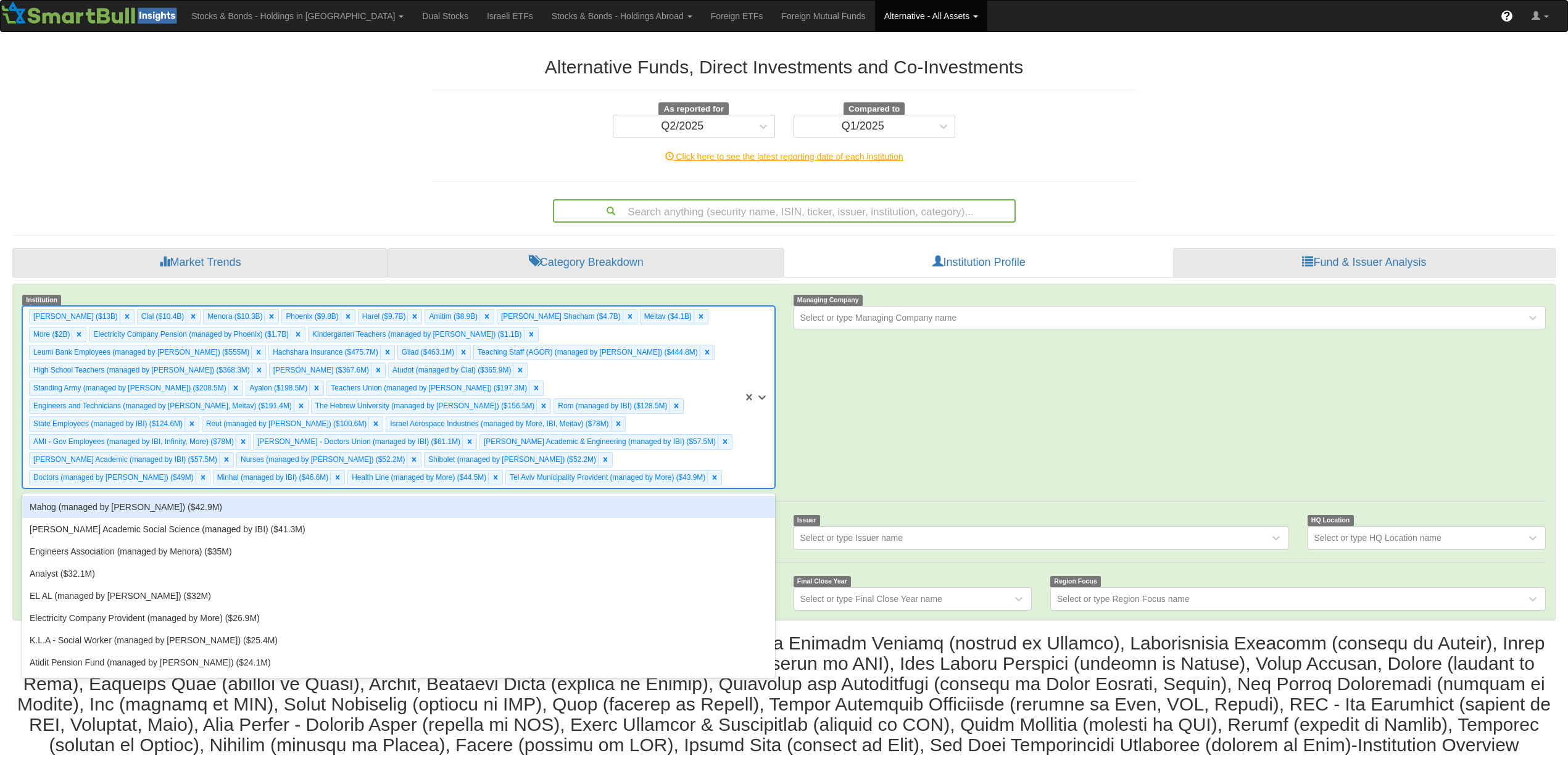
click at [625, 464] on div "[PERSON_NAME] ($13B) Clal ($10.4B) Menora ($10.3B) [GEOGRAPHIC_DATA] ($9.8B) Ha…" at bounding box center [383, 397] width 720 height 181
click at [600, 496] on div "Mahog (managed by [PERSON_NAME]) ($42.9M)" at bounding box center [397, 507] width 752 height 22
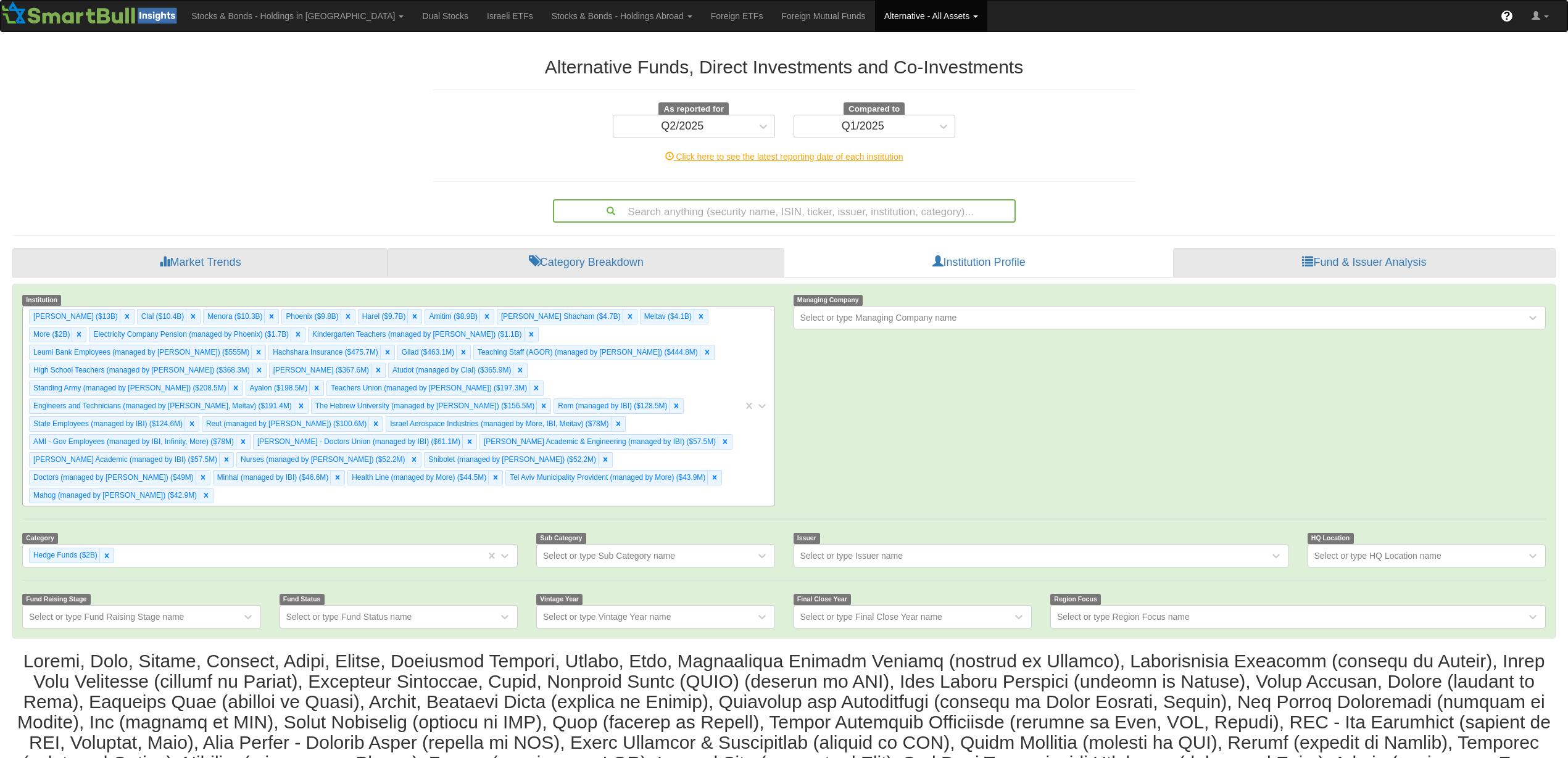
click at [709, 435] on div "[PERSON_NAME] ($13B) Clal ($10.4B) Menora ($10.3B) [GEOGRAPHIC_DATA] ($9.8B) Ha…" at bounding box center [383, 406] width 720 height 199
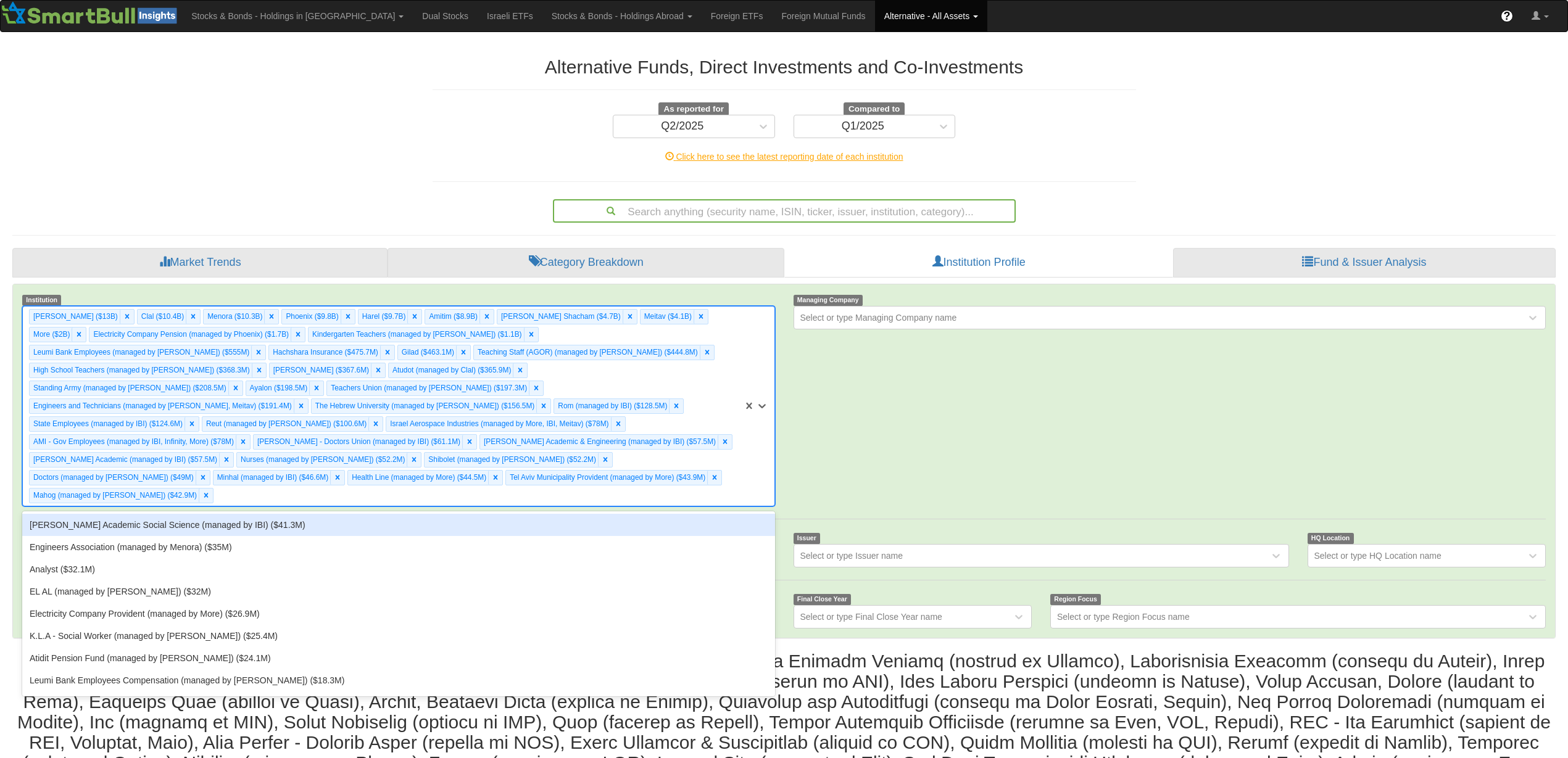
click at [679, 514] on div "[PERSON_NAME] Academic Social Science (managed by IBI) ($41.3M)" at bounding box center [397, 525] width 752 height 22
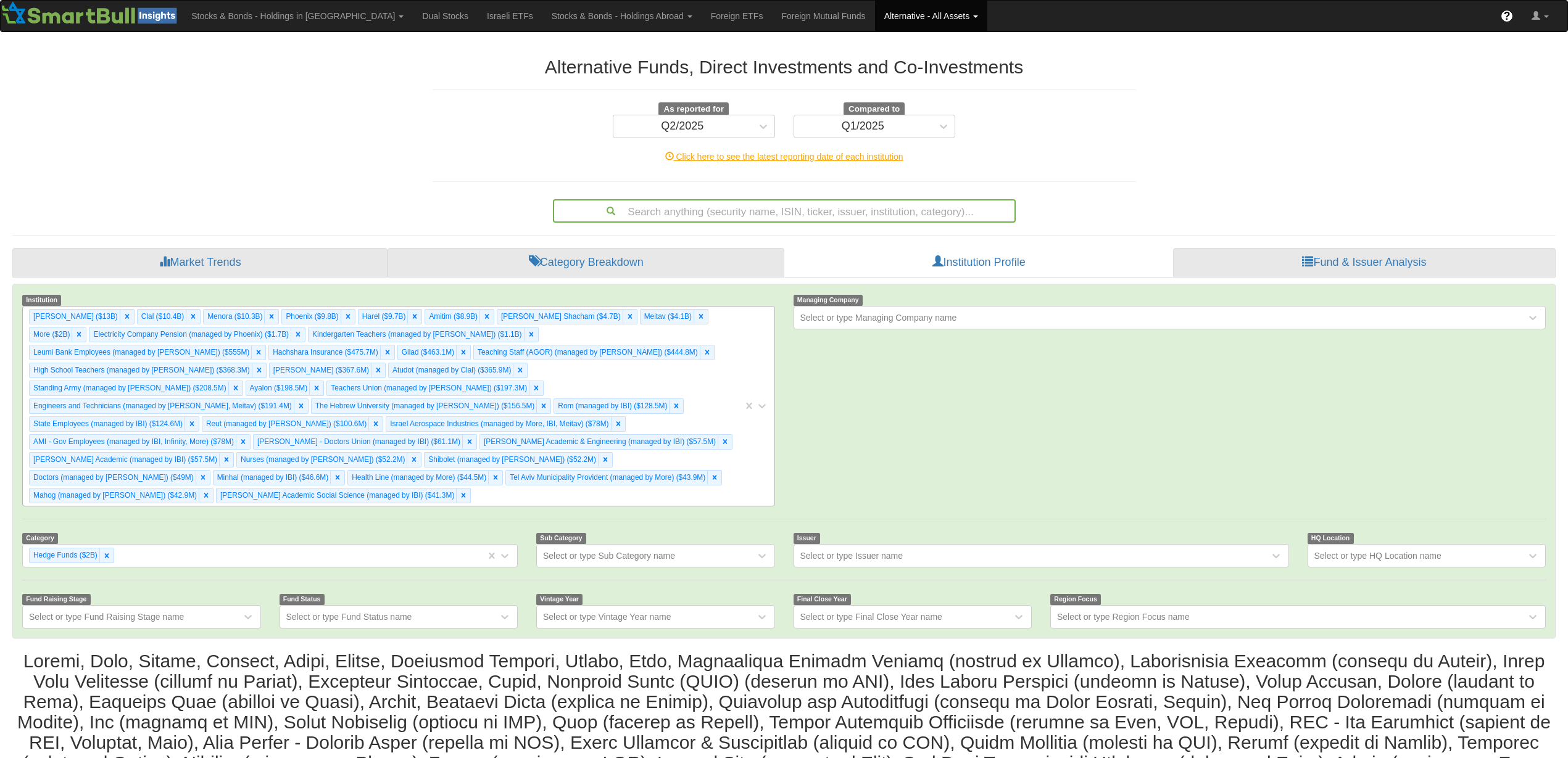
click at [567, 478] on div "[PERSON_NAME] ($13B) Clal ($10.4B) Menora ($10.3B) [GEOGRAPHIC_DATA] ($9.8B) Ha…" at bounding box center [383, 406] width 720 height 199
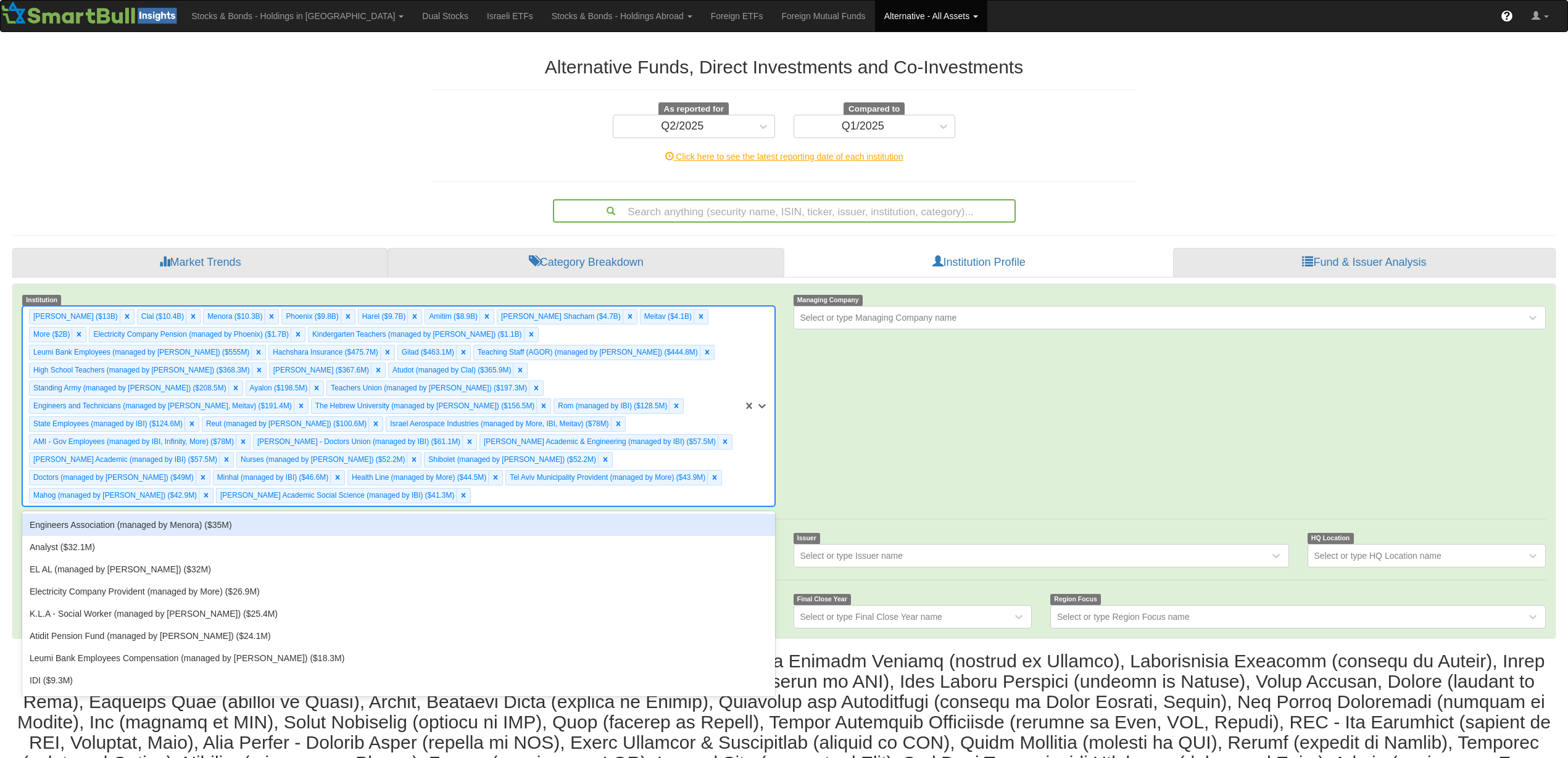
click at [529, 514] on div "Engineers Association (managed by Menora) ($35M)" at bounding box center [397, 525] width 752 height 22
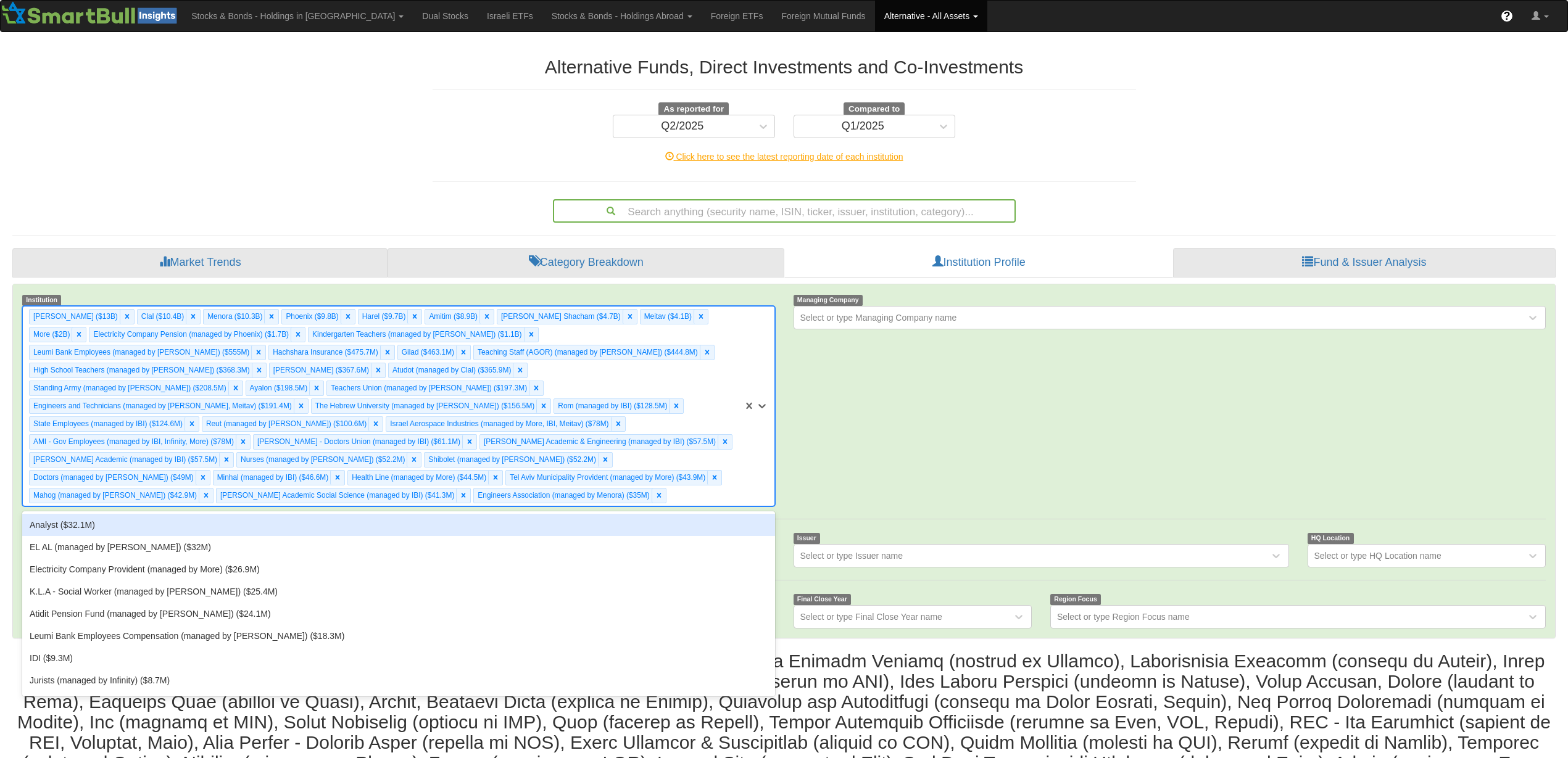
click at [531, 474] on div "[PERSON_NAME] ($13B) Clal ($10.4B) Menora ($10.3B) [GEOGRAPHIC_DATA] ($9.8B) Ha…" at bounding box center [383, 406] width 720 height 199
click at [466, 514] on div "Analyst ($32.1M)" at bounding box center [397, 525] width 752 height 22
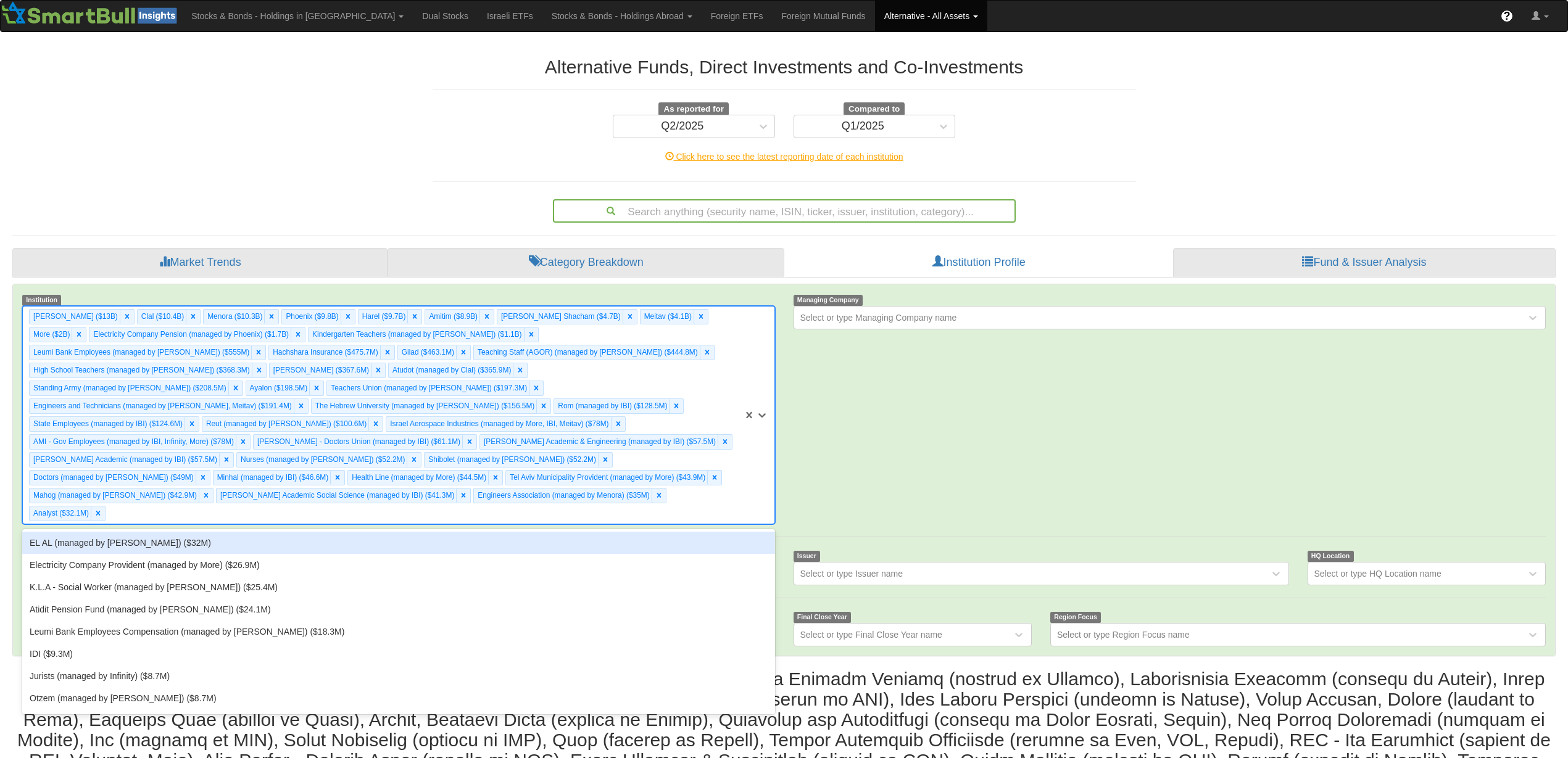
click at [550, 482] on div "[PERSON_NAME] ($13B) Clal ($10.4B) Menora ($10.3B) [GEOGRAPHIC_DATA] ($9.8B) Ha…" at bounding box center [383, 415] width 720 height 217
click at [528, 532] on div "EL AL (managed by [PERSON_NAME]) ($32M)" at bounding box center [397, 543] width 752 height 22
click at [655, 481] on div "[PERSON_NAME] ($13B) Clal ($10.4B) Menora ($10.3B) [GEOGRAPHIC_DATA] ($9.8B) Ha…" at bounding box center [383, 415] width 720 height 217
click at [643, 532] on div "Electricity Company Provident (managed by More) ($26.9M)" at bounding box center [397, 543] width 752 height 22
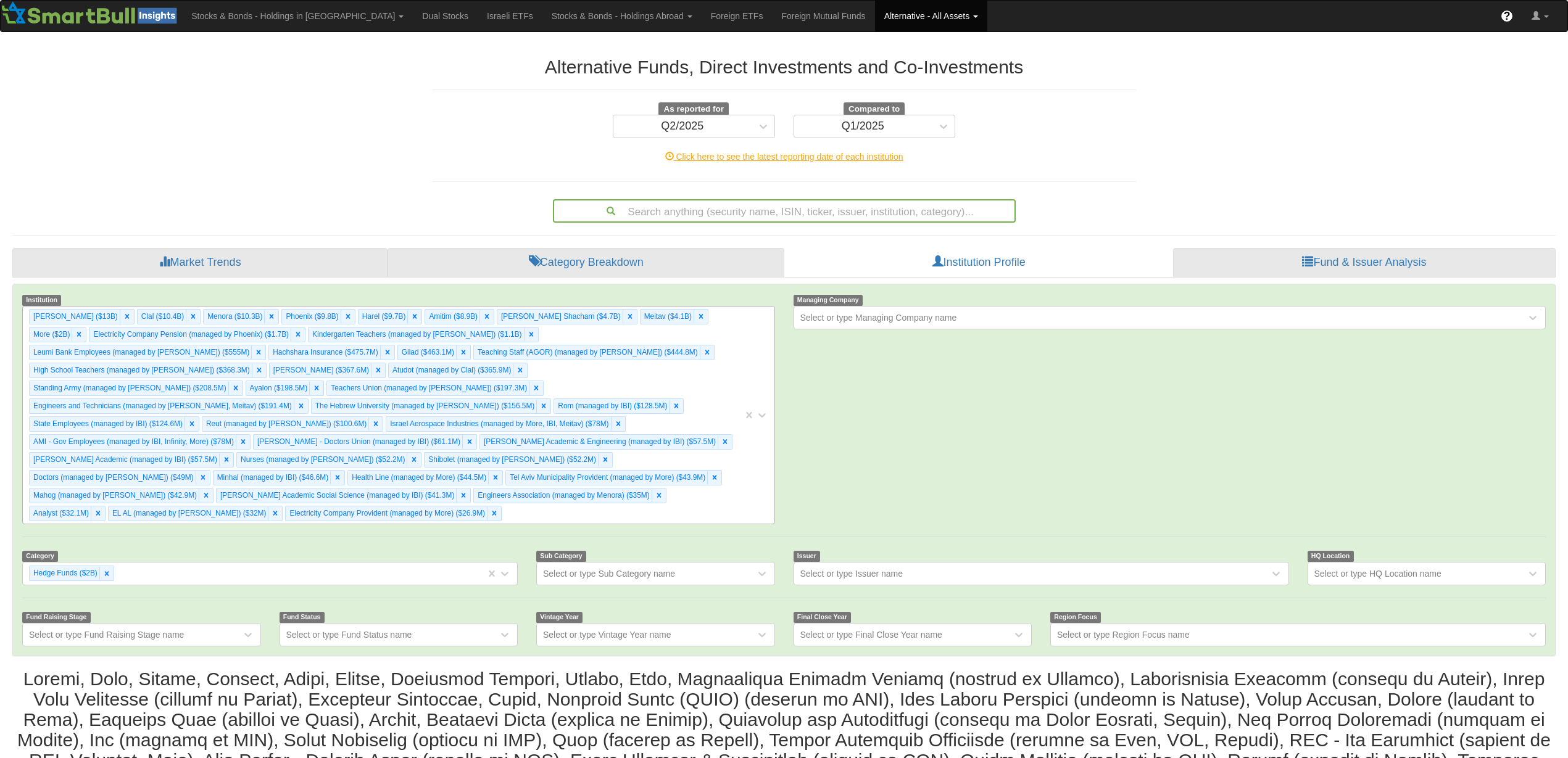
click at [638, 500] on div "[PERSON_NAME] ($13B) Clal ($10.4B) Menora ($10.3B) [GEOGRAPHIC_DATA] ($9.8B) Ha…" at bounding box center [383, 415] width 720 height 217
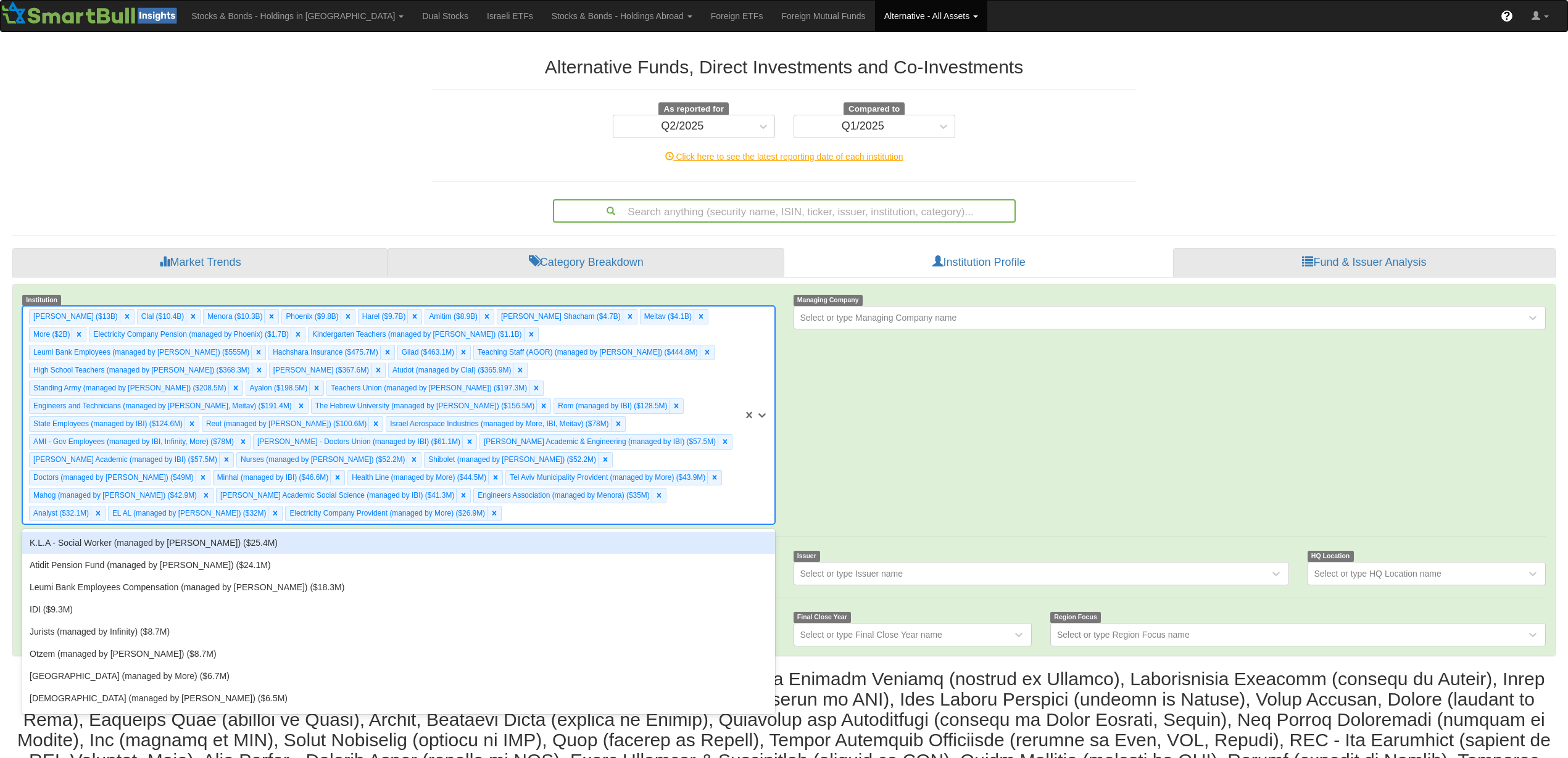
click at [628, 532] on div "K.L.A - Social Worker (managed by [PERSON_NAME]) ($25.4M)" at bounding box center [397, 543] width 752 height 22
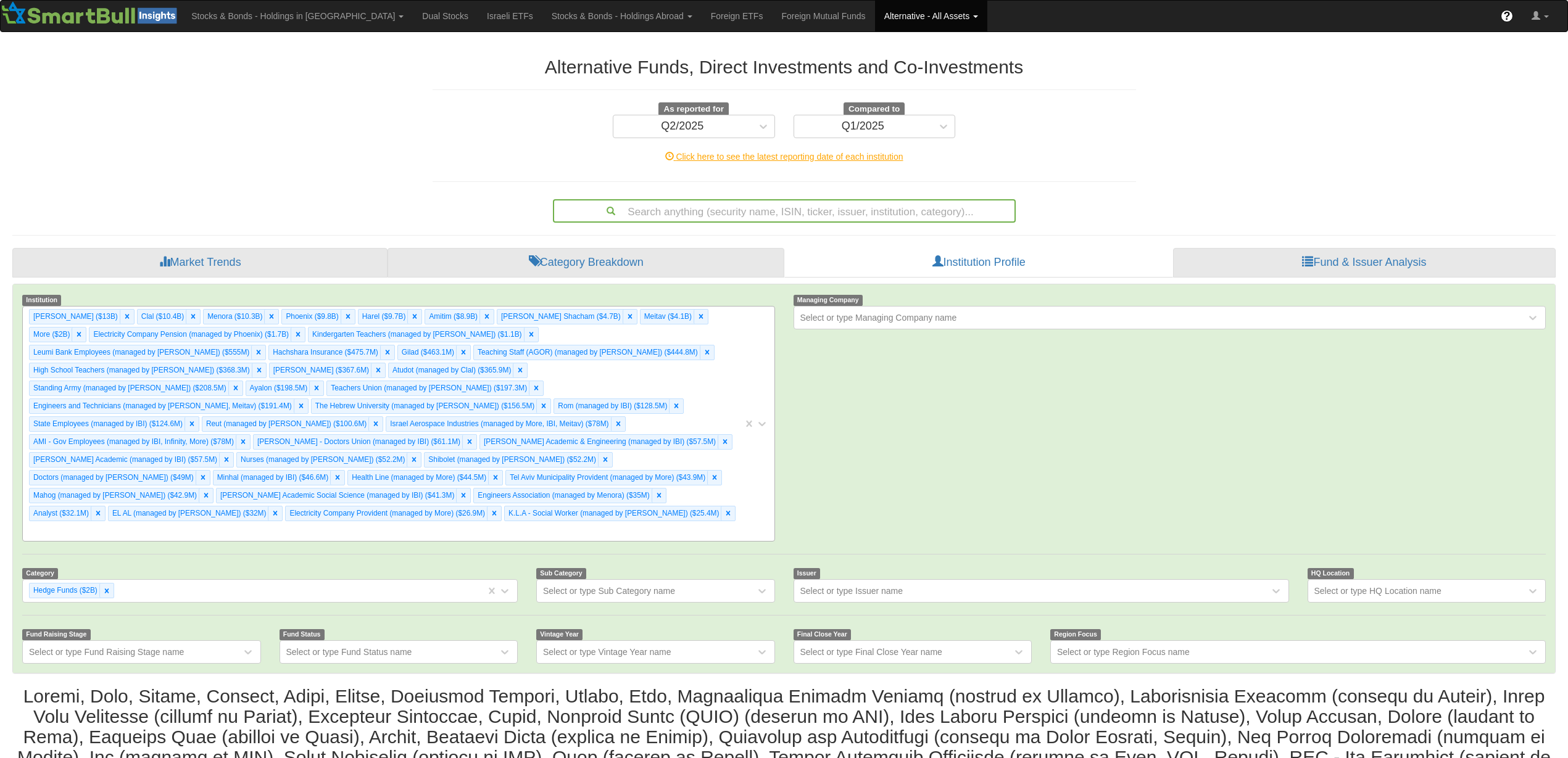
click at [640, 496] on div "[PERSON_NAME] ($13B) Clal ($10.4B) Menora ($10.3B) [GEOGRAPHIC_DATA] ($9.8B) Ha…" at bounding box center [383, 423] width 720 height 234
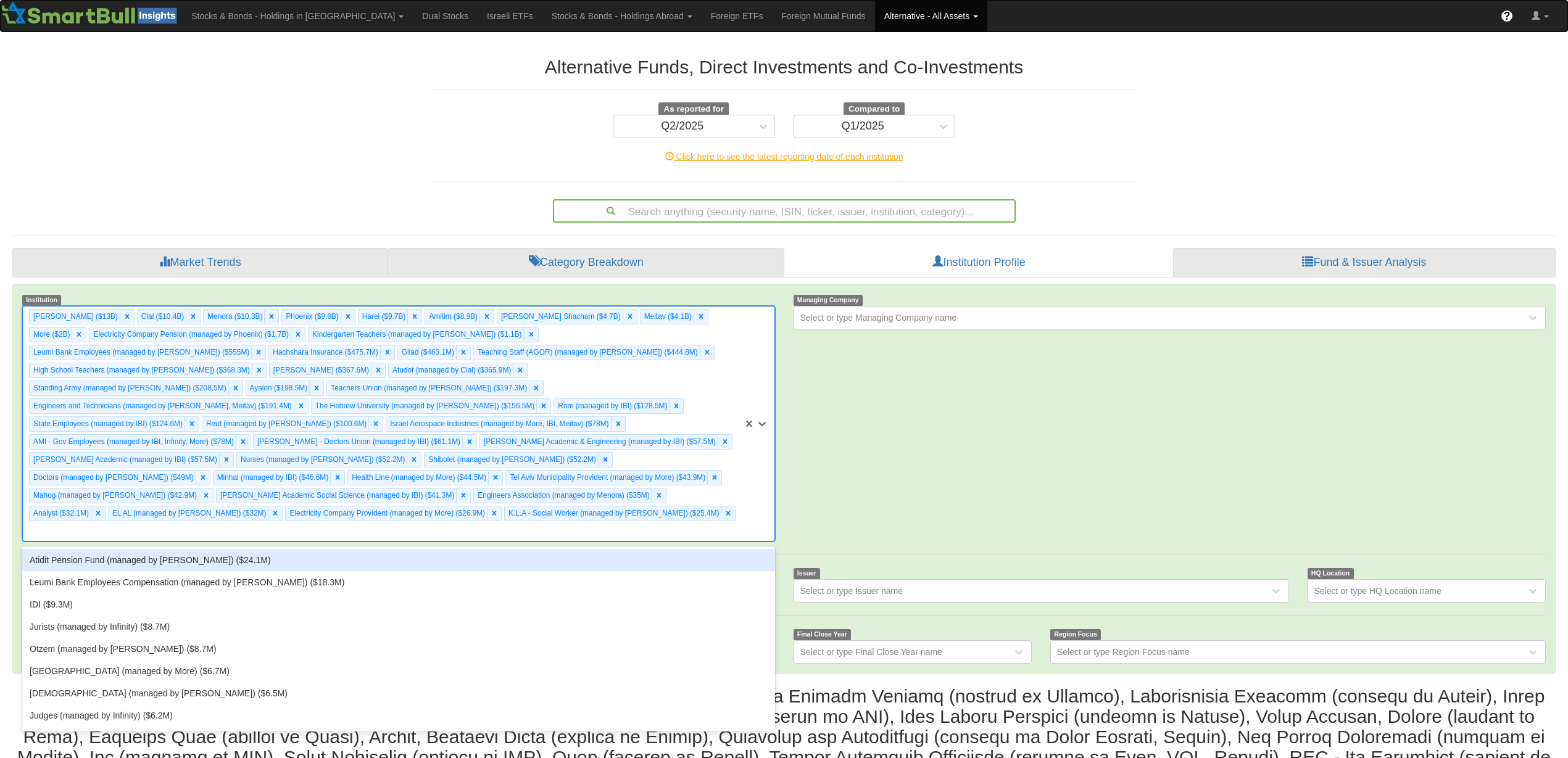
click at [632, 549] on div "Atidit Pension Fund (managed by [PERSON_NAME]) ($24.1M)" at bounding box center [397, 560] width 752 height 22
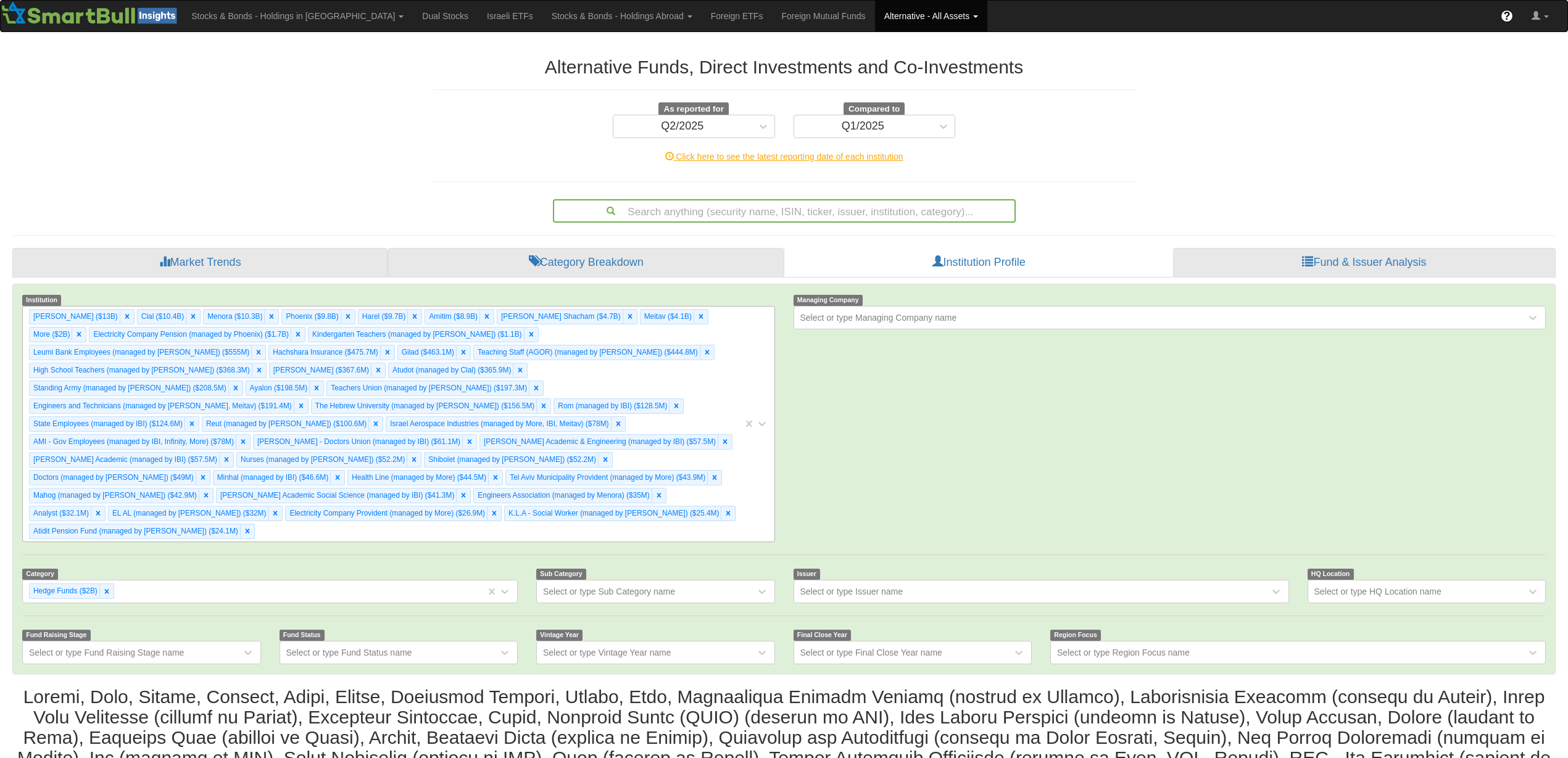
click at [646, 500] on div "[PERSON_NAME] ($13B) Clal ($10.4B) Menora ($10.3B) [GEOGRAPHIC_DATA] ($9.8B) Ha…" at bounding box center [383, 424] width 720 height 235
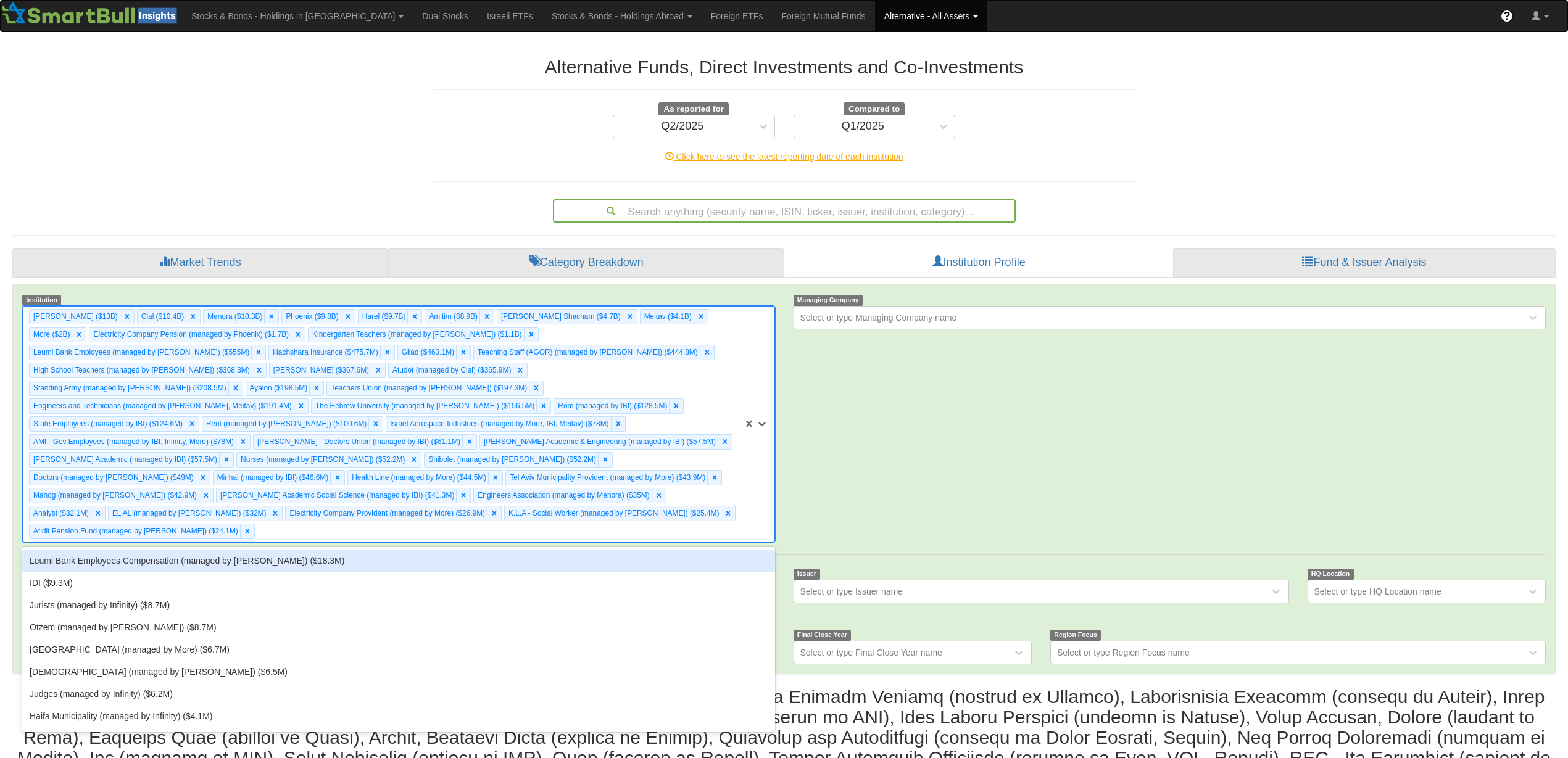
click at [641, 550] on div "Leumi Bank Employees Compensation (managed by [PERSON_NAME]) ($18.3M)" at bounding box center [397, 561] width 752 height 22
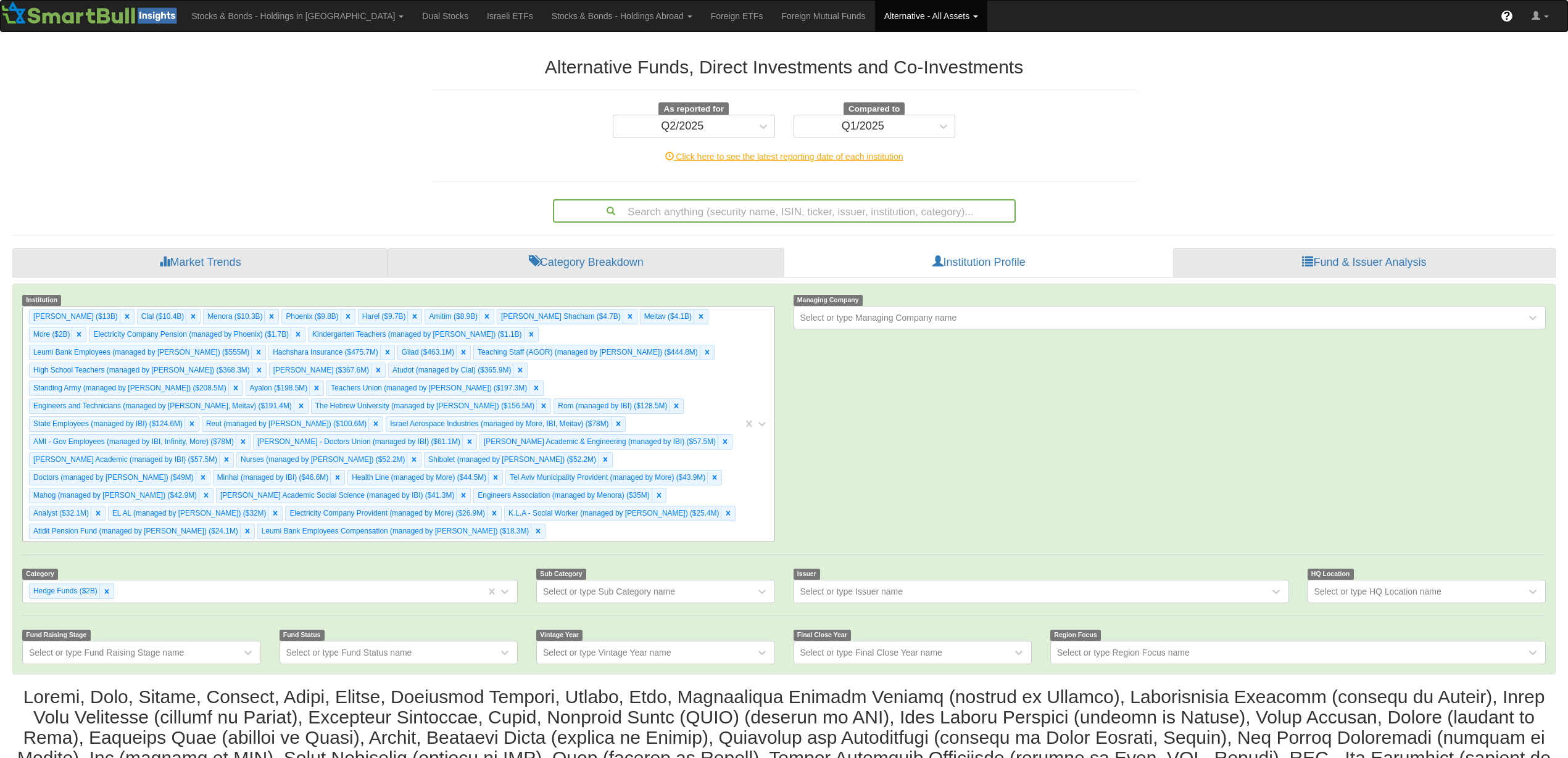
click at [642, 519] on div "[PERSON_NAME] ($13B) Clal ($10.4B) Menora ($10.3B) [GEOGRAPHIC_DATA] ($9.8B) Ha…" at bounding box center [383, 424] width 720 height 235
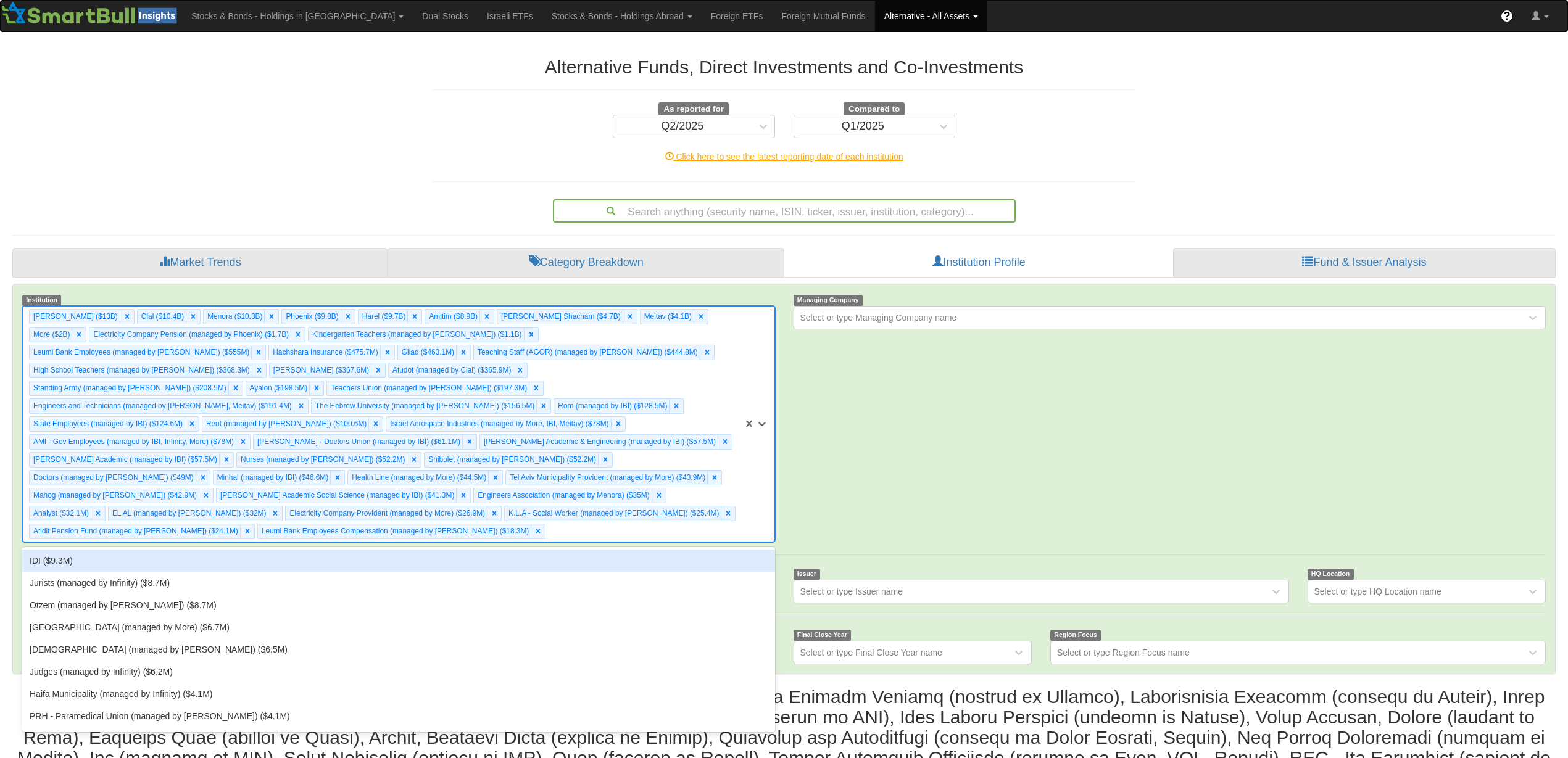
click at [631, 550] on div "IDI ($9.3M)" at bounding box center [397, 561] width 752 height 22
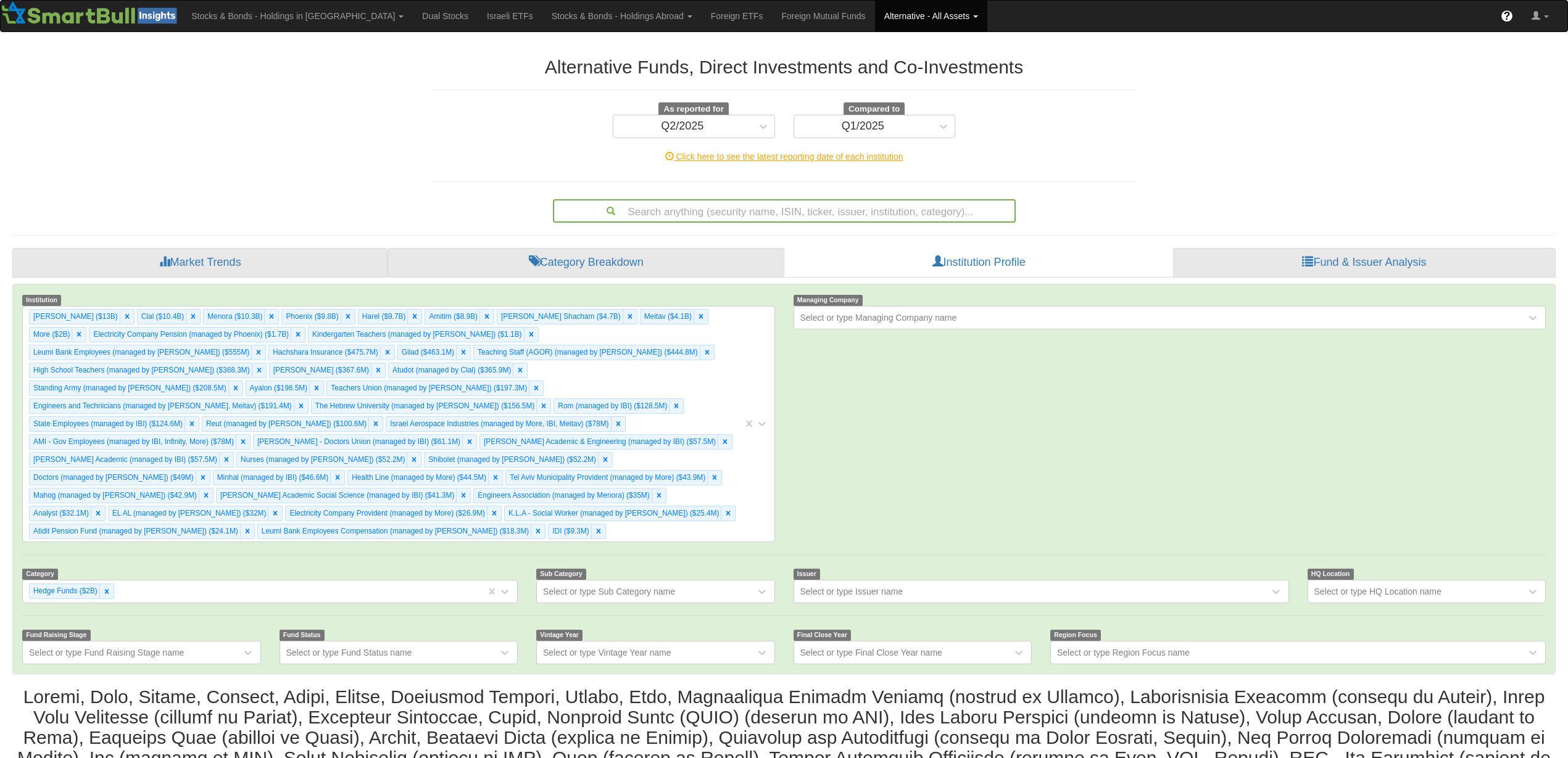
click at [612, 527] on div "Institution Migdal ($13B) Clal ($10.4B) Menora ($10.3B) Phoenix ($9.8B) Harel (…" at bounding box center [783, 478] width 1541 height 389
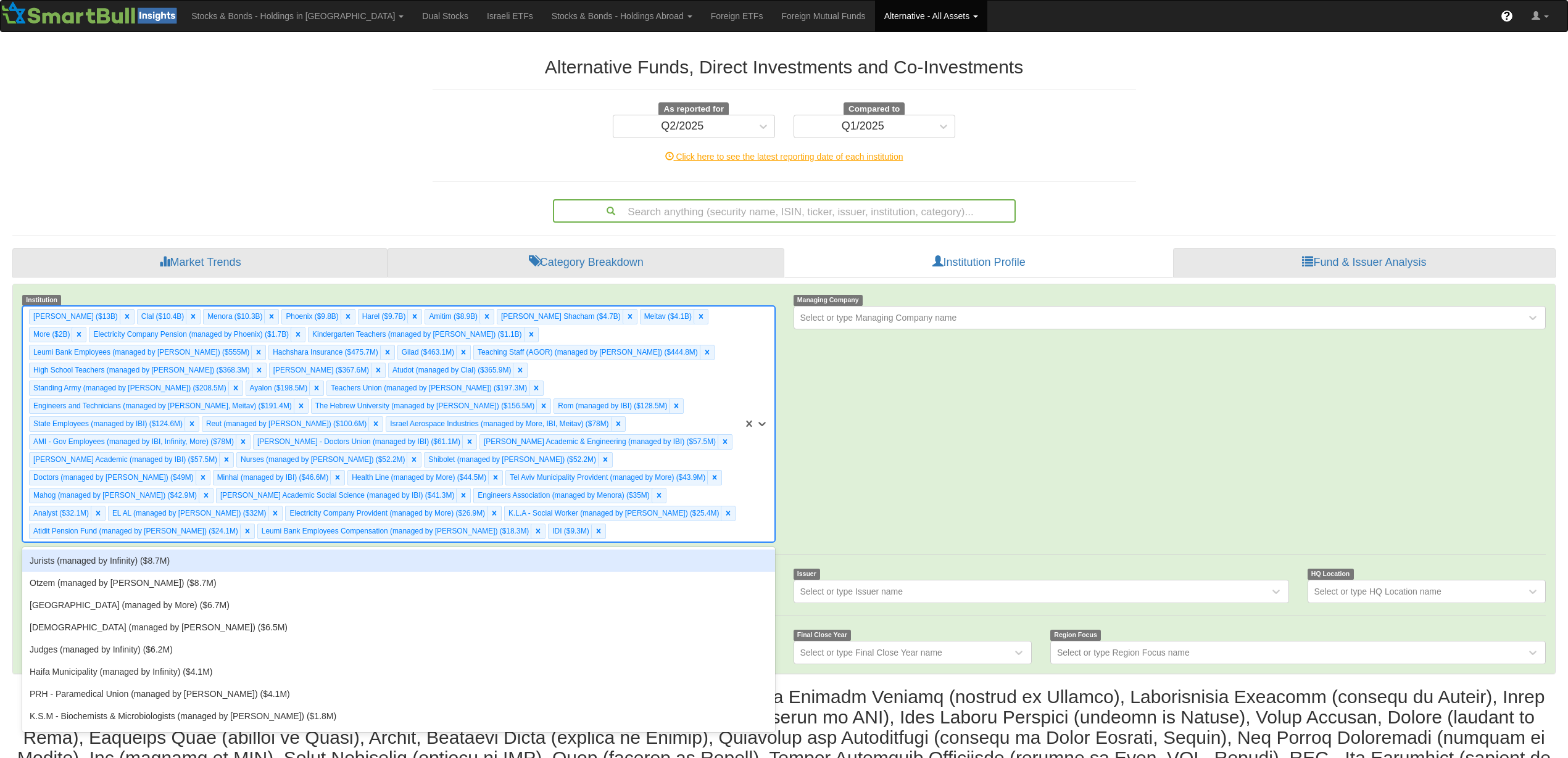
click at [617, 519] on div "[PERSON_NAME] ($13B) Clal ($10.4B) Menora ($10.3B) [GEOGRAPHIC_DATA] ($9.8B) Ha…" at bounding box center [383, 424] width 720 height 235
click at [614, 550] on div "Jurists (managed by Infinity) ($8.7M)" at bounding box center [397, 561] width 752 height 22
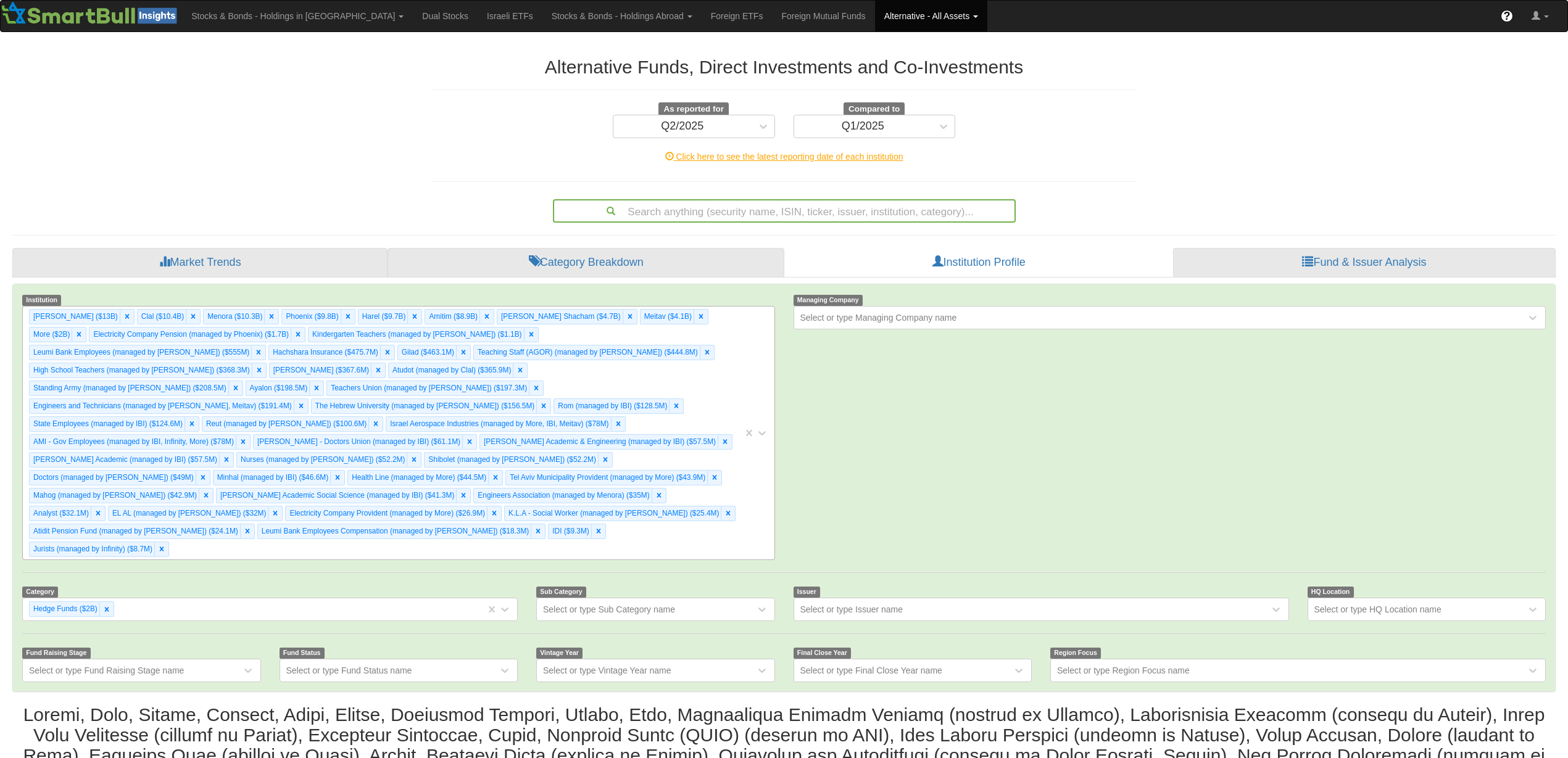
click at [613, 523] on div "[PERSON_NAME] ($13B) Clal ($10.4B) Menora ($10.3B) [GEOGRAPHIC_DATA] ($9.8B) Ha…" at bounding box center [383, 433] width 720 height 253
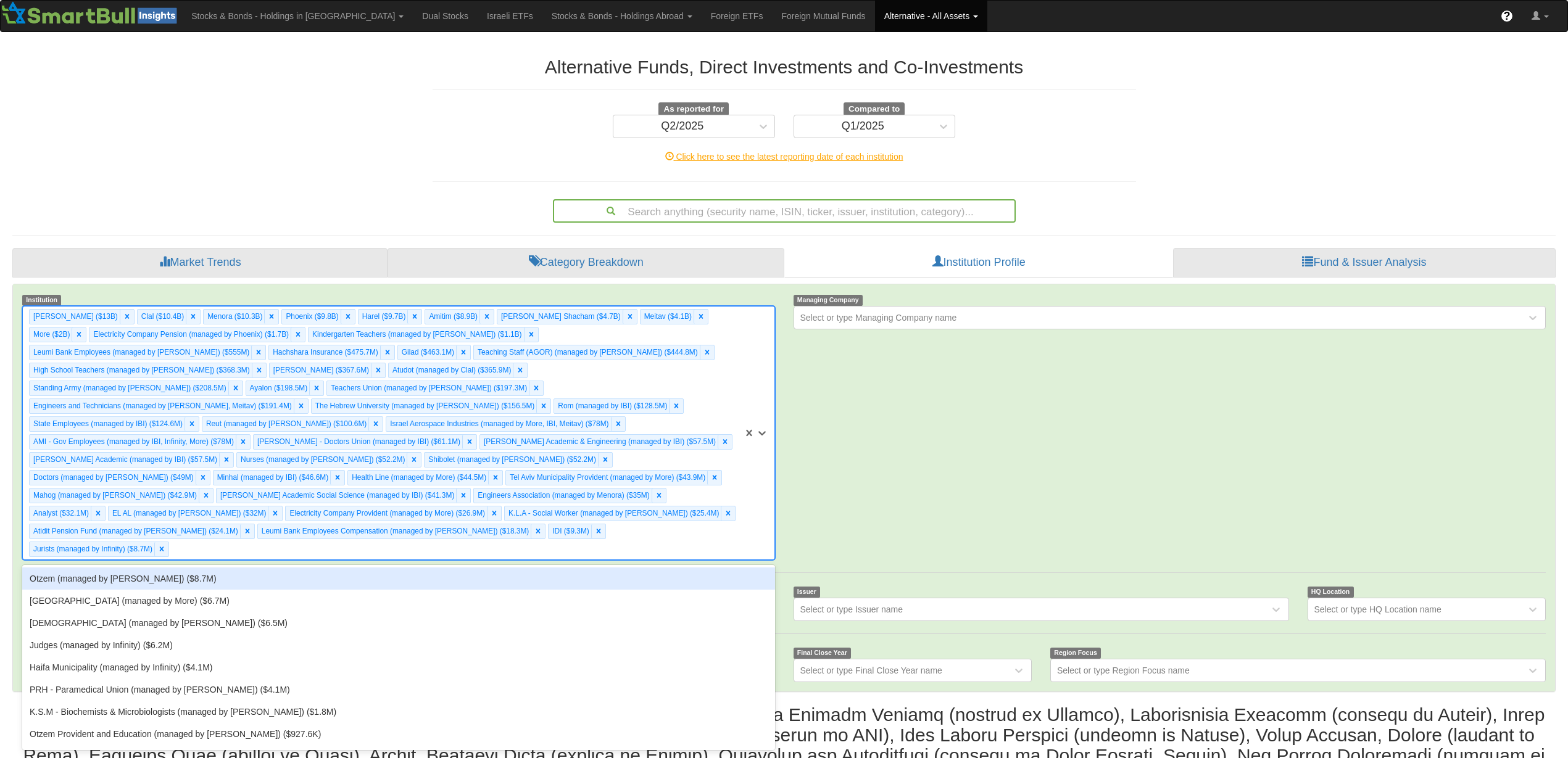
click at [609, 568] on div "Otzem (managed by [PERSON_NAME]) ($8.7M)" at bounding box center [397, 579] width 752 height 22
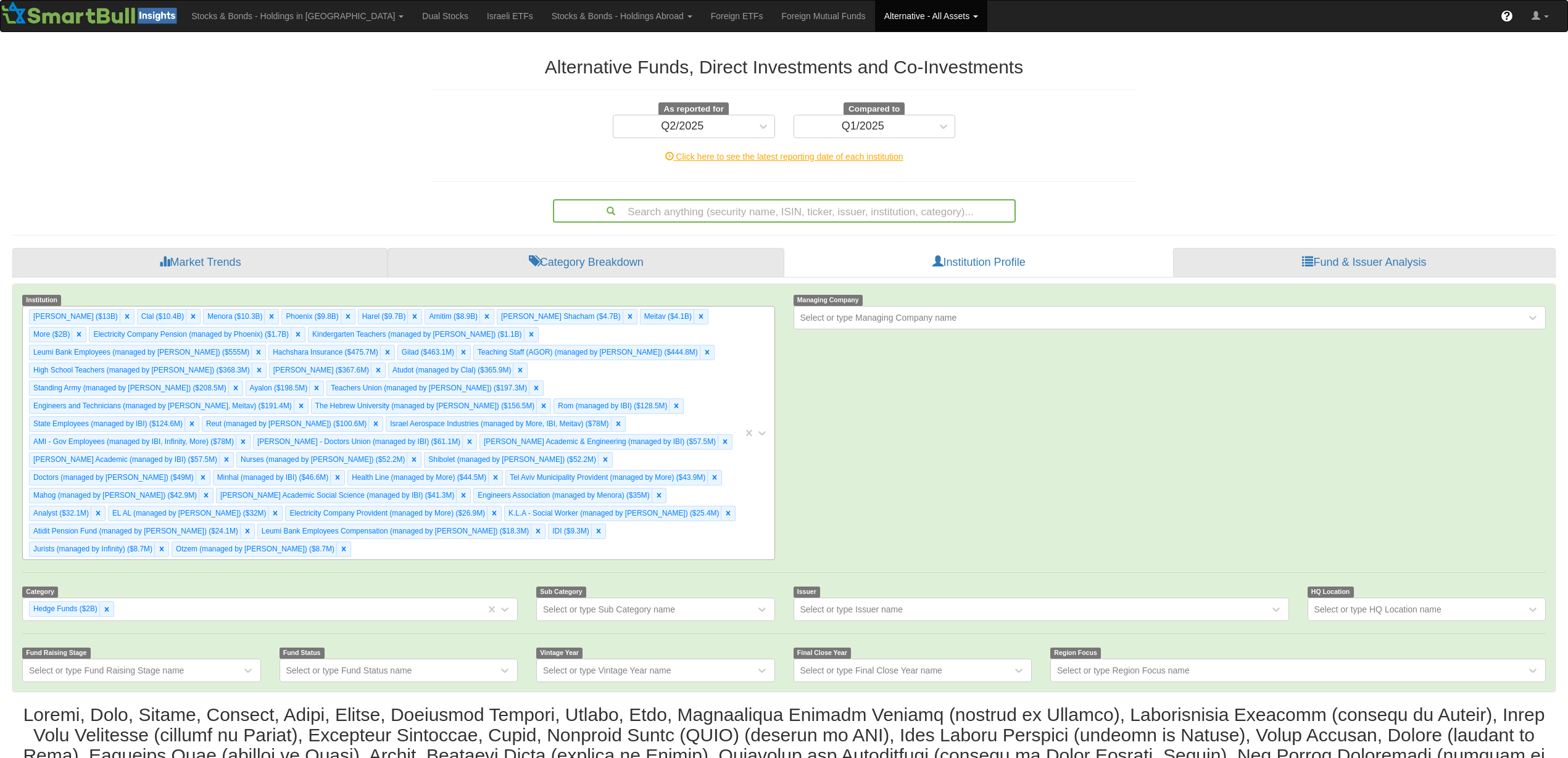
click at [651, 513] on div "[PERSON_NAME] ($13B) Clal ($10.4B) Menora ($10.3B) [GEOGRAPHIC_DATA] ($9.8B) Ha…" at bounding box center [383, 433] width 720 height 253
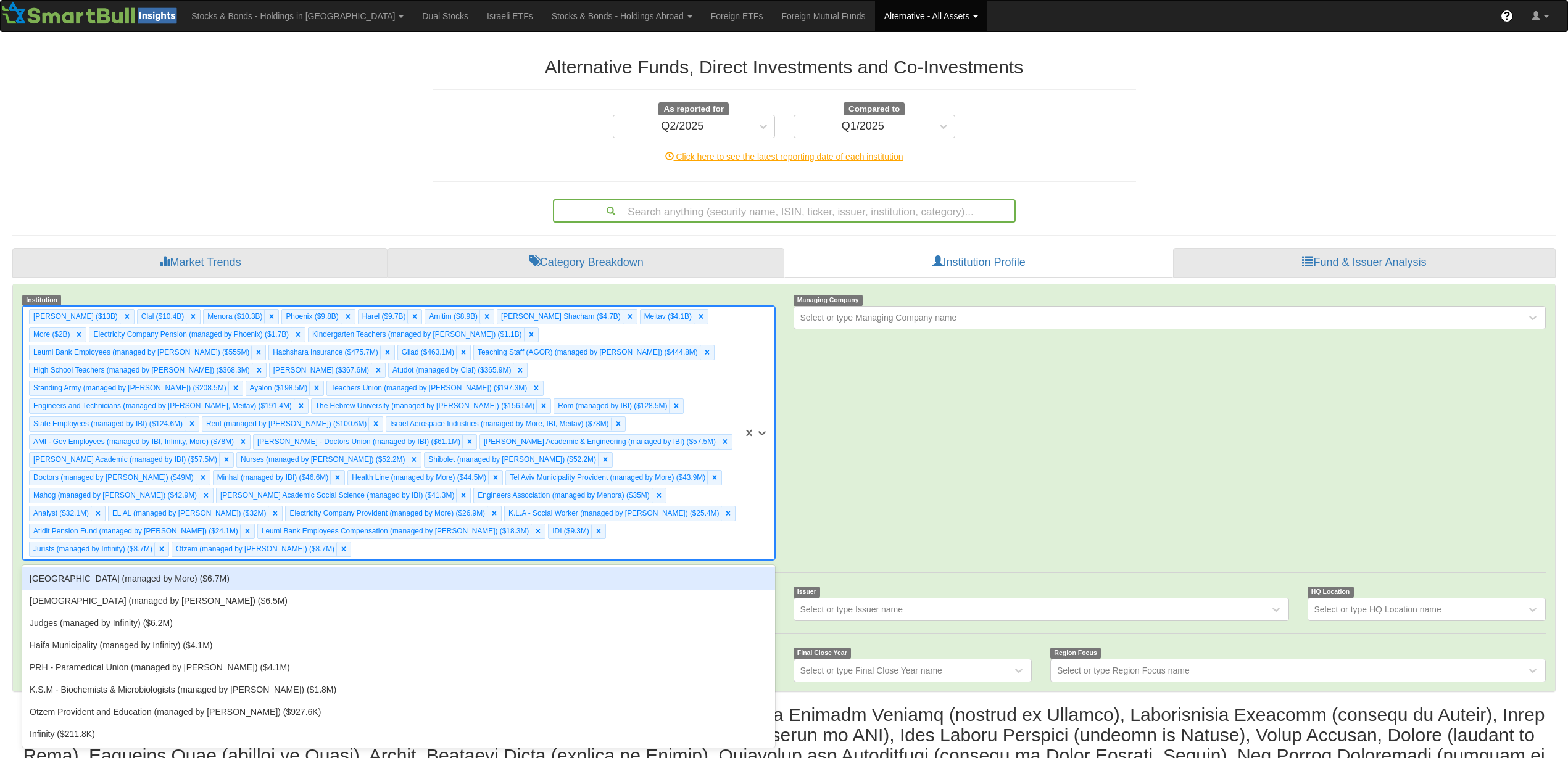
click at [646, 568] on div "[GEOGRAPHIC_DATA] (managed by More) ($6.7M)" at bounding box center [397, 579] width 752 height 22
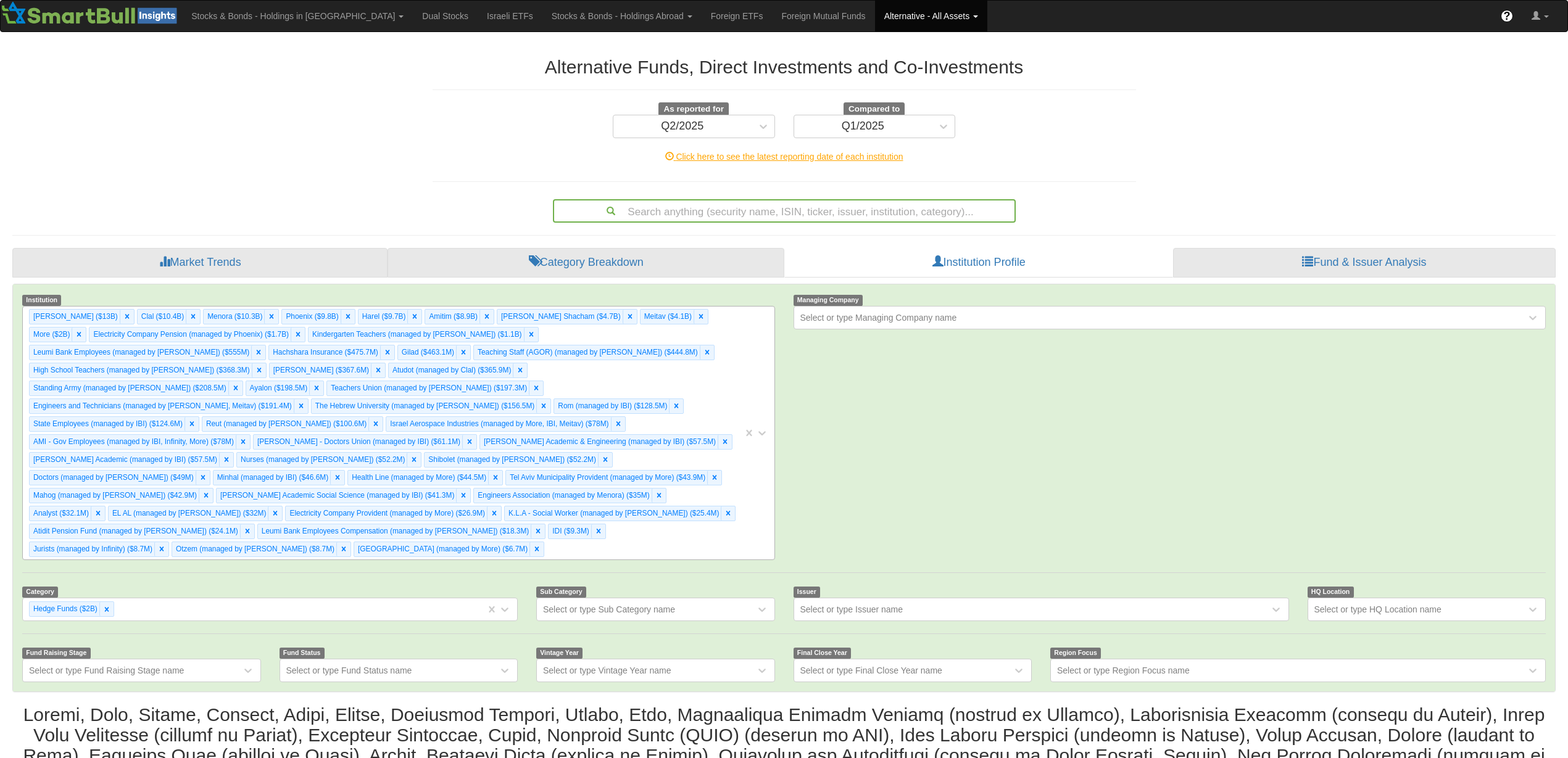
click at [646, 526] on div "[PERSON_NAME] ($13B) Clal ($10.4B) Menora ($10.3B) [GEOGRAPHIC_DATA] ($9.8B) Ha…" at bounding box center [383, 433] width 720 height 253
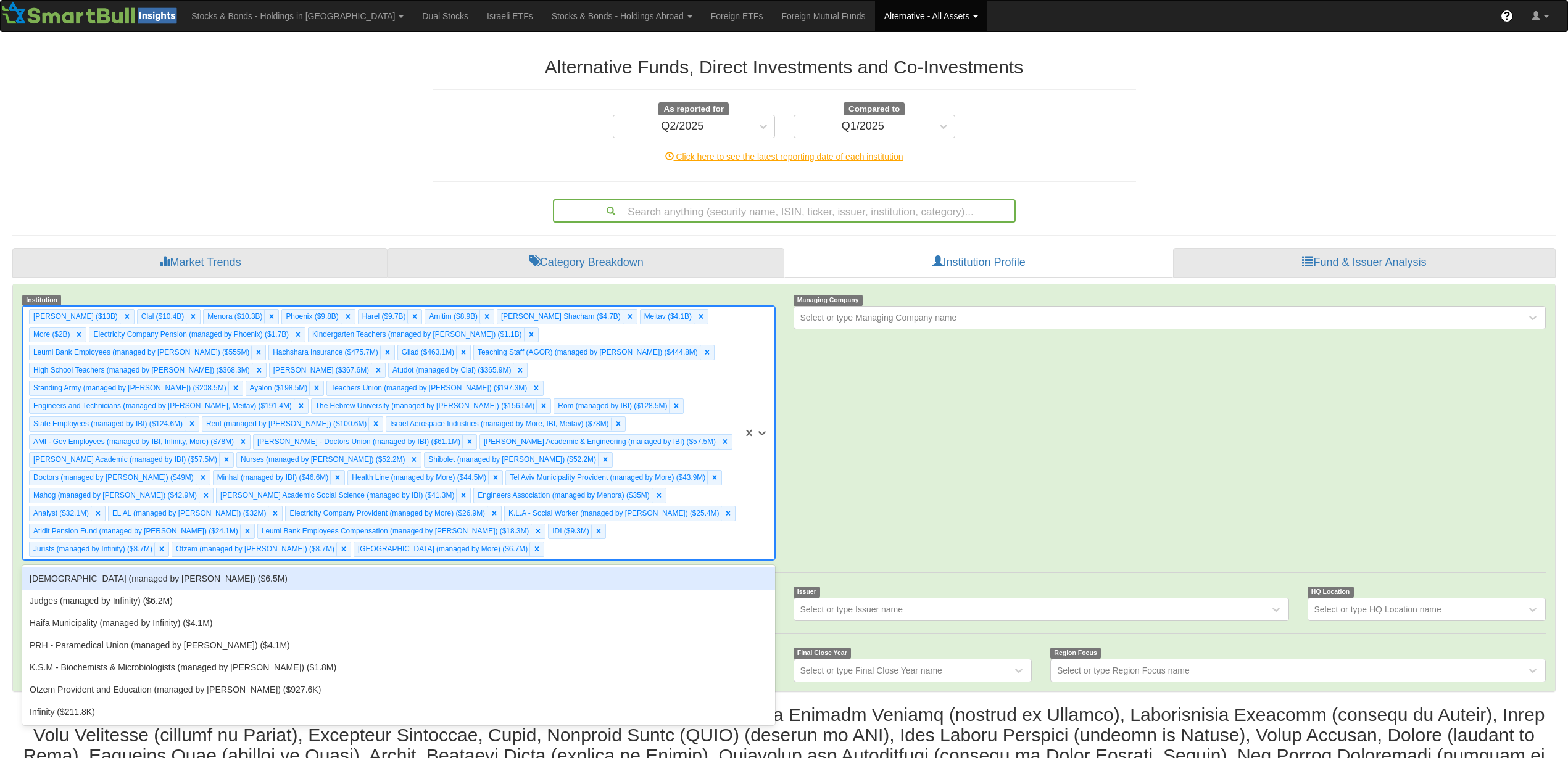
click at [633, 568] on div "[DEMOGRAPHIC_DATA] (managed by [PERSON_NAME]) ($6.5M)" at bounding box center [397, 579] width 752 height 22
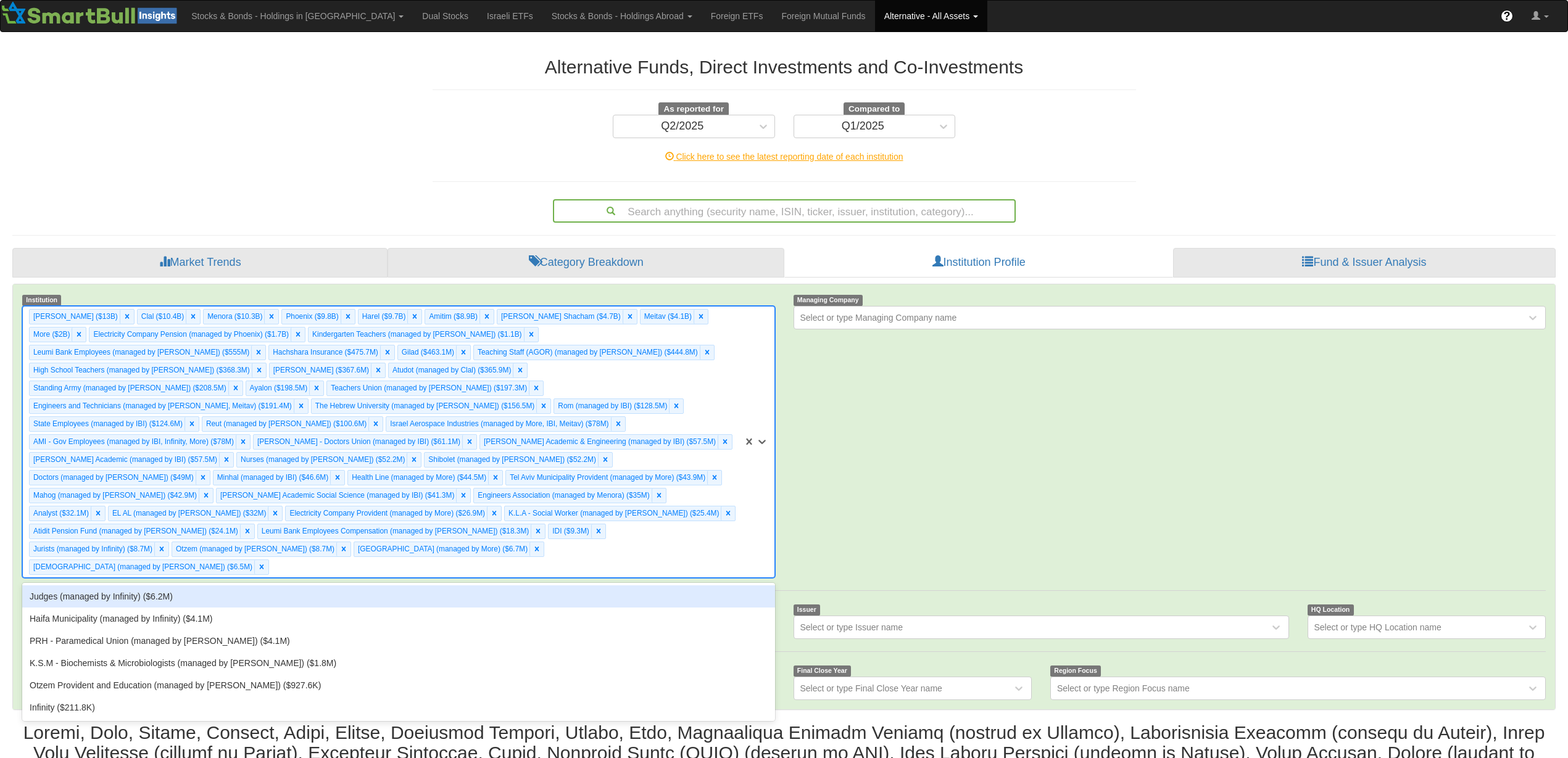
click at [635, 539] on div "[PERSON_NAME] ($13B) Clal ($10.4B) Menora ($10.3B) [GEOGRAPHIC_DATA] ($9.8B) Ha…" at bounding box center [383, 442] width 720 height 271
click at [630, 586] on div "Judges (managed by Infinity) ($6.2M)" at bounding box center [397, 597] width 752 height 22
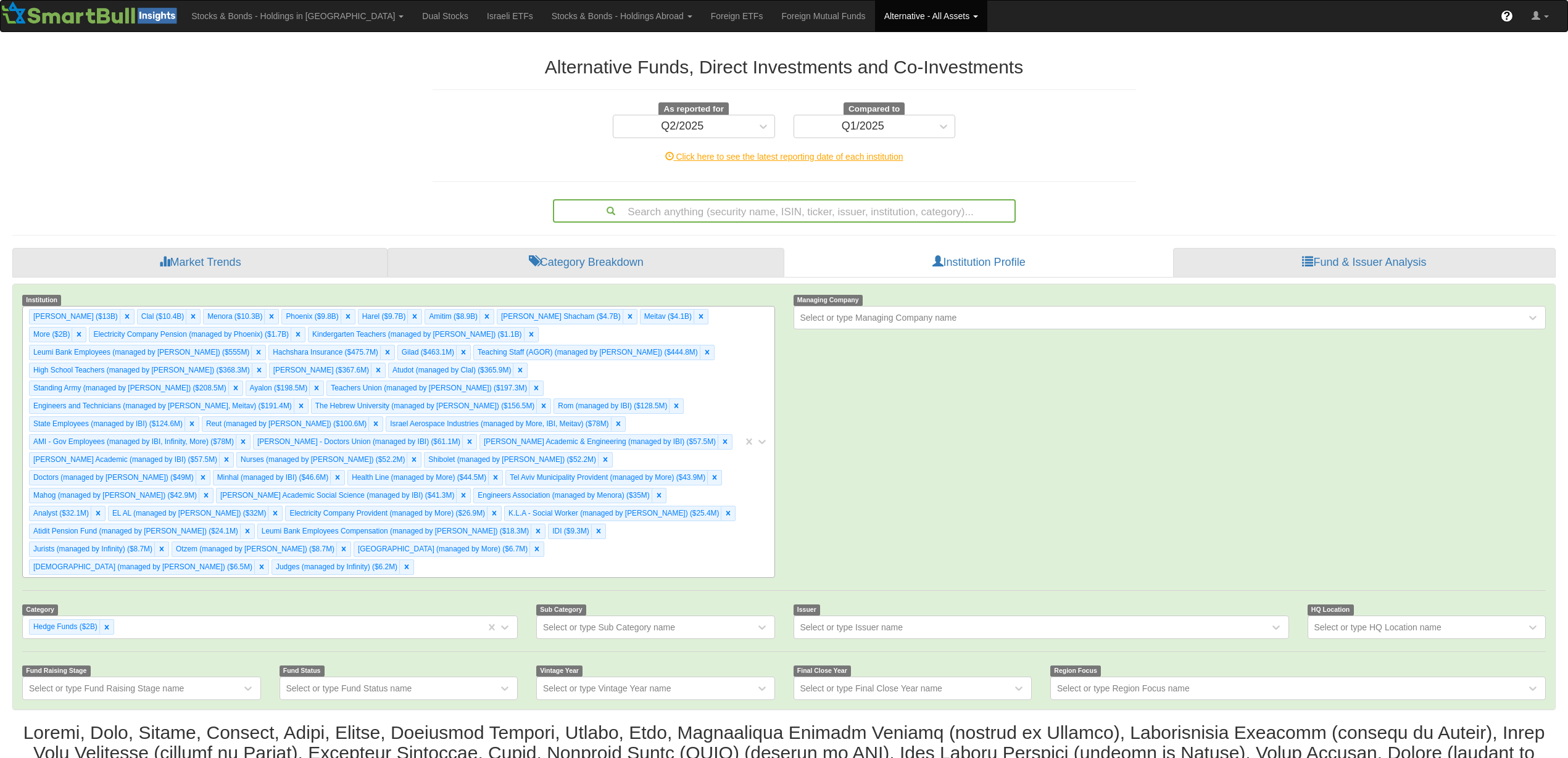
click at [635, 536] on div "[PERSON_NAME] ($13B) Clal ($10.4B) Menora ($10.3B) [GEOGRAPHIC_DATA] ($9.8B) Ha…" at bounding box center [383, 442] width 720 height 271
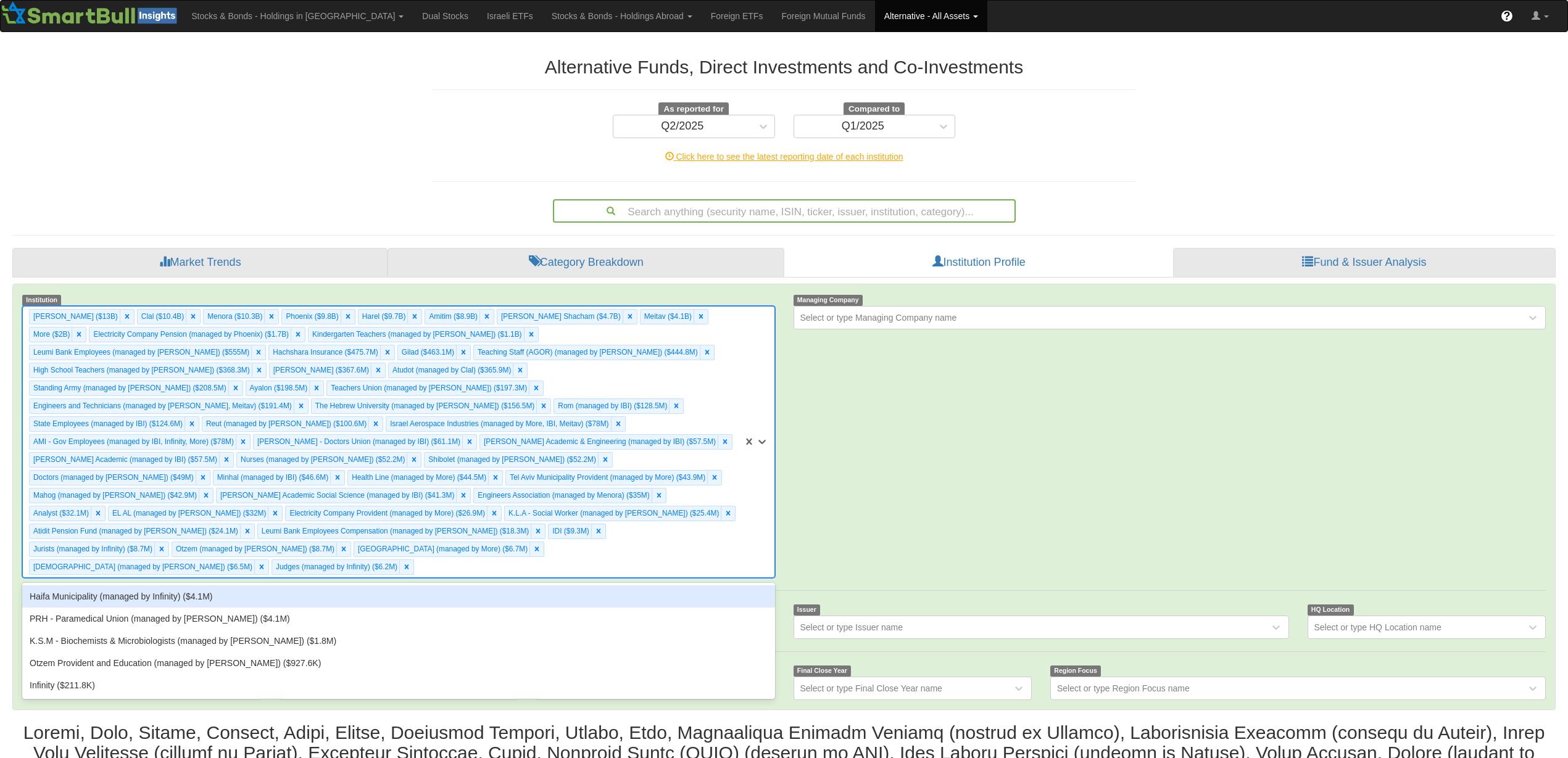
click at [630, 586] on div "Haifa Municipality (managed by Infinity) ($4.1M)" at bounding box center [397, 597] width 752 height 22
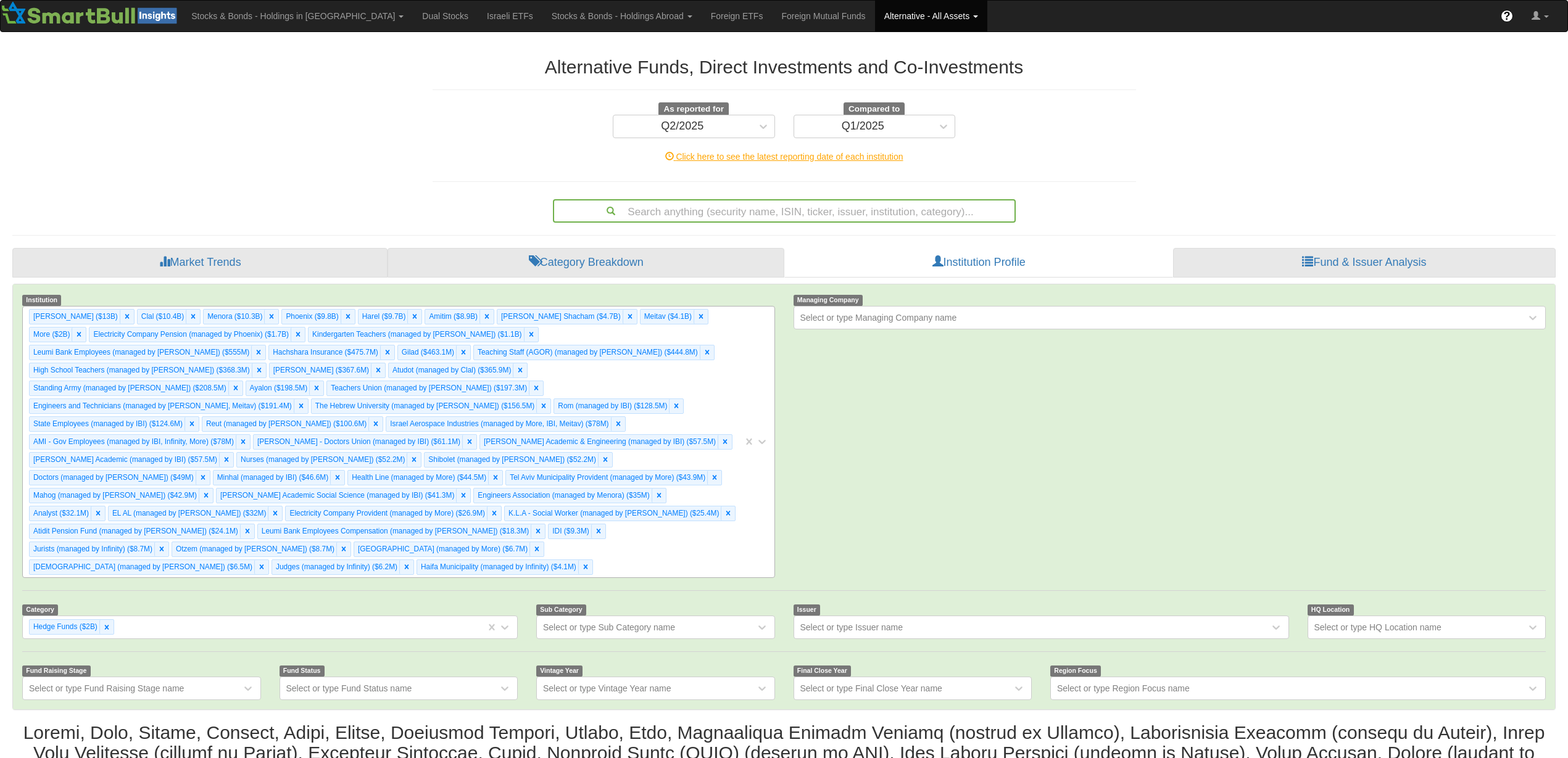
click at [709, 499] on div "[PERSON_NAME] ($13B) Clal ($10.4B) Menora ($10.3B) [GEOGRAPHIC_DATA] ($9.8B) Ha…" at bounding box center [383, 442] width 720 height 271
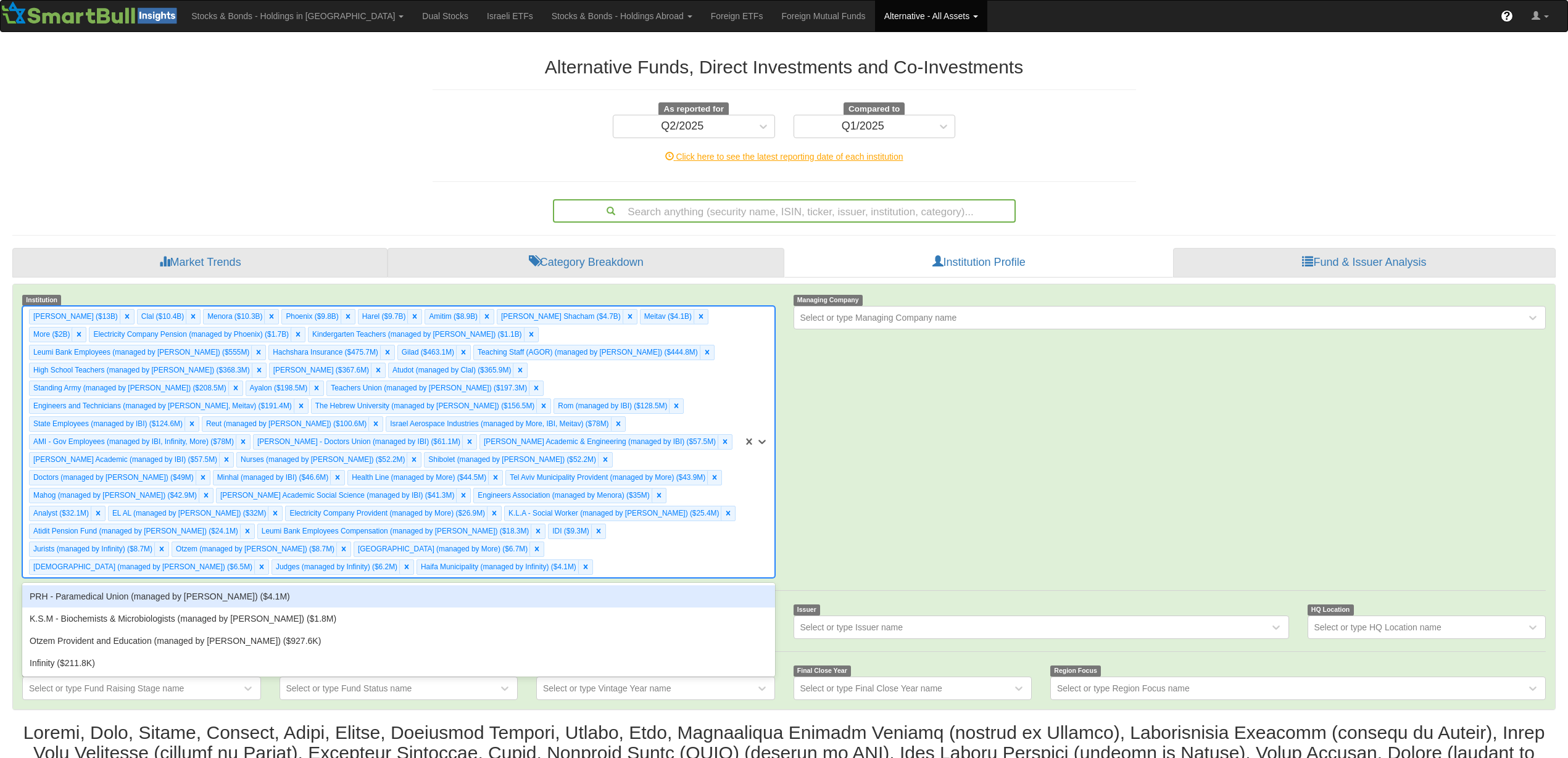
click at [625, 586] on div "PRH - Paramedical Union (managed by [PERSON_NAME]) ($4.1M)" at bounding box center [397, 597] width 752 height 22
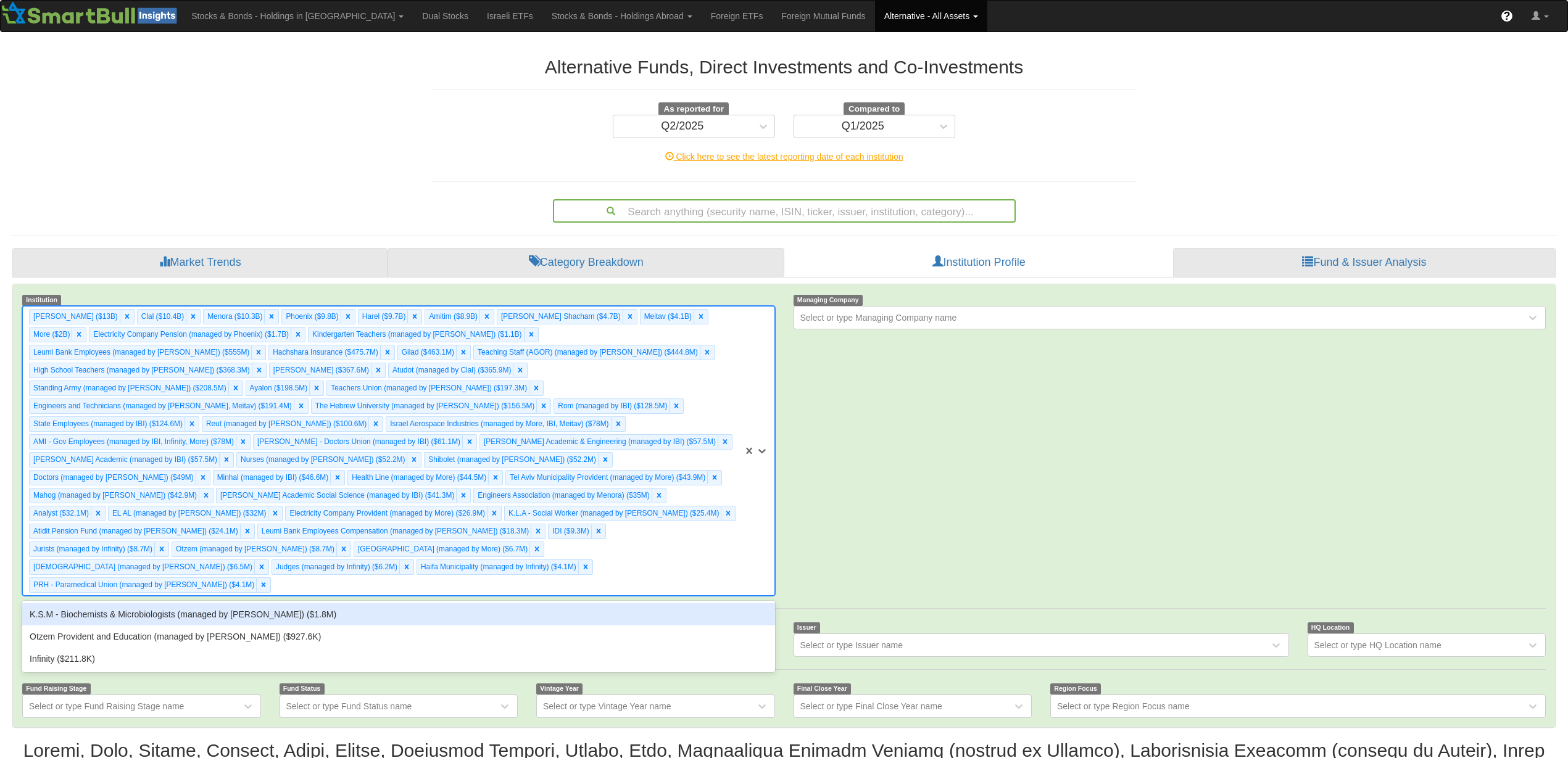
click at [584, 547] on div "[PERSON_NAME] ($13B) Clal ($10.4B) Menora ($10.3B) [GEOGRAPHIC_DATA] ($9.8B) Ha…" at bounding box center [383, 451] width 720 height 289
click at [554, 604] on div "K.S.M - Biochemists & Microbiologists (managed by [PERSON_NAME]) ($1.8M)" at bounding box center [397, 615] width 752 height 22
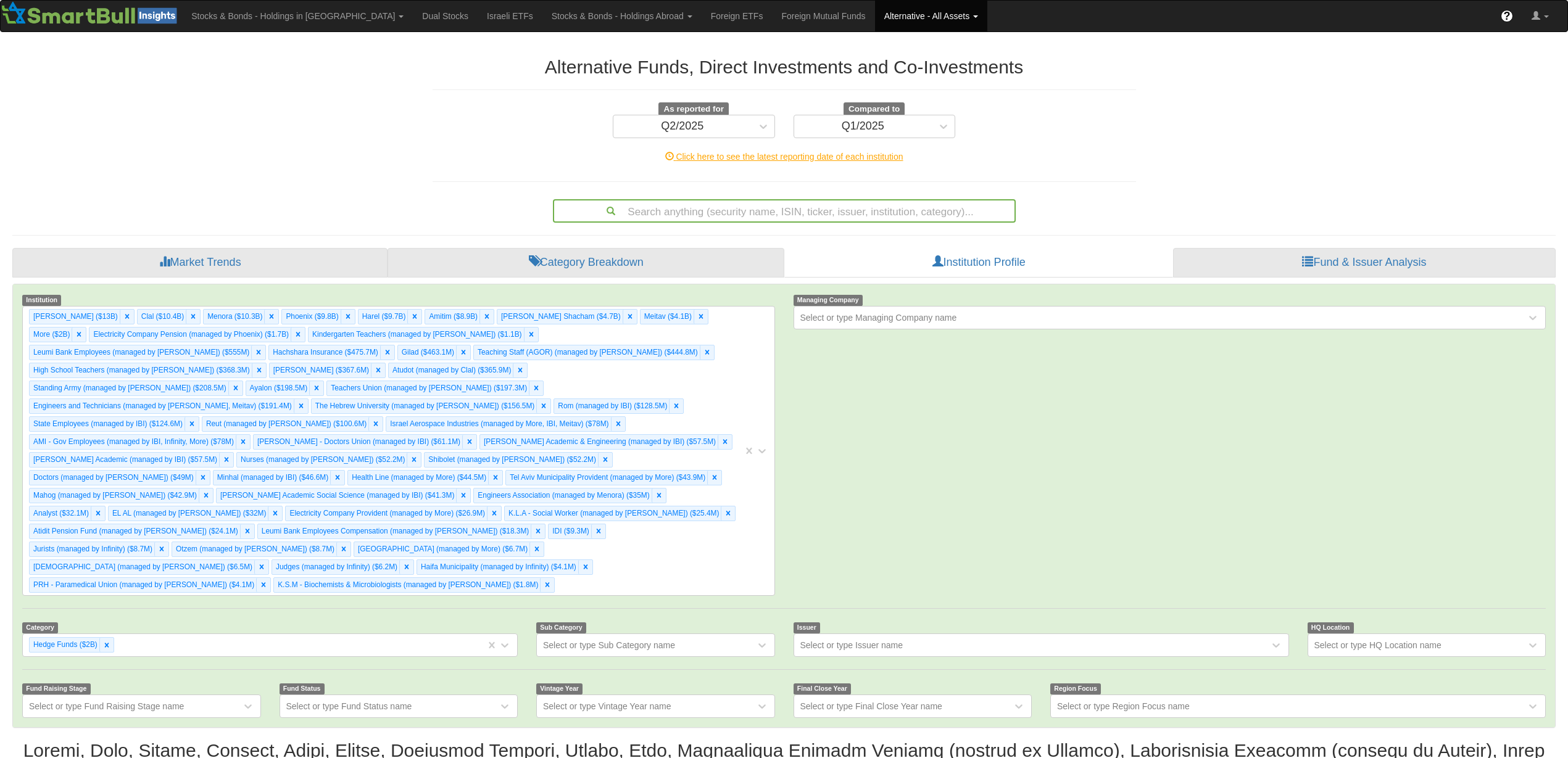
drag, startPoint x: 551, startPoint y: 552, endPoint x: 551, endPoint y: 563, distance: 11.0
click at [551, 556] on div "[PERSON_NAME] ($13B) Clal ($10.4B) Menora ($10.3B) [GEOGRAPHIC_DATA] ($9.8B) Ha…" at bounding box center [383, 451] width 720 height 289
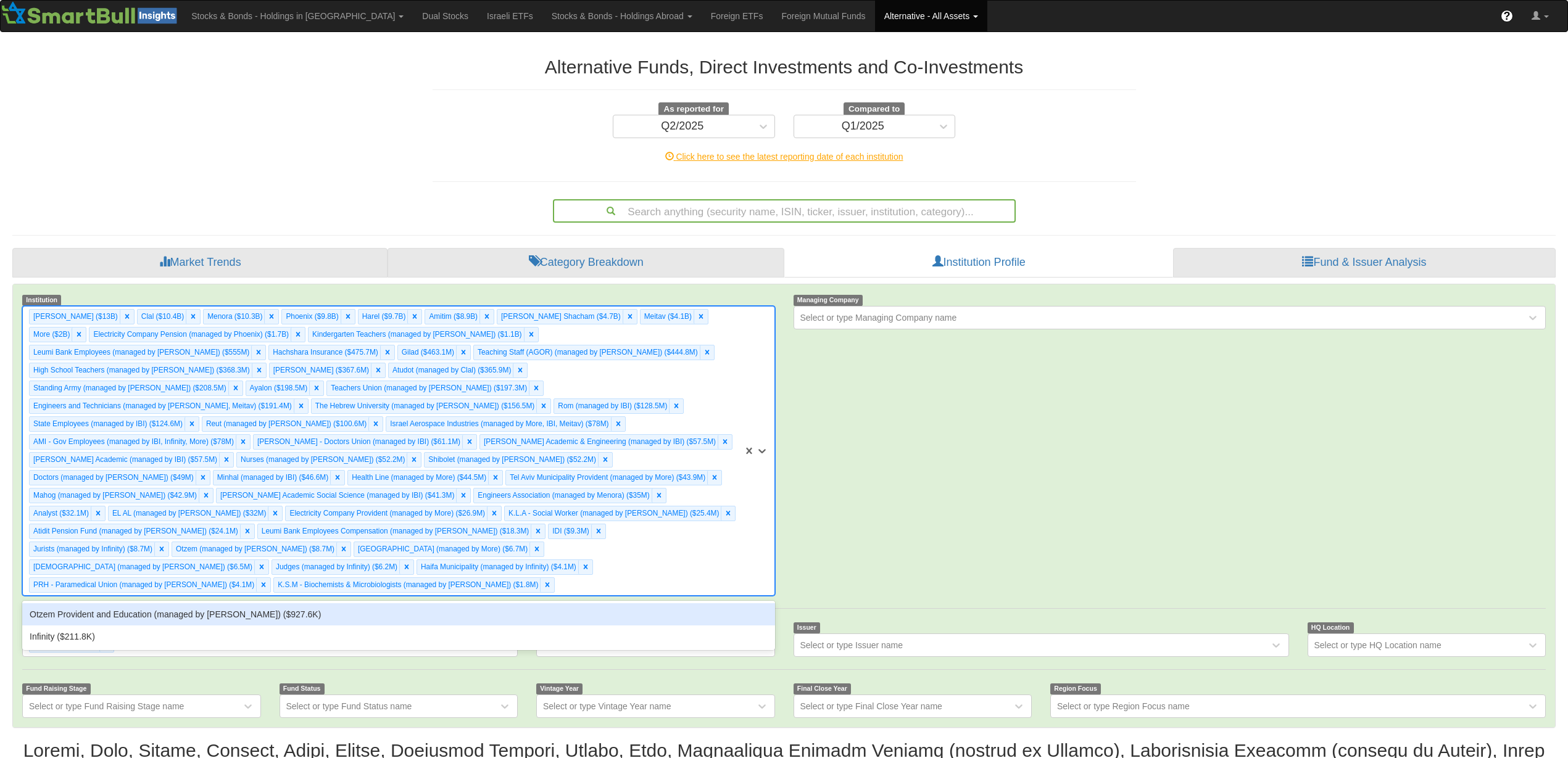
click at [549, 604] on div "Otzem Provident and Education (managed by [PERSON_NAME]) ($927.6K)" at bounding box center [397, 615] width 752 height 22
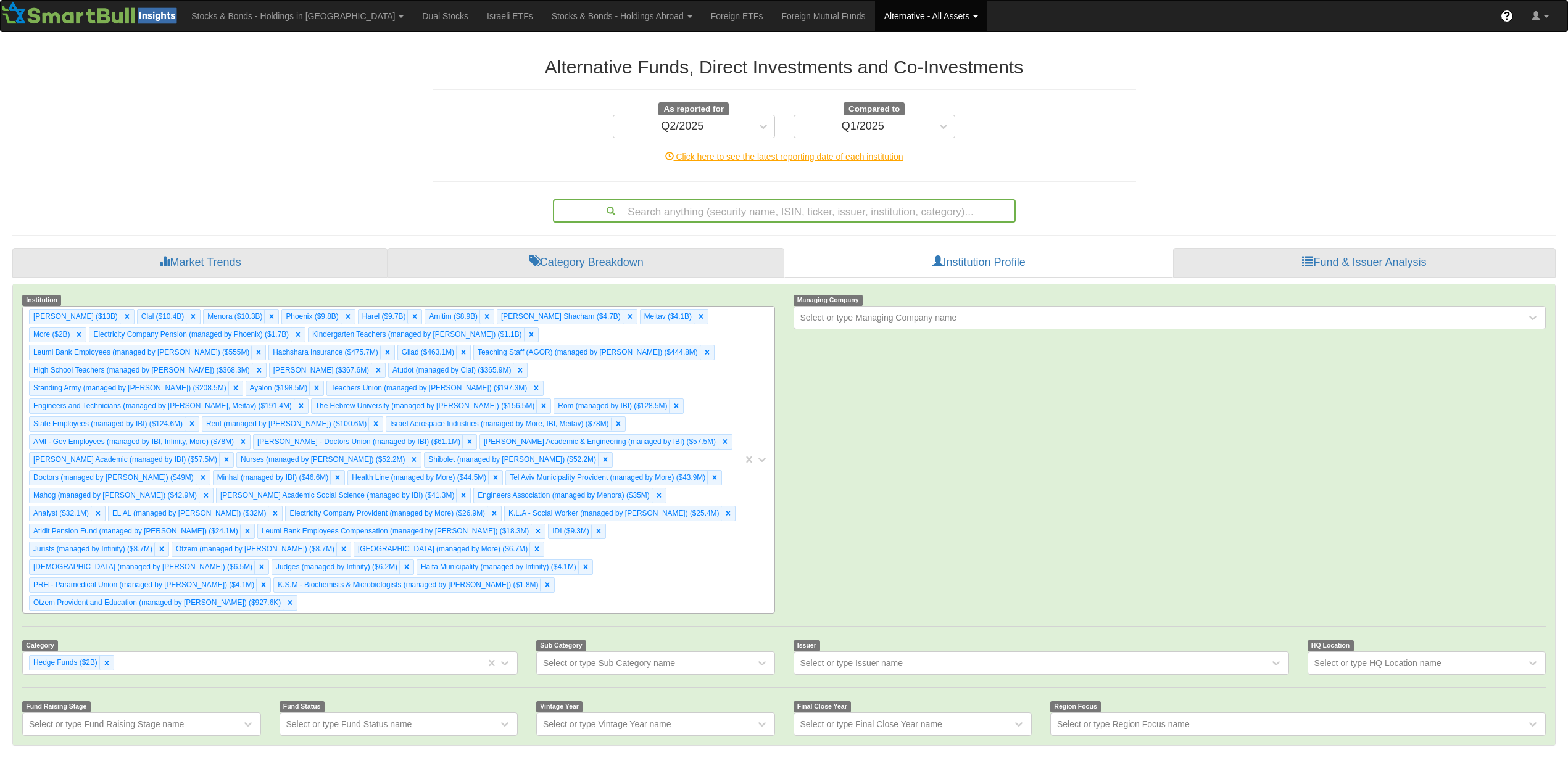
click at [692, 500] on div "[PERSON_NAME] ($13B) Clal ($10.4B) Menora ($10.3B) [GEOGRAPHIC_DATA] ($9.8B) Ha…" at bounding box center [383, 460] width 720 height 307
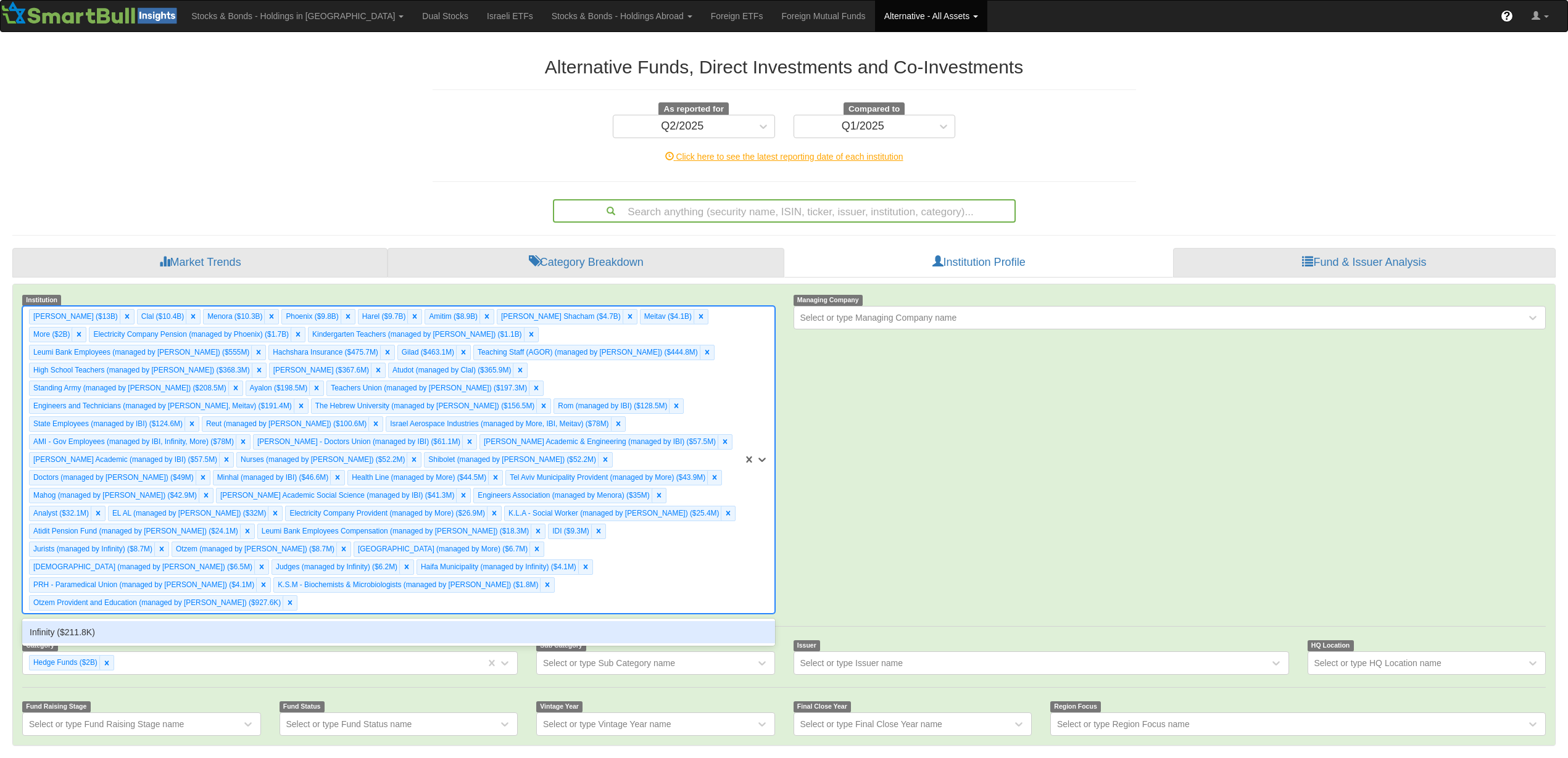
click at [189, 622] on div "Infinity ($211.8K)" at bounding box center [397, 632] width 752 height 22
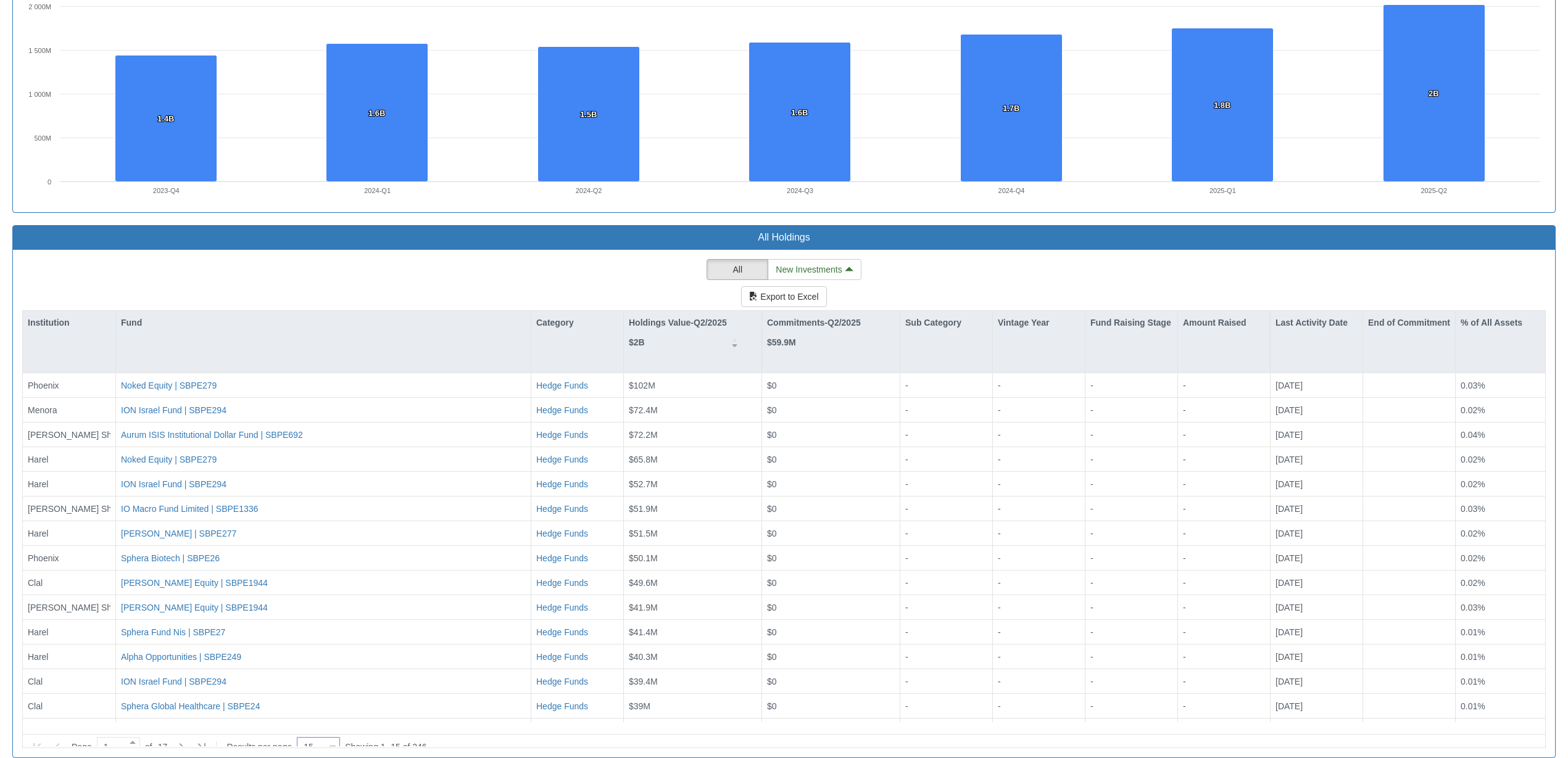
click at [330, 739] on div "15 15" at bounding box center [313, 747] width 32 height 17
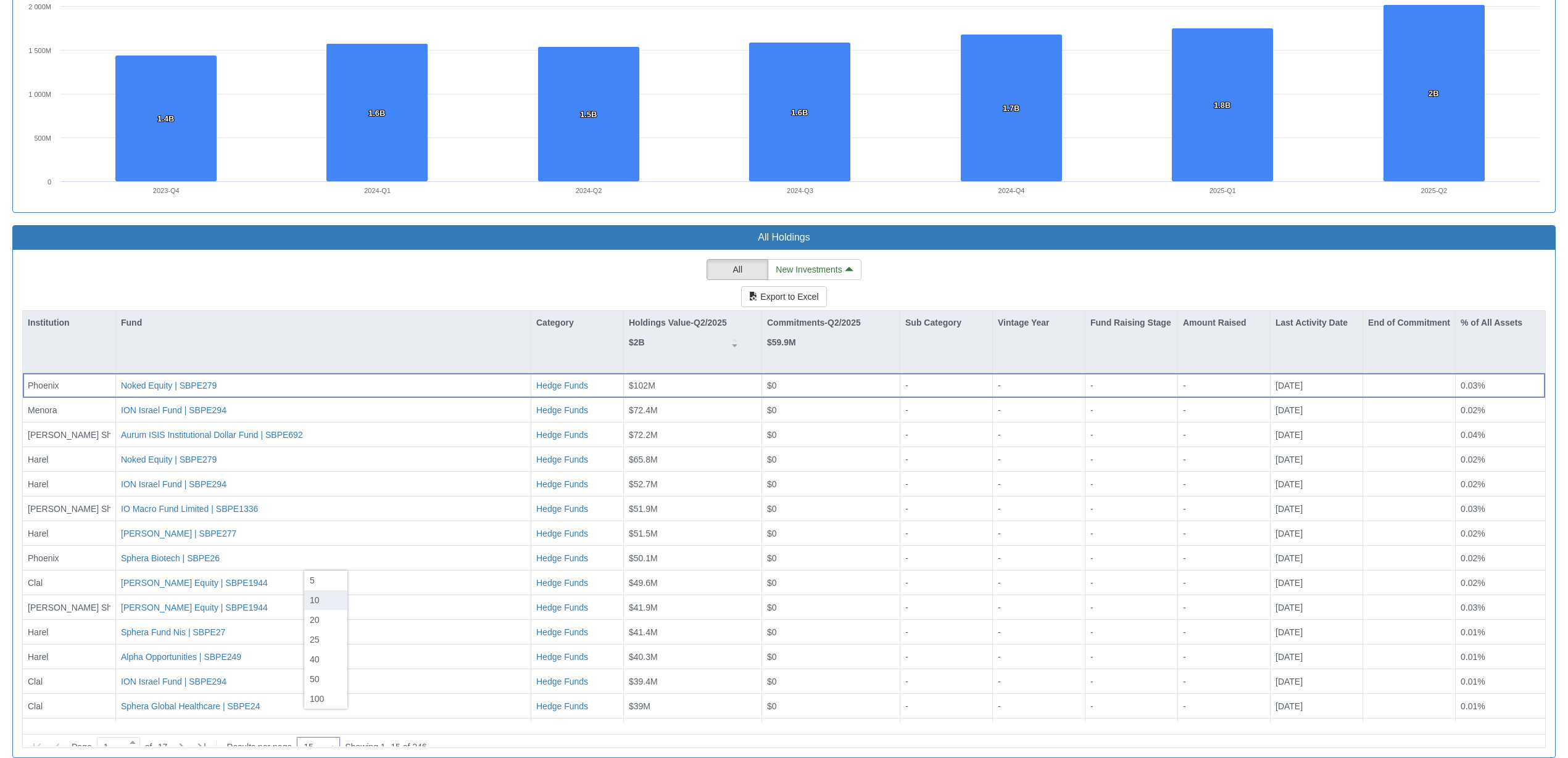
click at [332, 602] on div "10" at bounding box center [325, 601] width 43 height 20
type input "10"
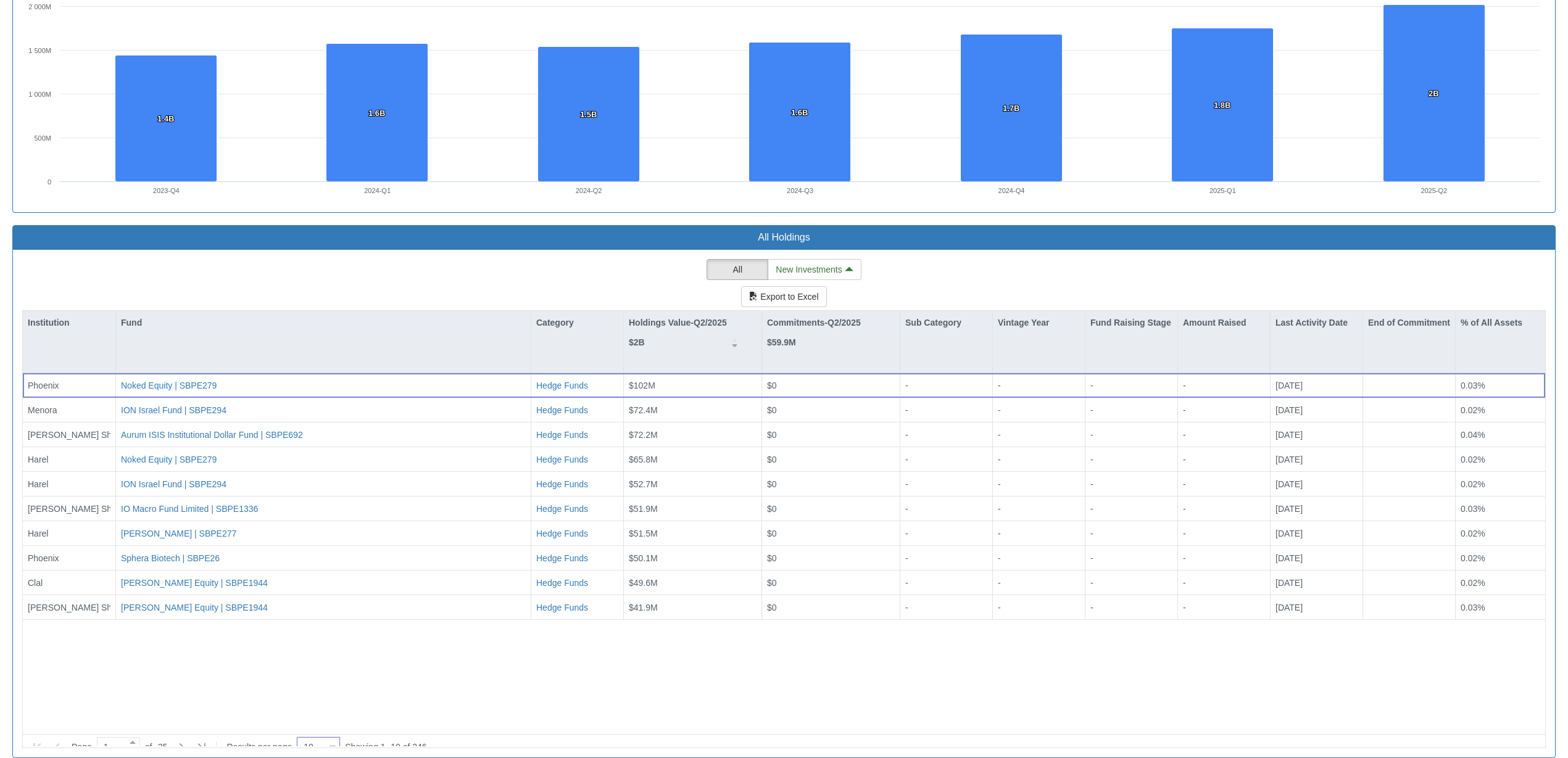
click at [232, 653] on div "Phoenix Noked Equity | SBPE279 Hedge Funds $102M $0 - - - - 31-12-2021 0.03% Me…" at bounding box center [784, 548] width 1522 height 349
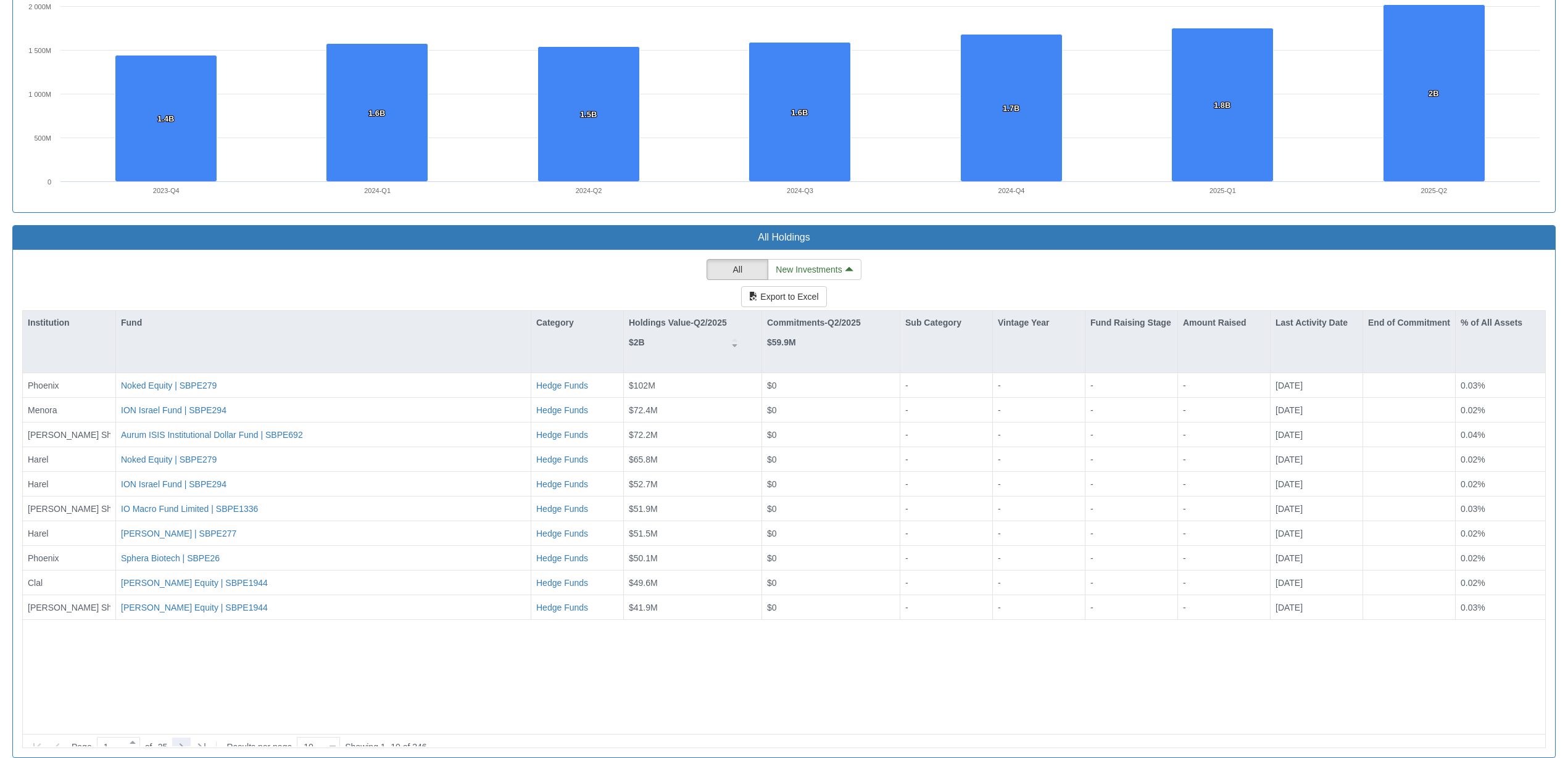
click at [188, 739] on icon at bounding box center [181, 746] width 15 height 15
click at [184, 739] on icon at bounding box center [181, 746] width 15 height 15
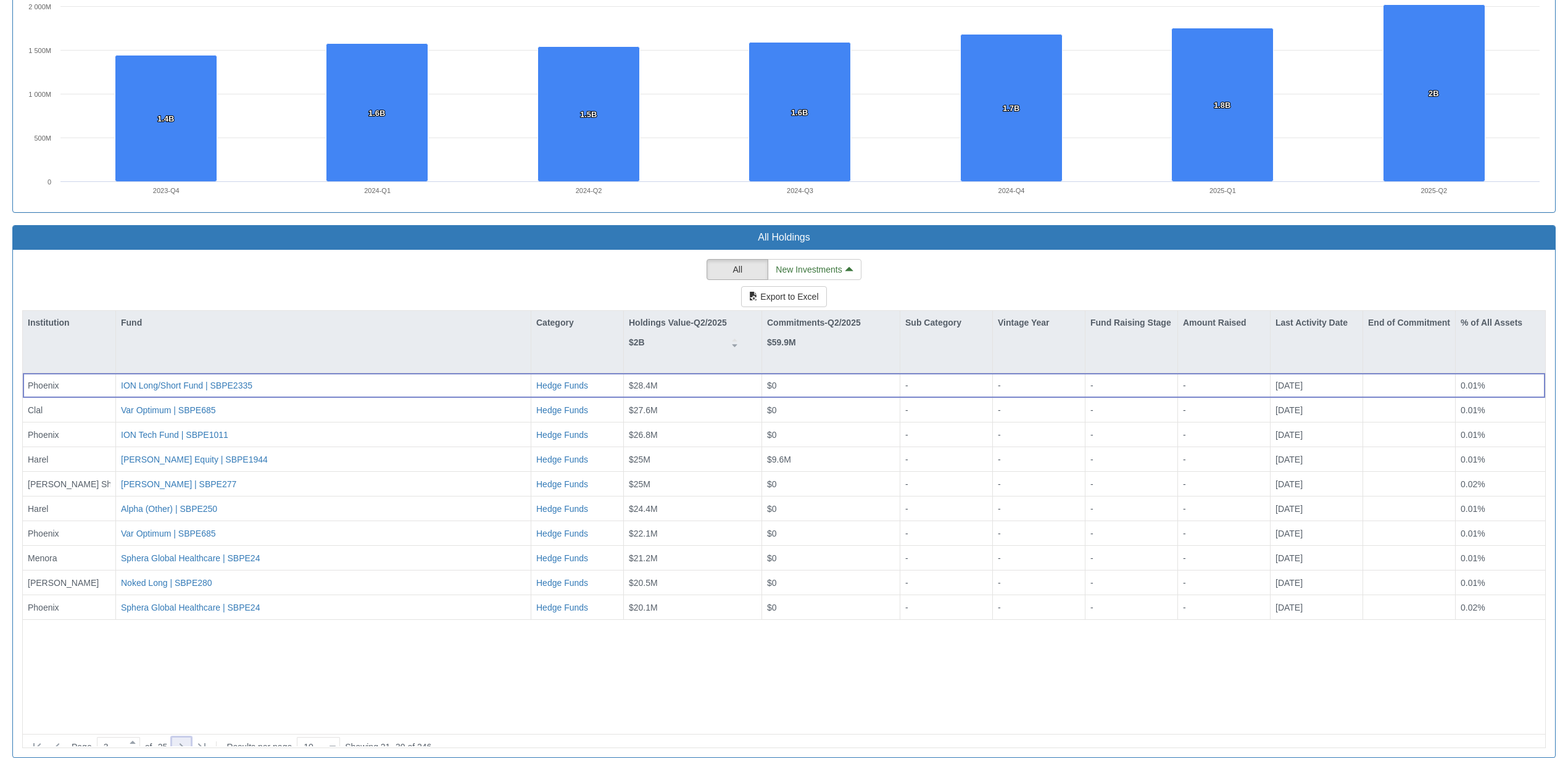
click at [186, 739] on icon at bounding box center [181, 746] width 15 height 15
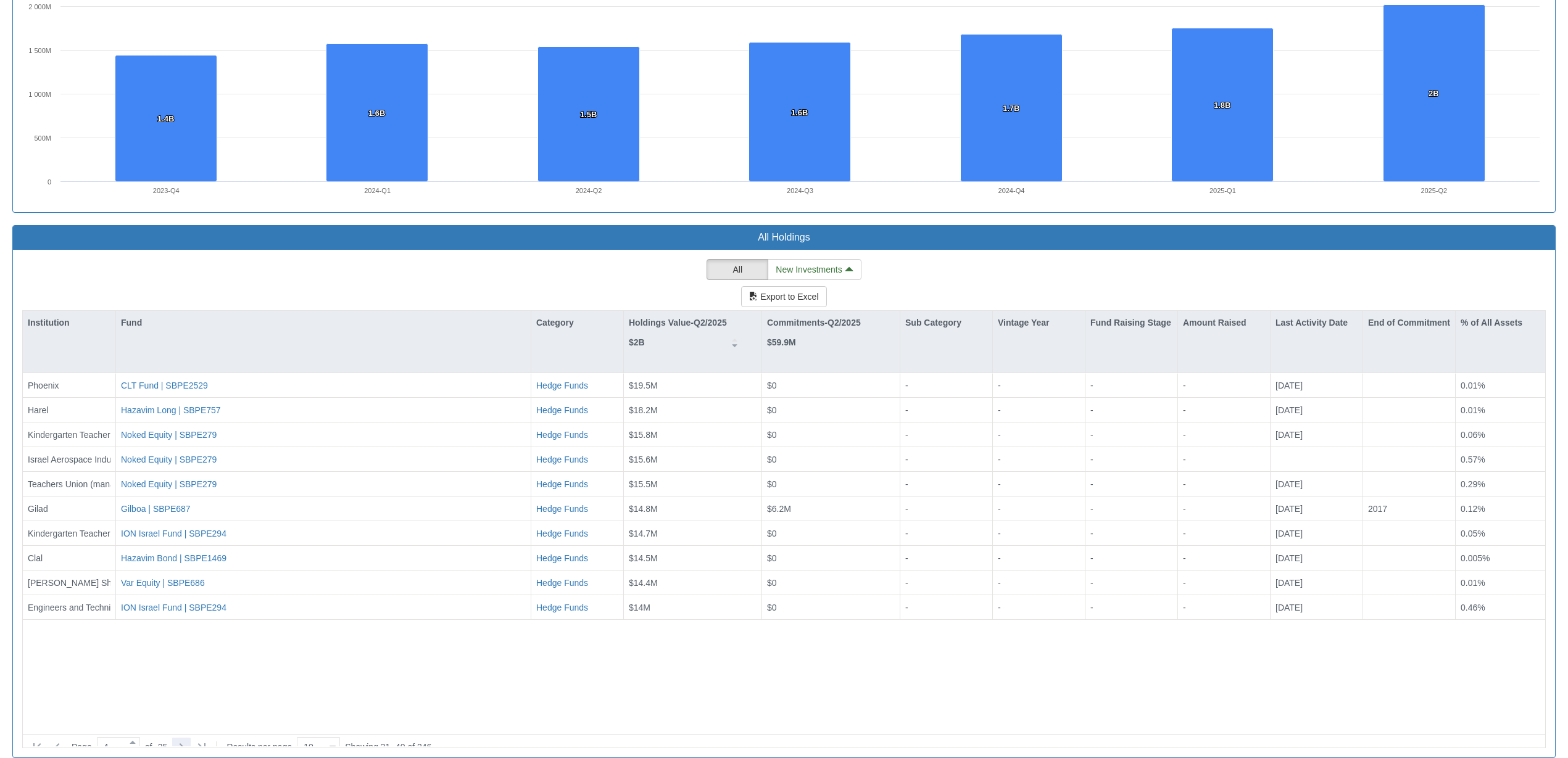
click at [188, 739] on icon at bounding box center [181, 746] width 15 height 15
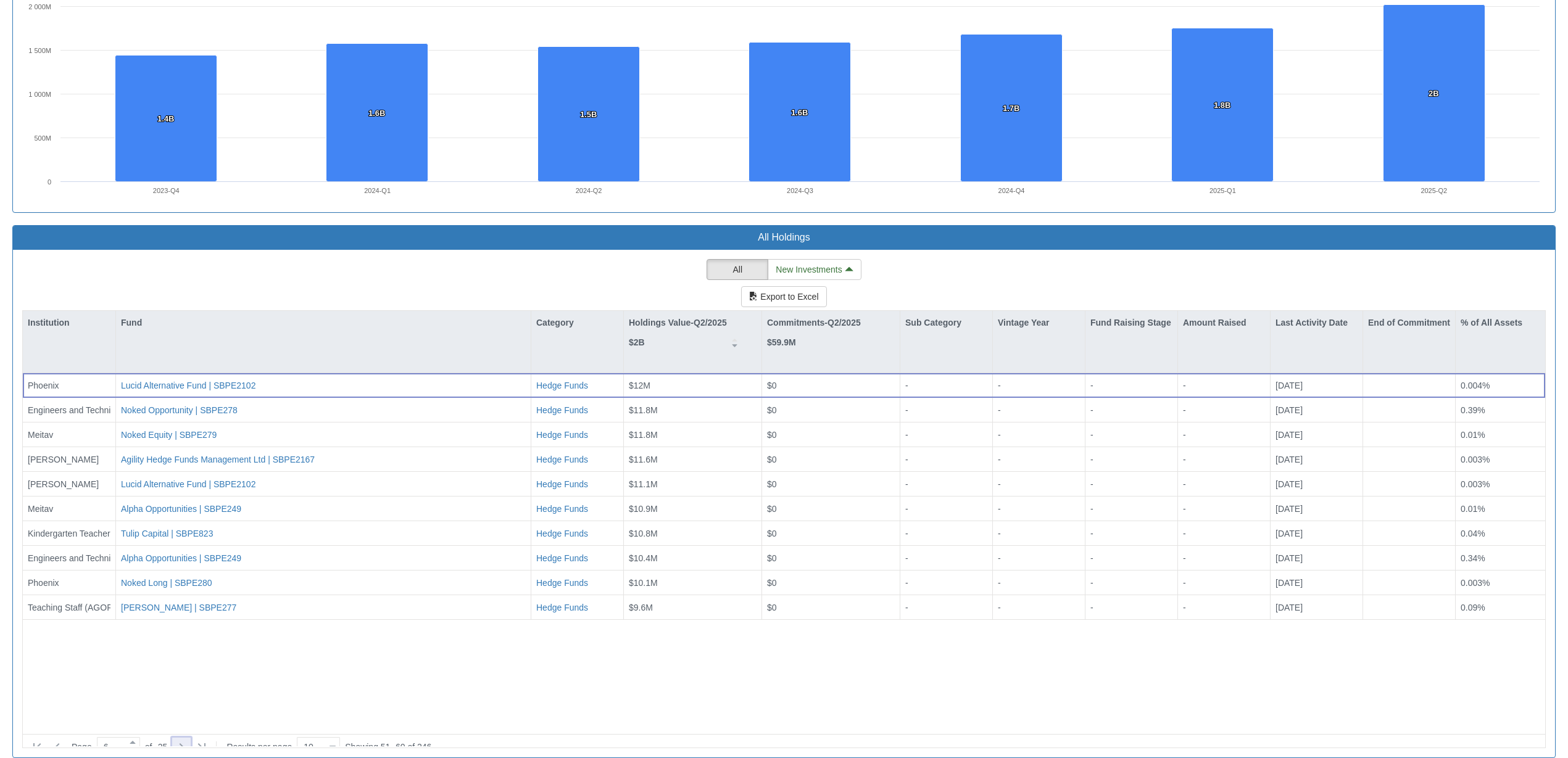
click at [188, 739] on icon at bounding box center [181, 746] width 15 height 15
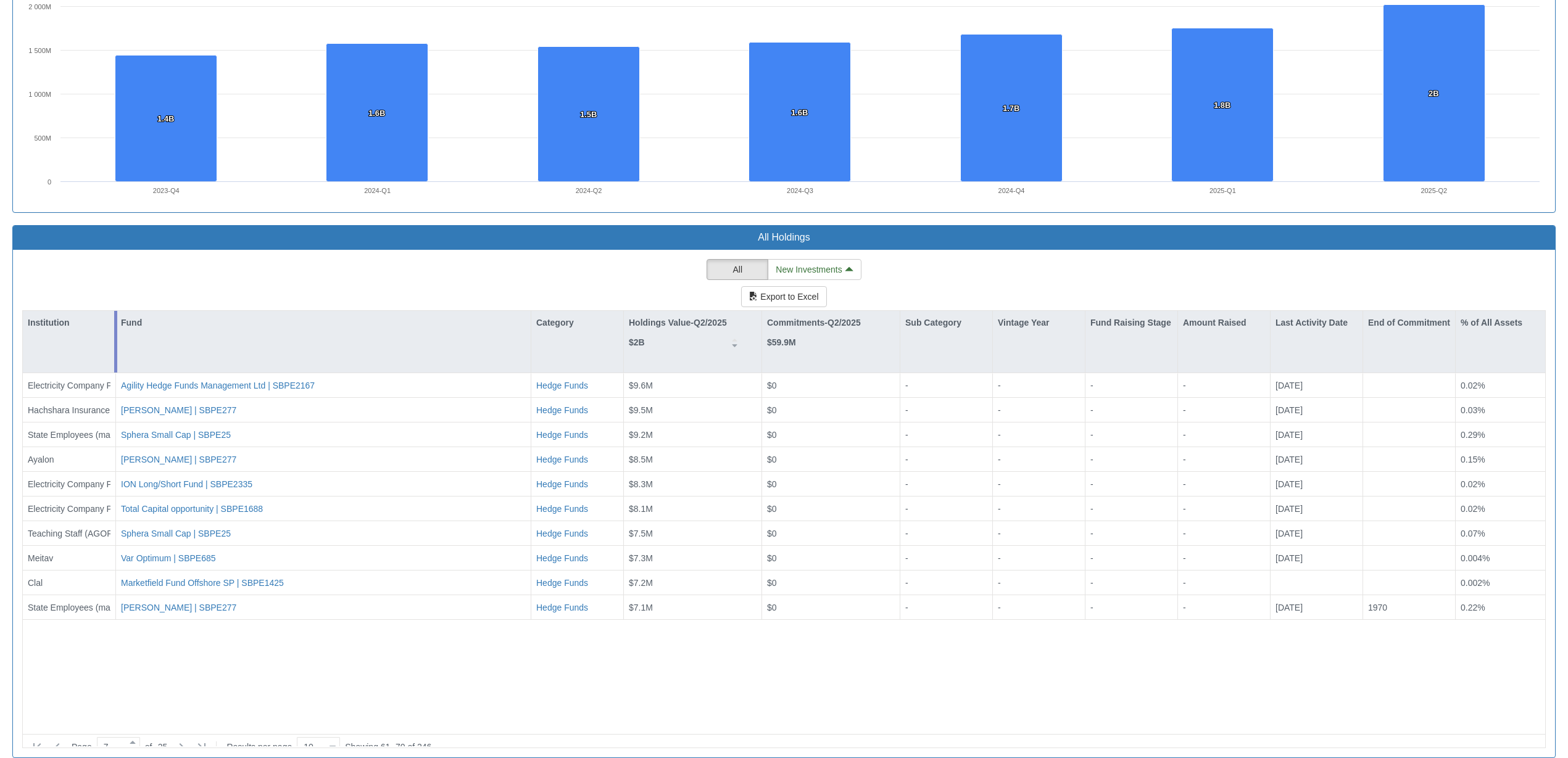
click at [115, 312] on div "Institution Fund Category Holdings Value-Q2/2025 $2B Commitments-Q2/2025 $59.9M…" at bounding box center [783, 529] width 1523 height 438
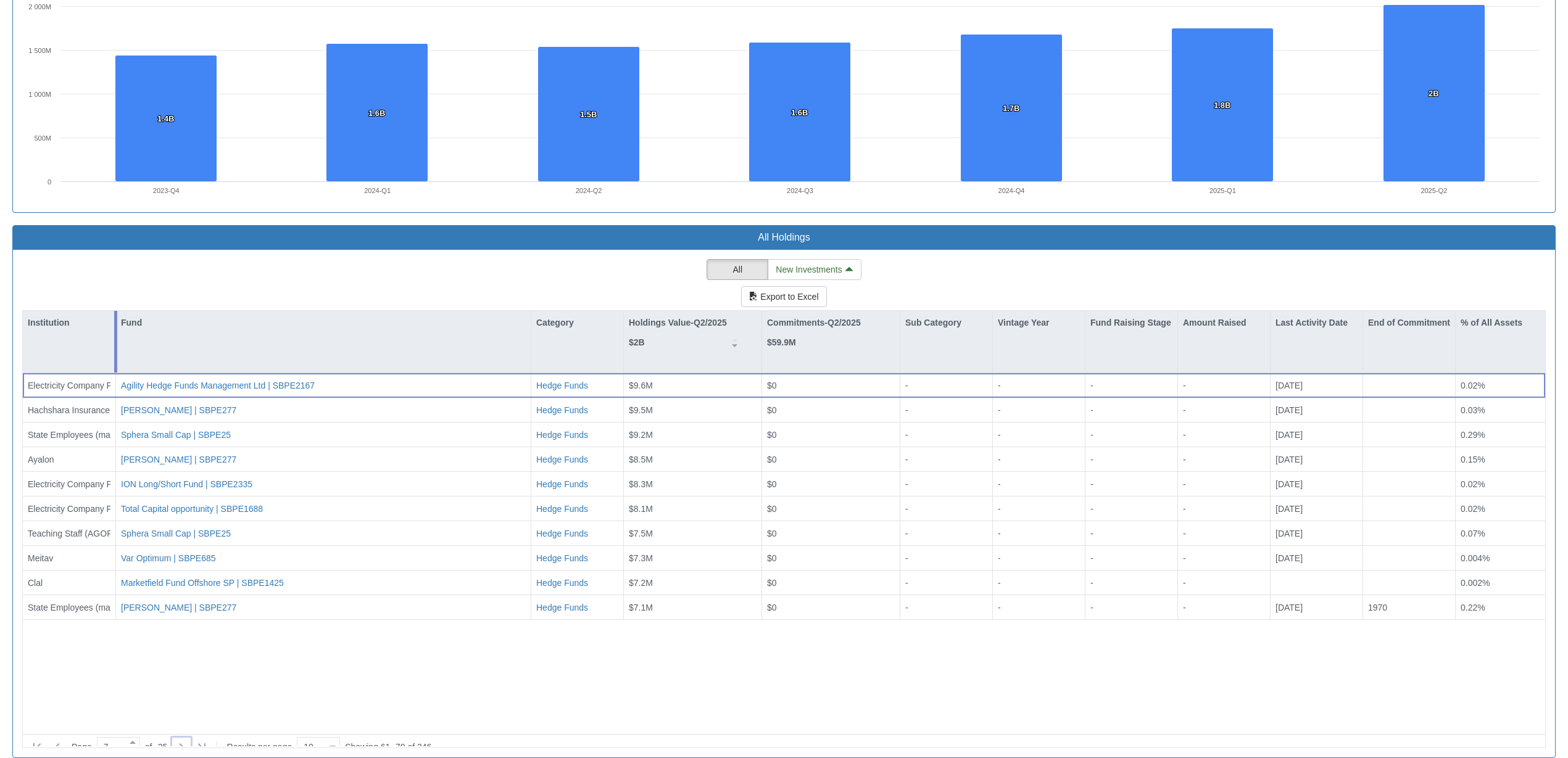
click at [115, 312] on div "Institution Fund Category Holdings Value-Q2/2025 $2B Commitments-Q2/2025 $59.9M…" at bounding box center [783, 529] width 1523 height 438
drag, startPoint x: 115, startPoint y: 312, endPoint x: 207, endPoint y: 317, distance: 92.1
click at [207, 317] on div "Institution Fund Category Holdings Value-Q2/2025 $2B Commitments-Q2/2025 $59.9M…" at bounding box center [783, 529] width 1523 height 438
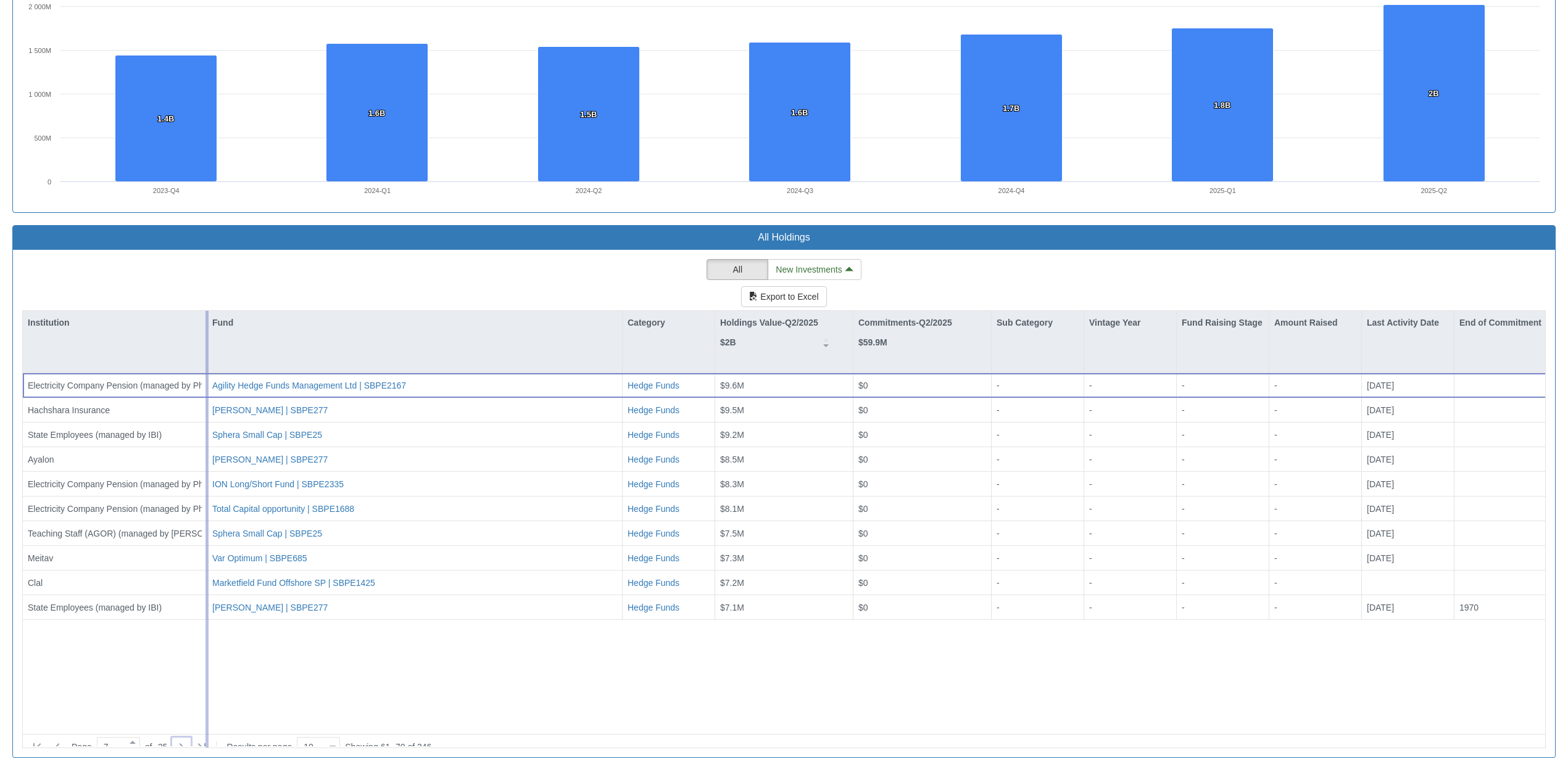
drag, startPoint x: 207, startPoint y: 317, endPoint x: 250, endPoint y: 315, distance: 43.0
click at [250, 315] on div "Institution Fund Category Holdings Value-Q2/2025 $2B Commitments-Q2/2025 $59.9M…" at bounding box center [783, 529] width 1523 height 438
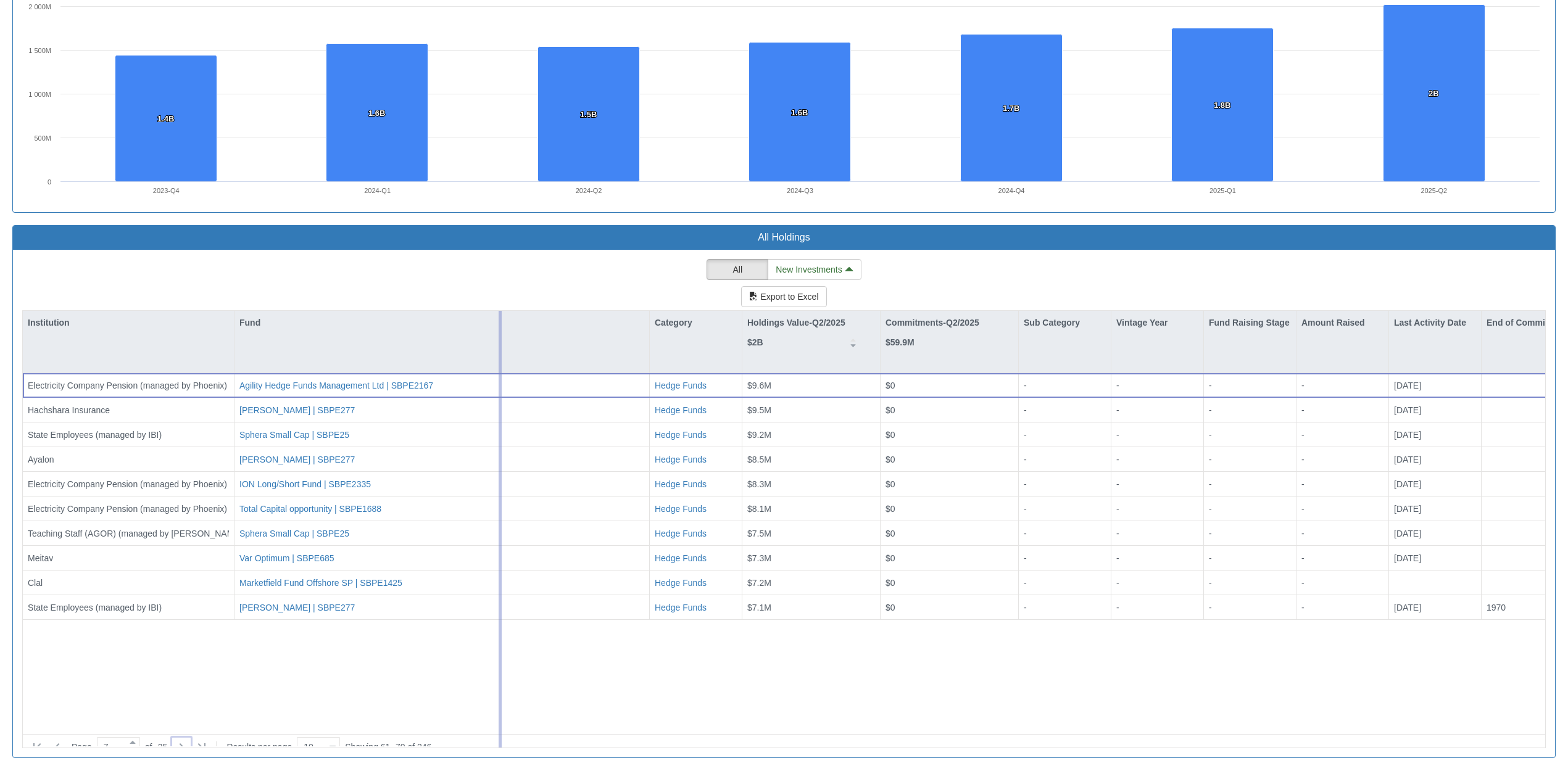
drag, startPoint x: 650, startPoint y: 314, endPoint x: 498, endPoint y: 317, distance: 152.0
click at [498, 317] on div "Institution Fund Category Holdings Value-Q2/2025 $2B Commitments-Q2/2025 $59.9M…" at bounding box center [783, 529] width 1523 height 438
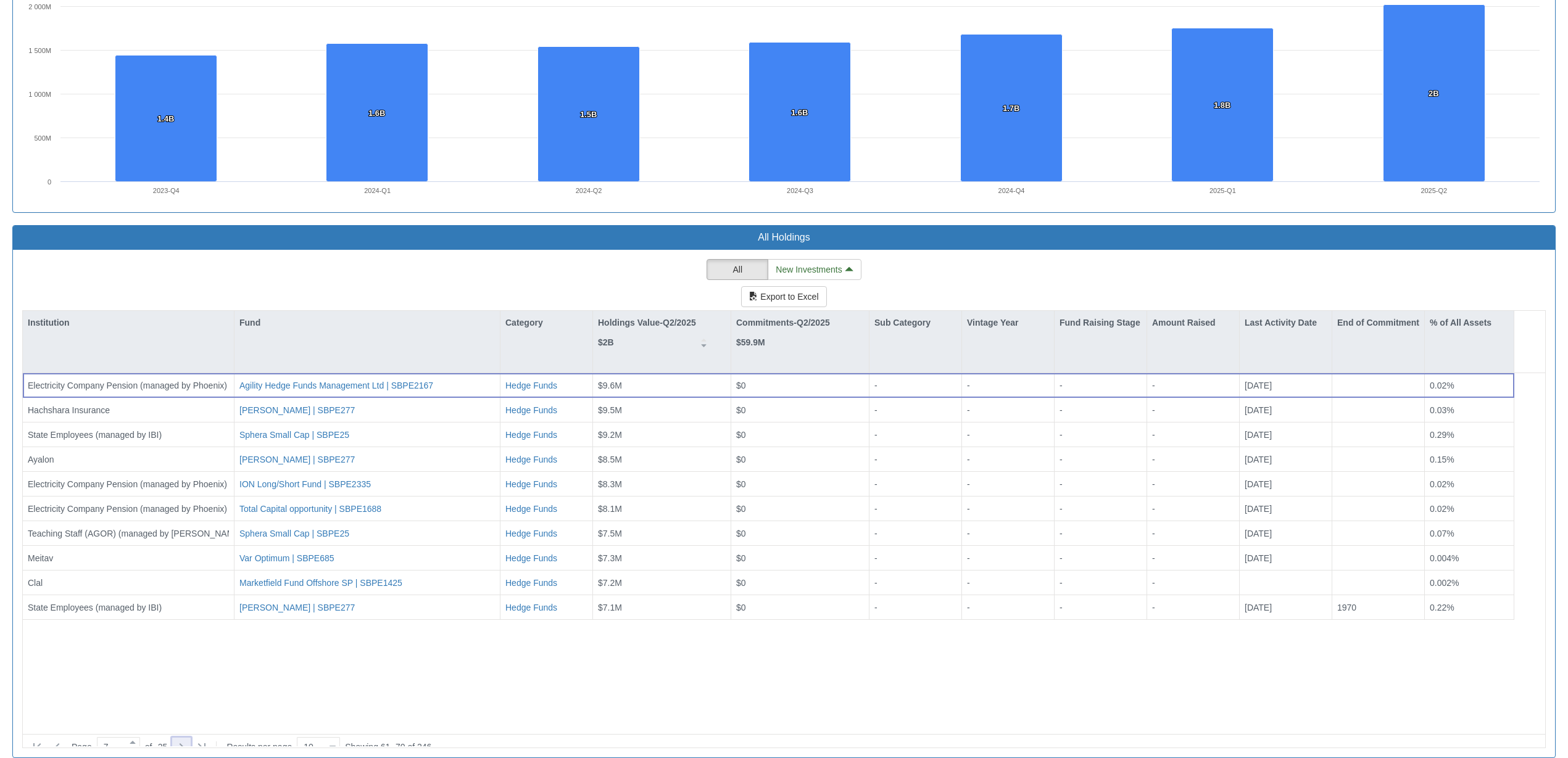
click at [184, 739] on icon at bounding box center [181, 746] width 15 height 15
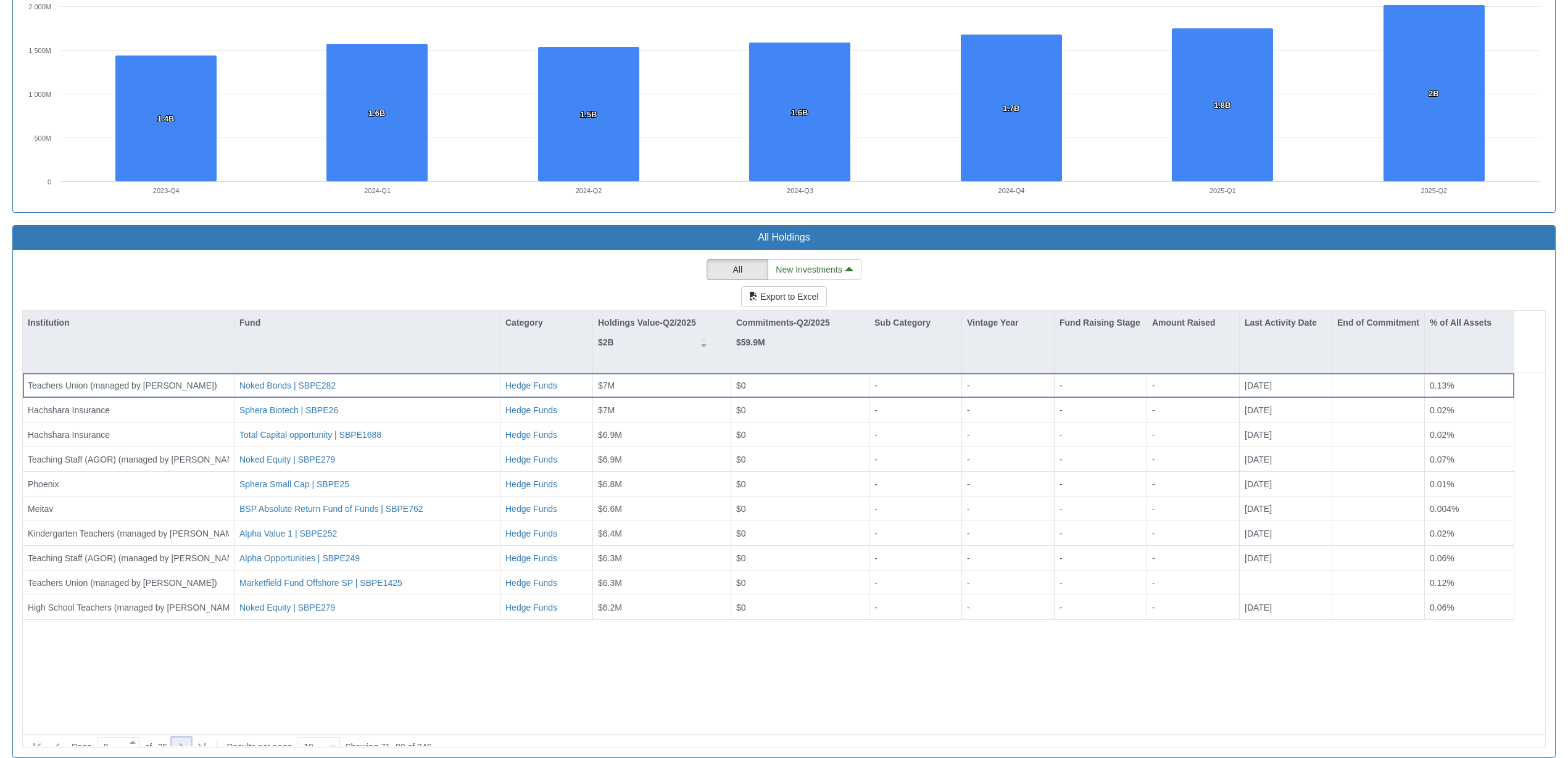
click at [188, 739] on icon at bounding box center [181, 746] width 15 height 15
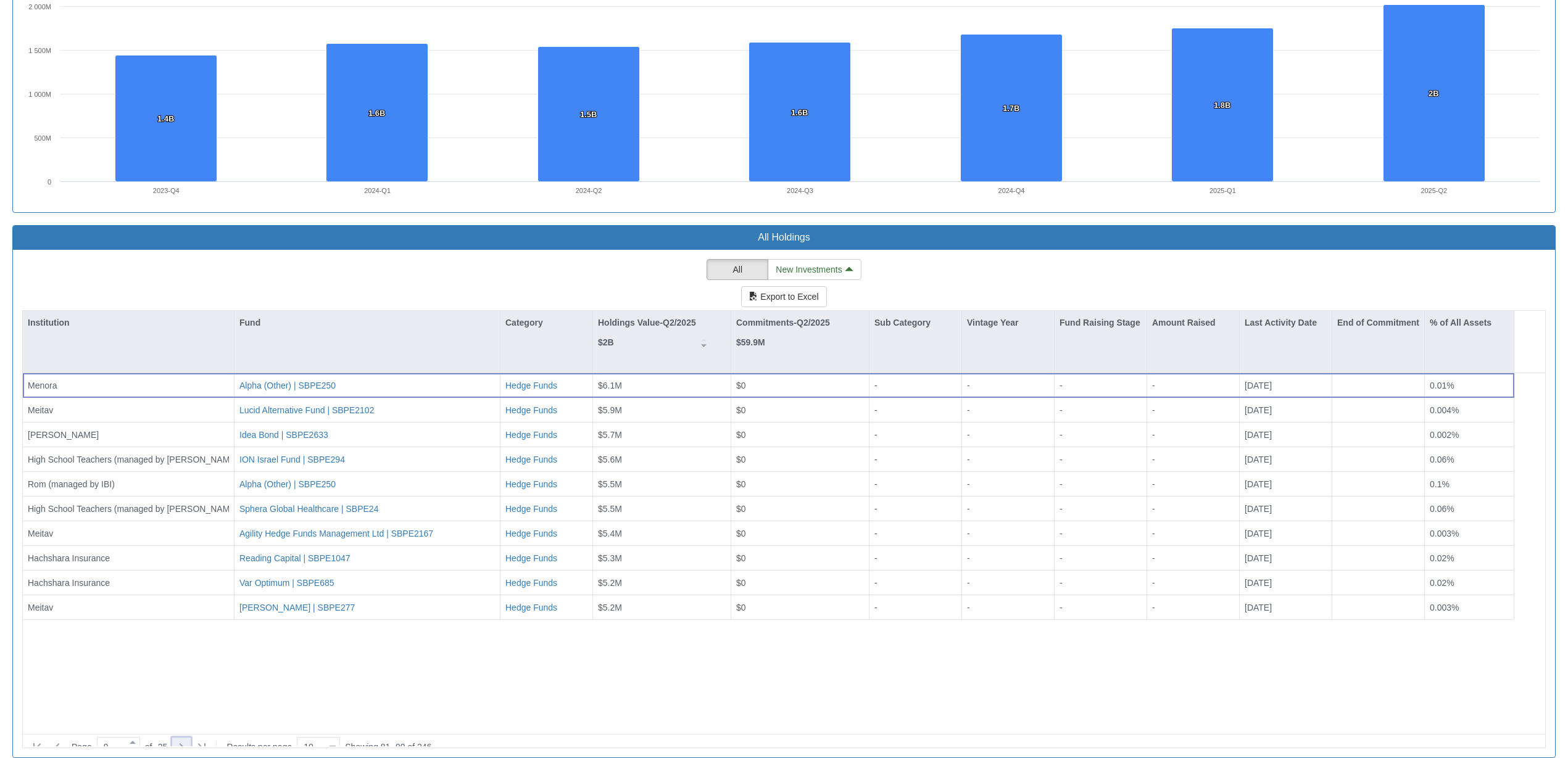
click at [183, 738] on div at bounding box center [181, 747] width 19 height 19
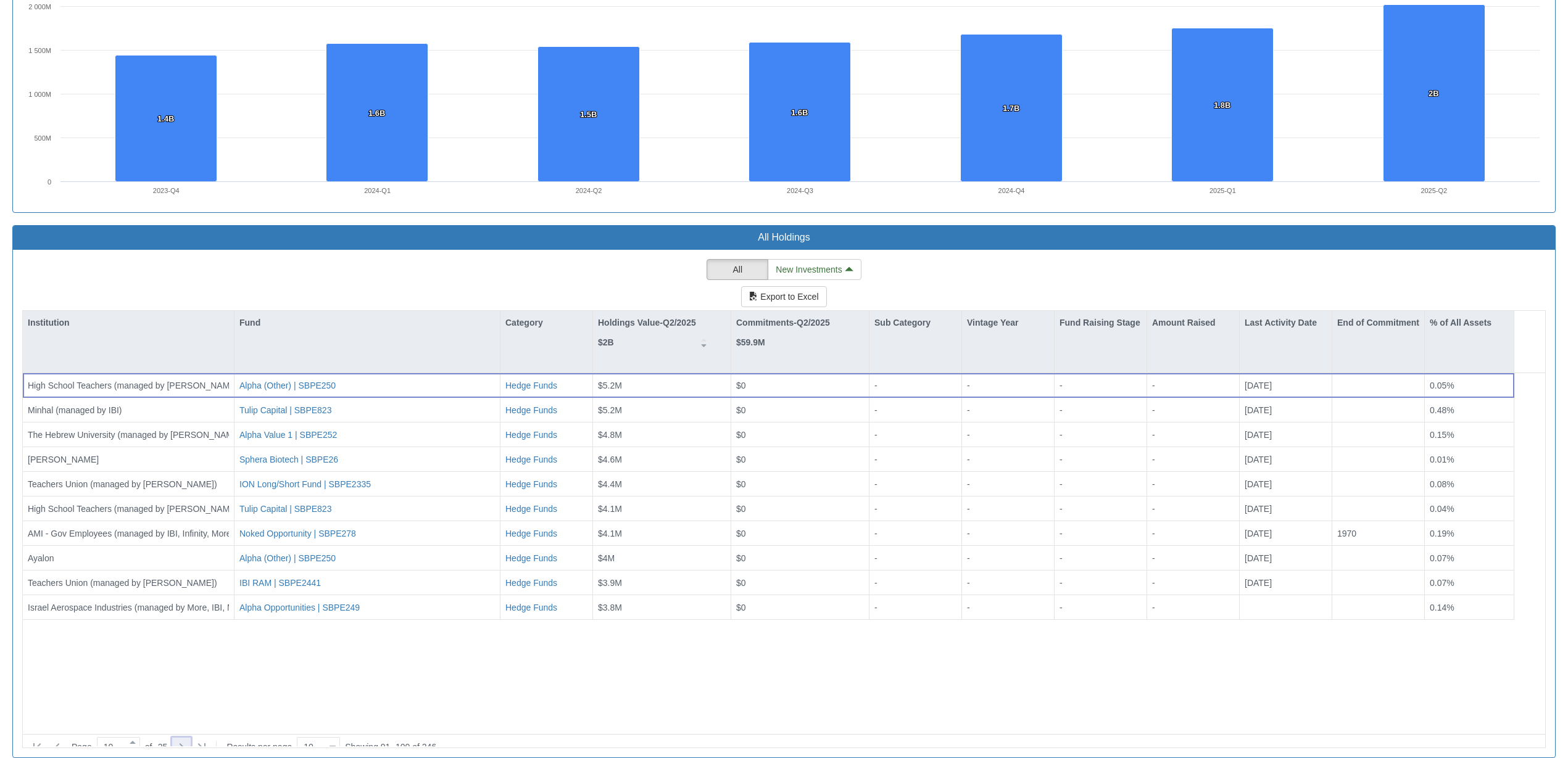
click at [188, 739] on icon at bounding box center [181, 746] width 15 height 15
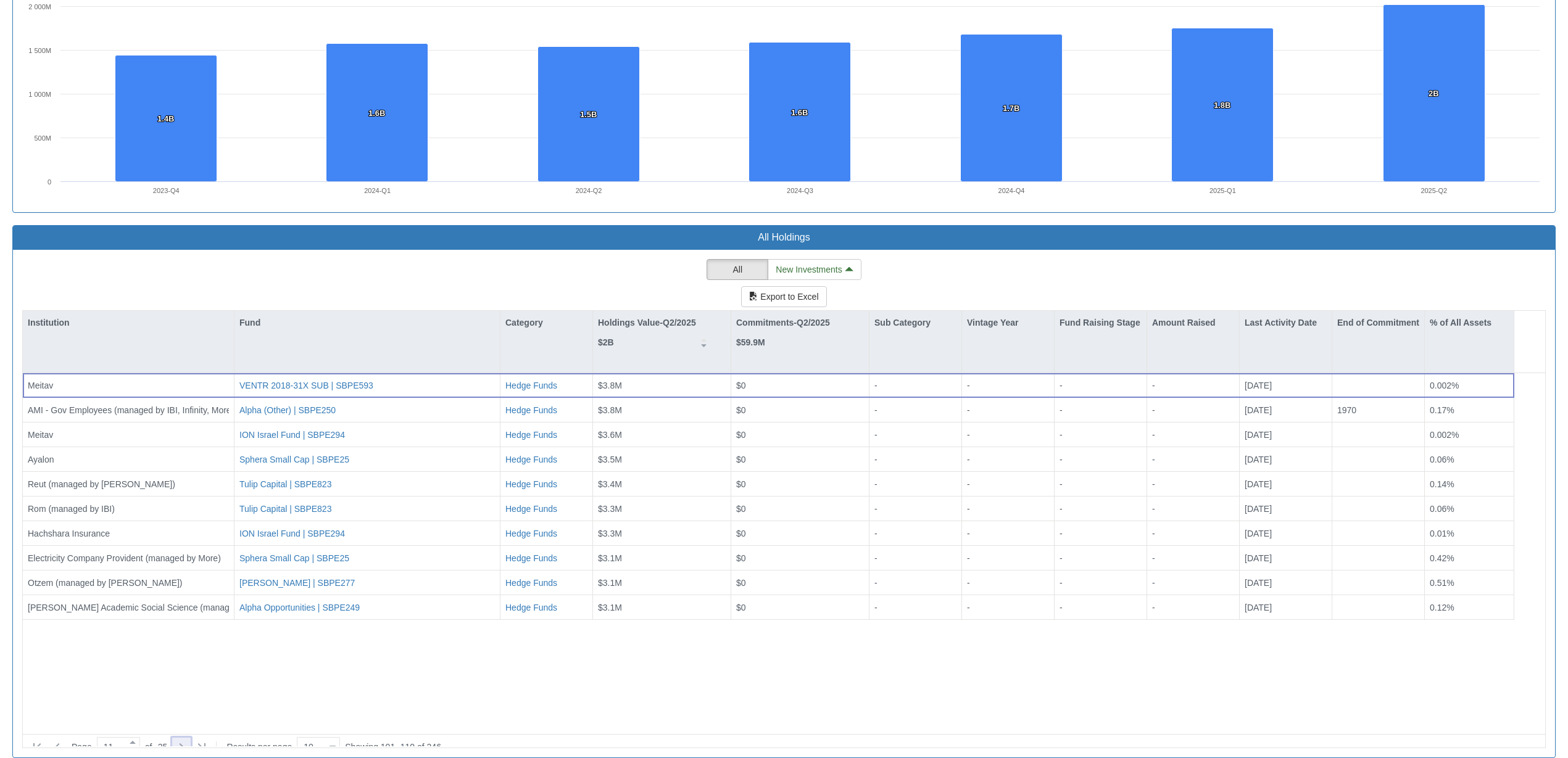
click at [188, 739] on icon at bounding box center [181, 746] width 15 height 15
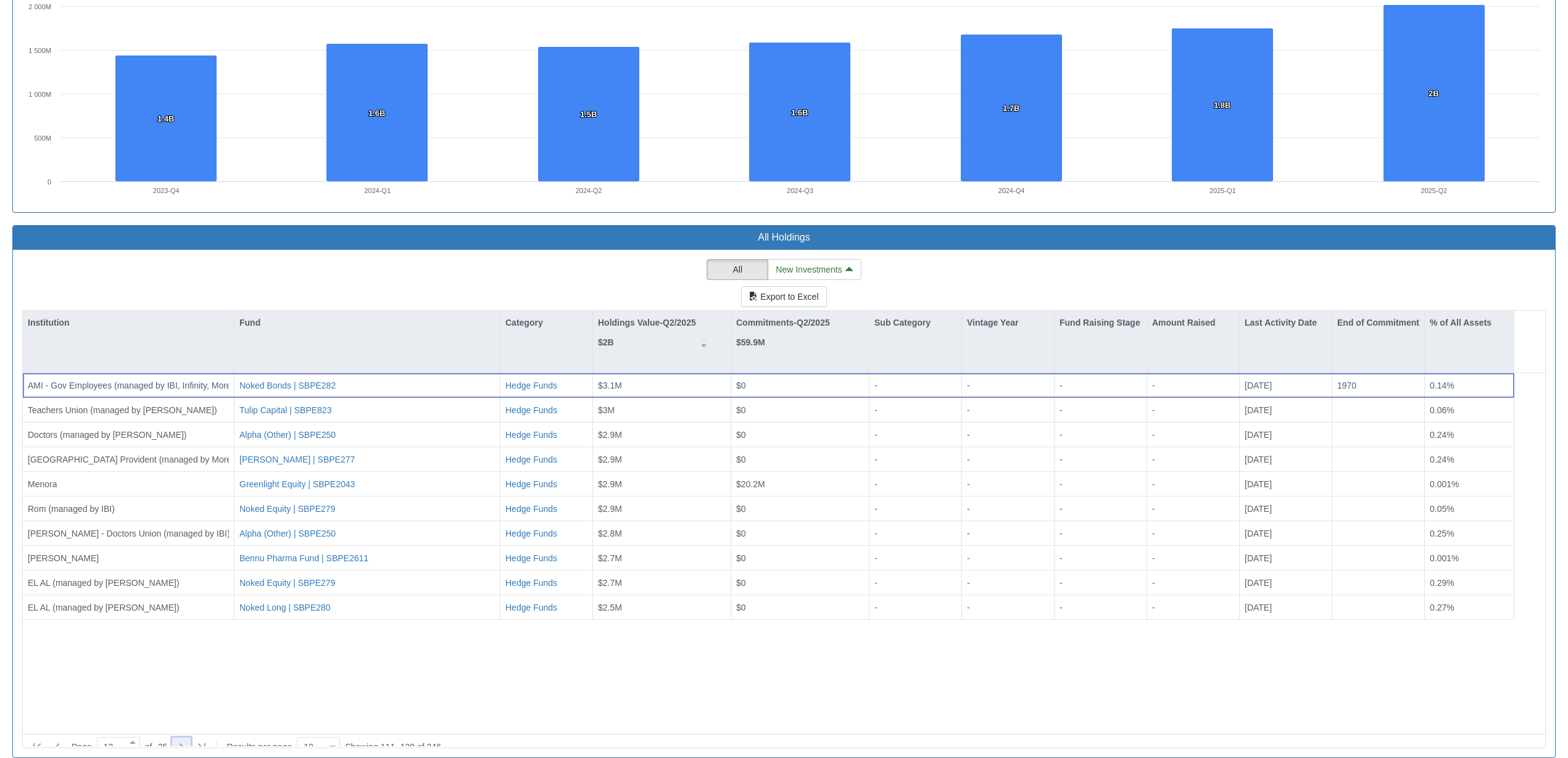
click at [184, 743] on icon at bounding box center [181, 746] width 4 height 7
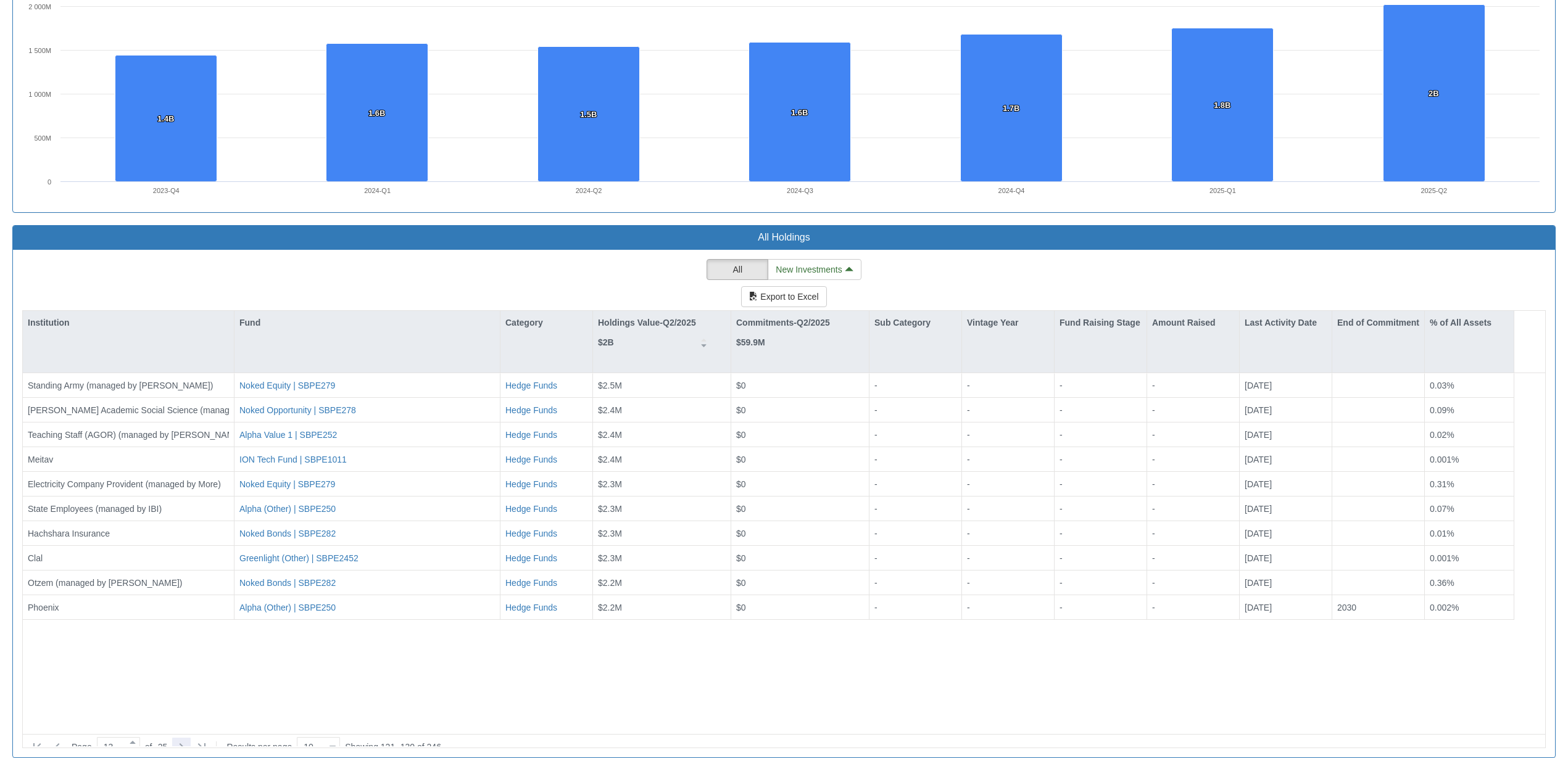
click at [188, 739] on icon at bounding box center [181, 746] width 15 height 15
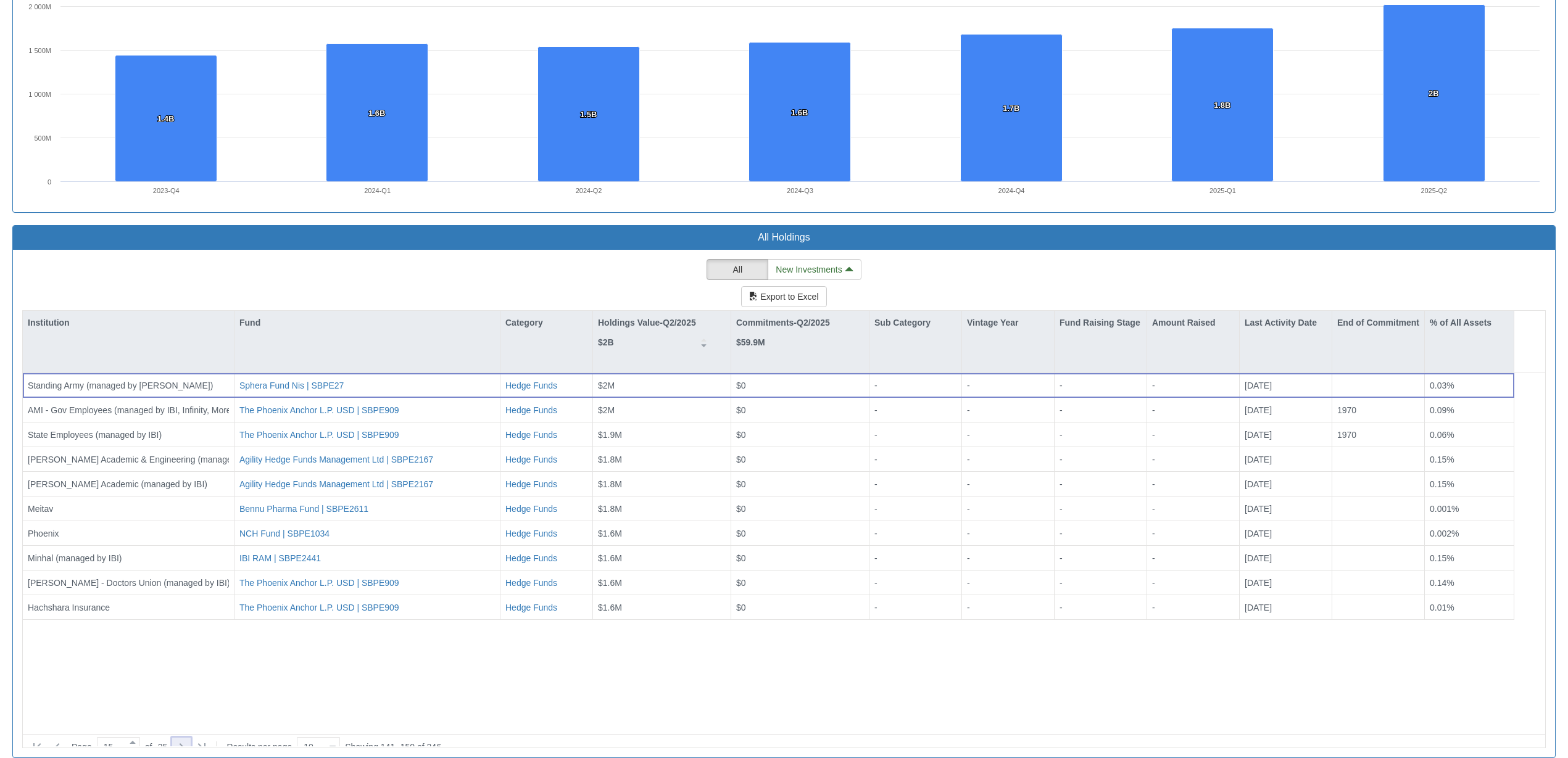
click at [188, 739] on icon at bounding box center [181, 746] width 15 height 15
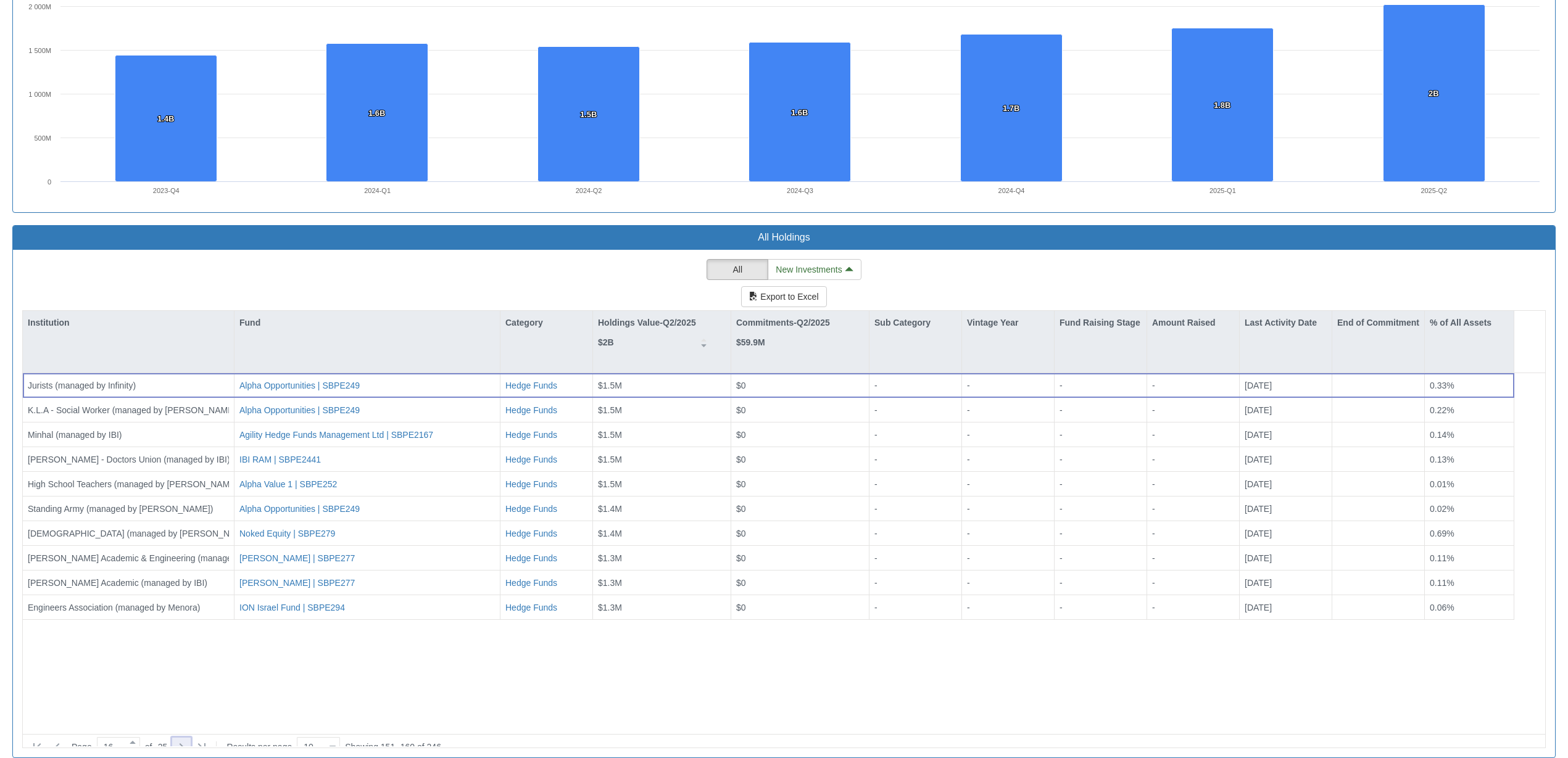
click at [185, 739] on icon at bounding box center [181, 746] width 15 height 15
click at [186, 739] on icon at bounding box center [181, 746] width 15 height 15
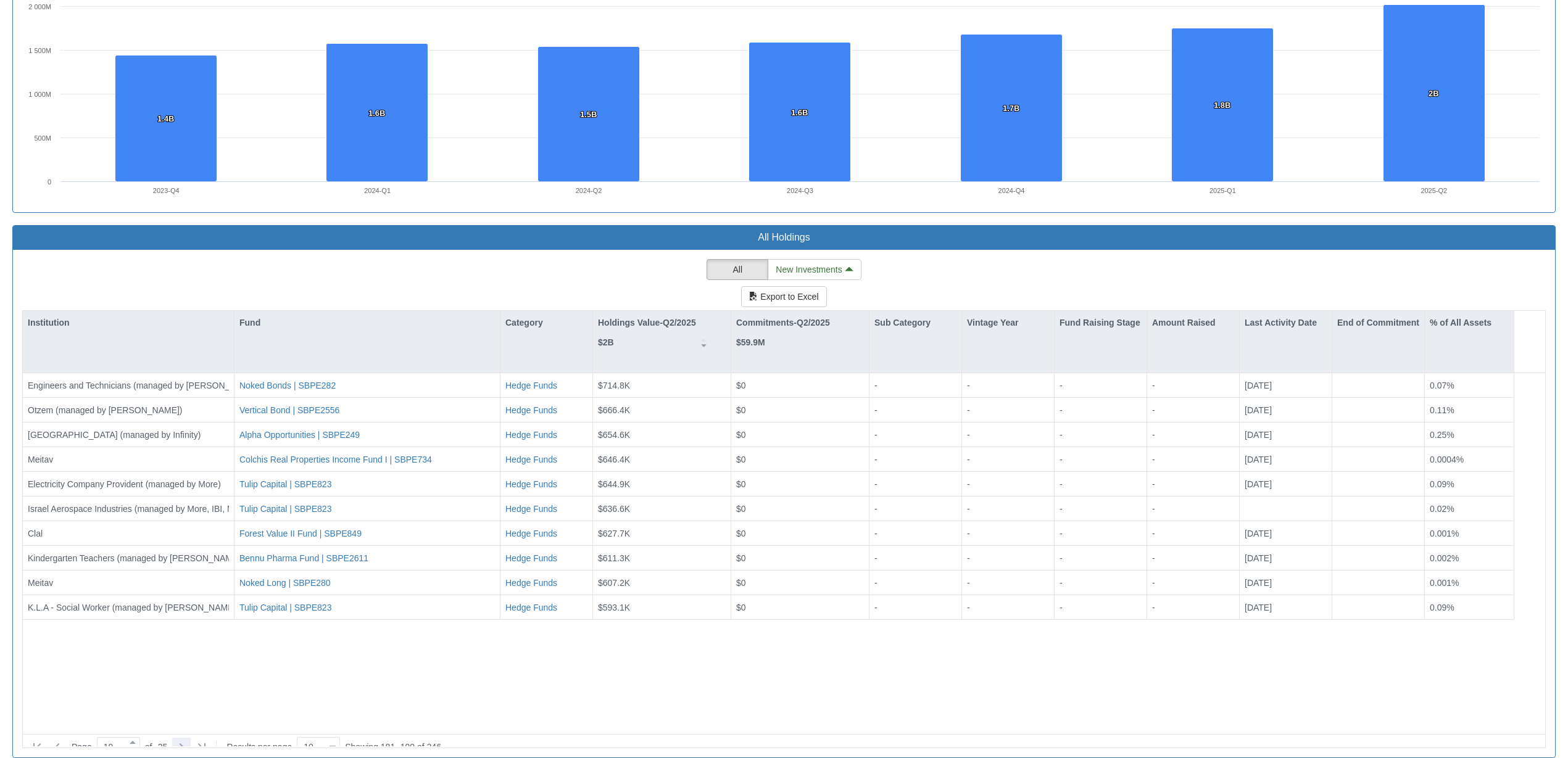
click at [184, 743] on icon at bounding box center [181, 746] width 4 height 7
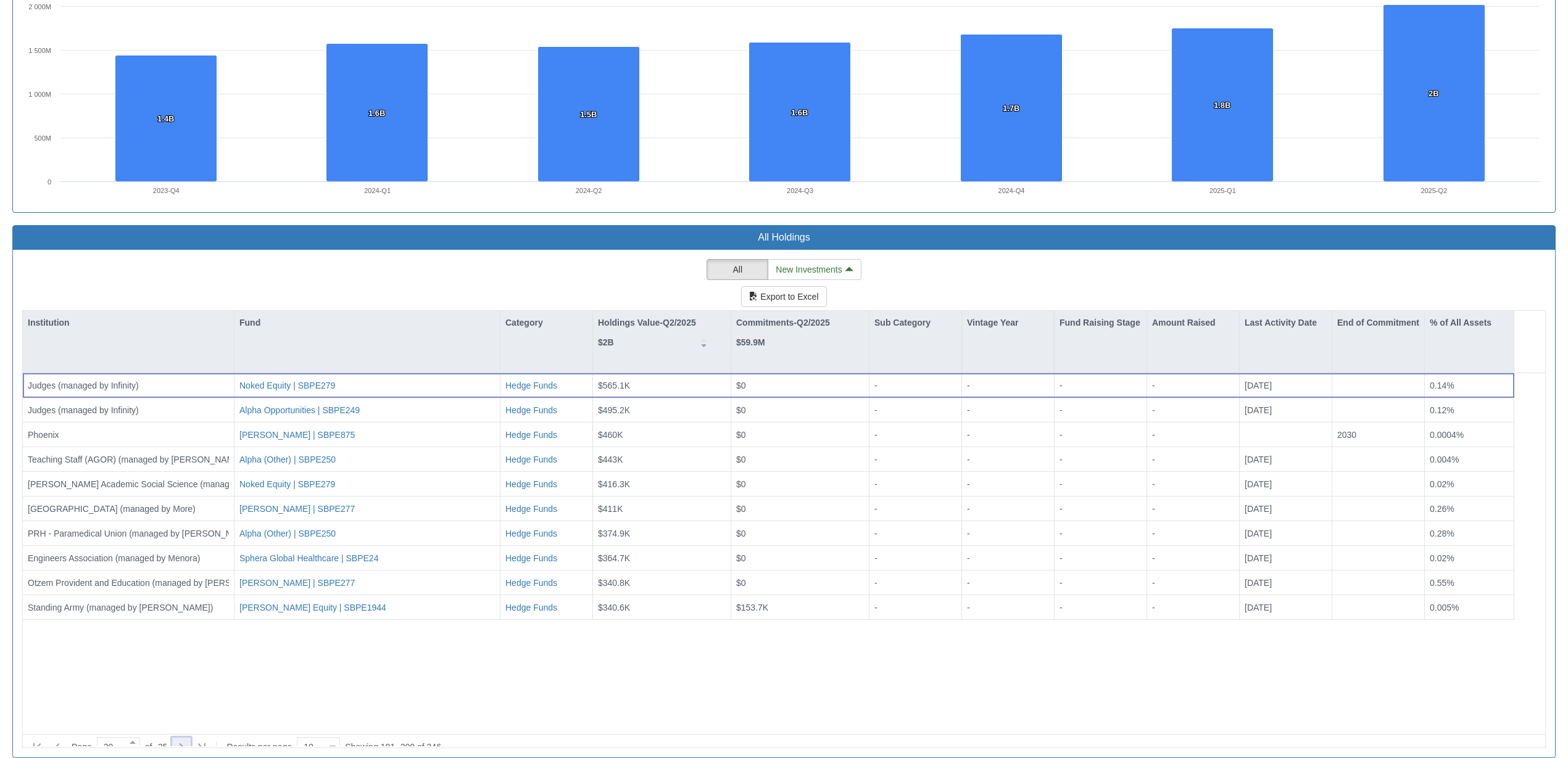
click at [188, 739] on icon at bounding box center [181, 746] width 15 height 15
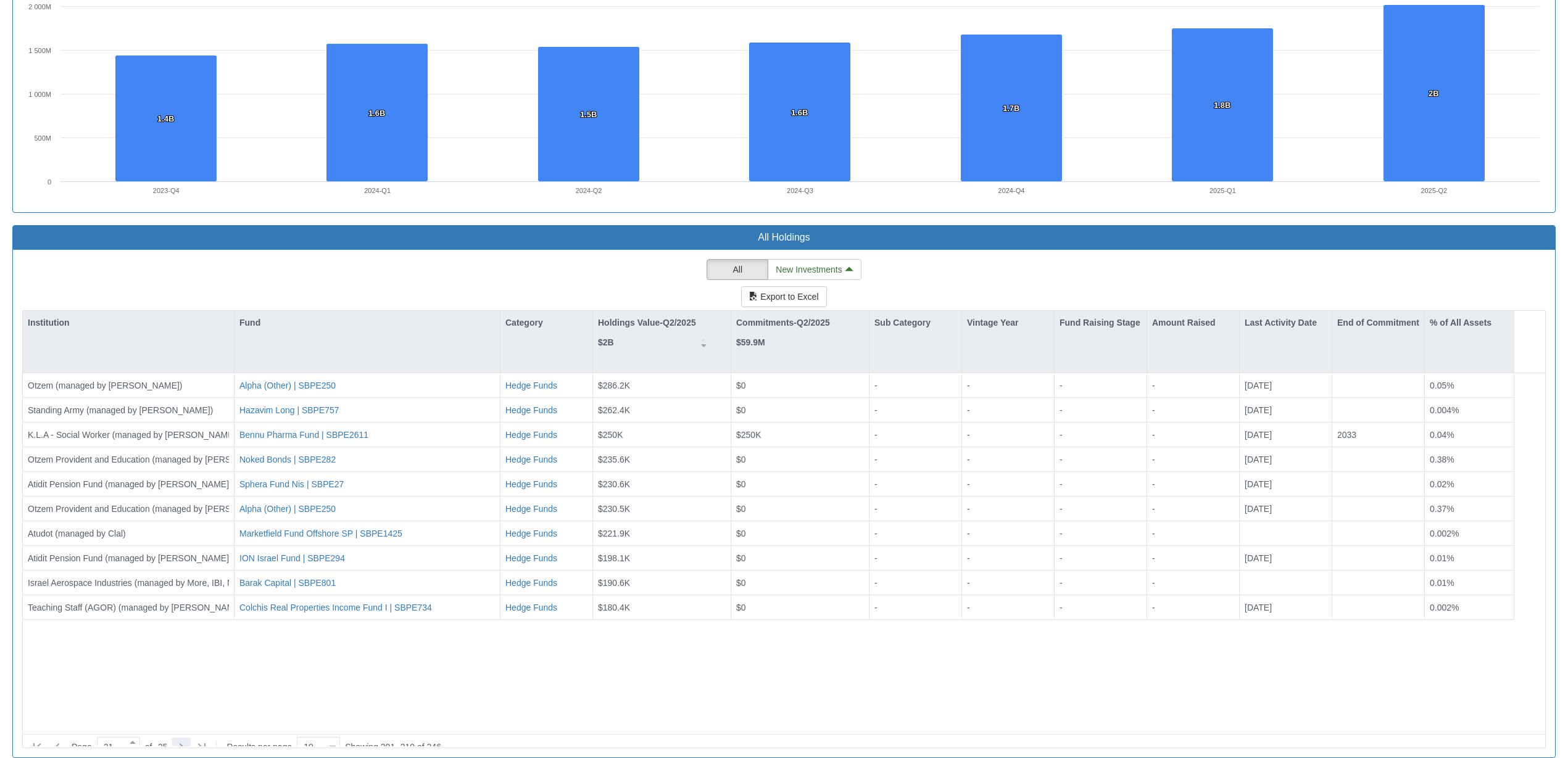
click at [187, 739] on icon at bounding box center [181, 746] width 15 height 15
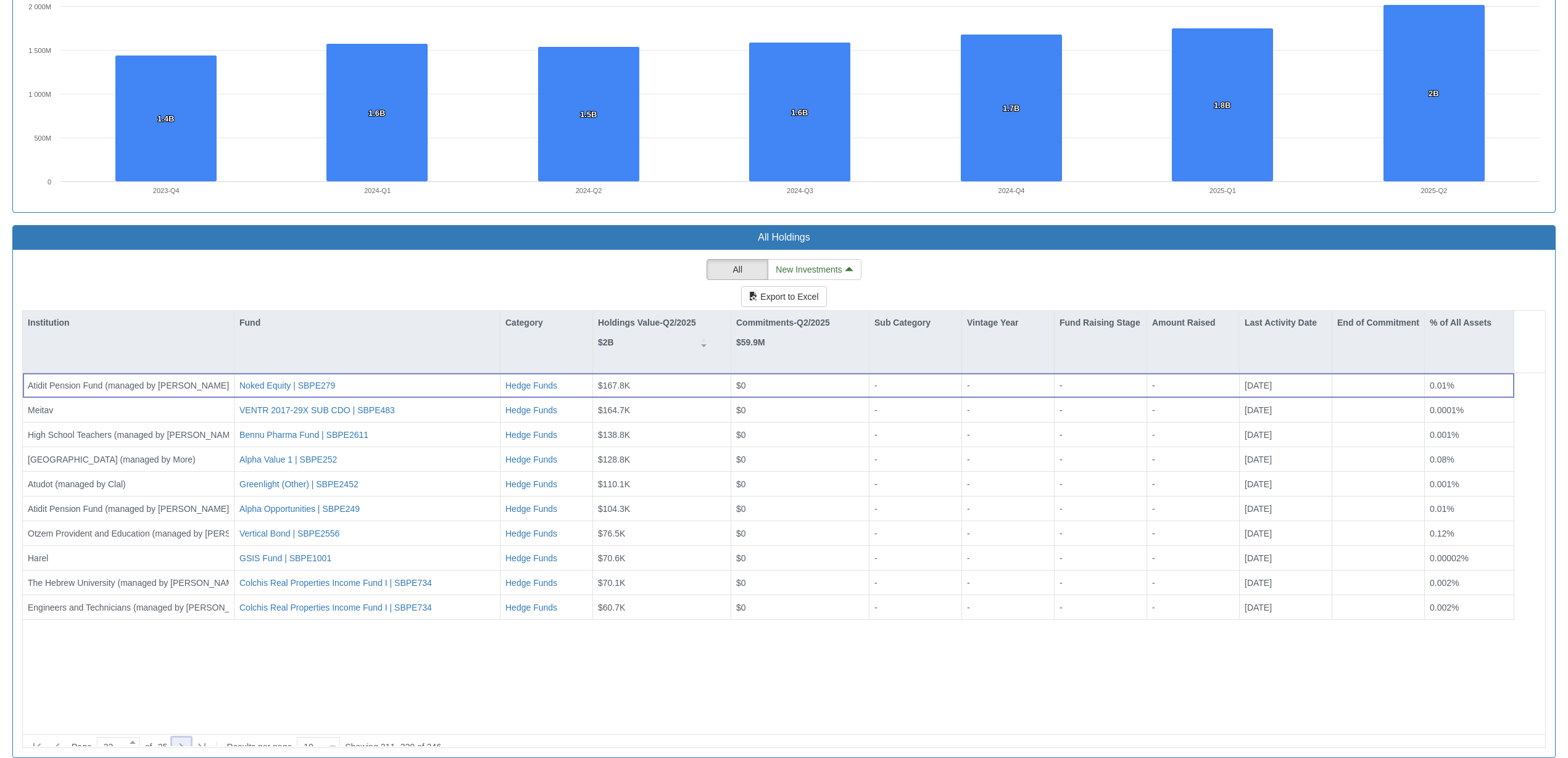
click at [188, 739] on icon at bounding box center [181, 746] width 15 height 15
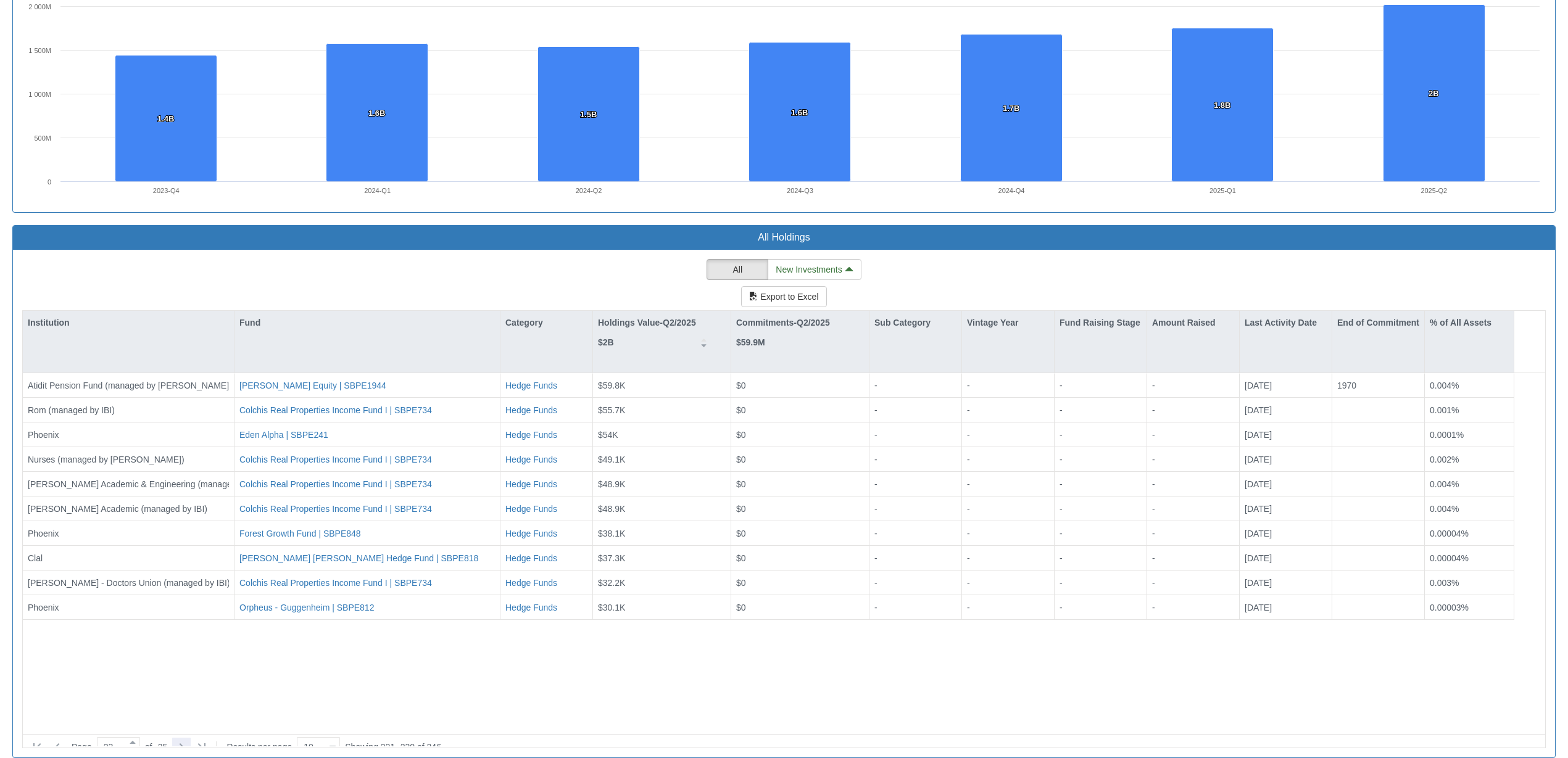
click at [188, 739] on icon at bounding box center [181, 746] width 15 height 15
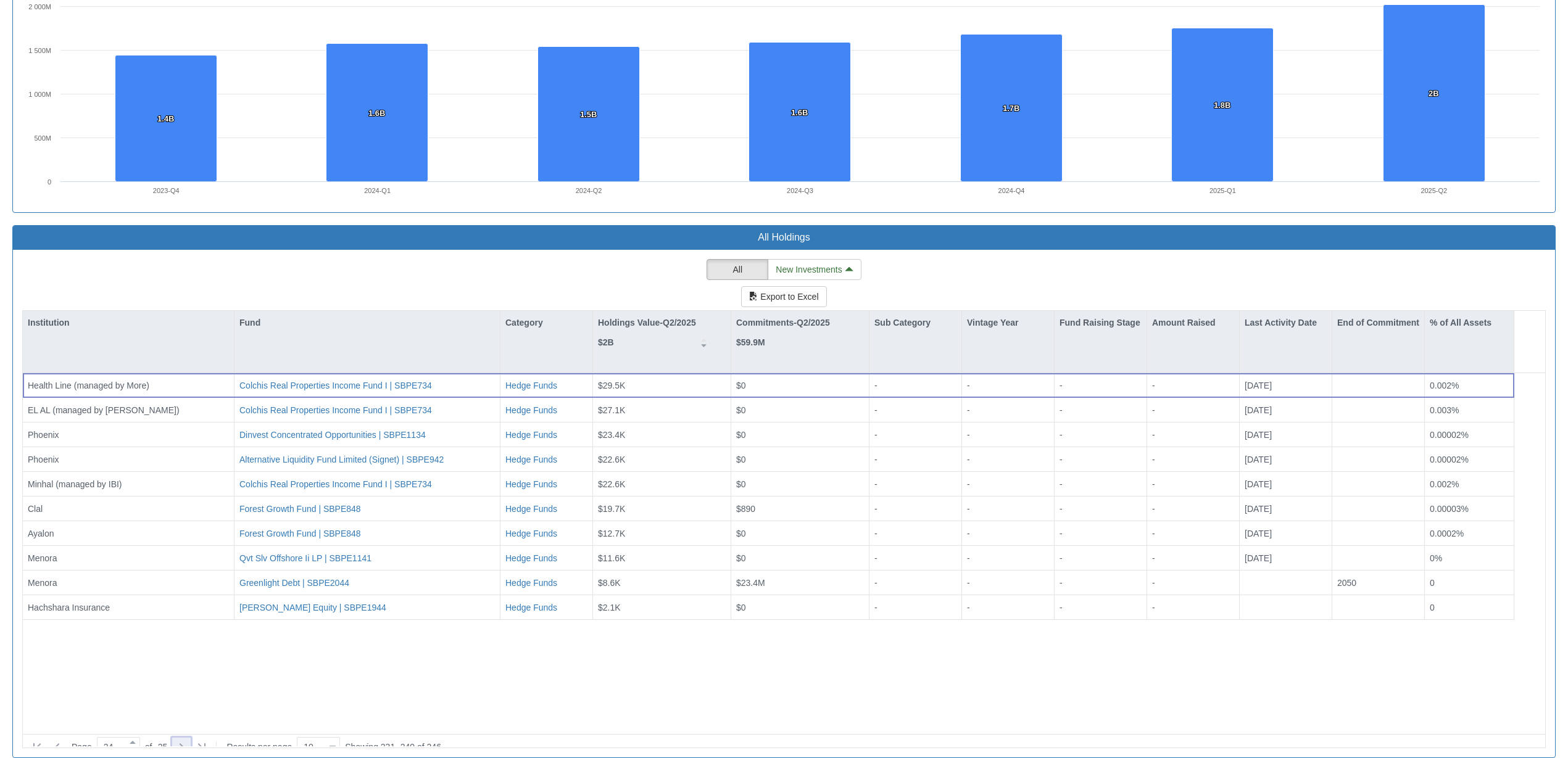
drag, startPoint x: 190, startPoint y: 720, endPoint x: 184, endPoint y: 658, distance: 62.3
click at [184, 743] on icon at bounding box center [181, 746] width 4 height 7
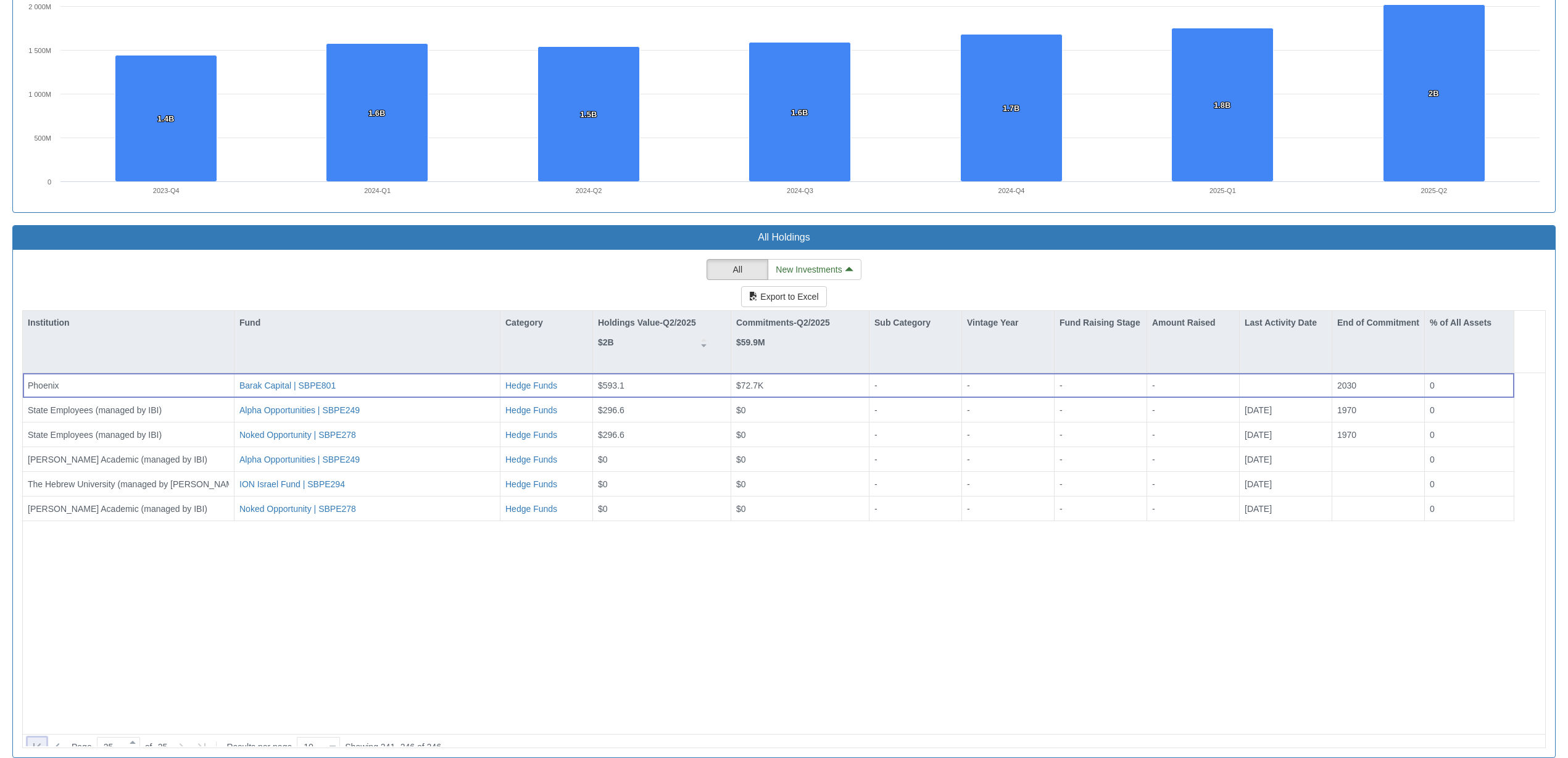
click at [33, 743] on icon at bounding box center [36, 746] width 7 height 7
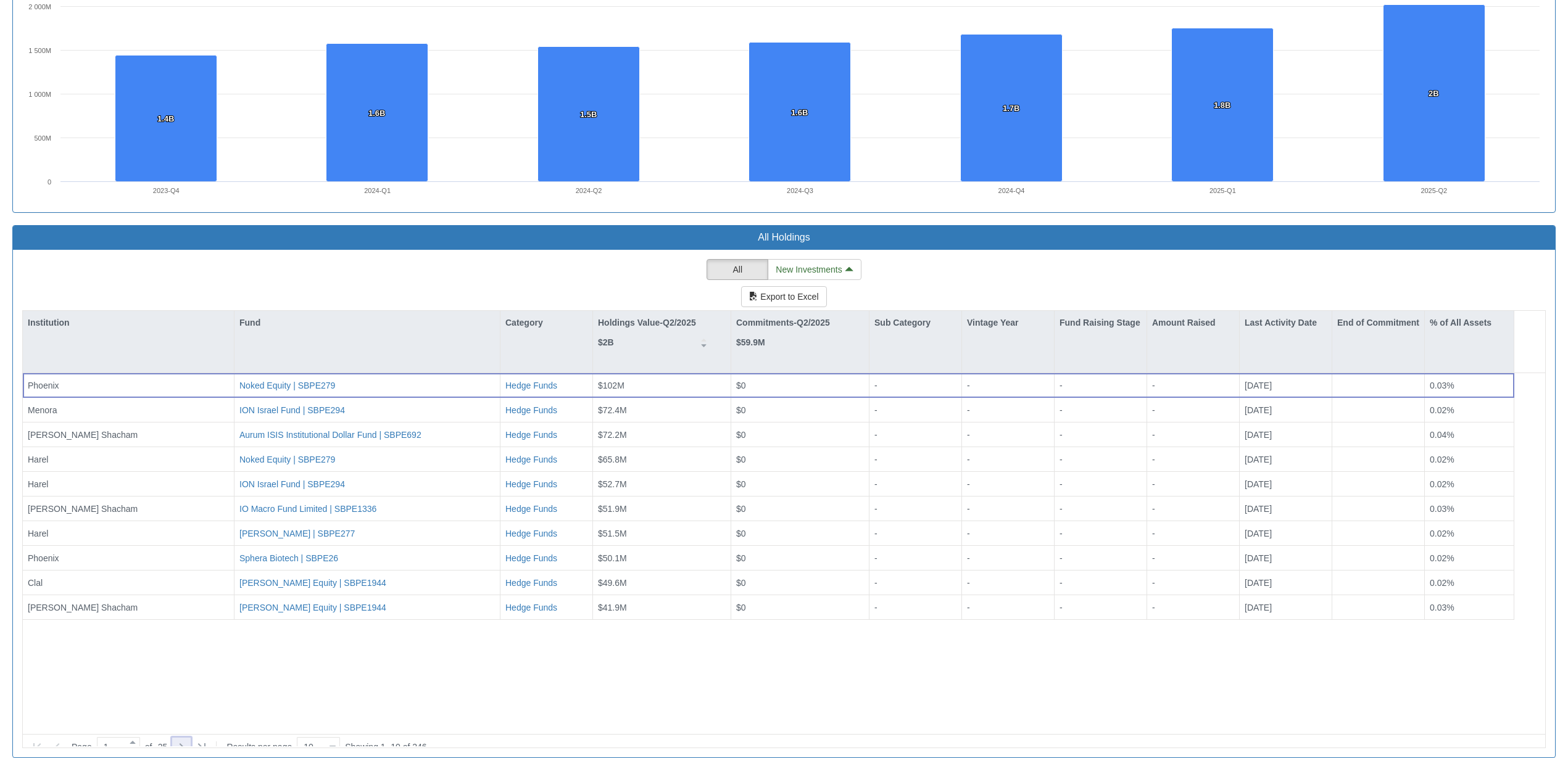
click at [188, 739] on icon at bounding box center [181, 746] width 15 height 15
click at [185, 738] on div at bounding box center [181, 747] width 19 height 19
click at [182, 739] on icon at bounding box center [181, 746] width 15 height 15
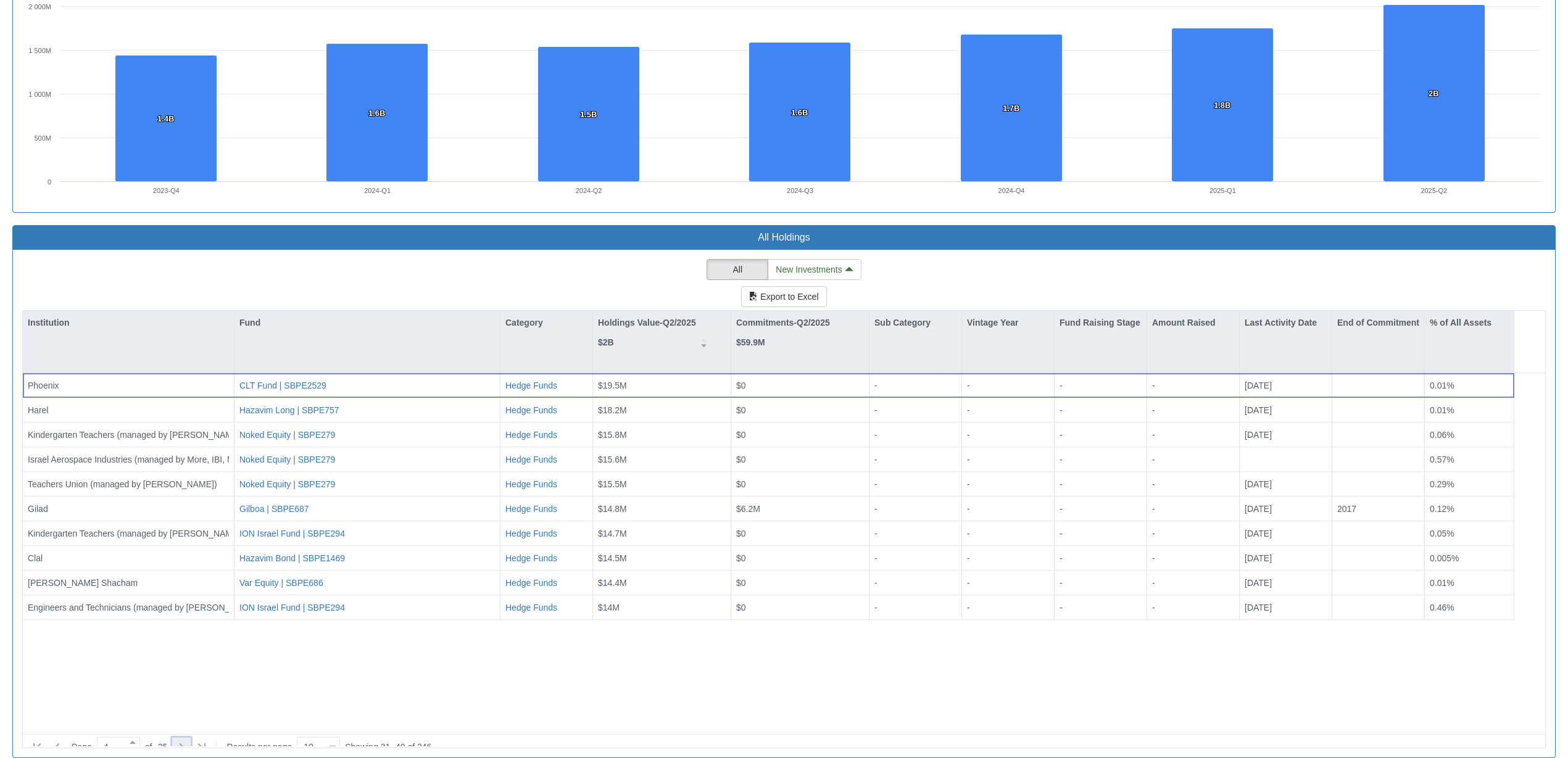
click at [185, 739] on icon at bounding box center [181, 746] width 15 height 15
click at [184, 739] on icon at bounding box center [181, 746] width 15 height 15
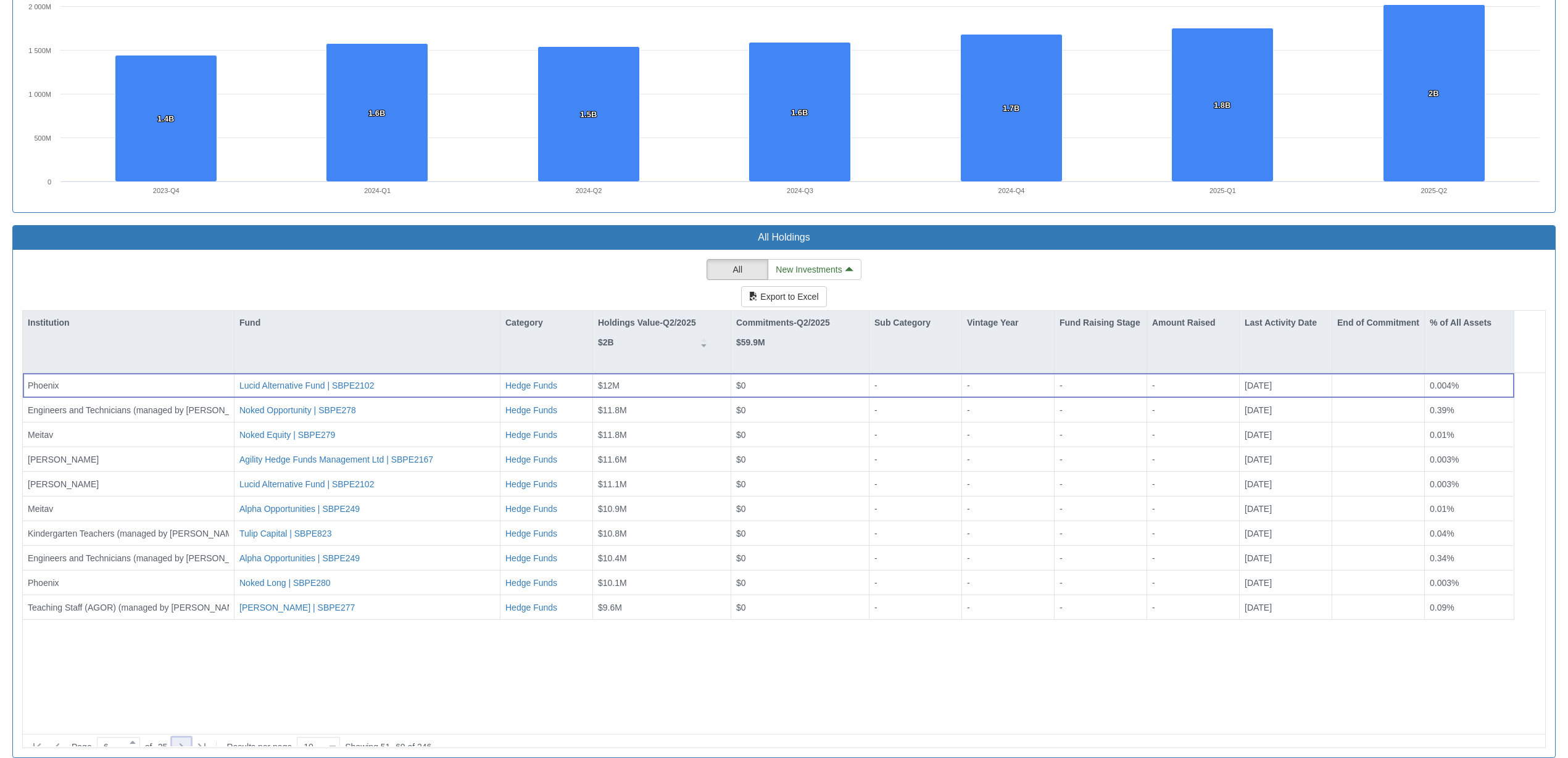
click at [183, 739] on icon at bounding box center [181, 746] width 15 height 15
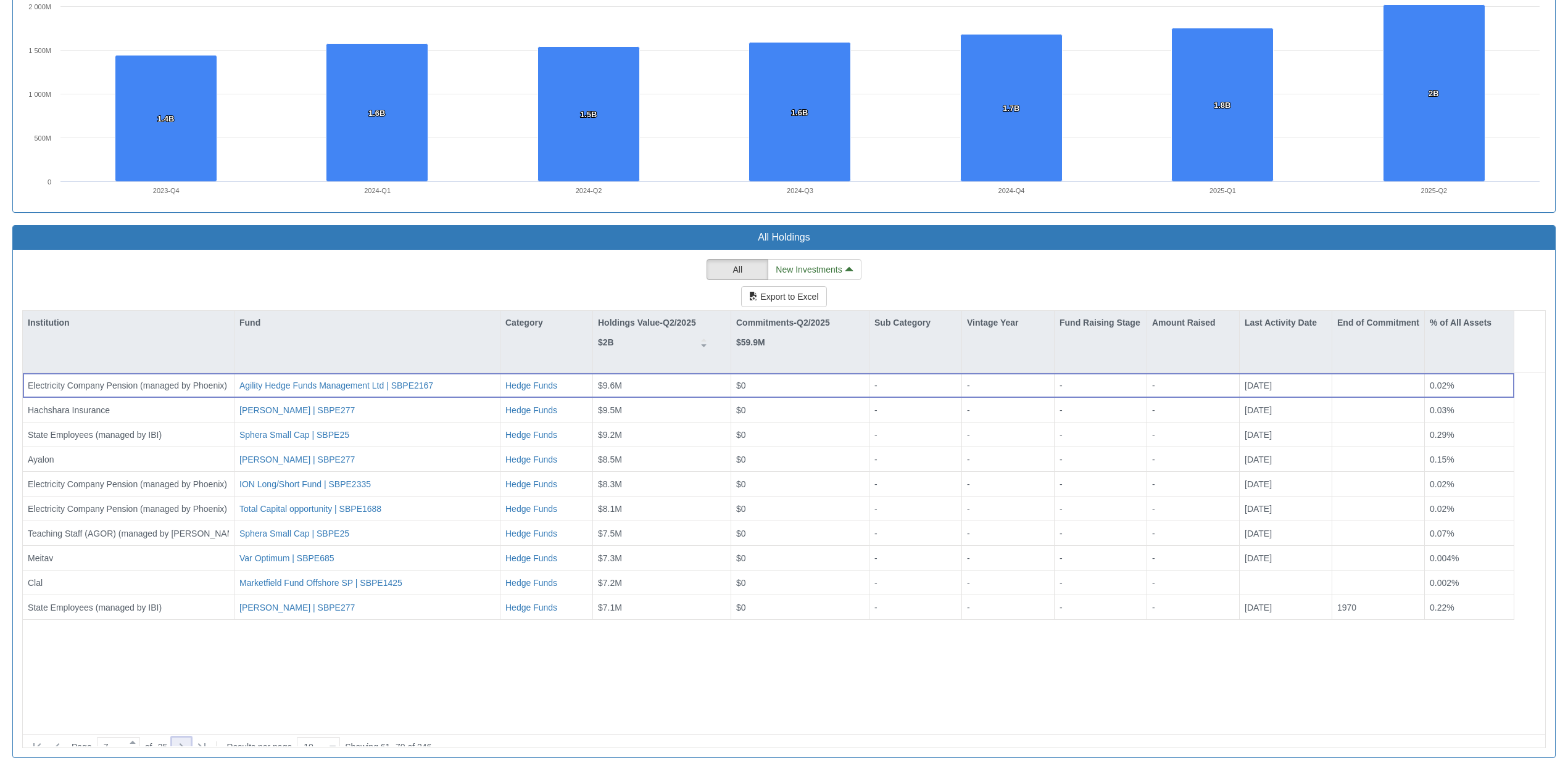
click at [186, 739] on icon at bounding box center [181, 746] width 15 height 15
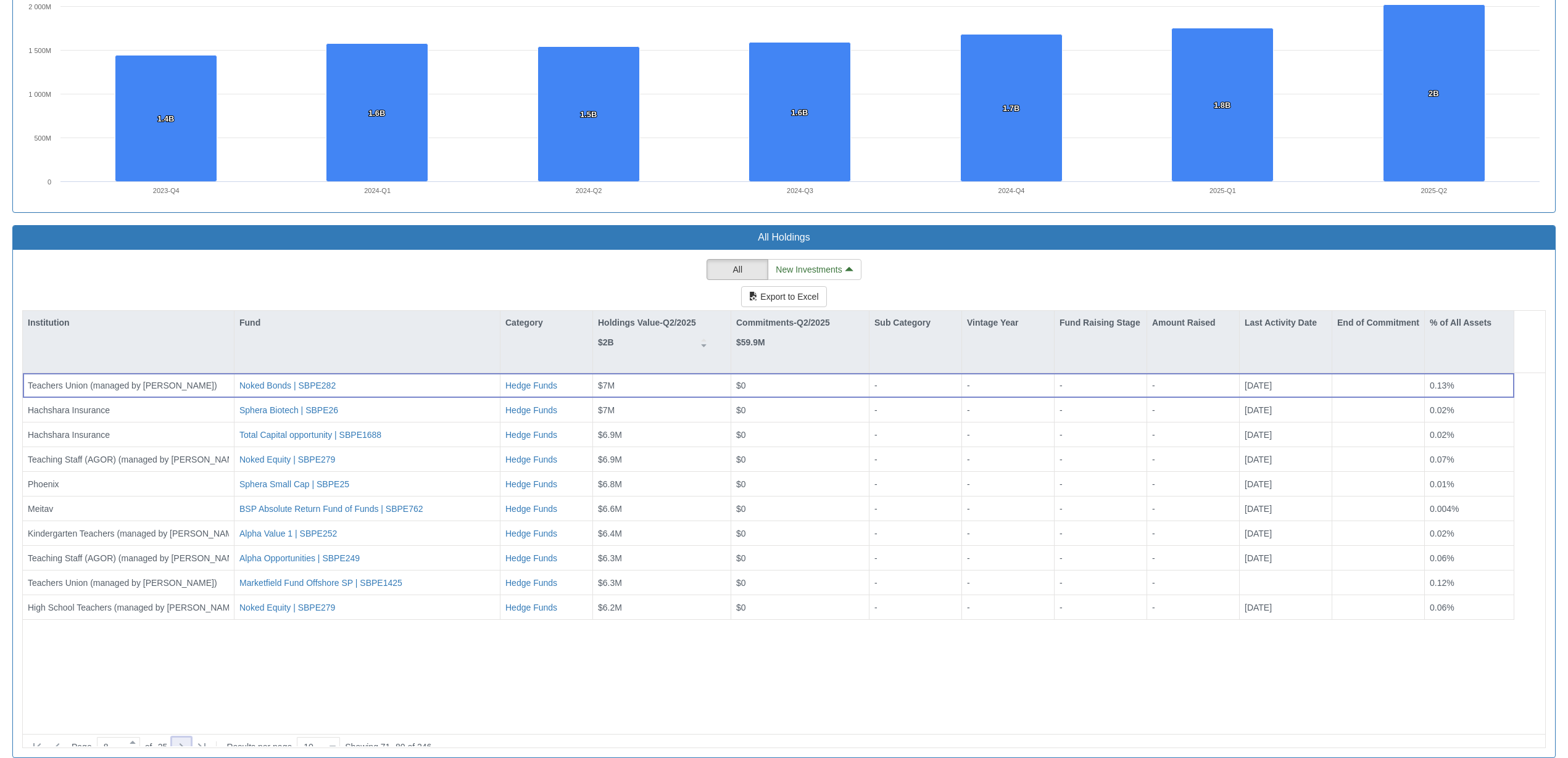
click at [187, 739] on icon at bounding box center [181, 746] width 15 height 15
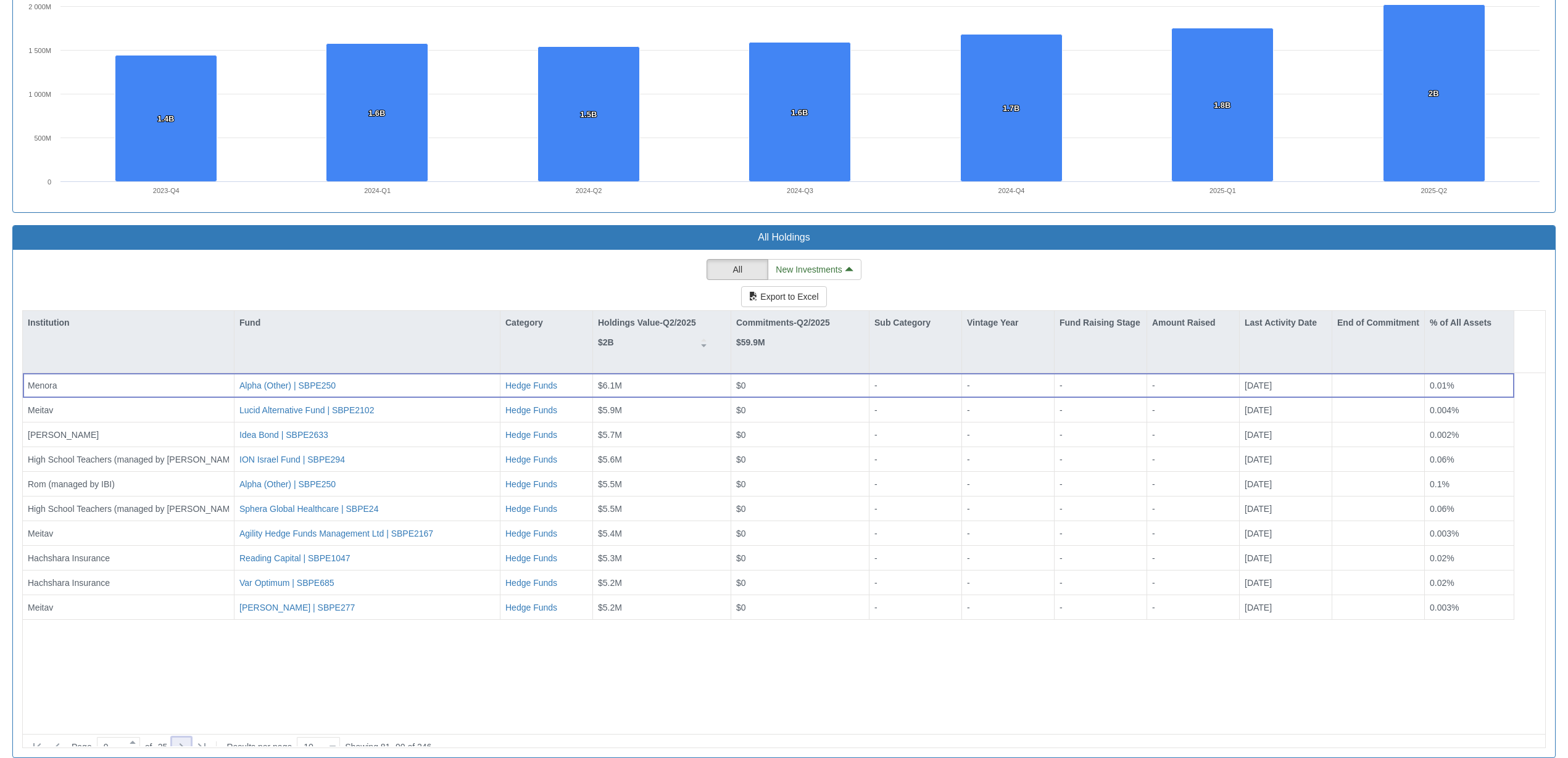
click at [187, 739] on icon at bounding box center [181, 746] width 15 height 15
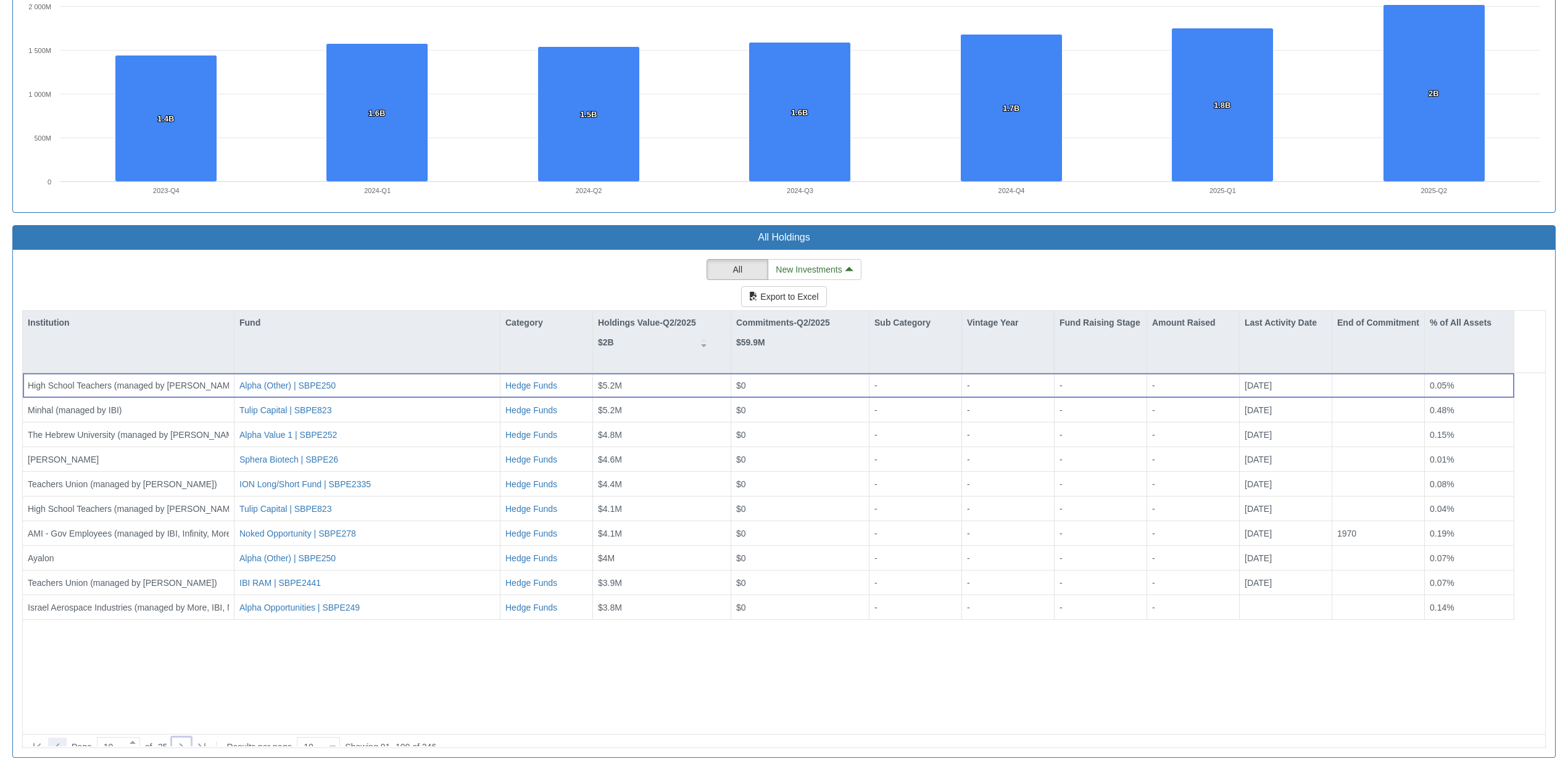
click at [54, 739] on icon at bounding box center [57, 746] width 15 height 15
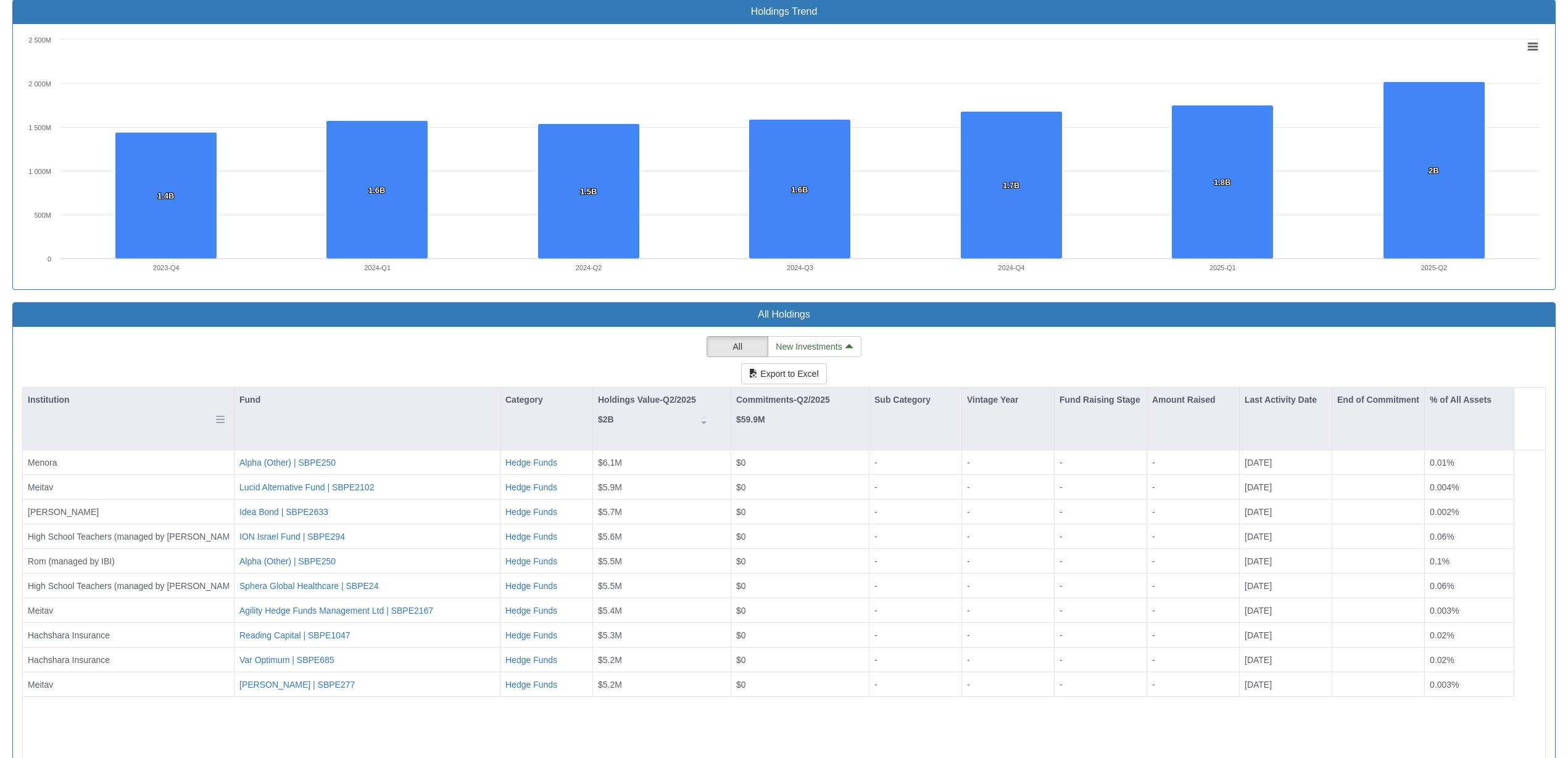
scroll to position [1419, 0]
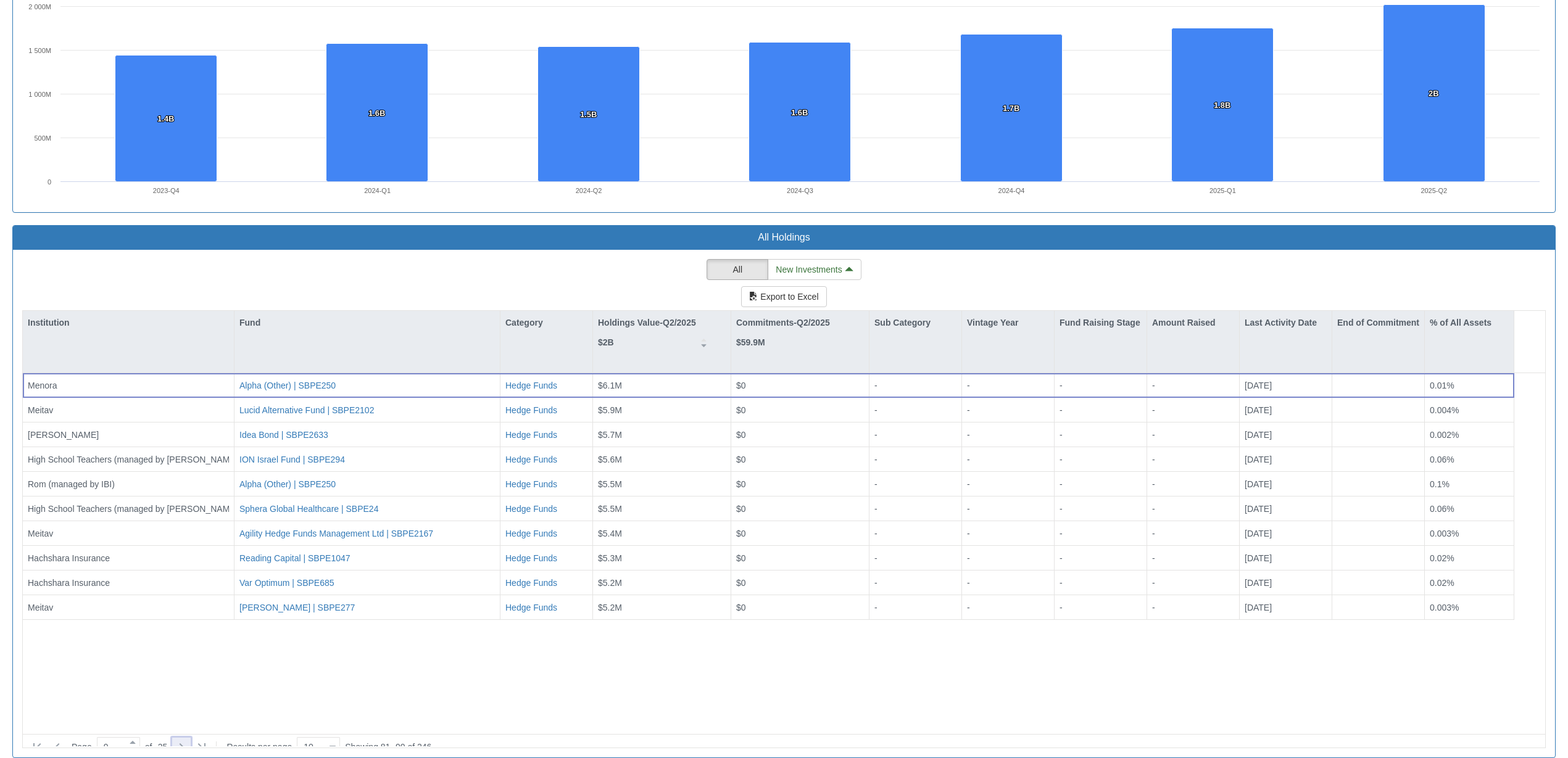
click at [188, 739] on icon at bounding box center [181, 746] width 15 height 15
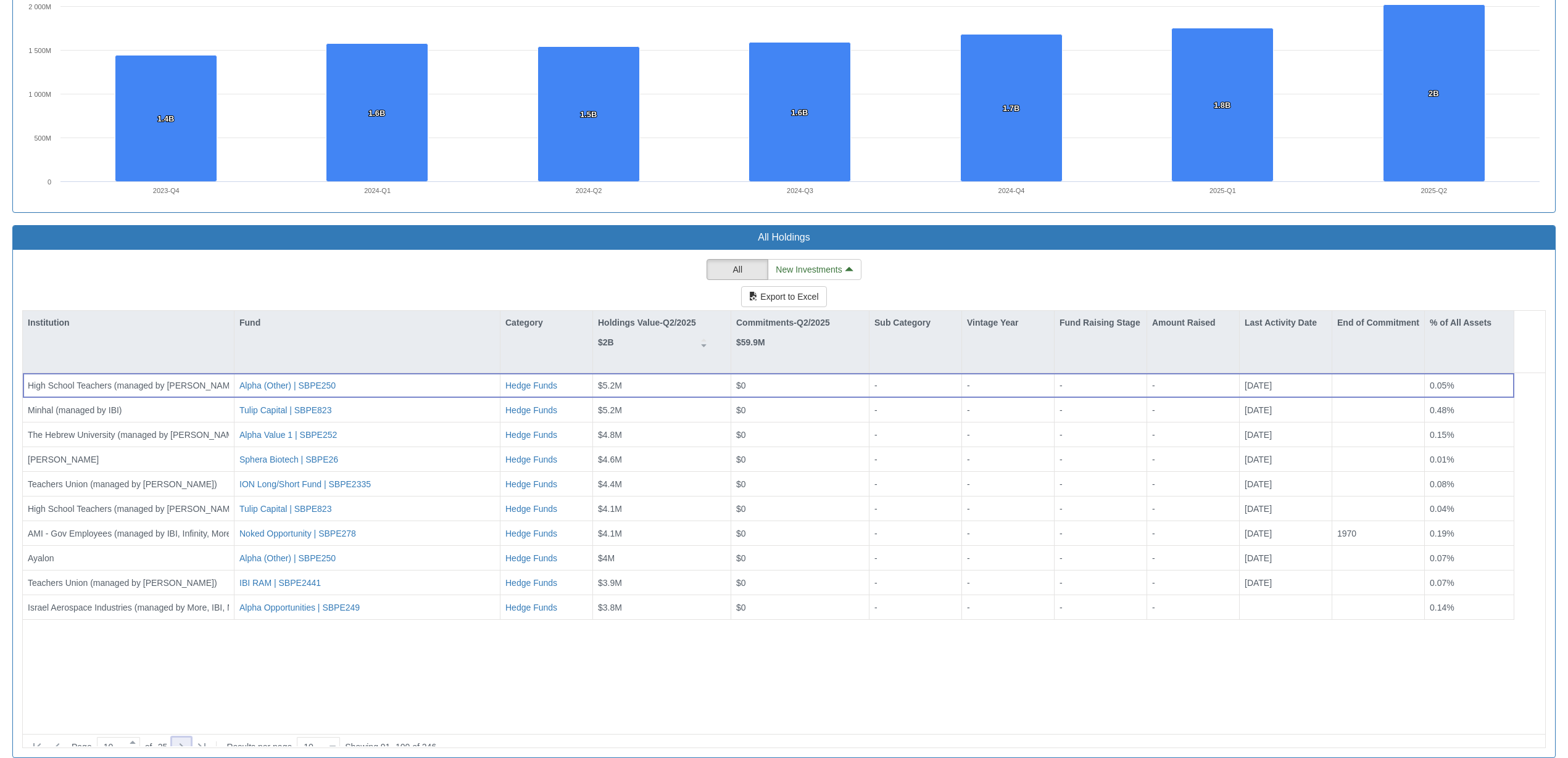
click at [184, 743] on icon at bounding box center [181, 746] width 4 height 7
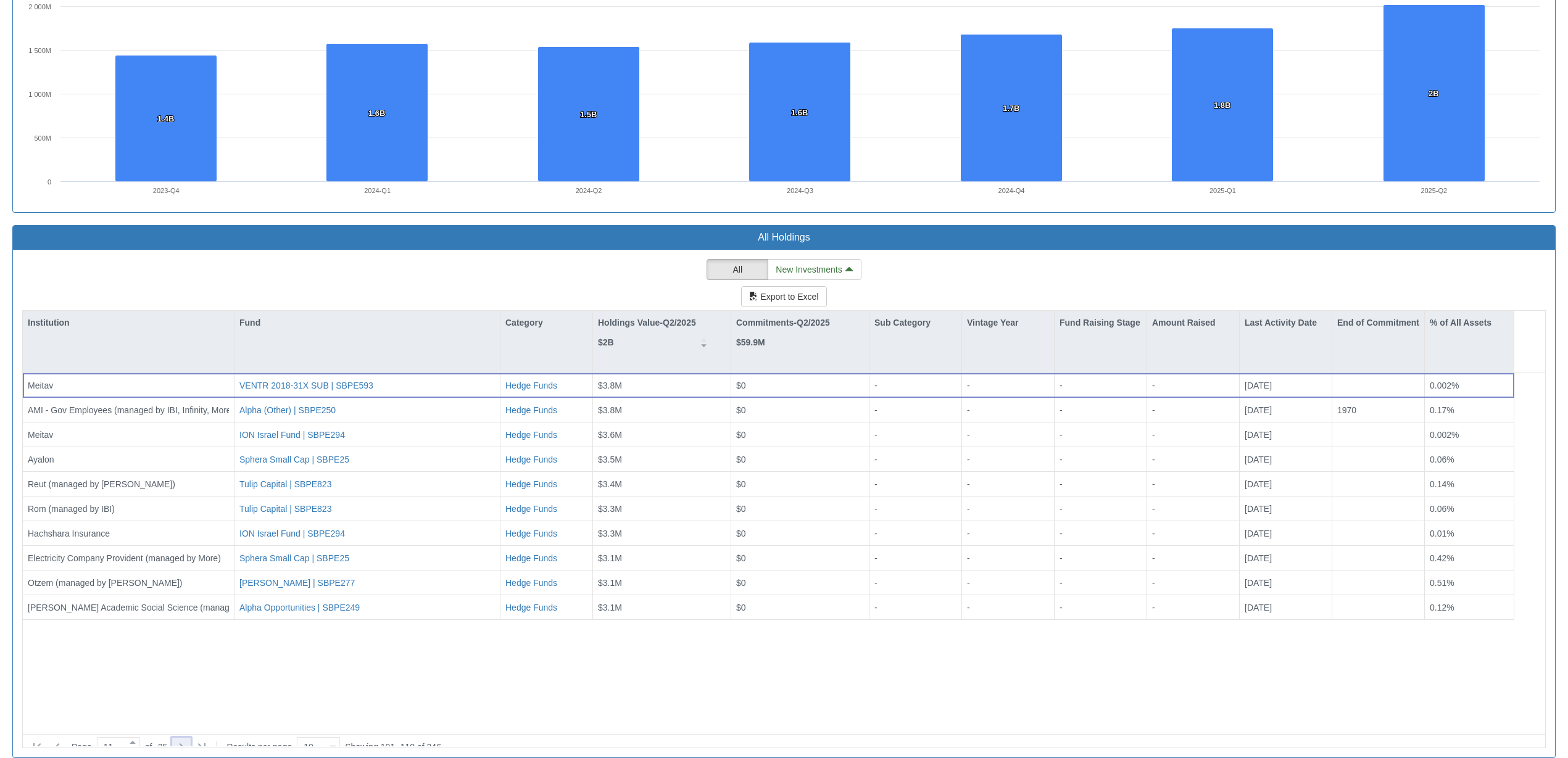
click at [184, 743] on icon at bounding box center [181, 746] width 4 height 7
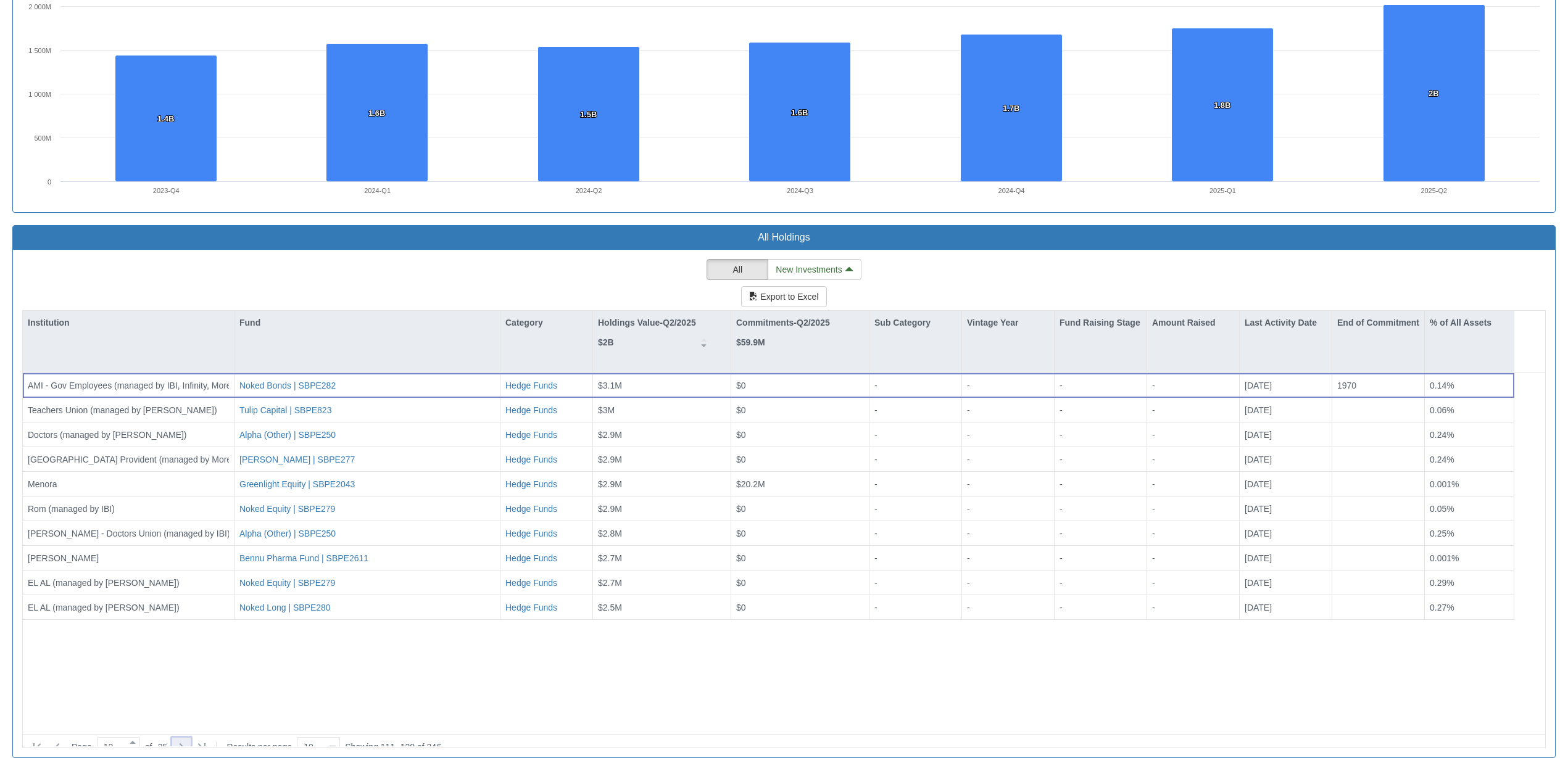
click at [185, 739] on icon at bounding box center [181, 746] width 15 height 15
click at [182, 739] on icon at bounding box center [181, 746] width 15 height 15
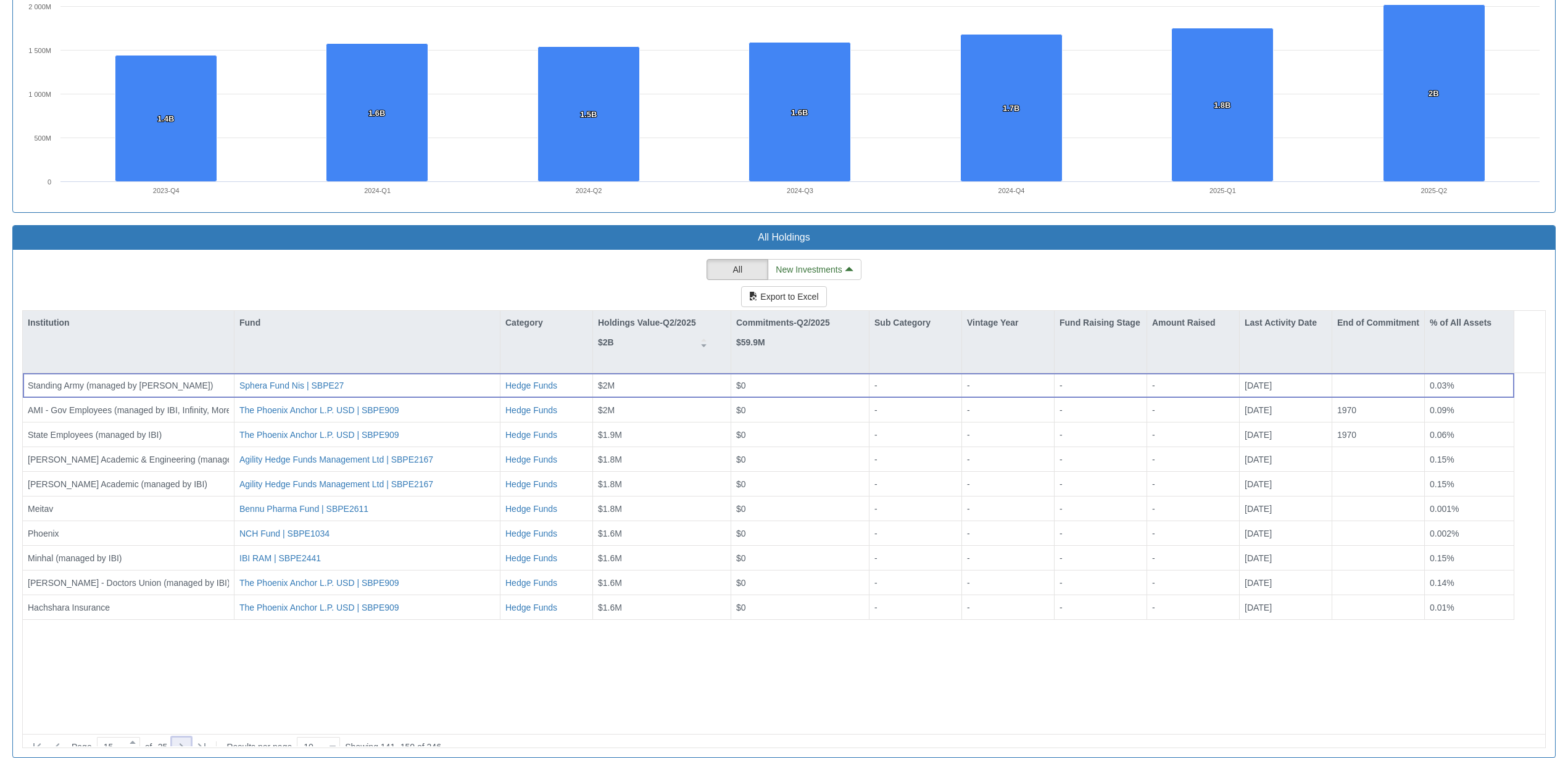
click at [188, 739] on icon at bounding box center [181, 746] width 15 height 15
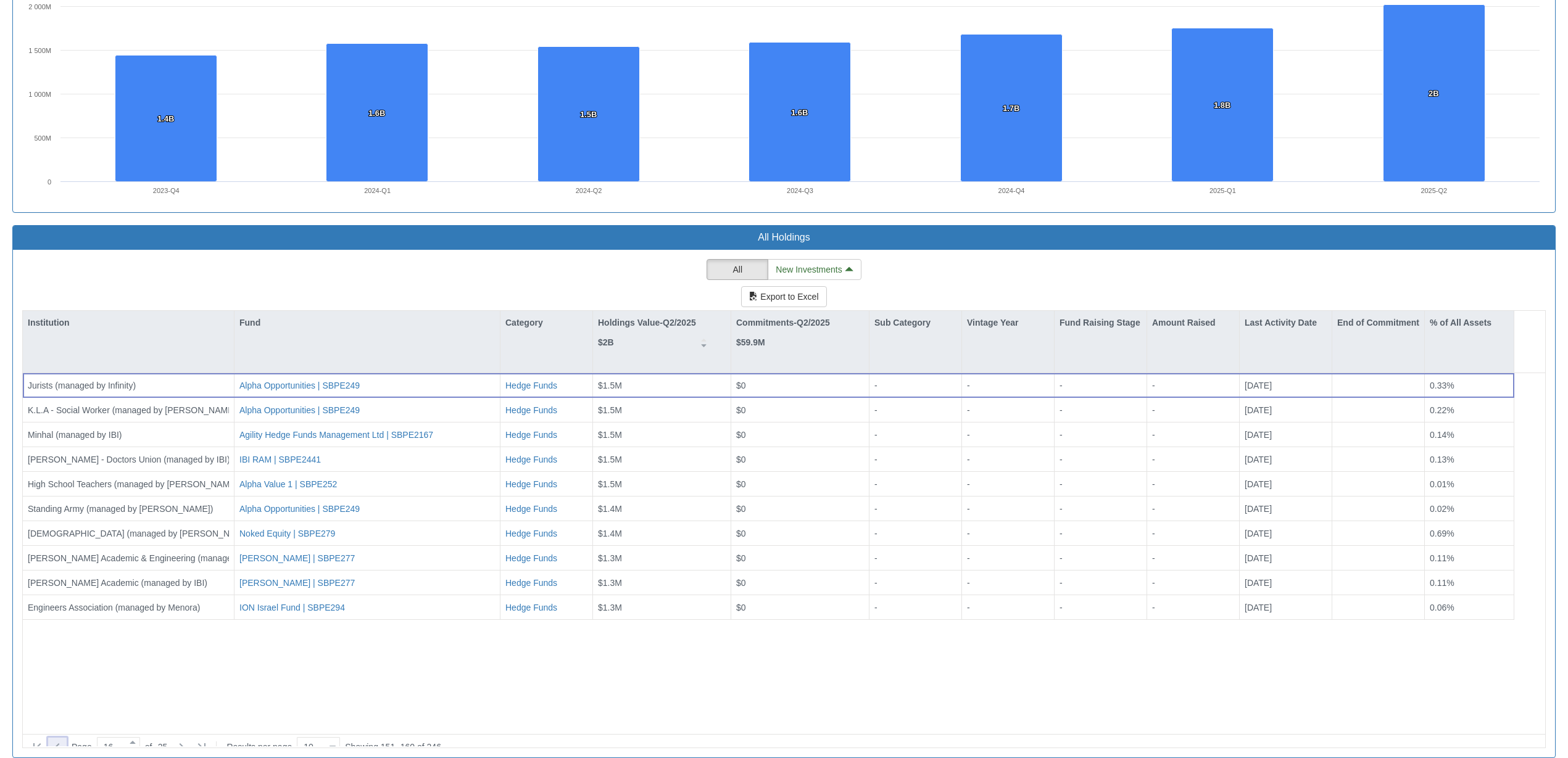
click at [55, 739] on icon at bounding box center [57, 746] width 15 height 15
type input "15"
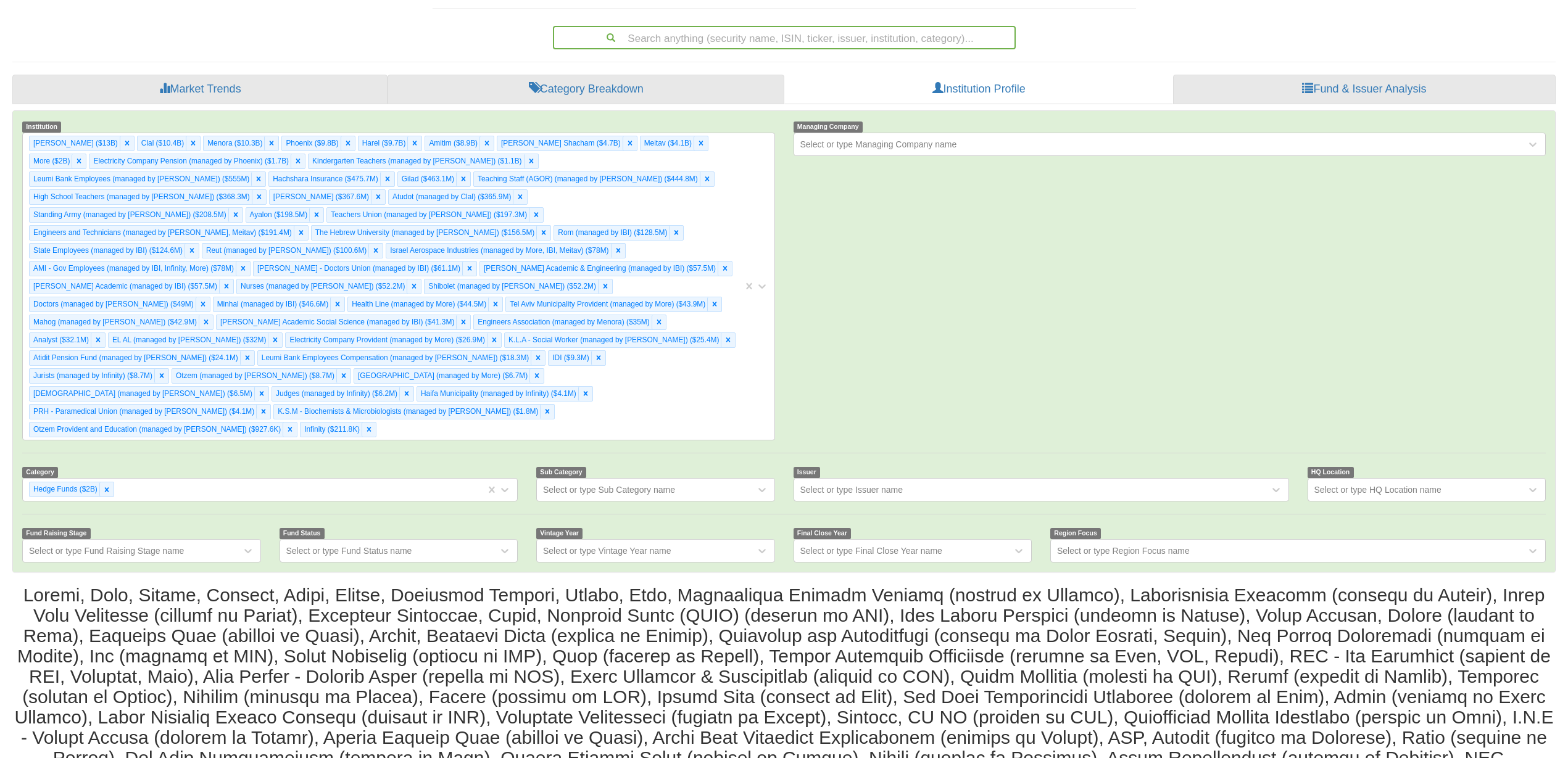
scroll to position [0, 0]
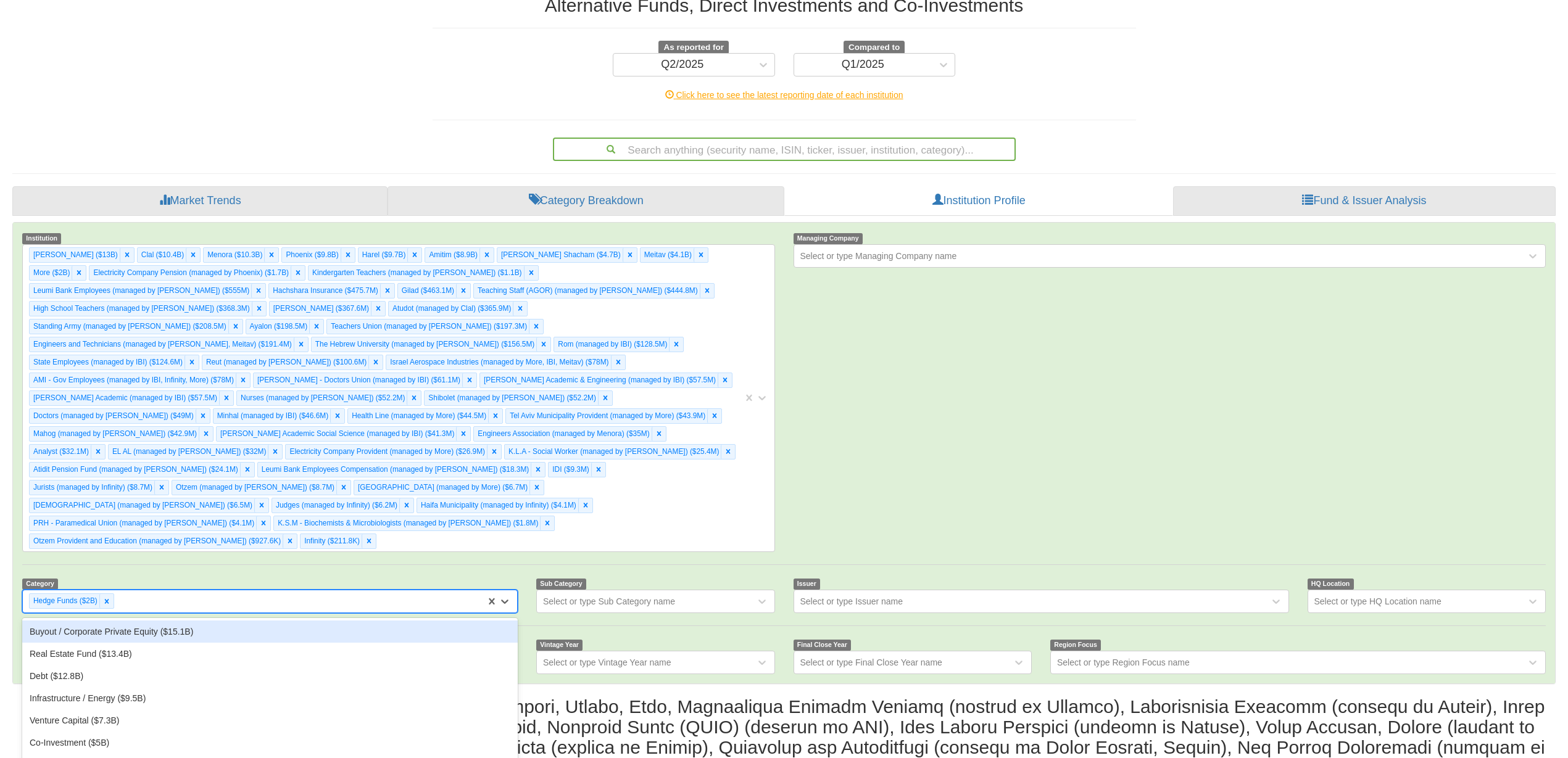
click at [185, 614] on div "option Hedge Funds ($65.4M), selected. option Buyout / Corporate Private Equity…" at bounding box center [269, 602] width 495 height 24
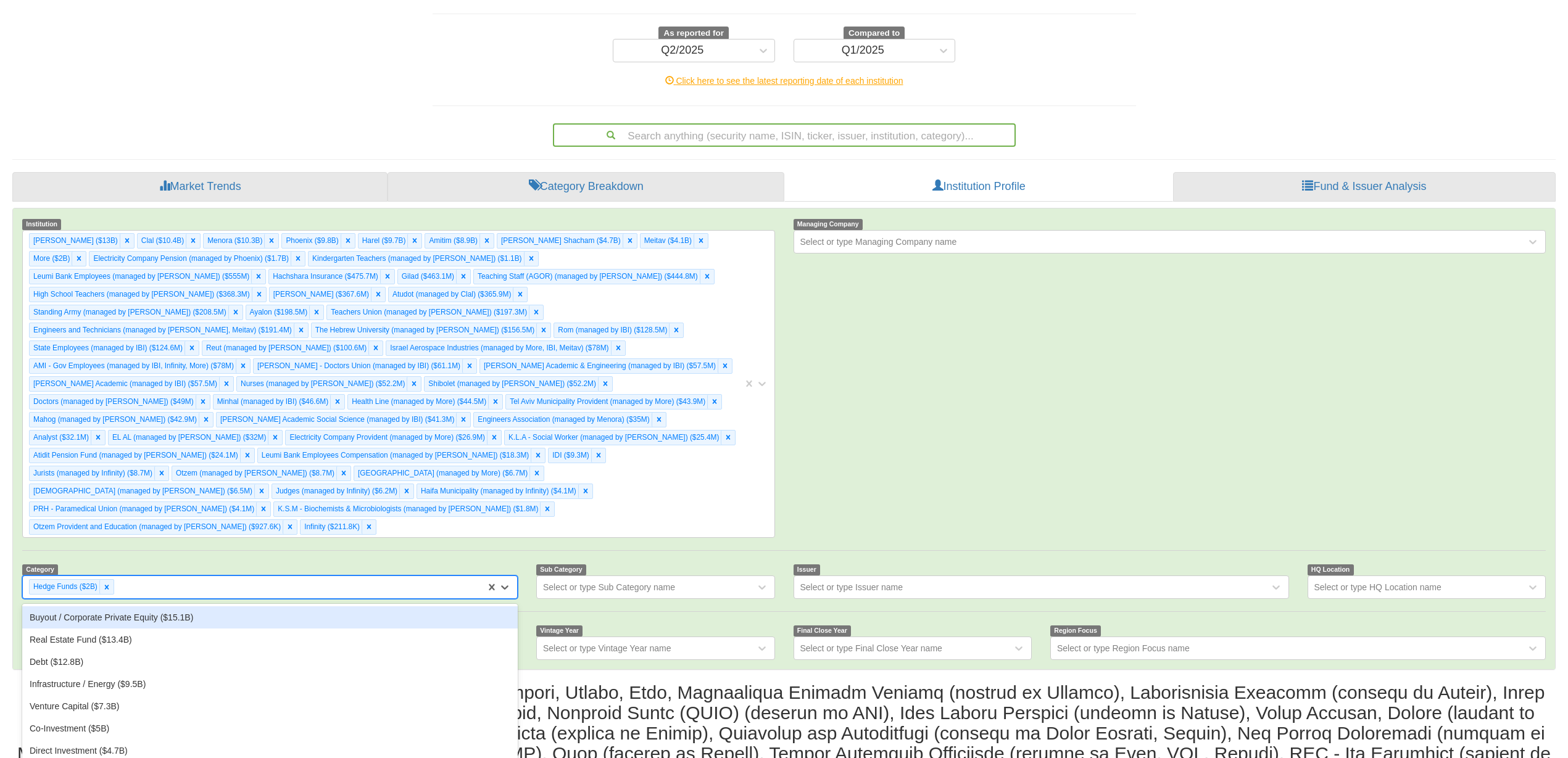
click at [209, 516] on div "Institution [PERSON_NAME] ($13B) Clal ($10.4B) Menora ($10.3B) [GEOGRAPHIC_DATA…" at bounding box center [783, 438] width 1541 height 461
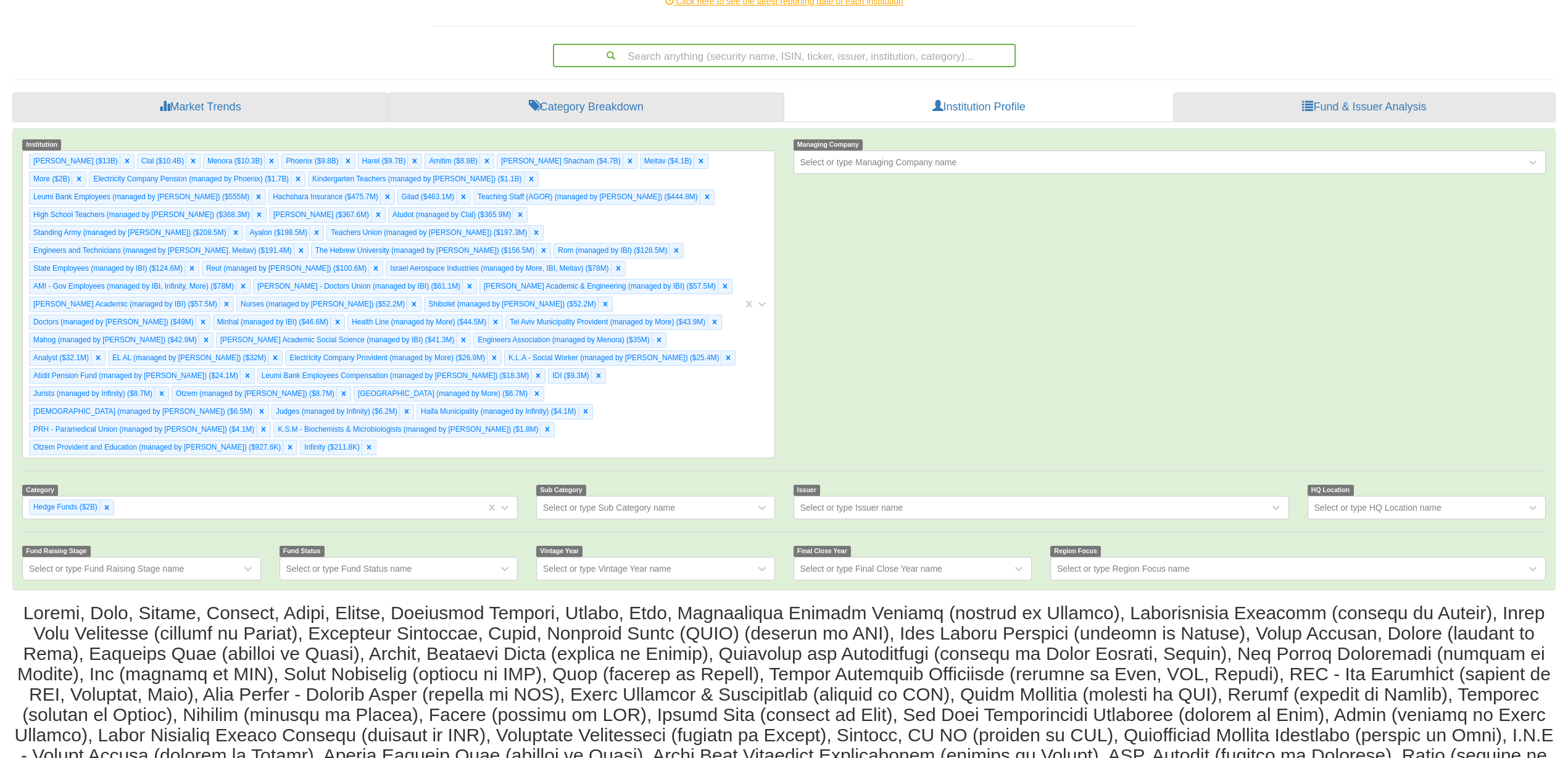
scroll to position [230, 0]
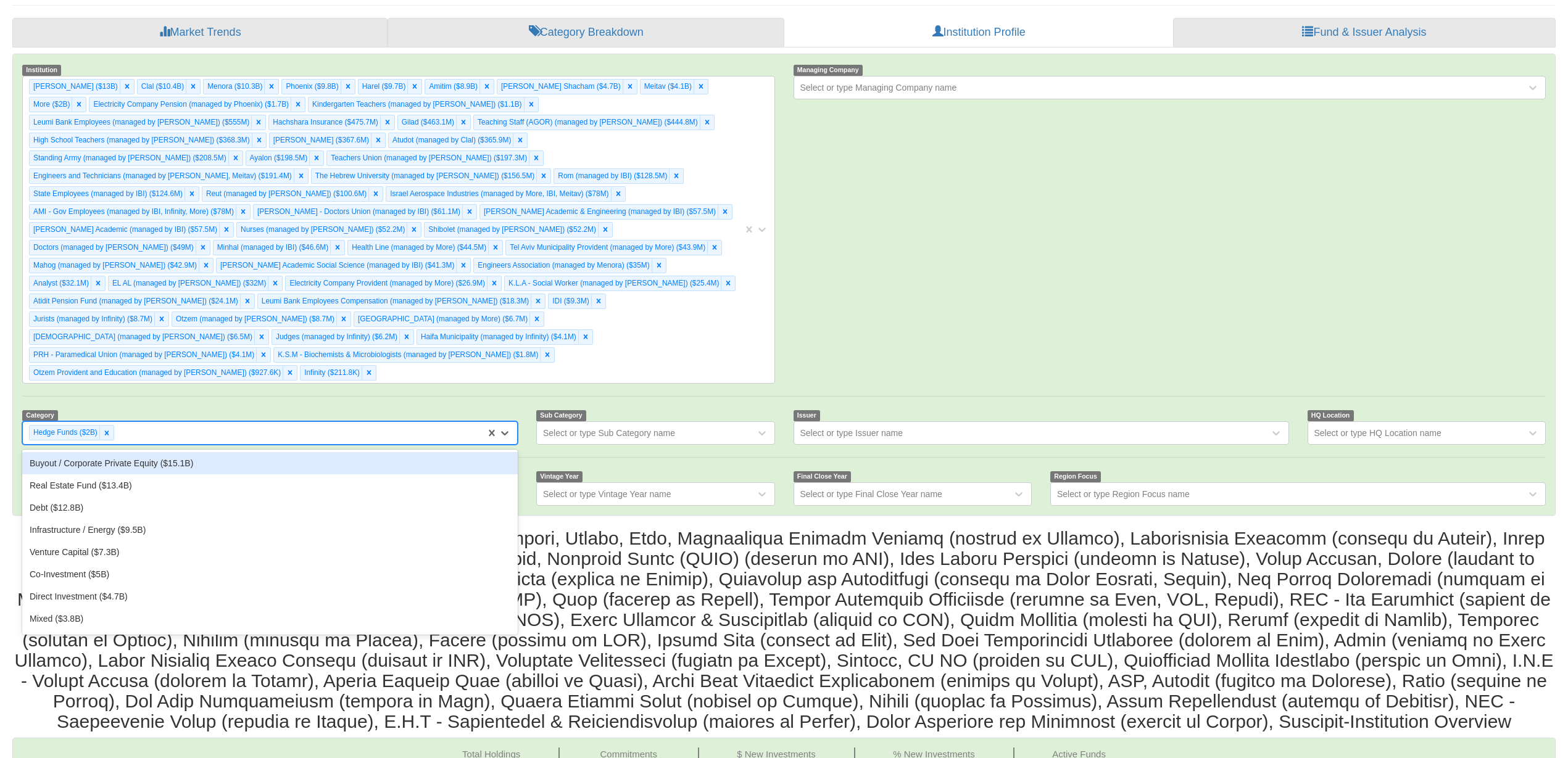
click at [213, 422] on div "Hedge Funds ($2B)" at bounding box center [254, 432] width 462 height 20
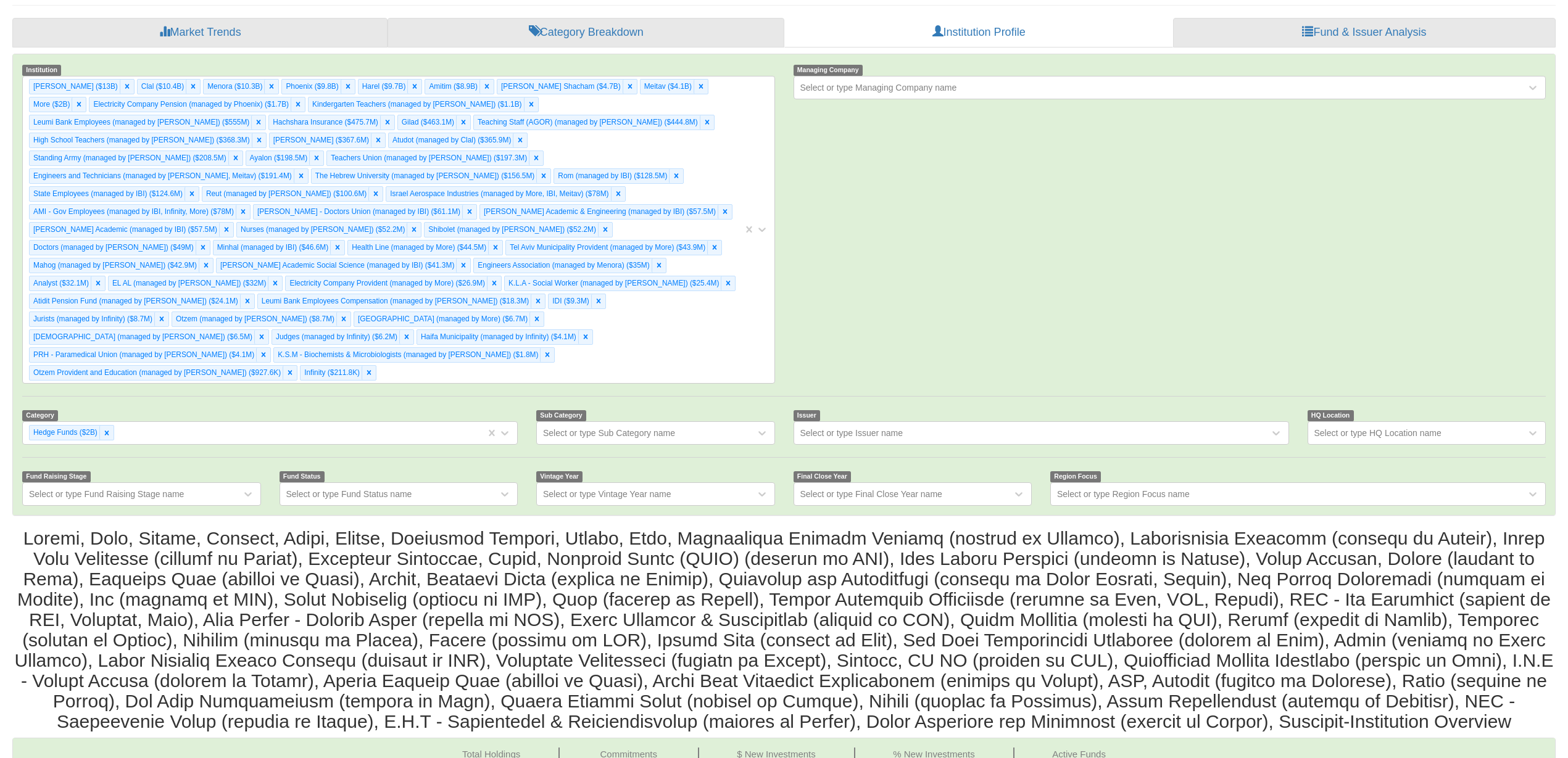
click at [183, 409] on div "Category Hedge Funds ($2B)" at bounding box center [270, 427] width 514 height 36
click at [1188, 185] on div "Institution [PERSON_NAME] ($13B) Clal ($10.4B) Menora ($10.3B) [GEOGRAPHIC_DATA…" at bounding box center [783, 223] width 1541 height 320
